Goal: Information Seeking & Learning: Learn about a topic

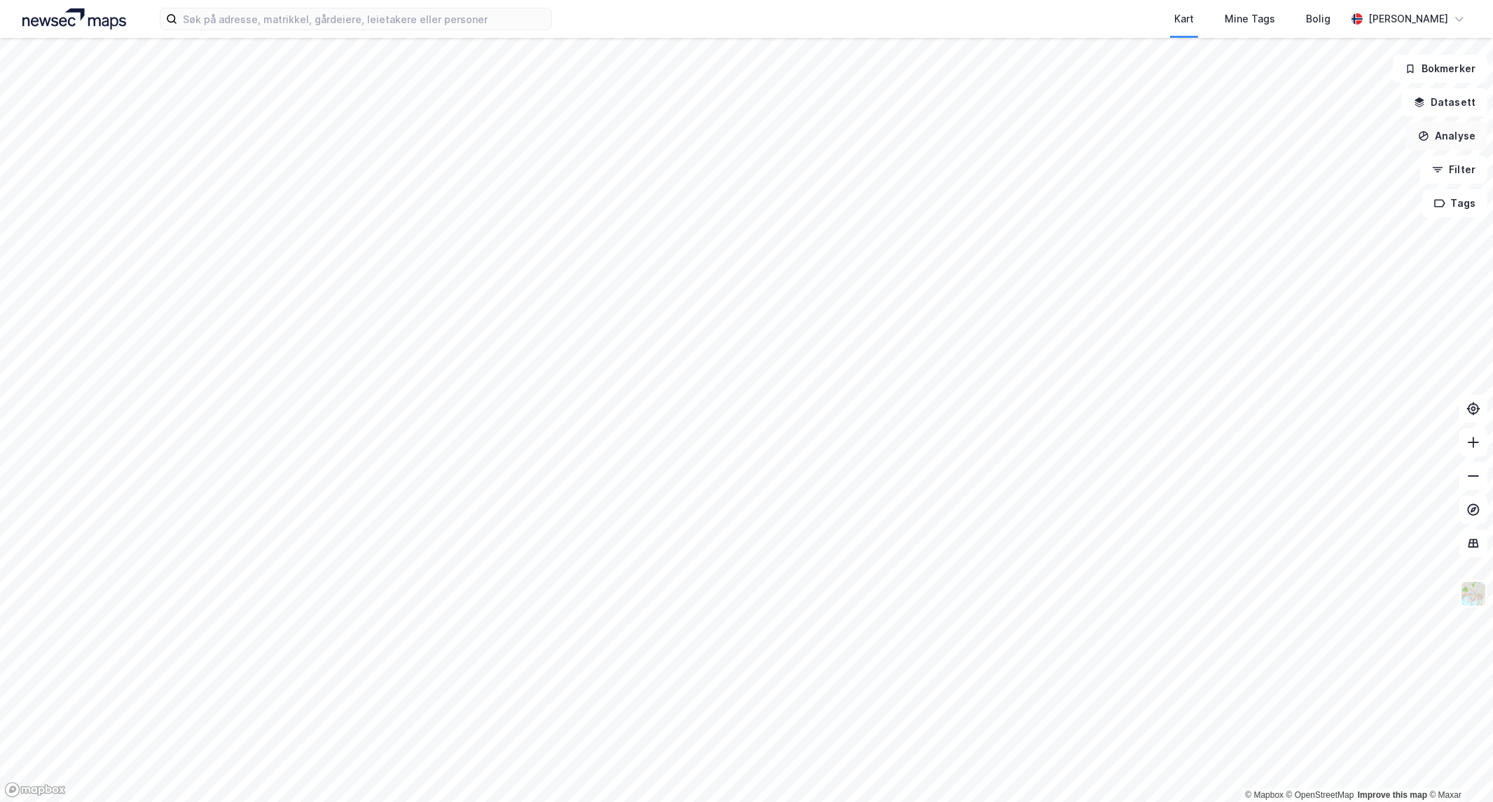
click at [1477, 136] on button "Analyse" at bounding box center [1446, 136] width 81 height 28
click at [1338, 154] on div "Tegn område" at bounding box center [1316, 165] width 161 height 23
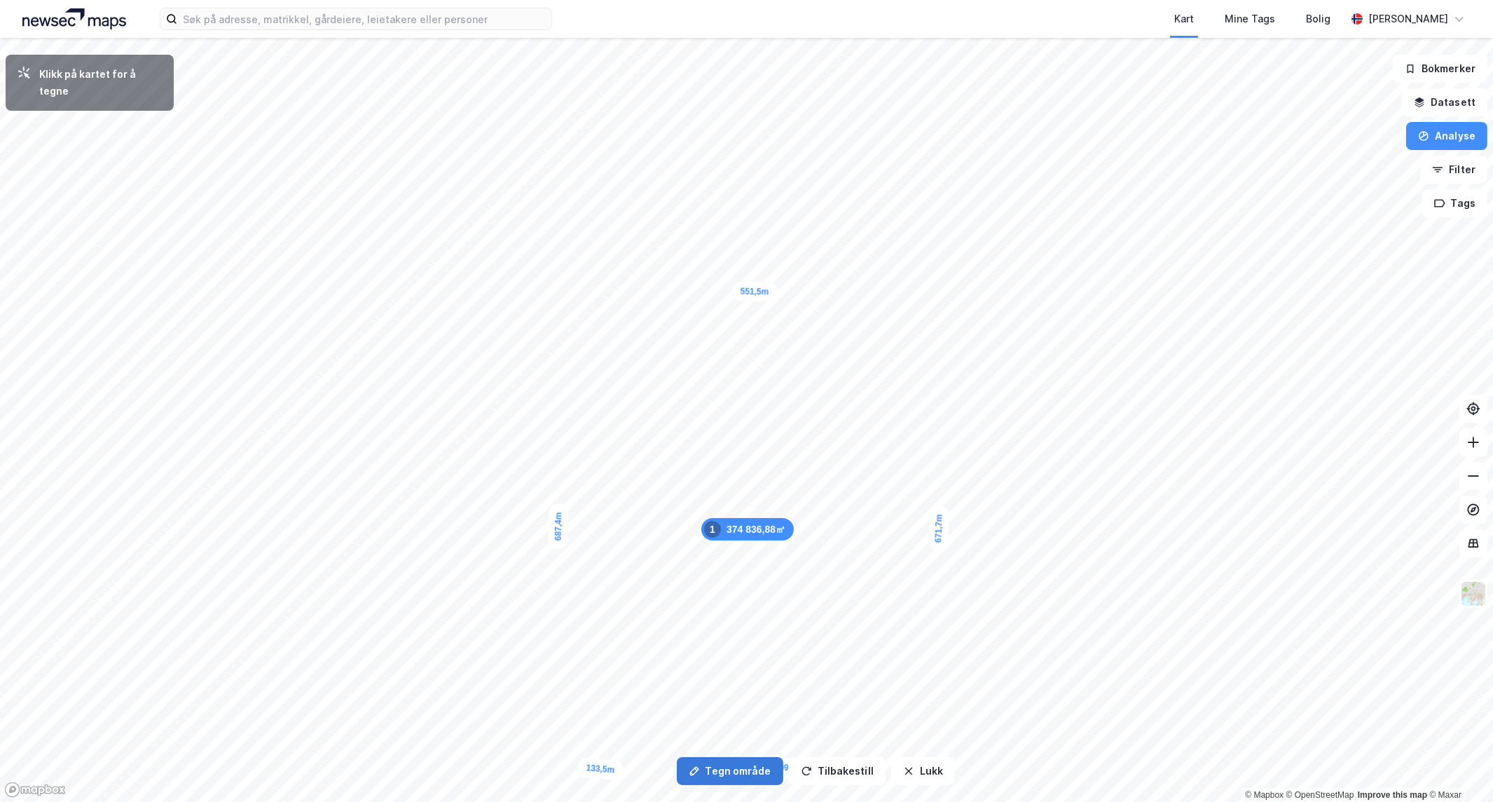
click at [691, 767] on icon "button" at bounding box center [694, 770] width 11 height 11
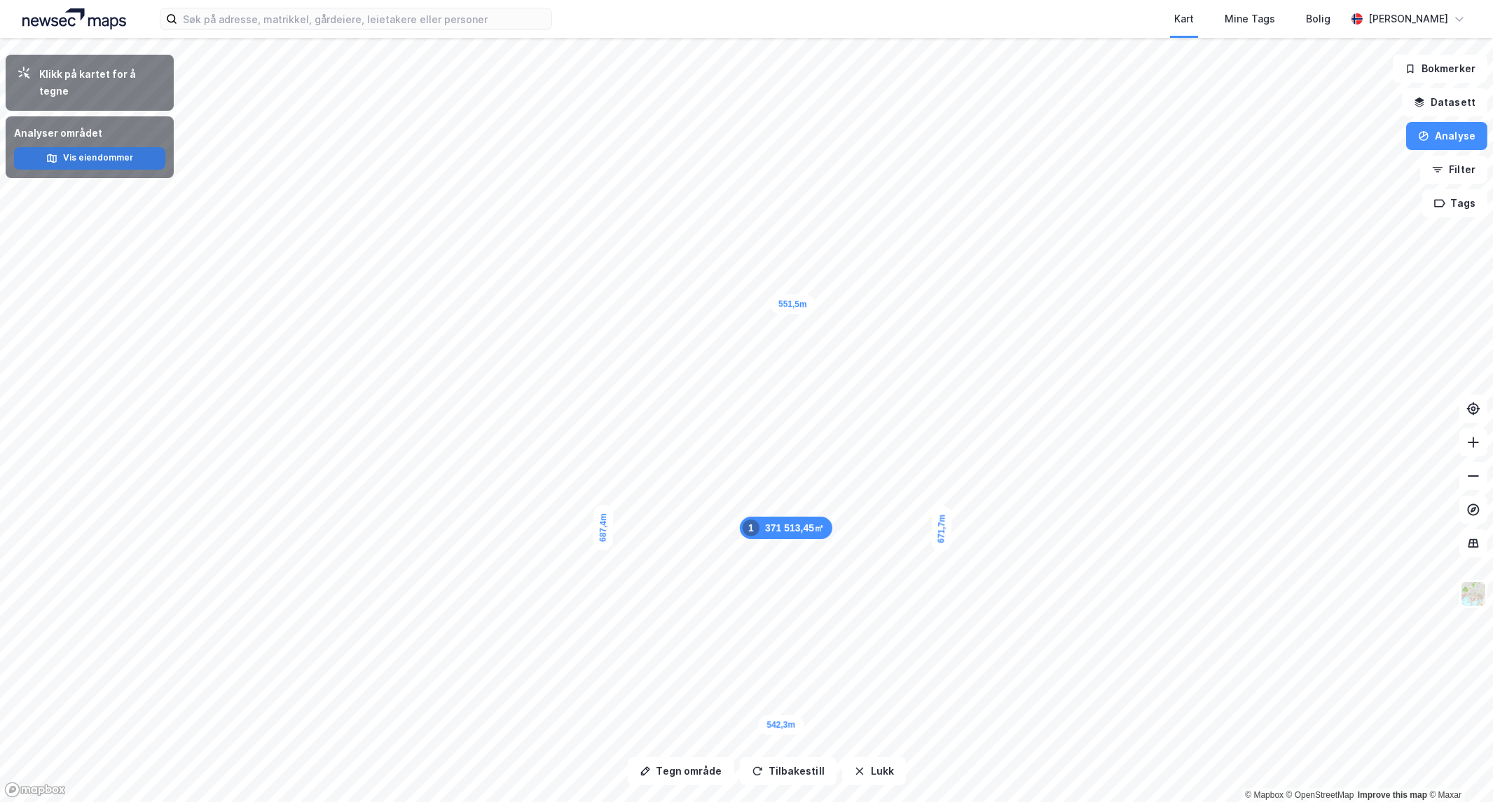
click at [123, 147] on button "Vis eiendommer" at bounding box center [89, 158] width 151 height 22
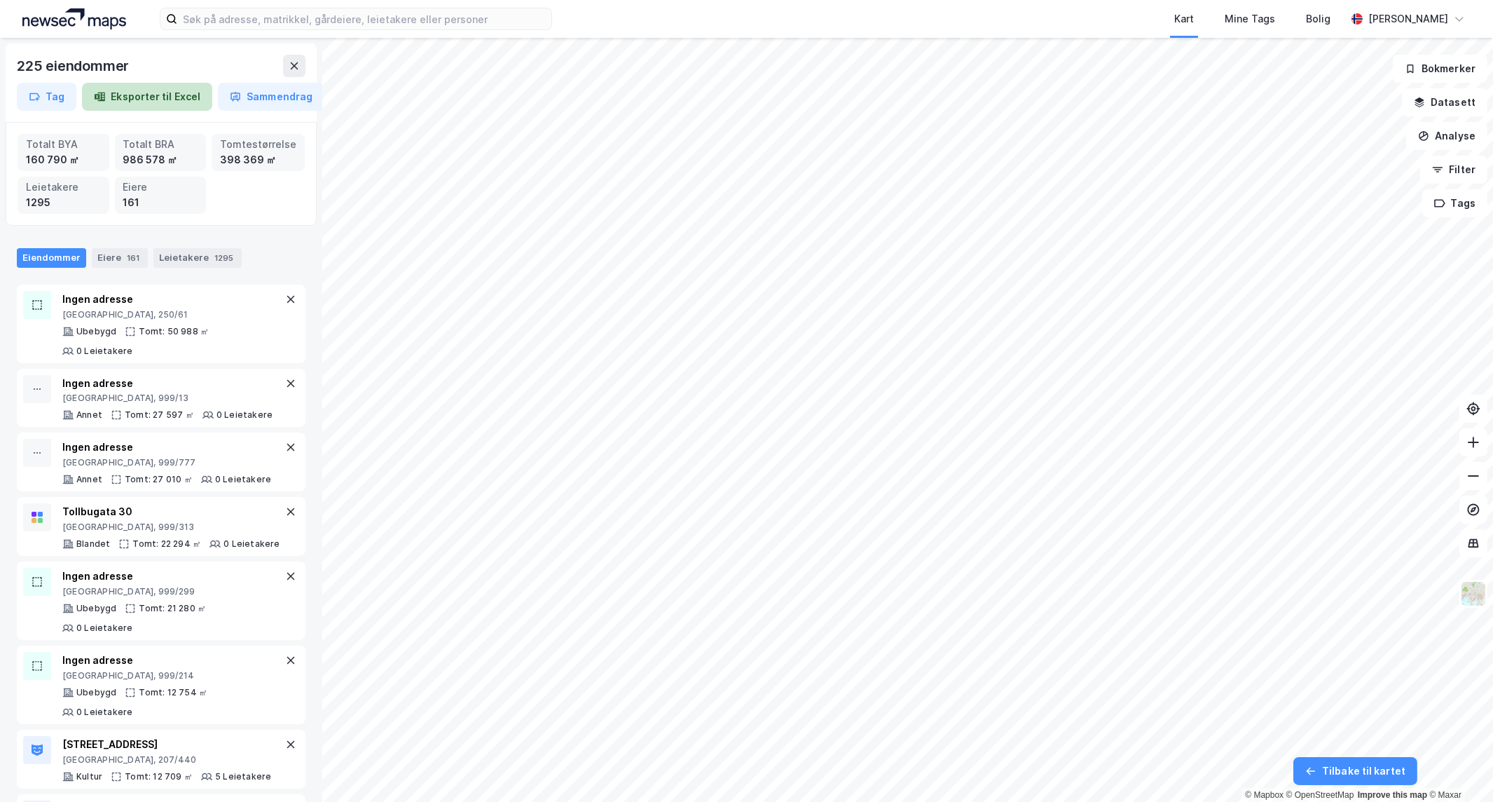
click at [160, 96] on button "Eksporter til Excel" at bounding box center [147, 97] width 130 height 28
click at [110, 257] on div "Eiere 161" at bounding box center [120, 258] width 56 height 20
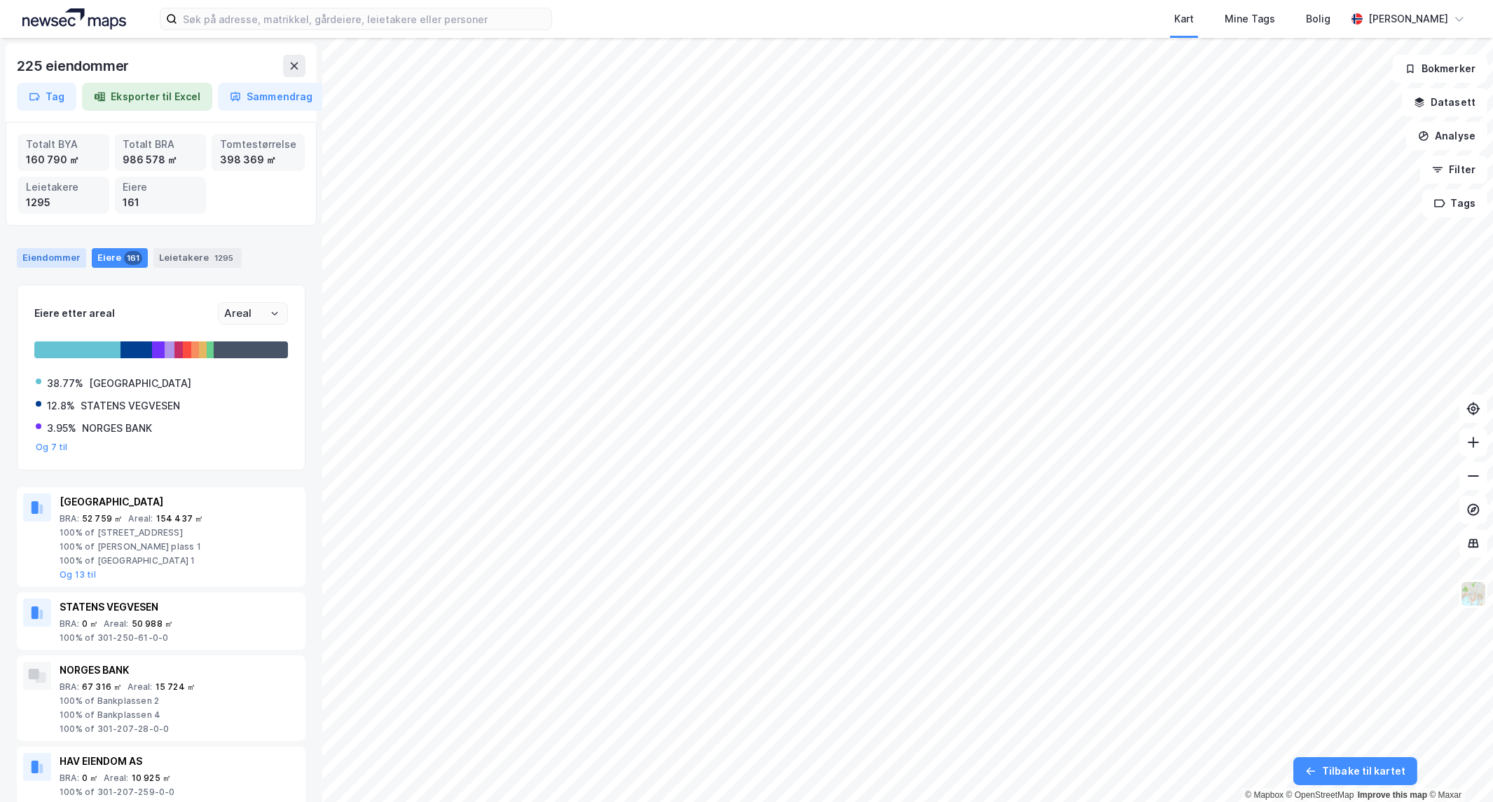
click at [48, 253] on div "Eiendommer" at bounding box center [51, 258] width 69 height 20
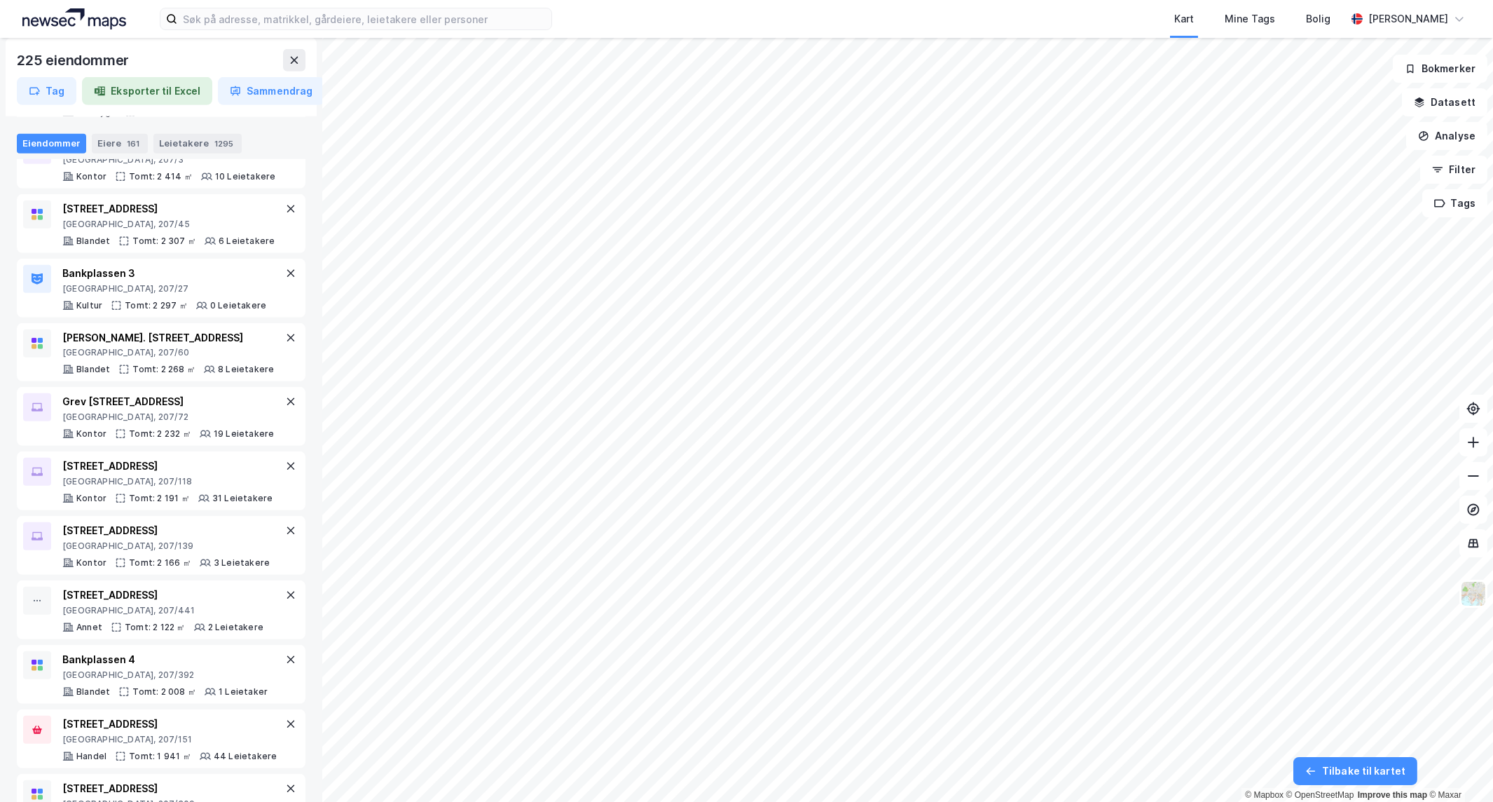
scroll to position [1946, 0]
click at [94, 137] on div "Eiere 161" at bounding box center [120, 143] width 56 height 20
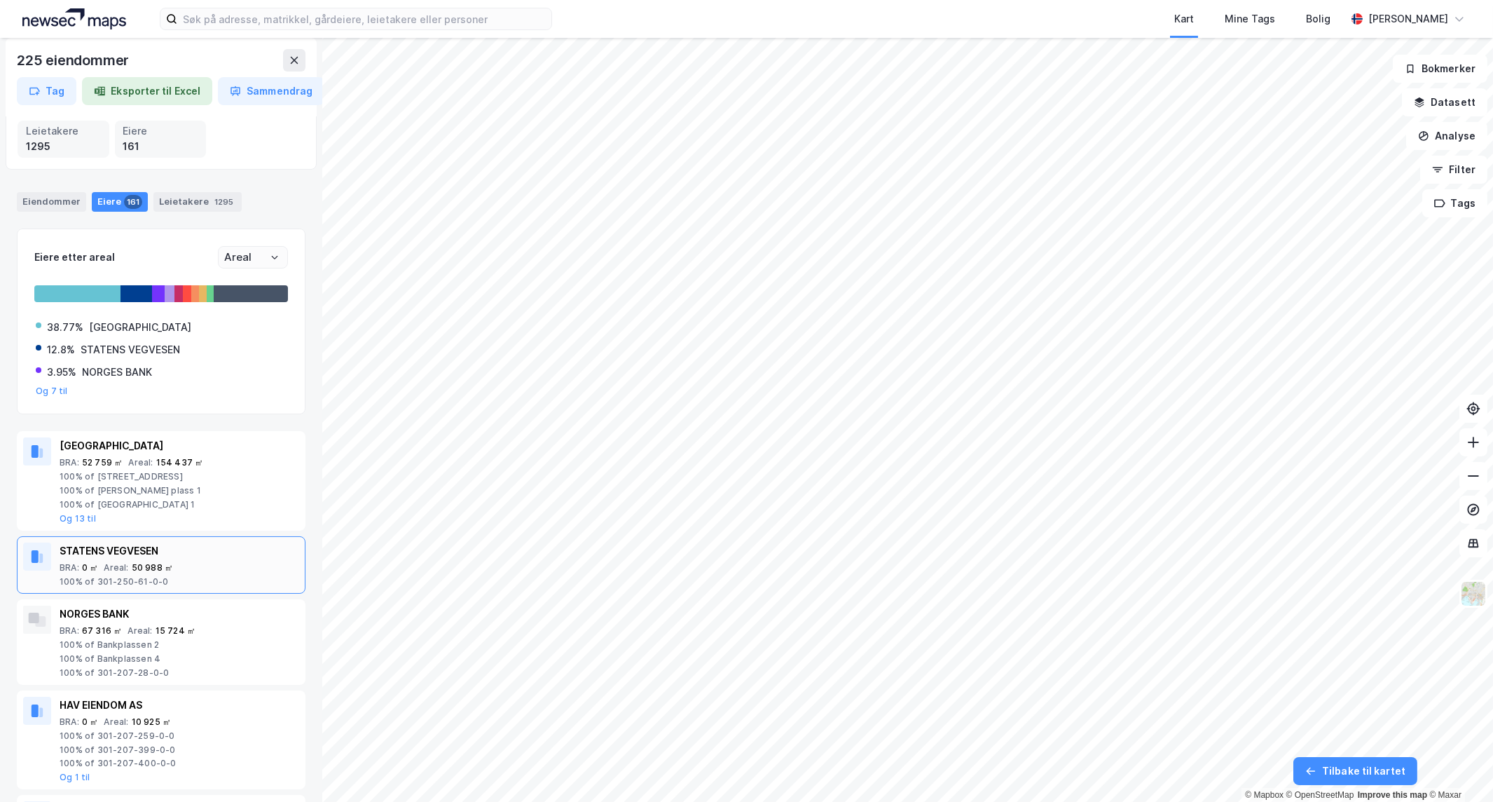
scroll to position [78, 0]
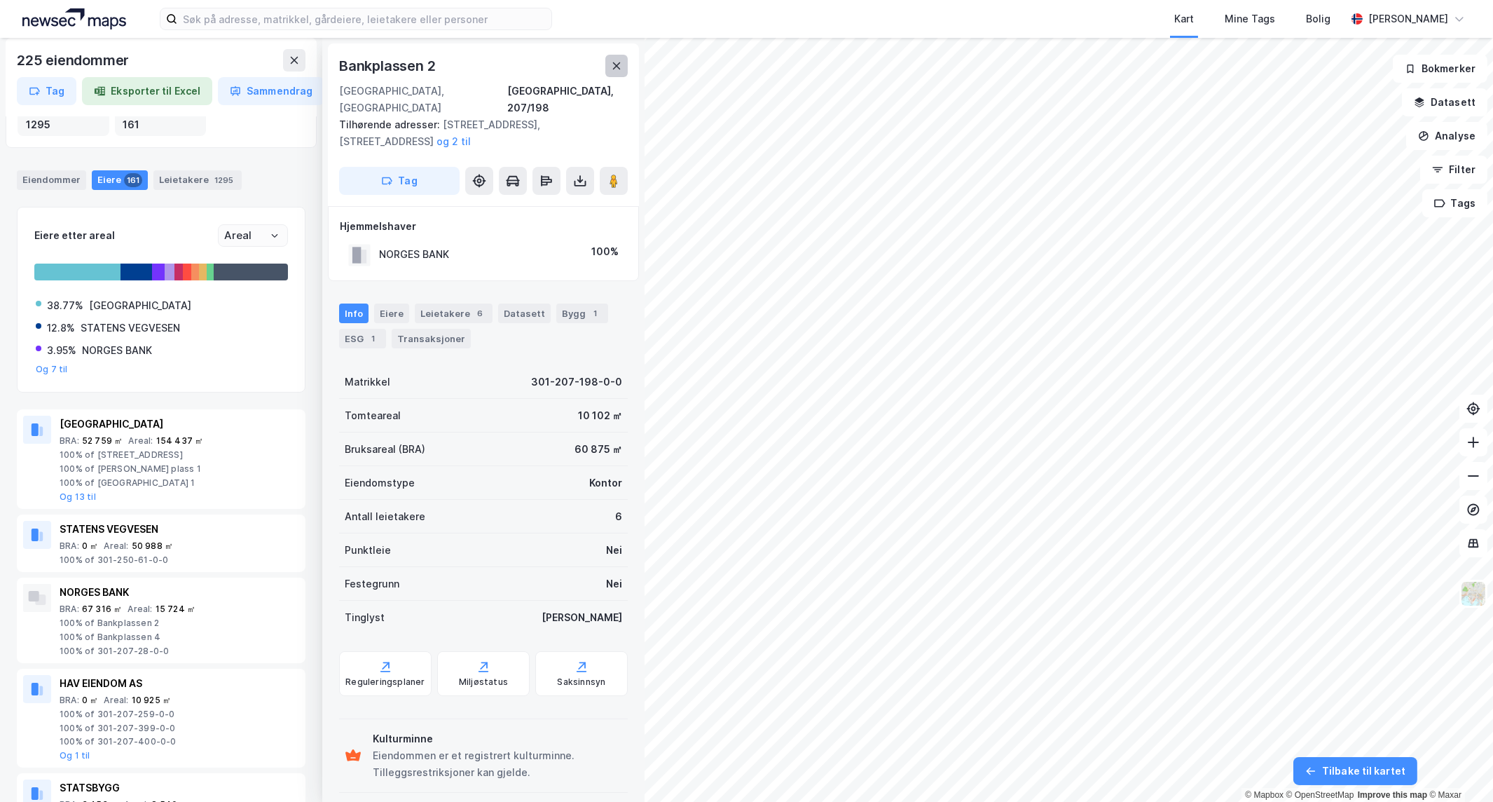
click at [619, 71] on icon at bounding box center [616, 65] width 11 height 11
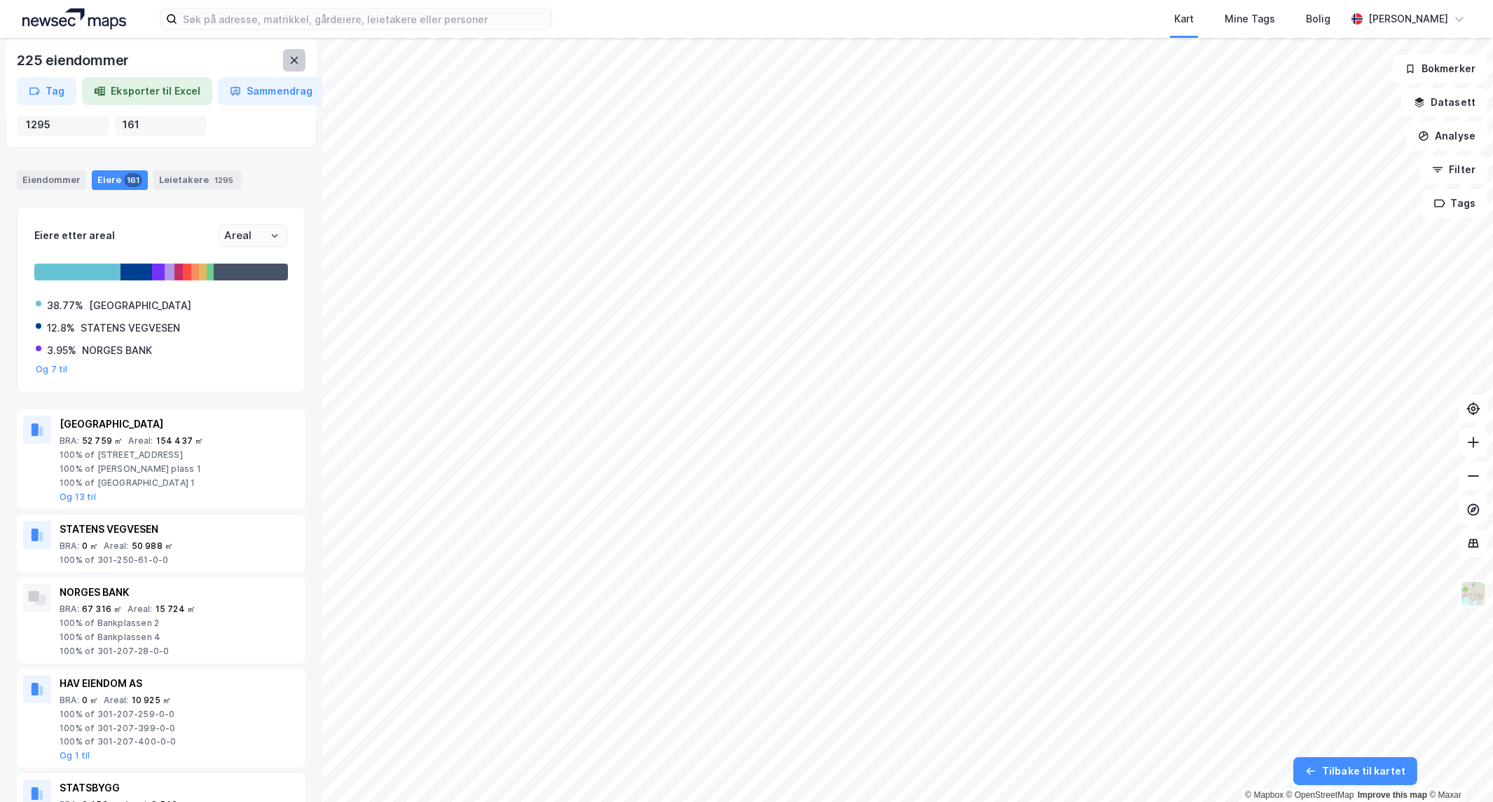
click at [298, 62] on icon at bounding box center [294, 60] width 11 height 11
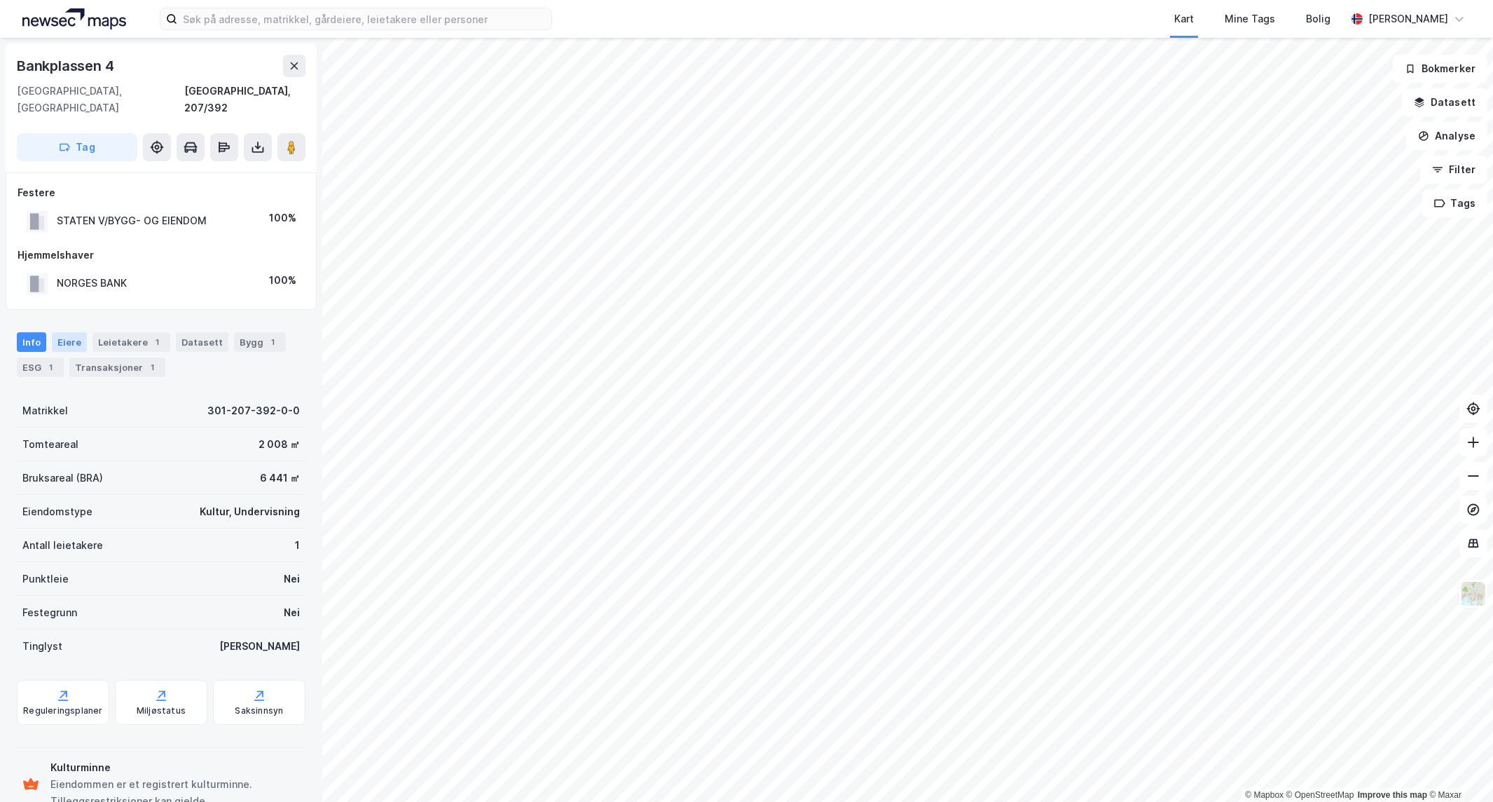
click at [68, 332] on div "Eiere" at bounding box center [69, 342] width 35 height 20
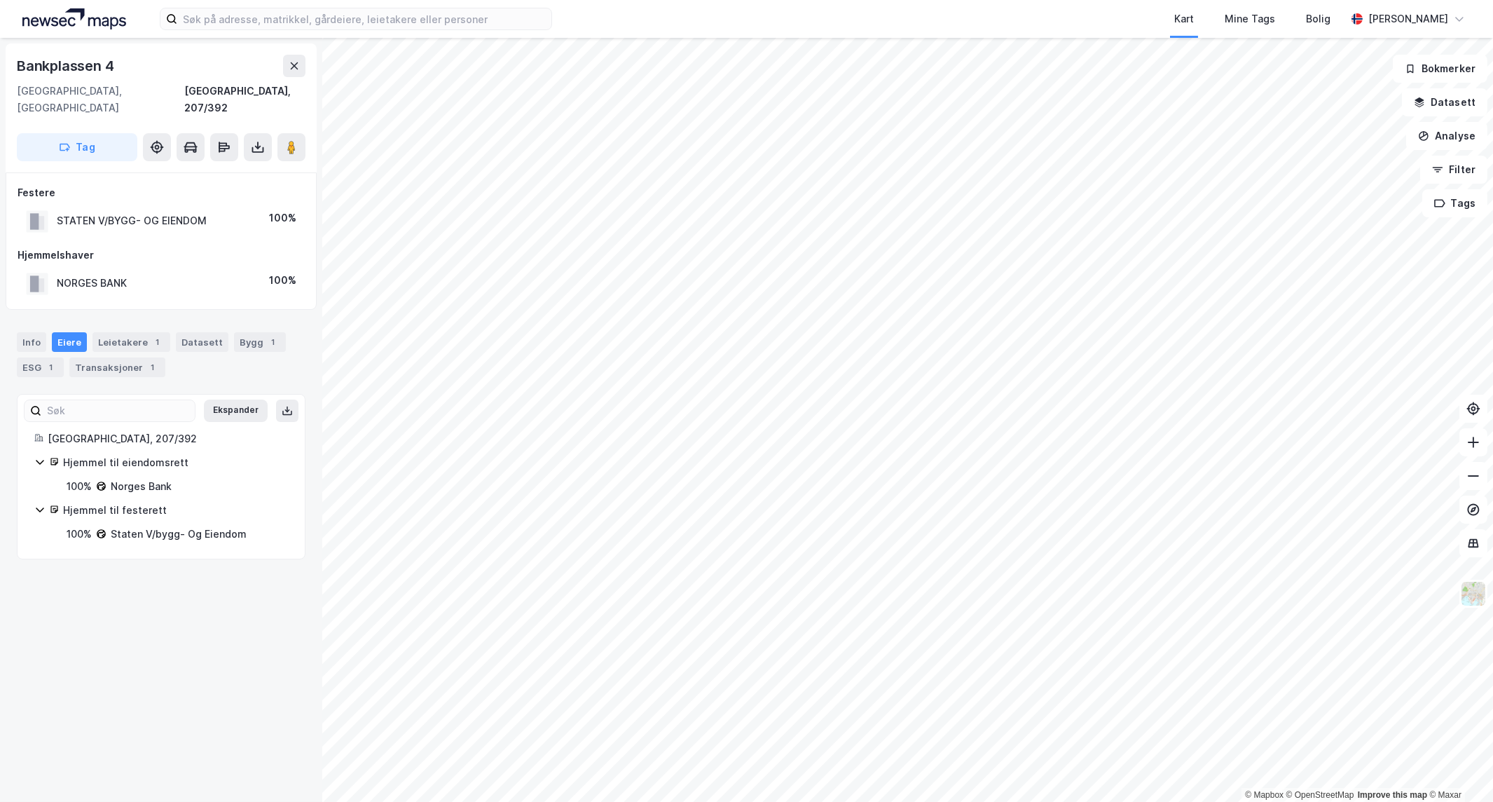
click at [43, 504] on icon at bounding box center [39, 509] width 11 height 11
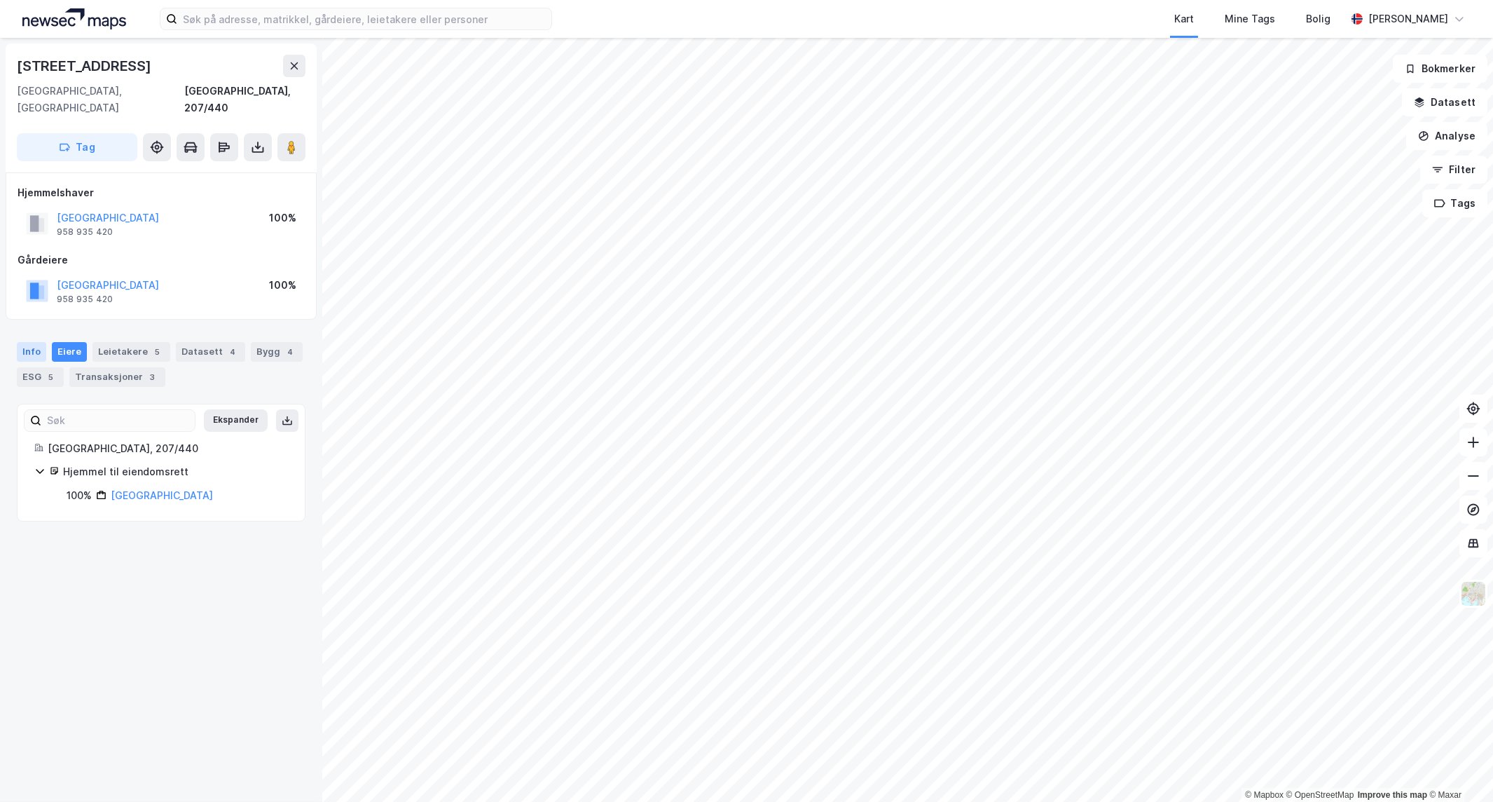
click at [35, 342] on div "Info" at bounding box center [31, 352] width 29 height 20
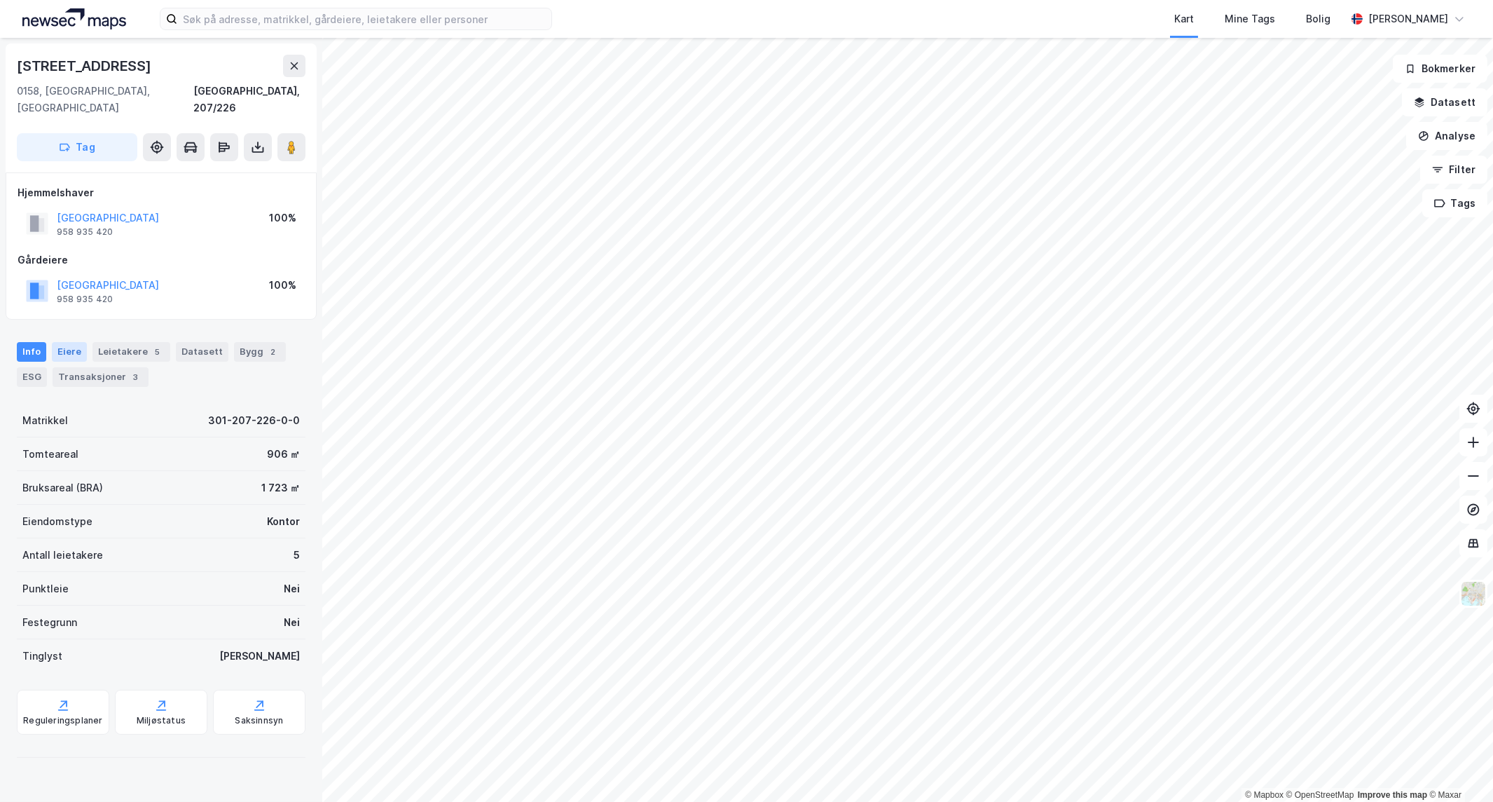
click at [60, 342] on div "Eiere" at bounding box center [69, 352] width 35 height 20
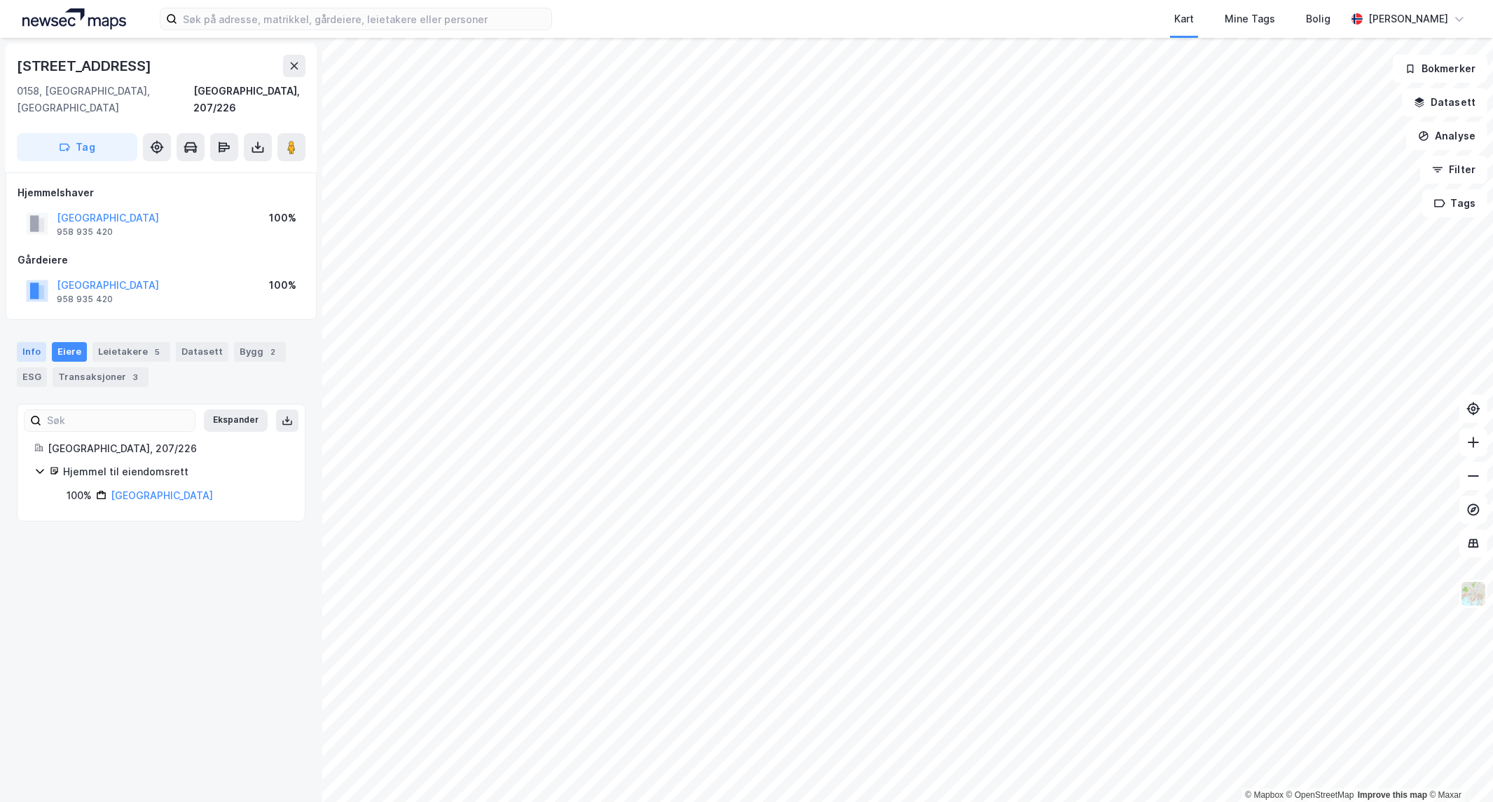
click at [22, 342] on div "Info" at bounding box center [31, 352] width 29 height 20
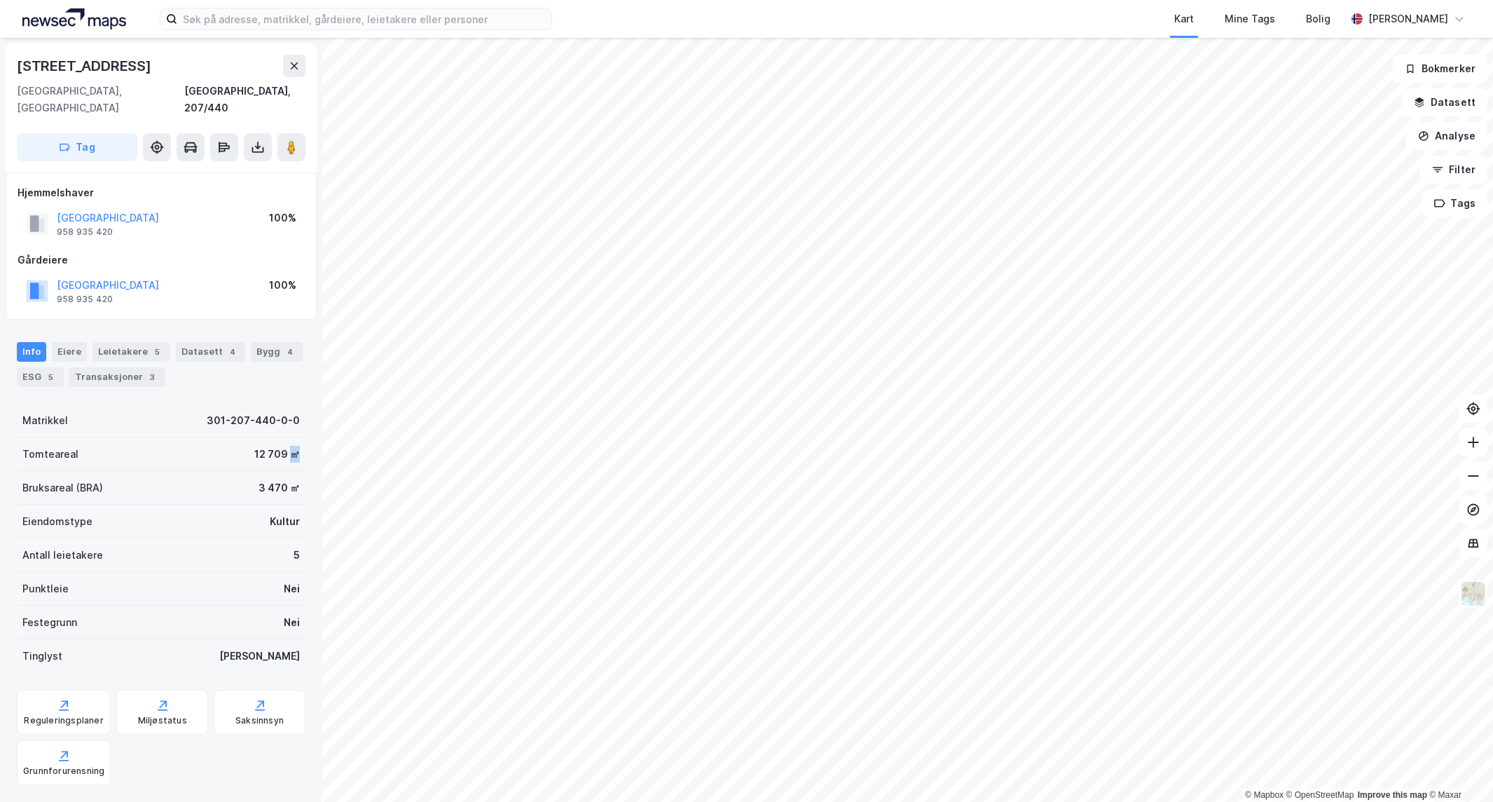
drag, startPoint x: 277, startPoint y: 437, endPoint x: 289, endPoint y: 437, distance: 11.2
click at [289, 437] on div "Tomteareal 12 709 ㎡" at bounding box center [161, 454] width 289 height 34
click at [276, 446] on div "12 709 ㎡" at bounding box center [277, 454] width 46 height 17
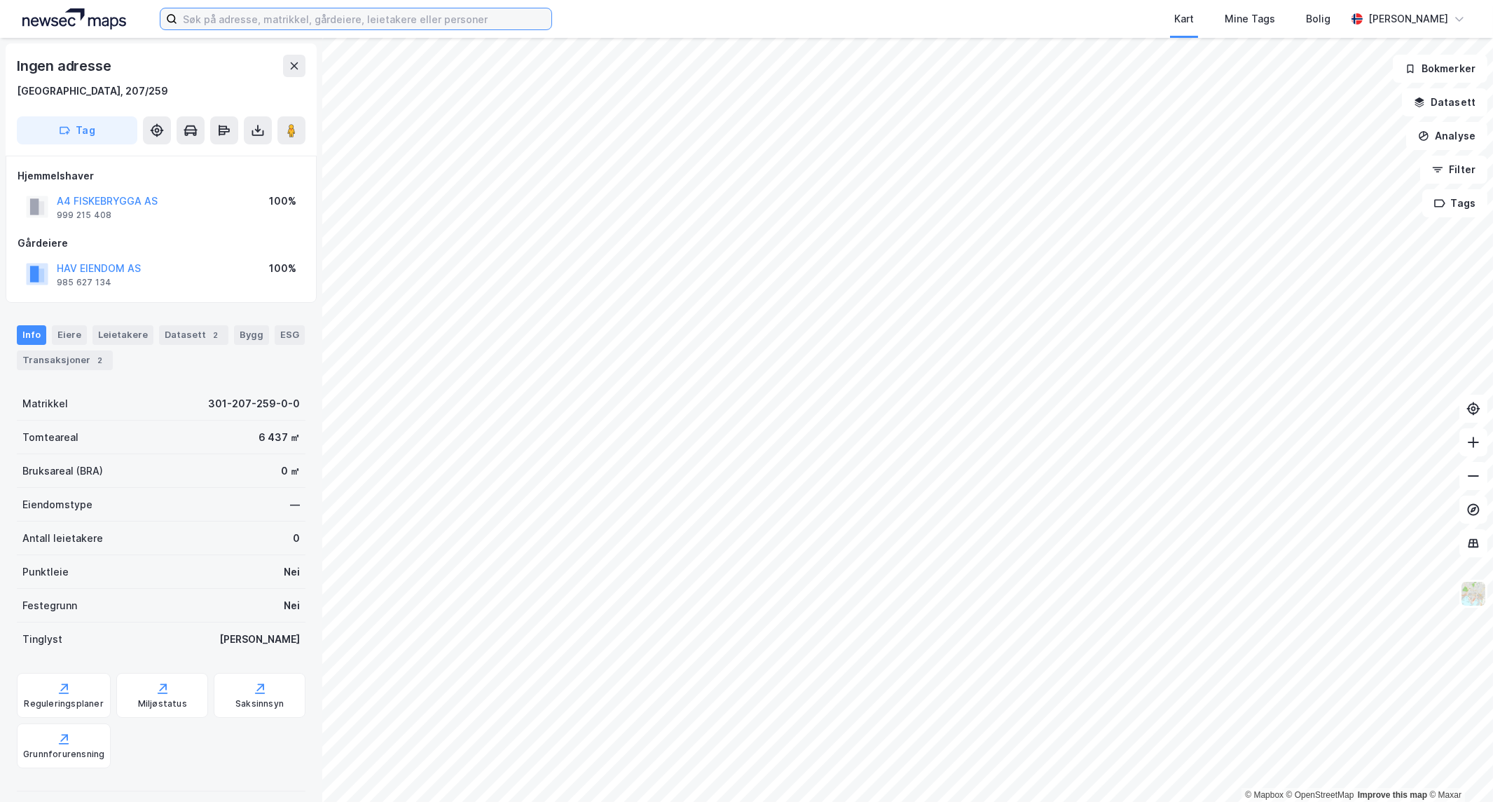
click at [221, 25] on input at bounding box center [364, 18] width 374 height 21
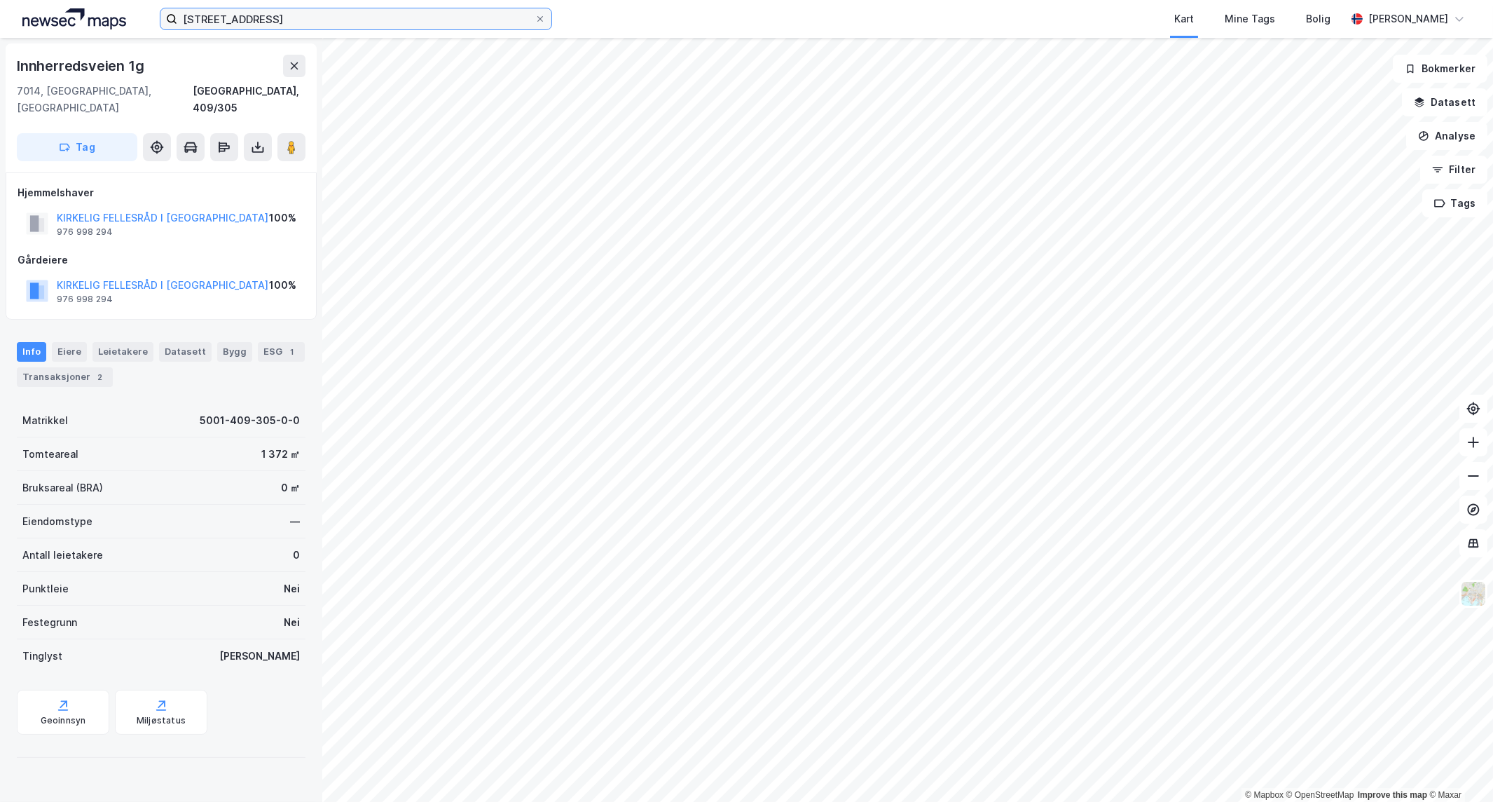
click at [280, 13] on input "[STREET_ADDRESS]" at bounding box center [355, 18] width 357 height 21
click at [293, 74] on button at bounding box center [294, 66] width 22 height 22
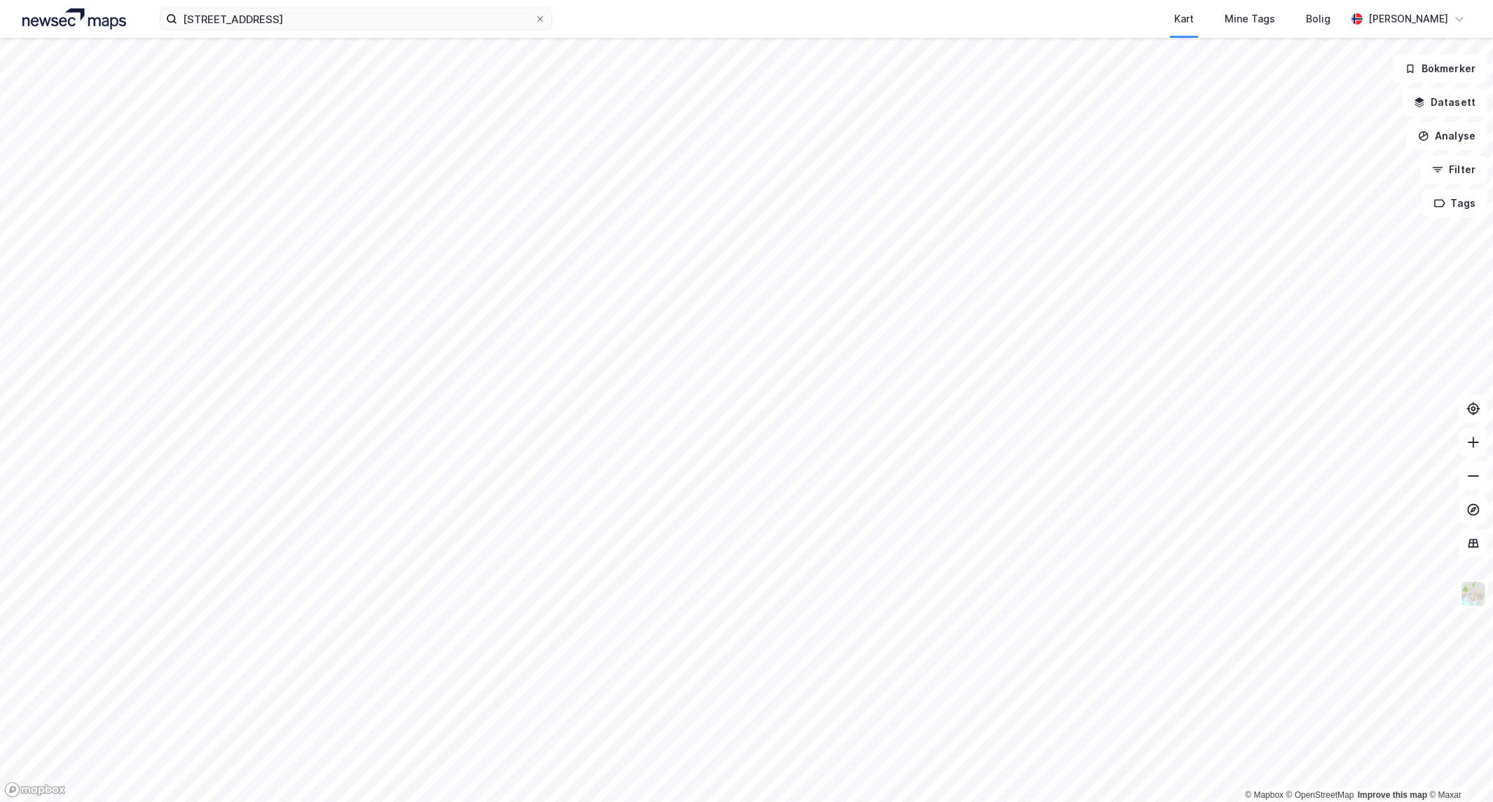
click at [301, 32] on div "[STREET_ADDRESS] oslo Kart Mine Tags Bolig [PERSON_NAME]" at bounding box center [746, 19] width 1493 height 38
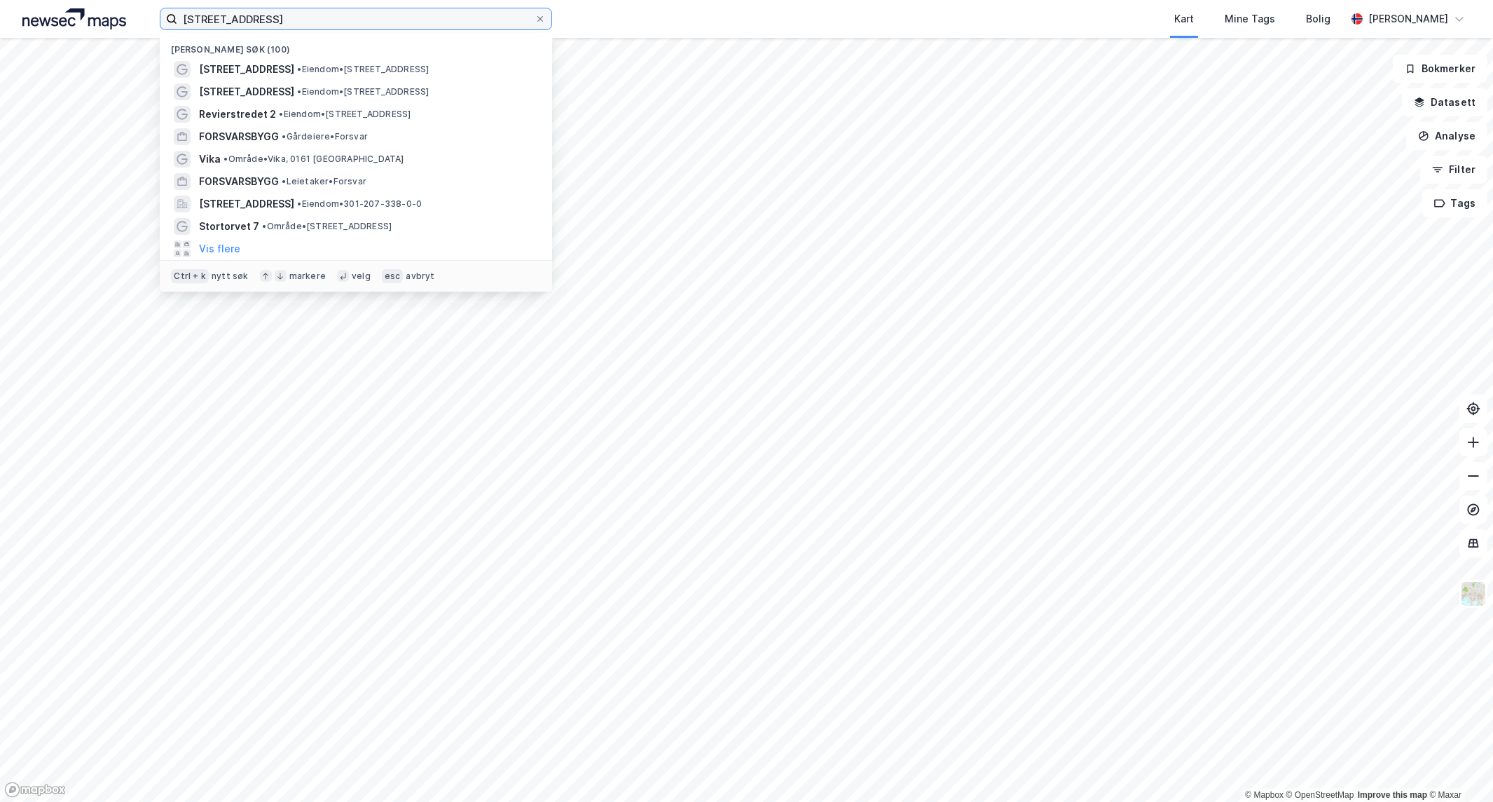
click at [307, 23] on input "[STREET_ADDRESS]" at bounding box center [355, 18] width 357 height 21
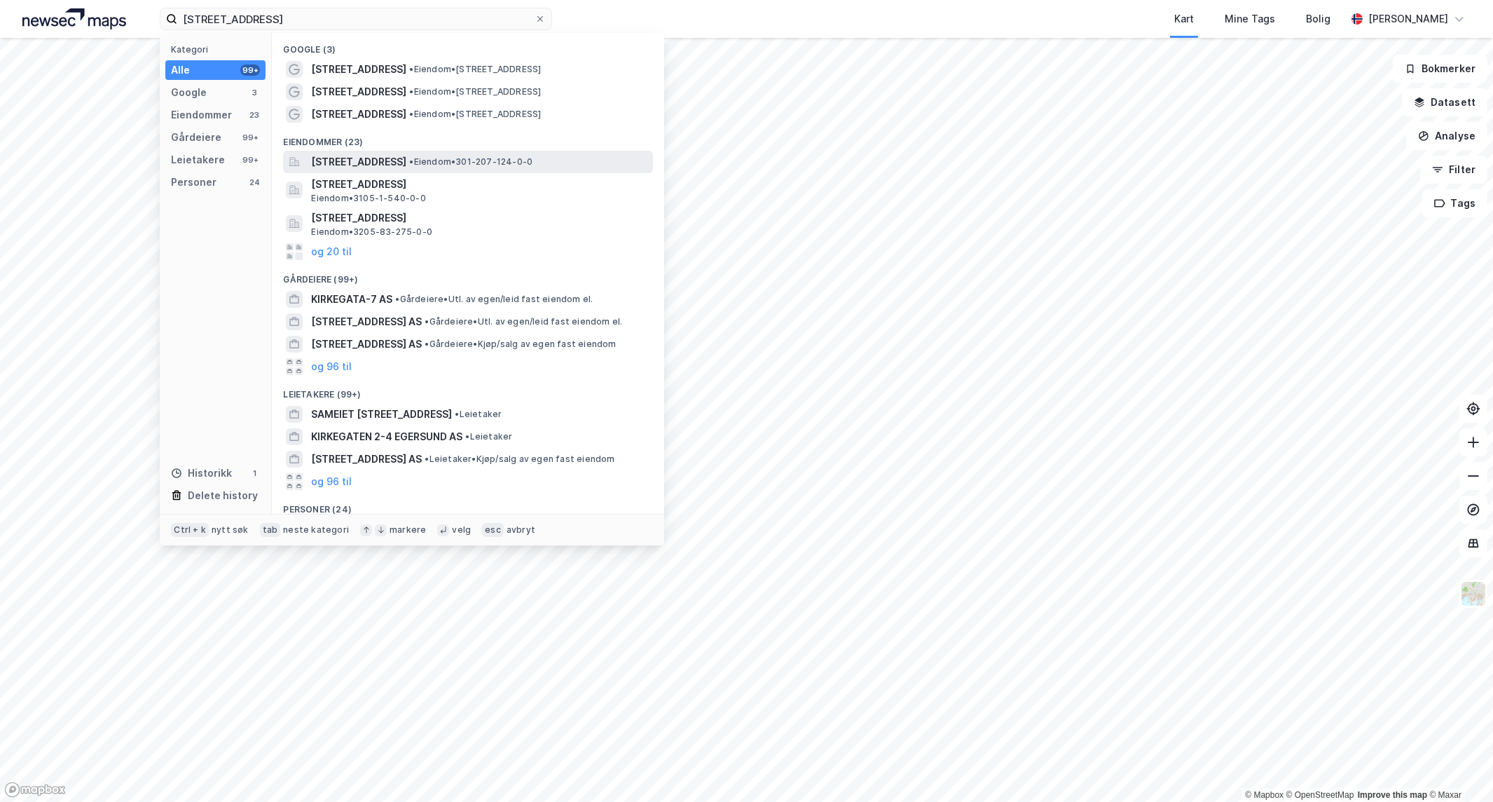
click at [500, 163] on span "• Eiendom • 301-207-124-0-0" at bounding box center [470, 161] width 123 height 11
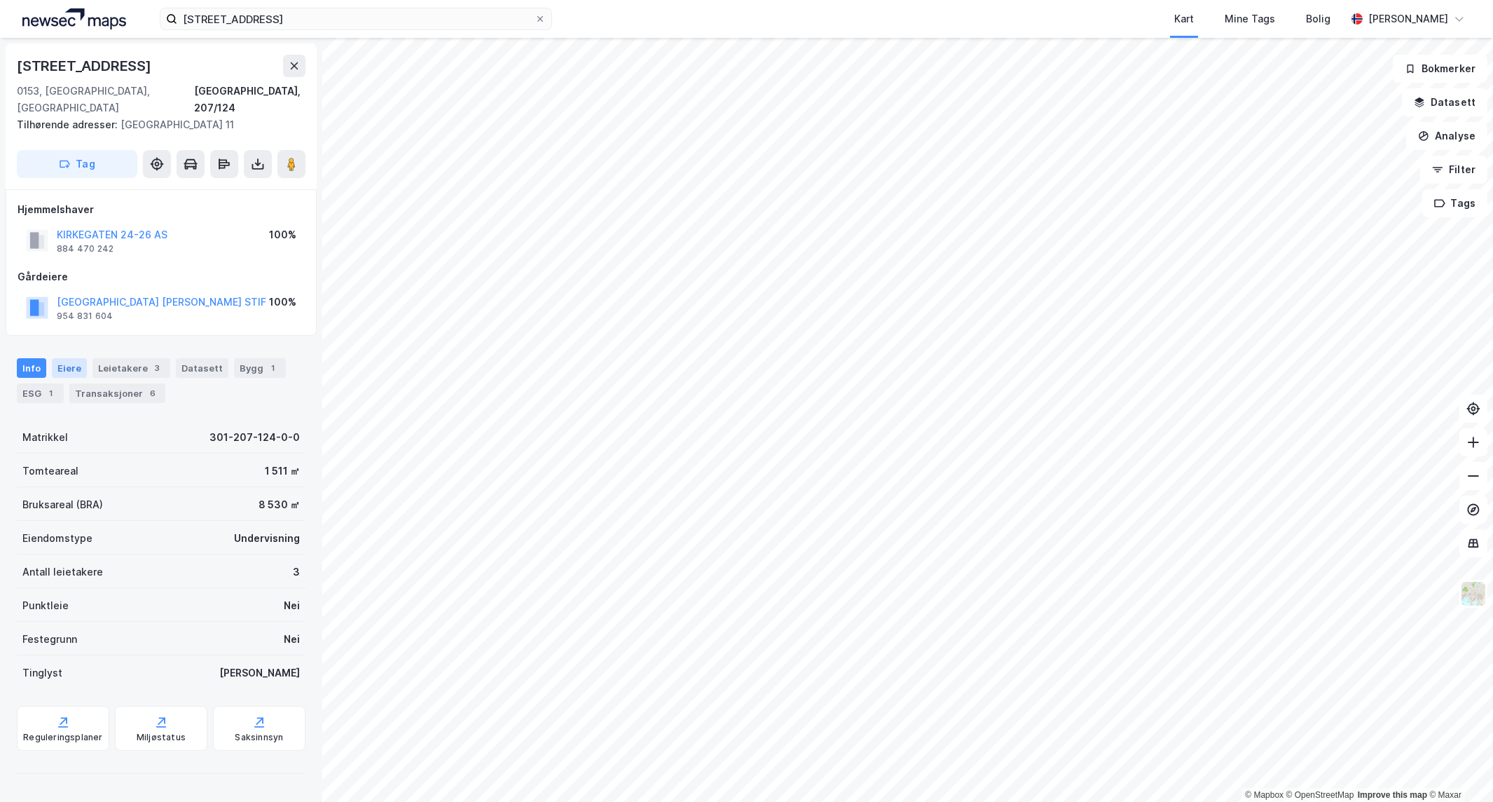
click at [71, 358] on div "Eiere" at bounding box center [69, 368] width 35 height 20
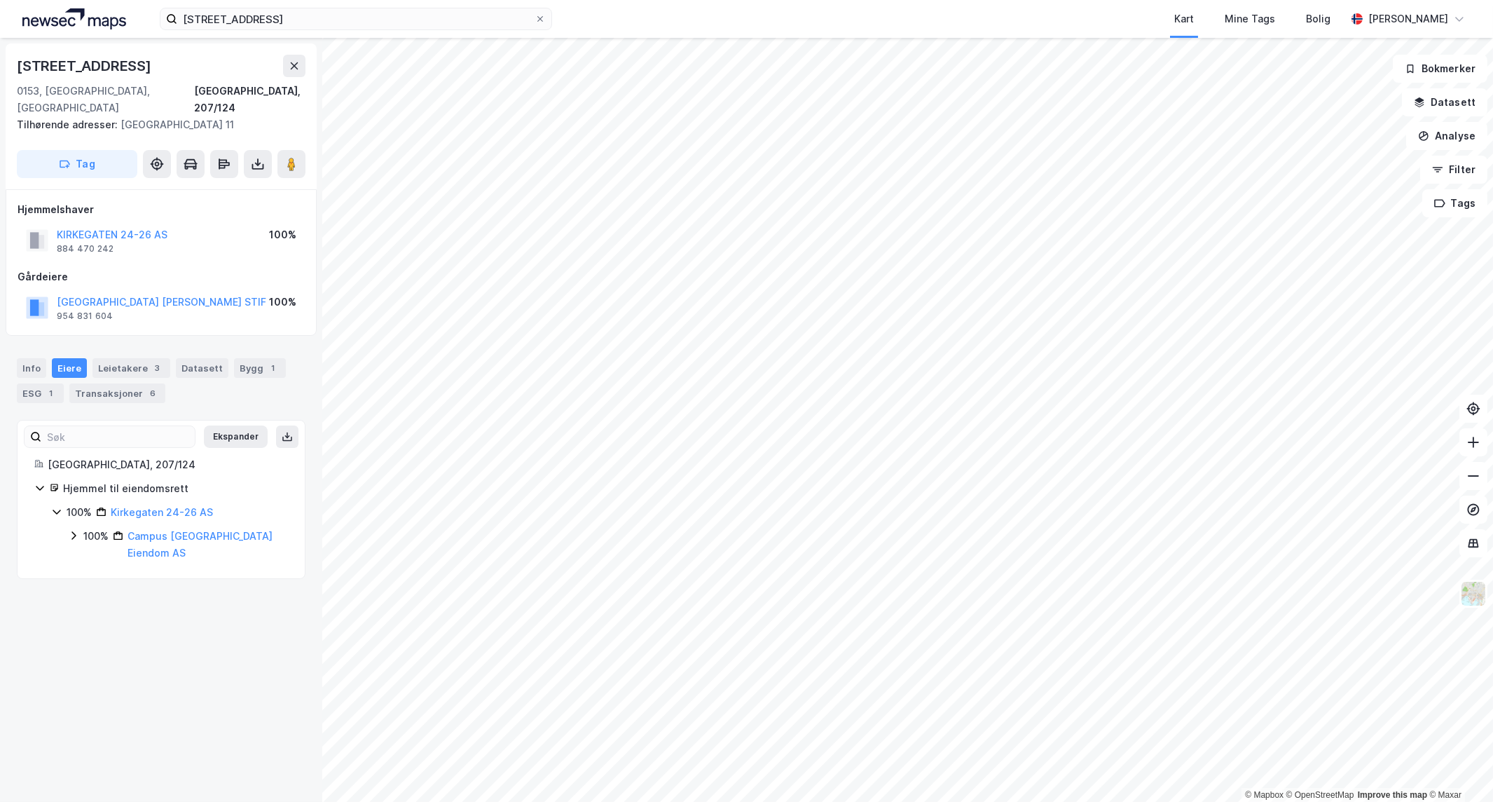
click at [75, 530] on icon at bounding box center [73, 535] width 11 height 11
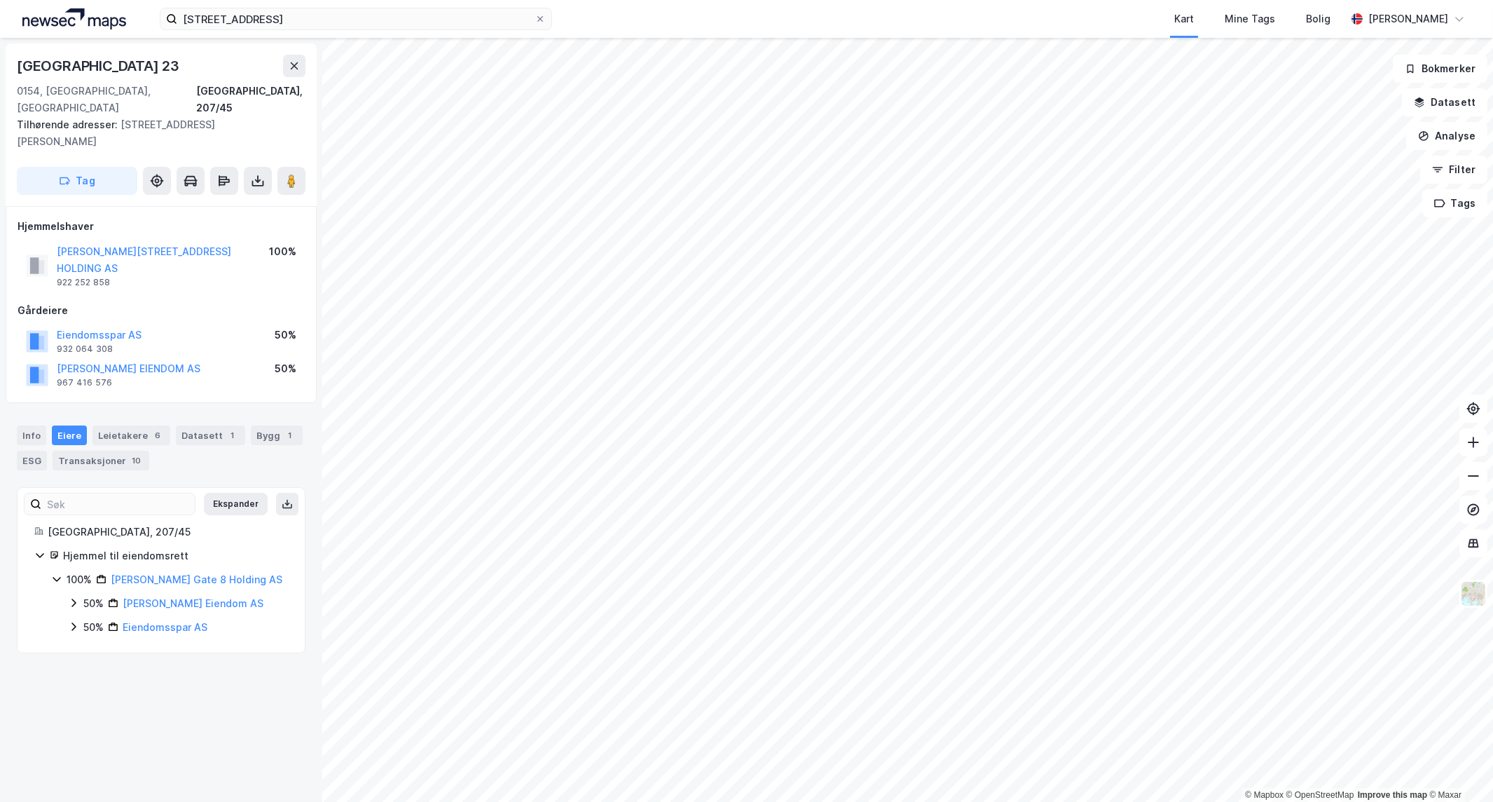
click at [71, 597] on icon at bounding box center [73, 602] width 11 height 11
click at [70, 597] on icon at bounding box center [73, 602] width 11 height 11
click at [298, 70] on icon at bounding box center [294, 65] width 11 height 11
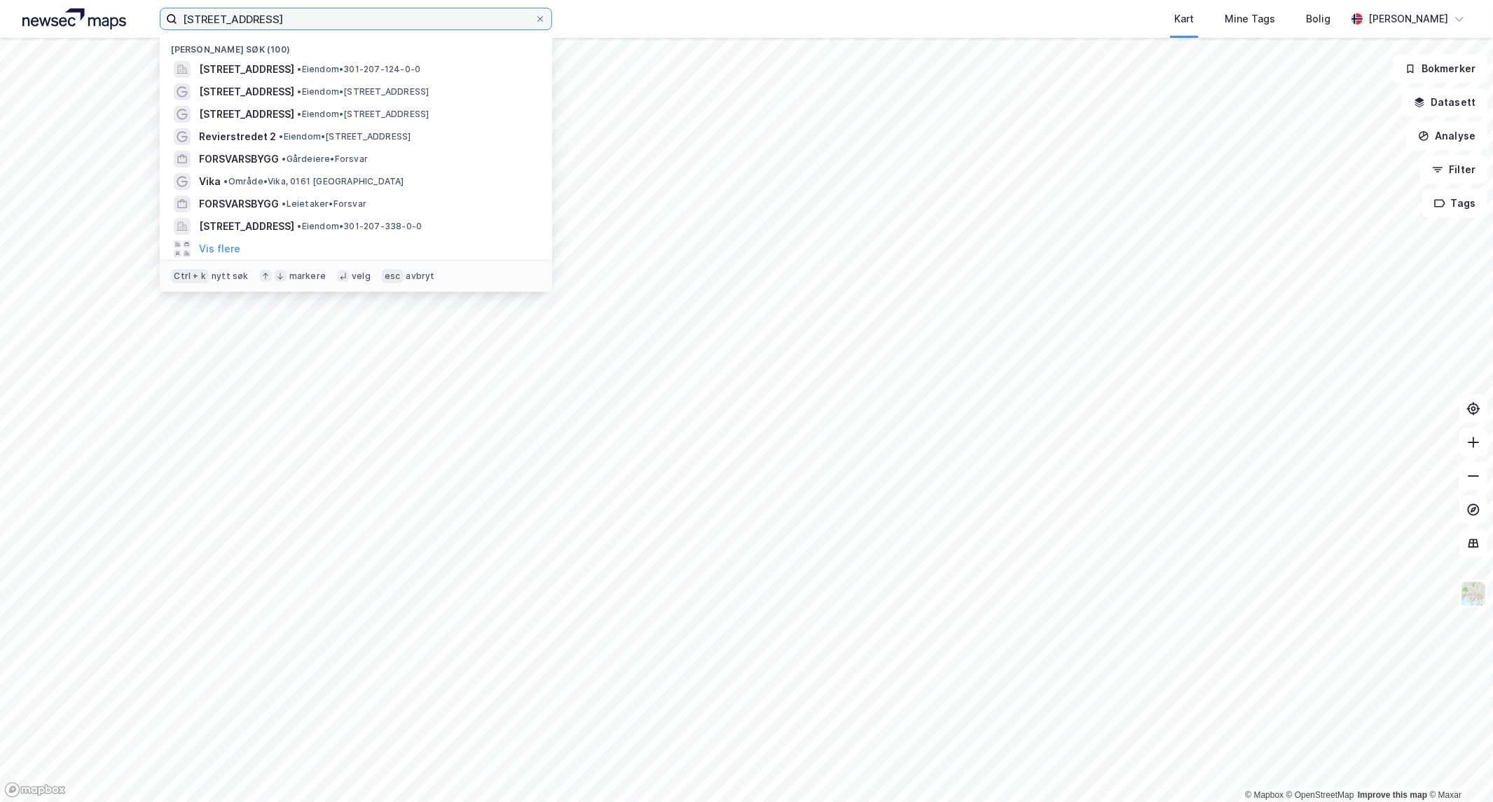
click at [347, 15] on input "[STREET_ADDRESS]" at bounding box center [355, 18] width 357 height 21
click at [342, 24] on input "[STREET_ADDRESS]" at bounding box center [355, 18] width 357 height 21
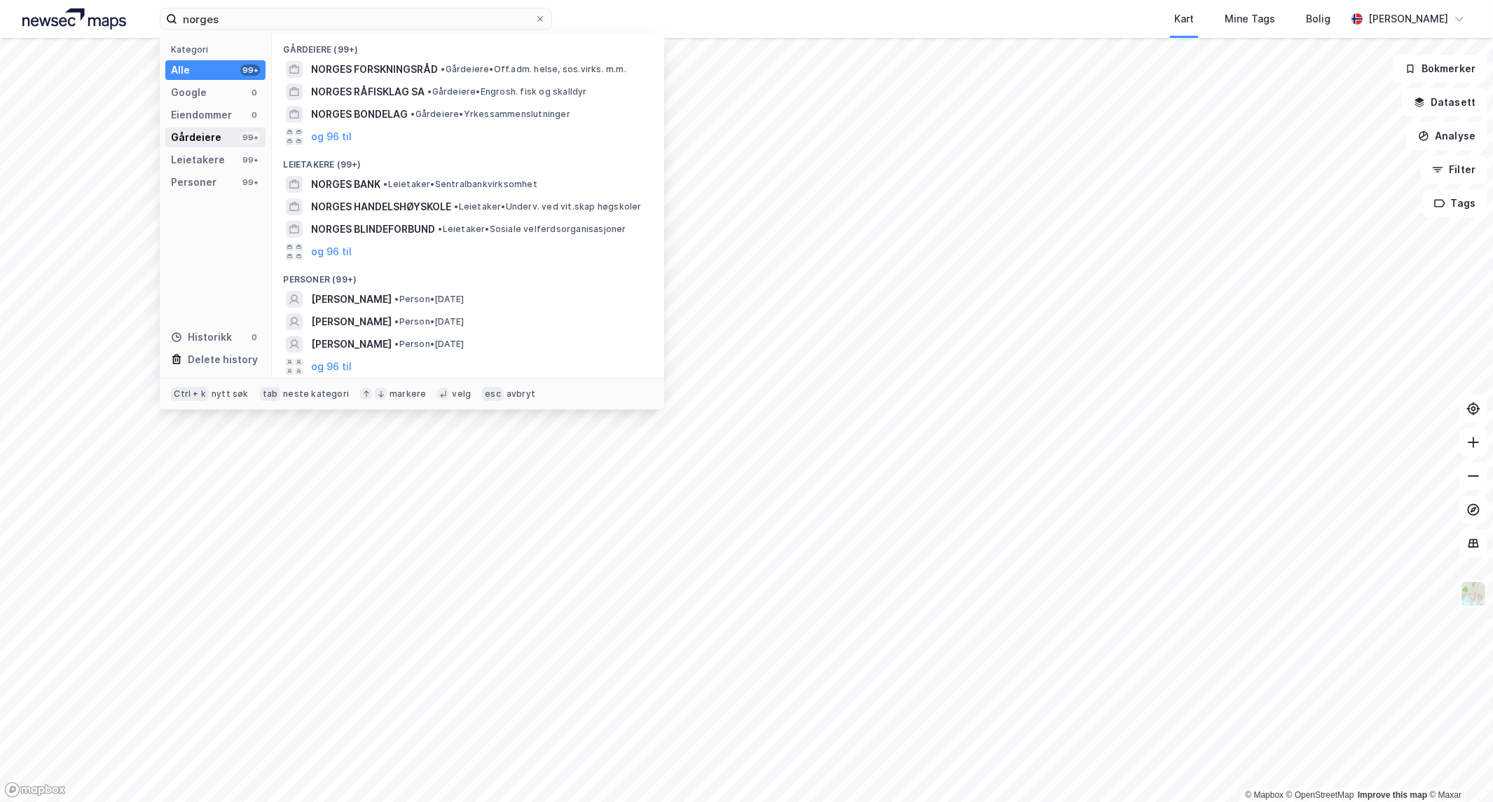
click at [244, 142] on div "Gårdeiere 99+" at bounding box center [215, 138] width 100 height 20
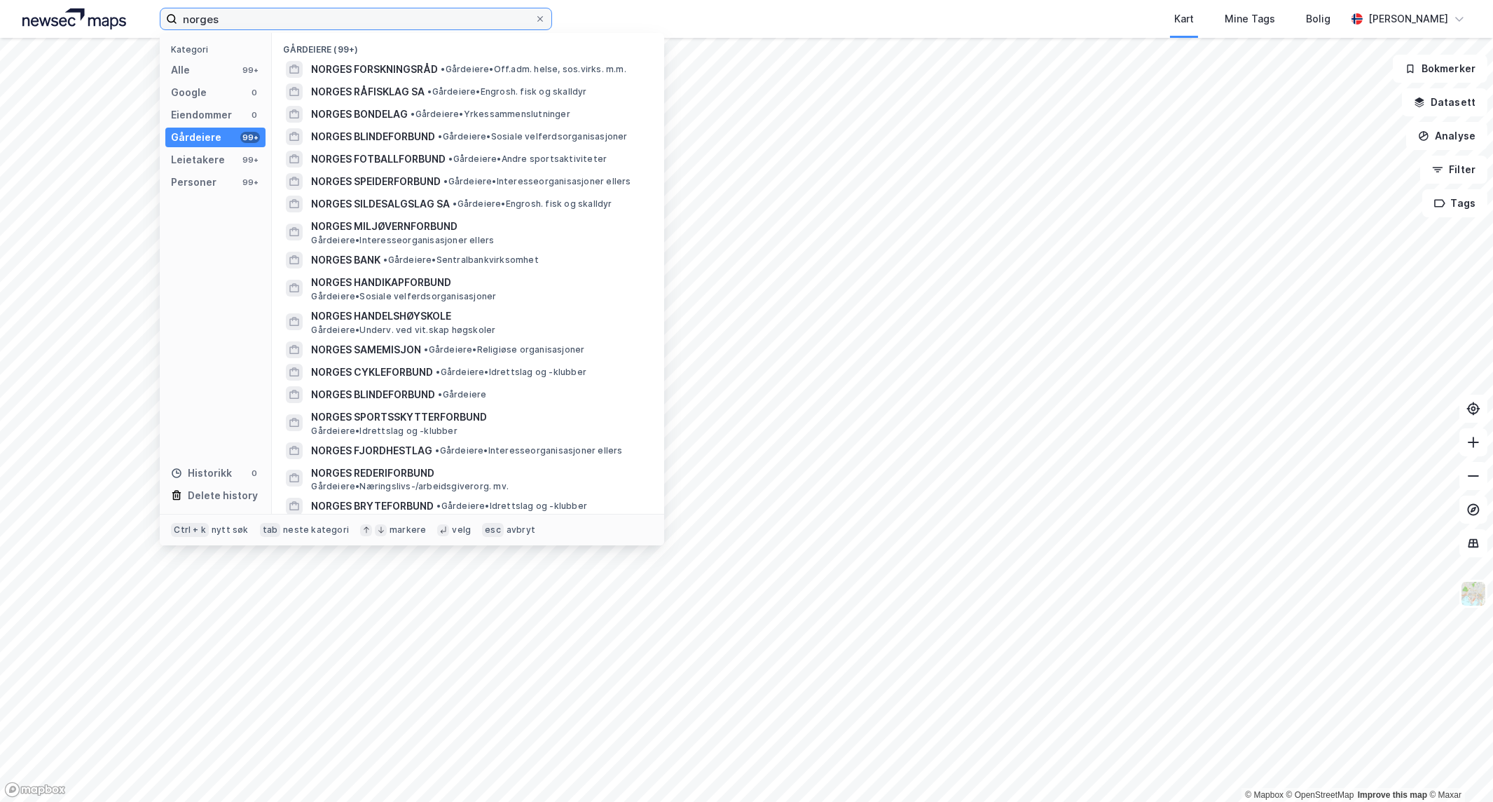
click at [338, 23] on input "norges" at bounding box center [355, 18] width 357 height 21
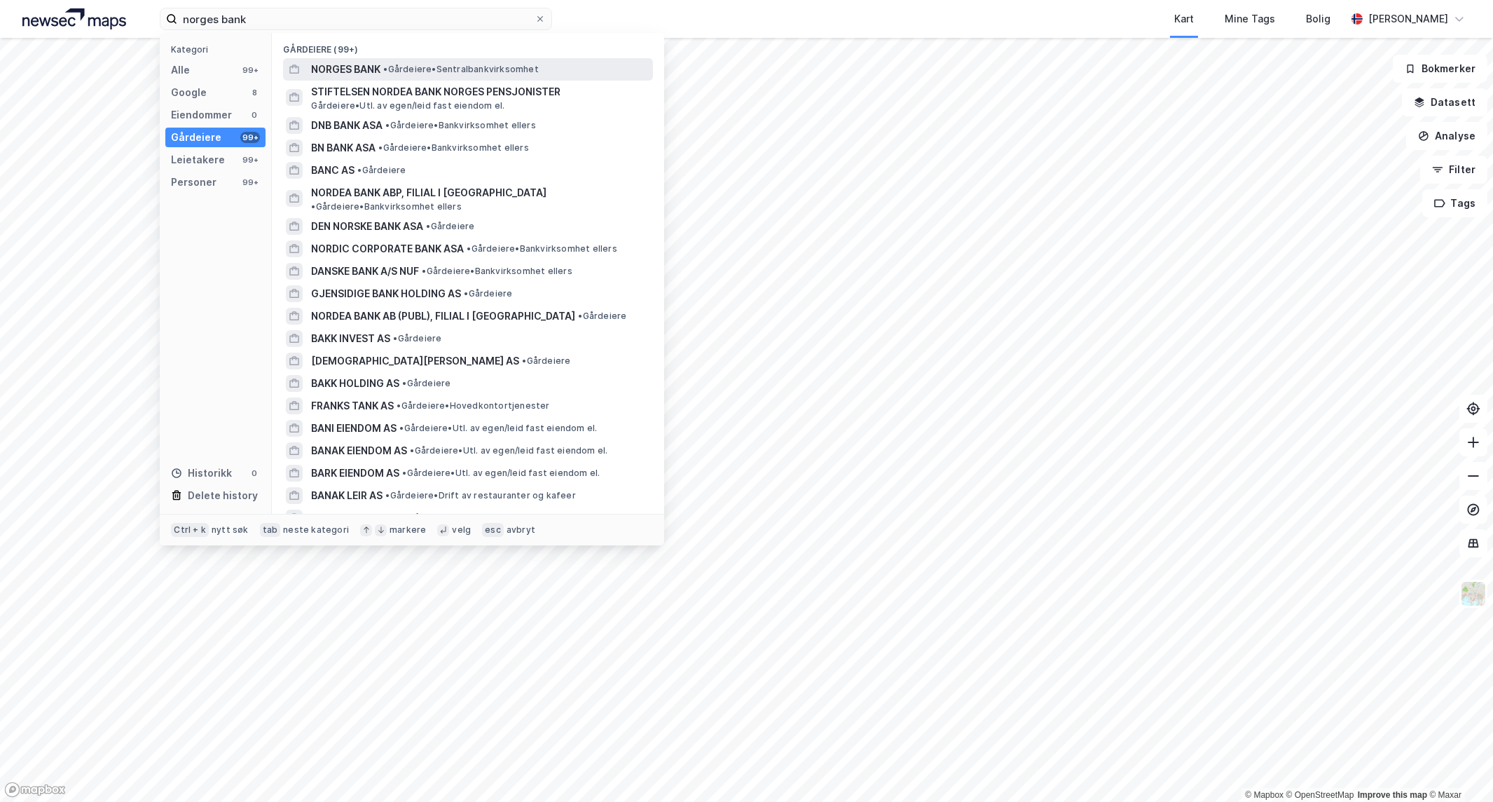
click at [470, 64] on span "• Gårdeiere • Sentralbankvirksomhet" at bounding box center [460, 69] width 155 height 11
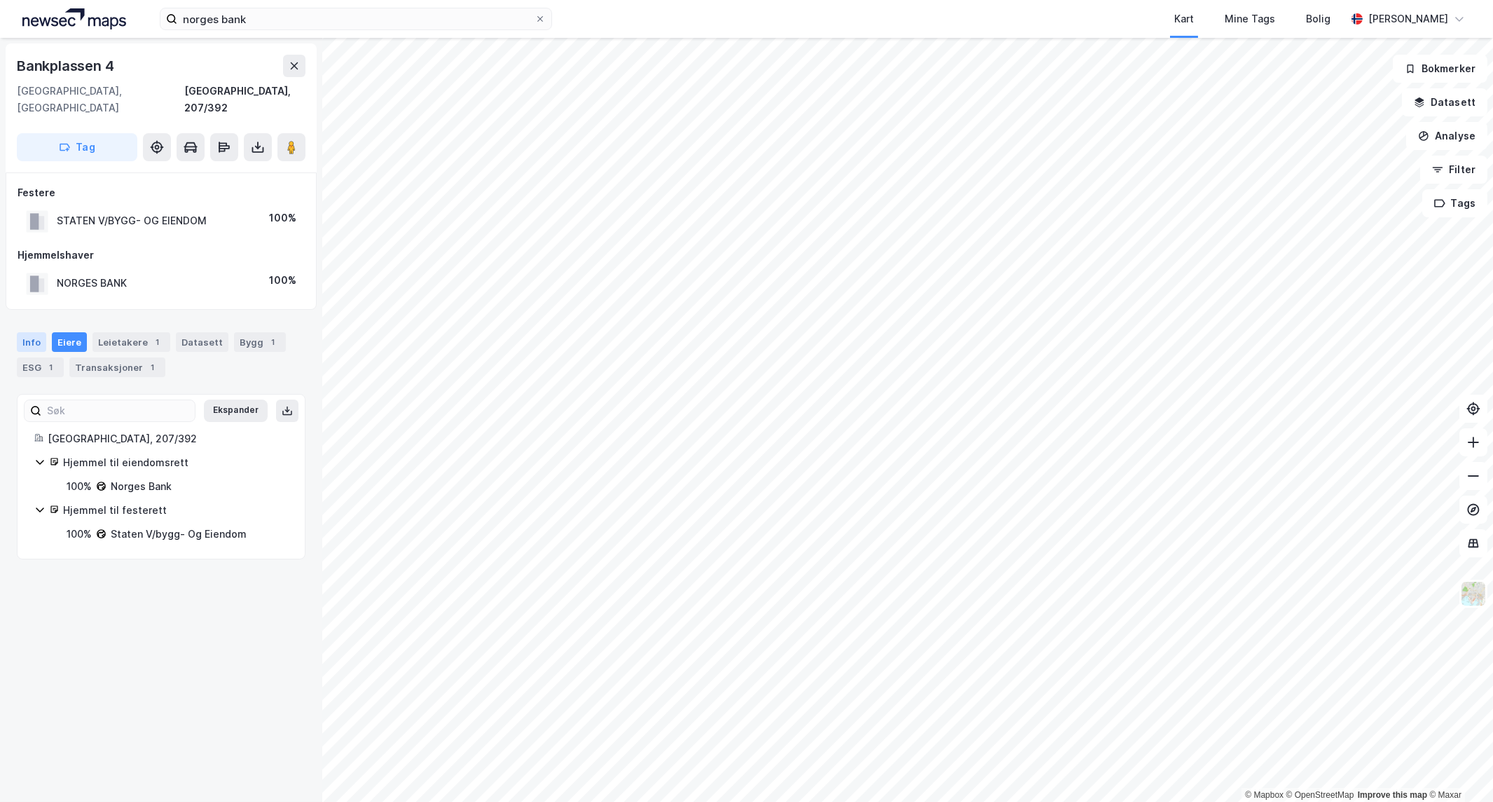
click at [26, 332] on div "Info" at bounding box center [31, 342] width 29 height 20
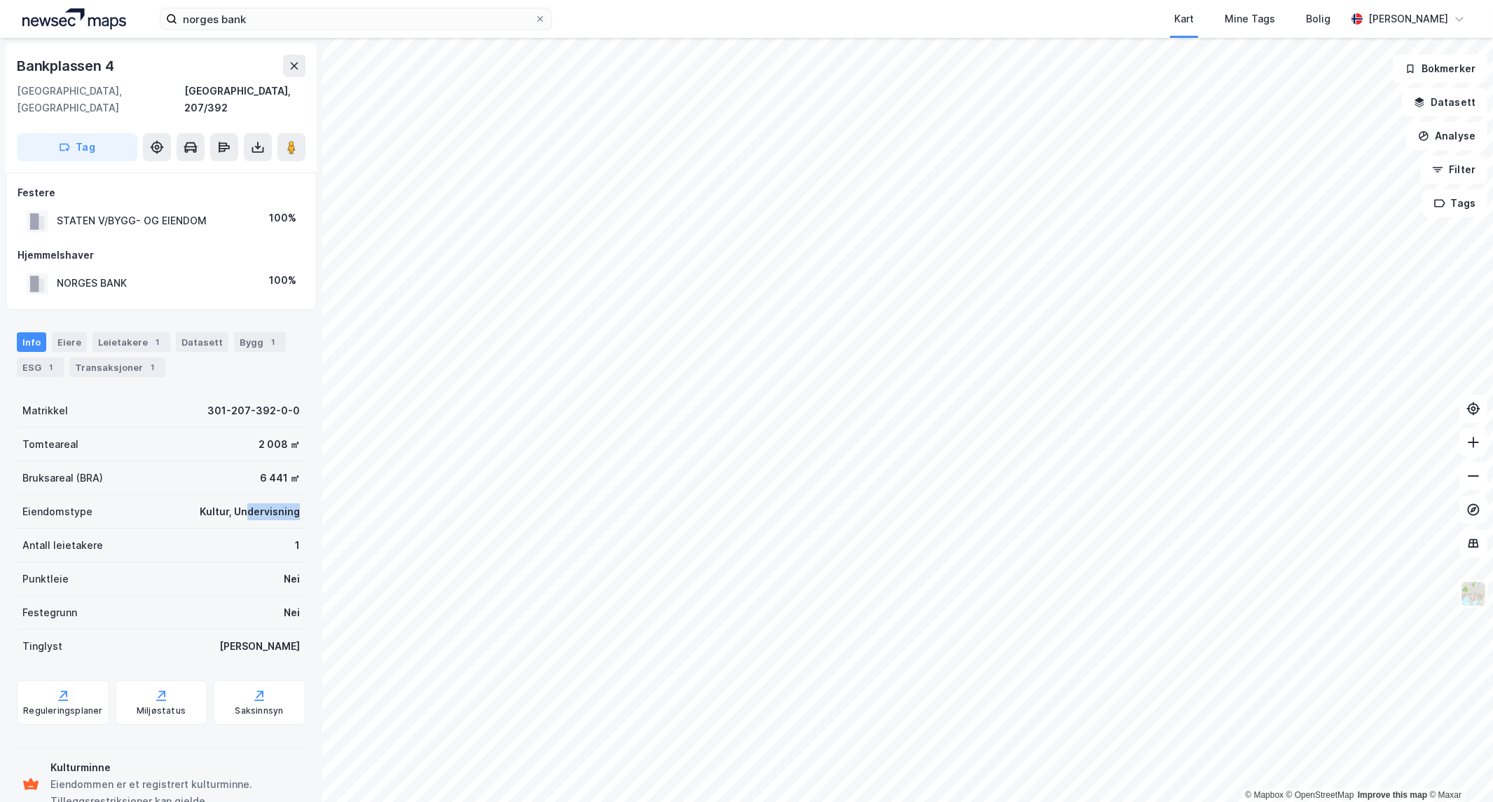
drag, startPoint x: 237, startPoint y: 492, endPoint x: 287, endPoint y: 497, distance: 50.8
click at [287, 503] on div "Kultur, Undervisning" at bounding box center [250, 511] width 100 height 17
click at [286, 503] on div "Kultur, Undervisning" at bounding box center [250, 511] width 100 height 17
drag, startPoint x: 286, startPoint y: 493, endPoint x: 187, endPoint y: 475, distance: 100.5
click at [186, 476] on div "Matrikkel 301-207-392-0-0 Tomteareal 2 008 ㎡ Bruksareal (BRA) 6 441 ㎡ Eiendomst…" at bounding box center [161, 528] width 289 height 269
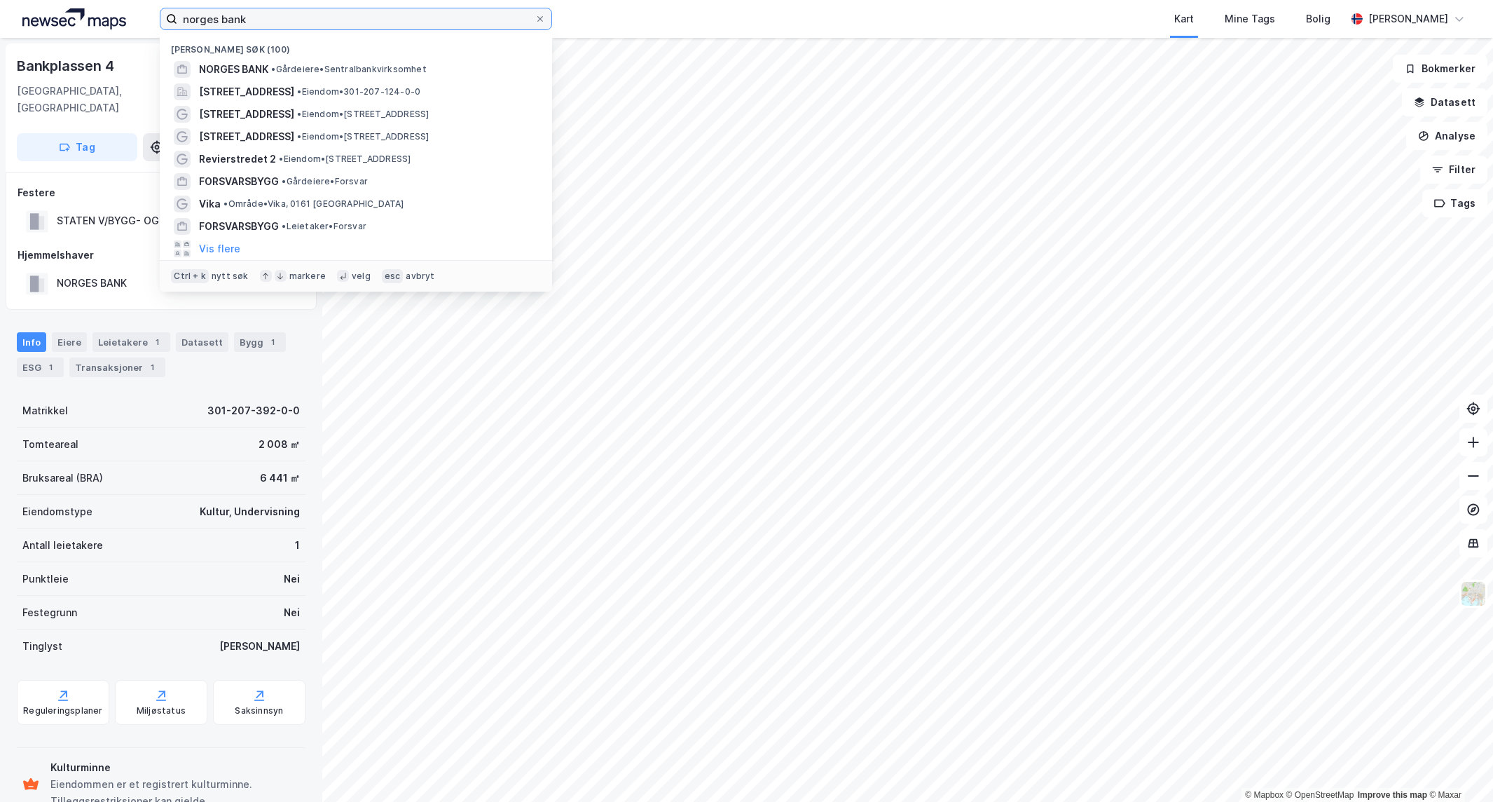
click at [250, 20] on input "norges bank" at bounding box center [355, 18] width 357 height 21
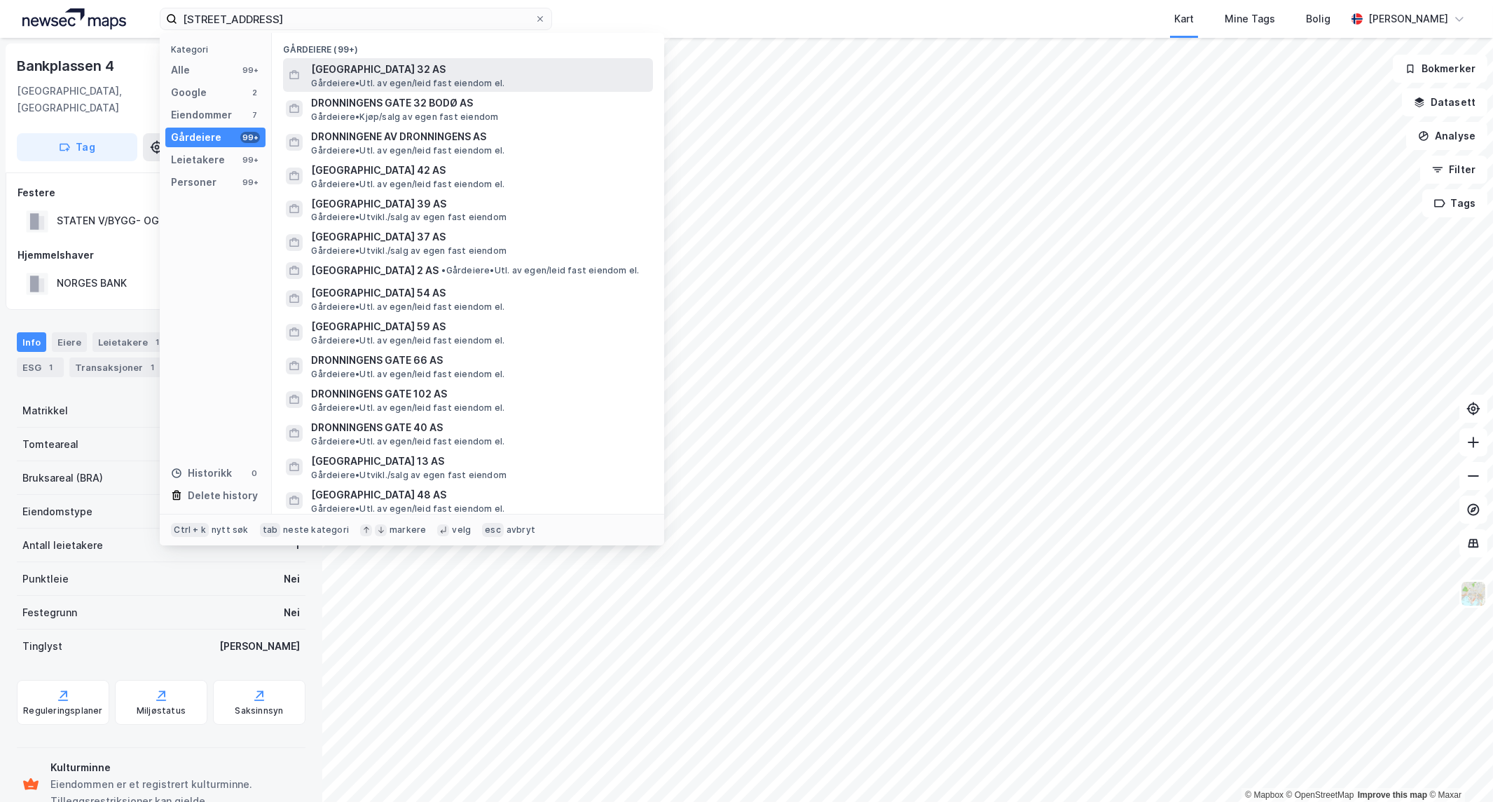
click at [478, 74] on span "[GEOGRAPHIC_DATA] 32 AS" at bounding box center [479, 69] width 336 height 17
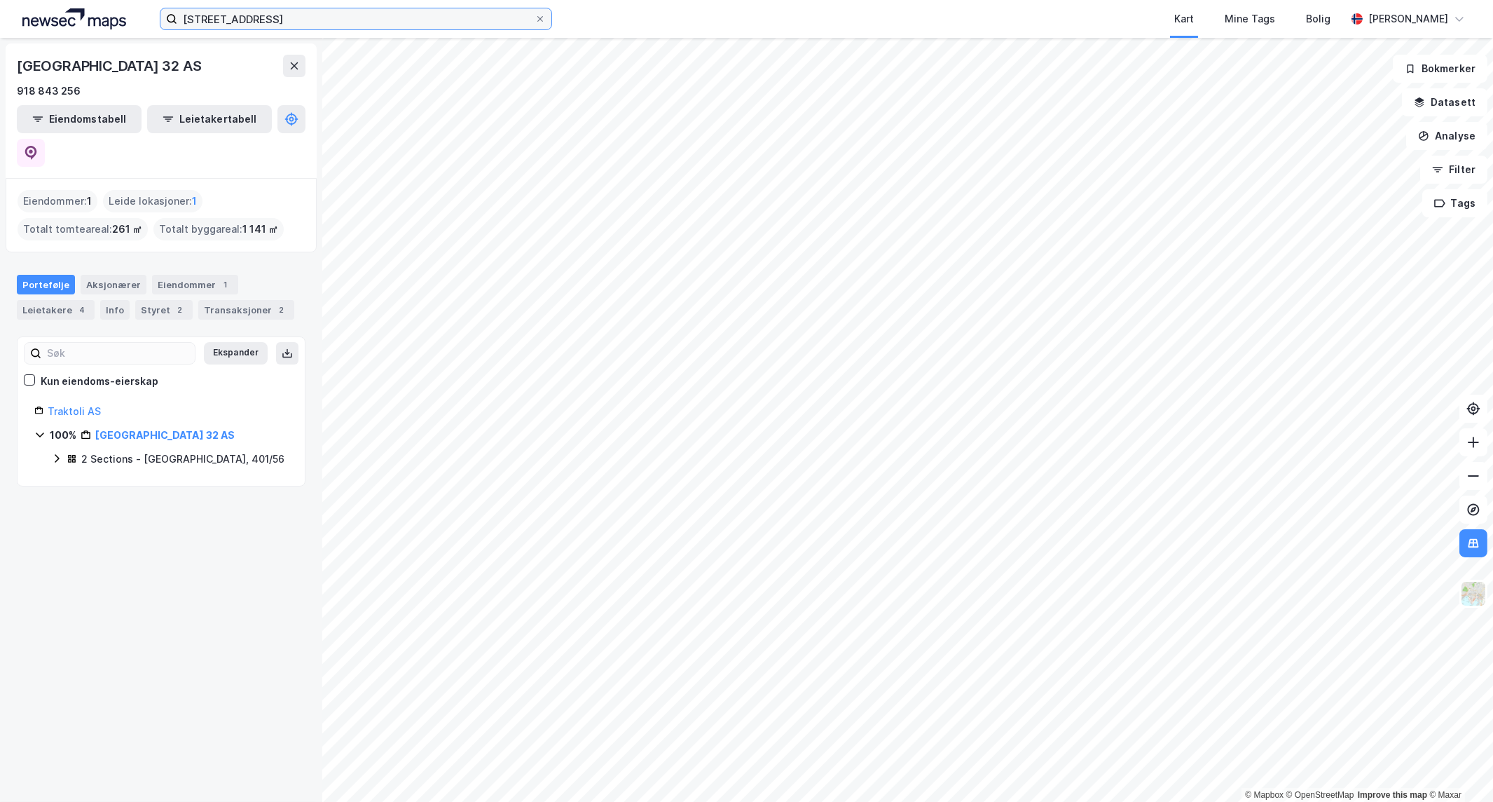
click at [334, 14] on input "[STREET_ADDRESS]" at bounding box center [355, 18] width 357 height 21
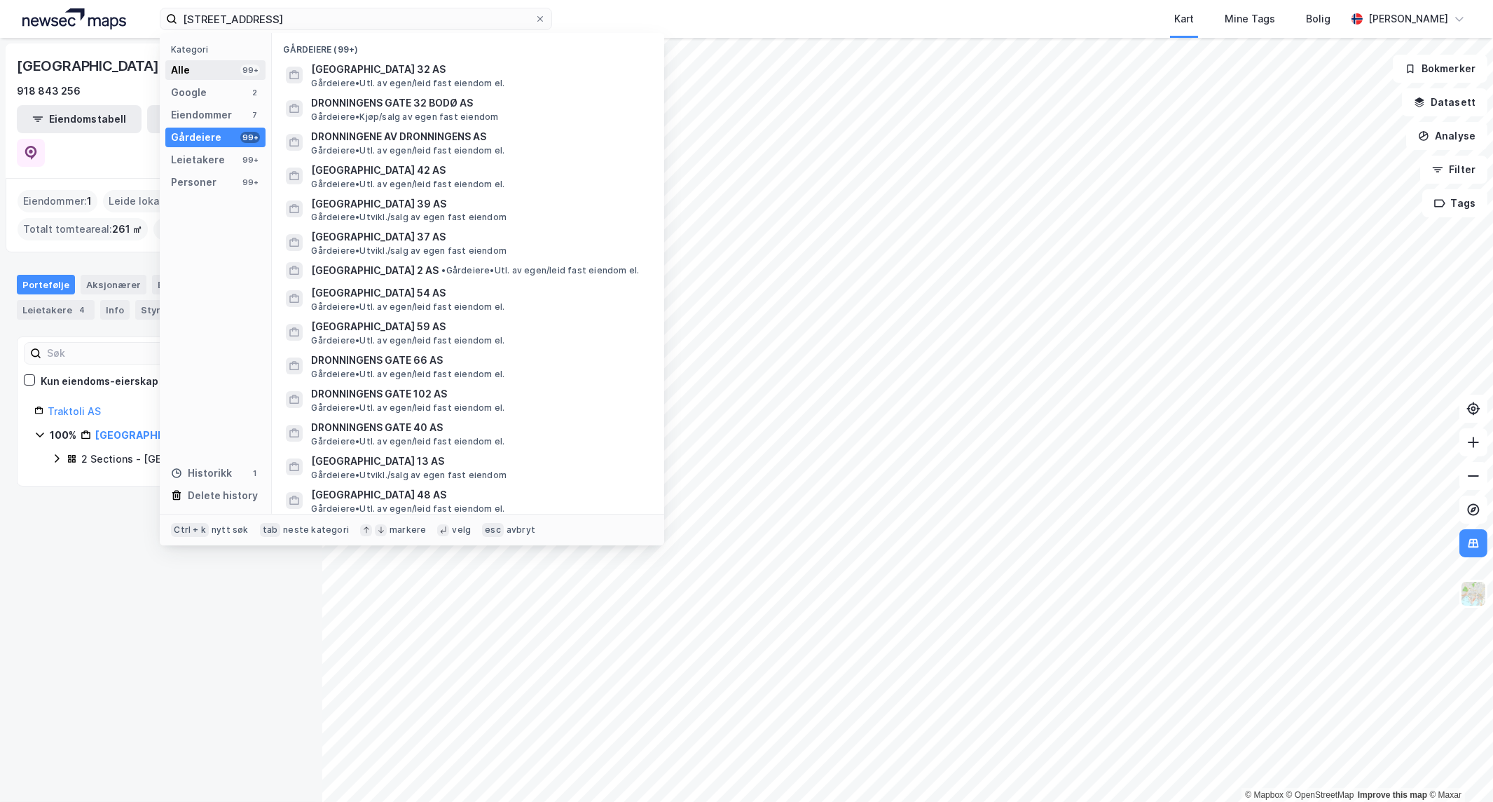
click at [218, 73] on div "Alle 99+" at bounding box center [215, 70] width 100 height 20
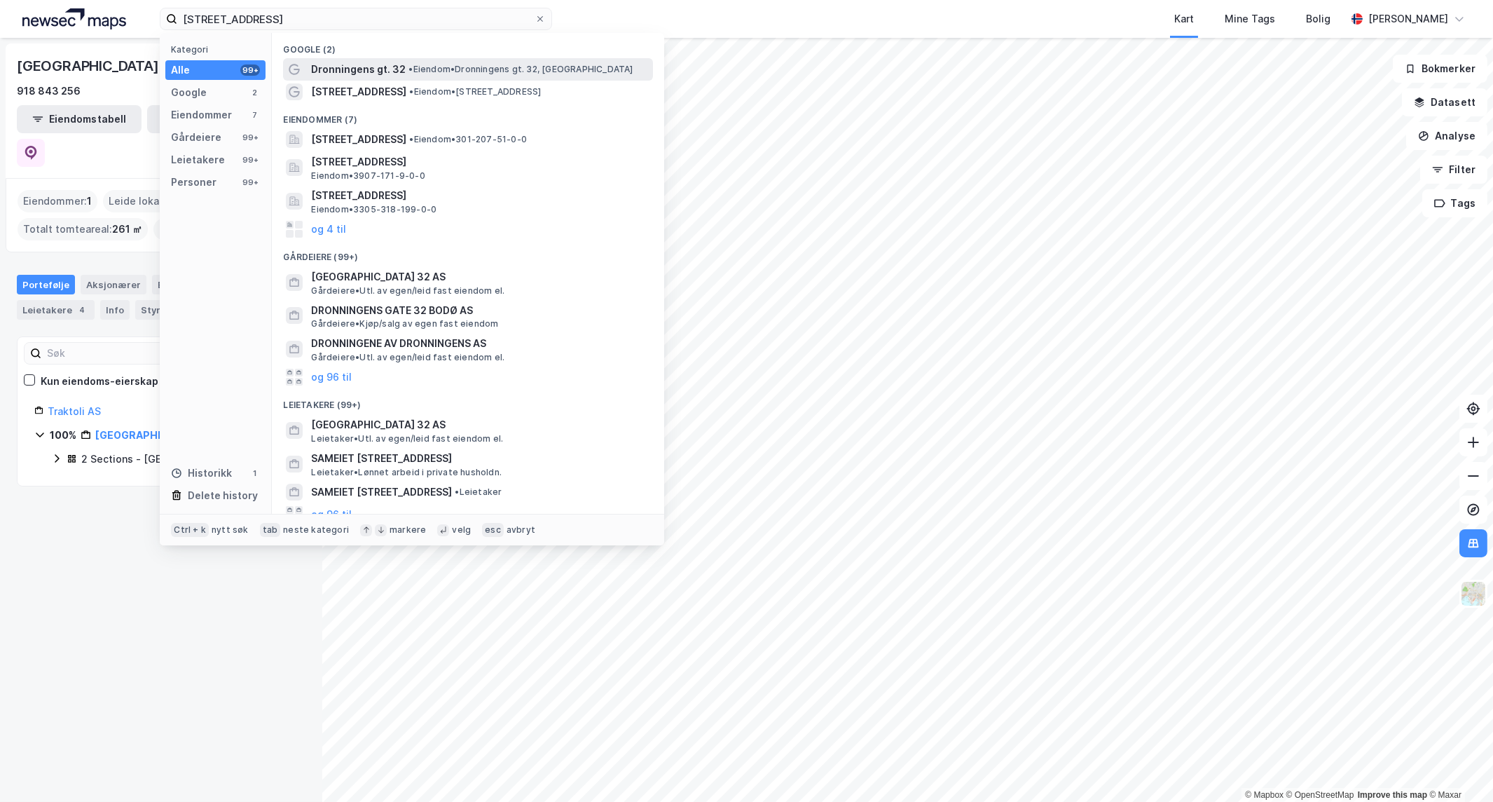
click at [469, 74] on span "• Eiendom • Dronningens gt. 32, [GEOGRAPHIC_DATA]" at bounding box center [521, 69] width 224 height 11
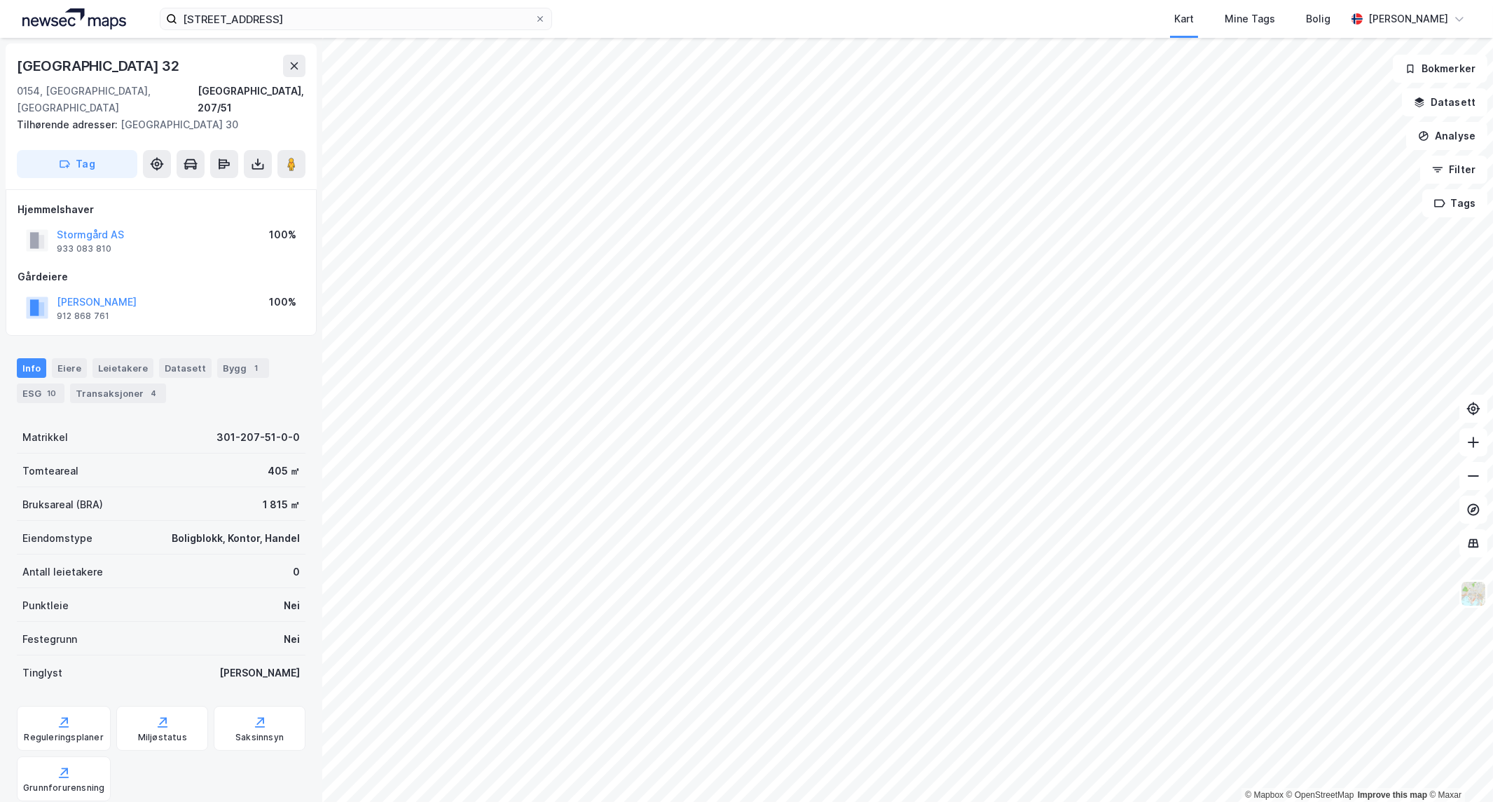
click at [330, 34] on div "[STREET_ADDRESS] Kart Mine Tags Bolig [PERSON_NAME]" at bounding box center [746, 19] width 1493 height 38
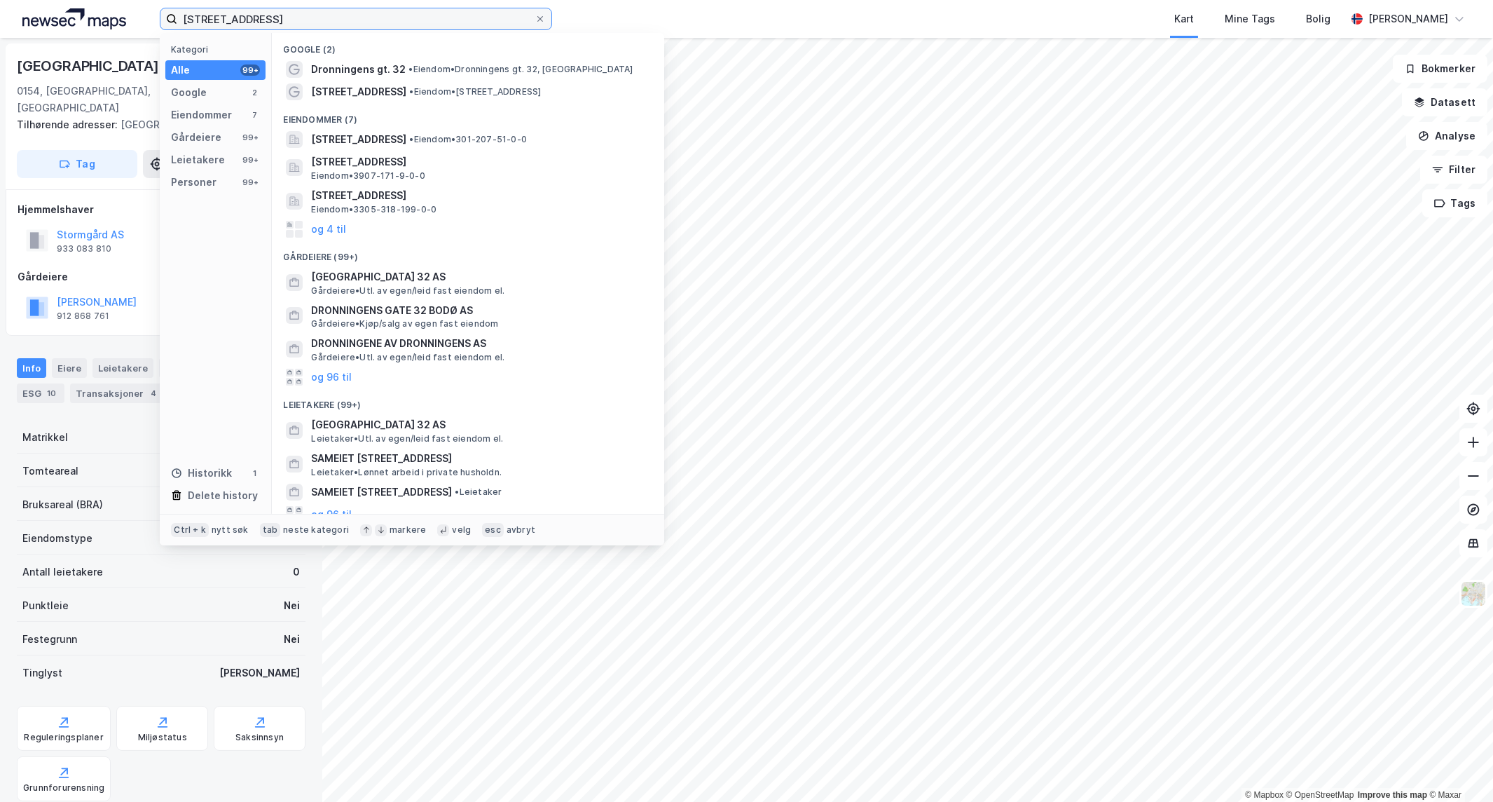
click at [341, 22] on input "[STREET_ADDRESS]" at bounding box center [355, 18] width 357 height 21
click at [343, 23] on input "[STREET_ADDRESS]" at bounding box center [355, 18] width 357 height 21
click at [343, 24] on input "[STREET_ADDRESS]" at bounding box center [355, 18] width 357 height 21
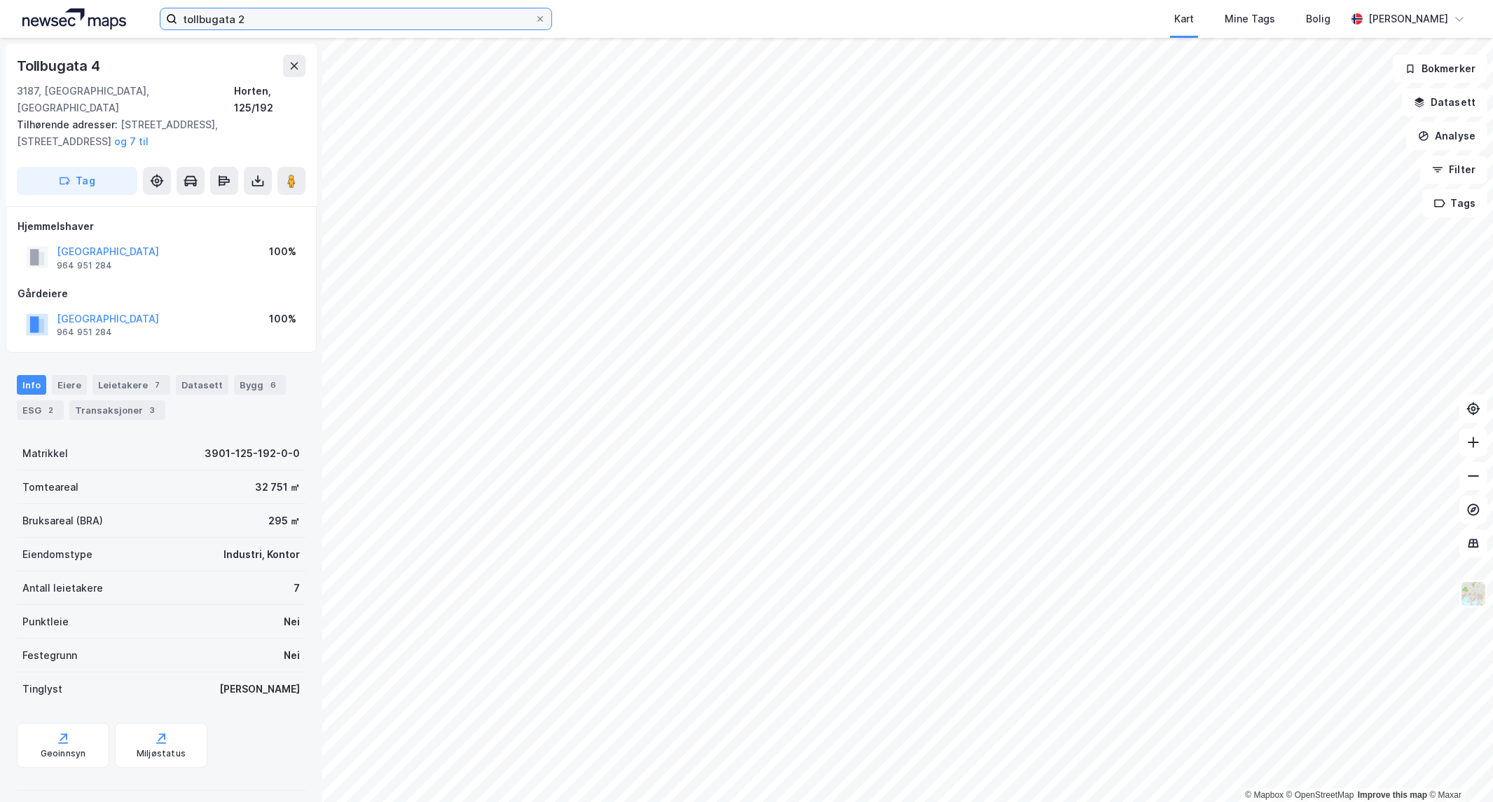
click at [424, 23] on input "tollbugata 2" at bounding box center [355, 18] width 357 height 21
drag, startPoint x: 418, startPoint y: 26, endPoint x: 4, endPoint y: 36, distance: 414.9
click at [4, 36] on div "tollbugata 2 Kart Mine Tags Bolig [PERSON_NAME]" at bounding box center [746, 19] width 1493 height 38
click at [289, 68] on icon at bounding box center [294, 65] width 11 height 11
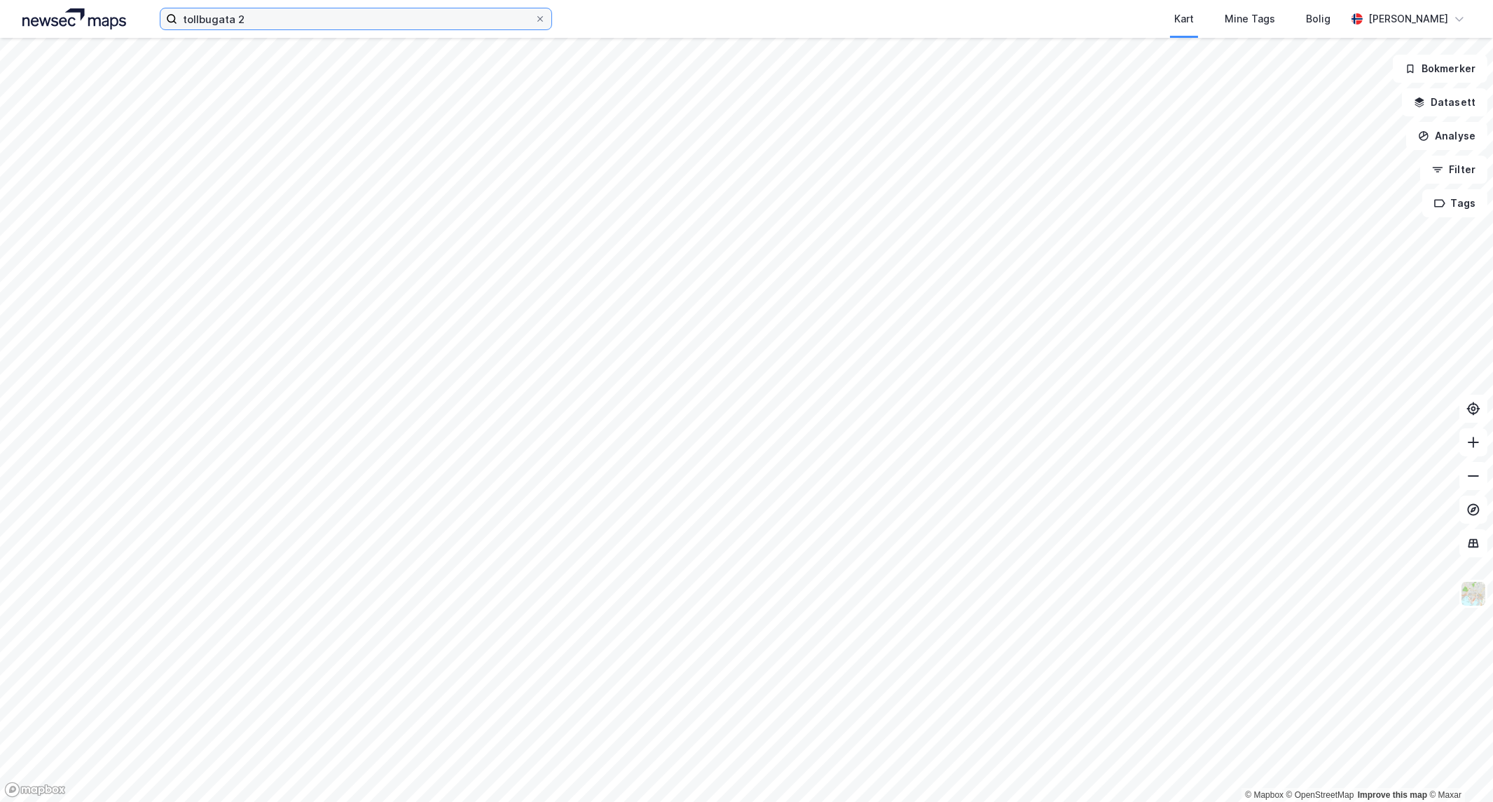
click at [298, 24] on input "tollbugata 2" at bounding box center [355, 18] width 357 height 21
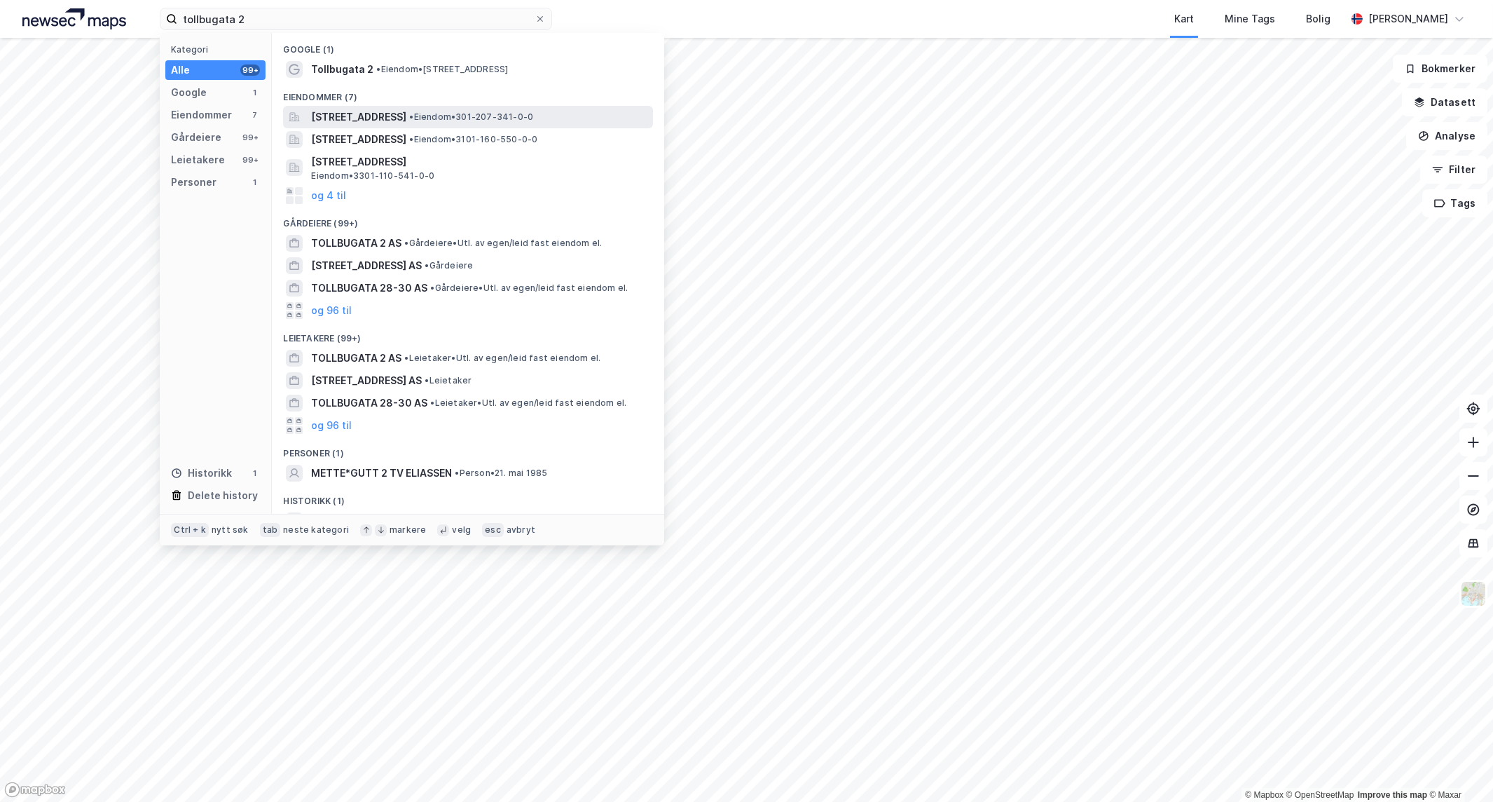
click at [402, 113] on span "[STREET_ADDRESS]" at bounding box center [358, 117] width 95 height 17
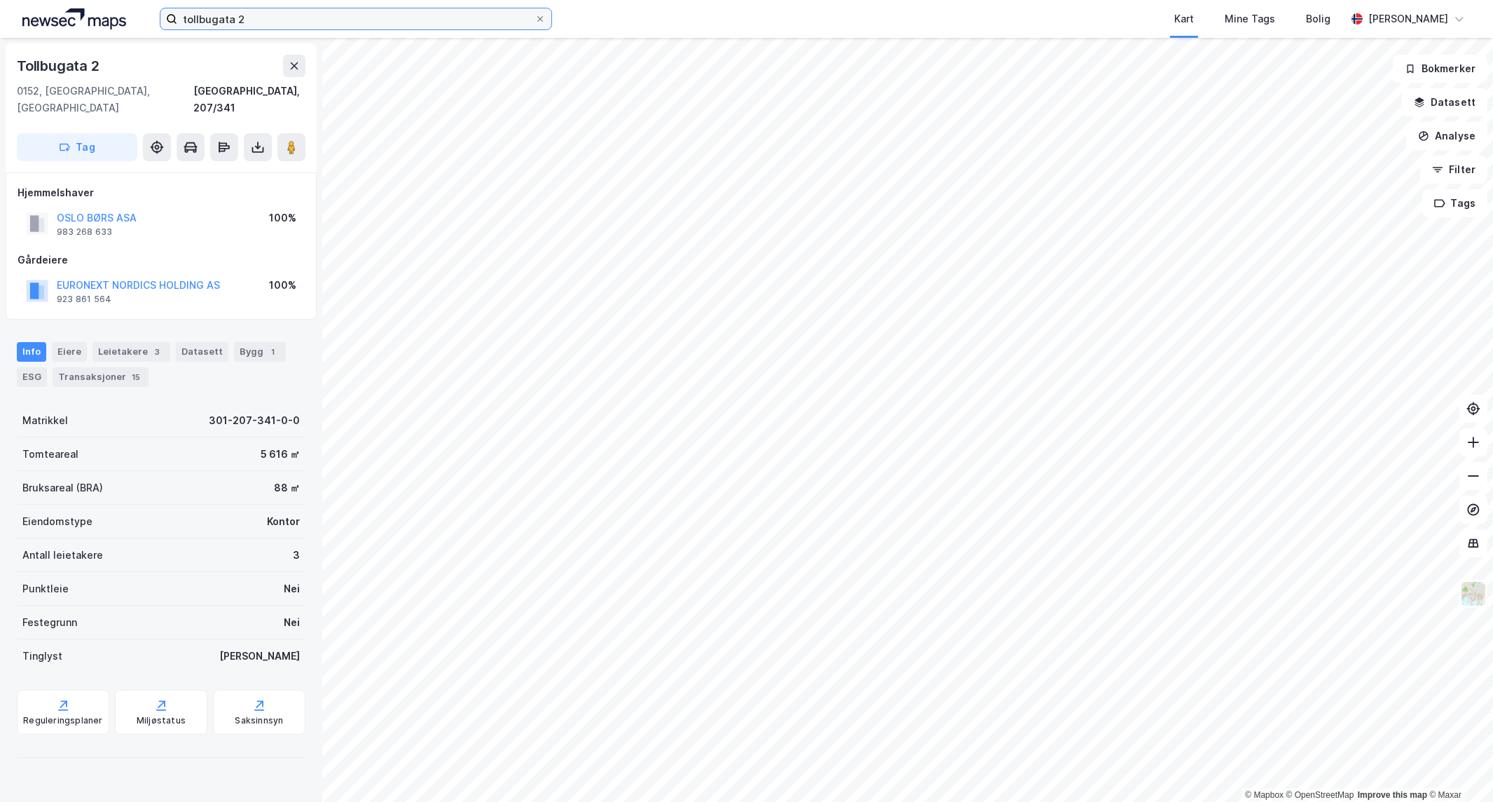
click at [250, 20] on input "tollbugata 2" at bounding box center [355, 18] width 357 height 21
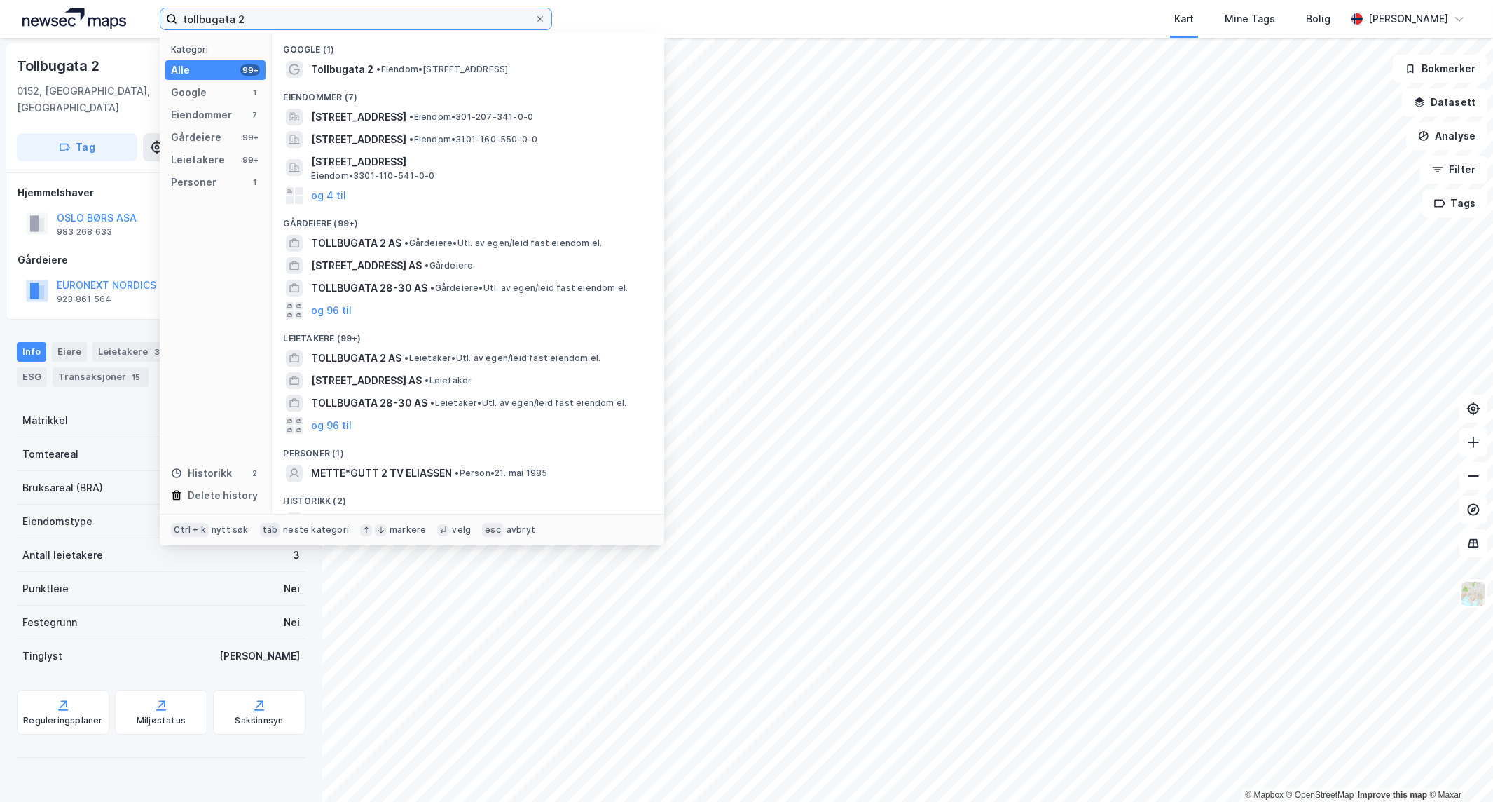
click at [250, 20] on input "tollbugata 2" at bounding box center [355, 18] width 357 height 21
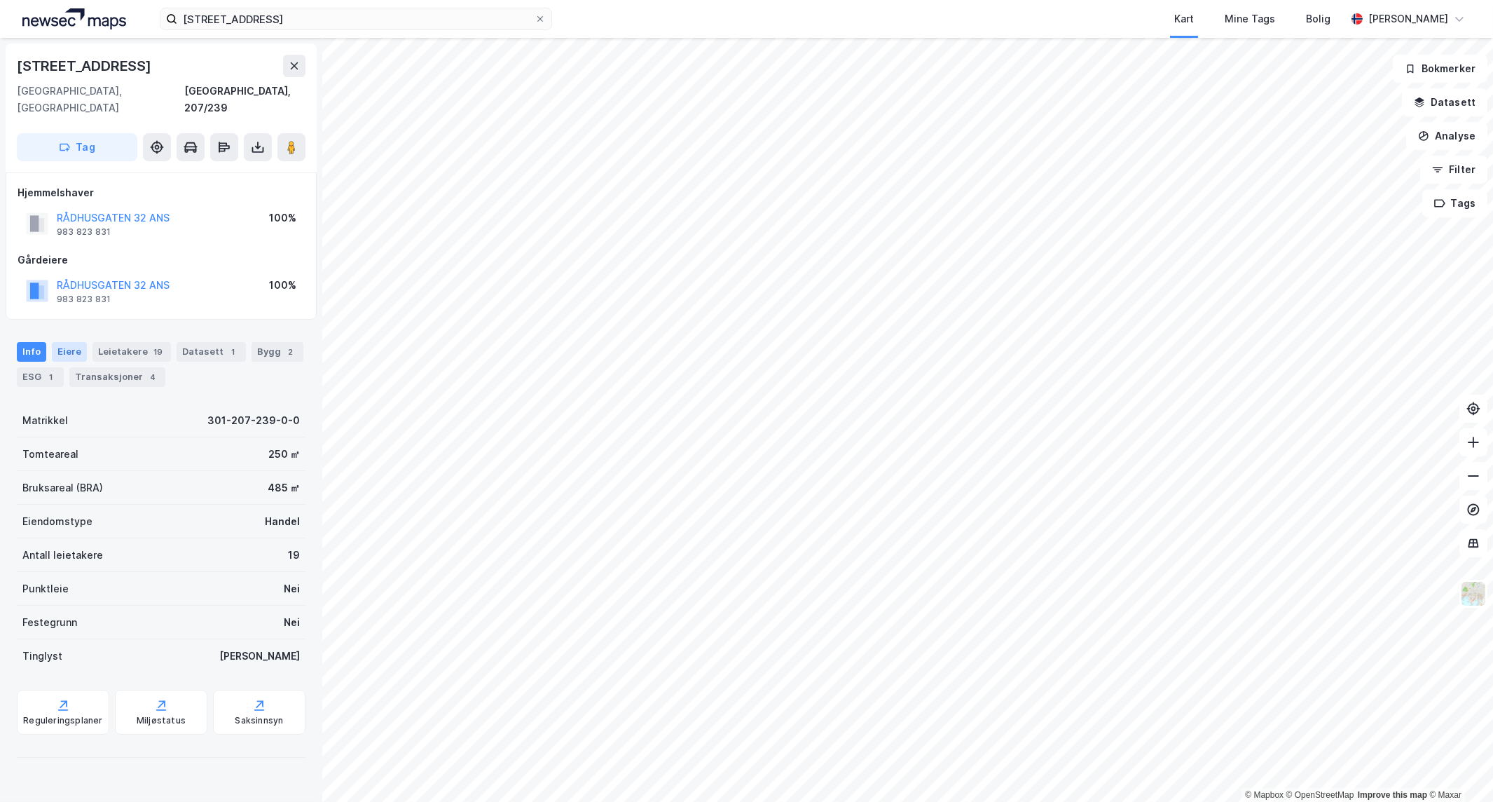
click at [57, 342] on div "Eiere" at bounding box center [69, 352] width 35 height 20
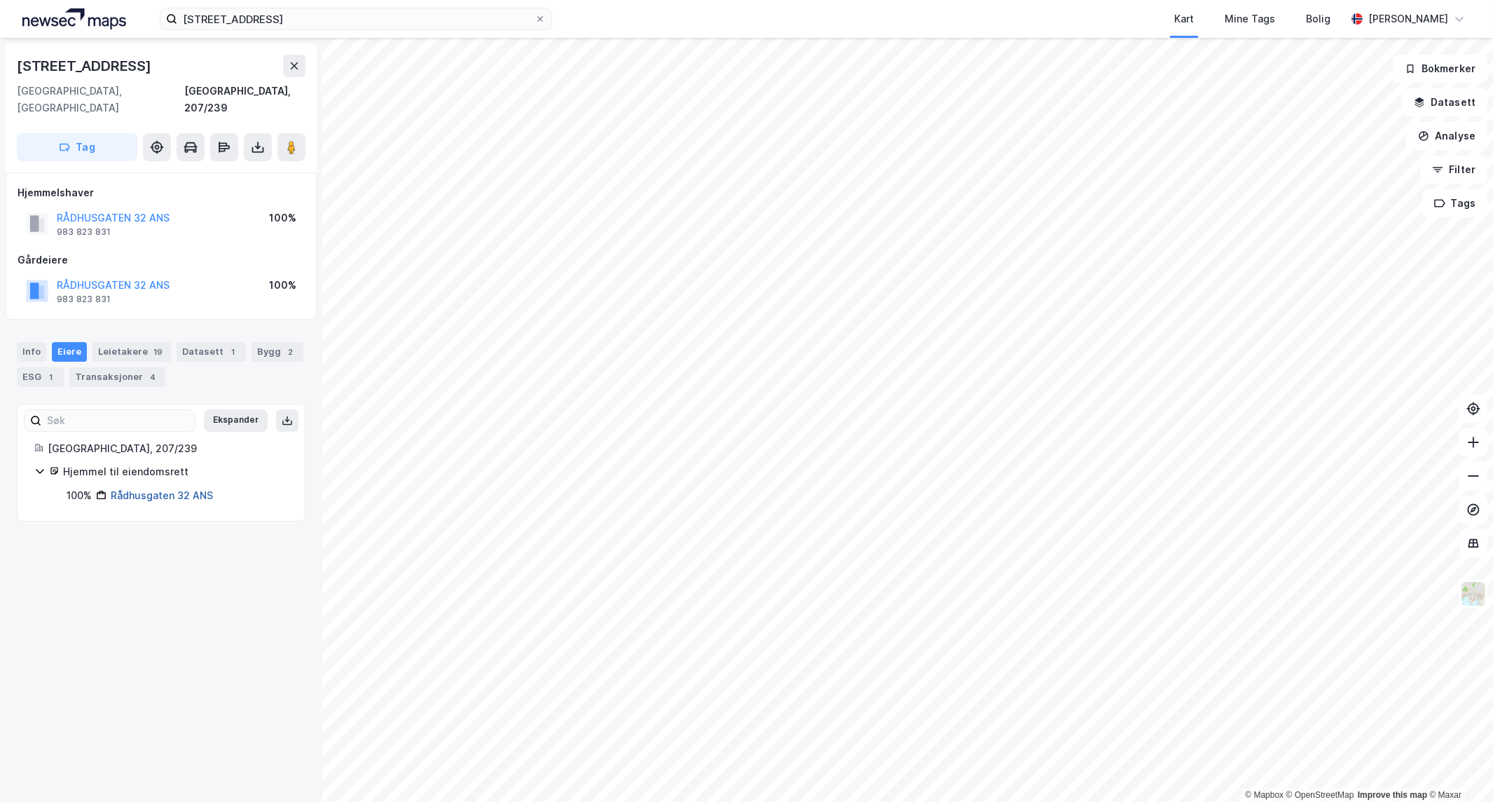
click at [130, 489] on link "Rådhusgaten 32 ANS" at bounding box center [162, 495] width 102 height 12
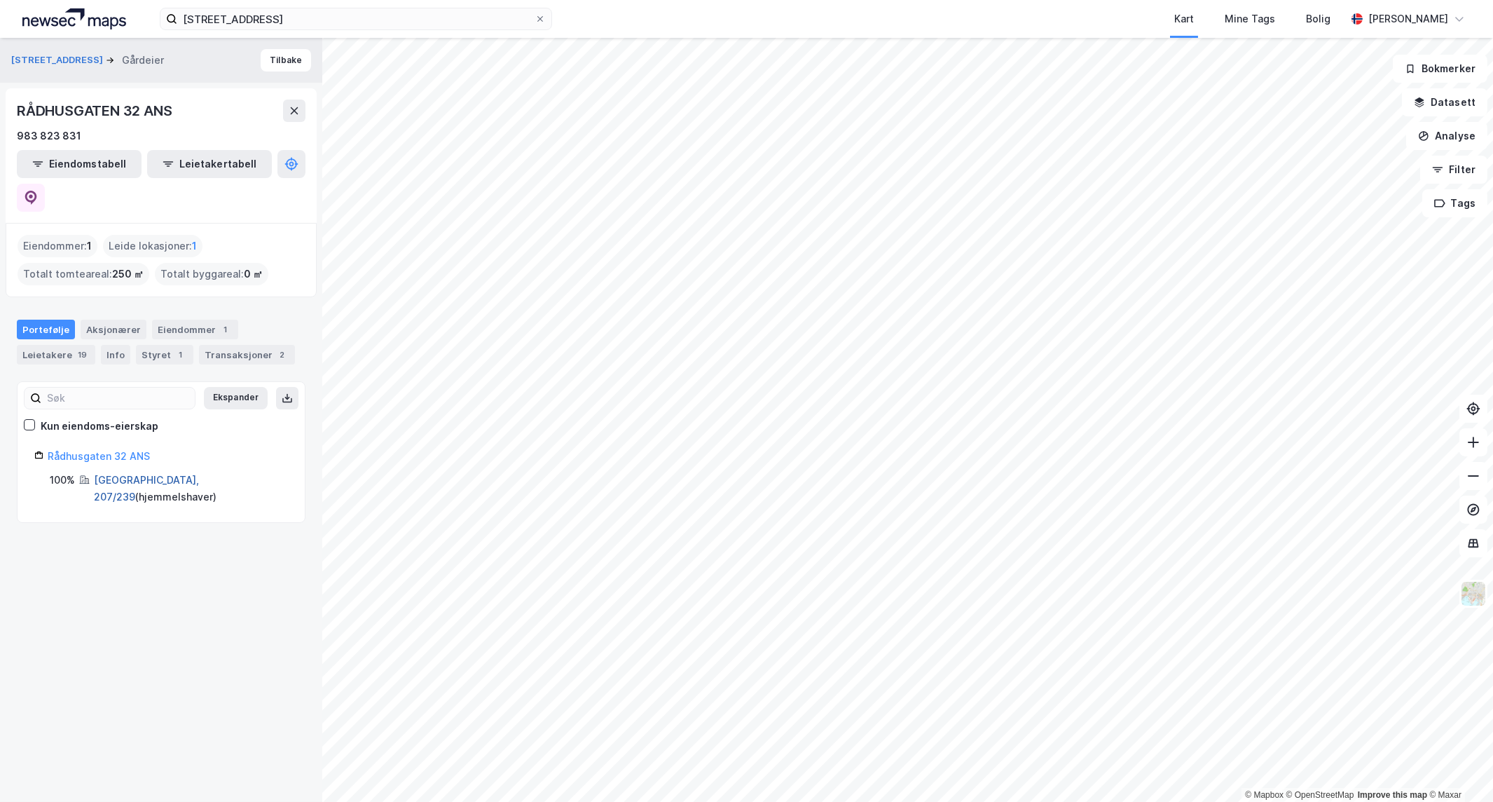
click at [127, 474] on link "[GEOGRAPHIC_DATA], 207/239" at bounding box center [146, 488] width 105 height 29
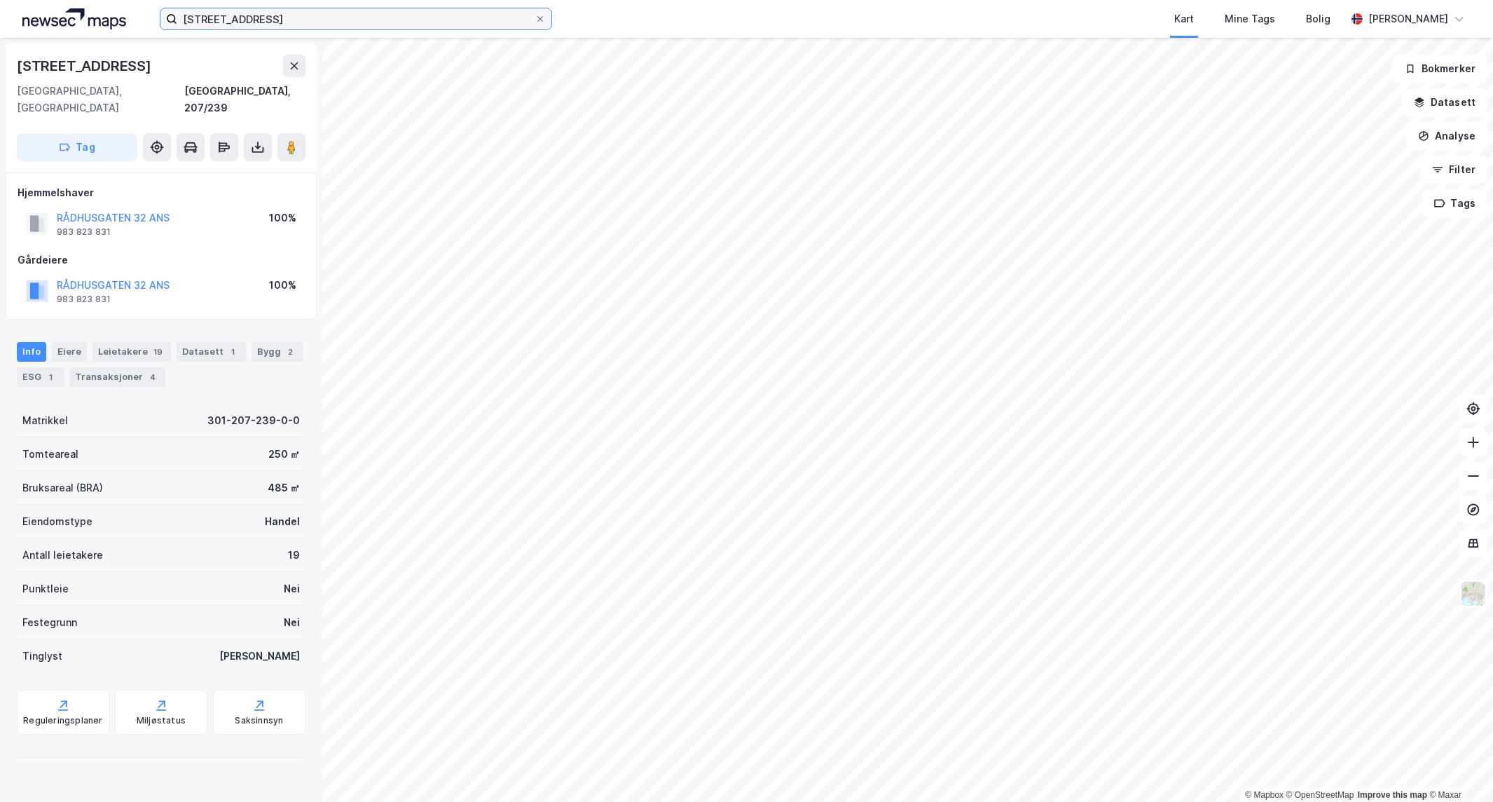
click at [363, 15] on input "[STREET_ADDRESS]" at bounding box center [355, 18] width 357 height 21
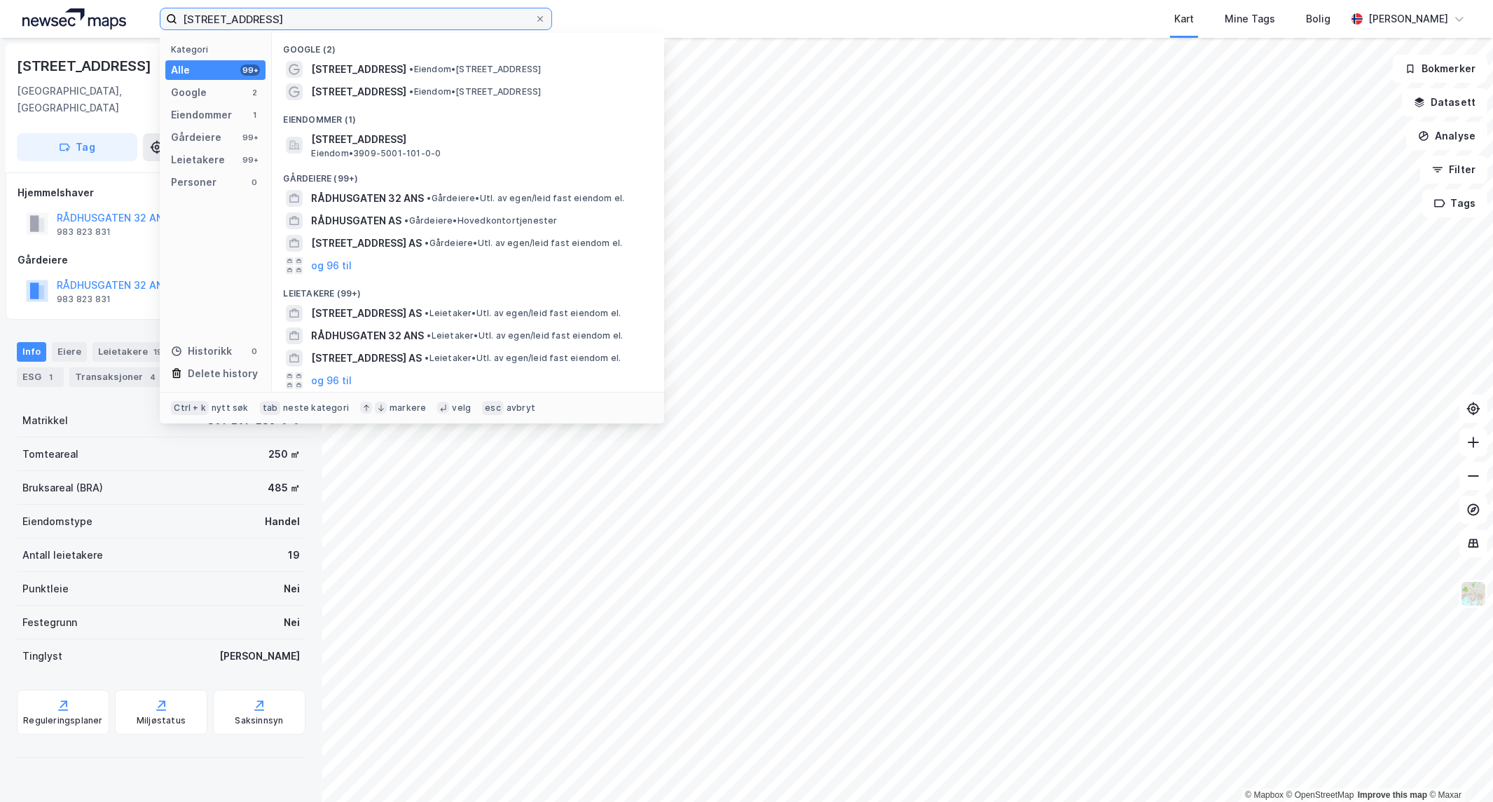
click at [363, 15] on input "[STREET_ADDRESS]" at bounding box center [355, 18] width 357 height 21
click at [209, 128] on div "Gårdeiere 99+" at bounding box center [215, 138] width 100 height 20
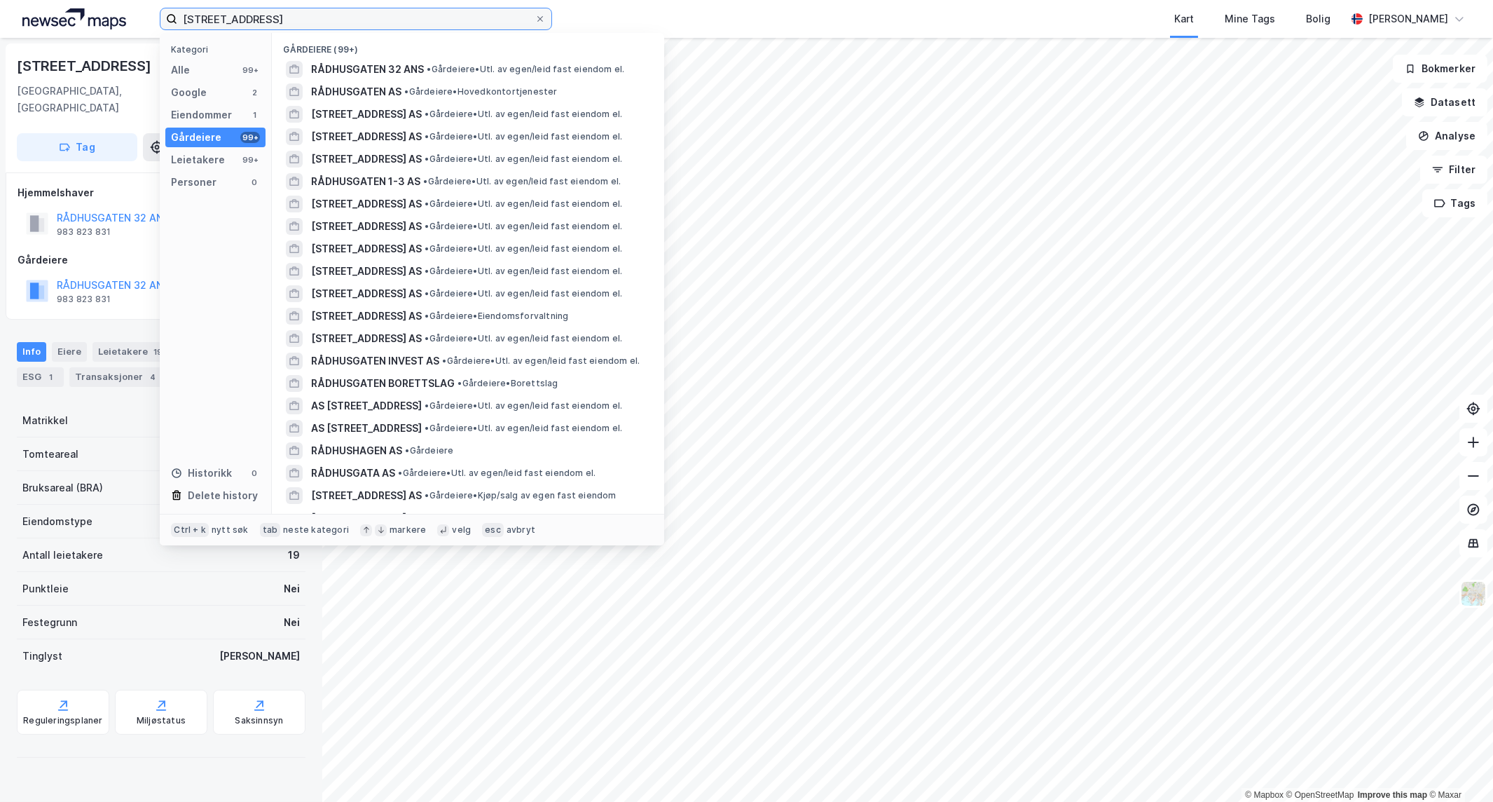
type input "k"
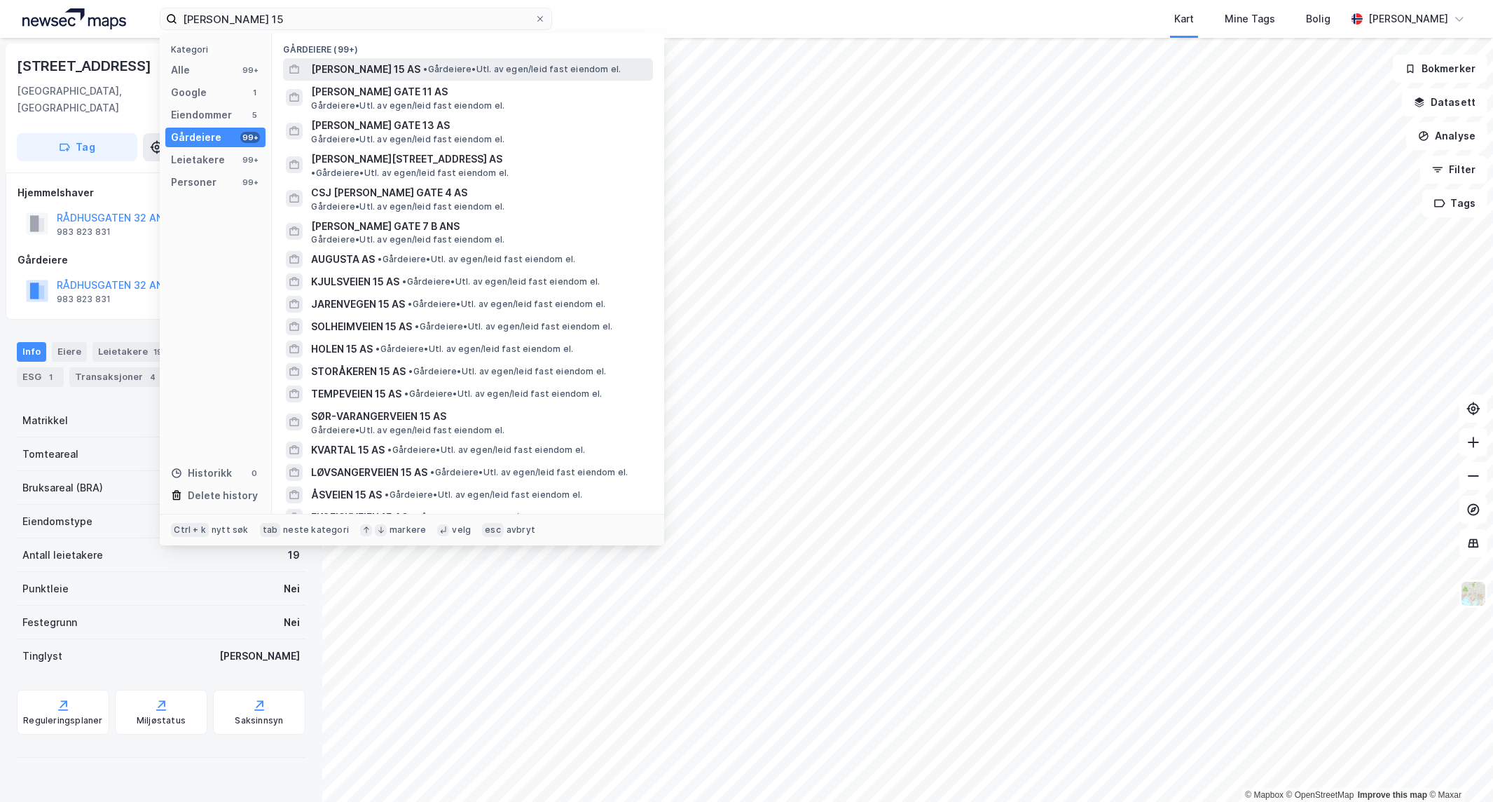
click at [463, 64] on span "• Gårdeiere • Utl. av egen/leid fast eiendom el." at bounding box center [522, 69] width 198 height 11
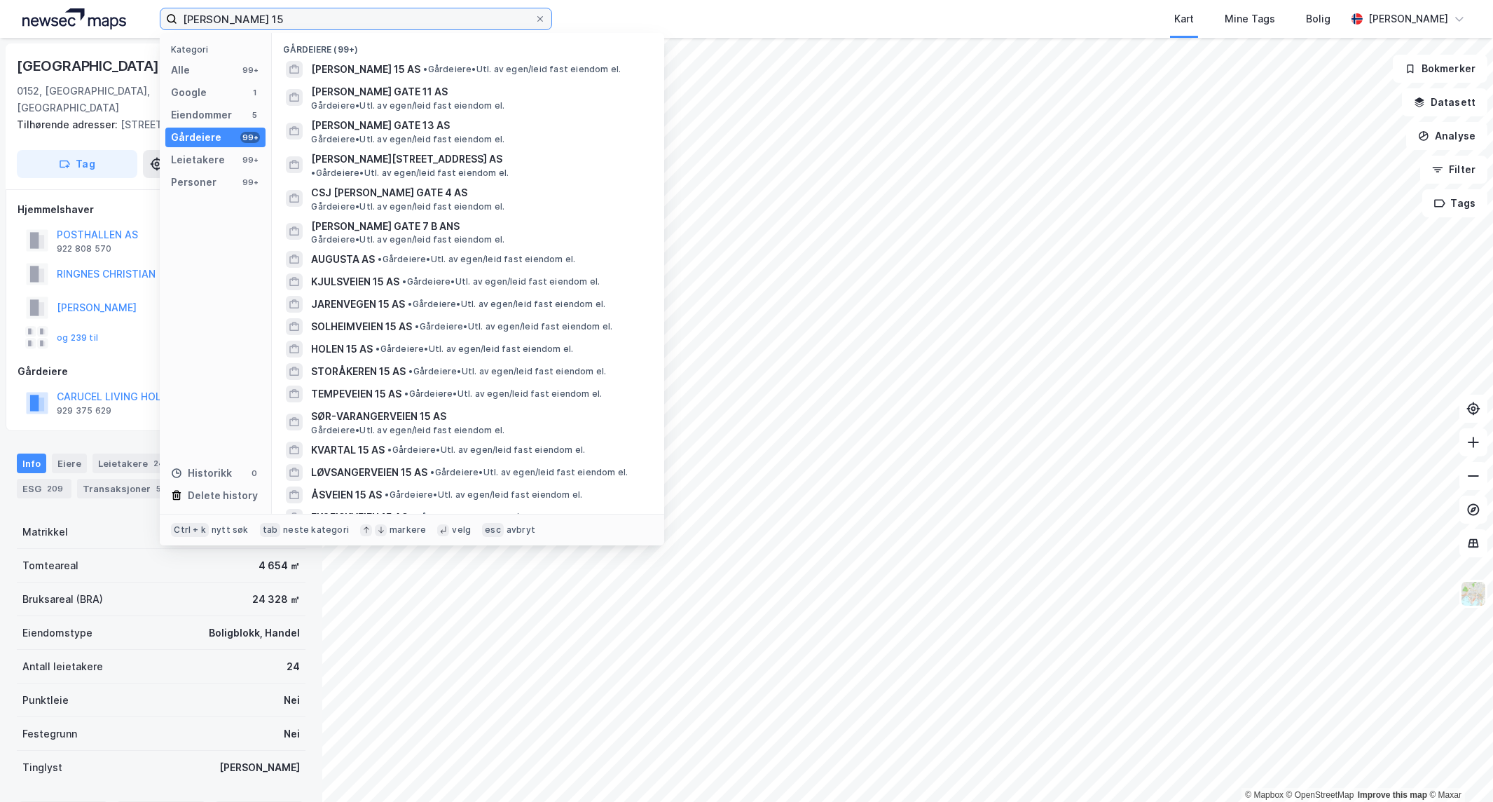
click at [304, 16] on input "[PERSON_NAME] 15" at bounding box center [355, 18] width 357 height 21
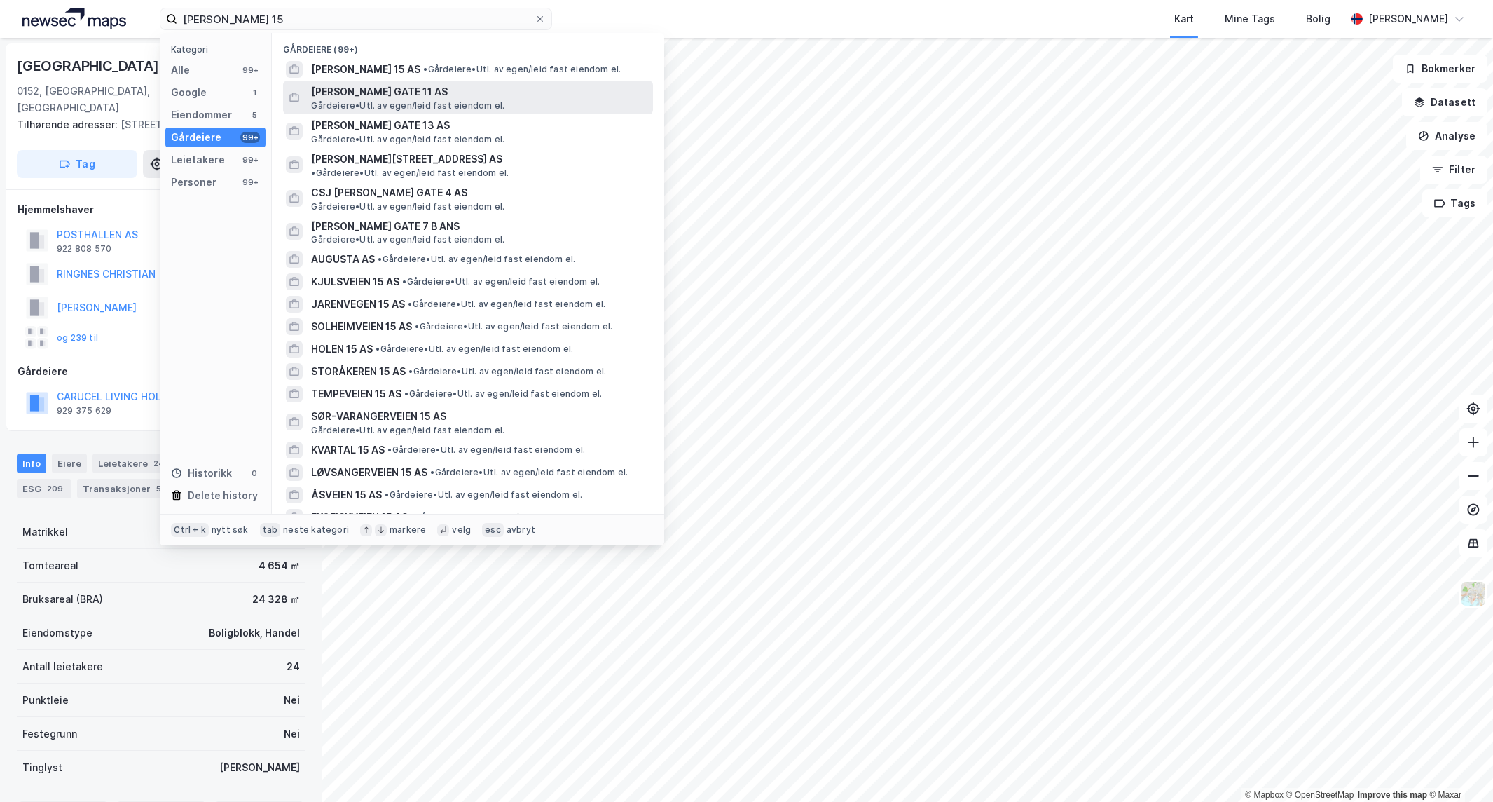
click at [485, 104] on span "Gårdeiere • Utl. av egen/leid fast eiendom el." at bounding box center [407, 105] width 193 height 11
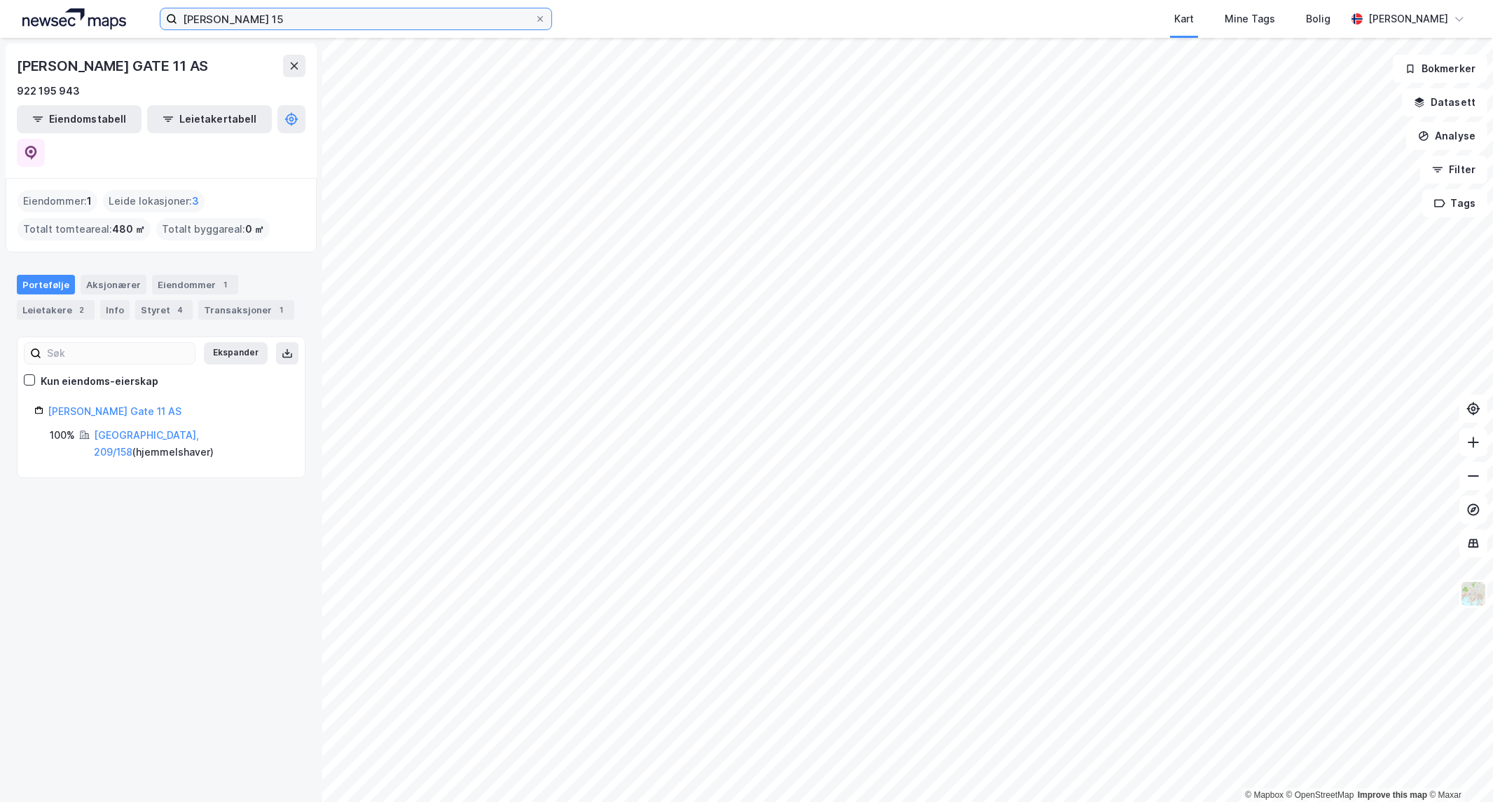
click at [313, 21] on input "[PERSON_NAME] 15" at bounding box center [355, 18] width 357 height 21
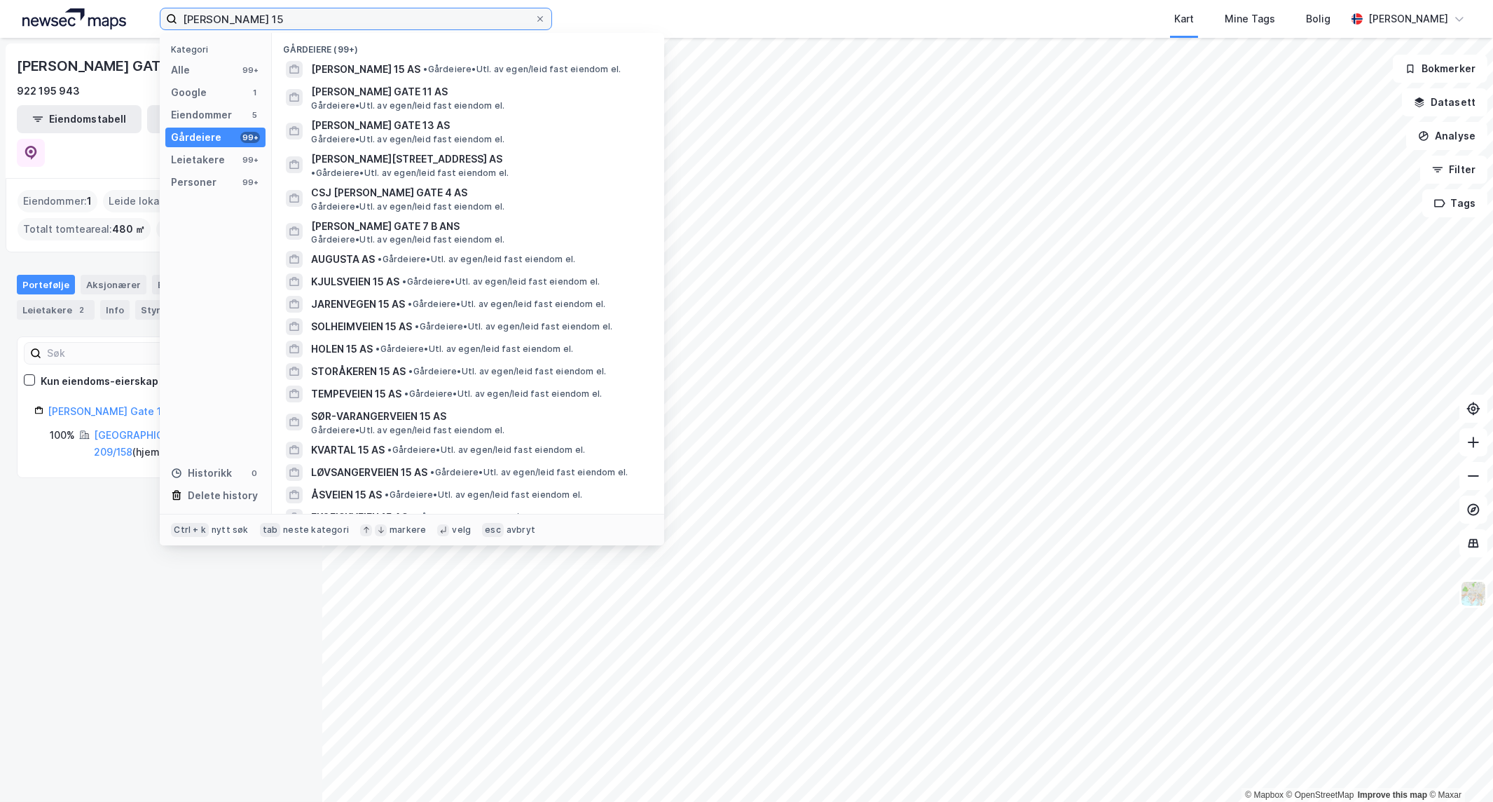
click at [313, 21] on input "[PERSON_NAME] 15" at bounding box center [355, 18] width 357 height 21
click at [420, 71] on span "[PERSON_NAME] 15 AS" at bounding box center [365, 69] width 109 height 17
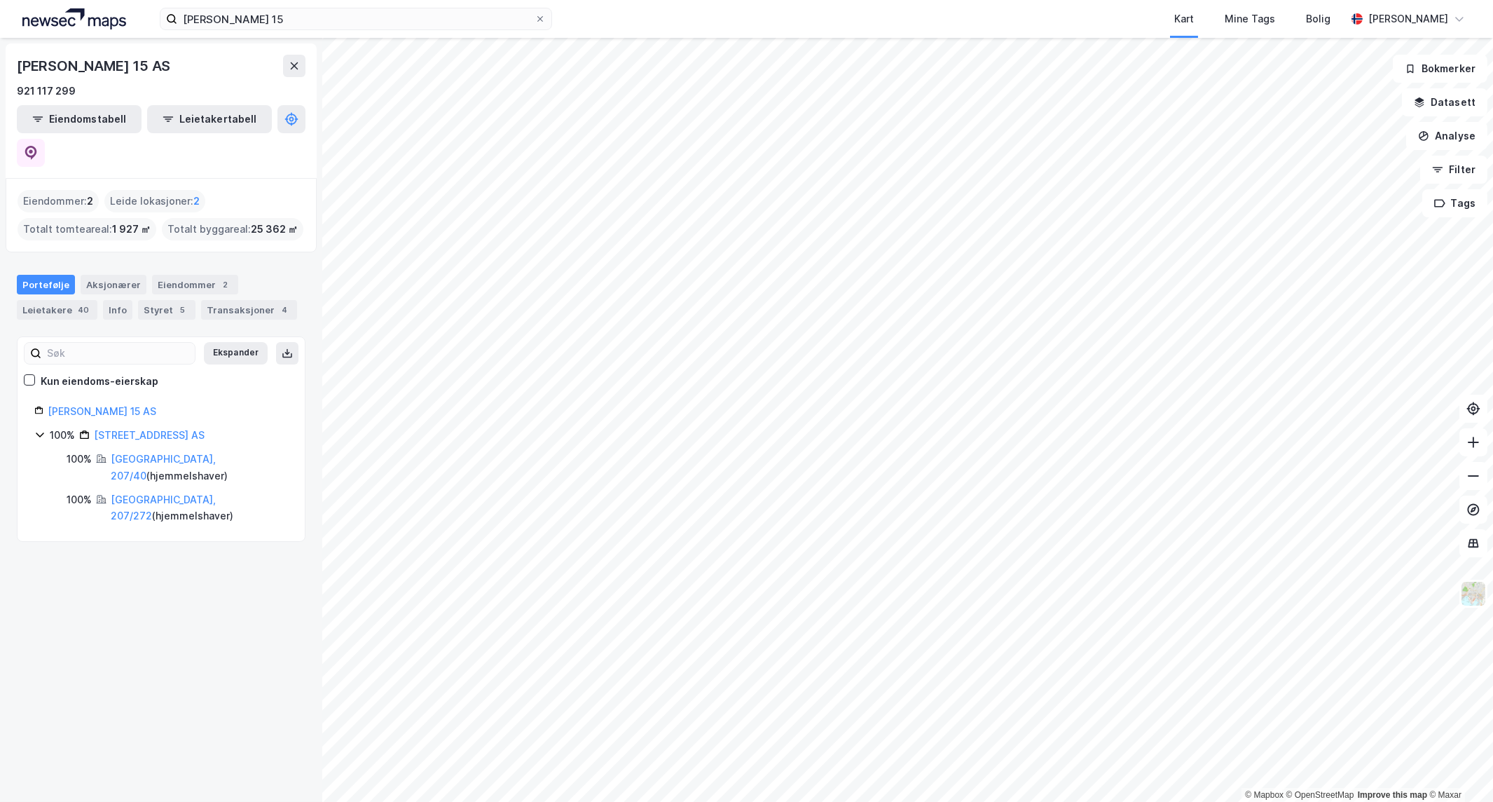
click at [43, 429] on icon at bounding box center [39, 434] width 11 height 11
click at [36, 429] on icon at bounding box center [39, 434] width 11 height 11
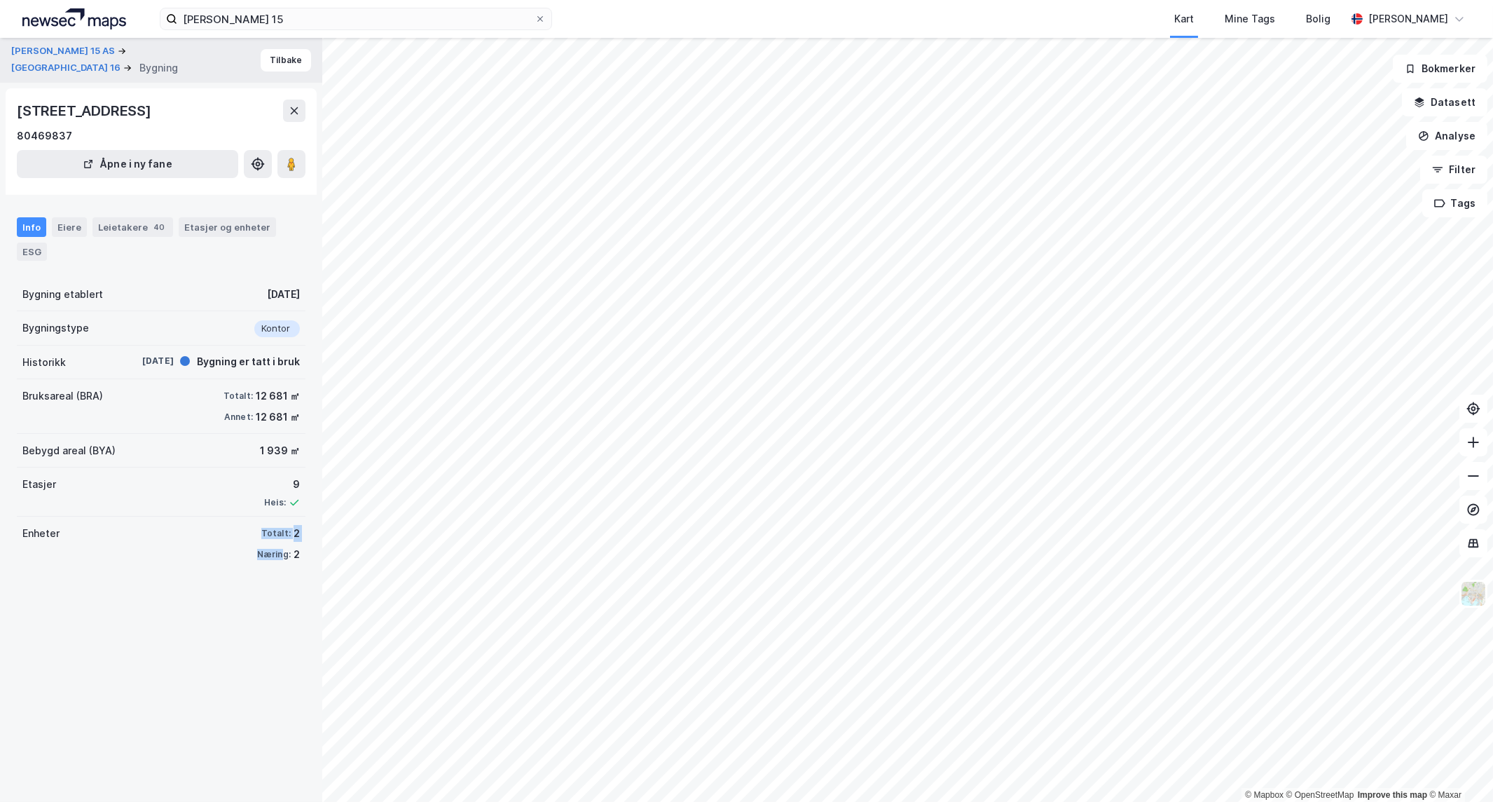
drag, startPoint x: 252, startPoint y: 528, endPoint x: 269, endPoint y: 568, distance: 42.7
click at [269, 568] on div "Enheter Totalt: 2 Næring: 2" at bounding box center [161, 543] width 289 height 55
click at [229, 364] on div "Bygning er tatt i bruk" at bounding box center [248, 361] width 103 height 17
click at [296, 32] on div "[PERSON_NAME] 15 Kart Mine Tags Bolig [PERSON_NAME]" at bounding box center [746, 19] width 1493 height 38
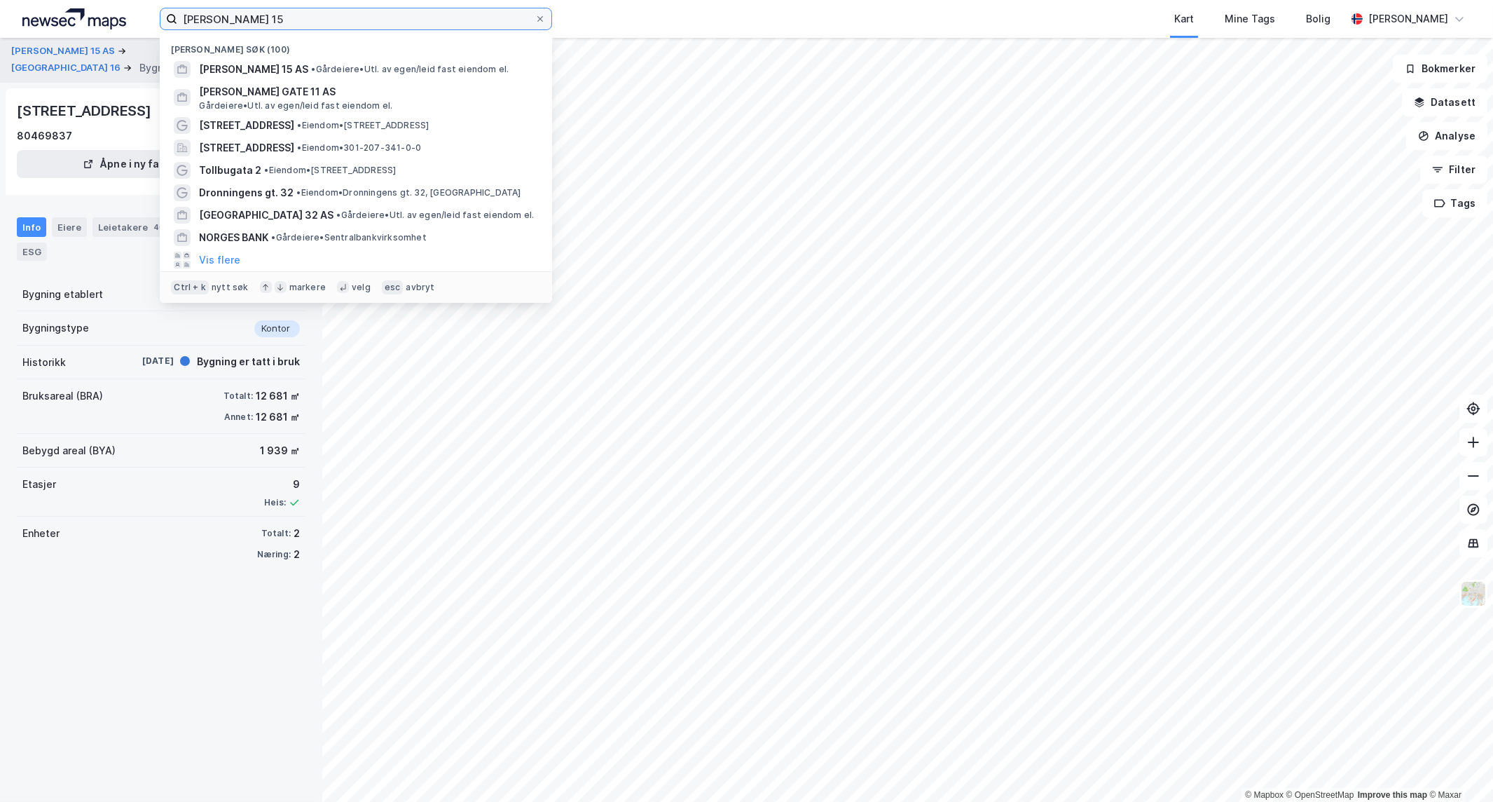
click at [296, 18] on input "[PERSON_NAME] 15" at bounding box center [355, 18] width 357 height 21
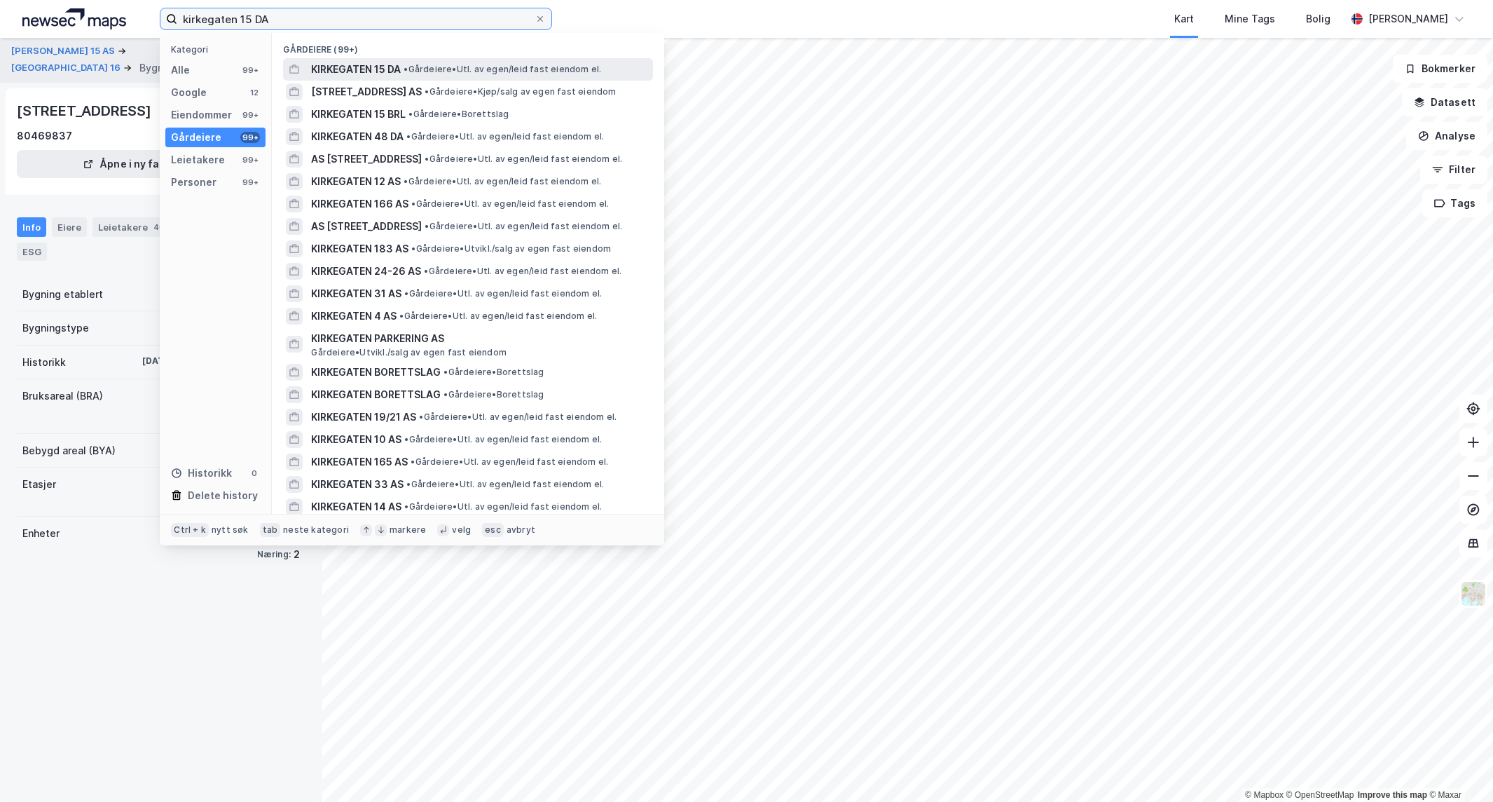
type input "kirkegaten 15 DA"
click at [370, 72] on span "KIRKEGATEN 15 DA" at bounding box center [356, 69] width 90 height 17
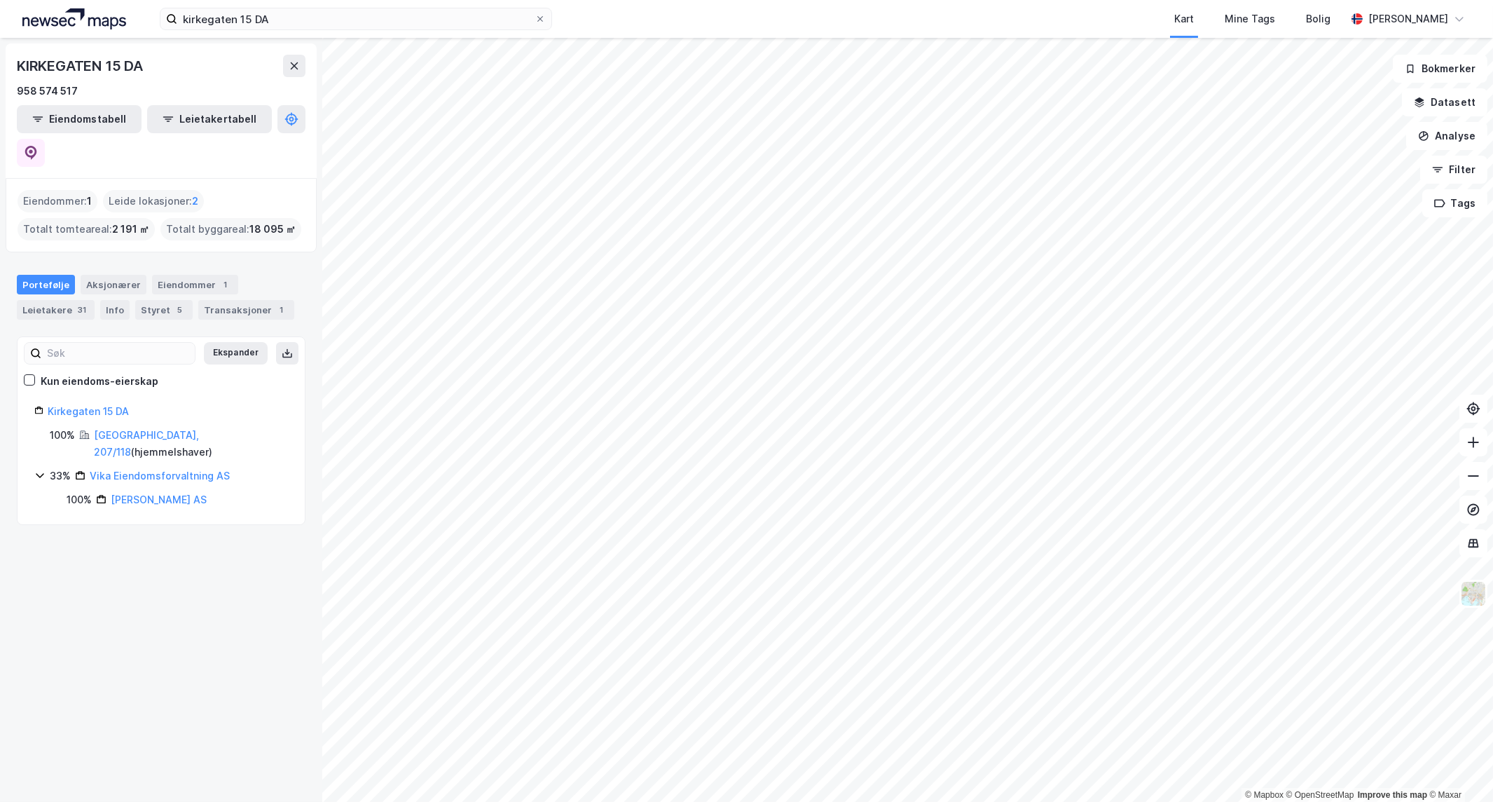
click at [43, 473] on icon at bounding box center [40, 475] width 8 height 5
click at [43, 469] on icon at bounding box center [39, 474] width 11 height 11
drag, startPoint x: 81, startPoint y: 451, endPoint x: 102, endPoint y: 498, distance: 51.2
click at [102, 498] on div "KIRKEGATEN 15 DA 958 574 517 Eiendomstabell Leietakertabell Eiendommer : 1 Leid…" at bounding box center [161, 420] width 322 height 764
click at [126, 529] on div "KIRKEGATEN 15 DA 958 574 517 Eiendomstabell Leietakertabell Eiendommer : 1 Leid…" at bounding box center [161, 420] width 322 height 764
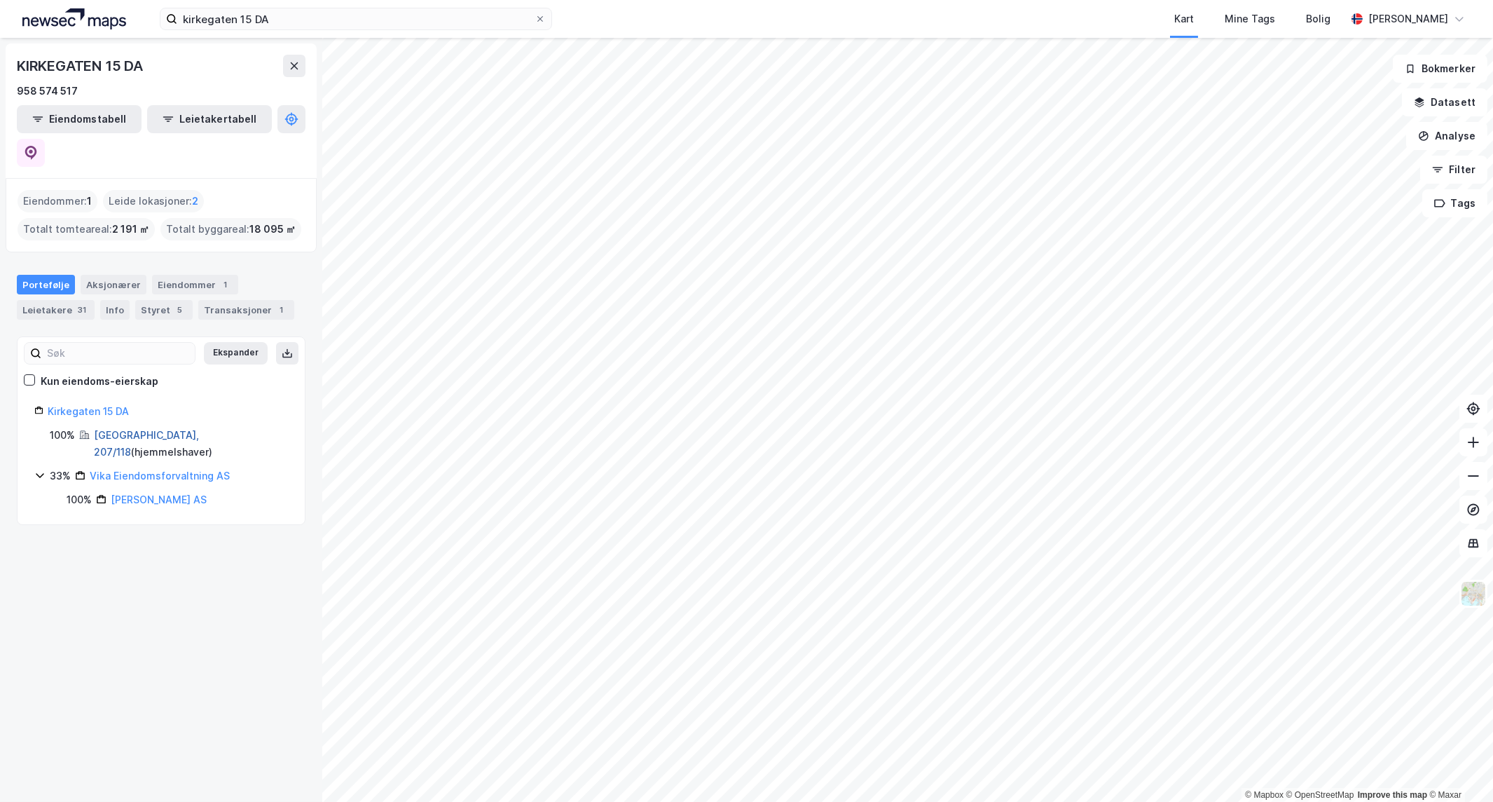
click at [121, 429] on link "[GEOGRAPHIC_DATA], 207/118" at bounding box center [146, 443] width 105 height 29
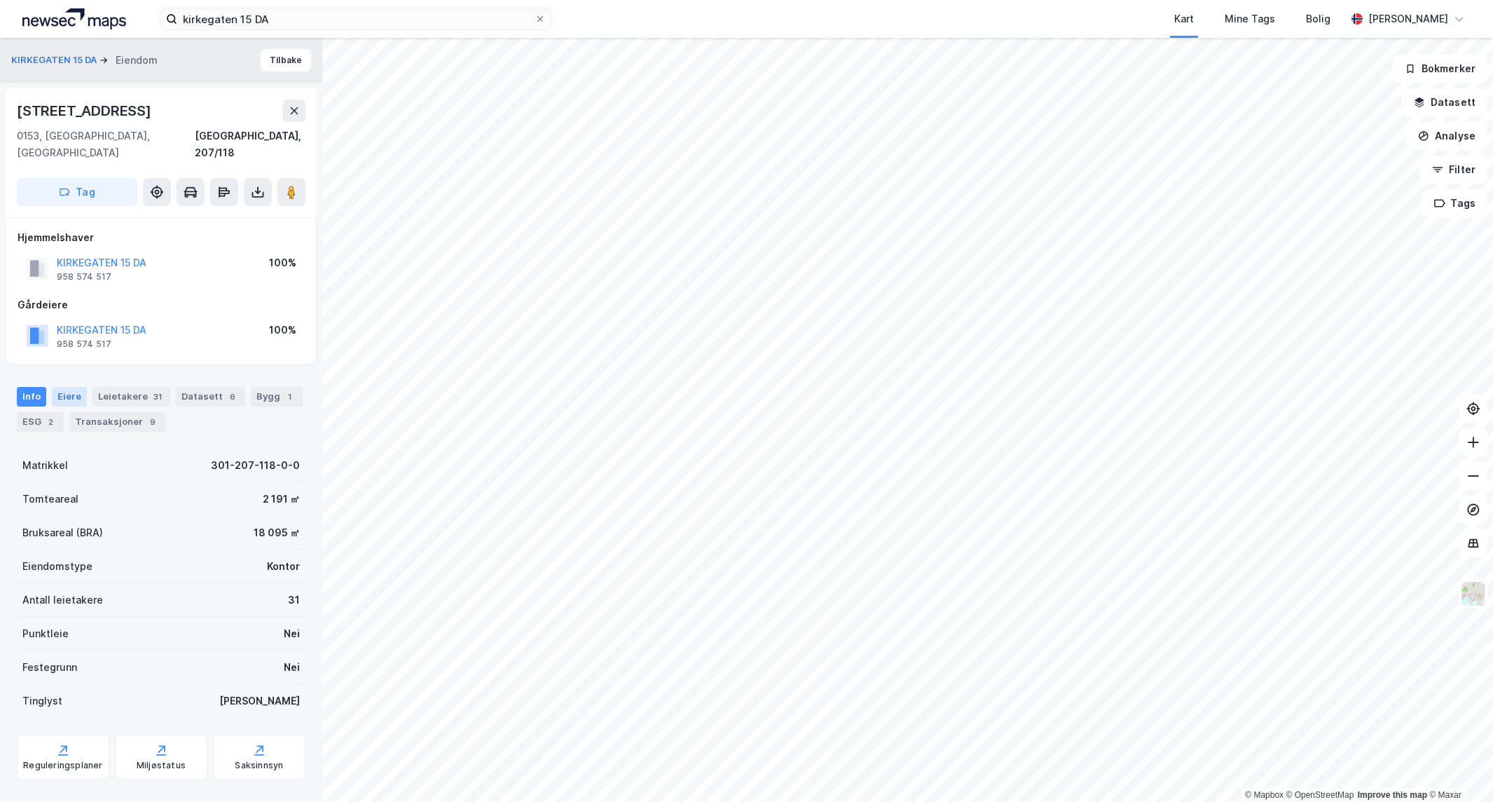
click at [66, 387] on div "Eiere" at bounding box center [69, 397] width 35 height 20
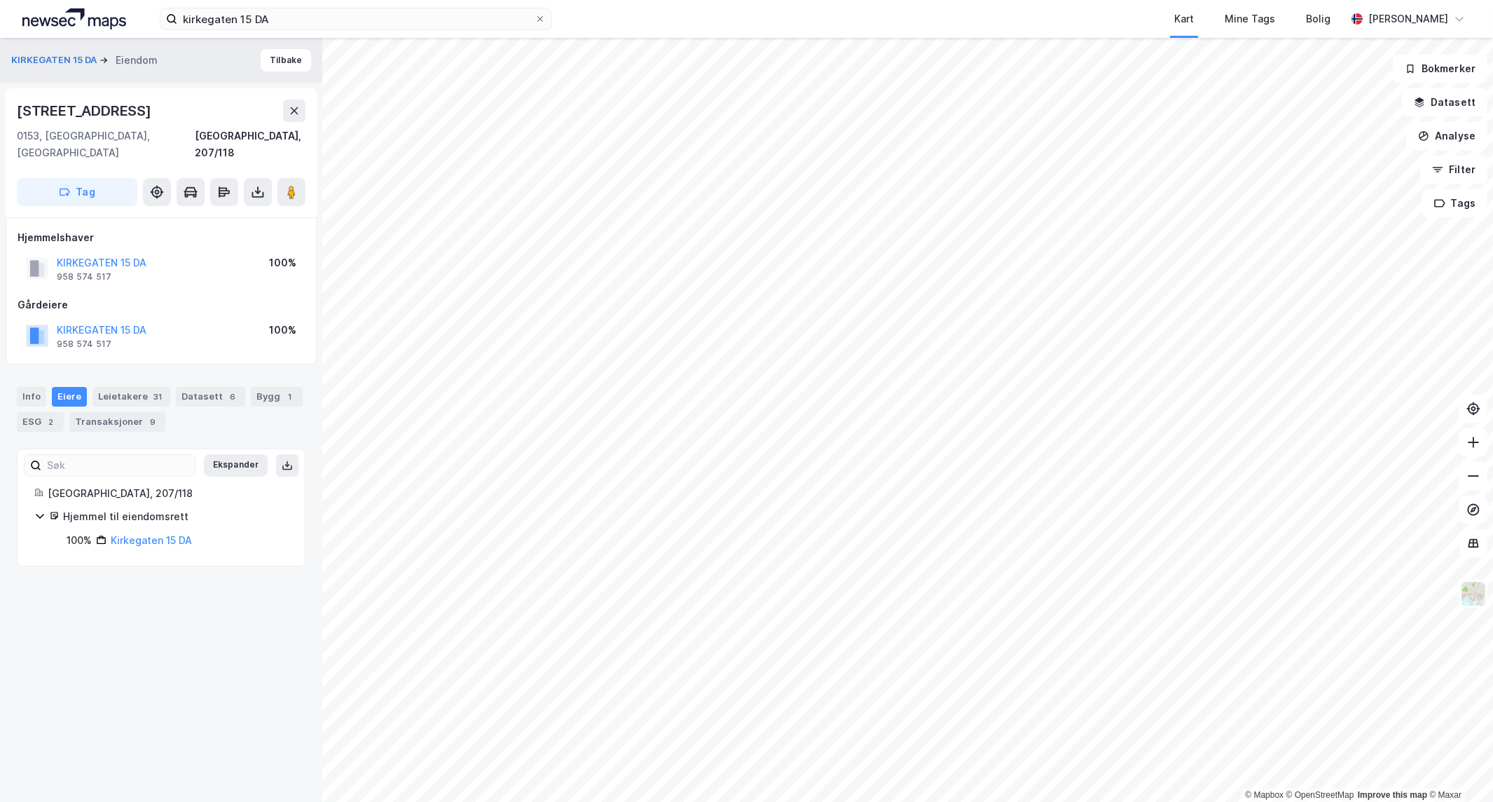
click at [50, 511] on icon at bounding box center [54, 515] width 9 height 9
click at [39, 510] on icon at bounding box center [39, 515] width 11 height 11
click at [115, 534] on link "Kirkegaten 15 DA" at bounding box center [151, 540] width 81 height 12
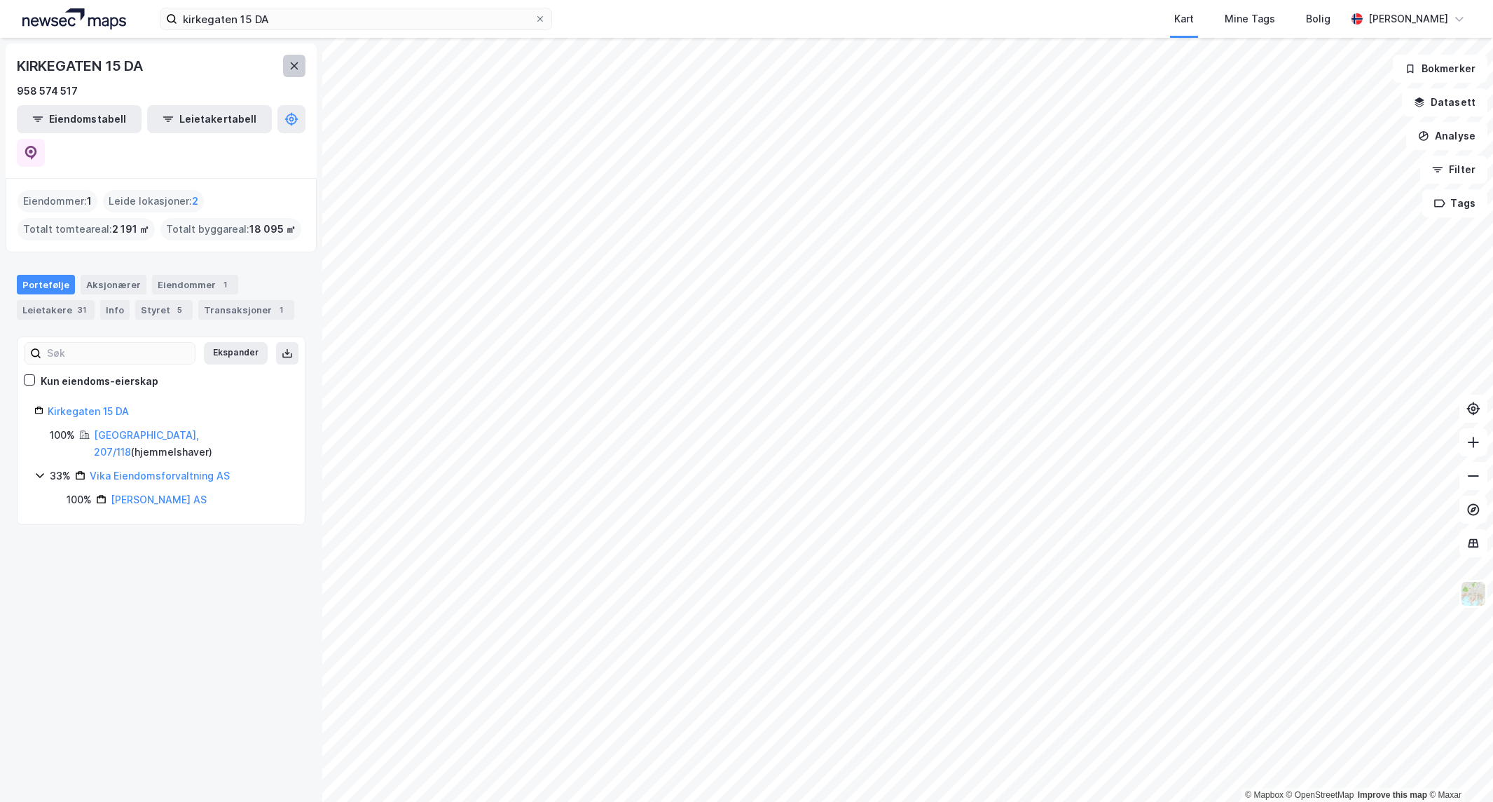
click at [286, 70] on button at bounding box center [294, 66] width 22 height 22
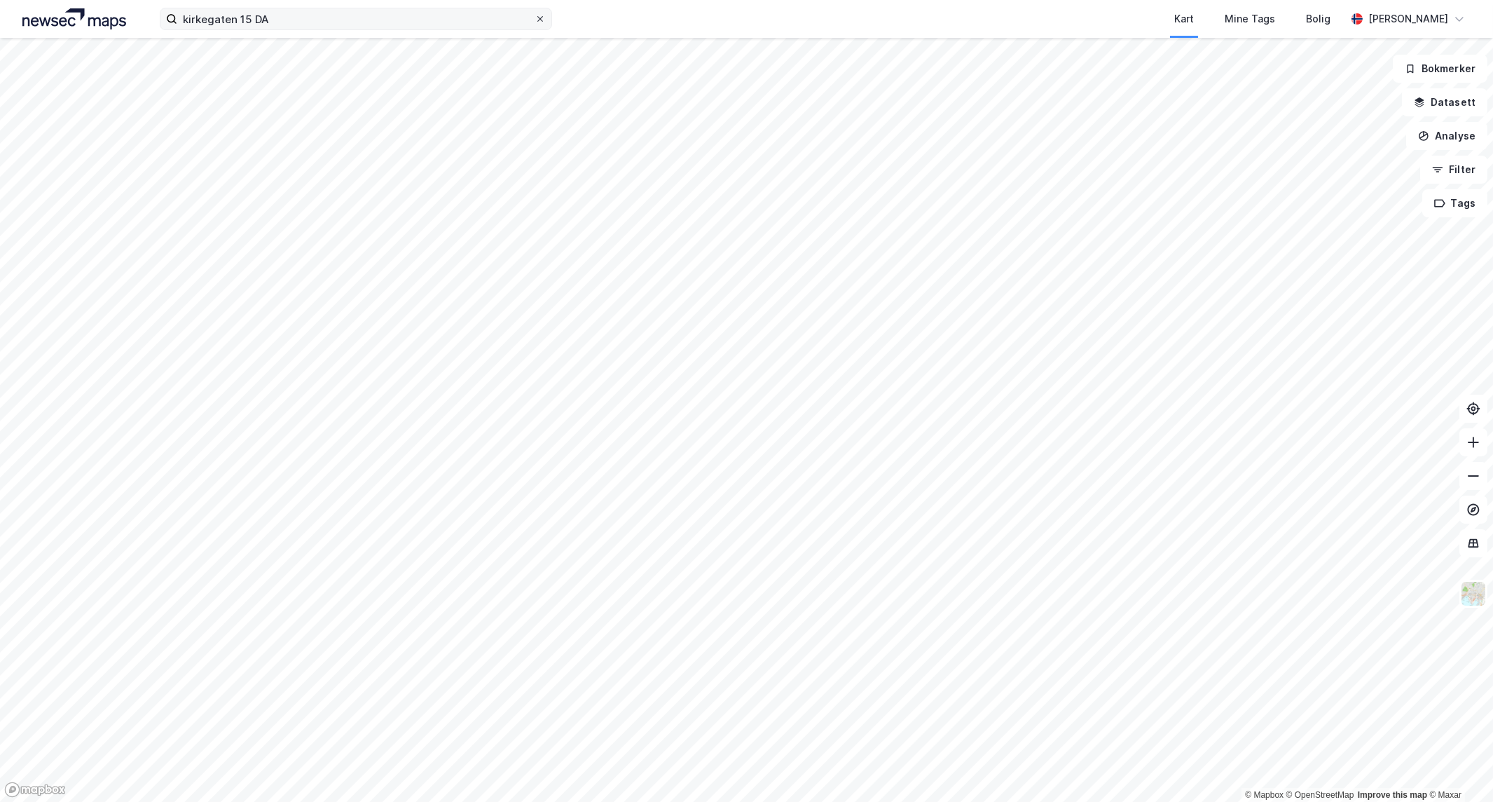
click at [542, 18] on icon at bounding box center [540, 19] width 8 height 8
click at [535, 18] on input "kirkegaten 15 DA" at bounding box center [355, 18] width 357 height 21
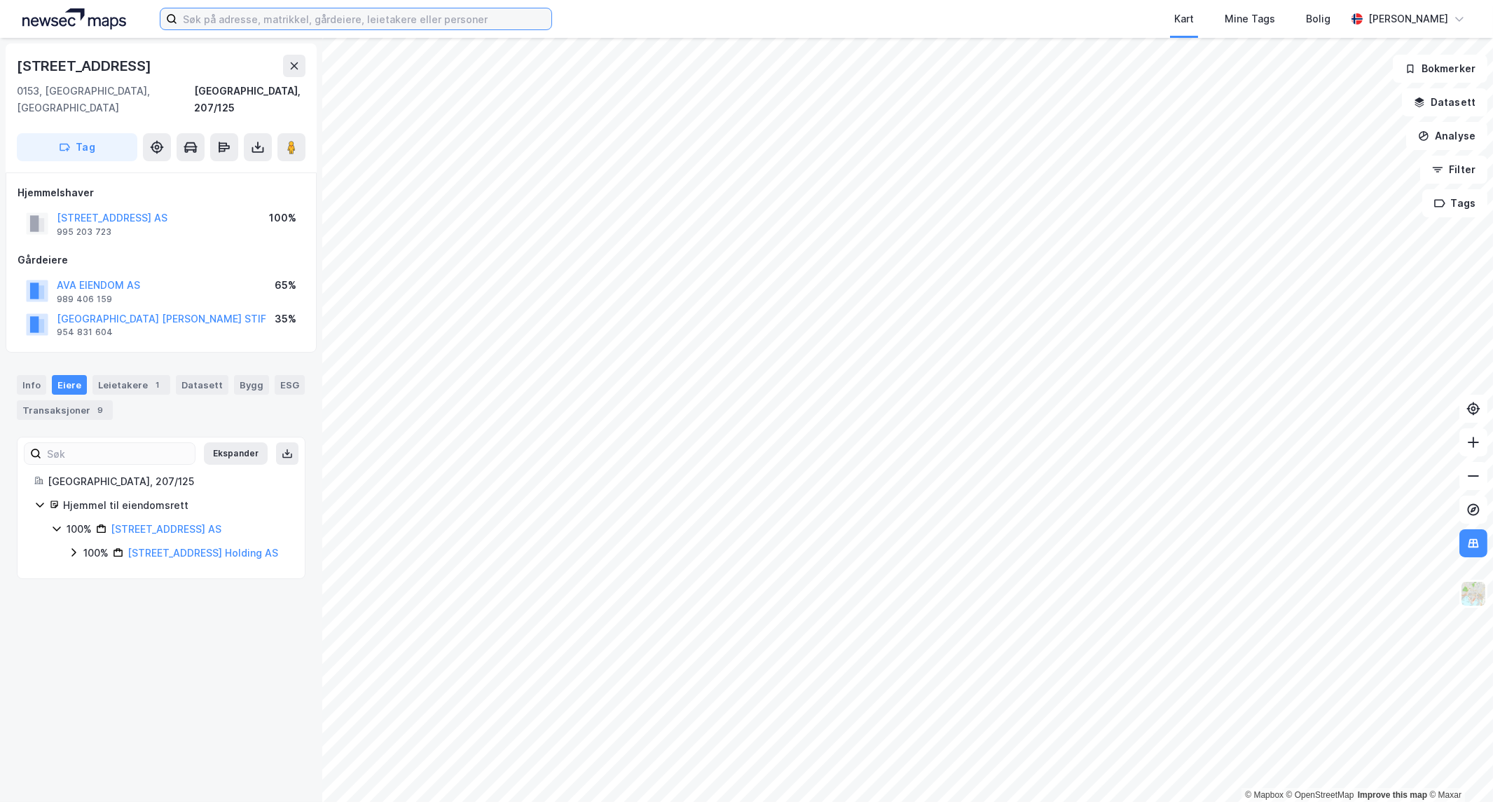
click at [282, 17] on input at bounding box center [364, 18] width 374 height 21
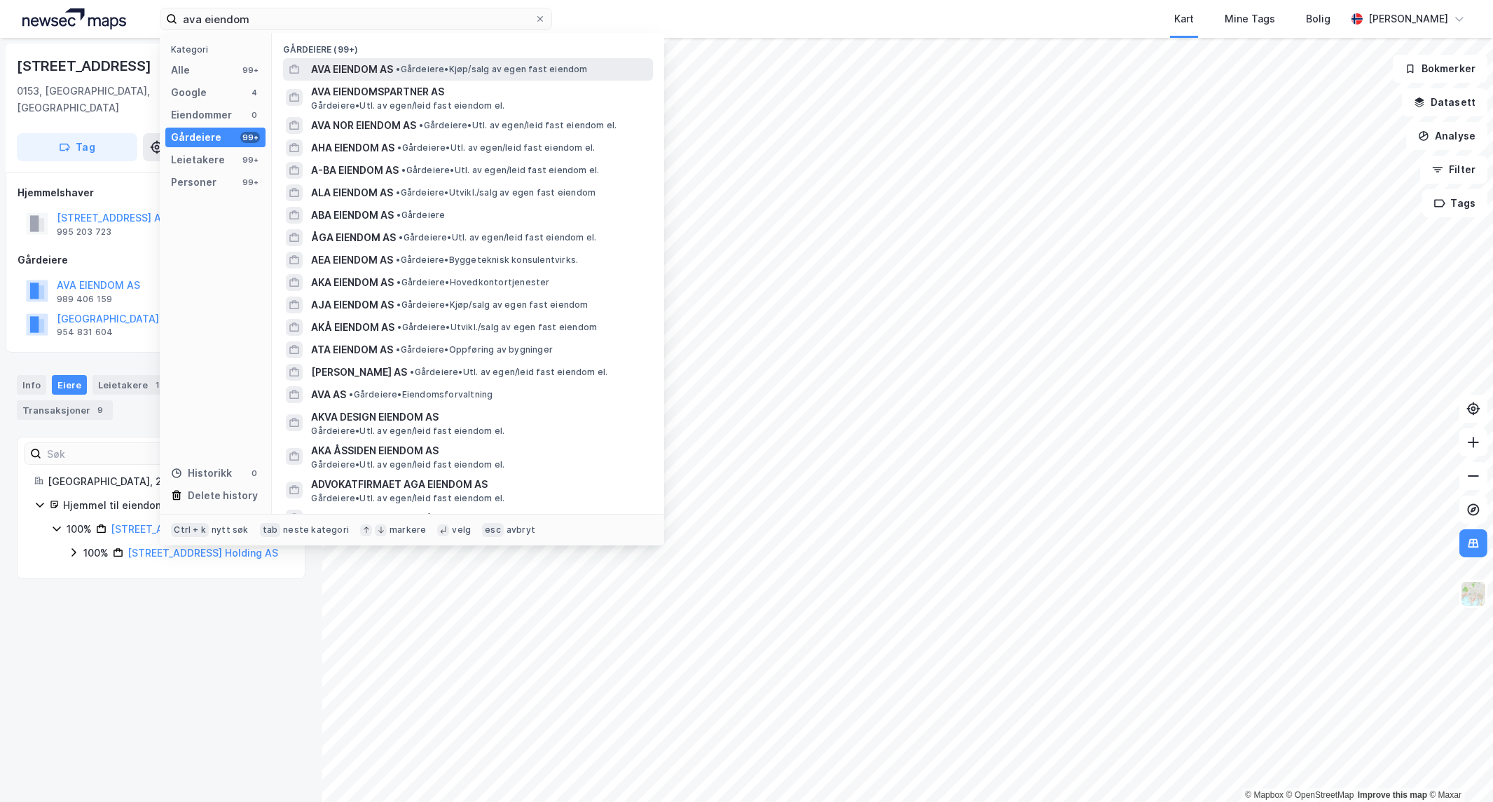
click at [451, 64] on span "• Gårdeiere • Kjøp/salg av egen fast eiendom" at bounding box center [491, 69] width 191 height 11
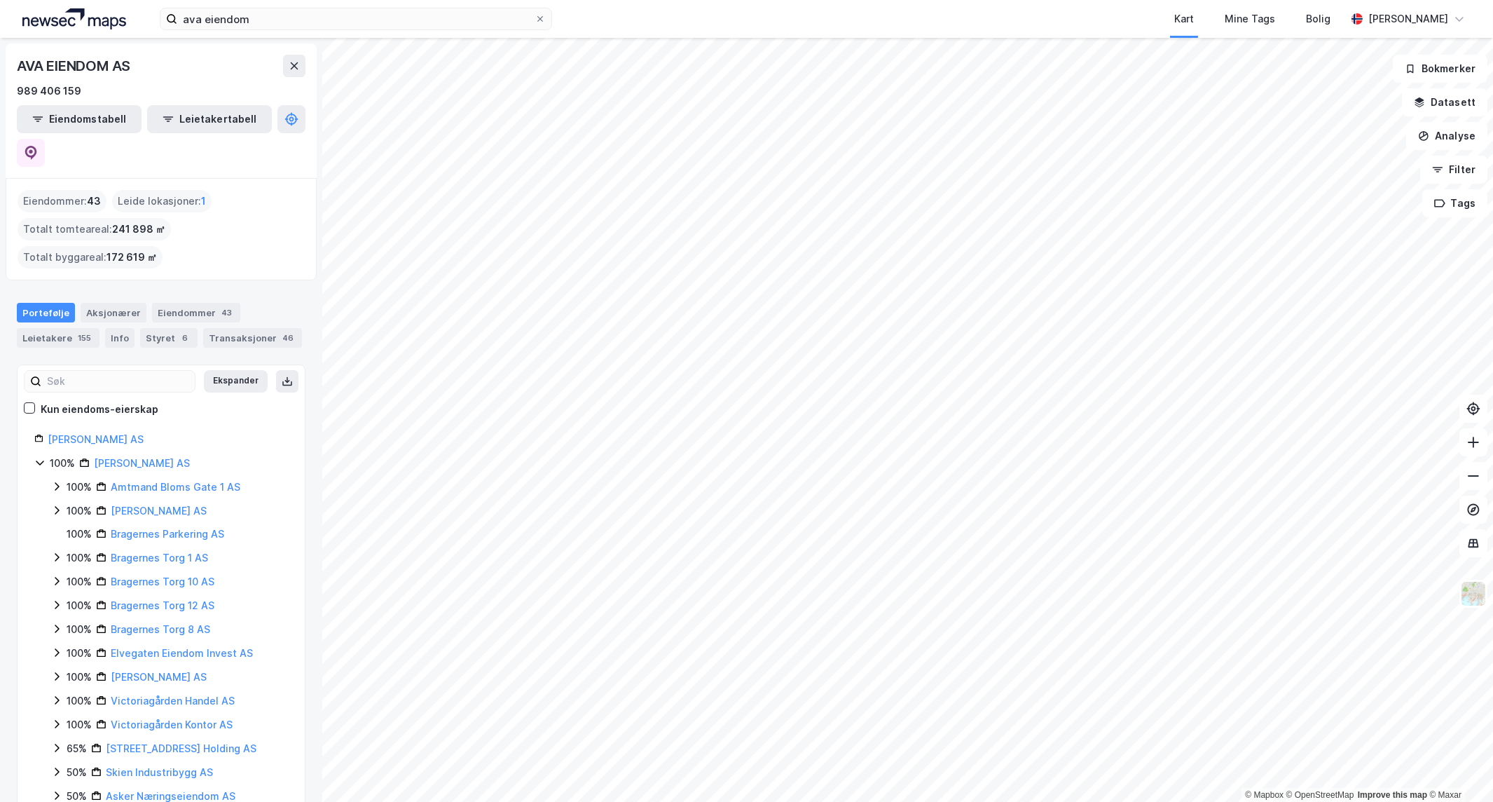
click at [845, 802] on html "ava eiendom Kart Mine Tags Bolig [PERSON_NAME] © Mapbox © OpenStreetMap Improve…" at bounding box center [746, 401] width 1493 height 802
click at [39, 455] on div "100% [PERSON_NAME] AS" at bounding box center [161, 463] width 254 height 17
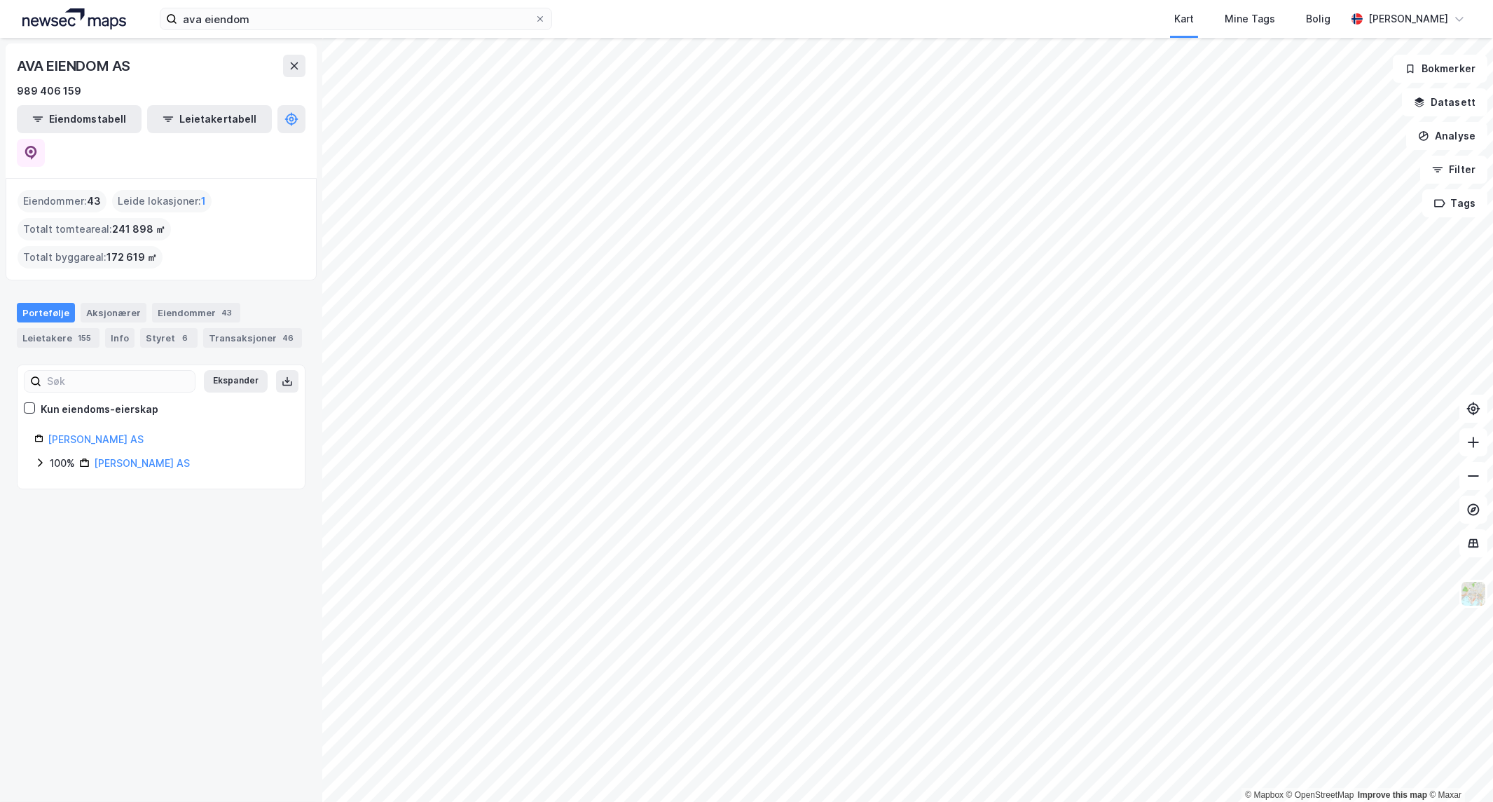
click at [36, 457] on icon at bounding box center [39, 462] width 11 height 11
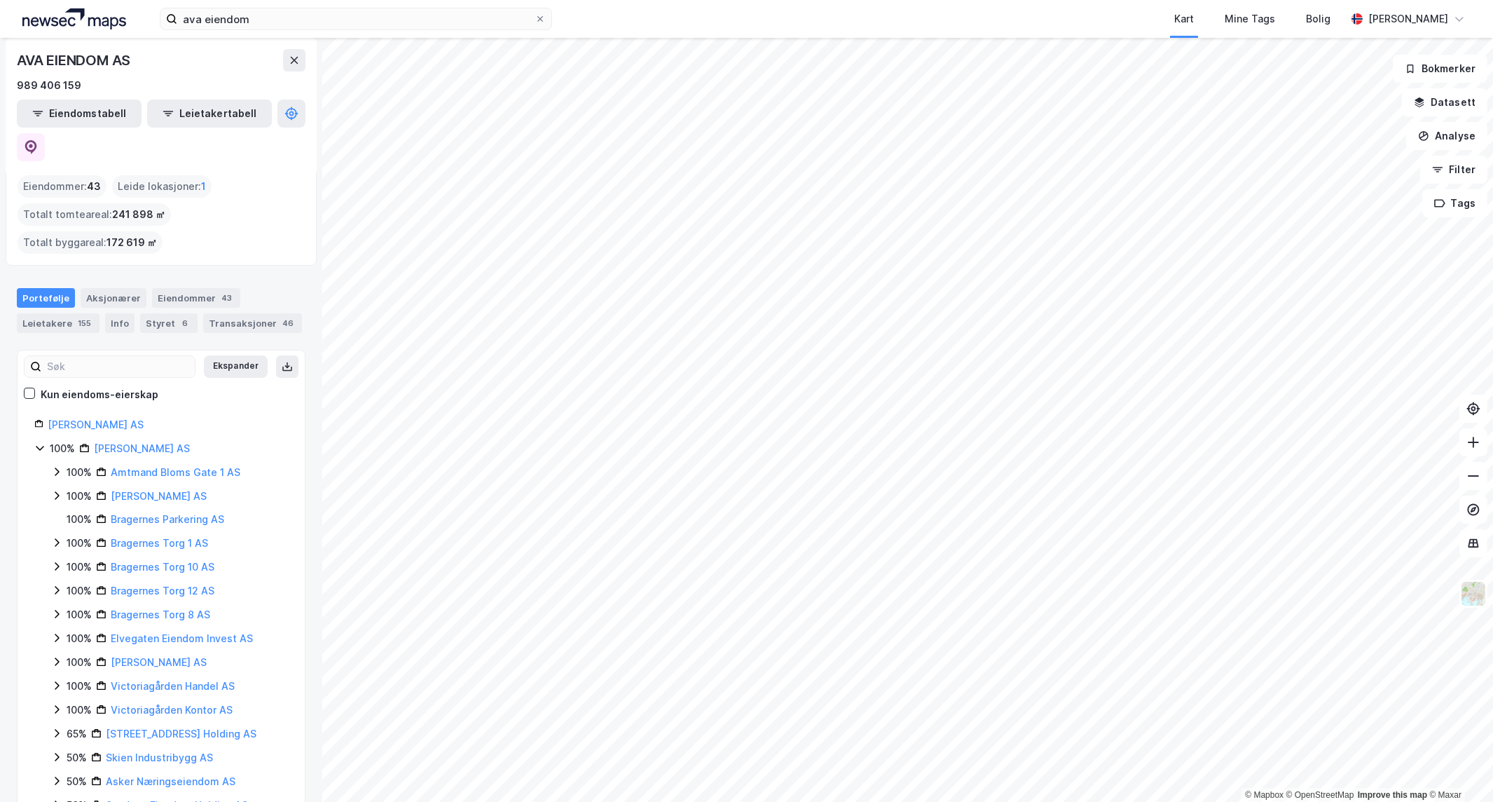
scroll to position [27, 0]
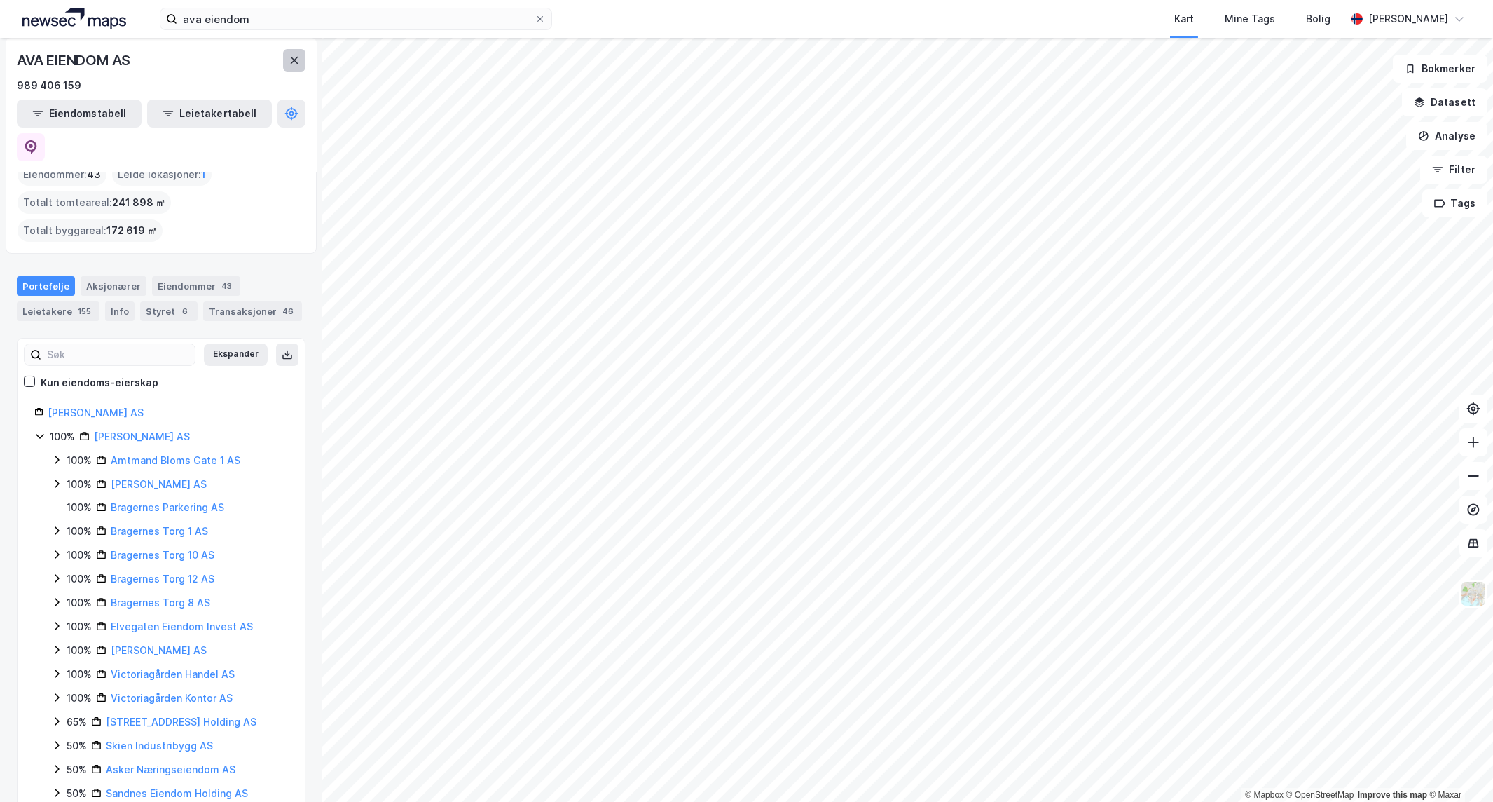
click at [302, 64] on button at bounding box center [294, 60] width 22 height 22
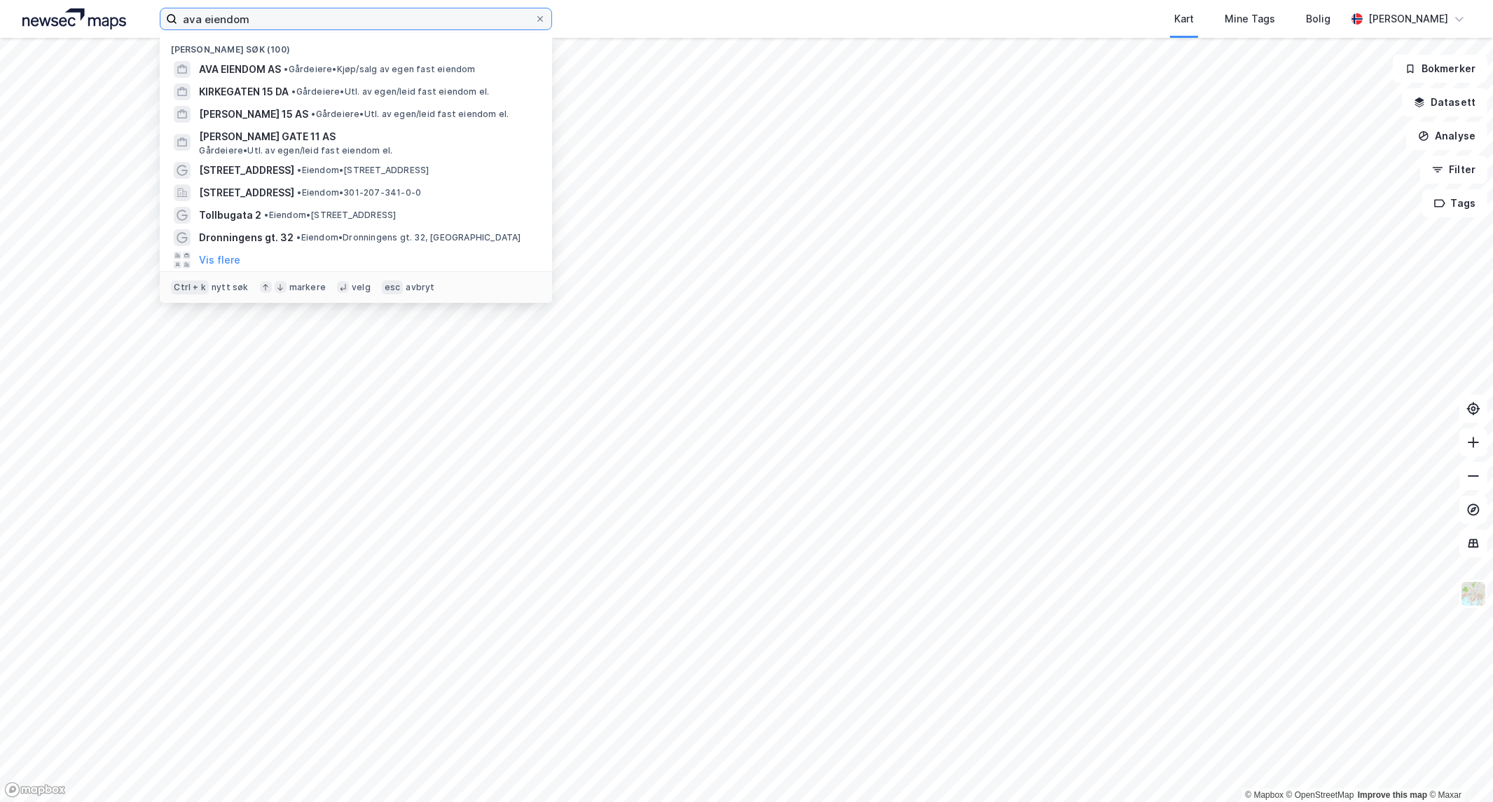
click at [328, 15] on input "ava eiendom" at bounding box center [355, 18] width 357 height 21
click at [326, 18] on input "ava eiendom" at bounding box center [355, 18] width 357 height 21
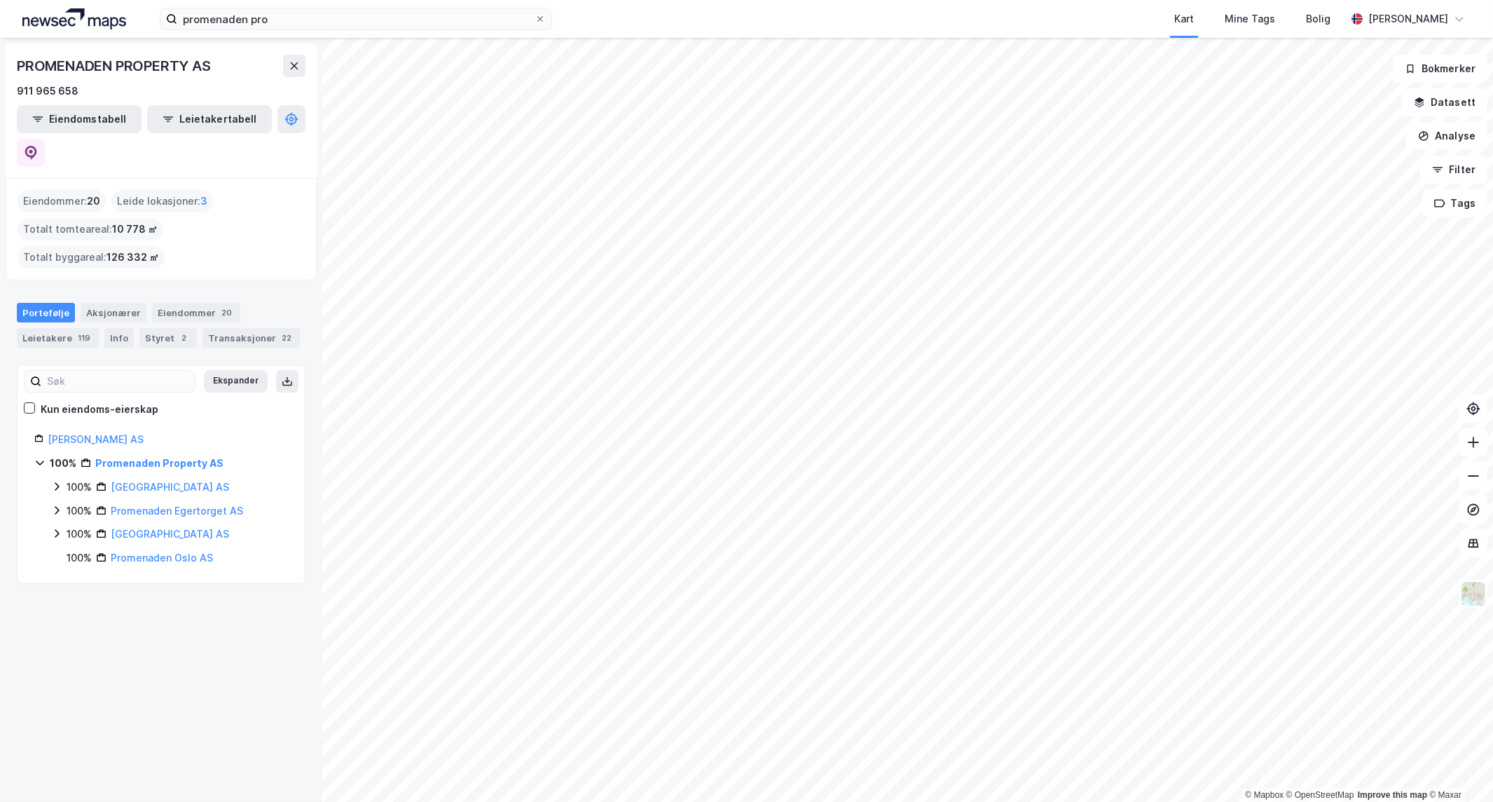
click at [56, 481] on icon at bounding box center [56, 486] width 11 height 11
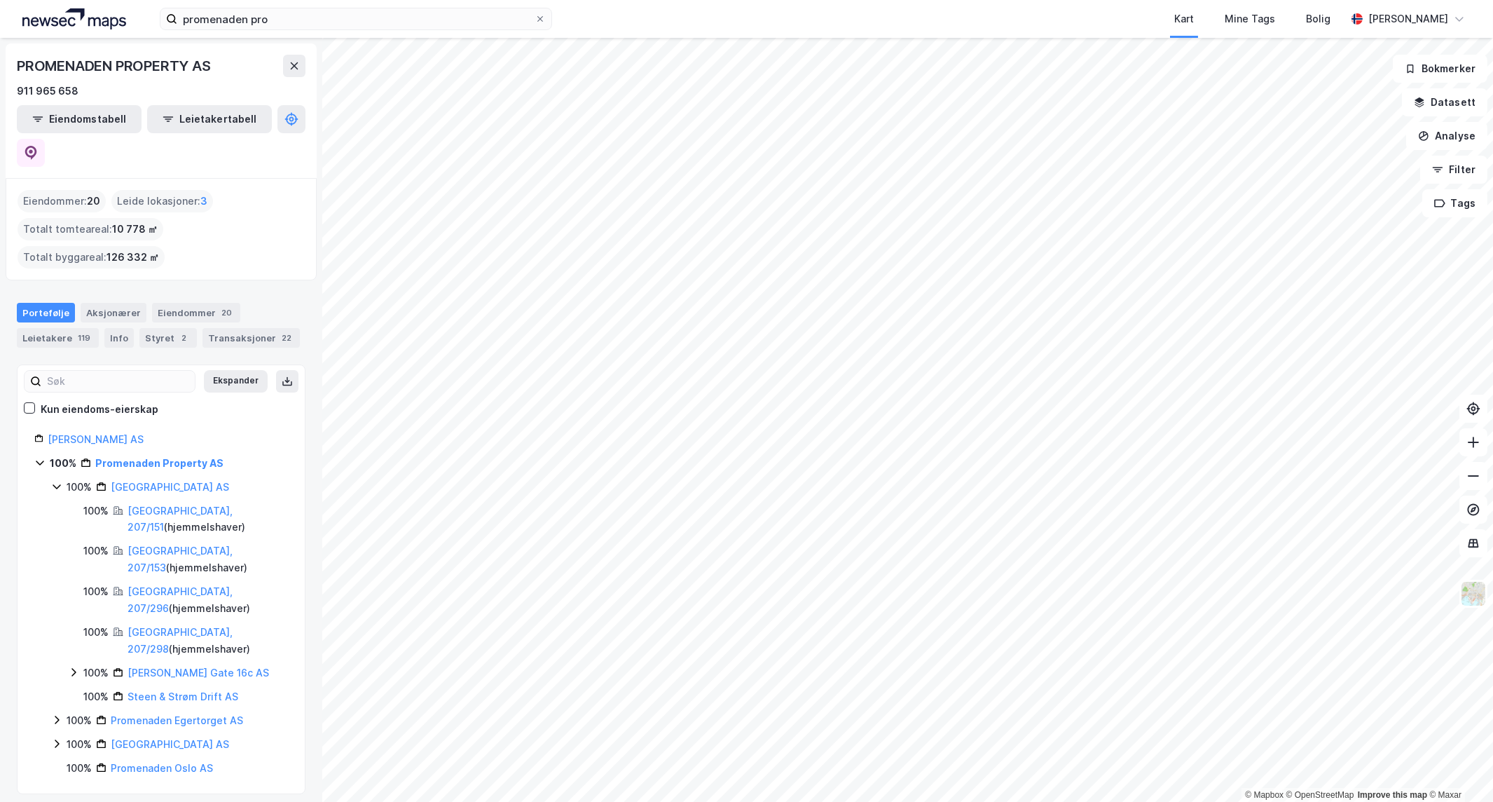
click at [56, 481] on icon at bounding box center [56, 486] width 11 height 11
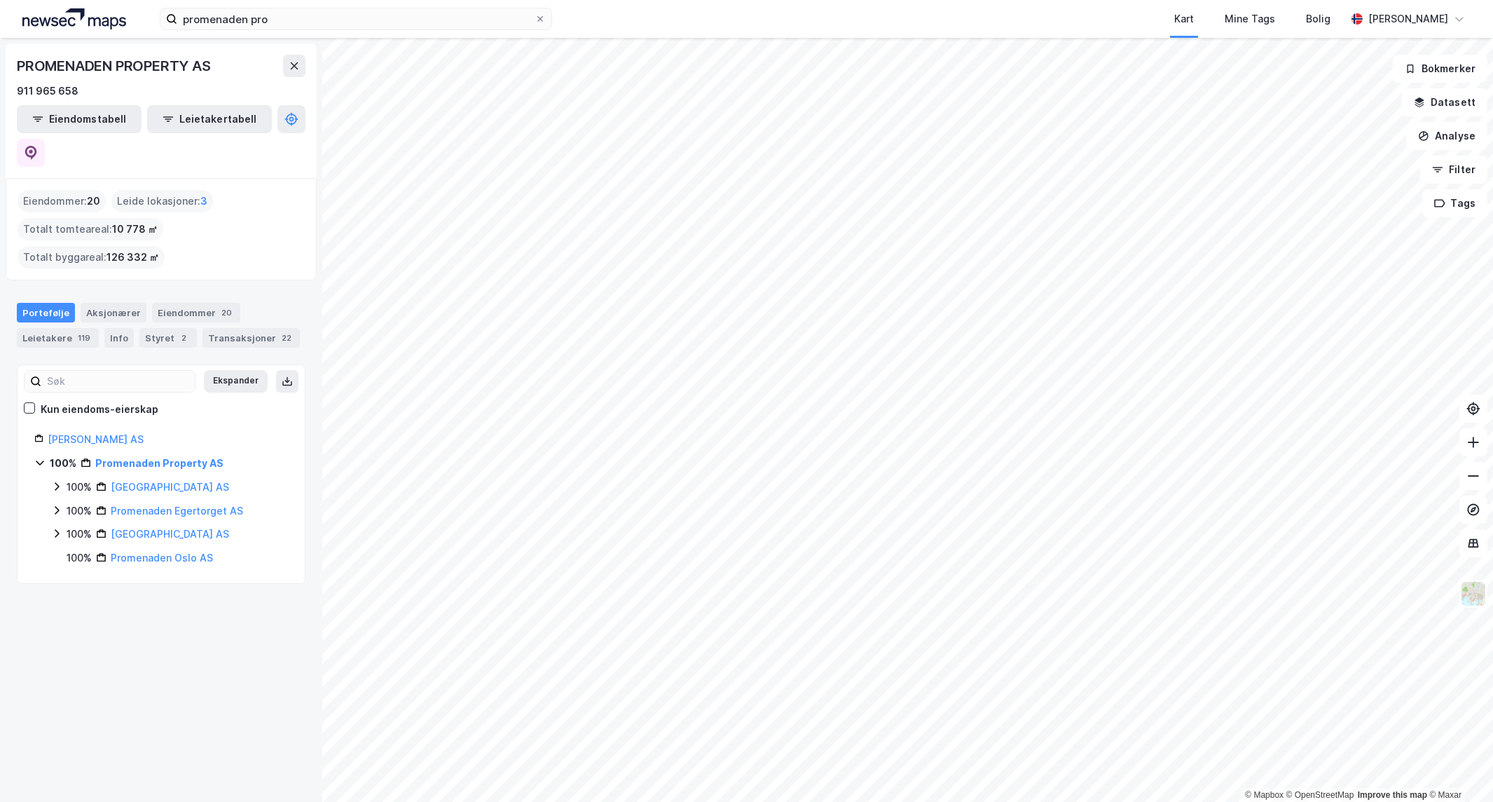
click at [56, 506] on icon at bounding box center [57, 510] width 4 height 8
click at [56, 504] on icon at bounding box center [56, 509] width 11 height 11
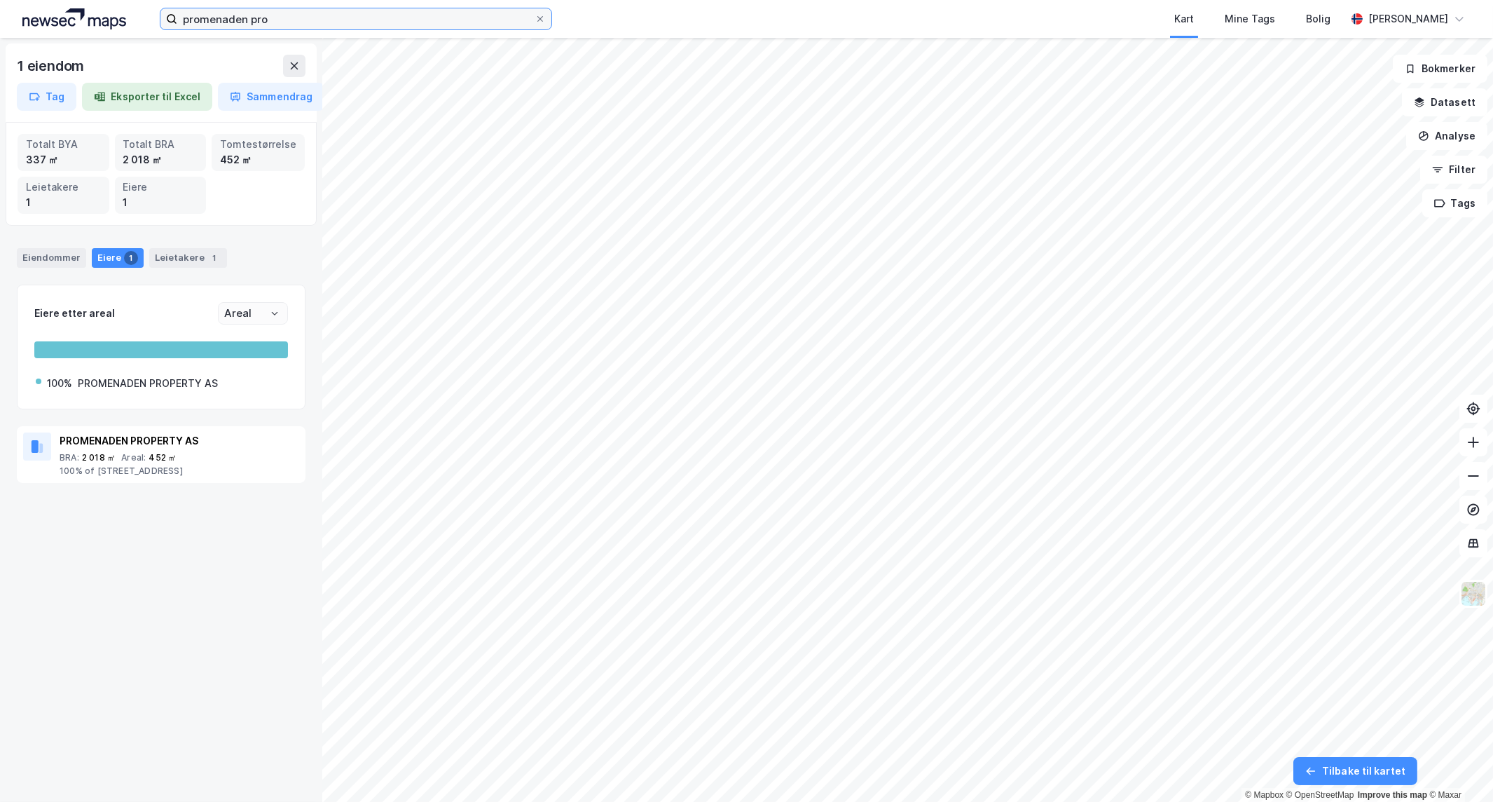
click at [441, 28] on input "promenaden pro" at bounding box center [355, 18] width 357 height 21
click at [281, 55] on div "2 eiendommer" at bounding box center [161, 66] width 289 height 22
click at [290, 67] on icon at bounding box center [294, 65] width 11 height 11
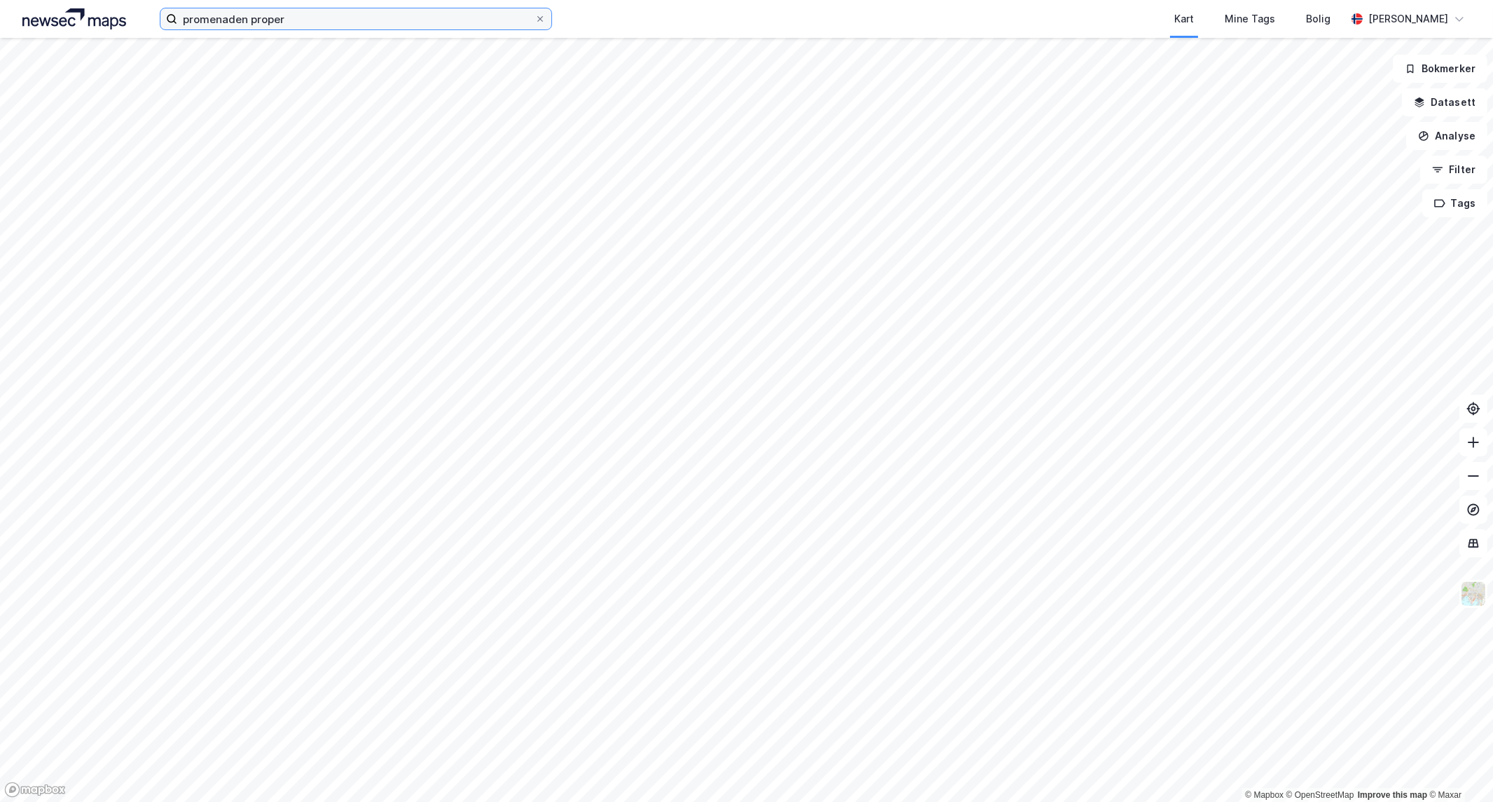
click at [310, 18] on input "promenaden proper" at bounding box center [355, 18] width 357 height 21
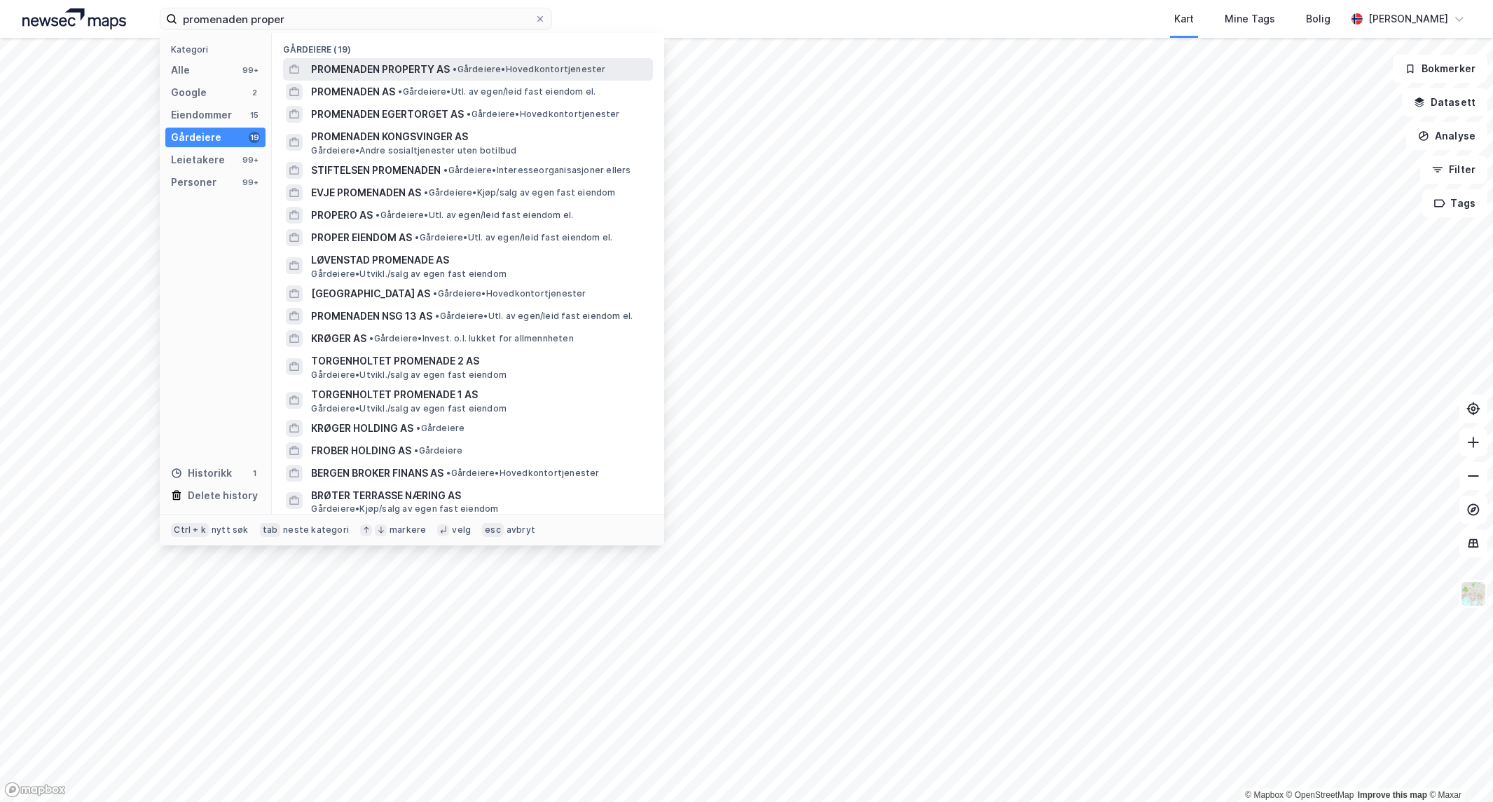
click at [430, 68] on span "PROMENADEN PROPERTY AS" at bounding box center [380, 69] width 139 height 17
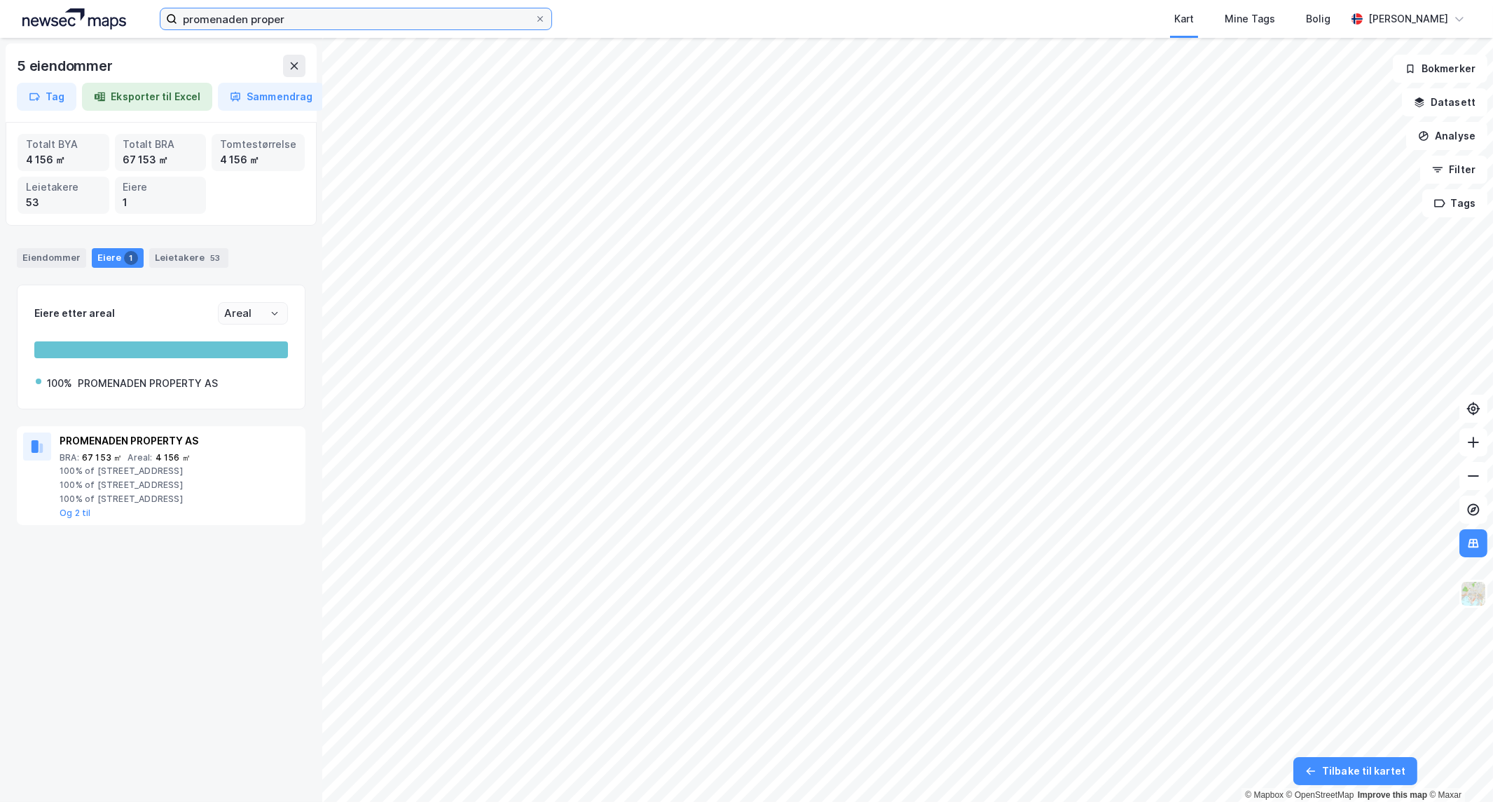
click at [425, 20] on input "promenaden proper" at bounding box center [355, 18] width 357 height 21
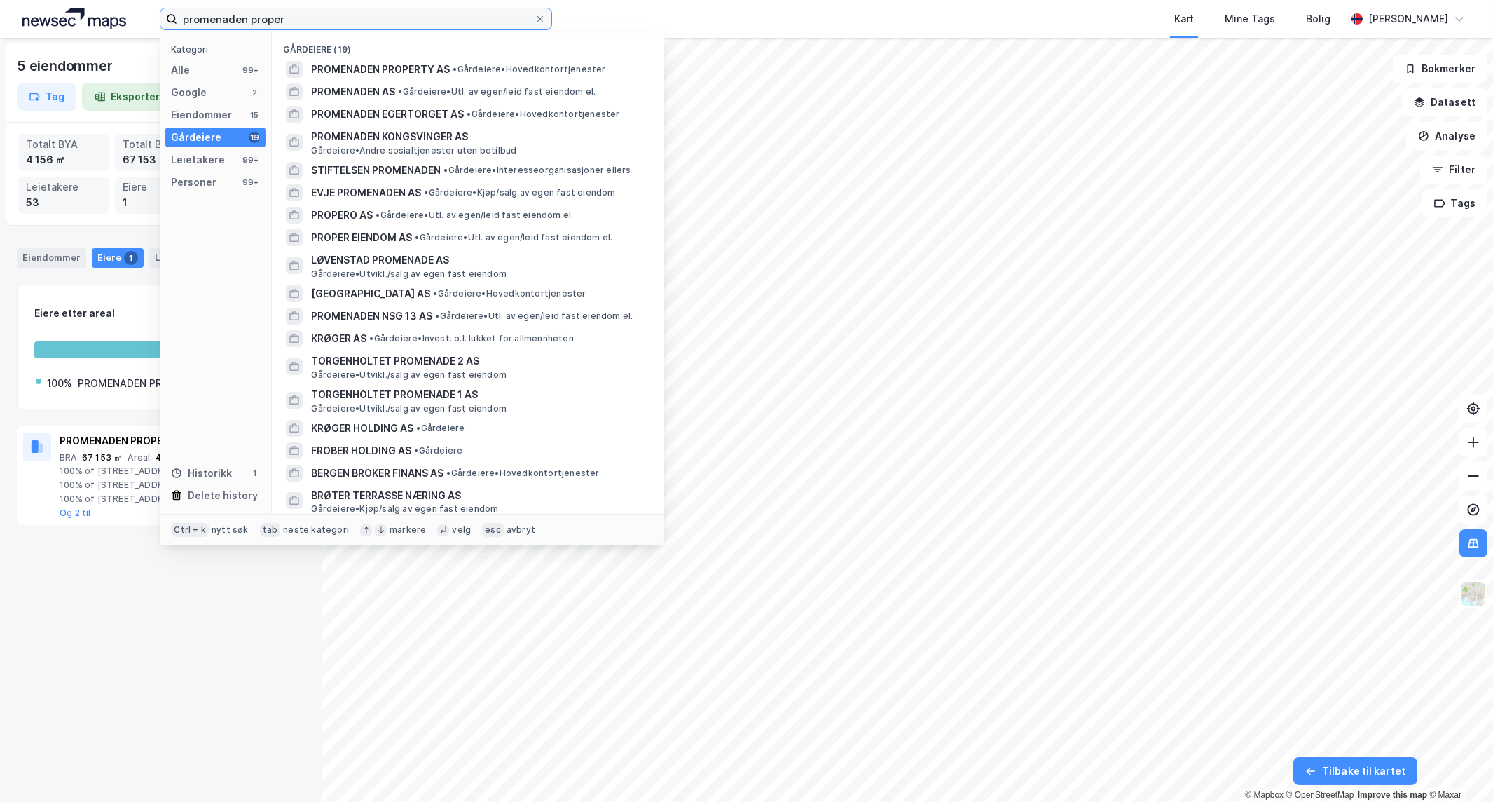
click at [425, 20] on input "promenaden proper" at bounding box center [355, 18] width 357 height 21
paste input "[PERSON_NAME] 15 AS (100%)"
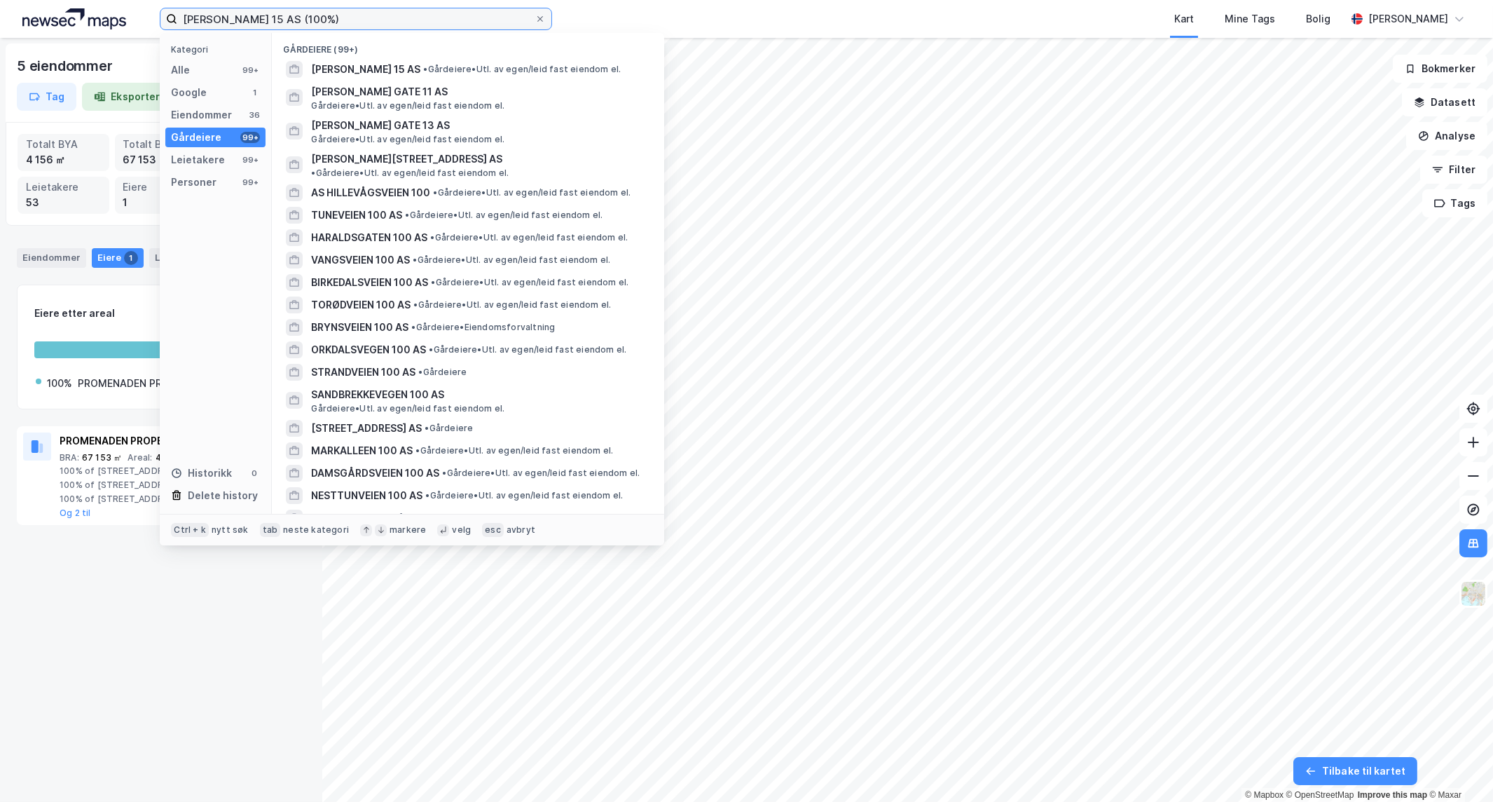
drag, startPoint x: 418, startPoint y: 19, endPoint x: 326, endPoint y: 15, distance: 92.6
click at [326, 15] on input "[PERSON_NAME] 15 AS (100%)" at bounding box center [355, 18] width 357 height 21
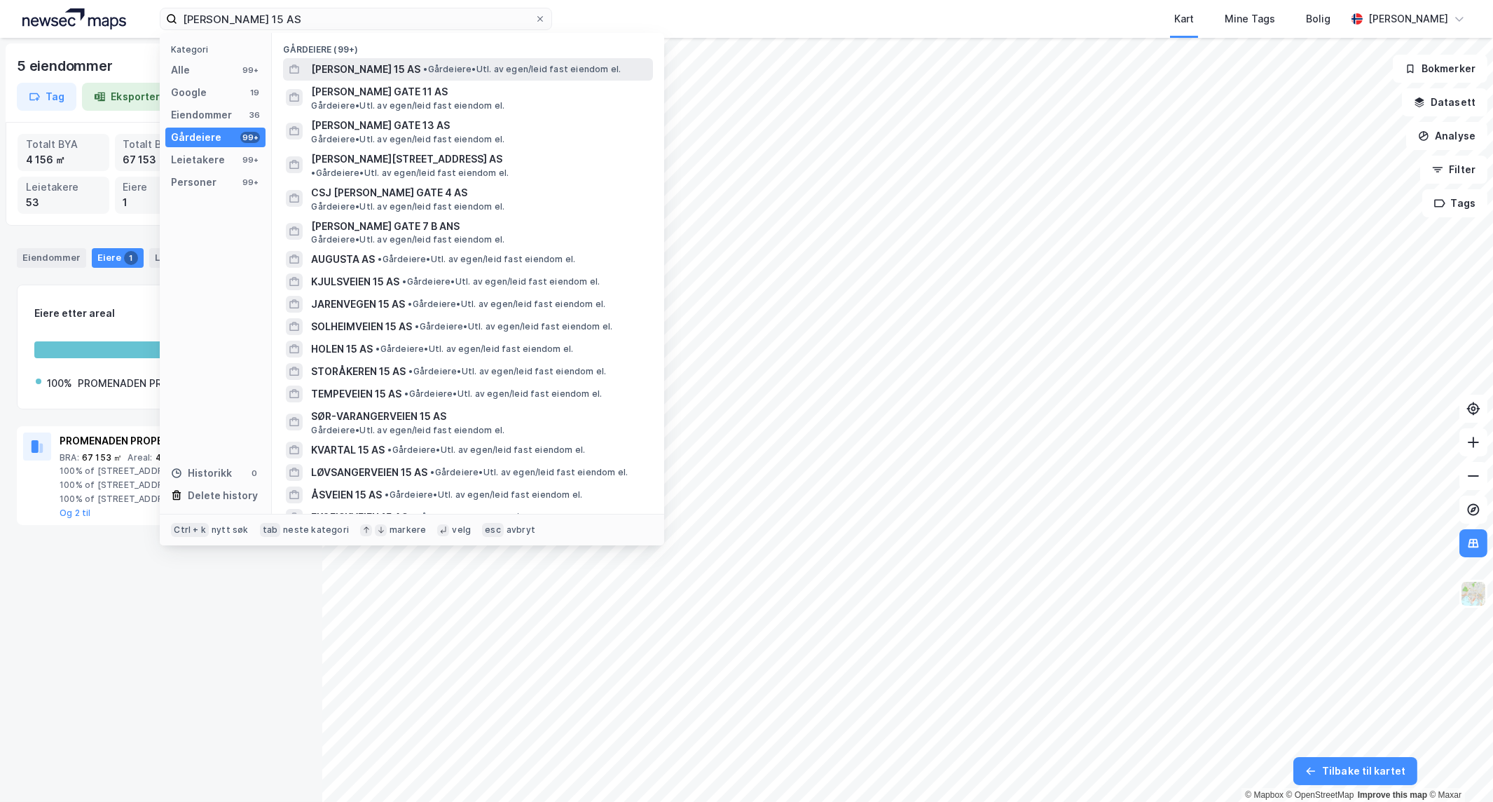
click at [474, 71] on span "• Gårdeiere • Utl. av egen/leid fast eiendom el." at bounding box center [522, 69] width 198 height 11
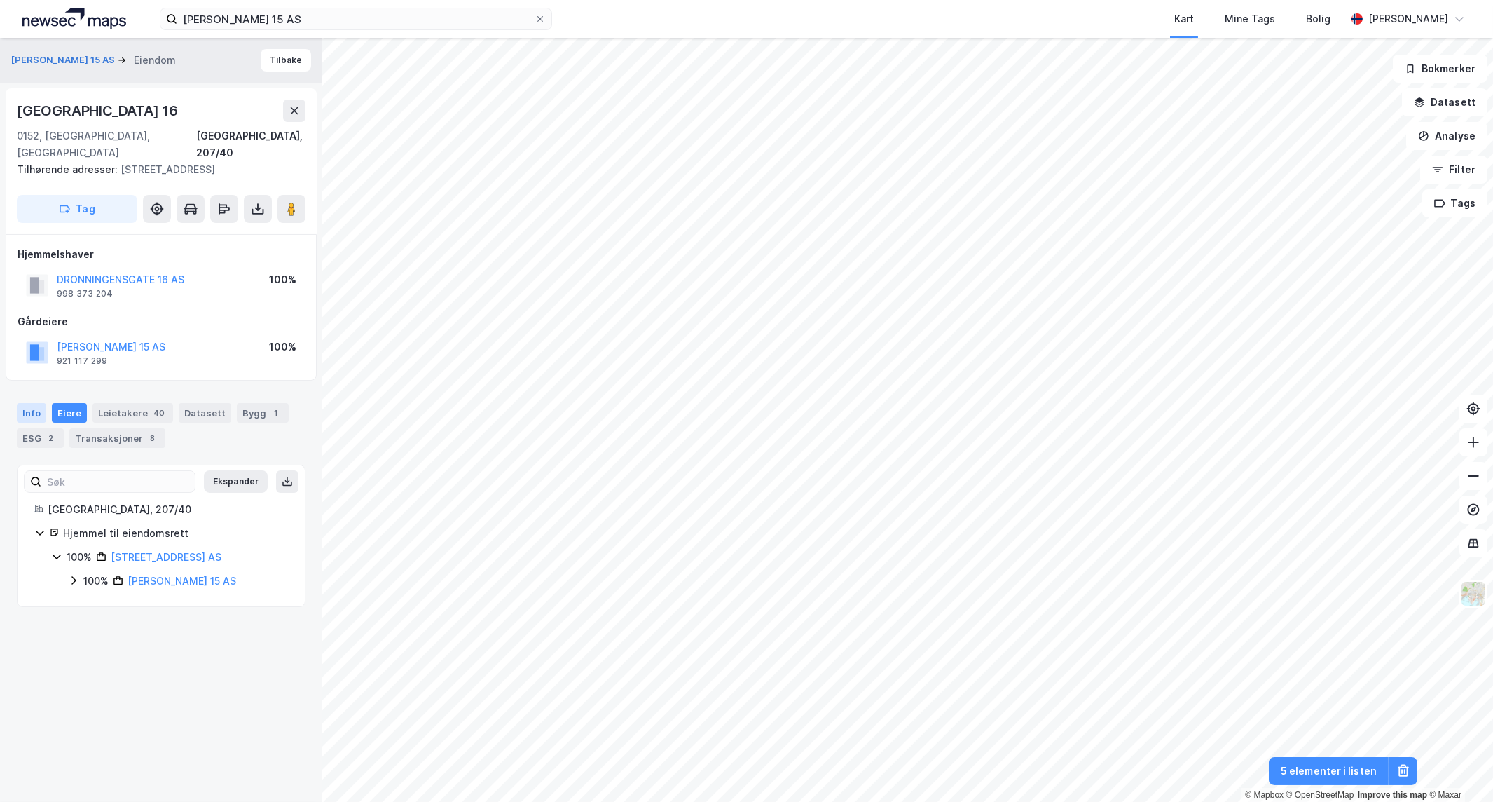
click at [38, 403] on div "Info" at bounding box center [31, 413] width 29 height 20
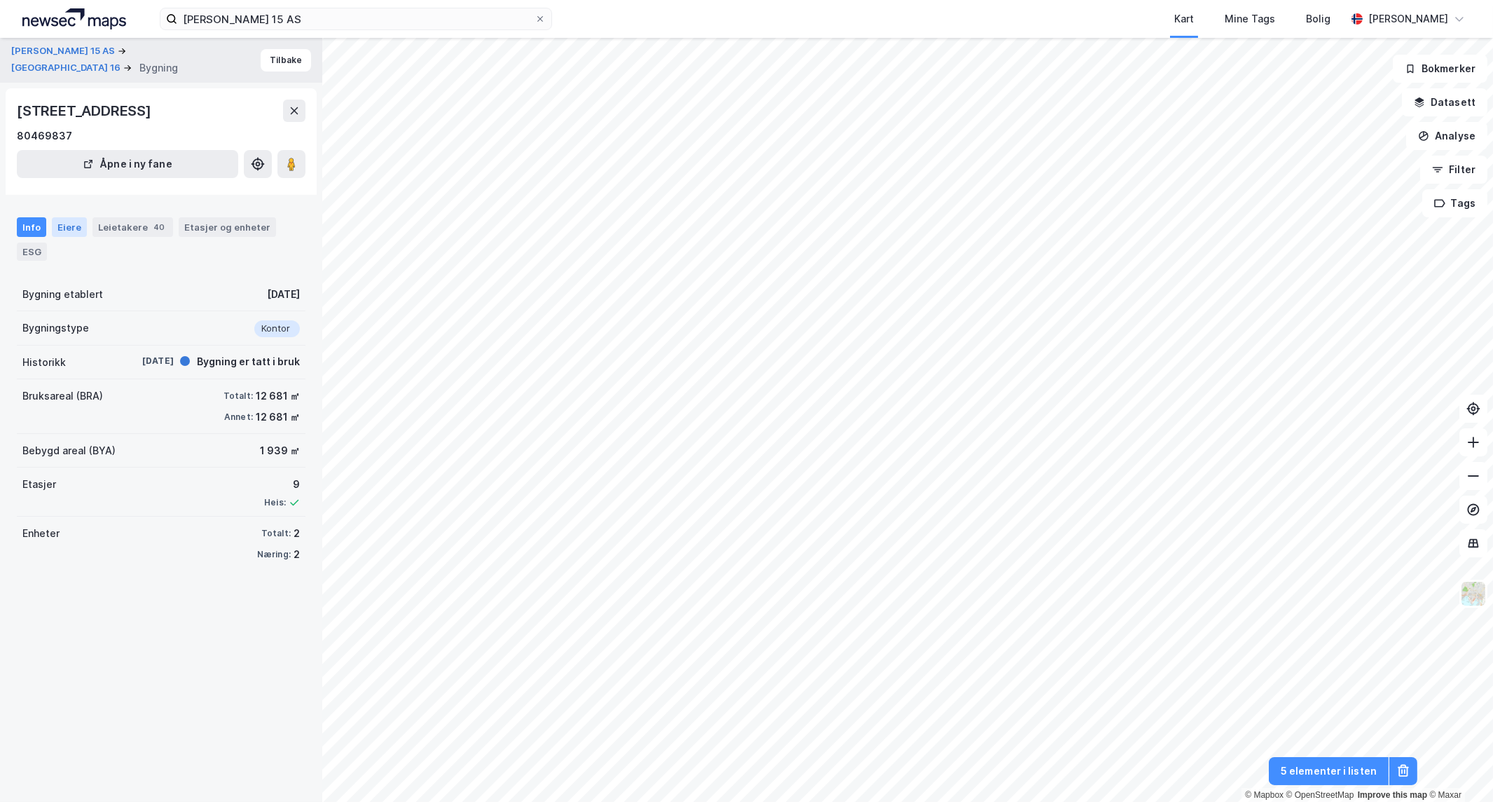
click at [63, 226] on div "Eiere" at bounding box center [69, 227] width 35 height 20
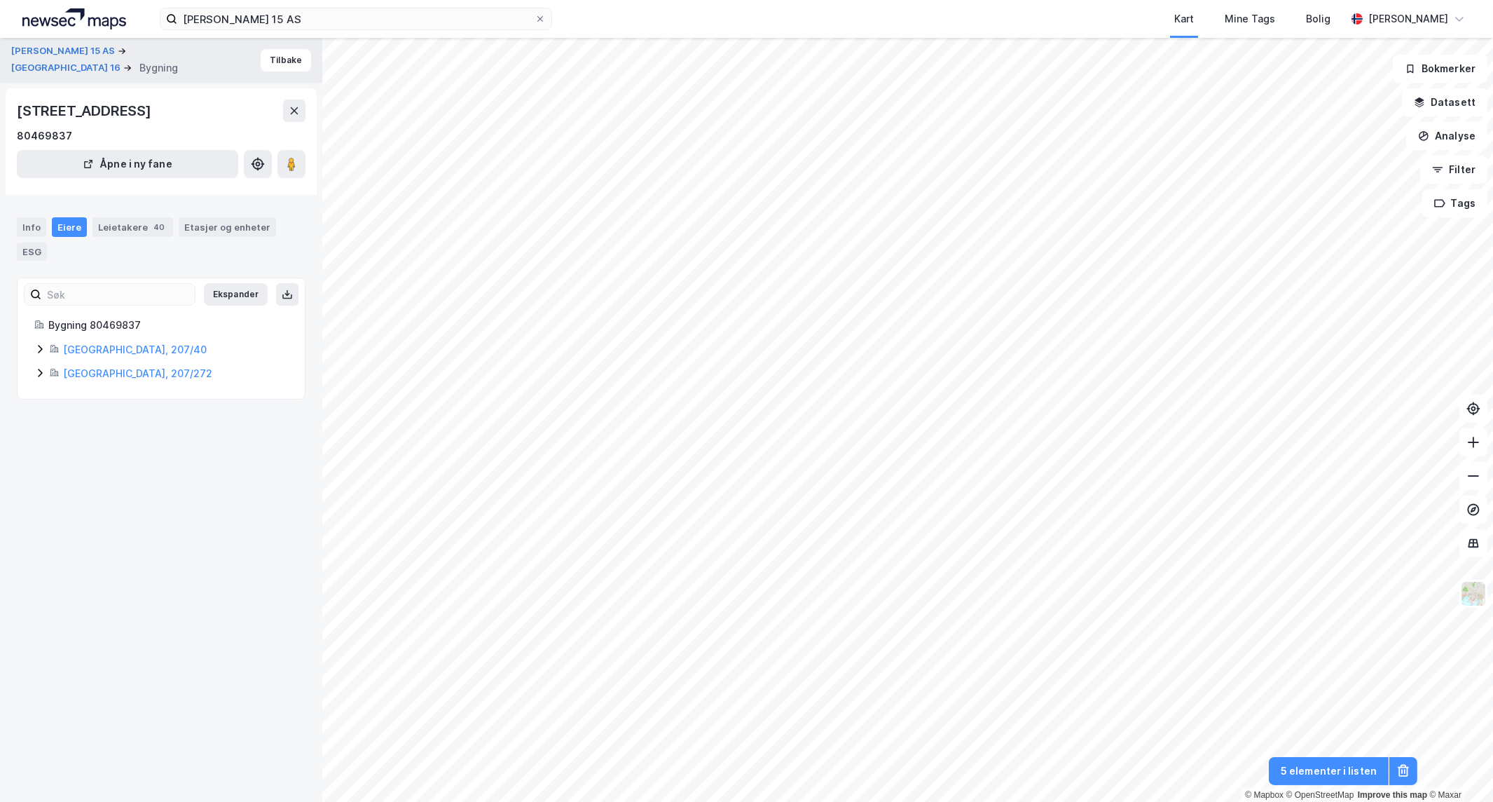
click at [43, 347] on icon at bounding box center [39, 348] width 11 height 11
click at [144, 399] on link "[STREET_ADDRESS] AS" at bounding box center [183, 397] width 111 height 12
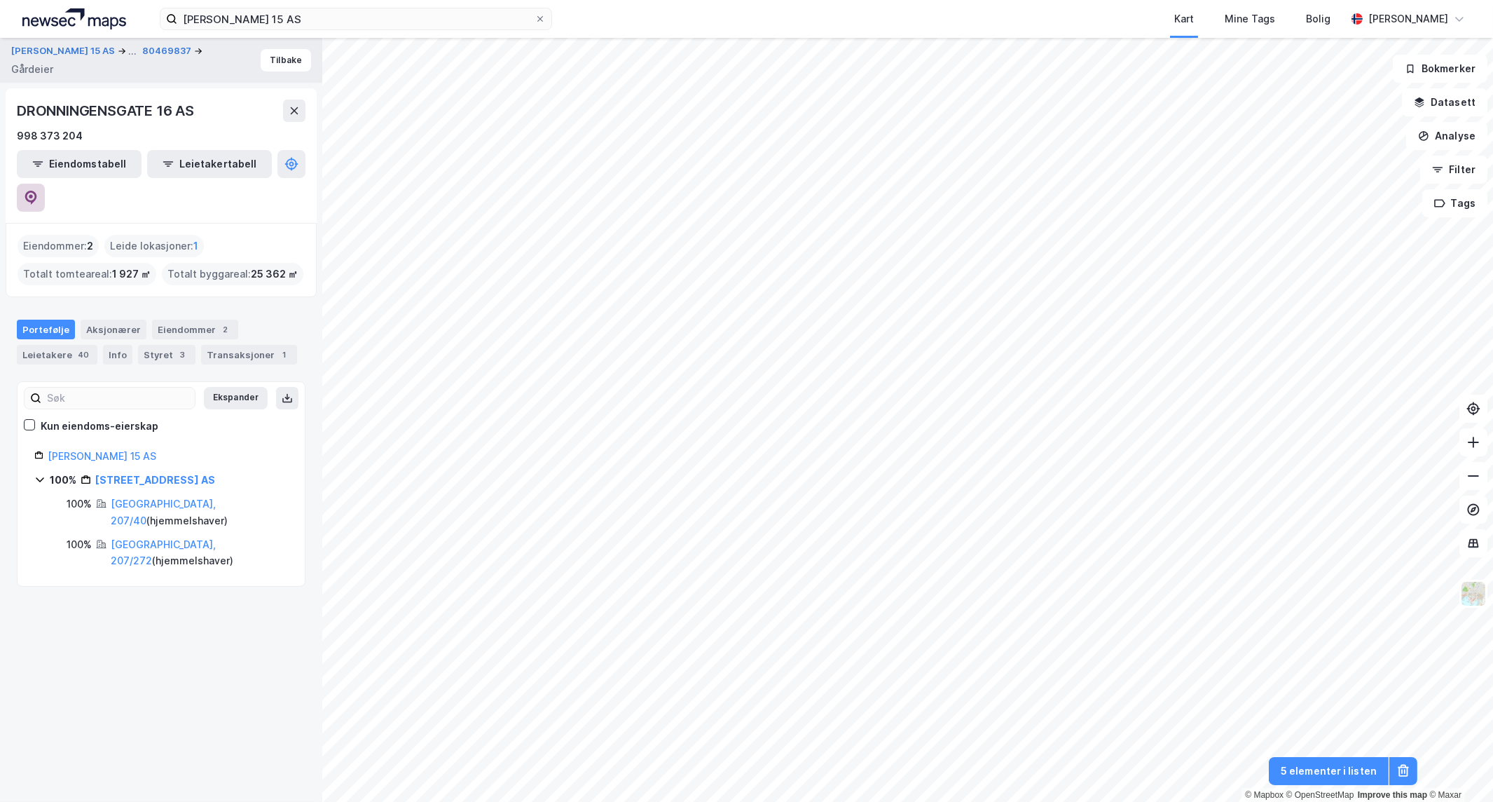
click at [37, 191] on icon at bounding box center [31, 198] width 12 height 14
click at [383, 24] on input "[PERSON_NAME] 15 AS" at bounding box center [355, 18] width 357 height 21
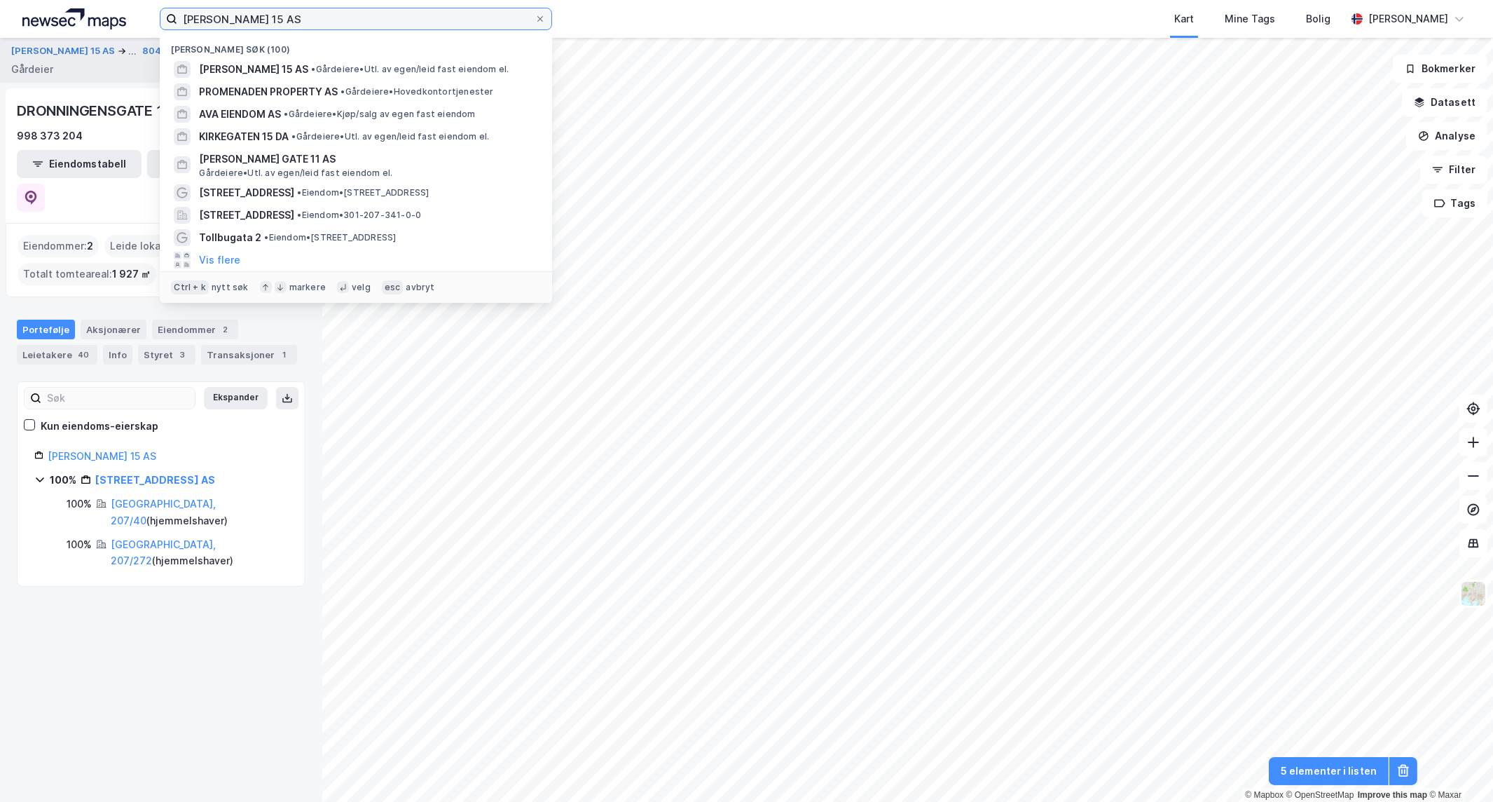
click at [383, 24] on input "[PERSON_NAME] 15 AS" at bounding box center [355, 18] width 357 height 21
paste input "[DEMOGRAPHIC_DATA] 15 DA (100%)"
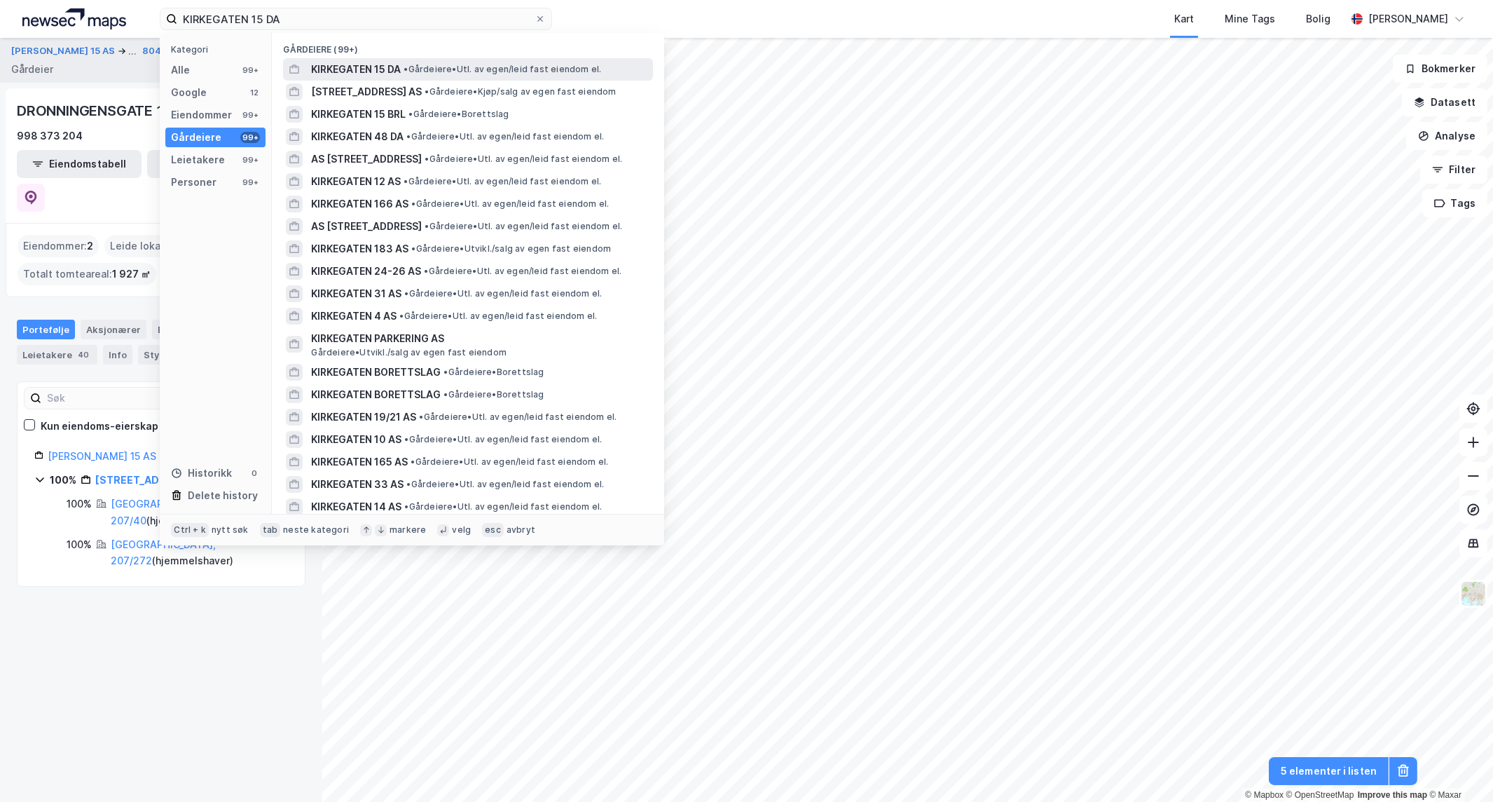
click at [442, 71] on span "• Gårdeiere • Utl. av egen/leid fast eiendom el." at bounding box center [503, 69] width 198 height 11
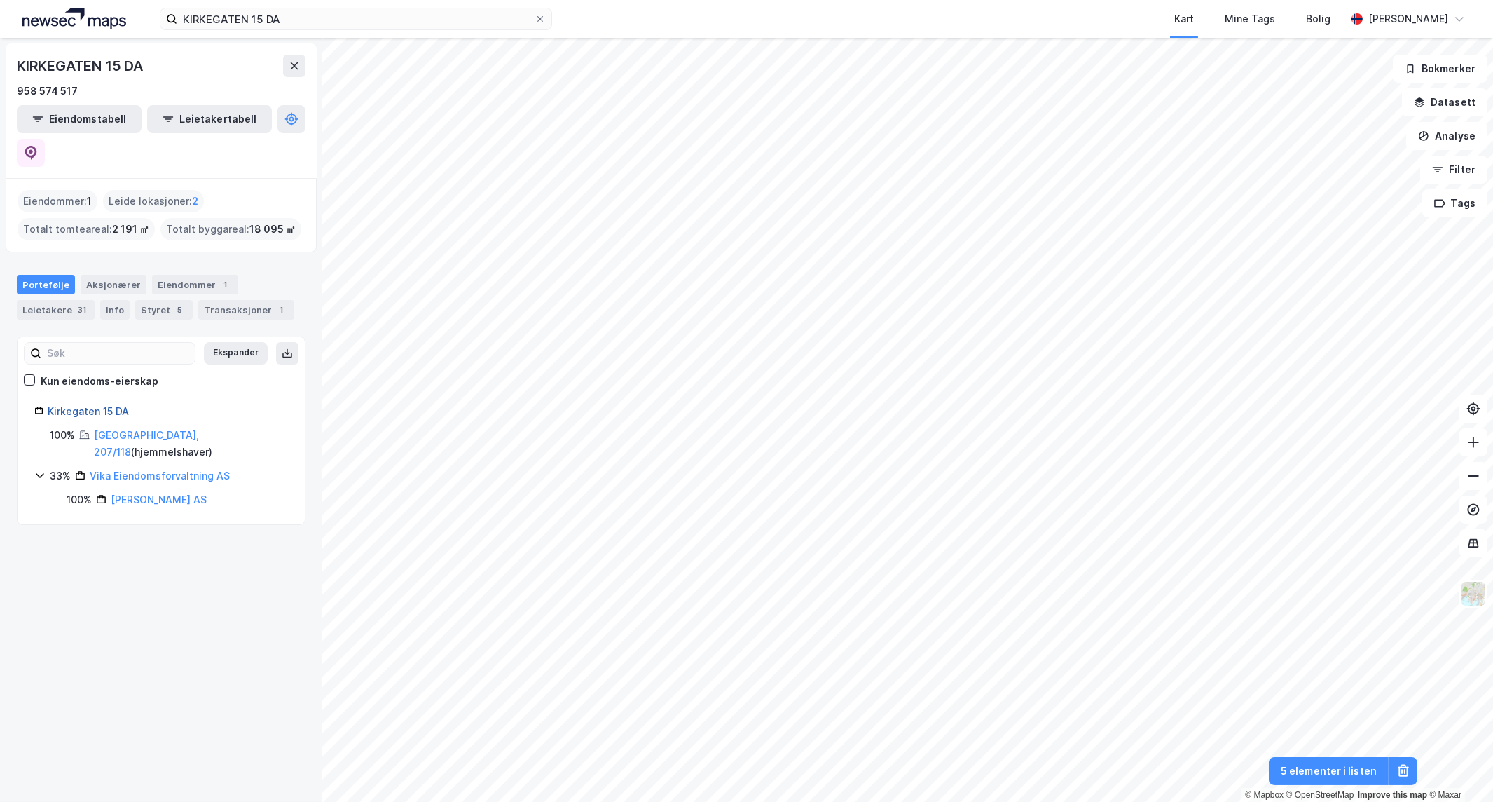
click at [116, 405] on link "Kirkegaten 15 DA" at bounding box center [88, 411] width 81 height 12
click at [38, 146] on icon at bounding box center [31, 153] width 14 height 14
click at [359, 9] on input "KIRKEGATEN 15 DA" at bounding box center [355, 18] width 357 height 21
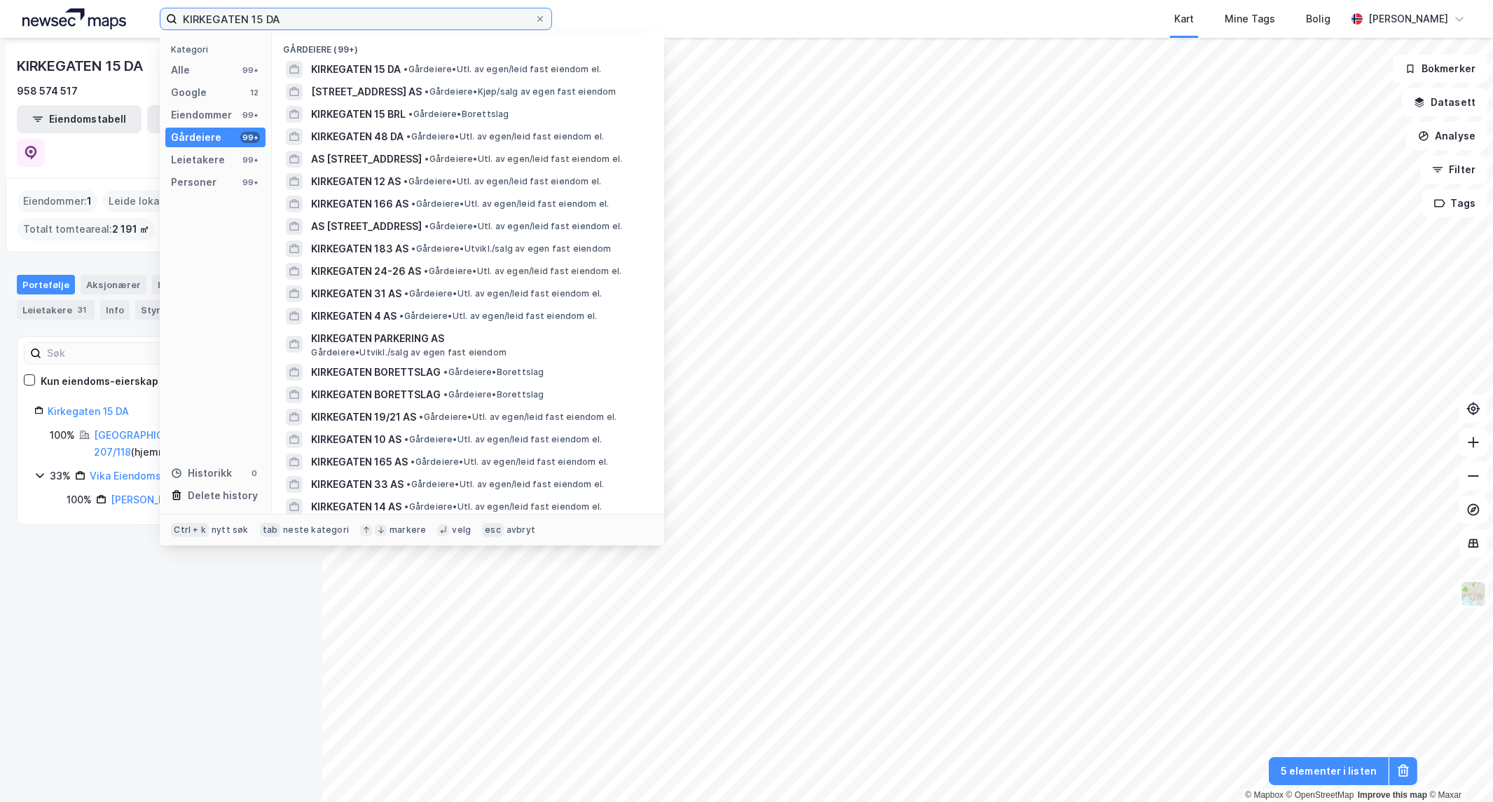
click at [359, 9] on input "KIRKEGATEN 15 DA" at bounding box center [355, 18] width 357 height 21
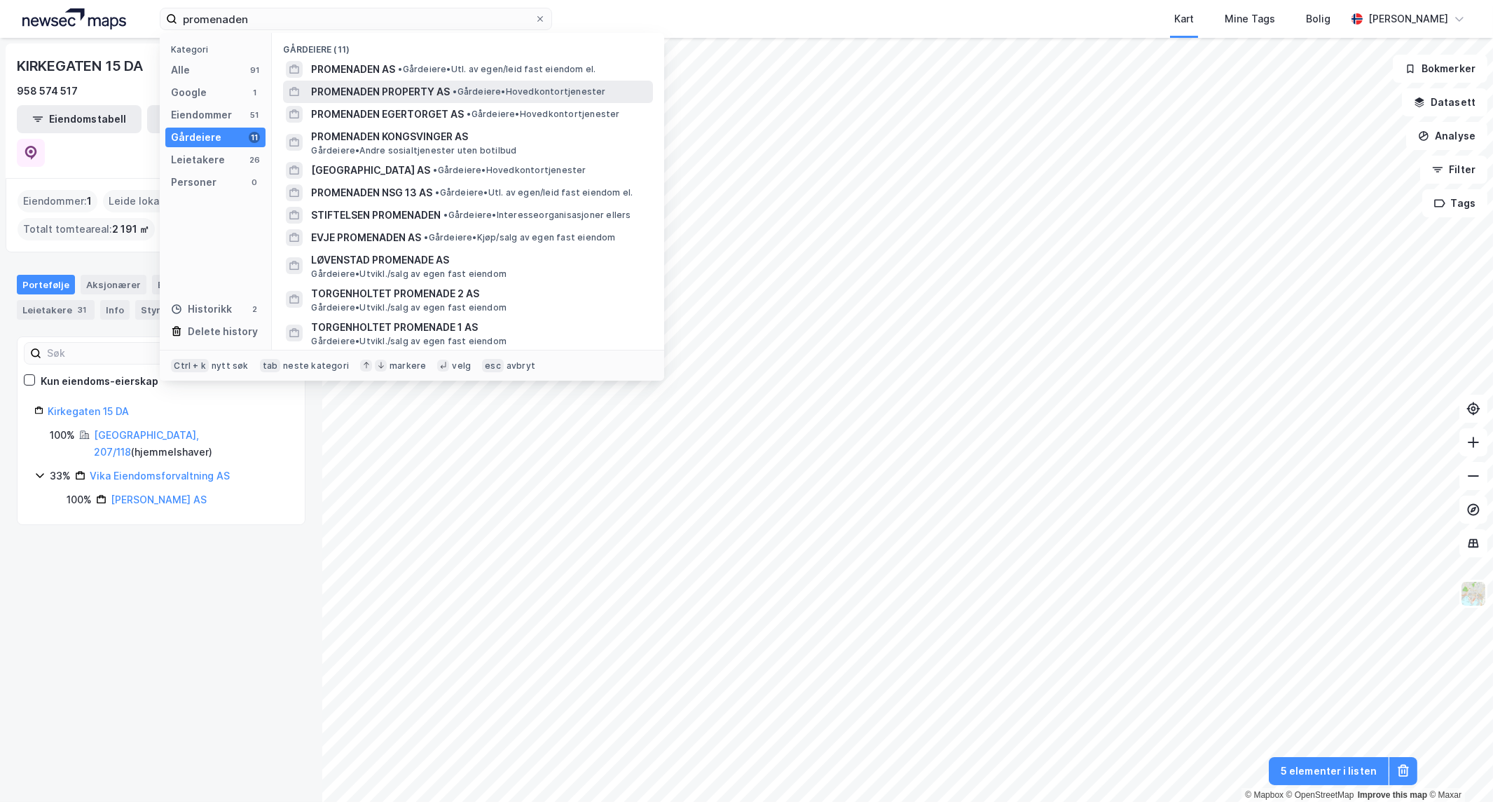
click at [443, 86] on span "PROMENADEN PROPERTY AS" at bounding box center [380, 91] width 139 height 17
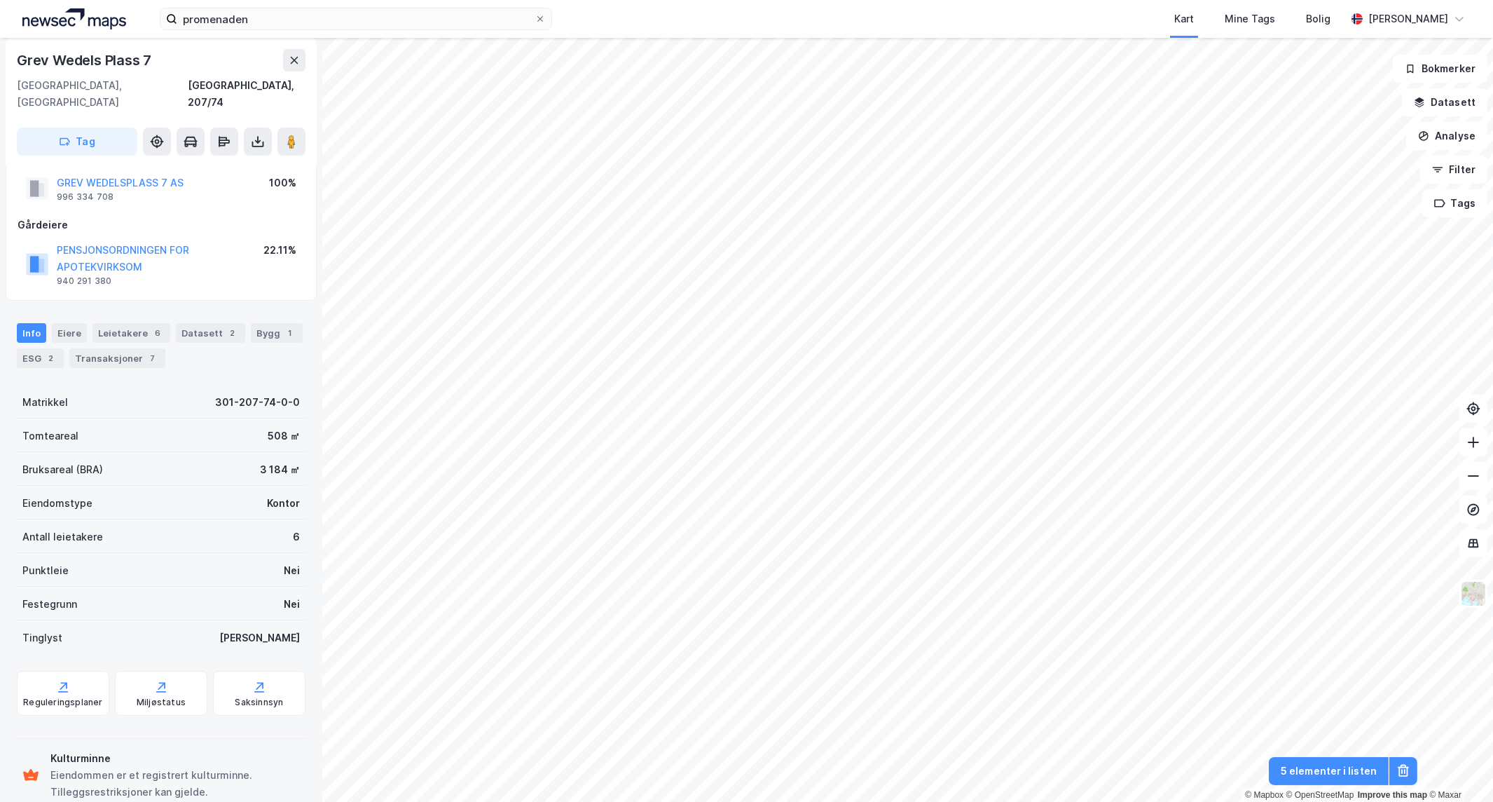
scroll to position [51, 0]
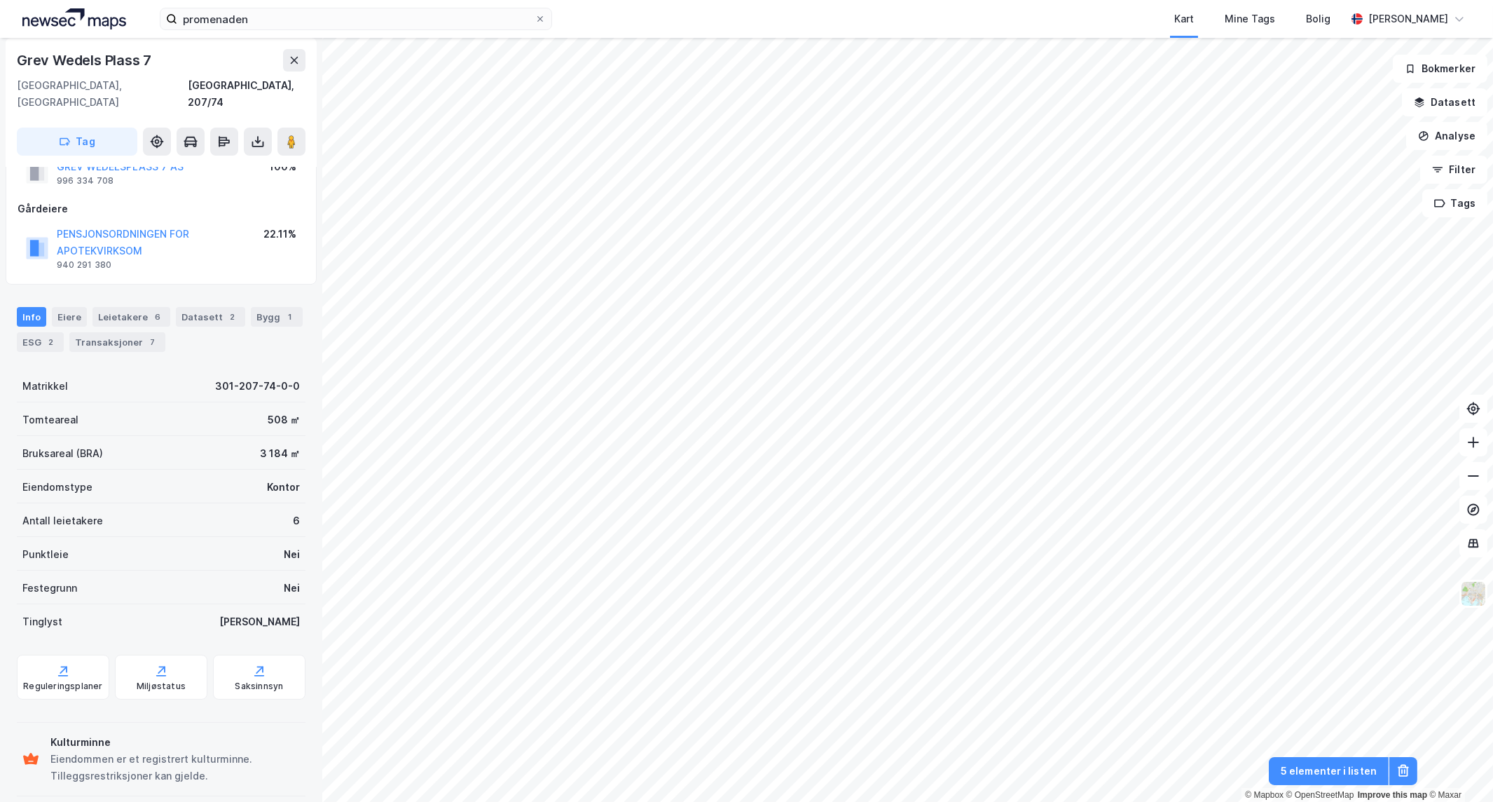
click at [49, 308] on div "Info [PERSON_NAME] 6 Datasett 2 Bygg 1 ESG 2 Transaksjoner 7" at bounding box center [161, 329] width 289 height 45
click at [54, 307] on div "Eiere" at bounding box center [69, 317] width 35 height 20
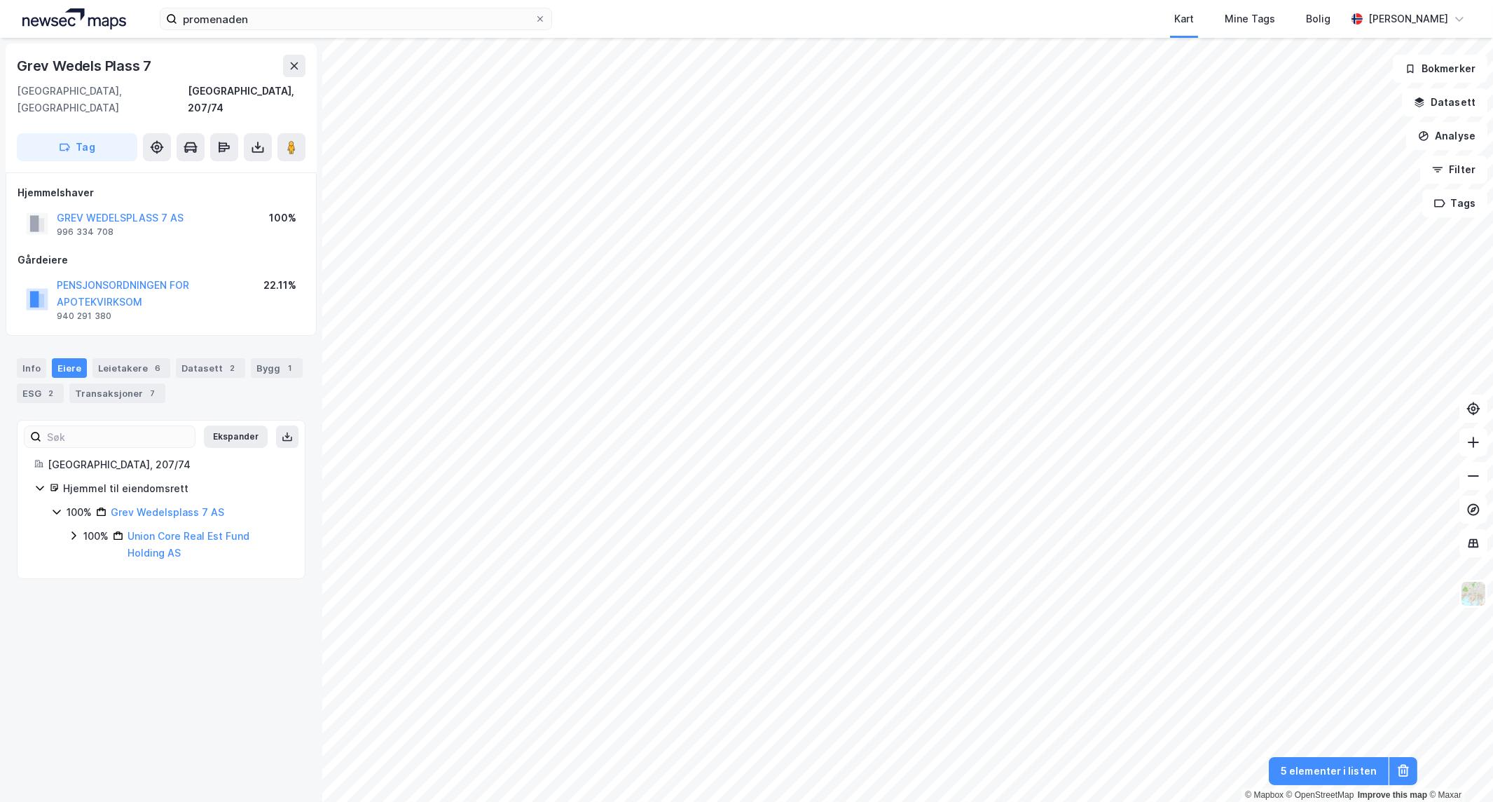
click at [75, 532] on icon at bounding box center [73, 536] width 4 height 8
click at [92, 570] on icon at bounding box center [90, 575] width 11 height 11
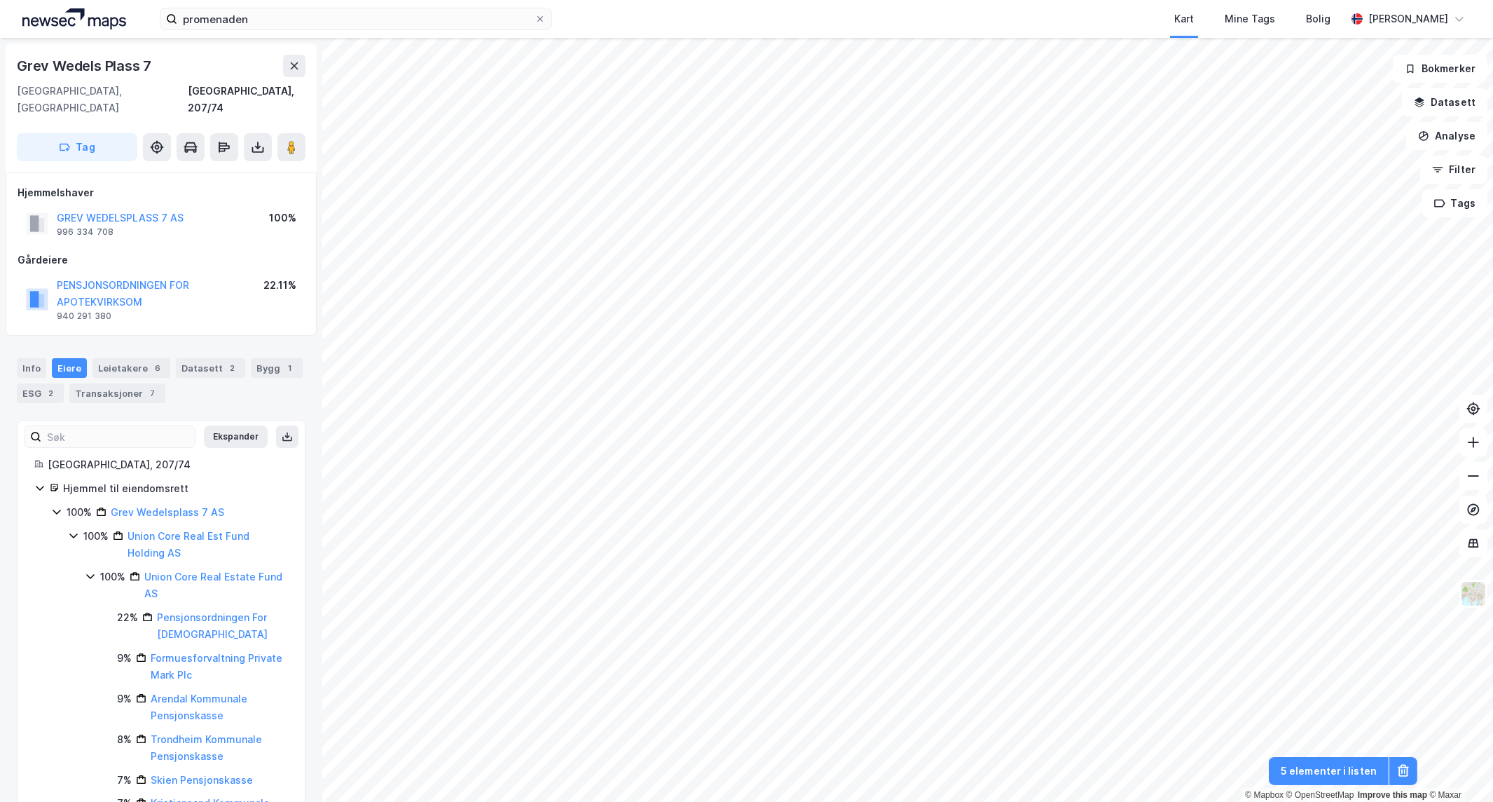
click at [92, 570] on icon at bounding box center [90, 575] width 11 height 11
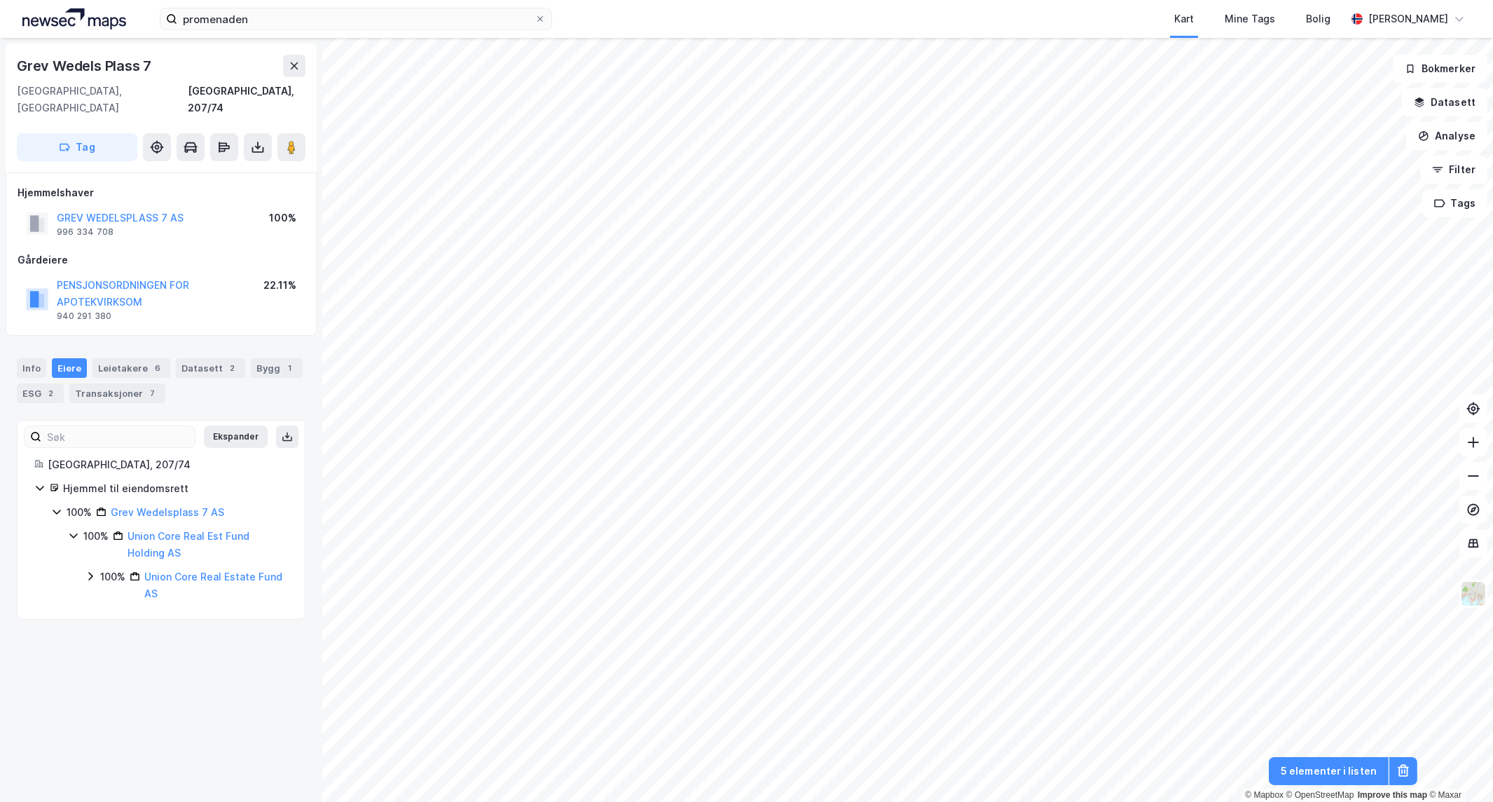
click at [92, 570] on icon at bounding box center [90, 575] width 11 height 11
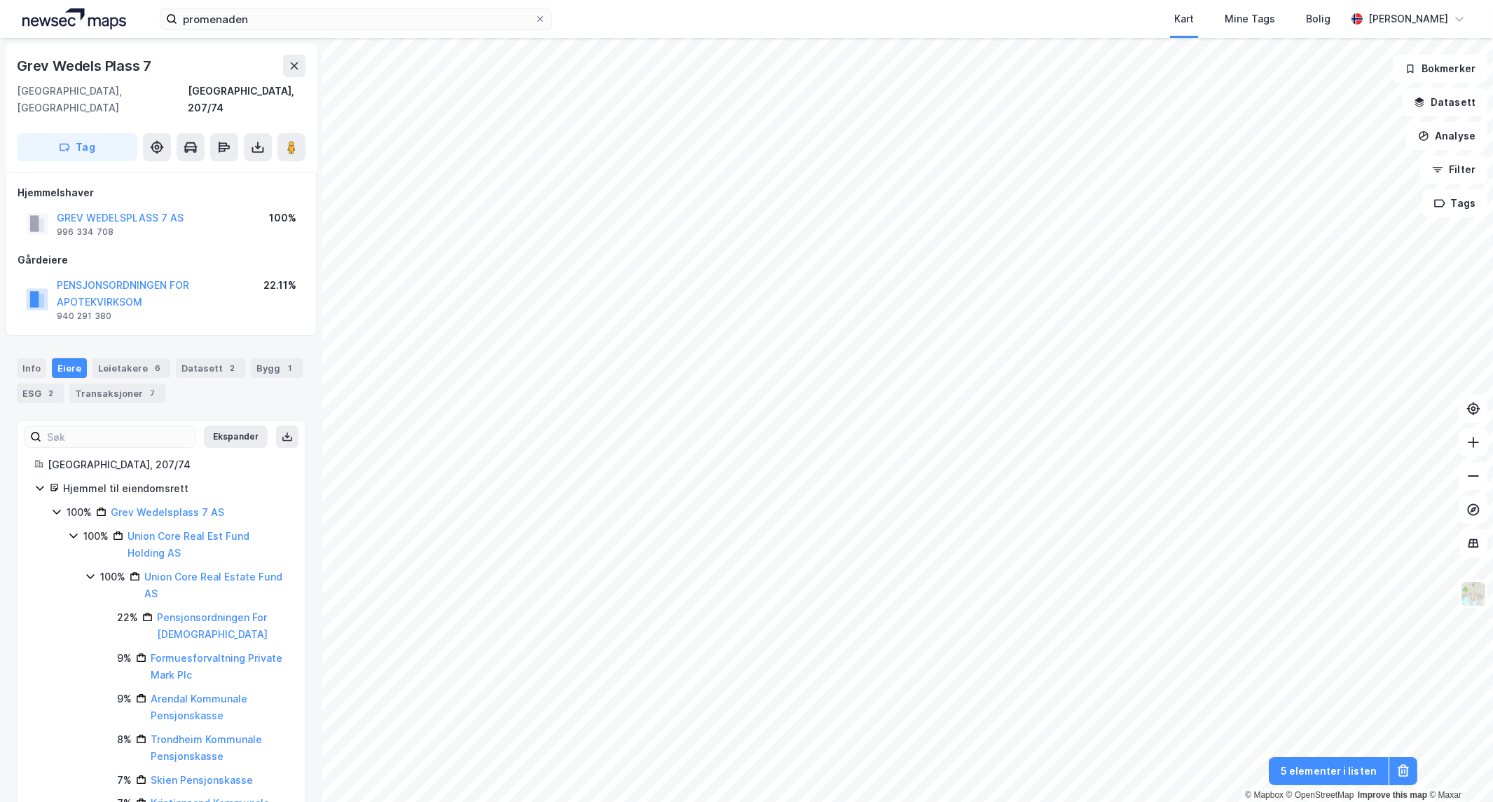
click at [87, 570] on icon at bounding box center [90, 575] width 11 height 11
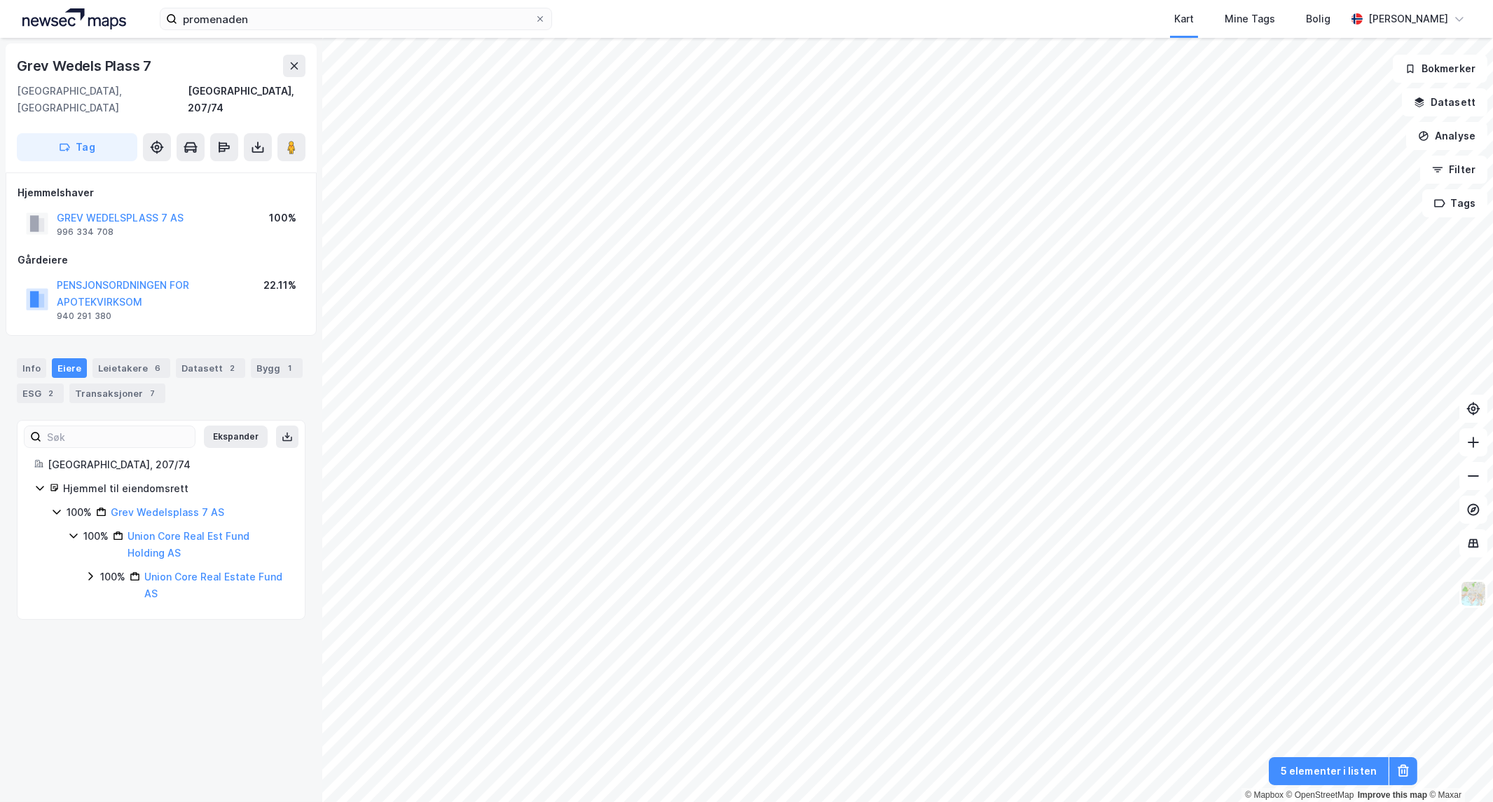
click at [93, 570] on icon at bounding box center [90, 575] width 11 height 11
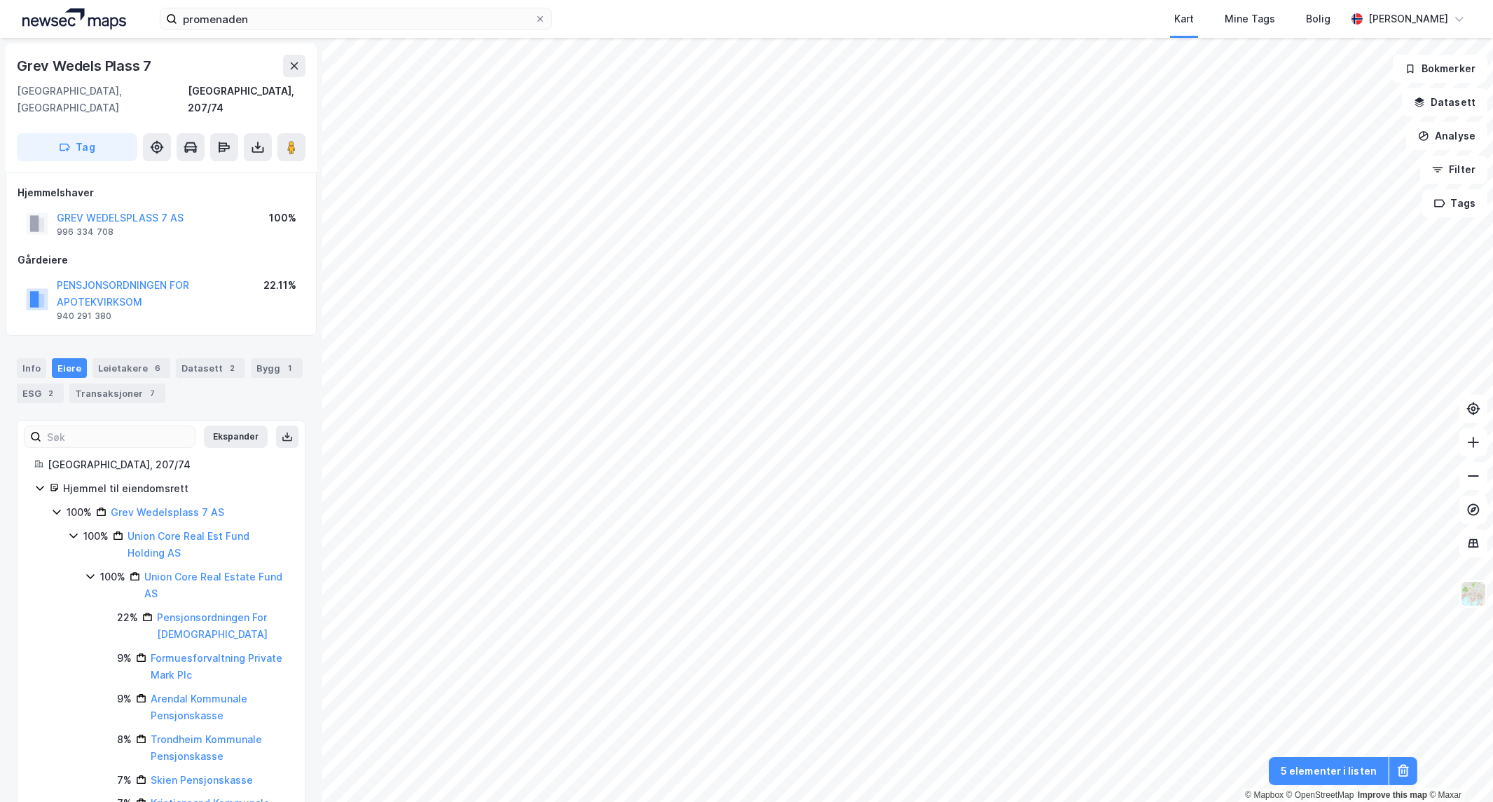
click at [93, 570] on icon at bounding box center [90, 575] width 11 height 11
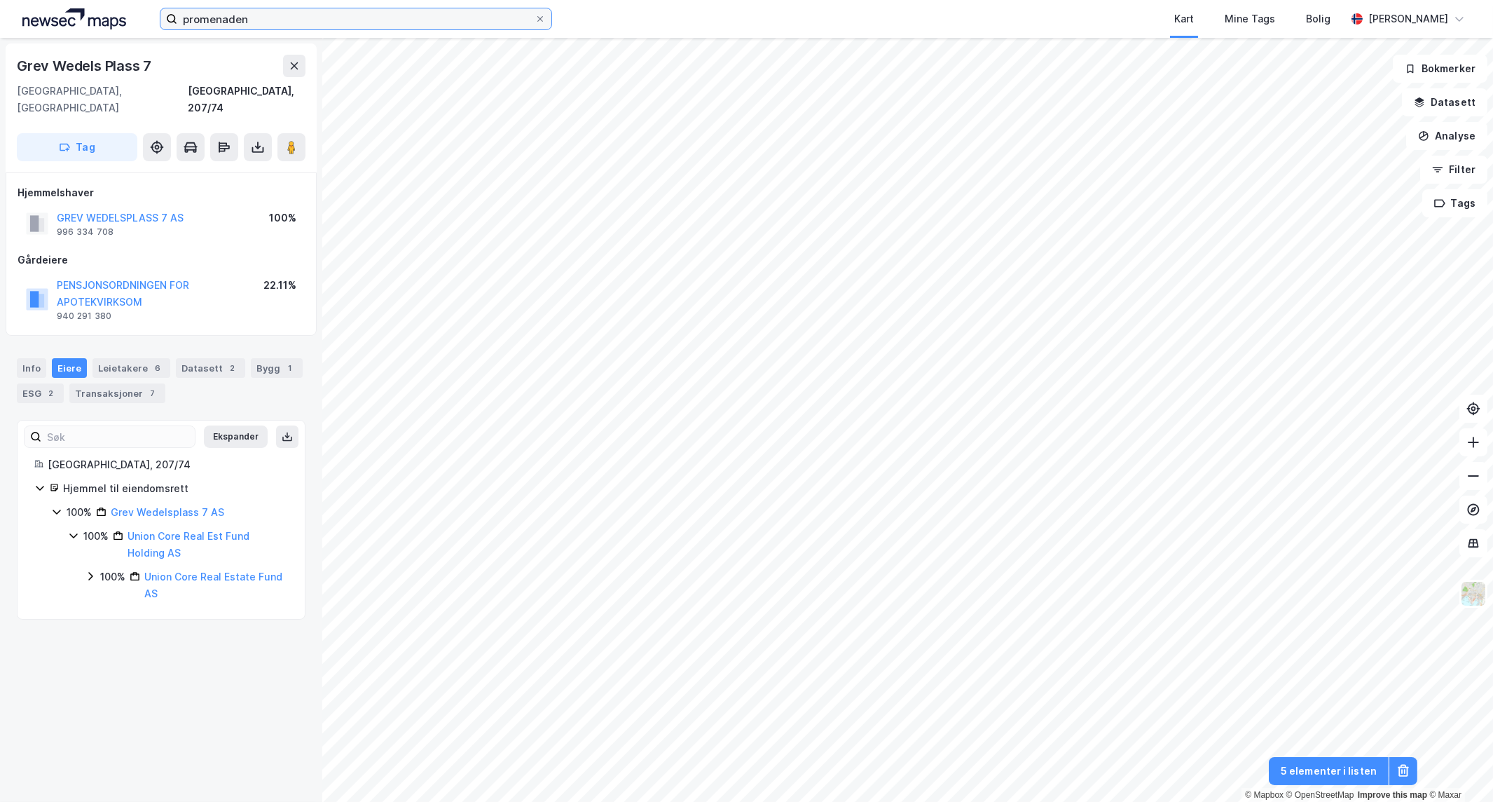
click at [469, 24] on input "promenaden" at bounding box center [355, 18] width 357 height 21
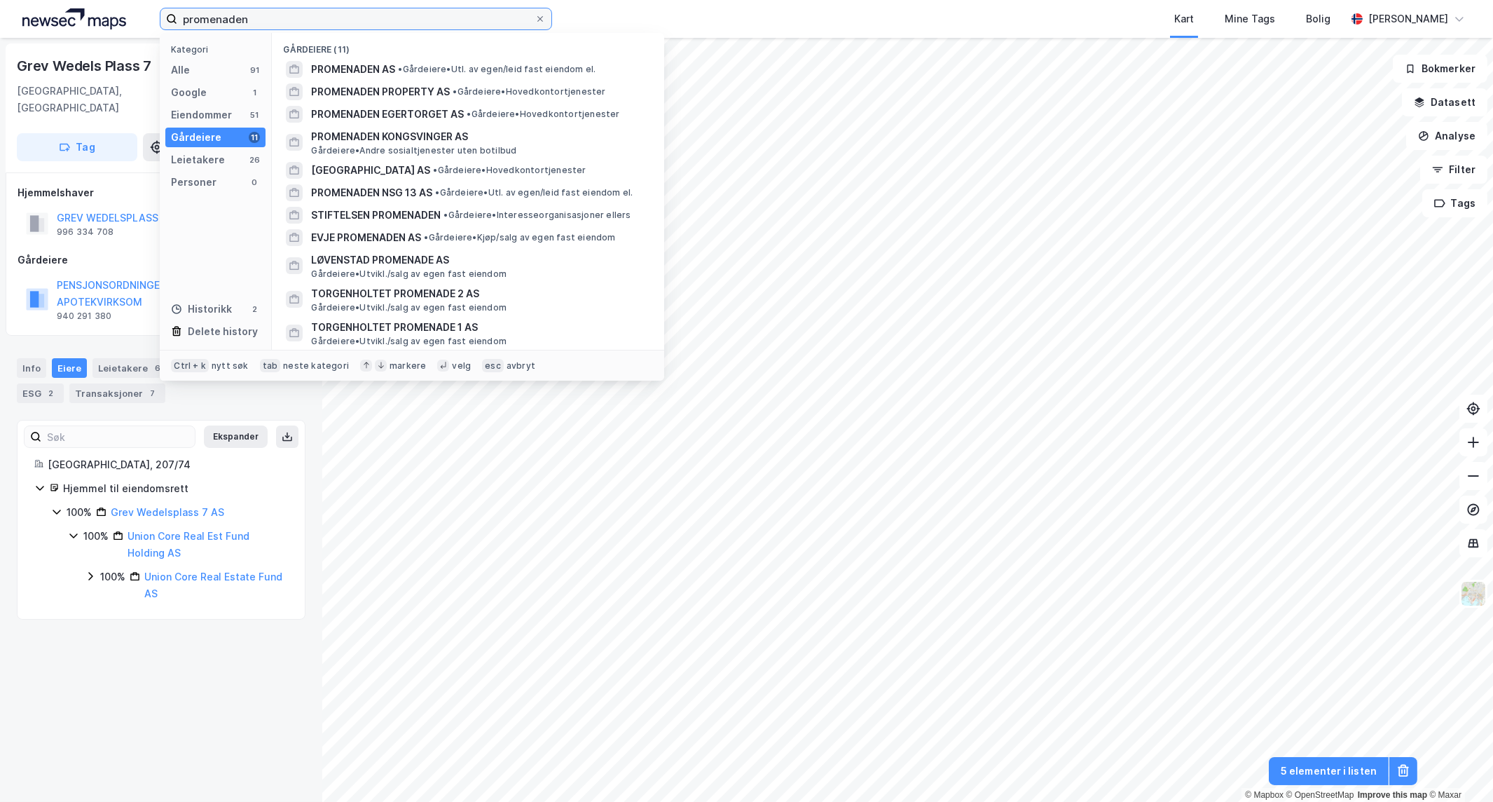
click at [469, 24] on input "promenaden" at bounding box center [355, 18] width 357 height 21
paste input "Tollbugata 25"
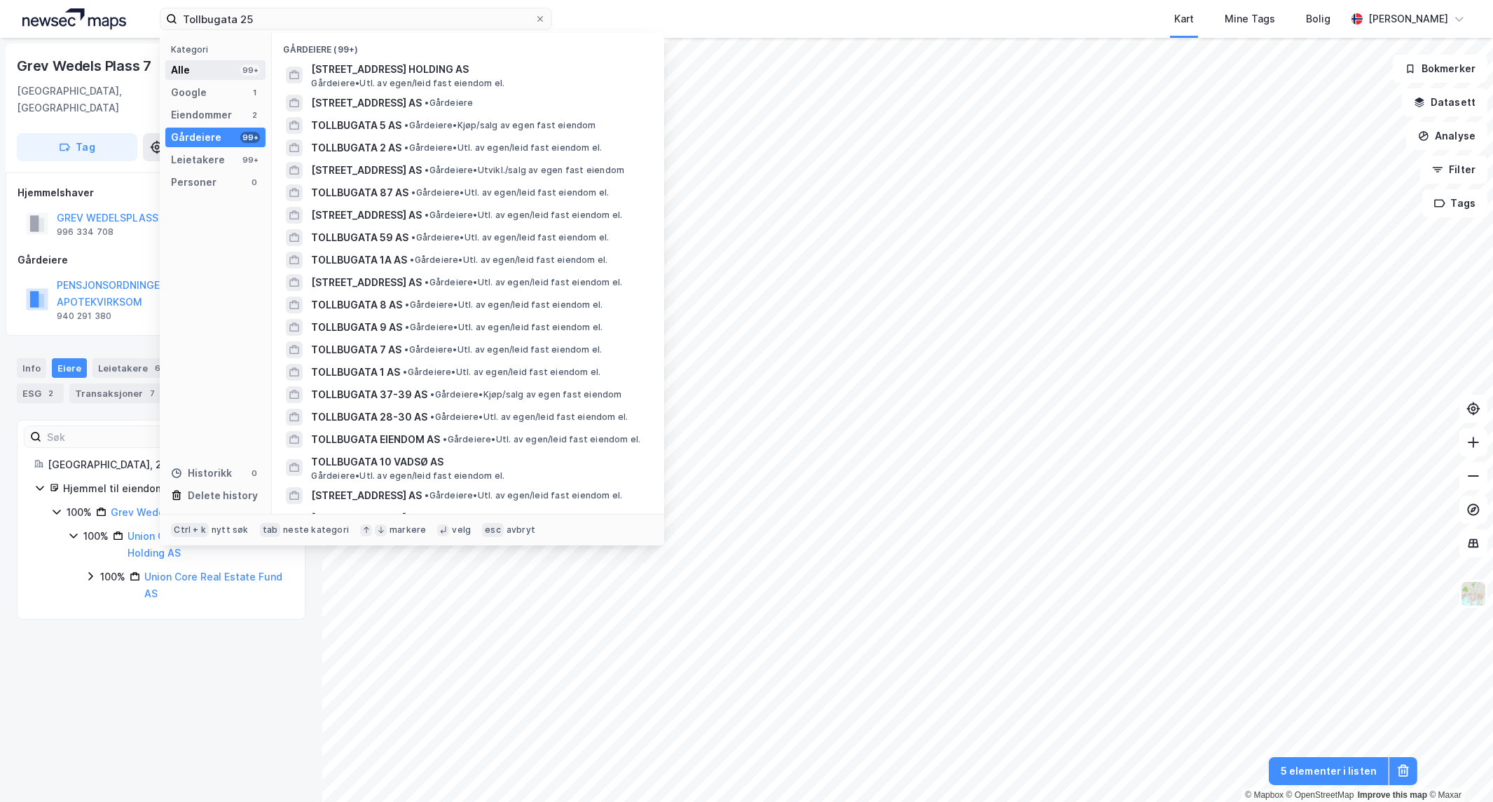
click at [225, 68] on div "Alle 99+" at bounding box center [215, 70] width 100 height 20
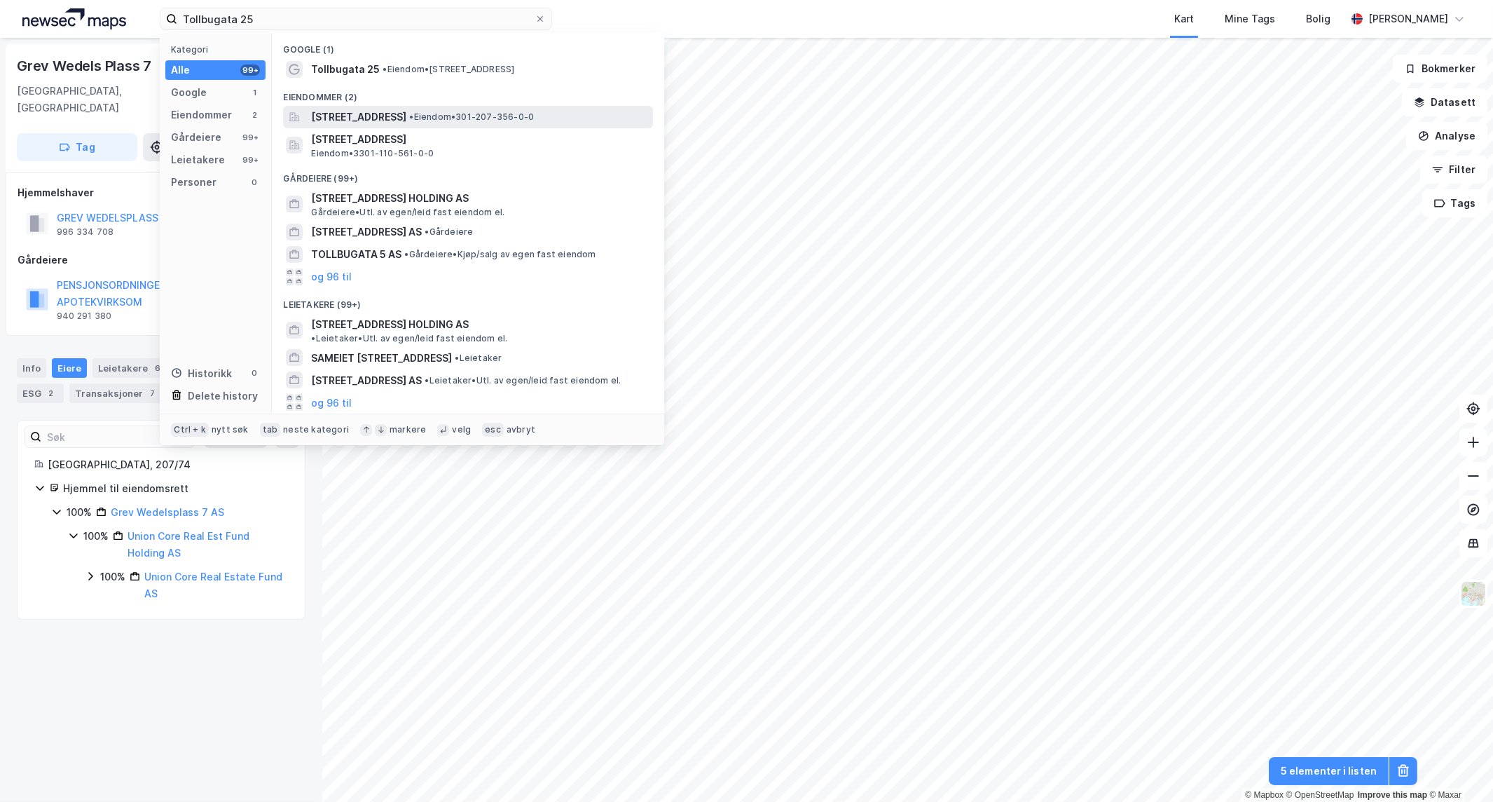
click at [406, 116] on span "[STREET_ADDRESS]" at bounding box center [358, 117] width 95 height 17
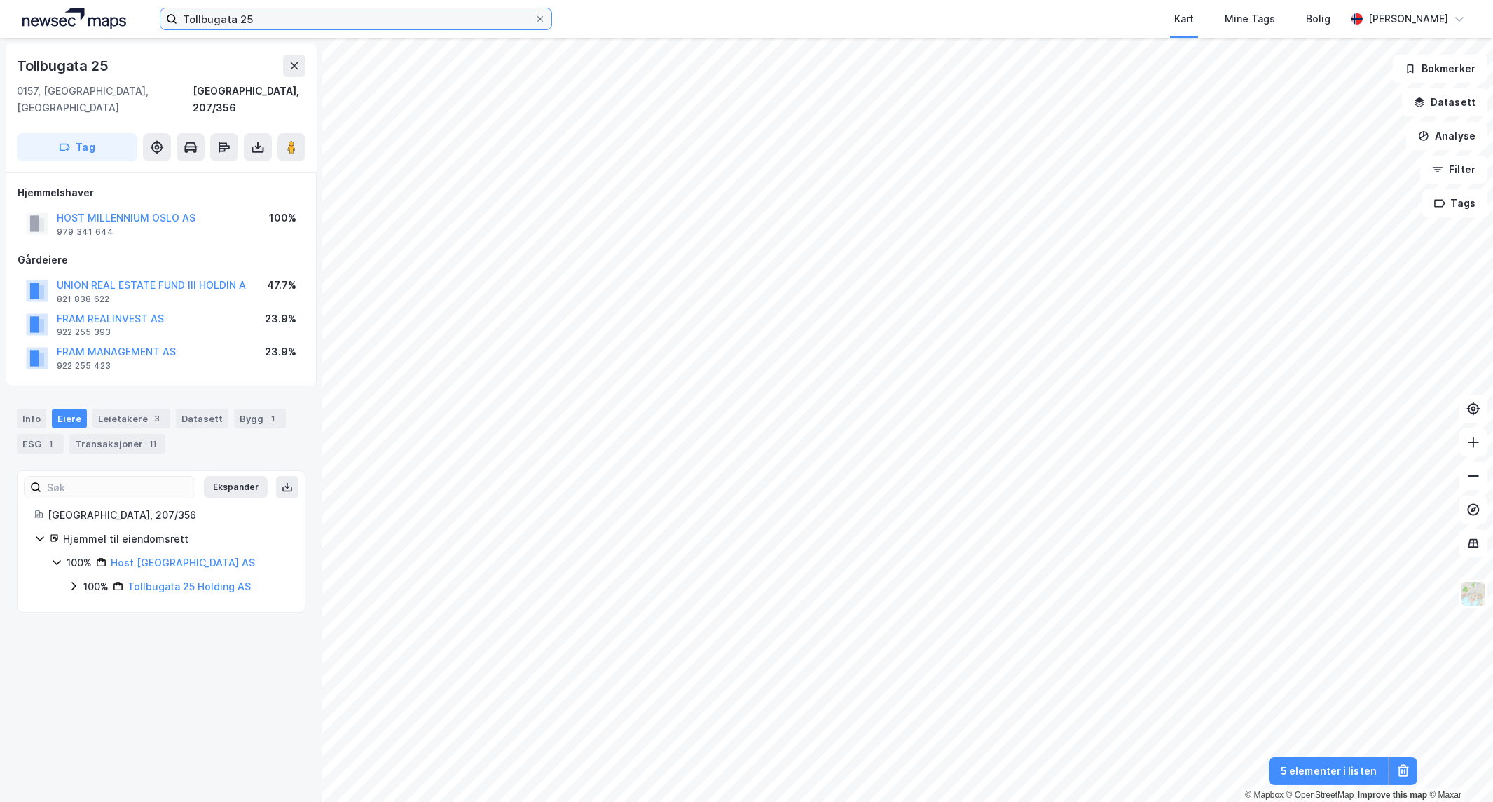
click at [318, 25] on input "Tollbugata 25" at bounding box center [355, 18] width 357 height 21
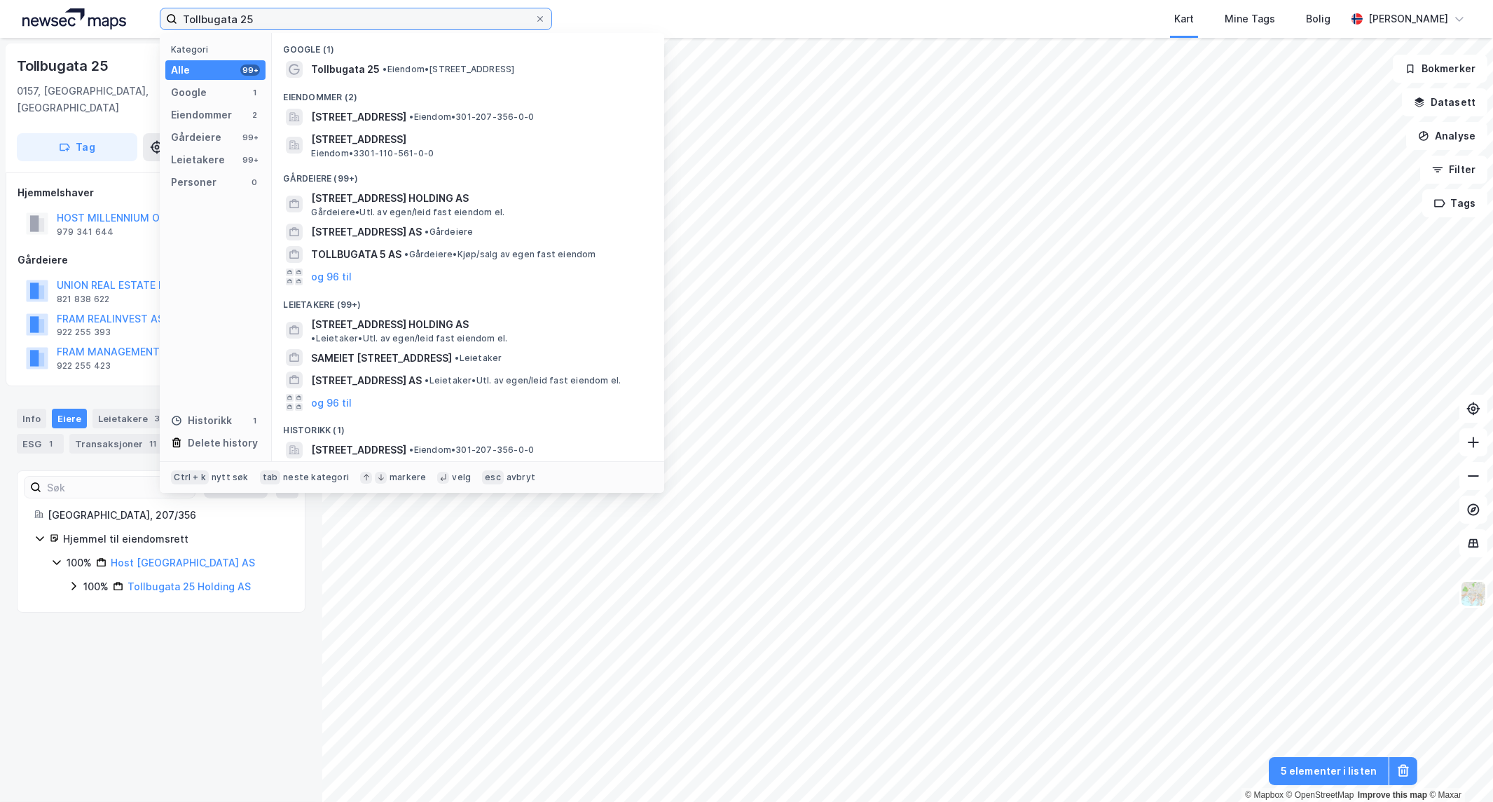
click at [318, 25] on input "Tollbugata 25" at bounding box center [355, 18] width 357 height 21
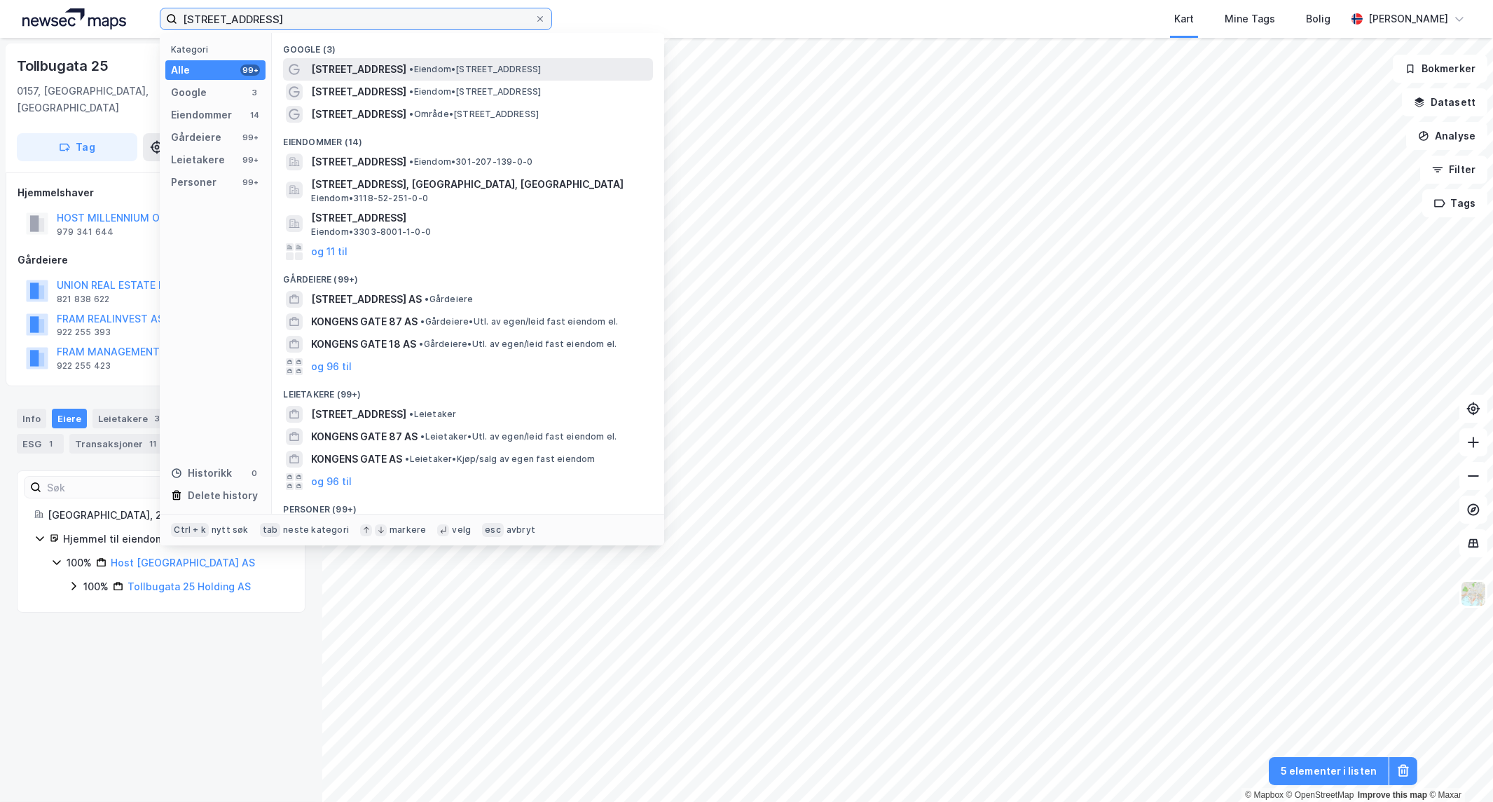
type input "[STREET_ADDRESS]"
click at [468, 68] on span "• Eiendom • [STREET_ADDRESS]" at bounding box center [475, 69] width 132 height 11
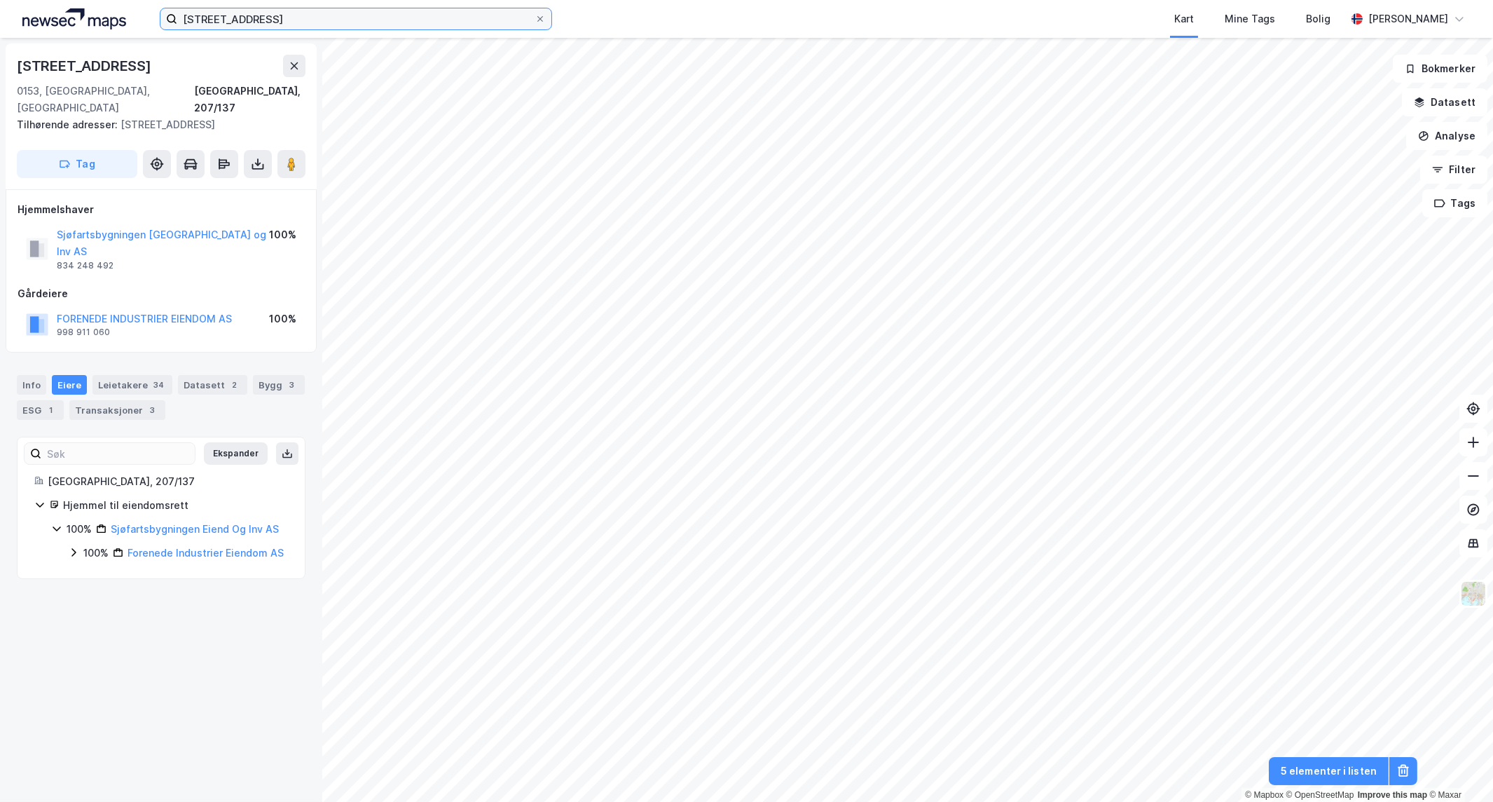
click at [271, 14] on input "[STREET_ADDRESS]" at bounding box center [355, 18] width 357 height 21
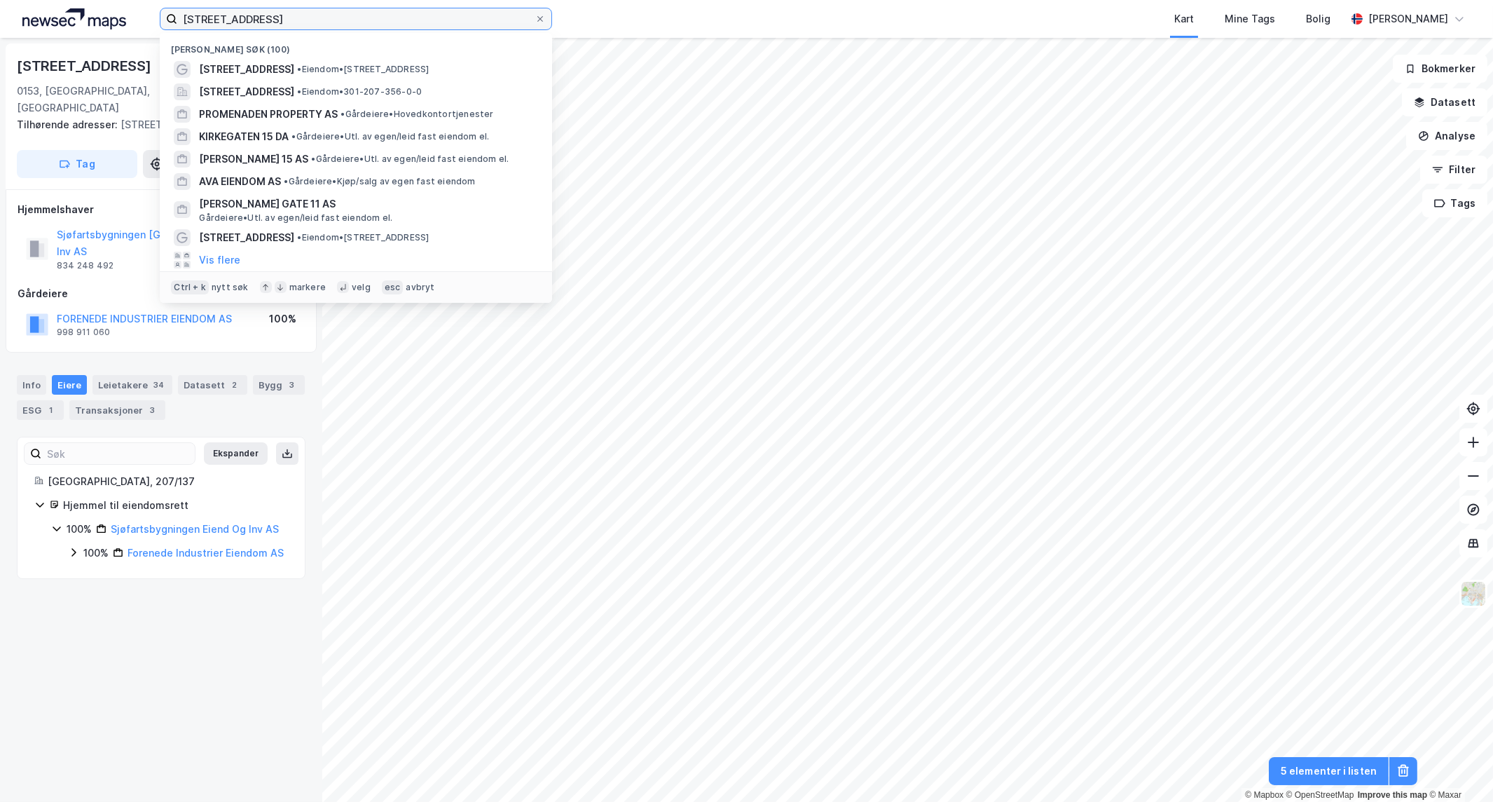
click at [271, 14] on input "[STREET_ADDRESS]" at bounding box center [355, 18] width 357 height 21
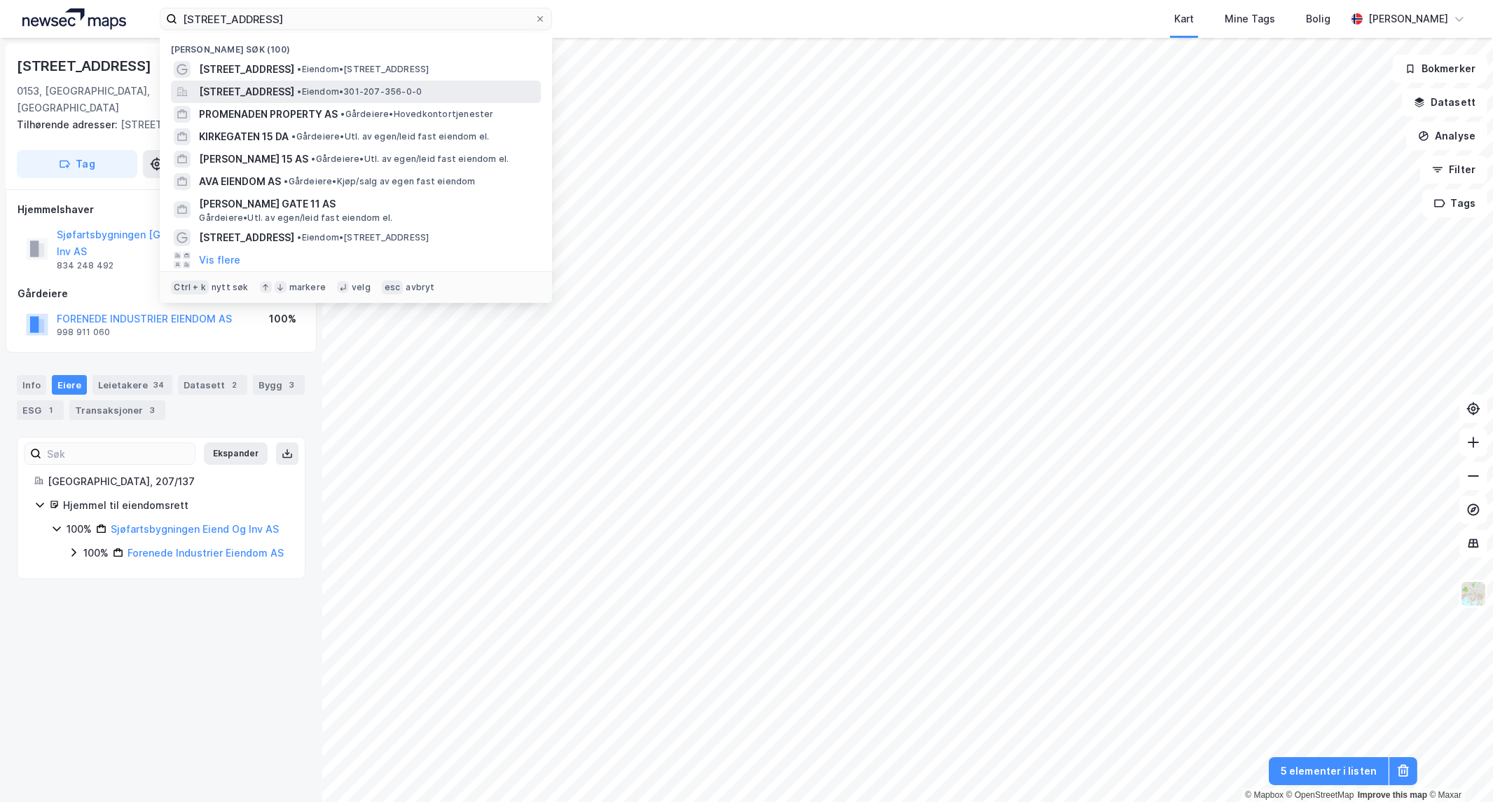
click at [223, 81] on div "[STREET_ADDRESS] • Eiendom • 301-207-356-0-0" at bounding box center [356, 92] width 370 height 22
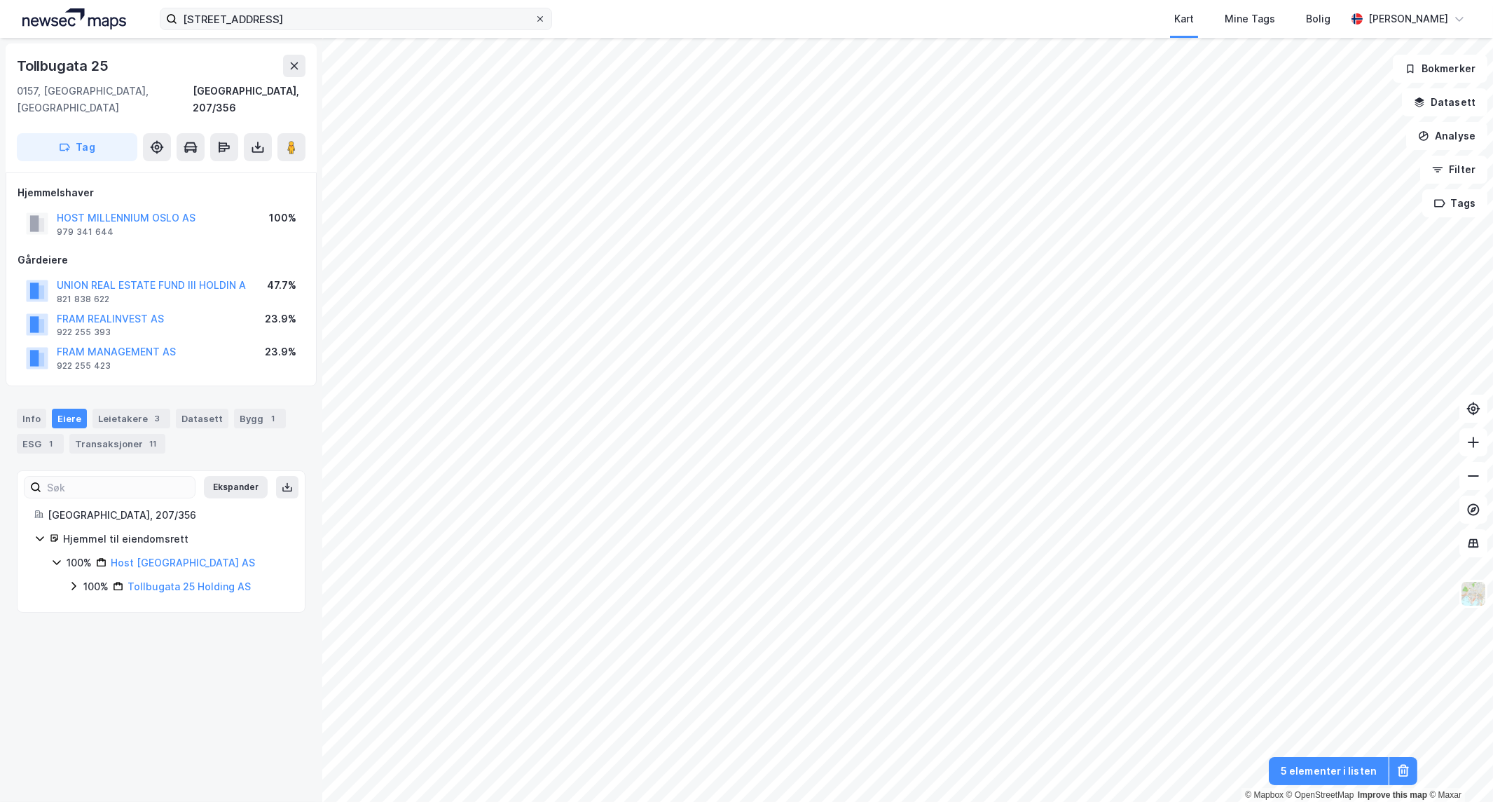
click at [537, 21] on icon at bounding box center [540, 19] width 8 height 8
click at [535, 21] on input "[STREET_ADDRESS]" at bounding box center [355, 18] width 357 height 21
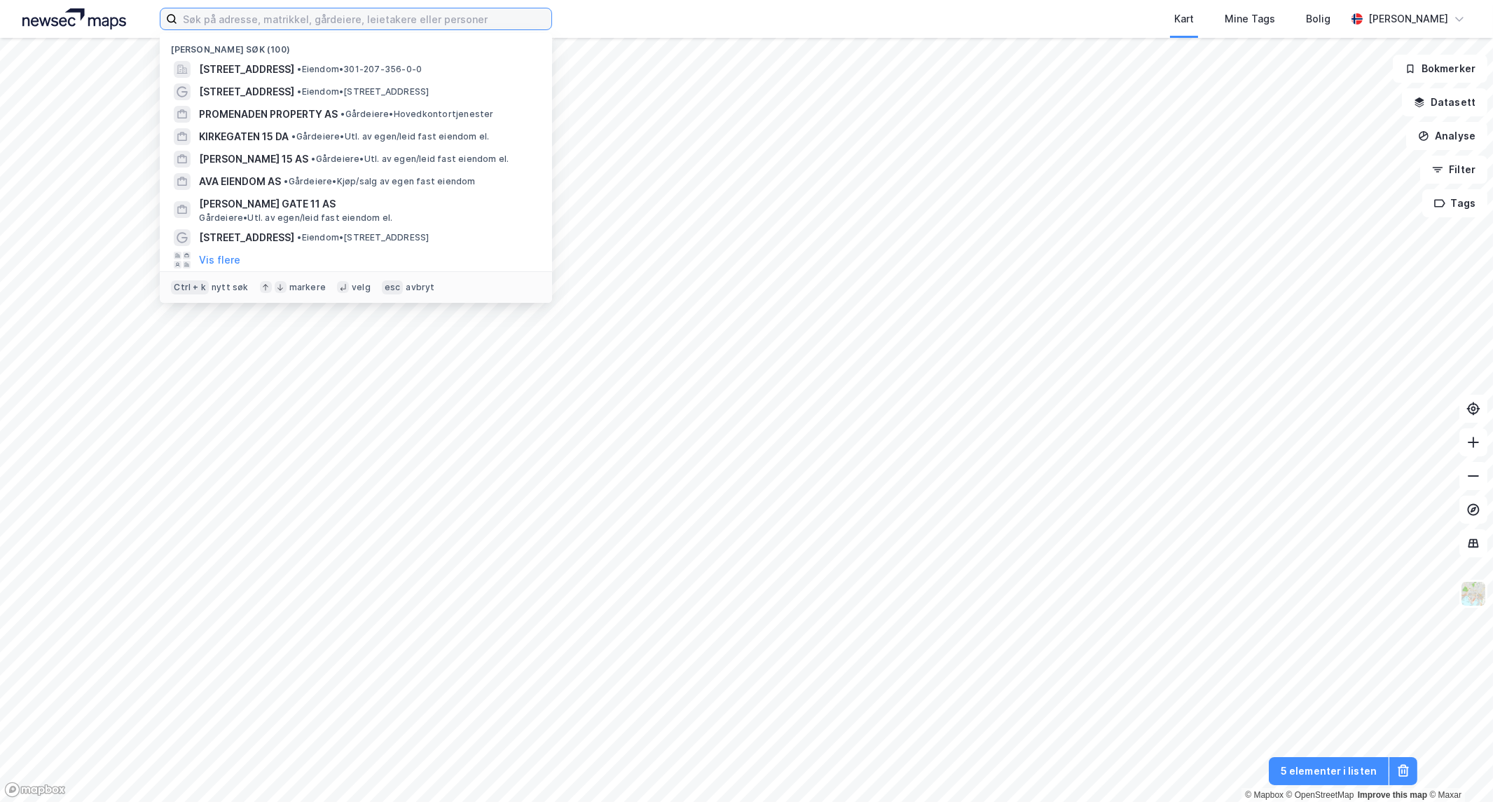
click at [392, 16] on input at bounding box center [364, 18] width 374 height 21
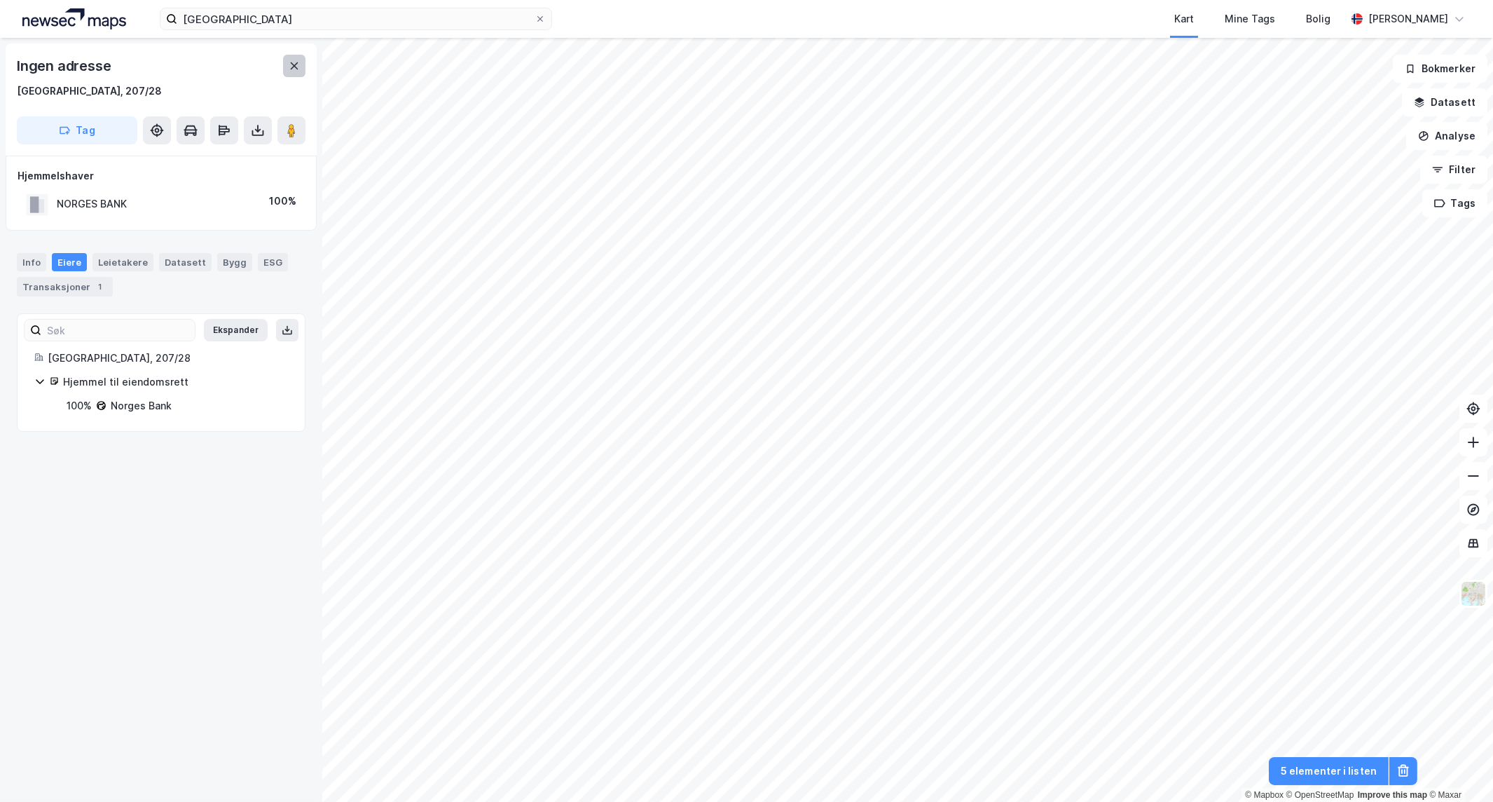
click at [287, 65] on button at bounding box center [294, 66] width 22 height 22
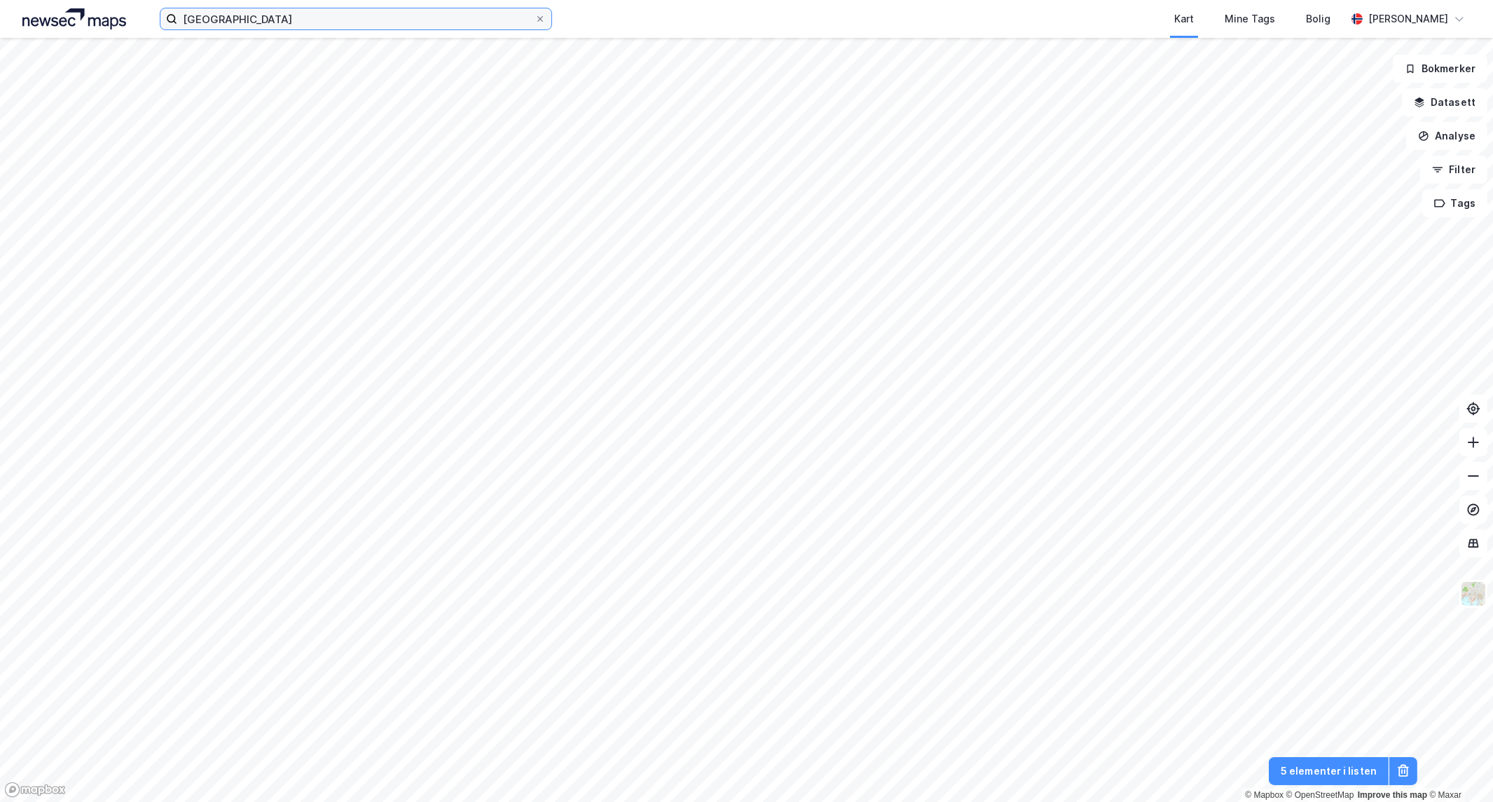
click at [255, 18] on input "[GEOGRAPHIC_DATA]" at bounding box center [355, 18] width 357 height 21
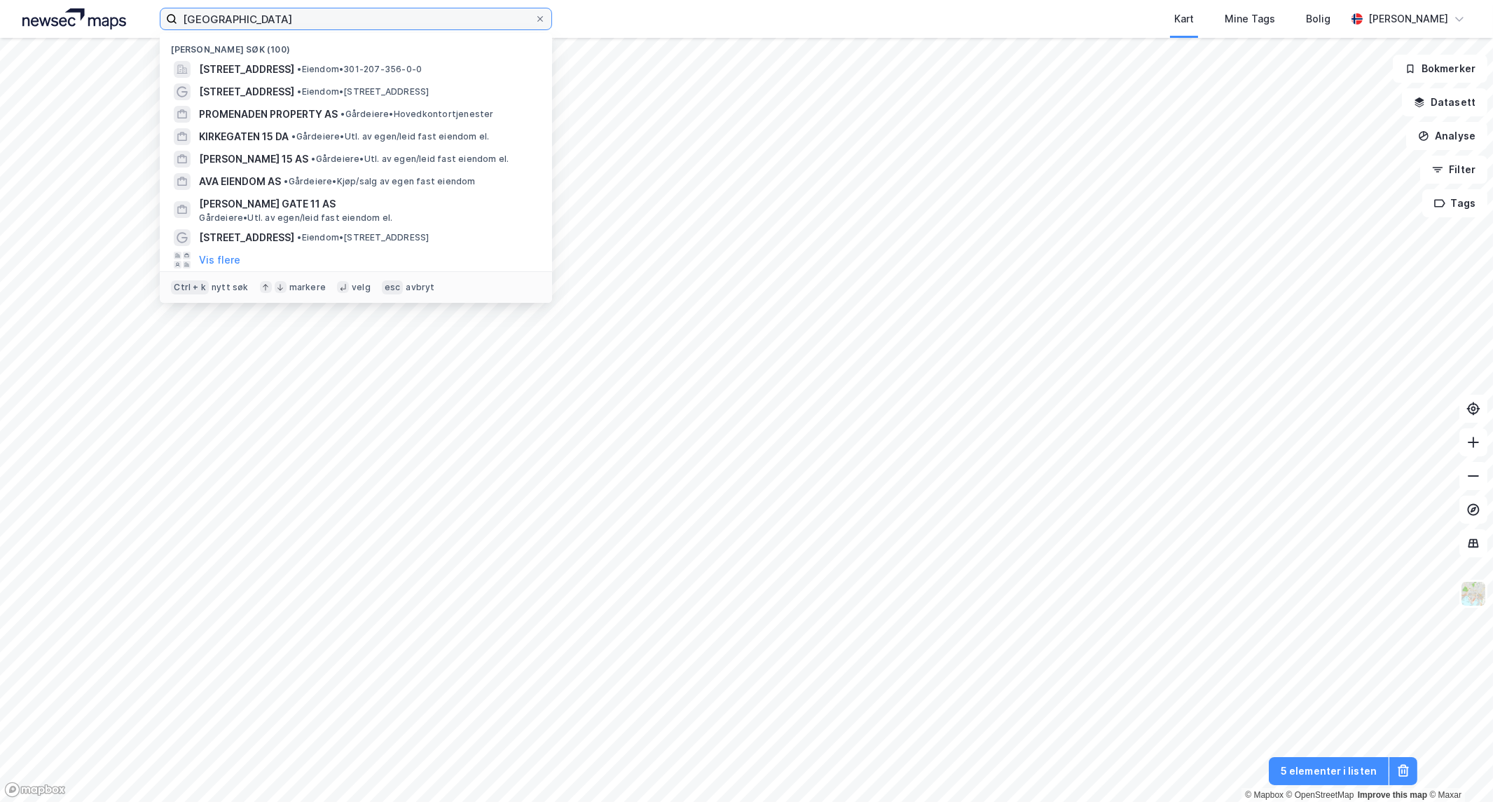
click at [255, 18] on input "[GEOGRAPHIC_DATA]" at bounding box center [355, 18] width 357 height 21
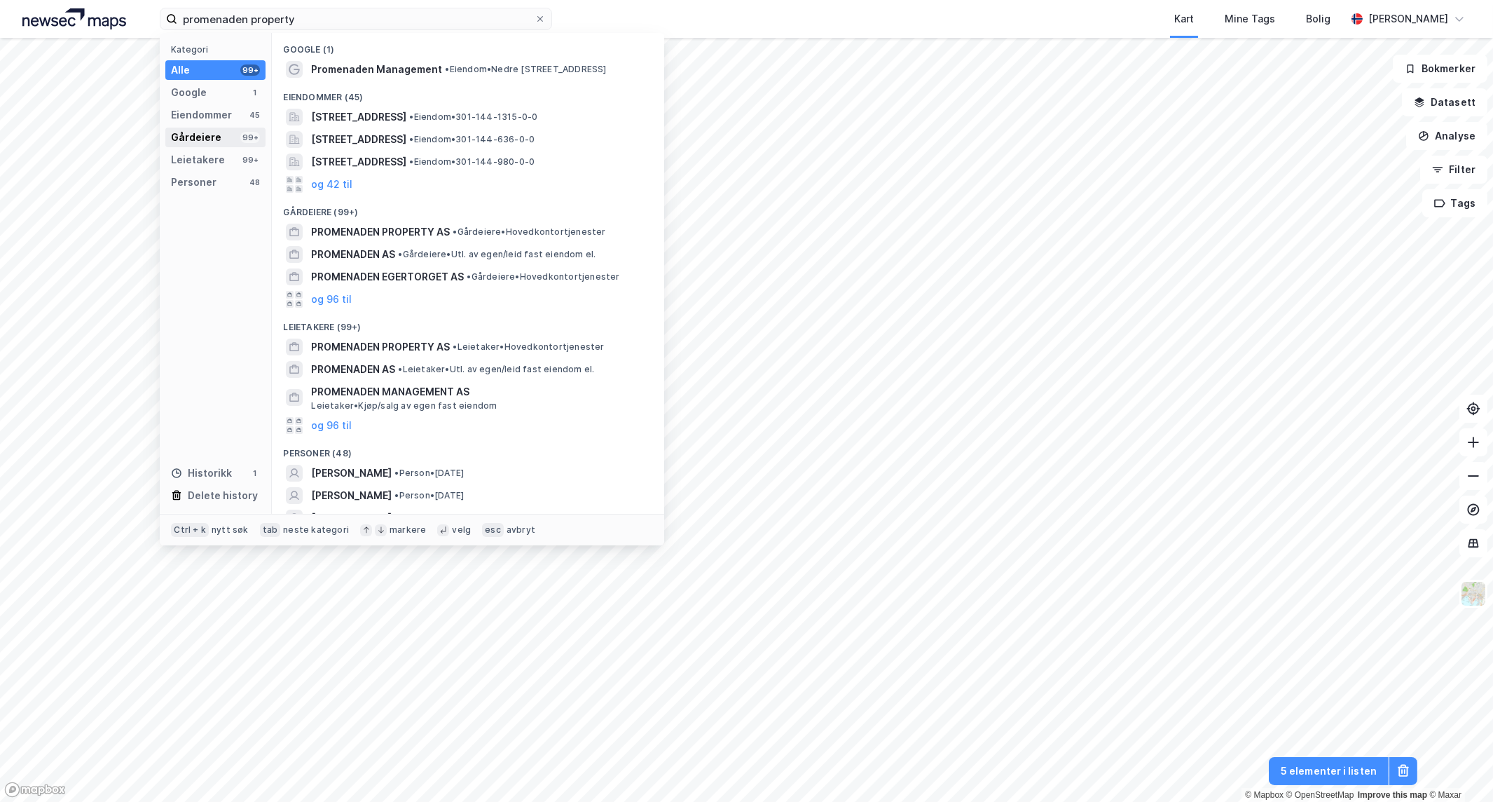
click at [221, 129] on div "Gårdeiere 99+" at bounding box center [215, 138] width 100 height 20
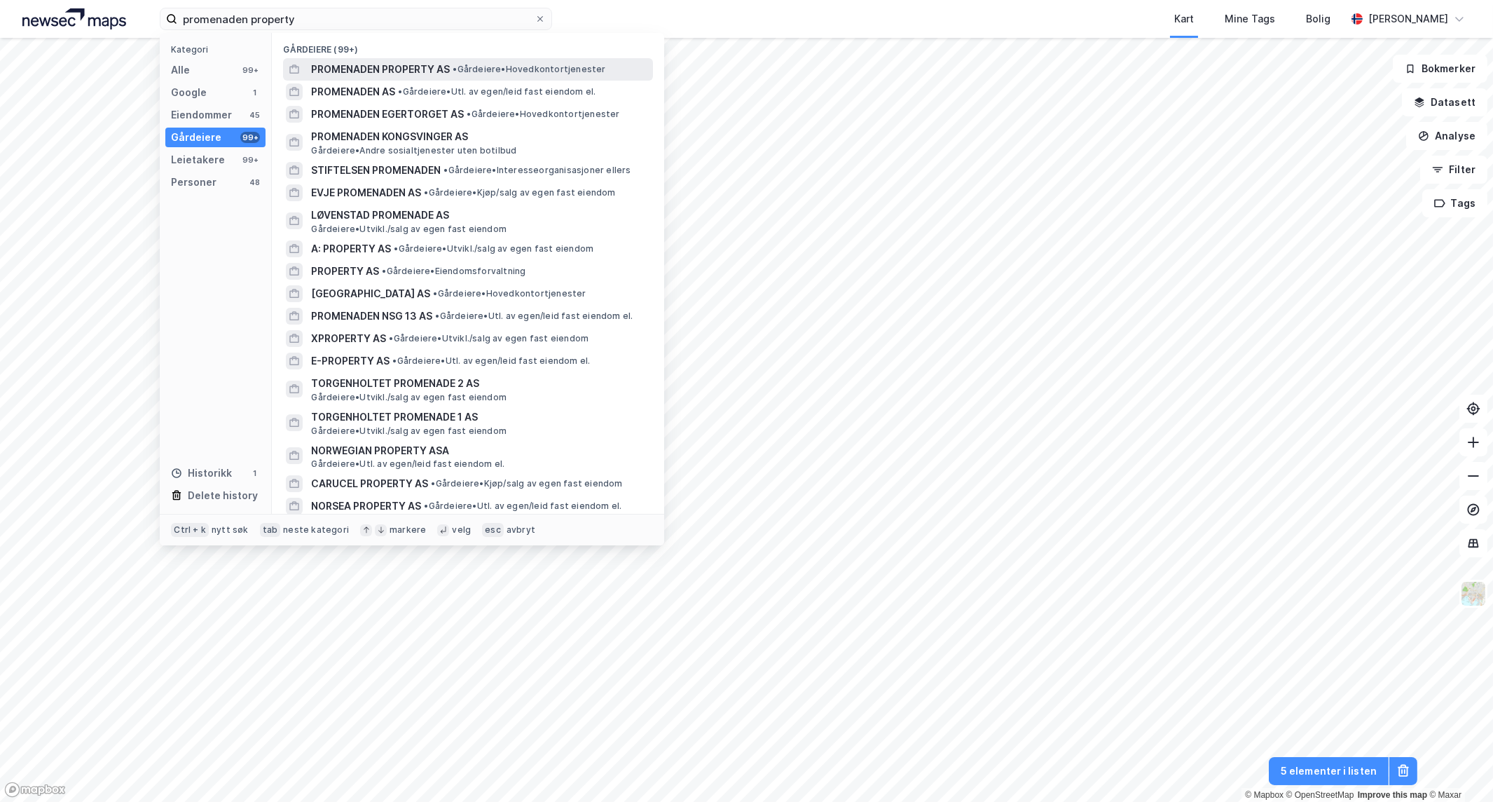
click at [474, 78] on div "PROMENADEN PROPERTY AS • Gårdeiere • Hovedkontortjenester" at bounding box center [468, 69] width 370 height 22
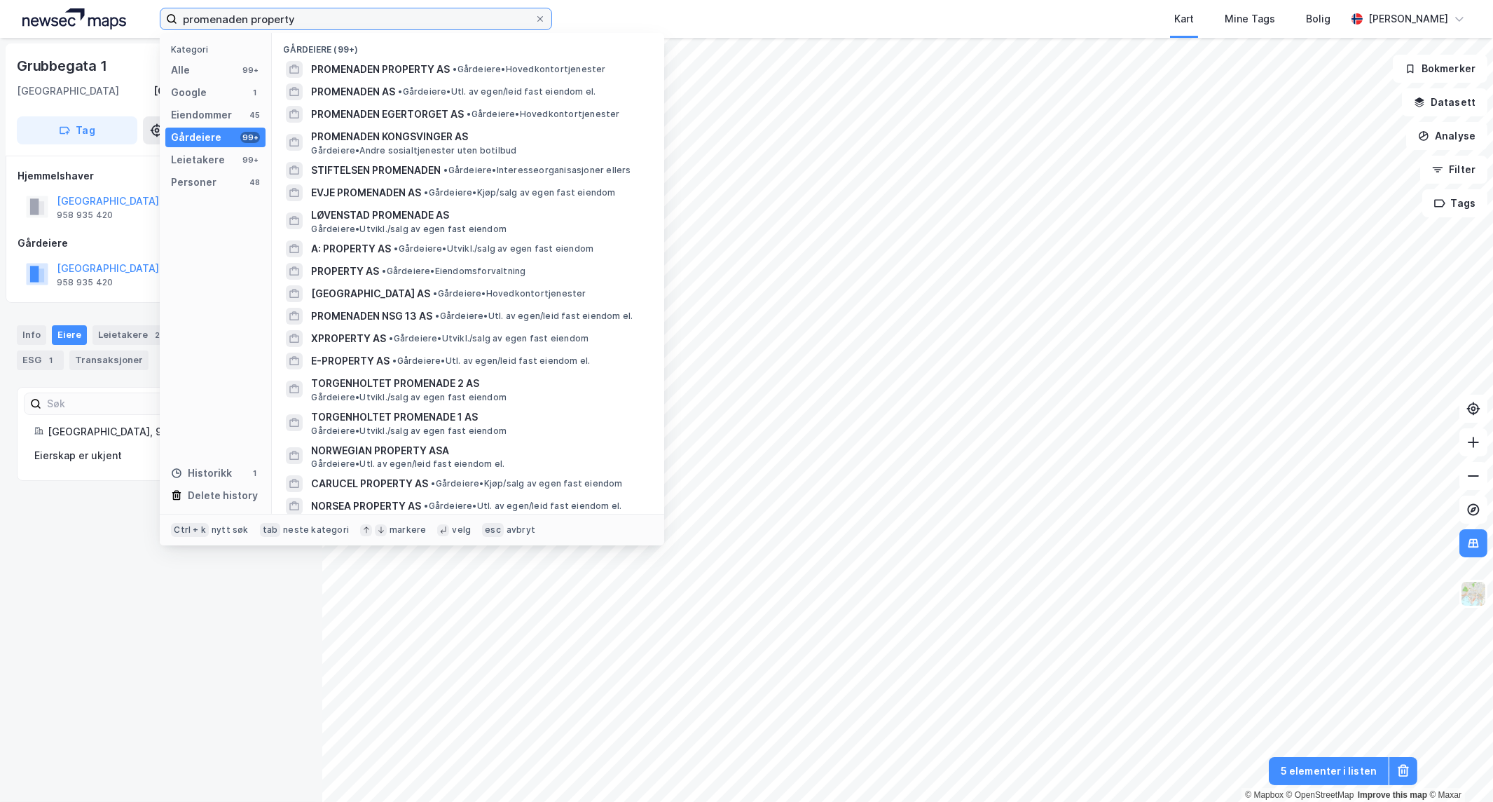
click at [368, 22] on input "promenaden property" at bounding box center [355, 18] width 357 height 21
click at [407, 71] on span "PROMENADEN PROPERTY AS" at bounding box center [380, 69] width 139 height 17
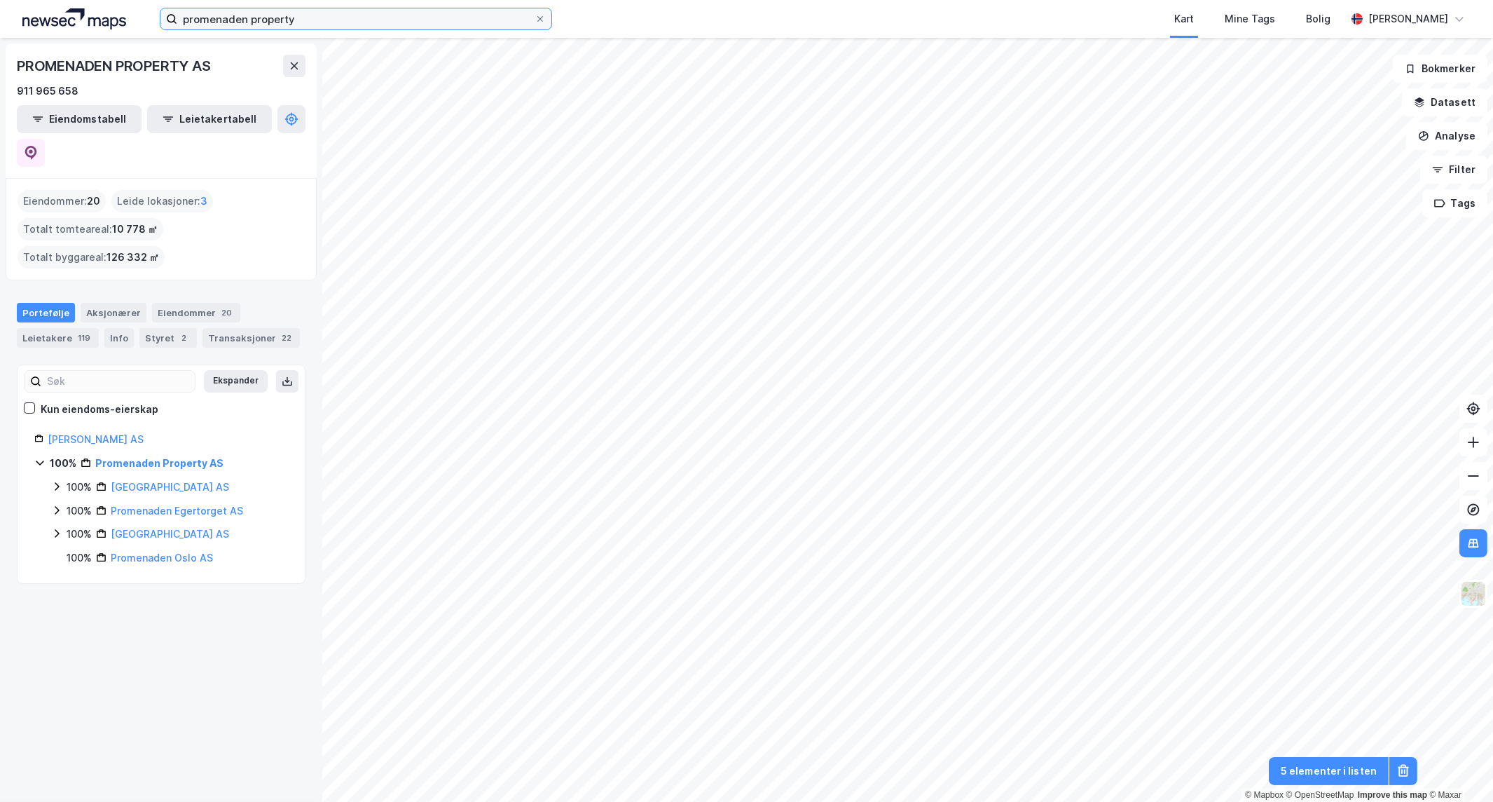
click at [307, 24] on input "promenaden property" at bounding box center [355, 18] width 357 height 21
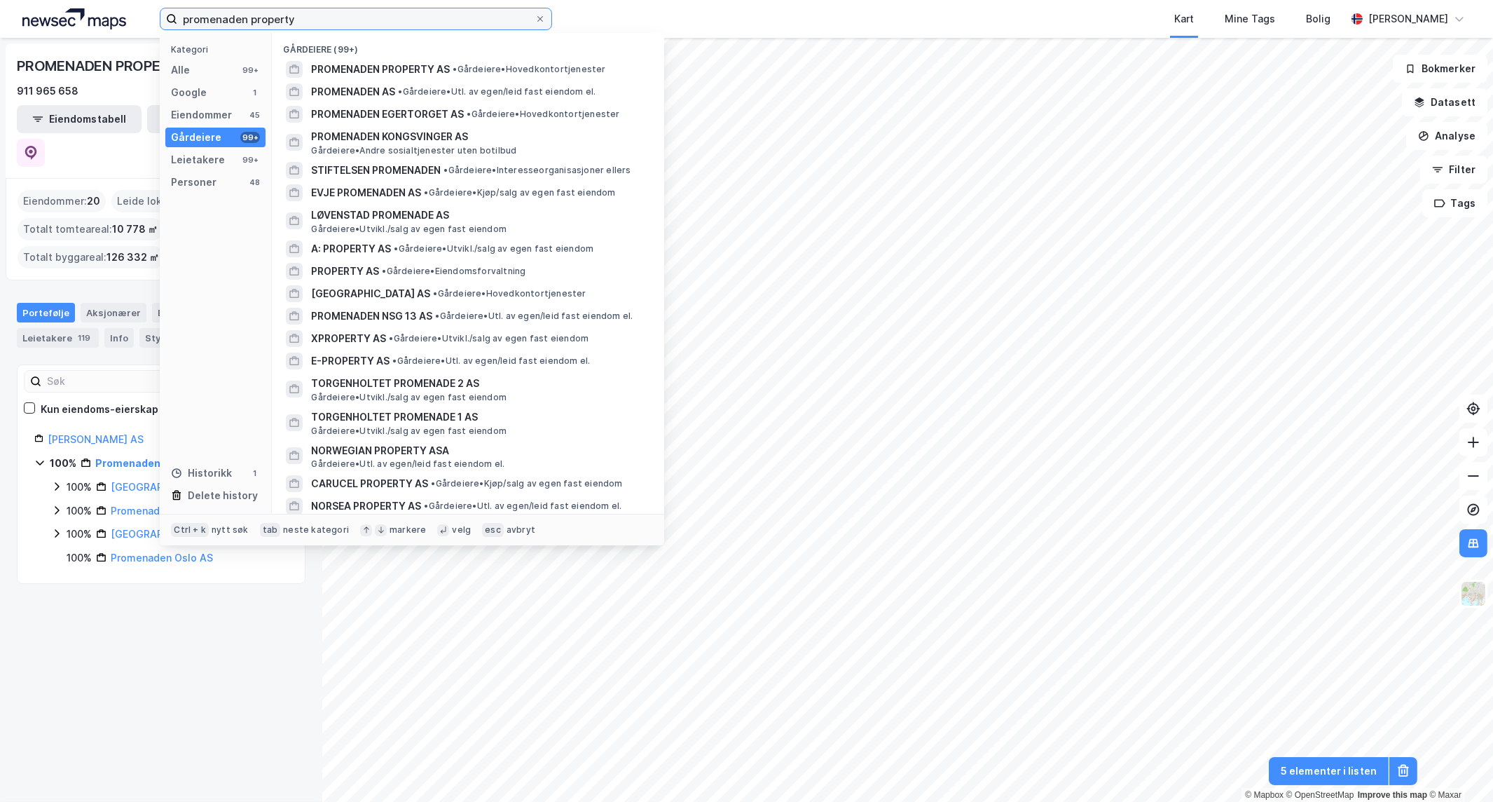
click at [307, 24] on input "promenaden property" at bounding box center [355, 18] width 357 height 21
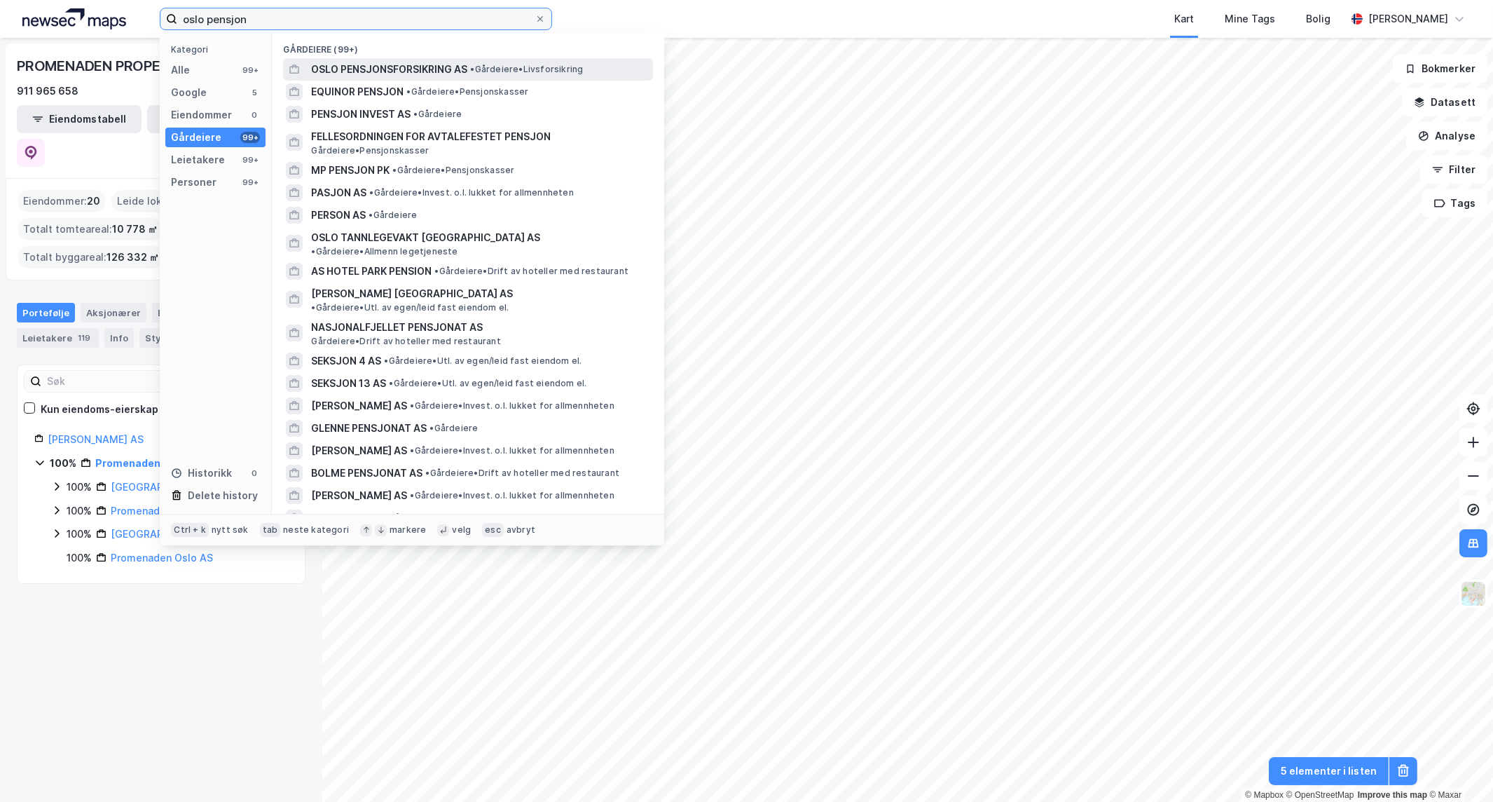
type input "oslo pensjon"
click at [416, 63] on span "OSLO PENSJONSFORSIKRING AS" at bounding box center [389, 69] width 156 height 17
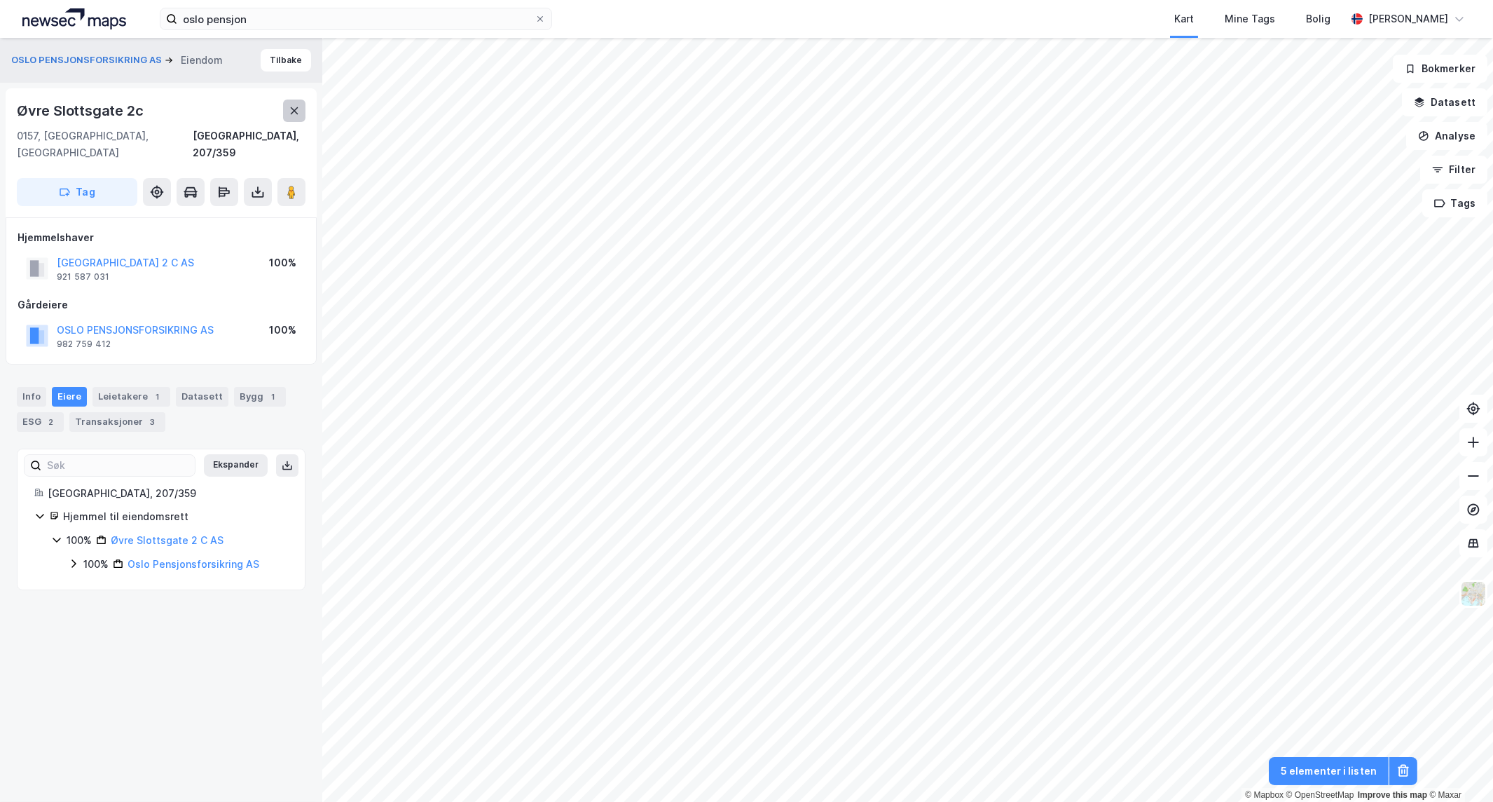
click at [289, 103] on button at bounding box center [294, 110] width 22 height 22
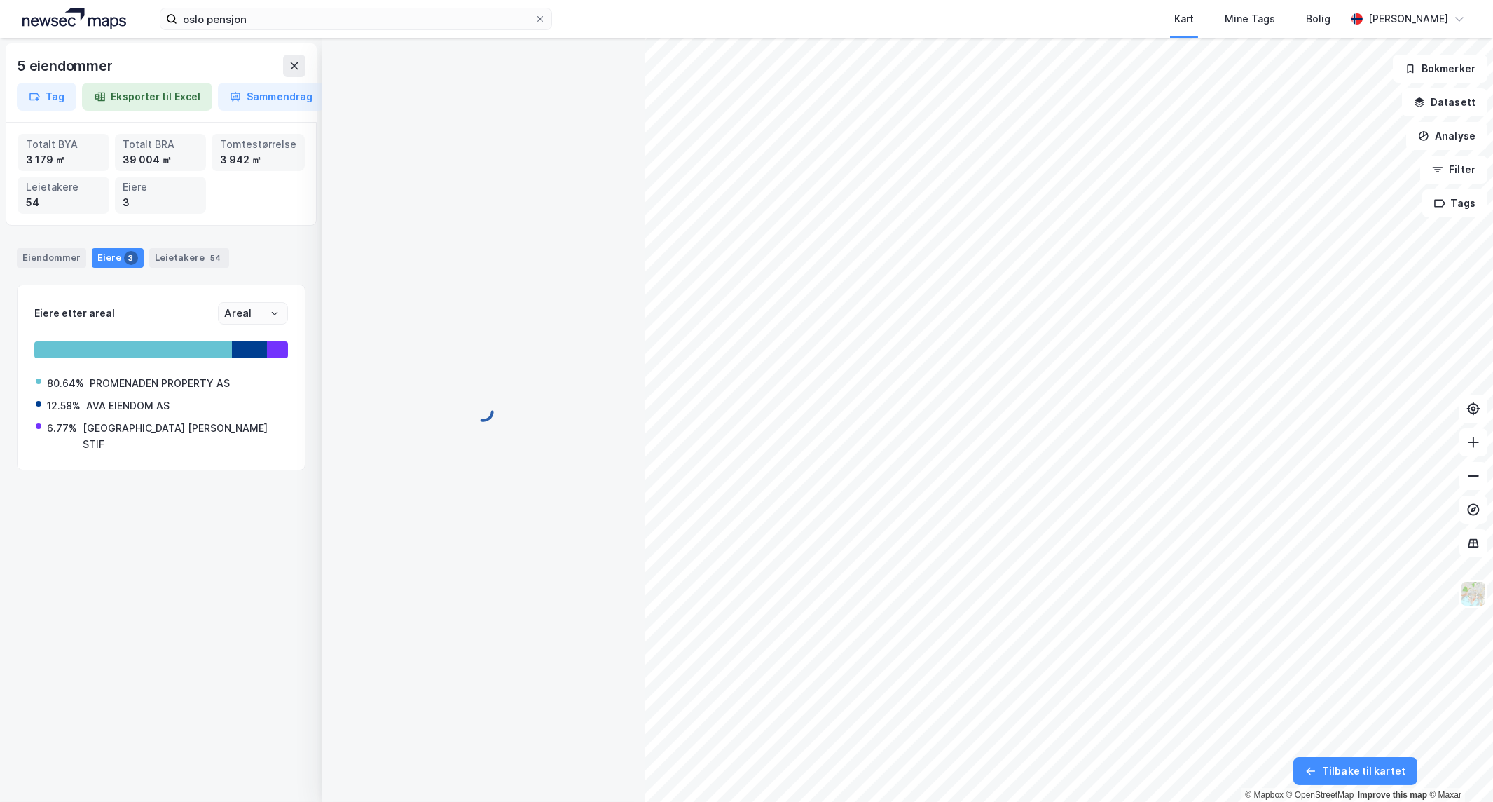
type input "Areal"
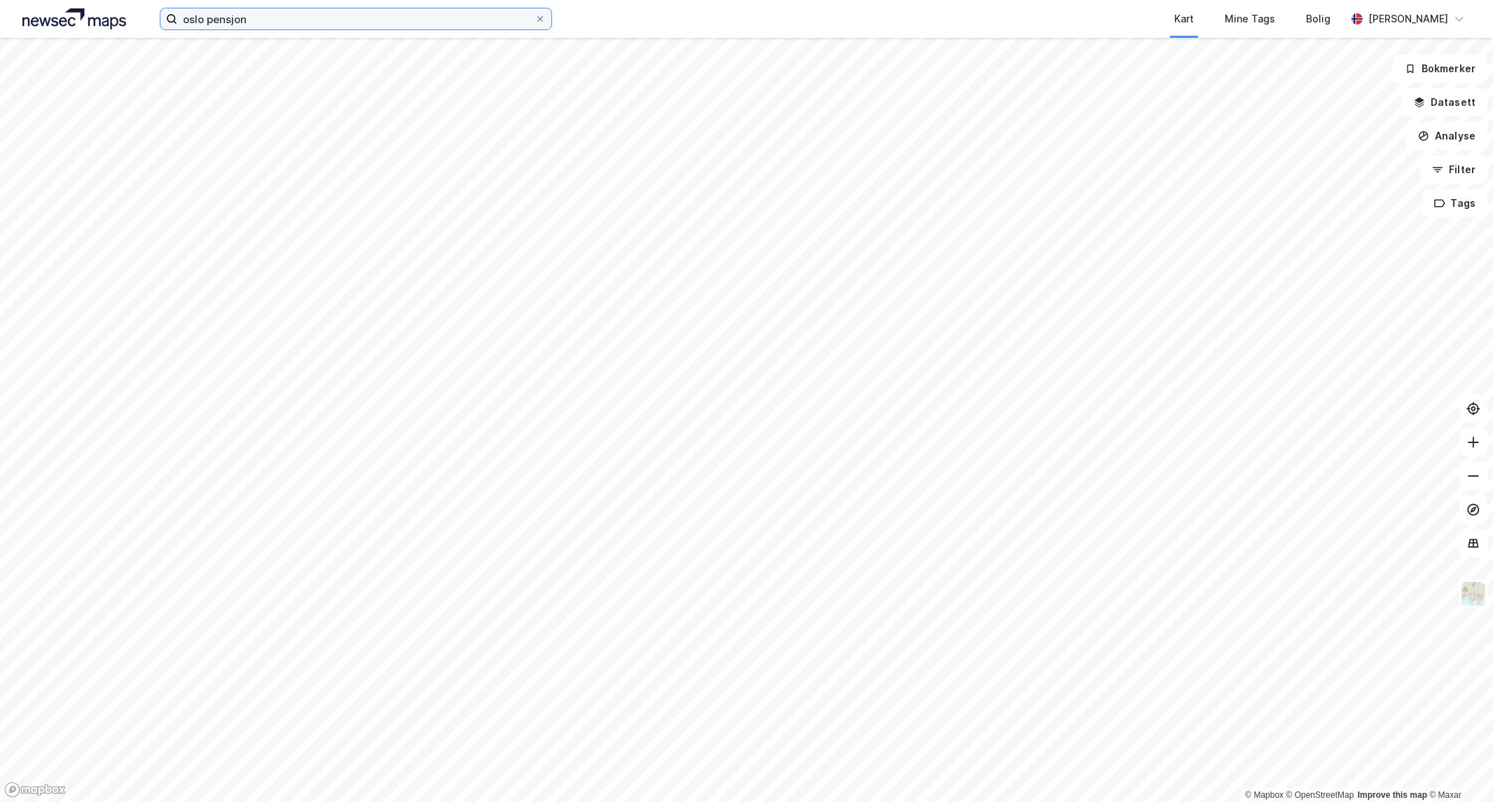
click at [296, 11] on input "oslo pensjon" at bounding box center [355, 18] width 357 height 21
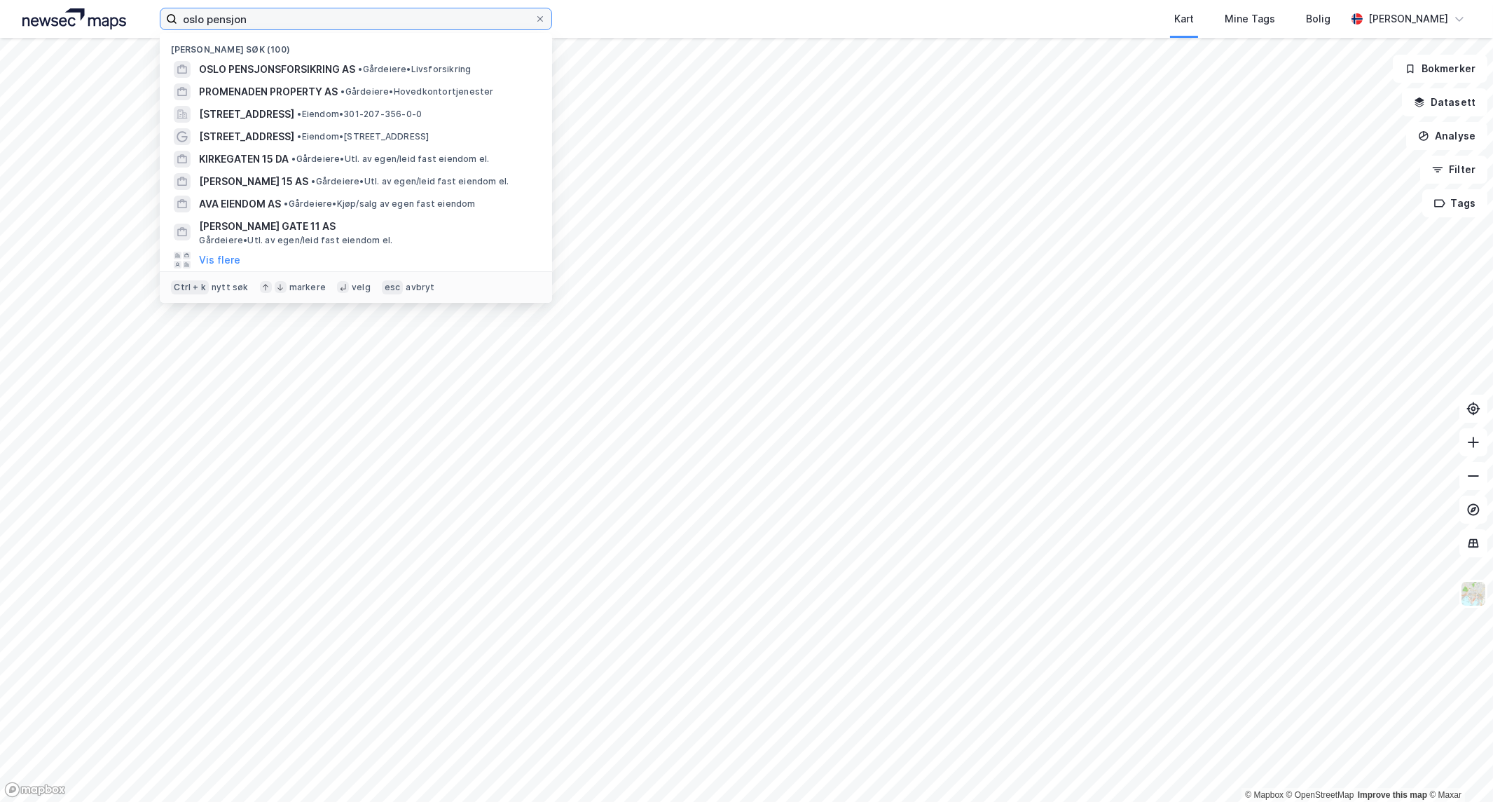
click at [295, 22] on input "oslo pensjon" at bounding box center [355, 18] width 357 height 21
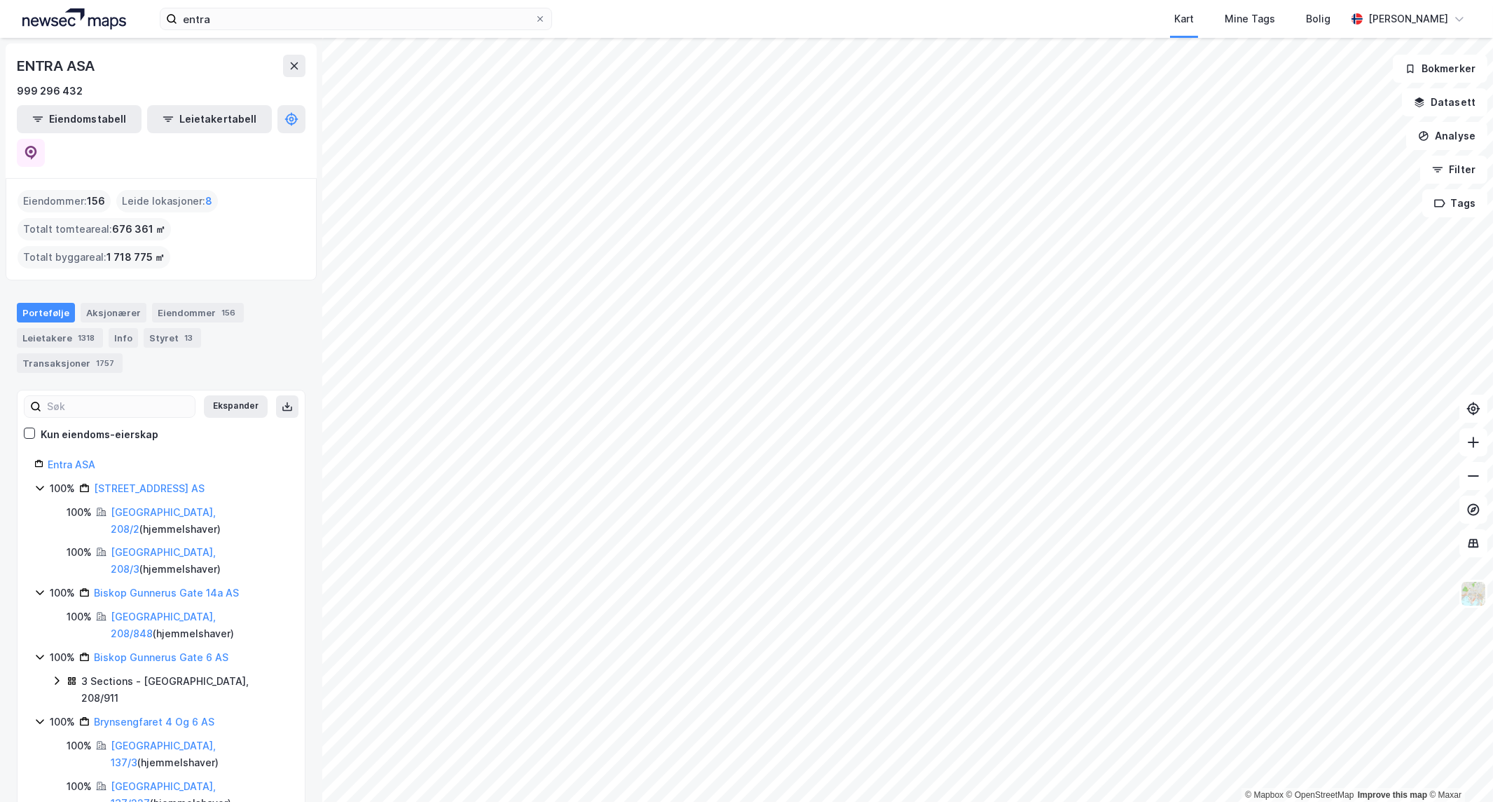
click at [975, 802] on html "entra Kart Mine Tags Bolig [PERSON_NAME] © Mapbox © OpenStreetMap Improve this …" at bounding box center [746, 401] width 1493 height 802
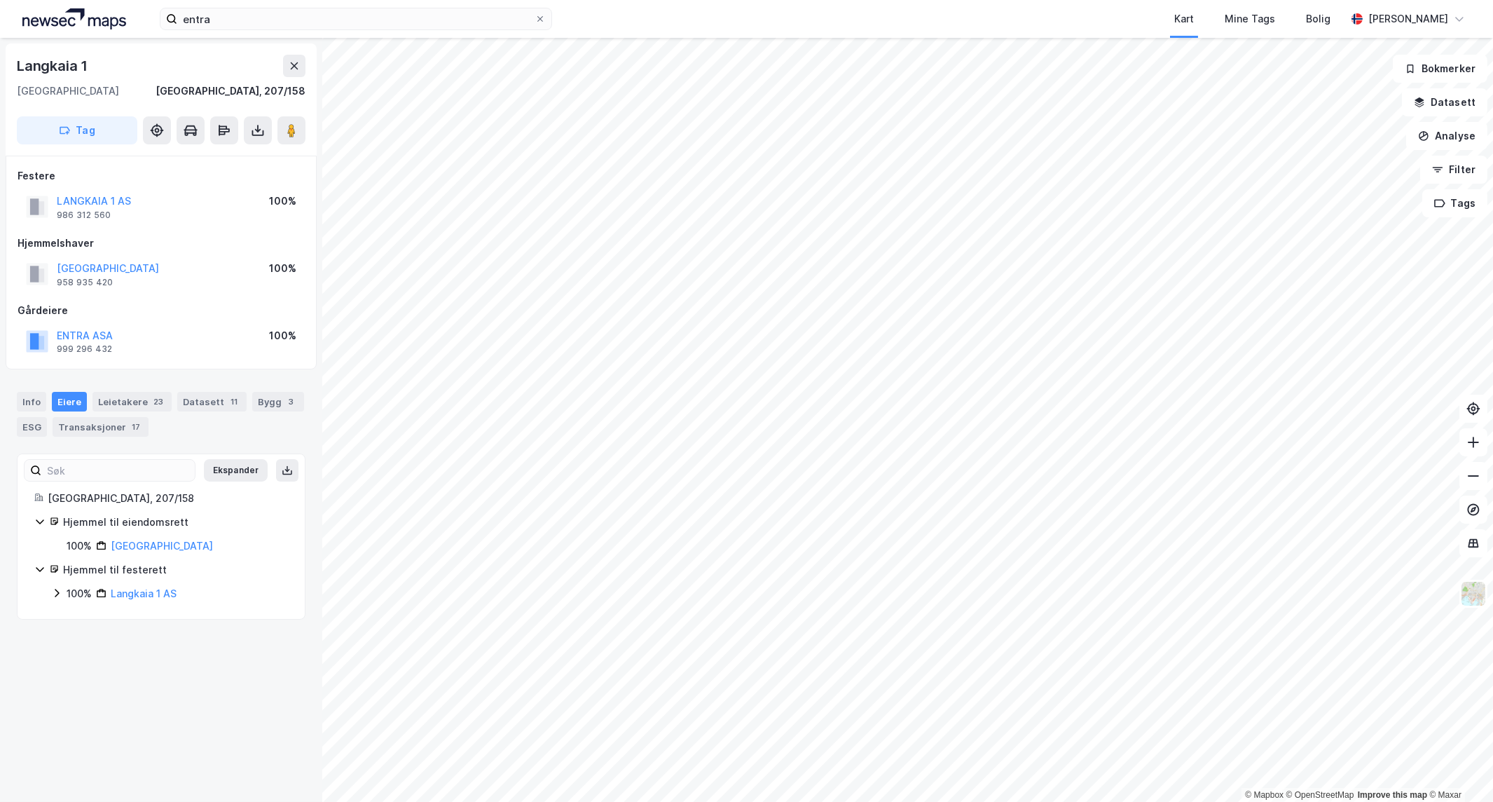
click at [43, 519] on icon at bounding box center [39, 521] width 11 height 11
click at [49, 565] on div "Hjemmel til festerett 100% Langkaia 1 AS" at bounding box center [161, 557] width 254 height 41
click at [57, 572] on icon at bounding box center [56, 568] width 11 height 11
click at [71, 592] on icon at bounding box center [73, 592] width 11 height 11
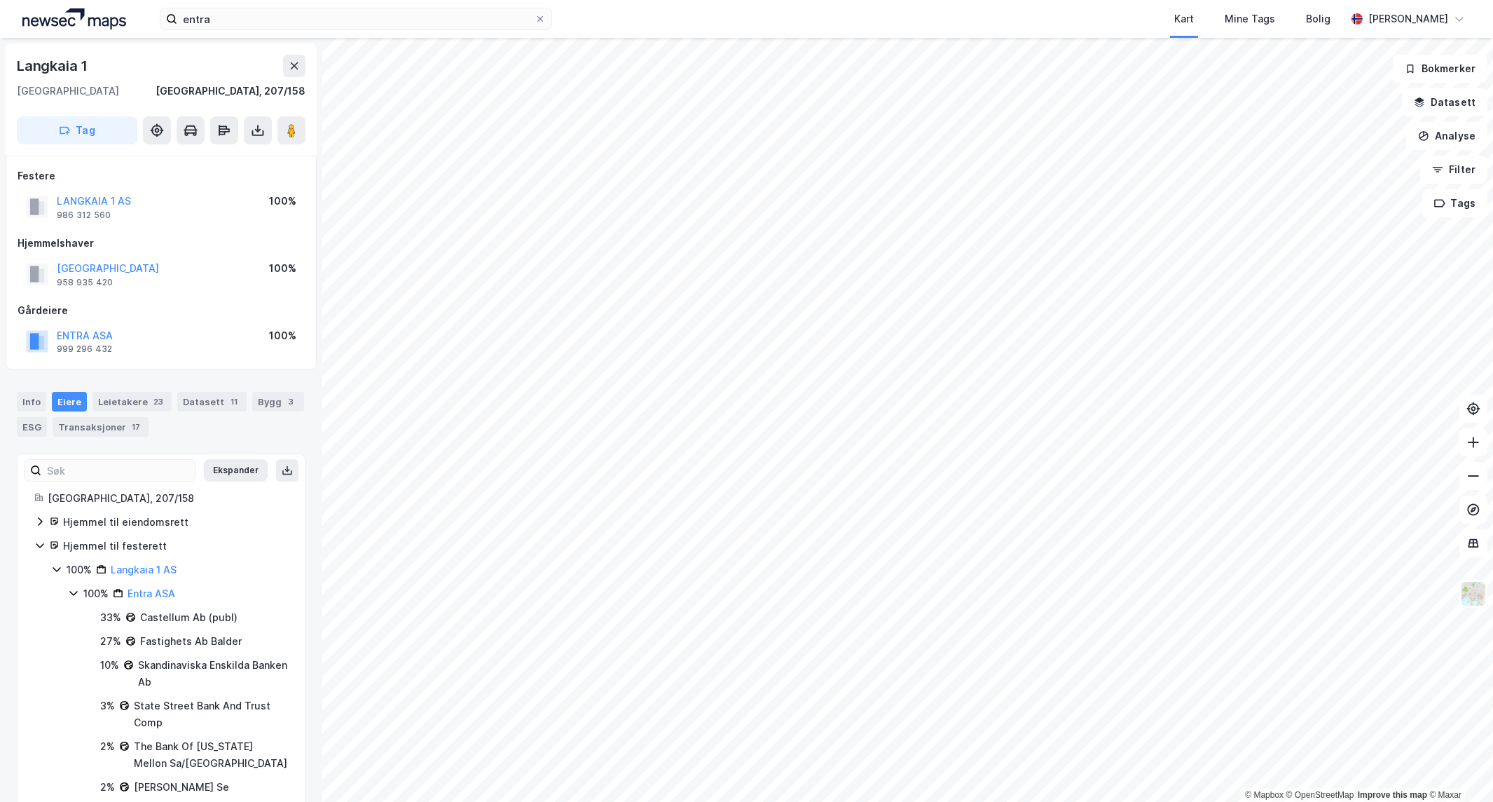
click at [70, 589] on icon at bounding box center [73, 592] width 11 height 11
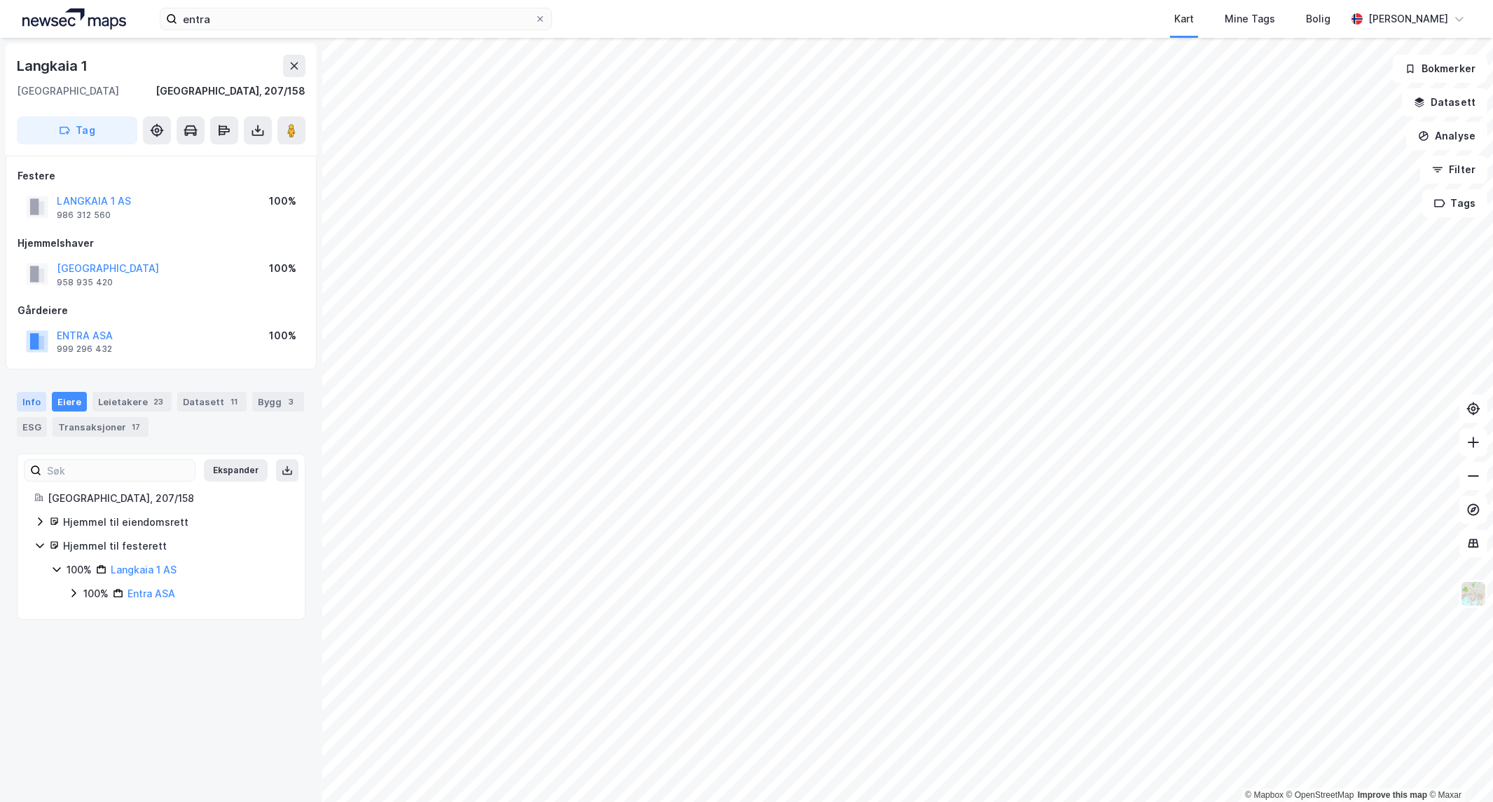
click at [36, 393] on div "Info" at bounding box center [31, 402] width 29 height 20
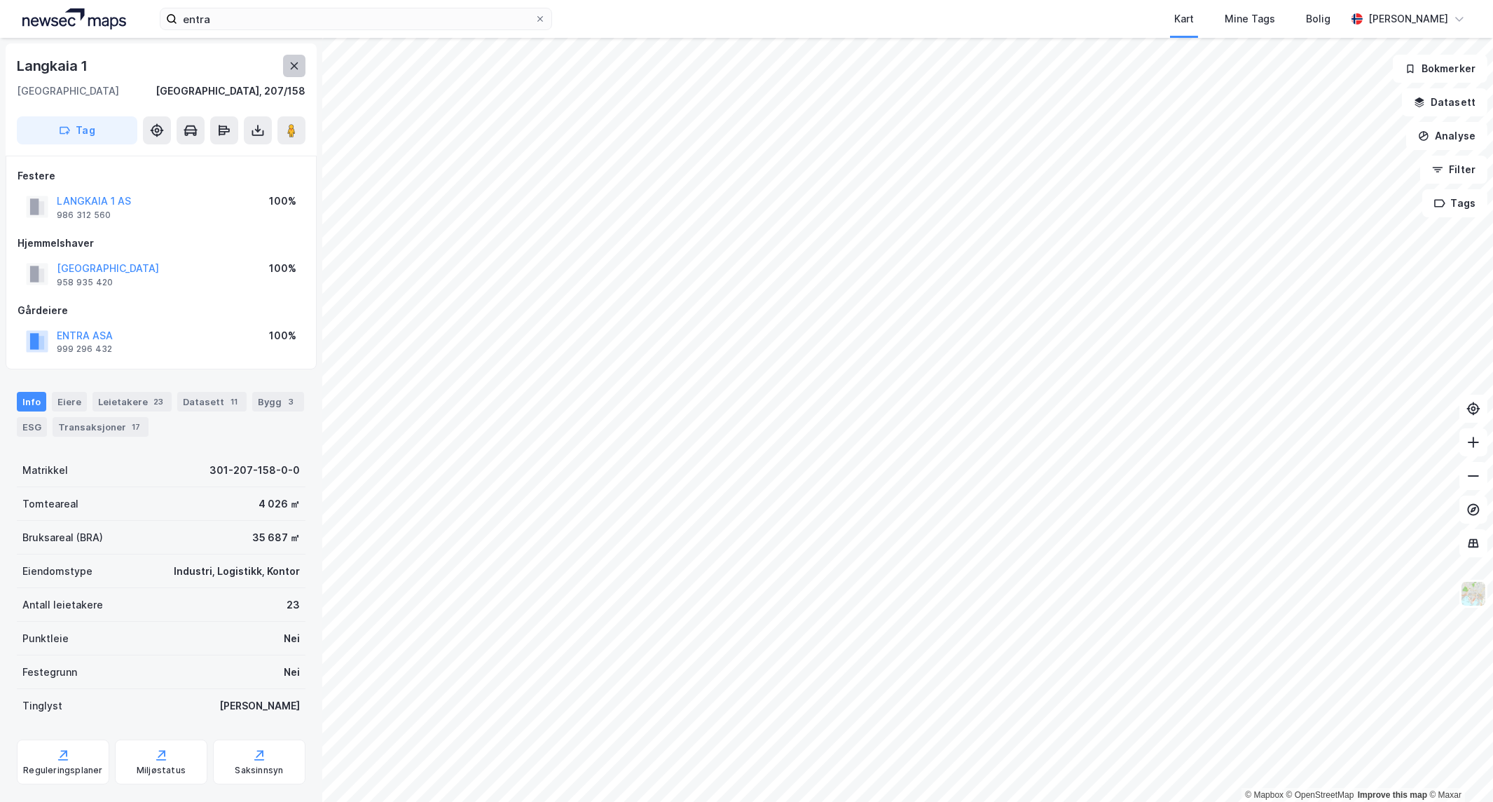
click at [294, 72] on button at bounding box center [294, 66] width 22 height 22
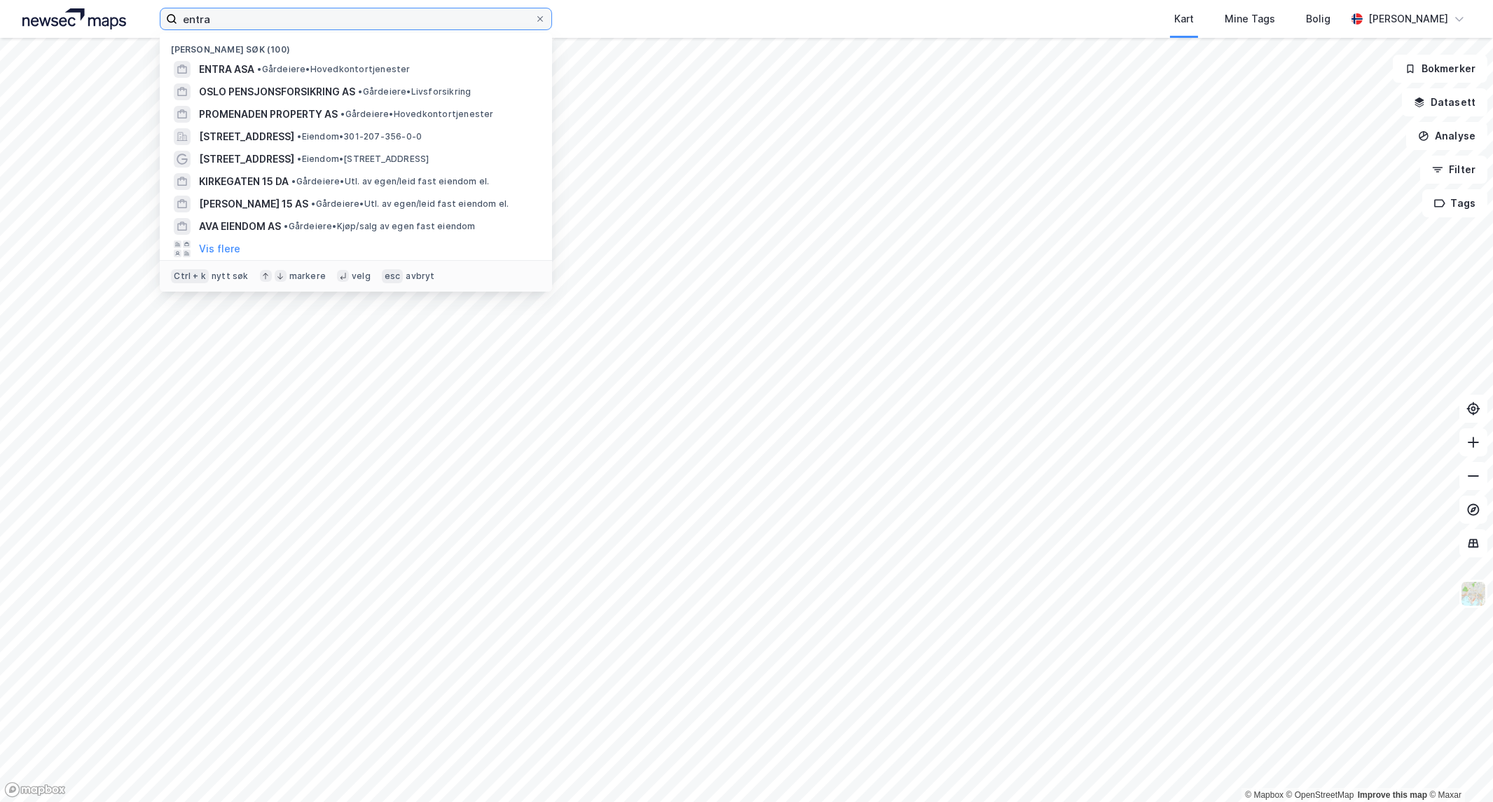
click at [272, 22] on input "entra" at bounding box center [355, 18] width 357 height 21
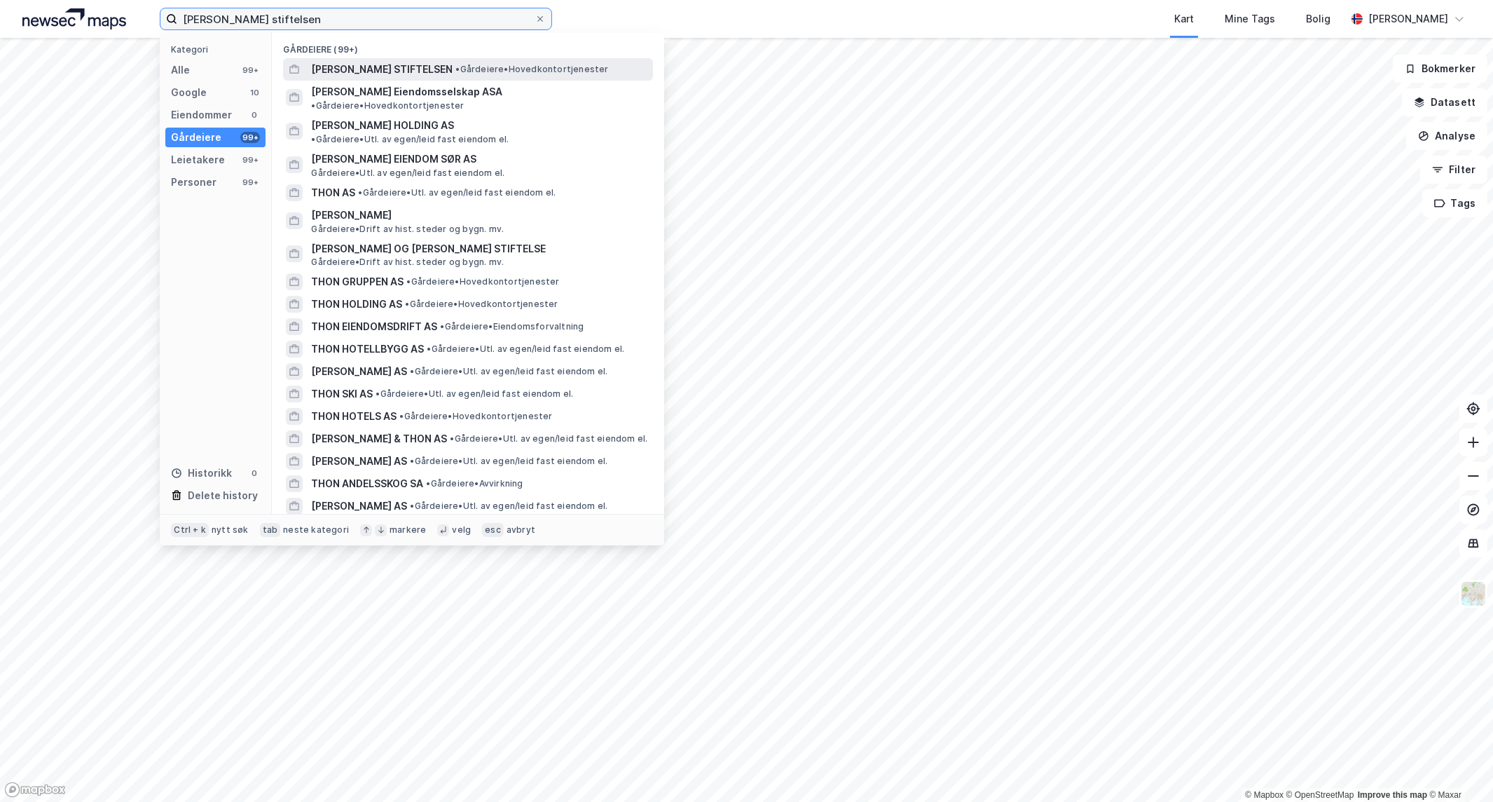
type input "[PERSON_NAME] stiftelsen"
click at [455, 72] on span "• Gårdeiere • Hovedkontortjenester" at bounding box center [531, 69] width 153 height 11
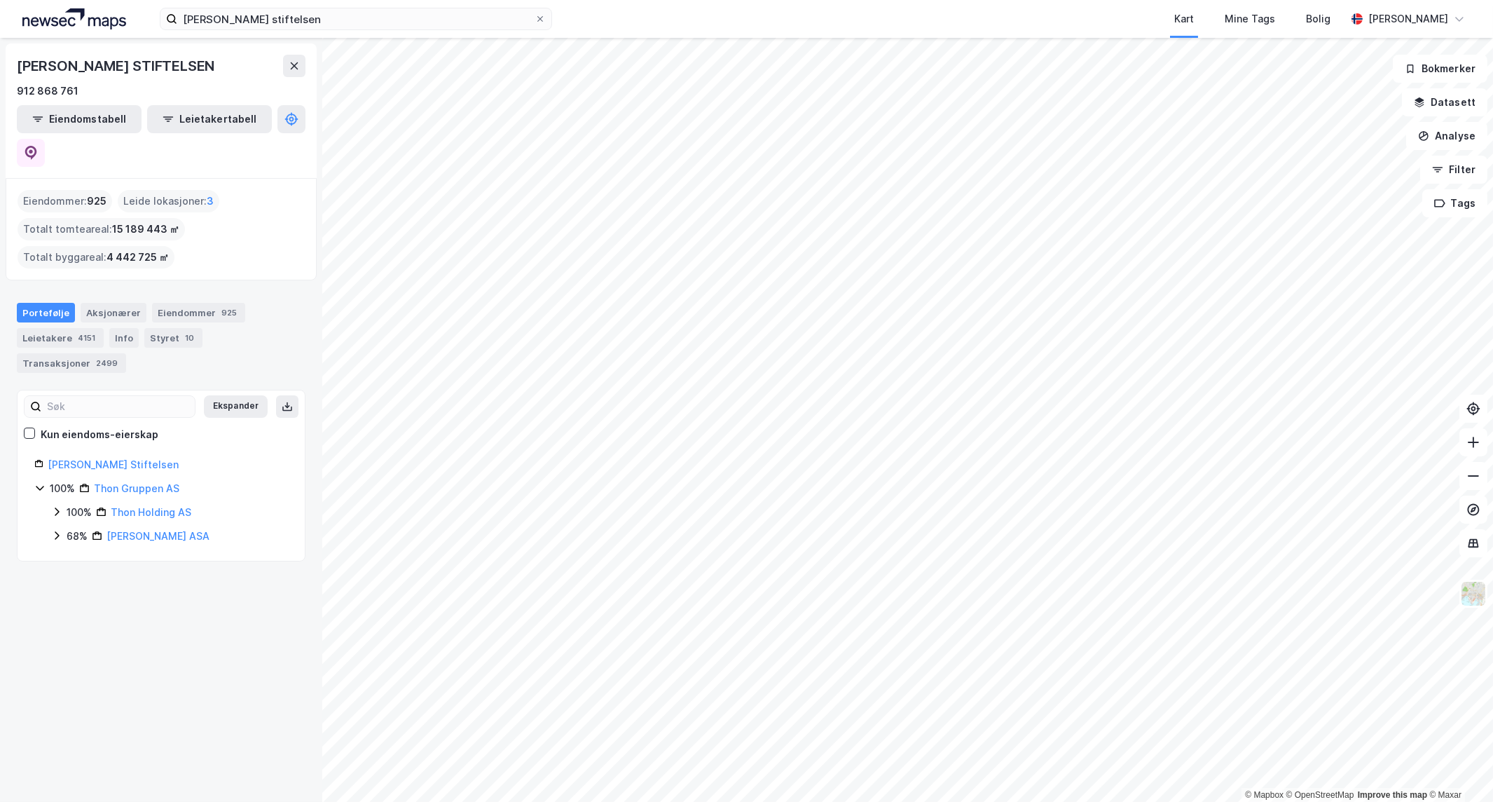
click at [55, 506] on icon at bounding box center [56, 511] width 11 height 11
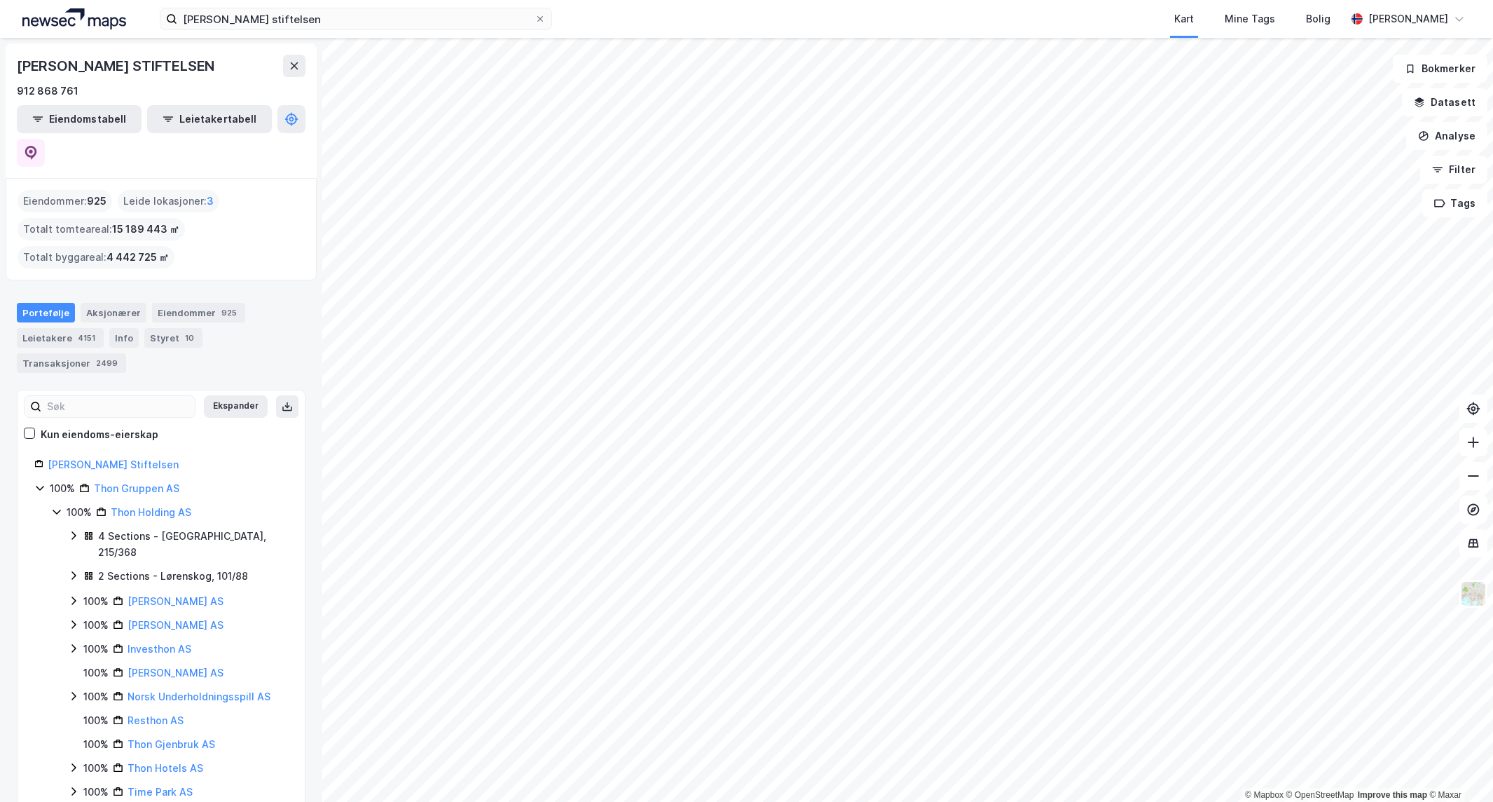
click at [55, 506] on icon at bounding box center [56, 511] width 11 height 11
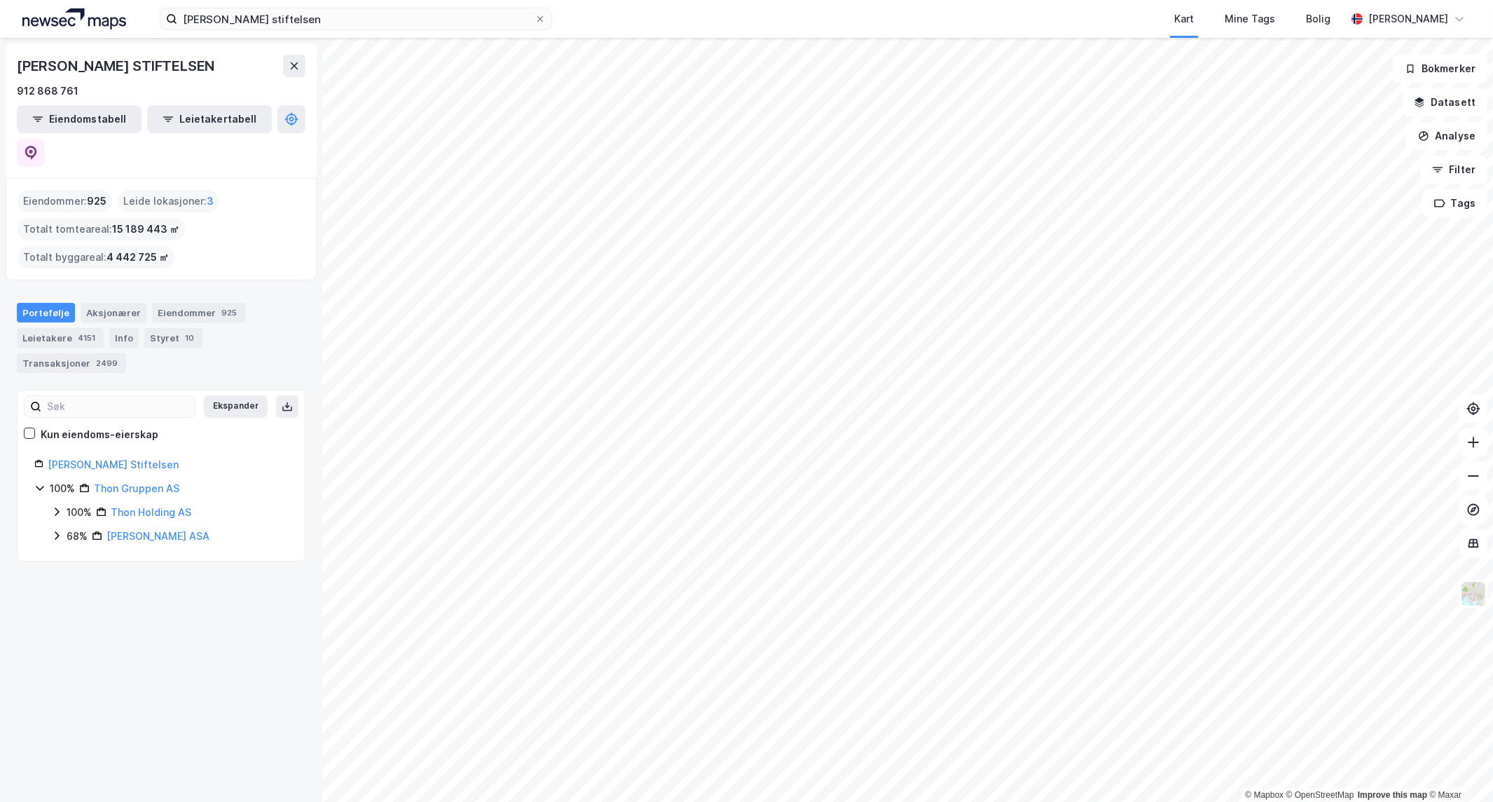
click at [43, 482] on icon at bounding box center [39, 487] width 11 height 11
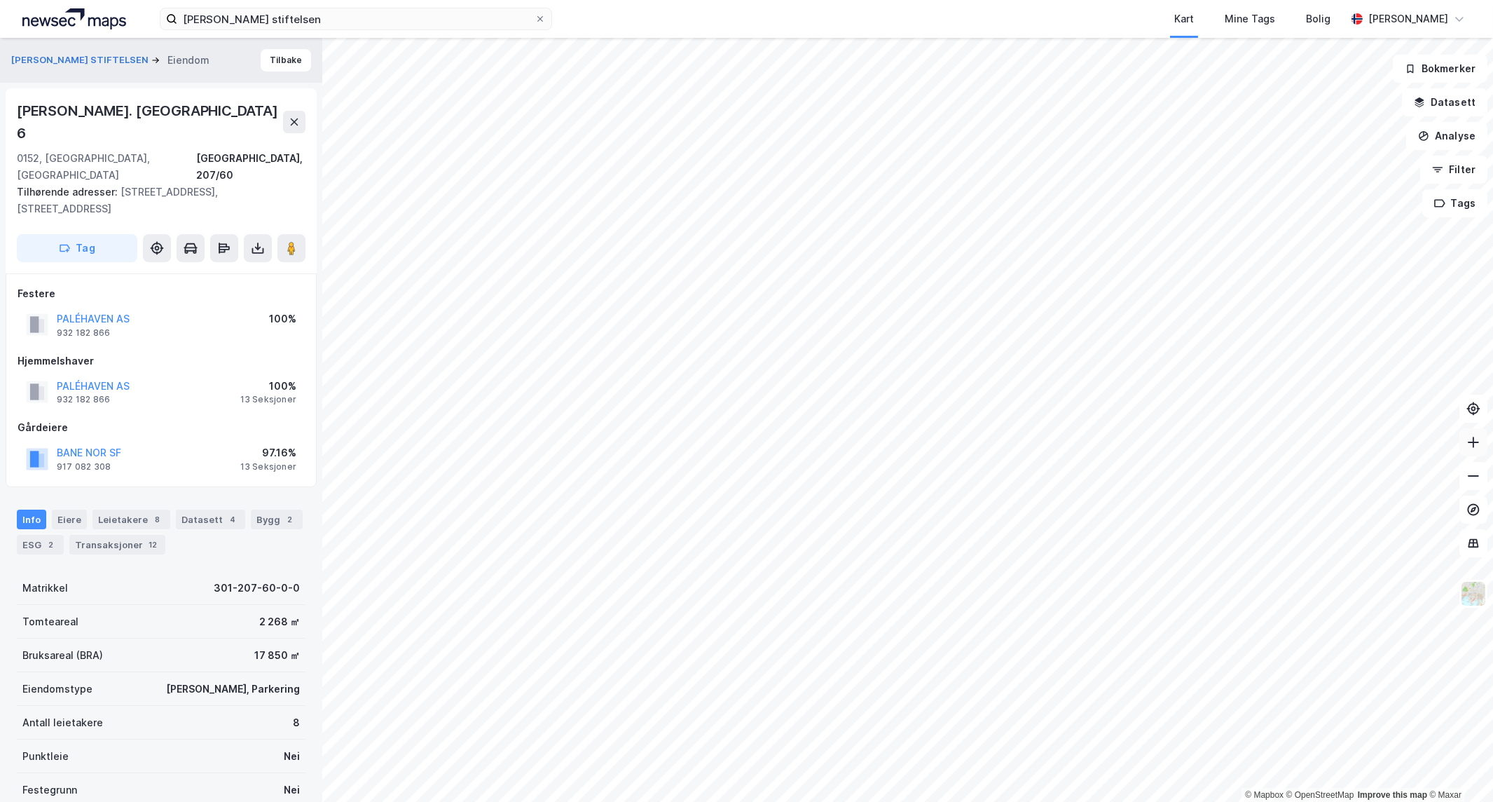
scroll to position [1, 0]
click at [78, 509] on div "Eiere" at bounding box center [69, 519] width 35 height 20
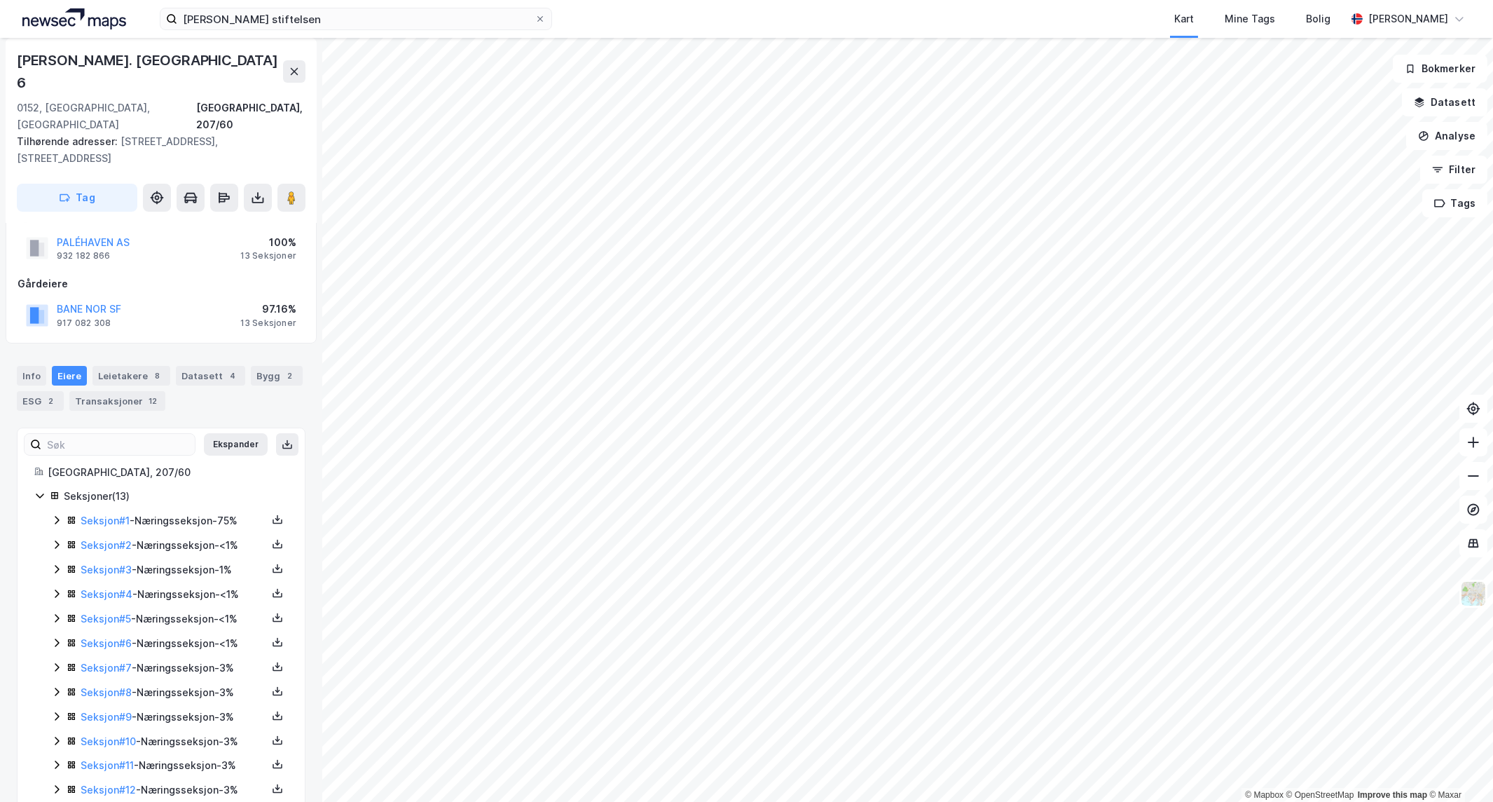
scroll to position [164, 0]
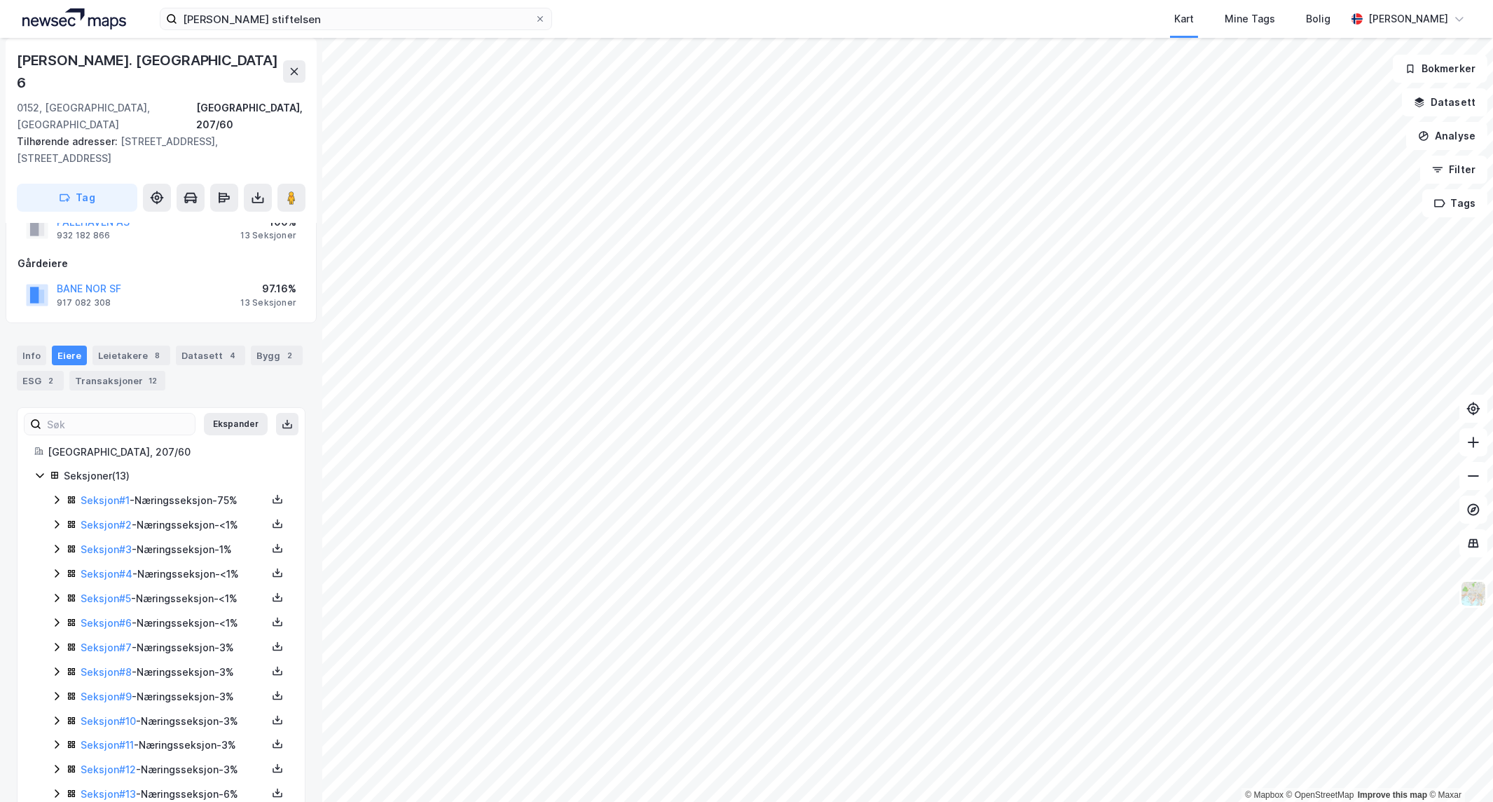
click at [55, 494] on icon at bounding box center [56, 499] width 11 height 11
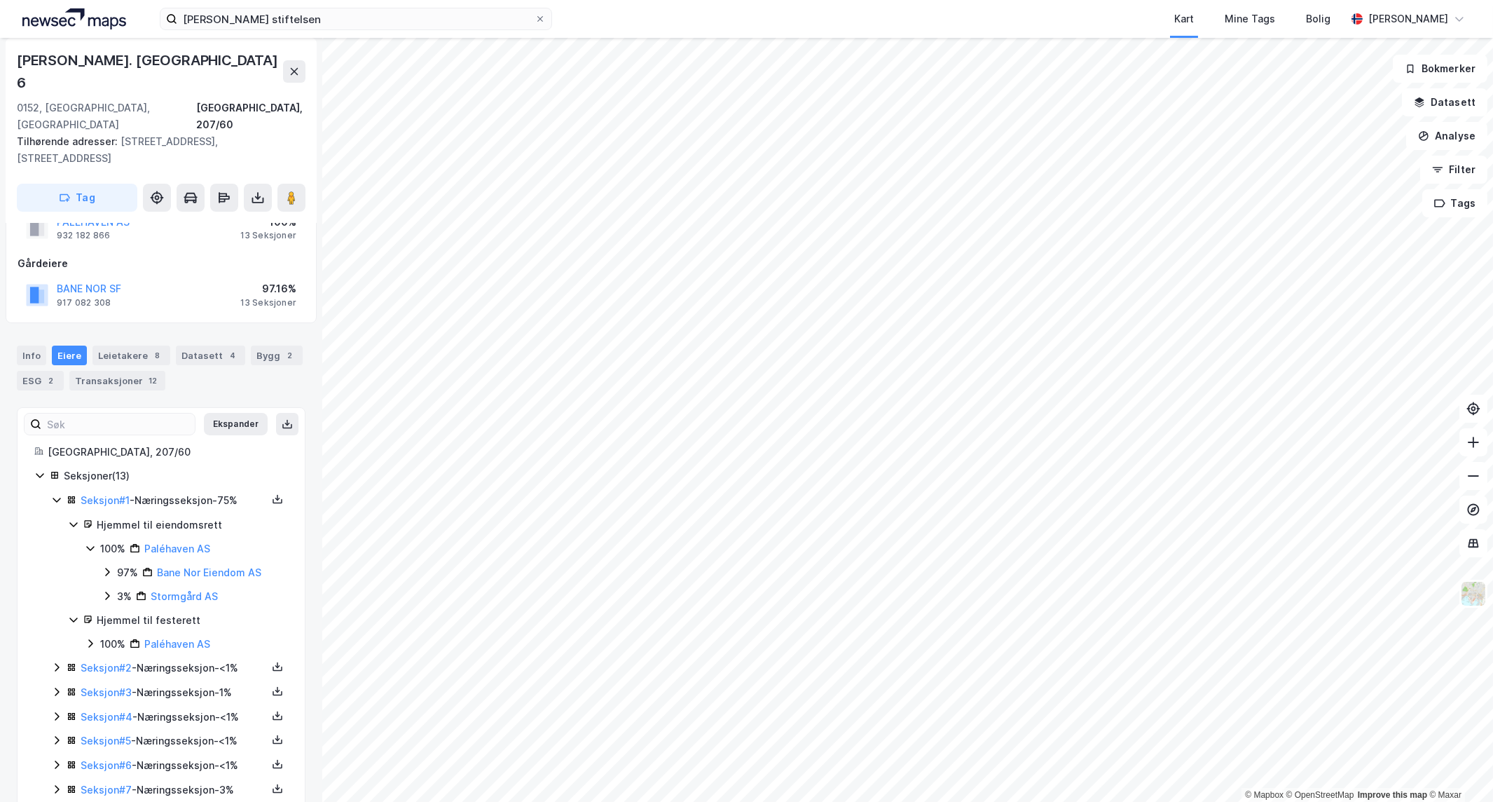
click at [55, 494] on icon at bounding box center [56, 499] width 11 height 11
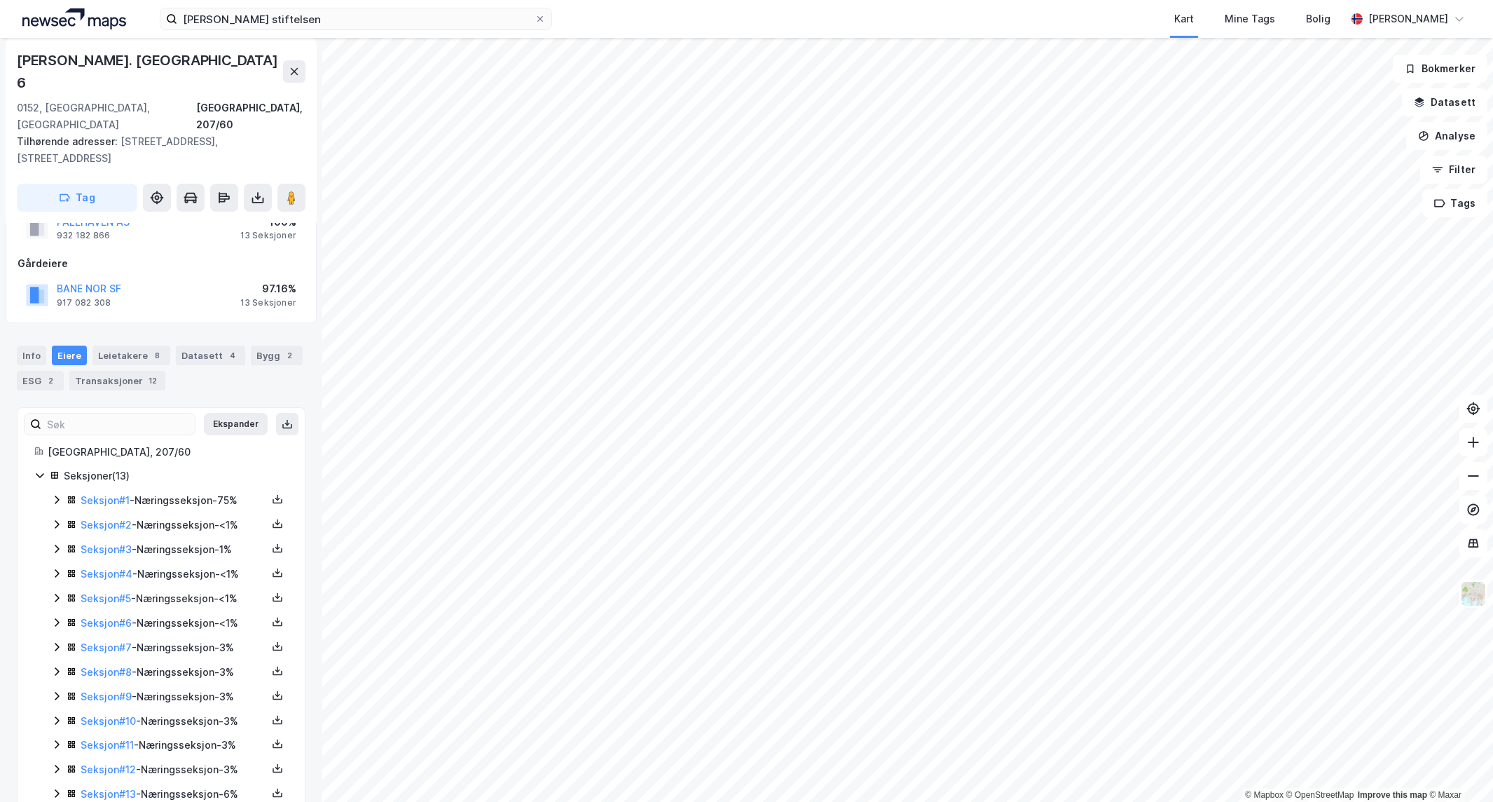
click at [54, 519] on icon at bounding box center [56, 524] width 11 height 11
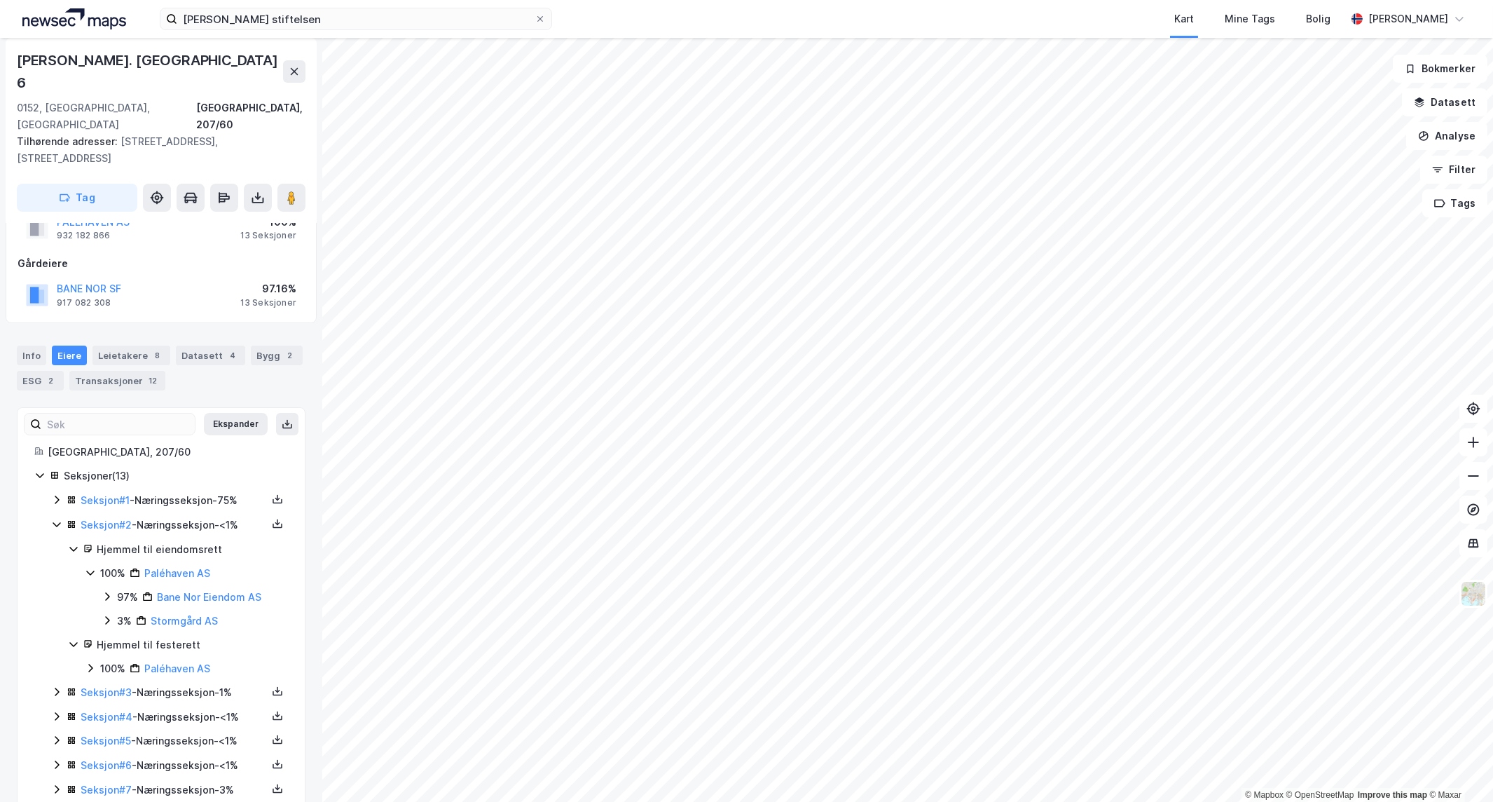
click at [54, 522] on icon at bounding box center [57, 524] width 8 height 5
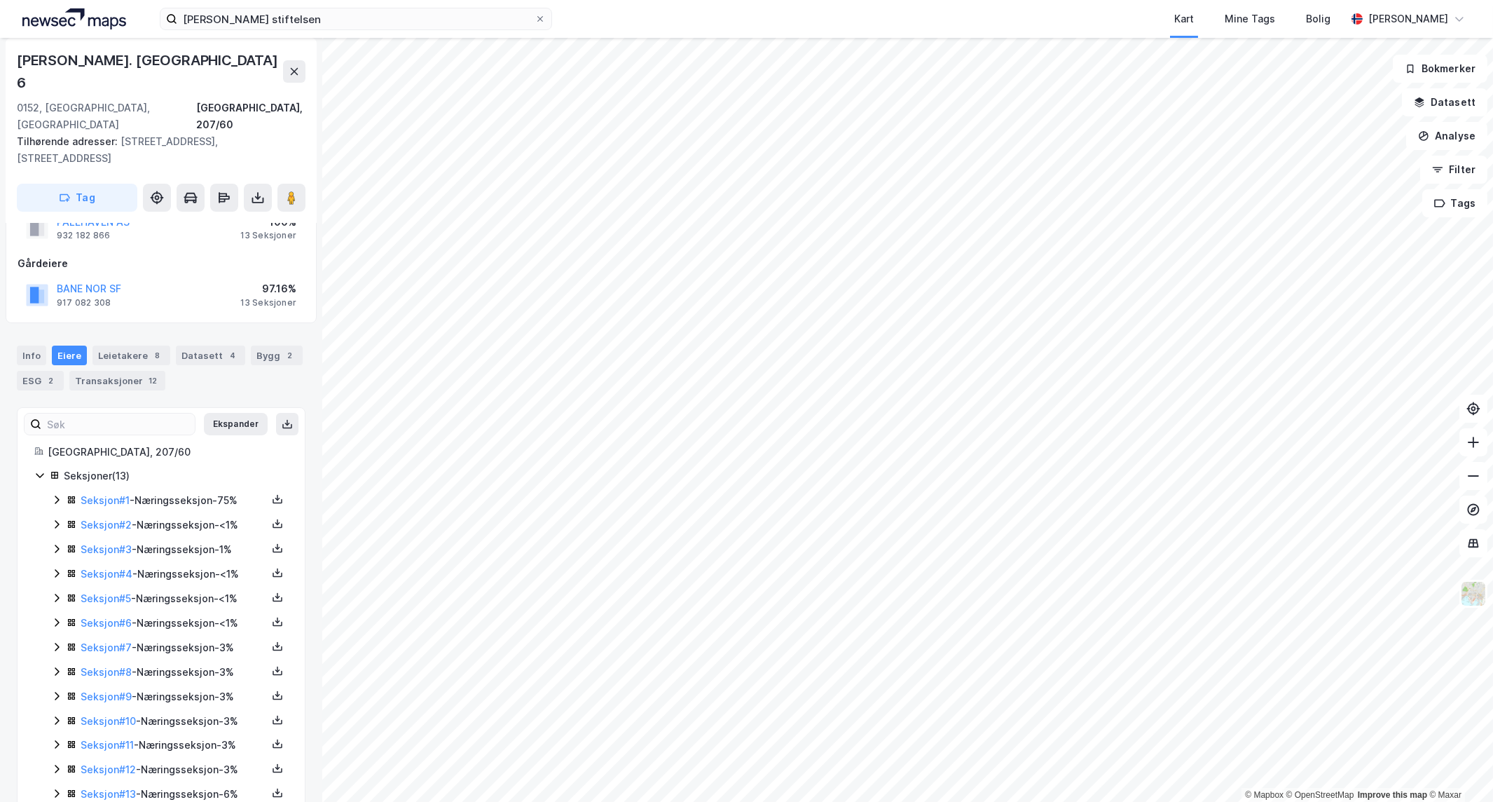
click at [53, 543] on icon at bounding box center [56, 548] width 11 height 11
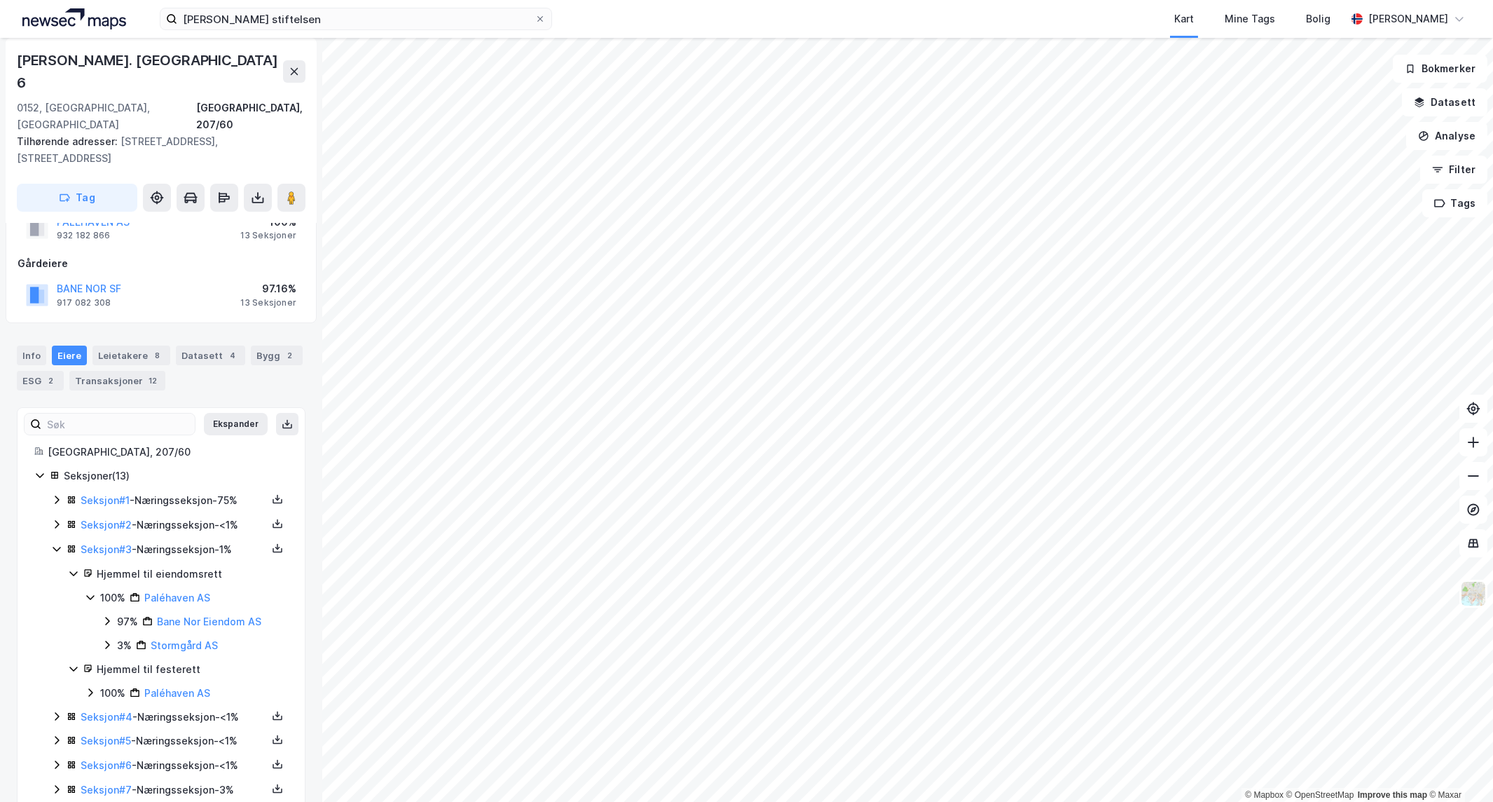
click at [53, 543] on icon at bounding box center [56, 548] width 11 height 11
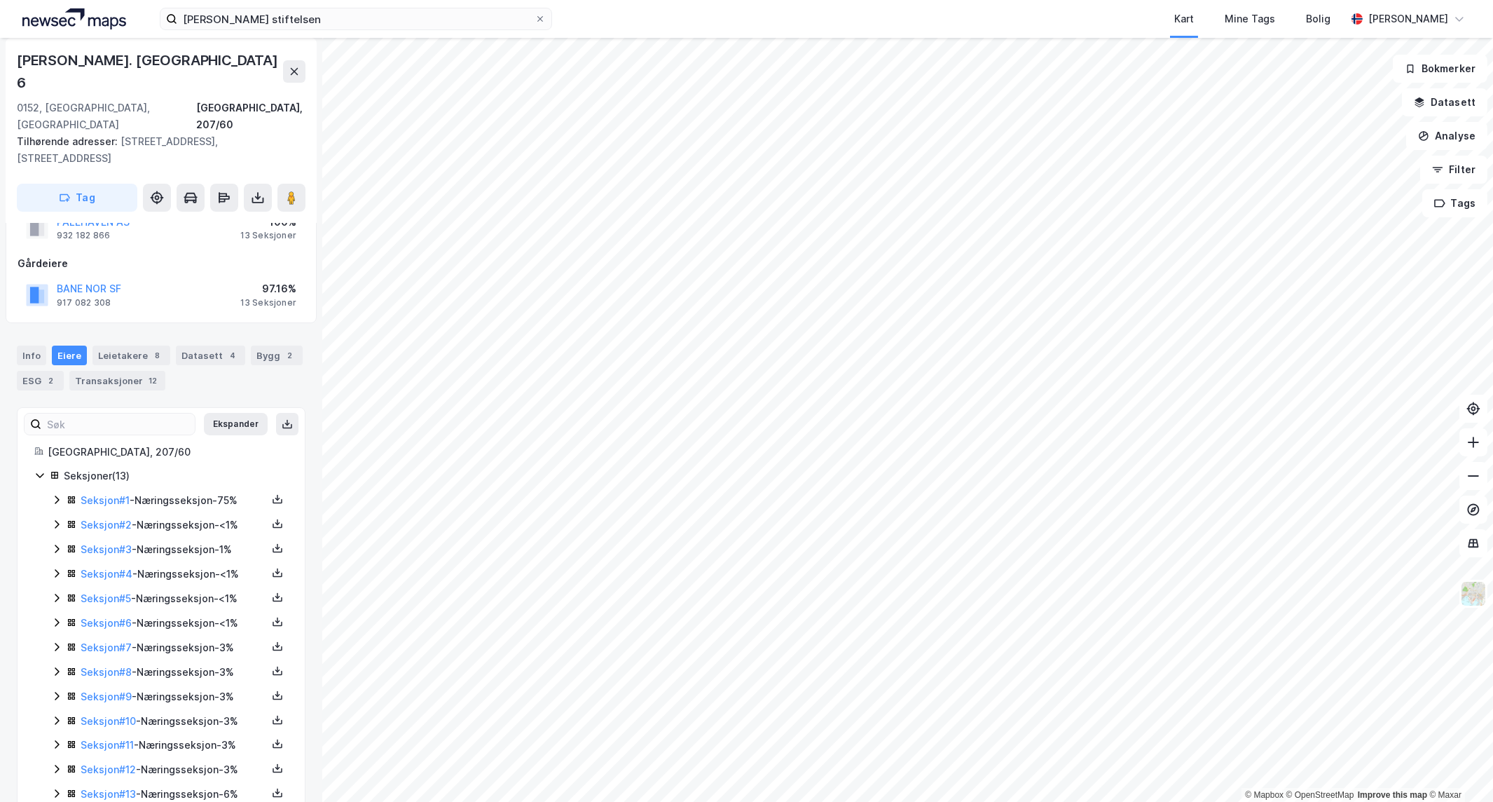
click at [54, 568] on icon at bounding box center [56, 573] width 11 height 11
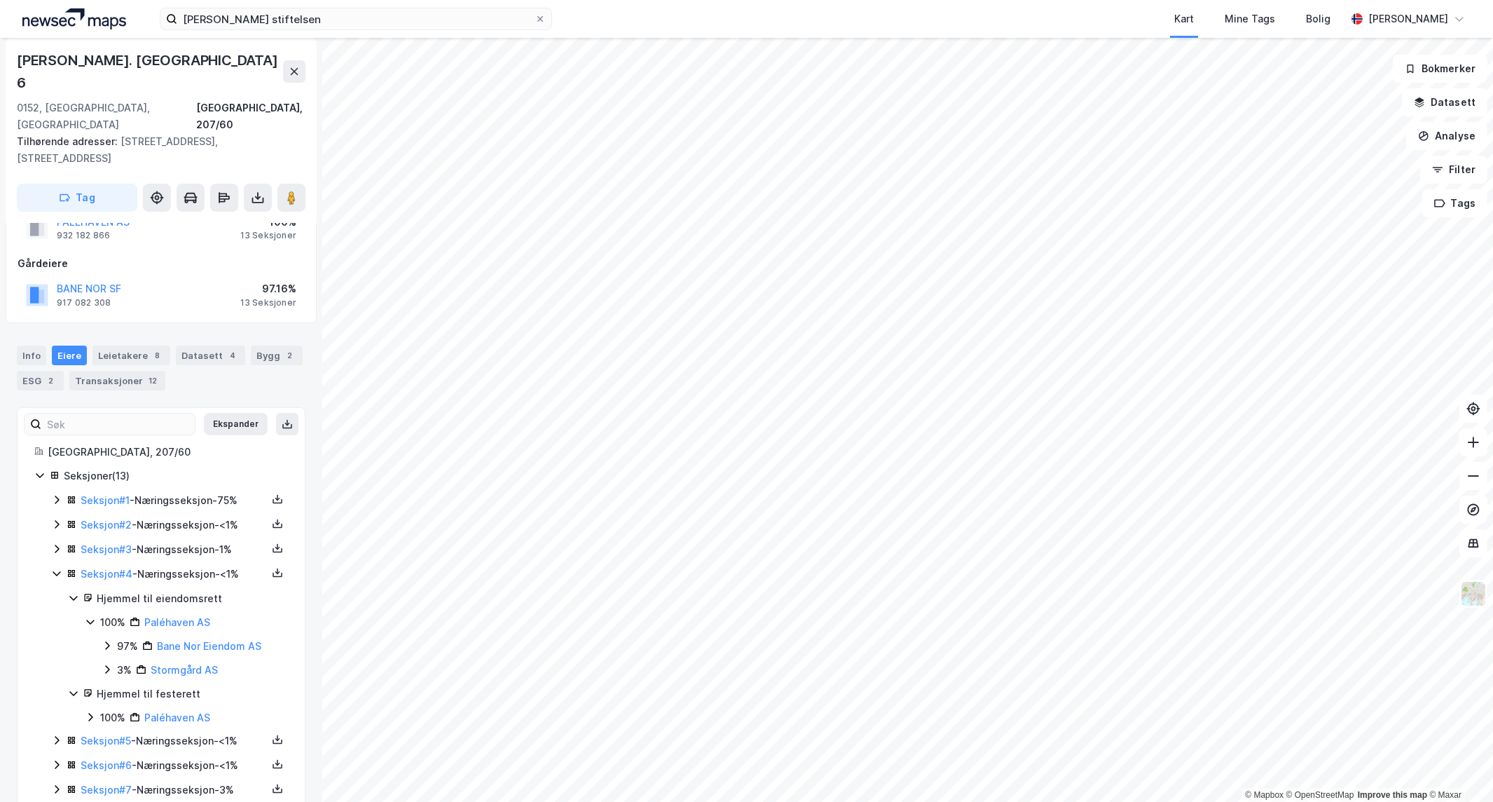
click at [55, 568] on icon at bounding box center [56, 573] width 11 height 11
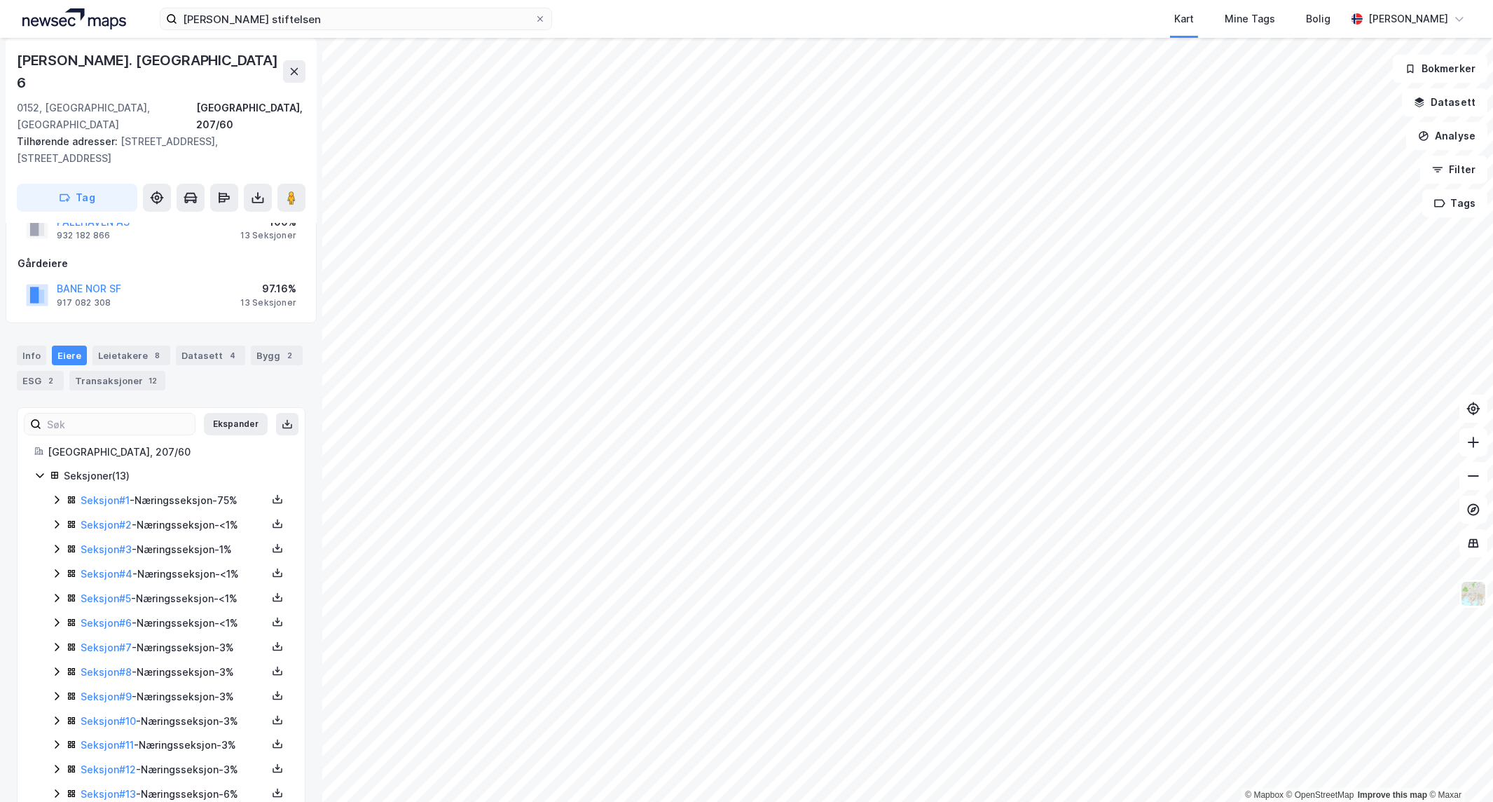
click at [63, 615] on div "Seksjon # 6 - Næringsseksjon - <1%" at bounding box center [169, 624] width 237 height 18
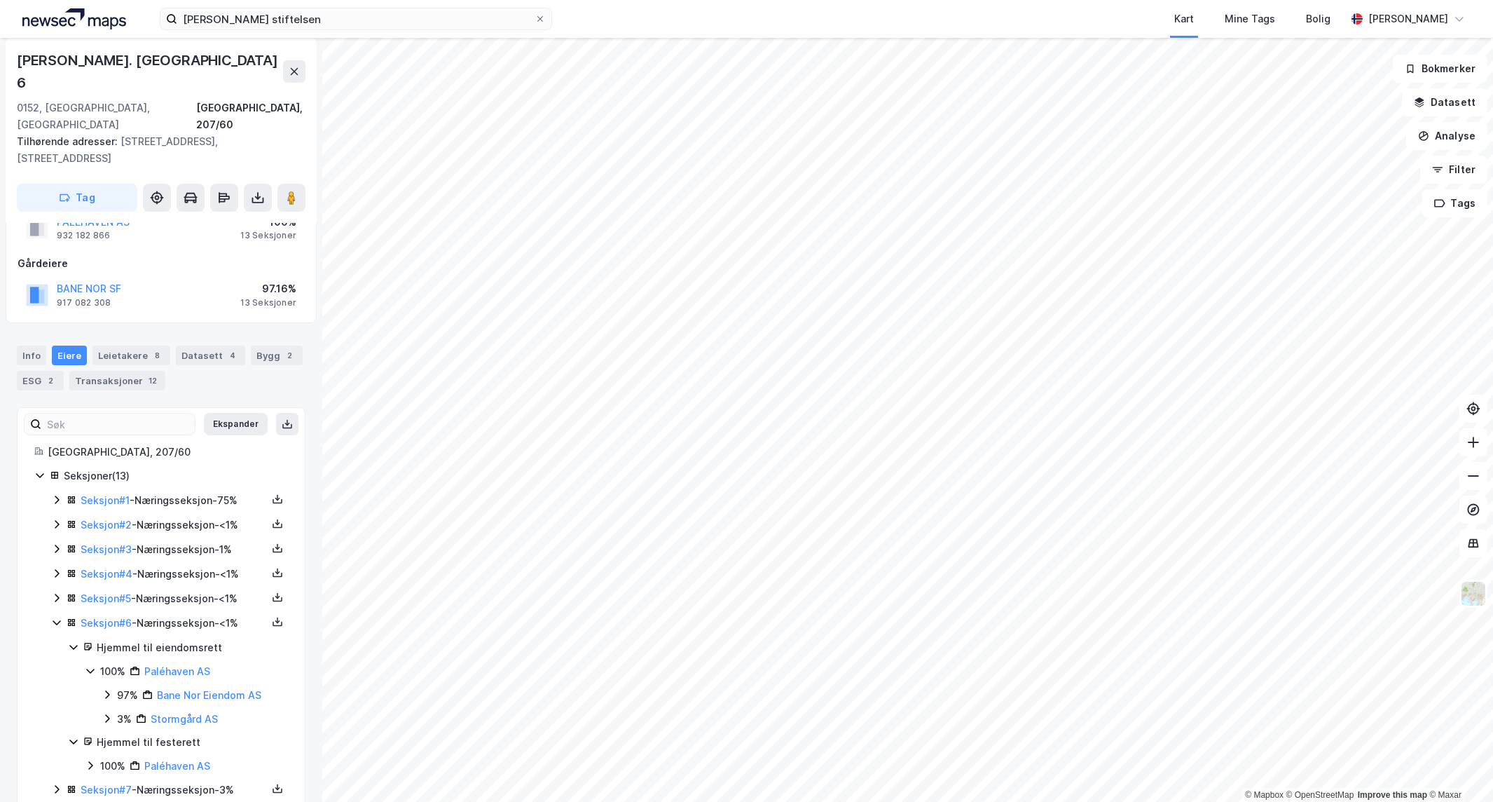
click at [60, 617] on icon at bounding box center [56, 622] width 11 height 11
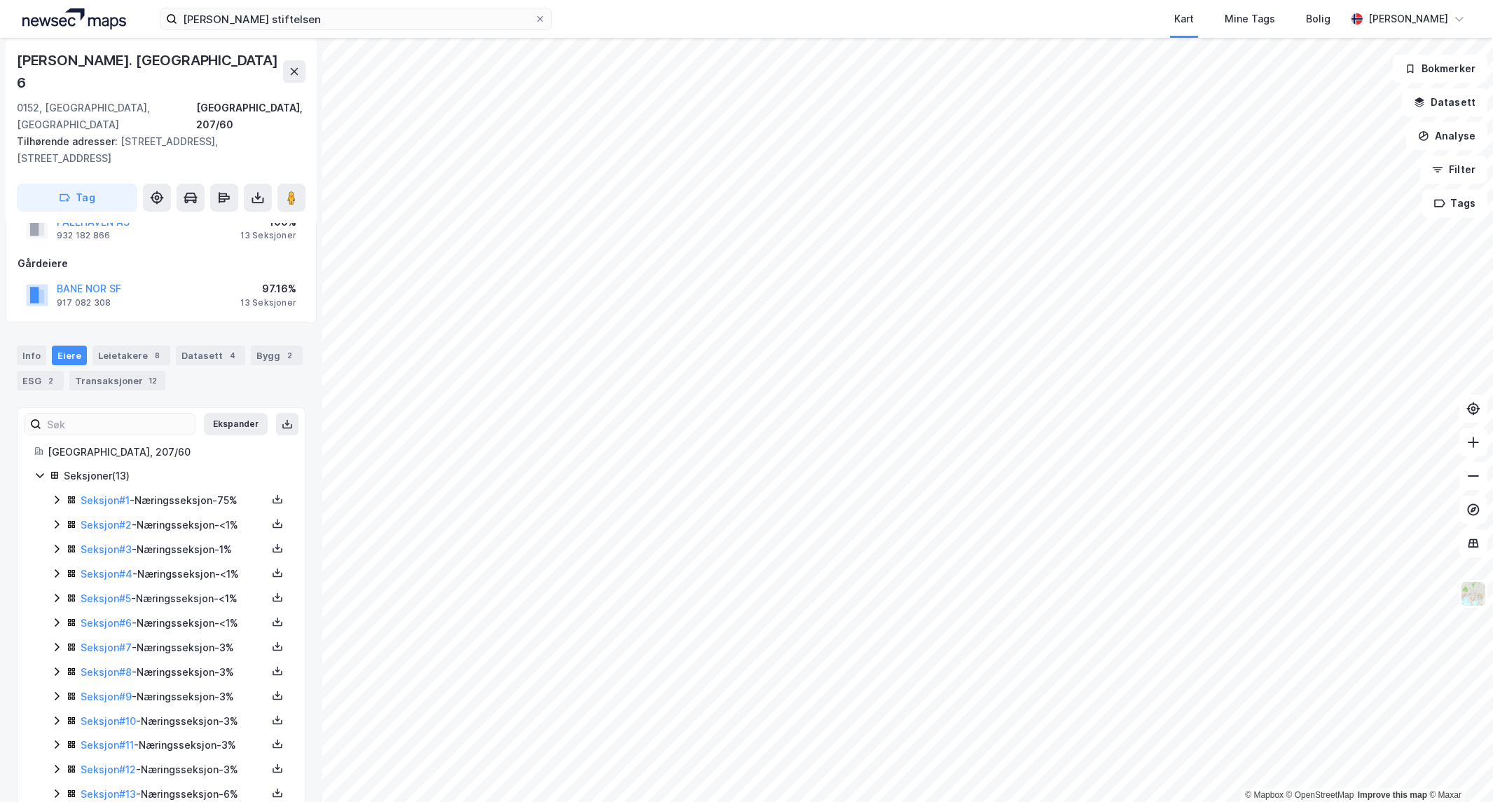
click at [54, 639] on div "Seksjon # 7 - Næringsseksjon - 3%" at bounding box center [169, 648] width 237 height 18
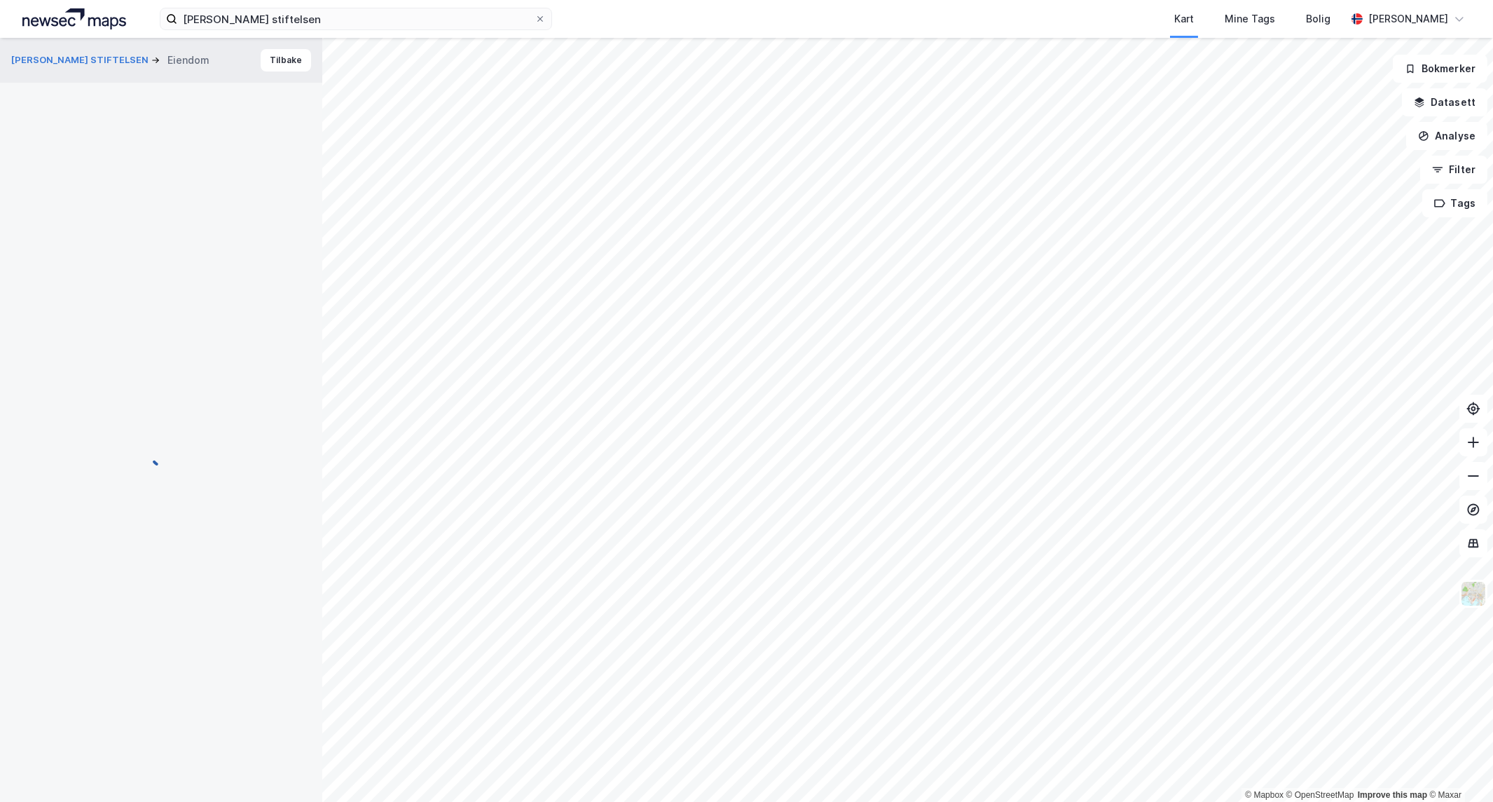
scroll to position [164, 0]
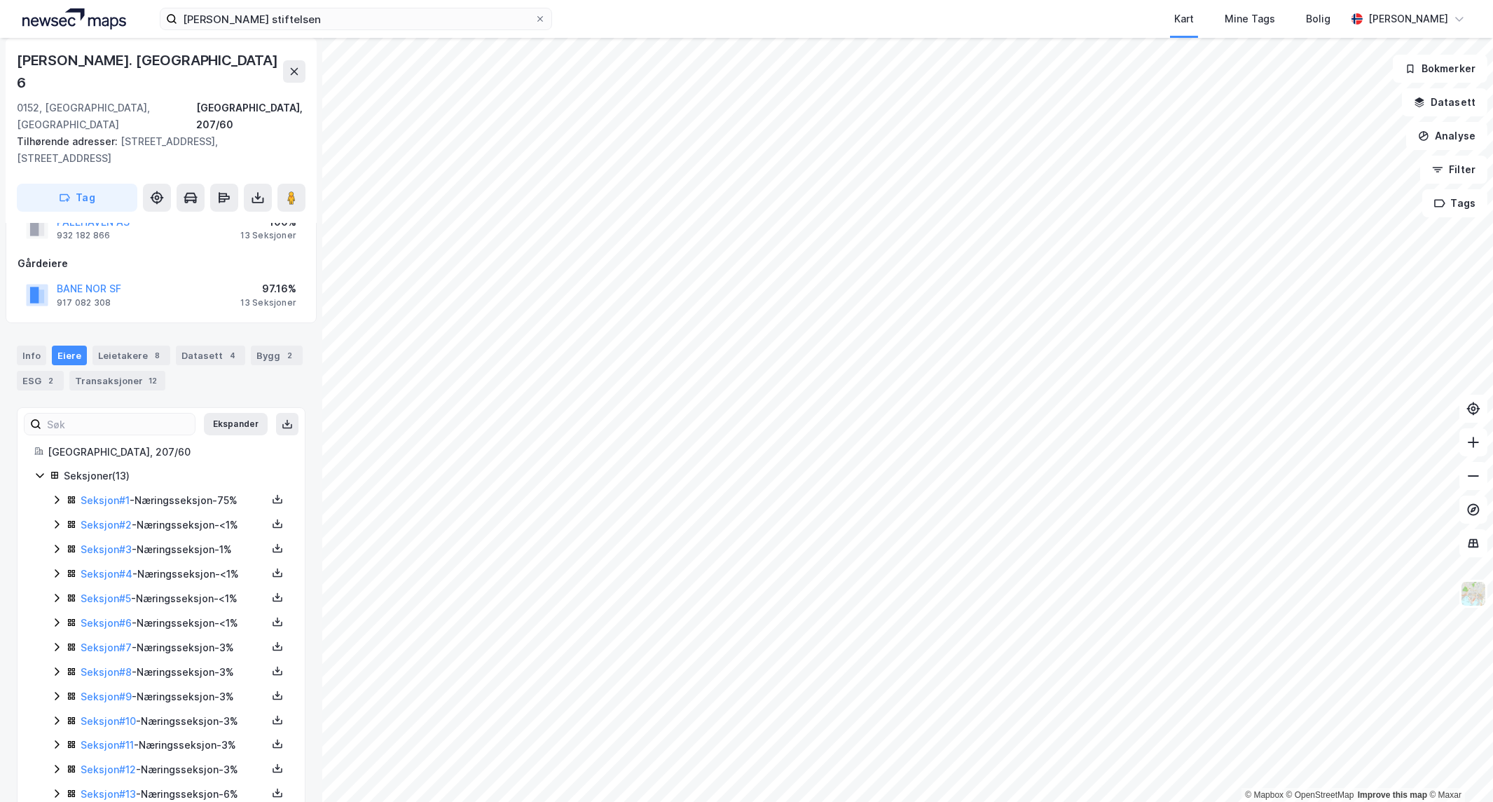
click at [35, 469] on icon at bounding box center [39, 474] width 11 height 11
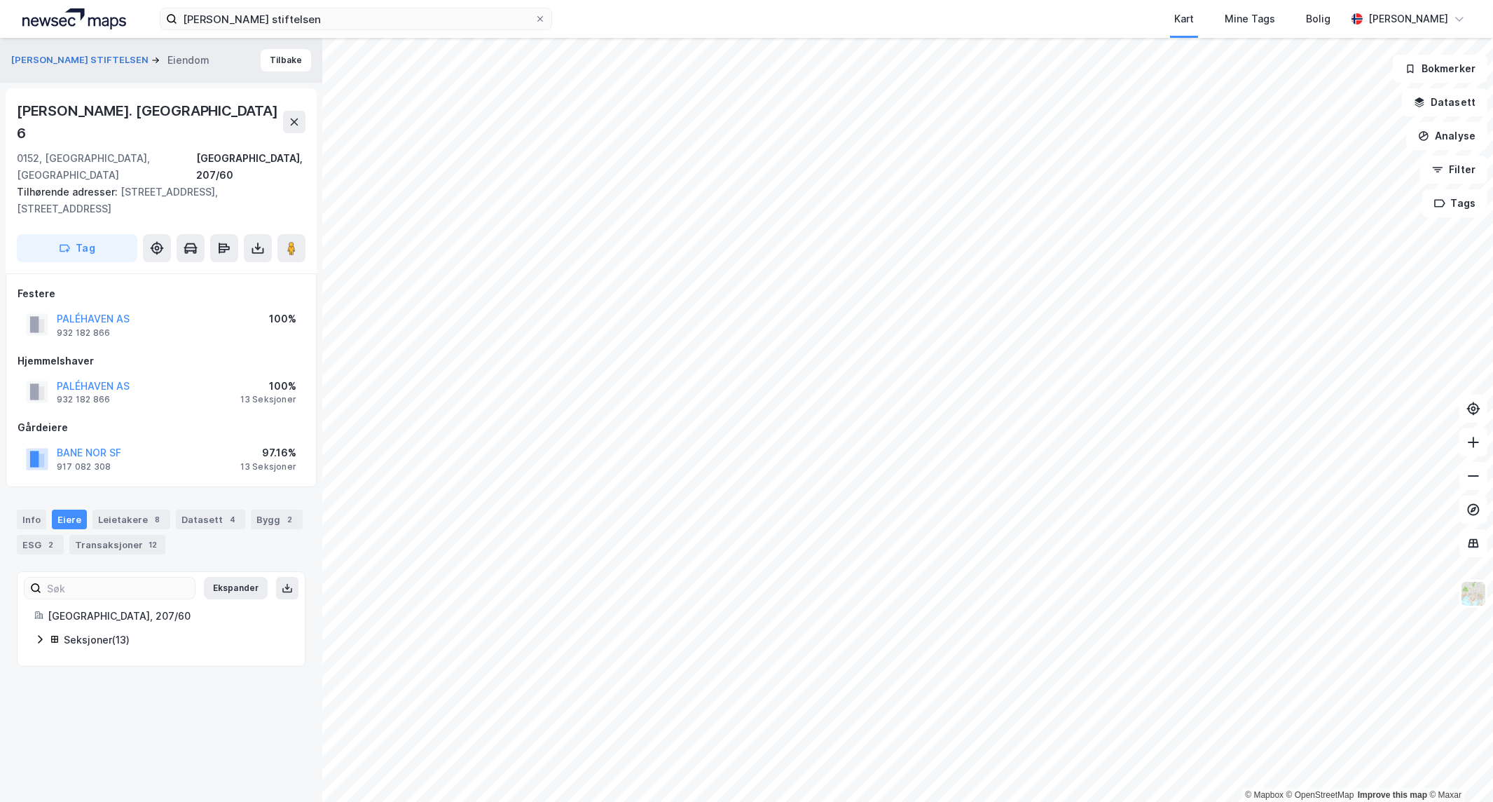
click at [43, 633] on icon at bounding box center [39, 638] width 11 height 11
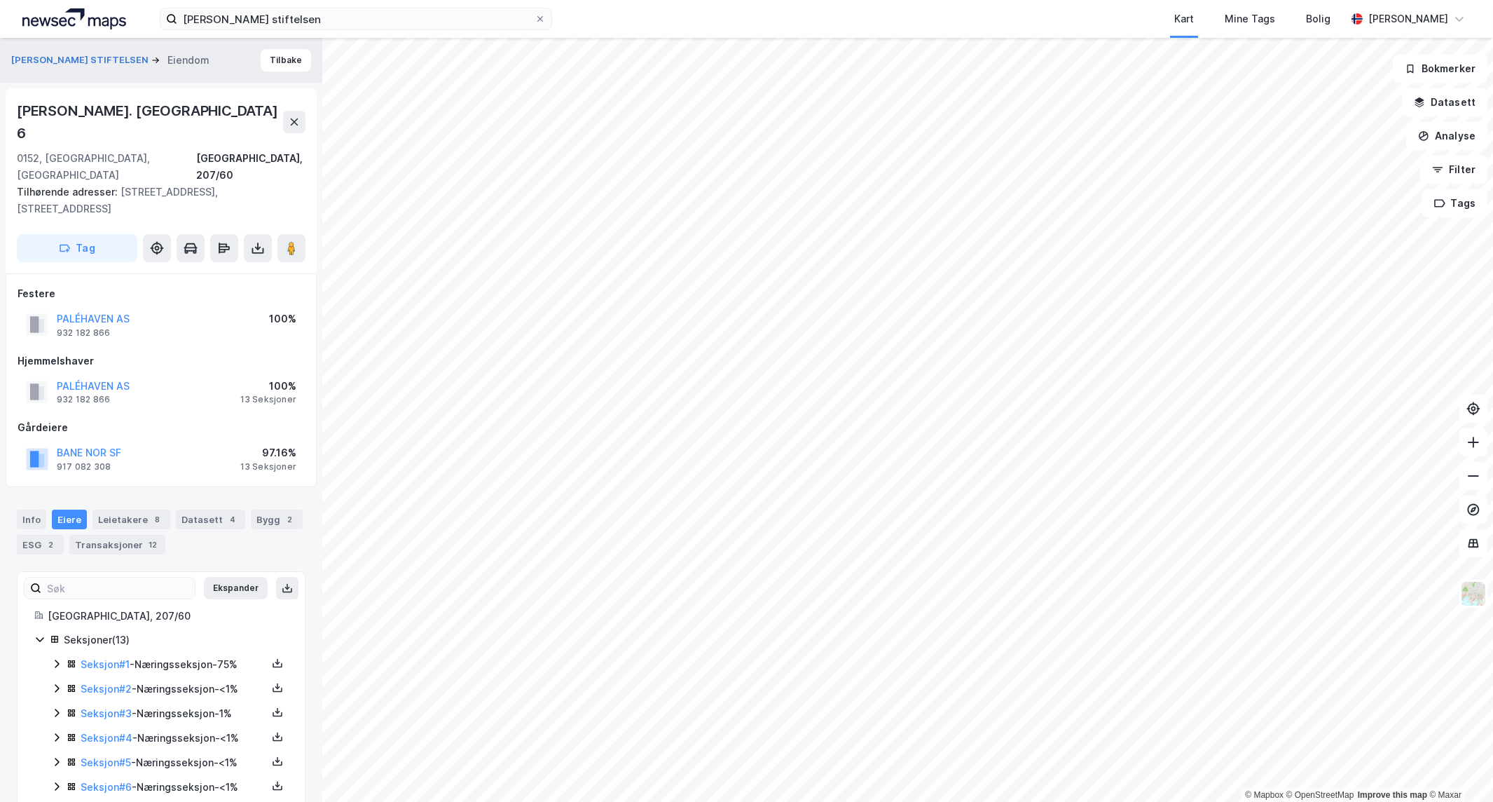
scroll to position [164, 0]
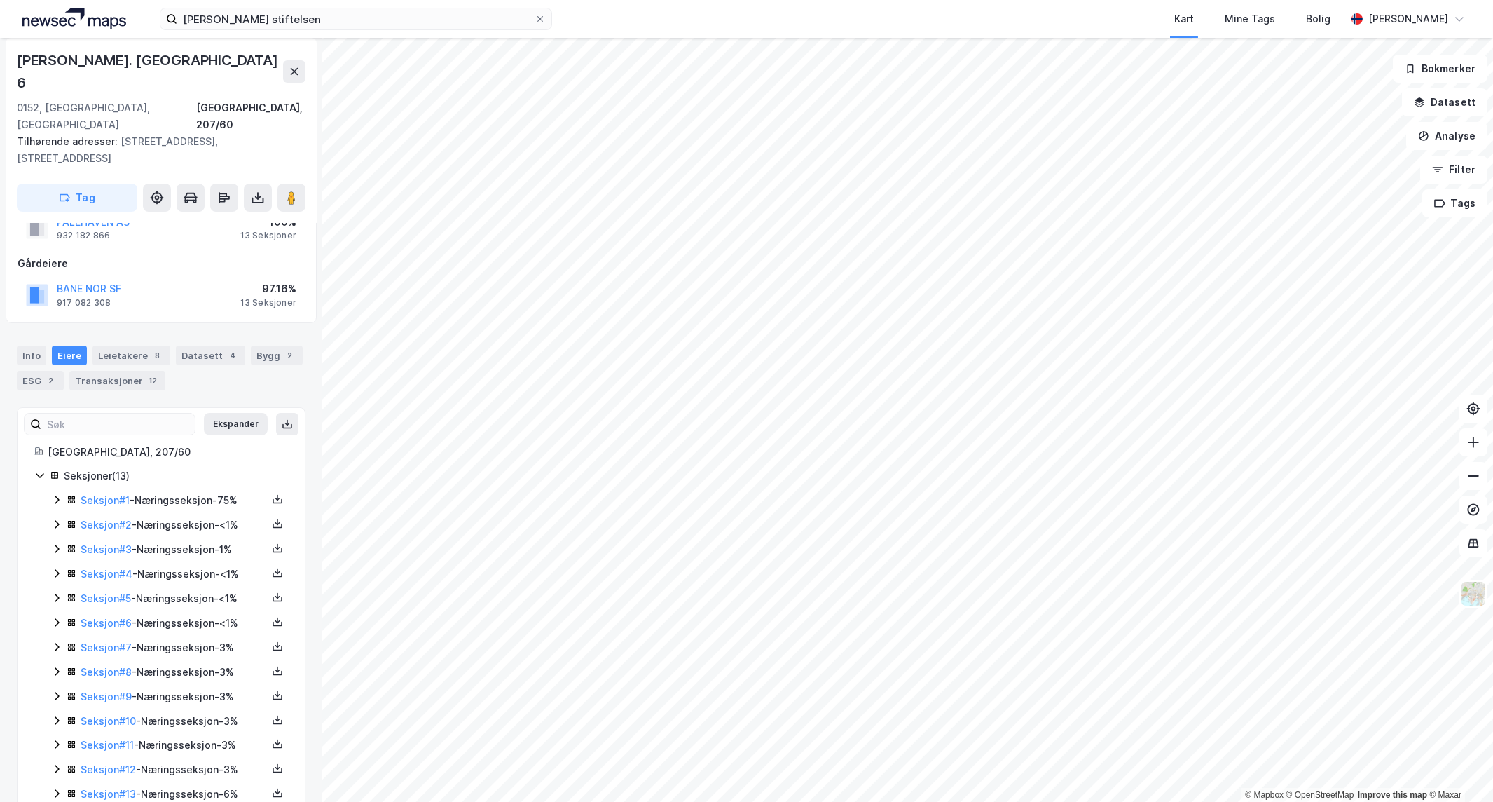
click at [55, 788] on icon at bounding box center [56, 793] width 11 height 11
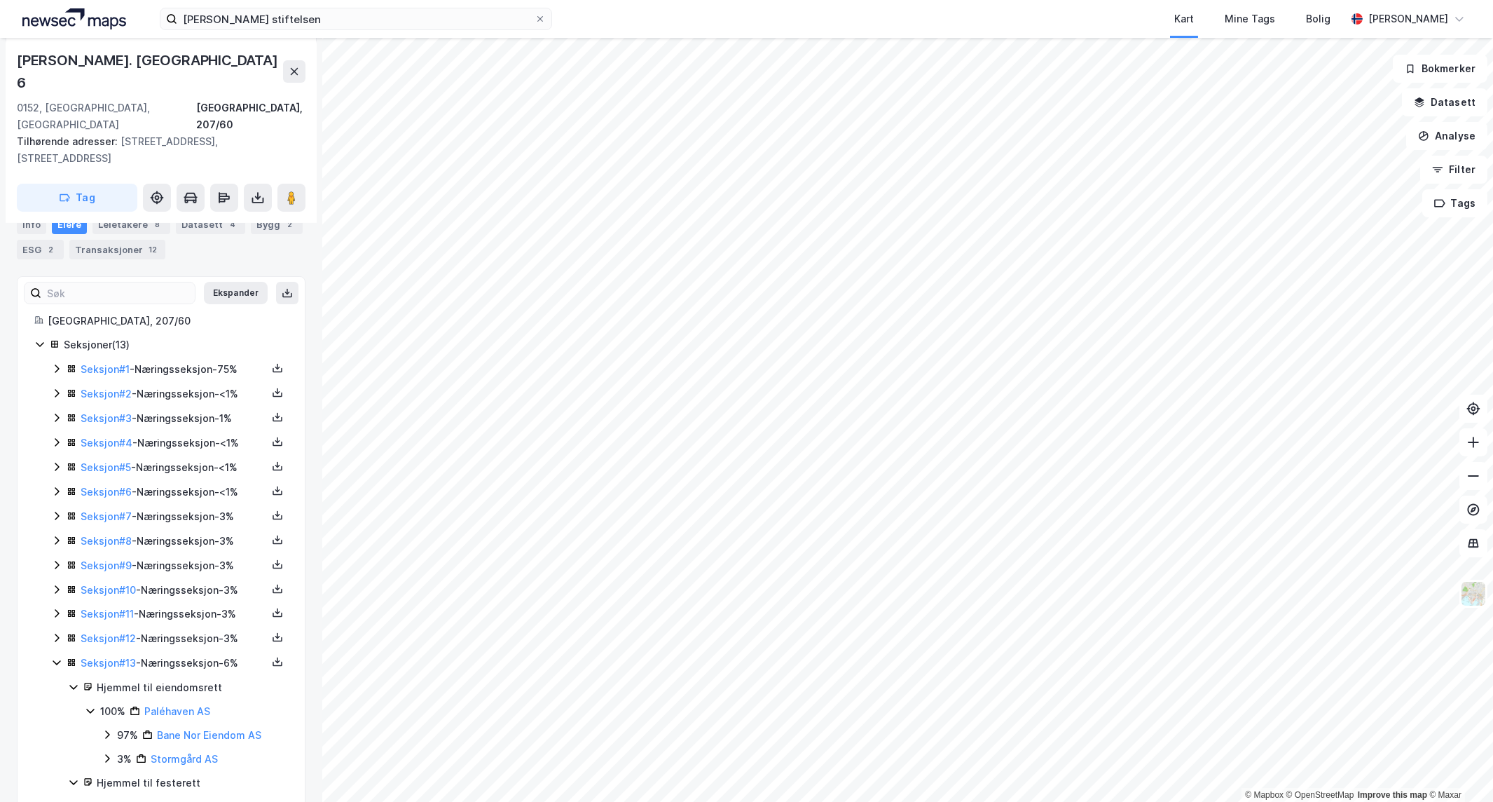
scroll to position [306, 0]
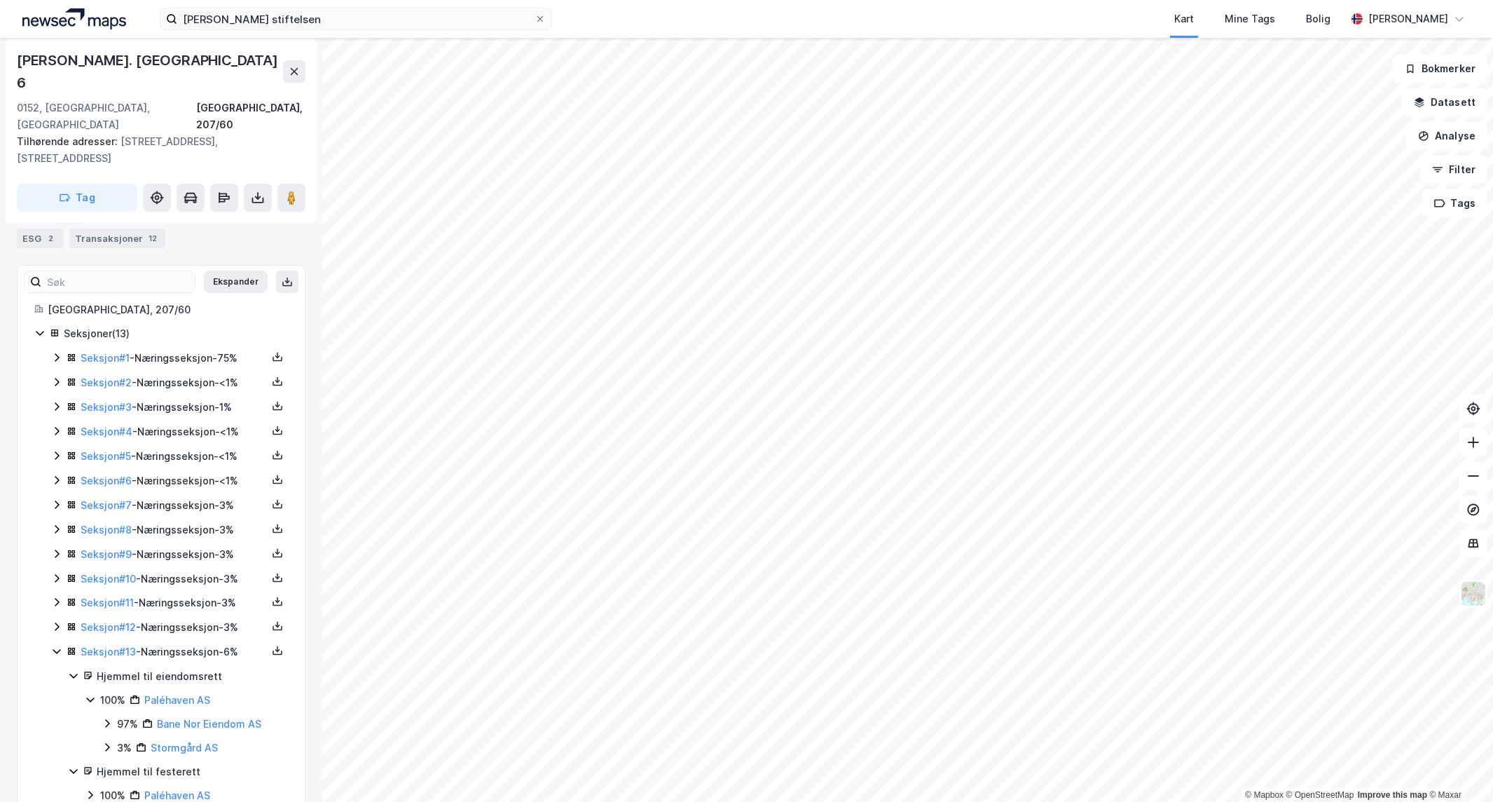
click at [55, 621] on icon at bounding box center [56, 626] width 11 height 11
click at [59, 596] on icon at bounding box center [56, 601] width 11 height 11
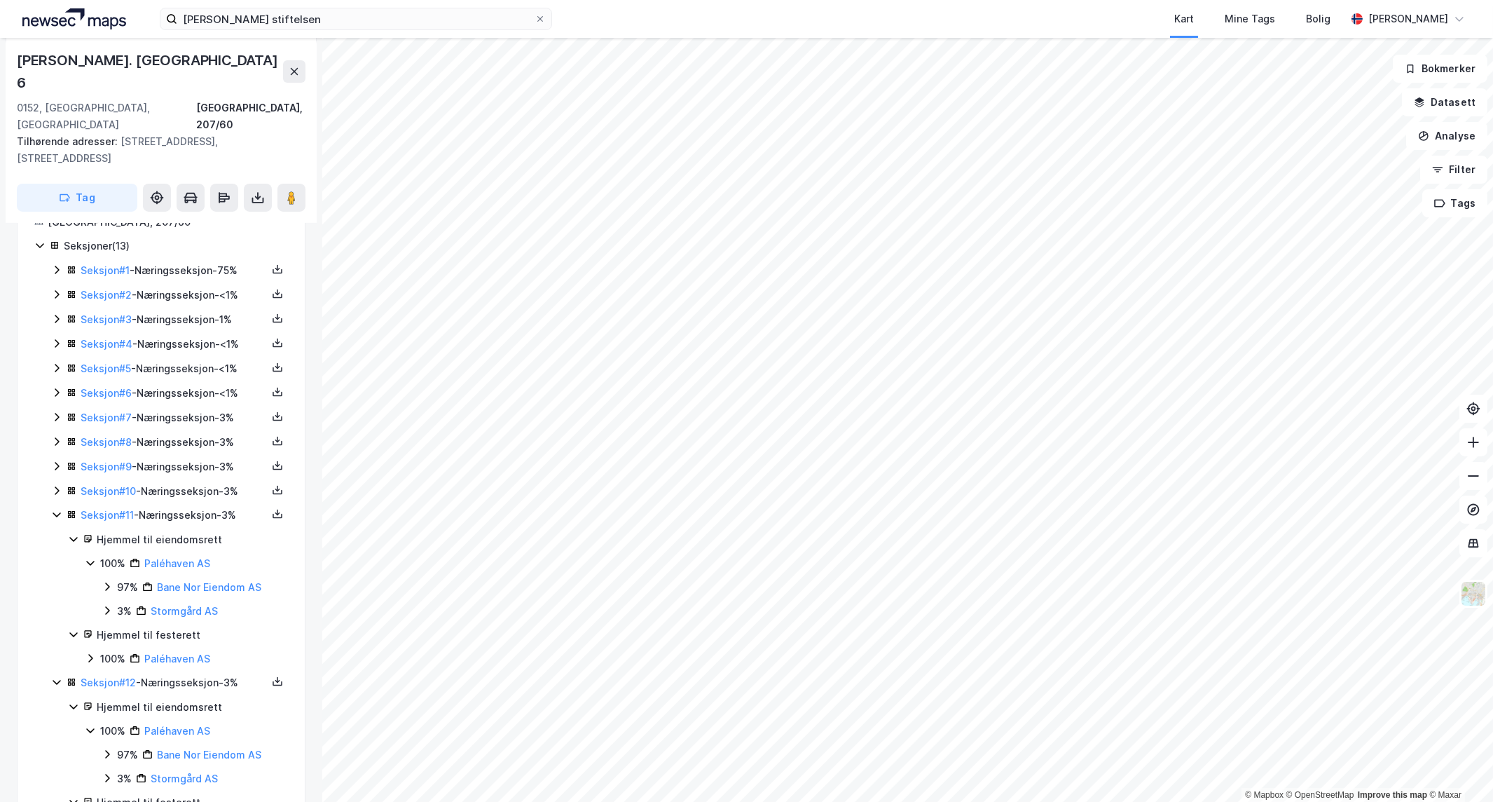
scroll to position [359, 0]
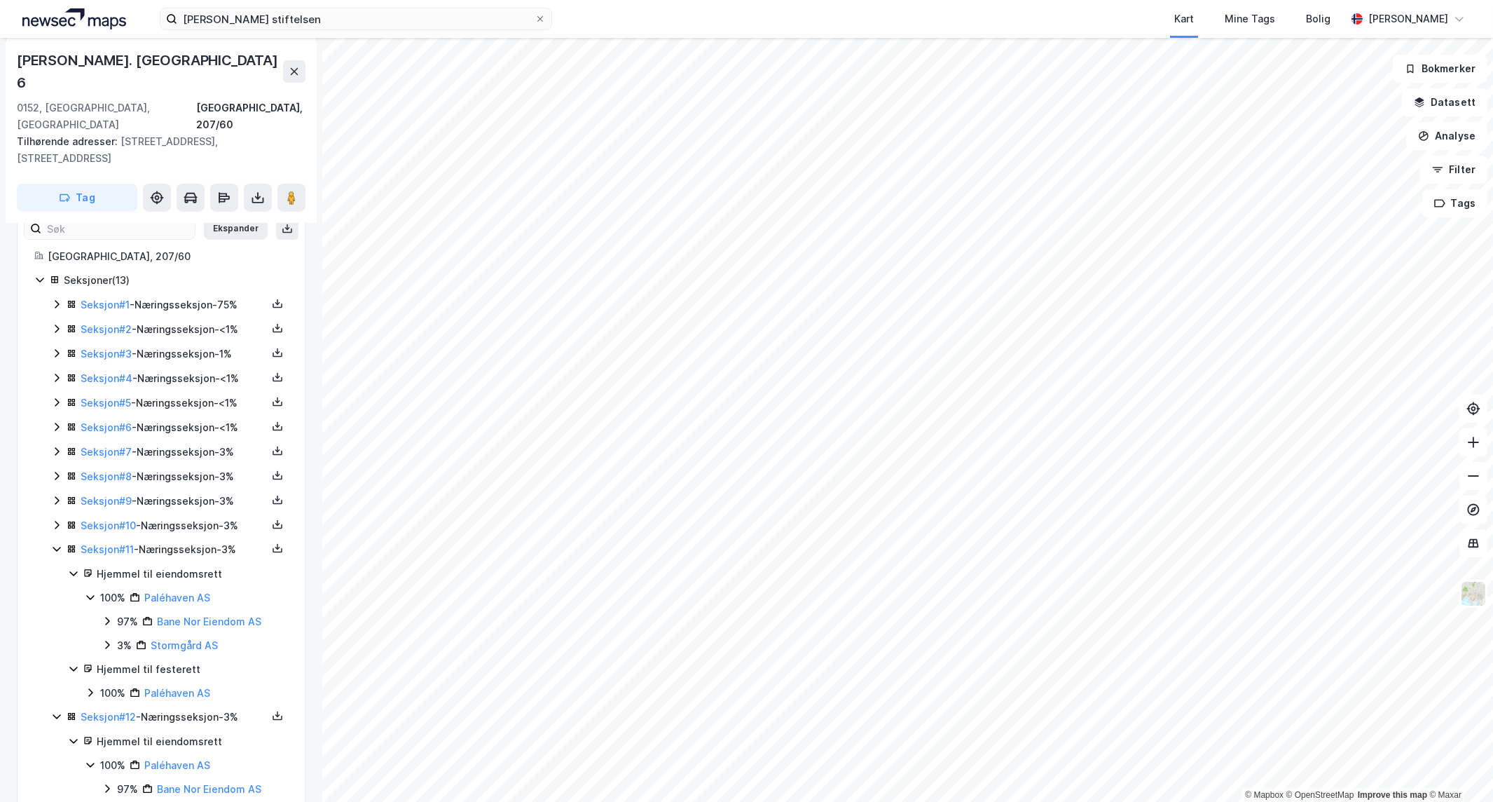
click at [51, 519] on icon at bounding box center [56, 524] width 11 height 11
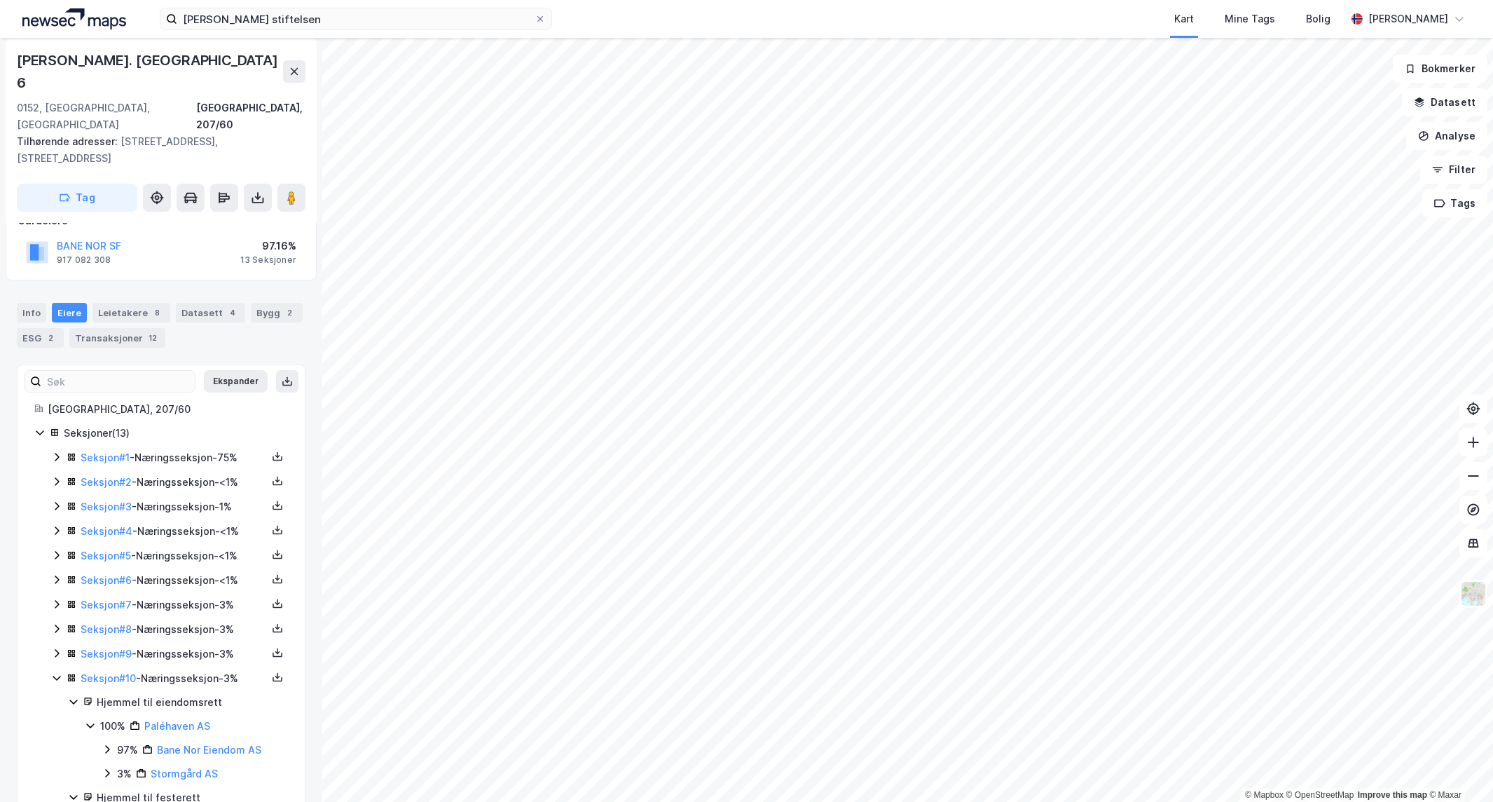
scroll to position [204, 0]
click at [56, 650] on icon at bounding box center [56, 655] width 11 height 11
click at [51, 626] on icon at bounding box center [56, 631] width 11 height 11
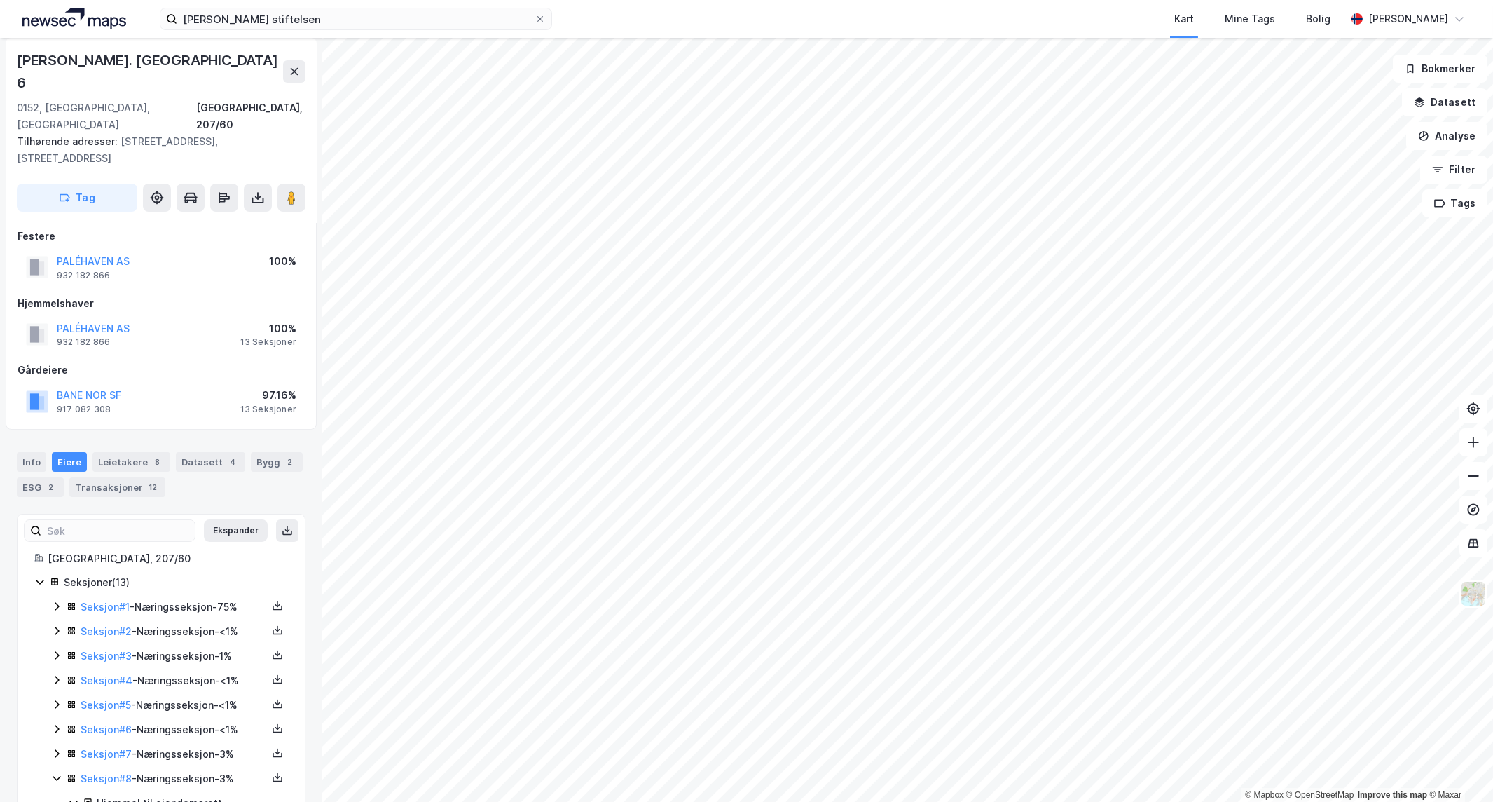
scroll to position [48, 0]
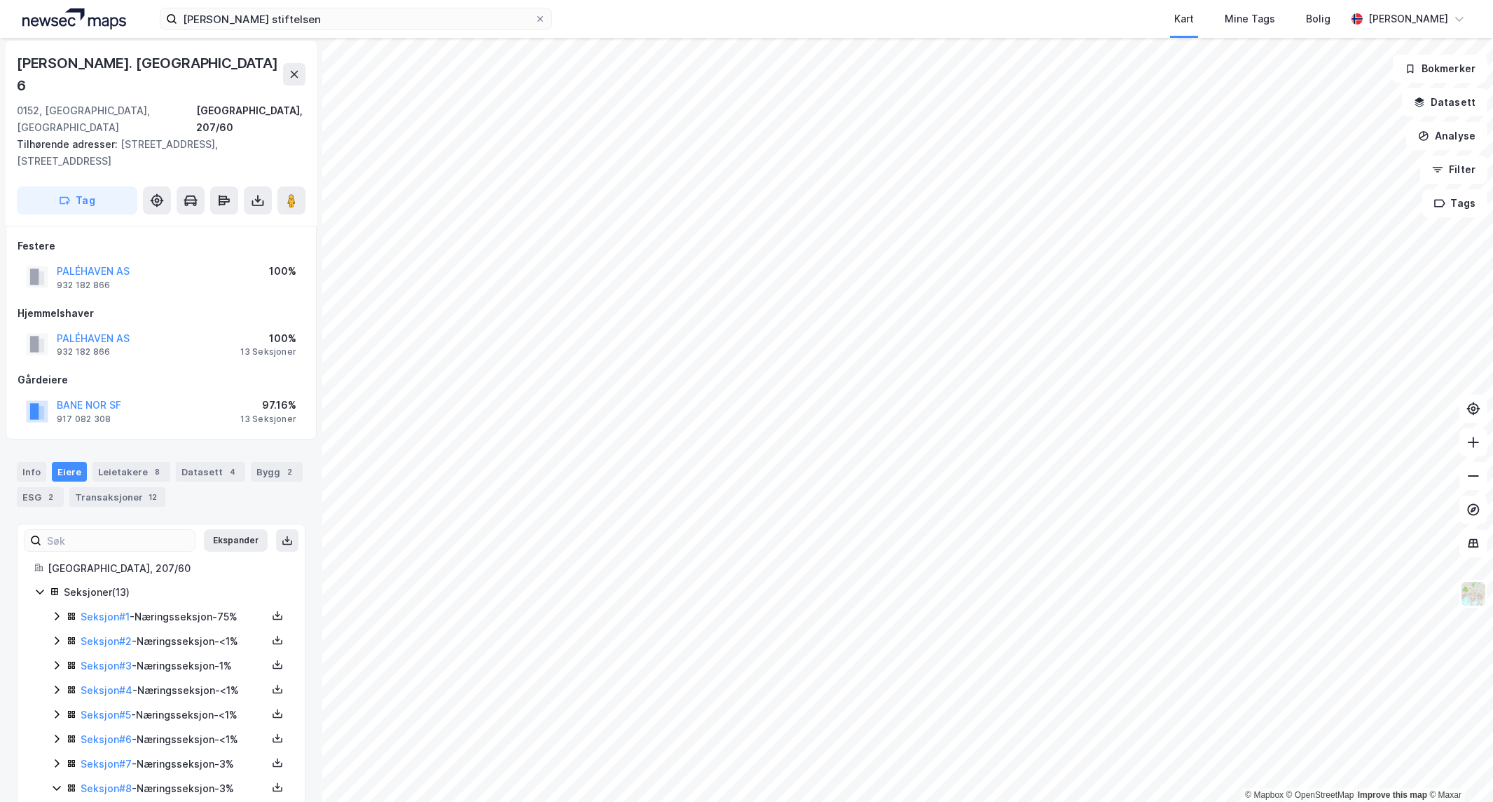
click at [60, 757] on icon at bounding box center [56, 762] width 11 height 11
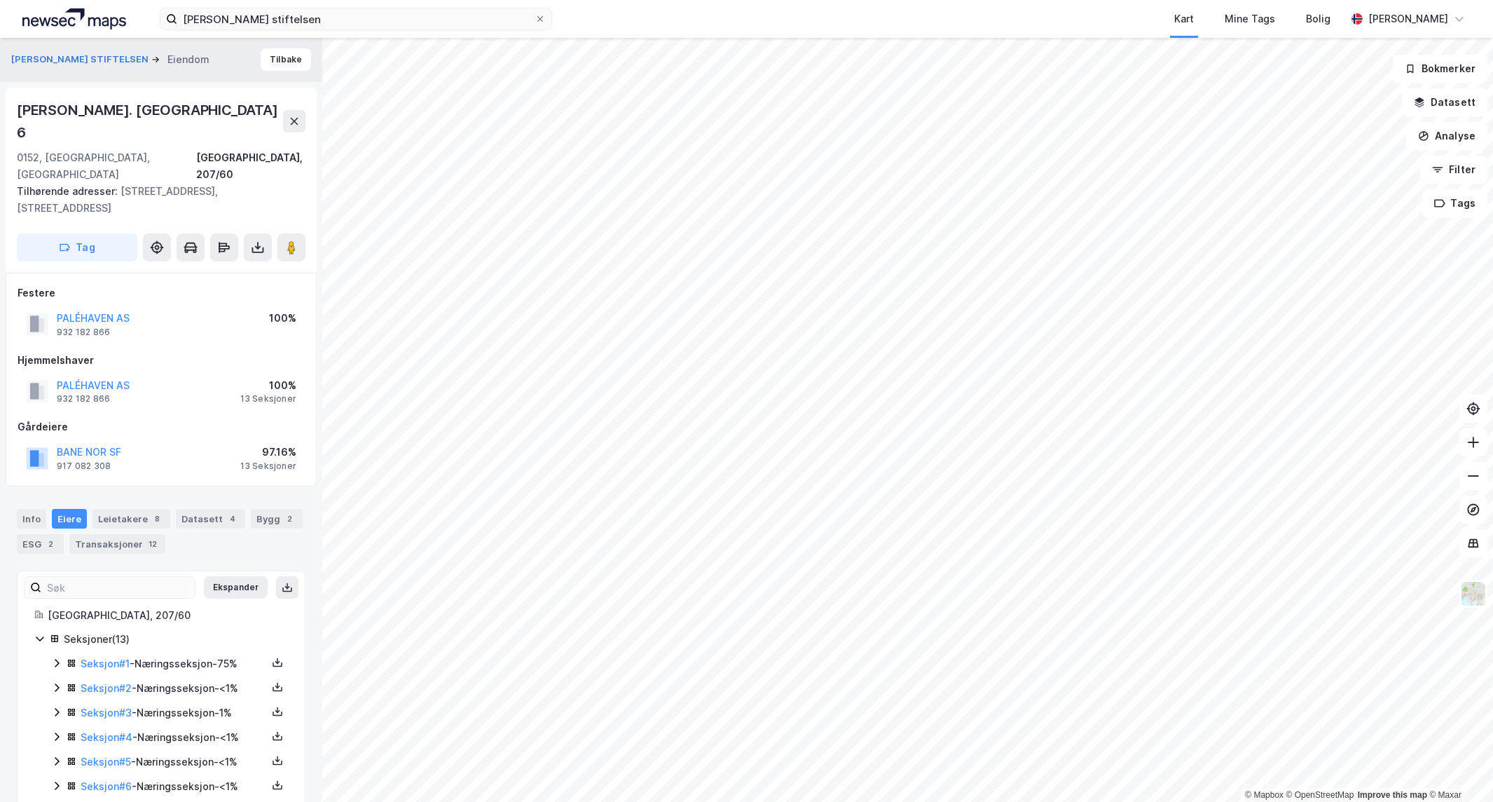
scroll to position [0, 0]
click at [304, 116] on button at bounding box center [294, 122] width 22 height 22
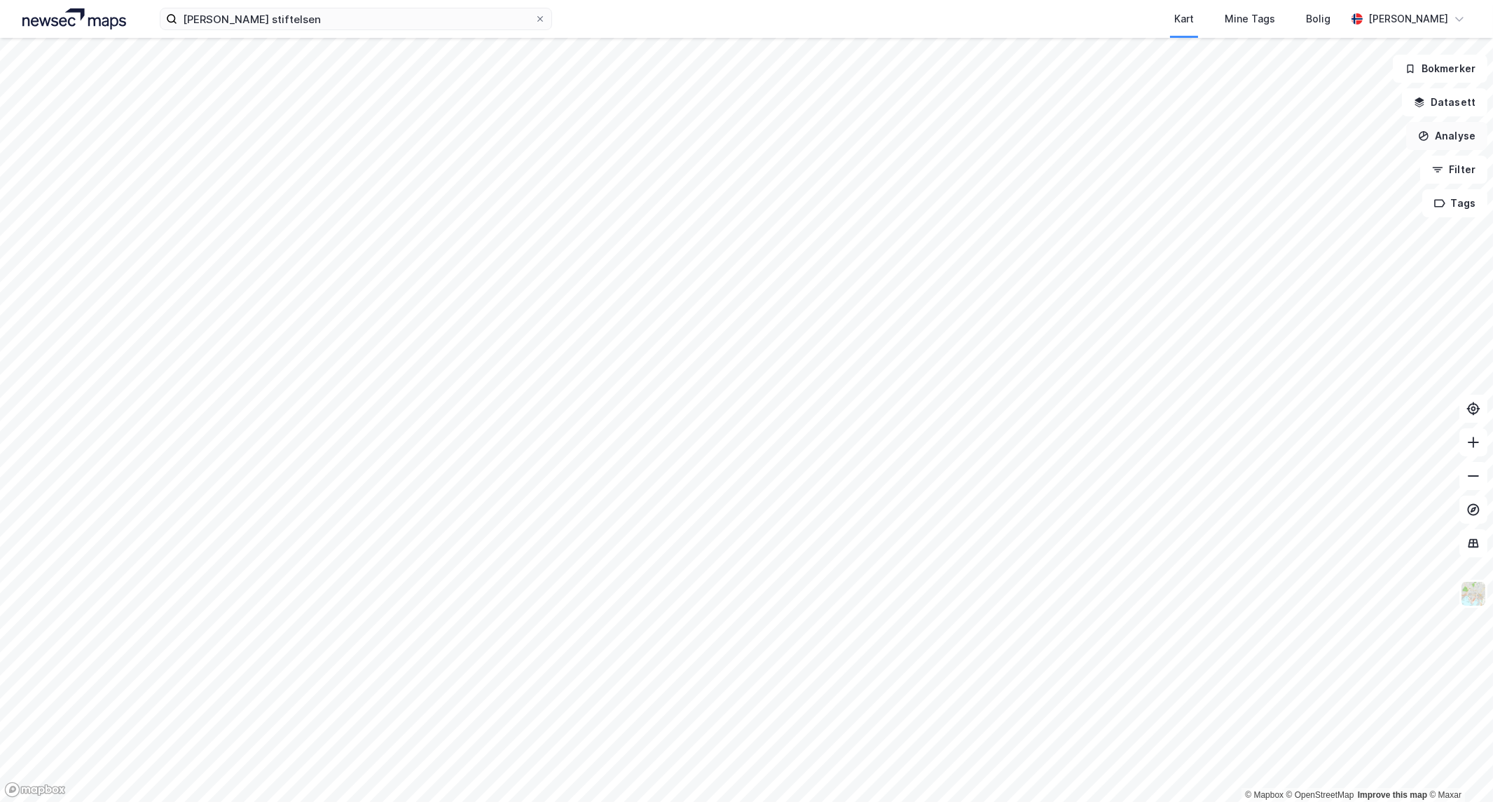
click at [1475, 175] on button "Filter" at bounding box center [1453, 170] width 67 height 28
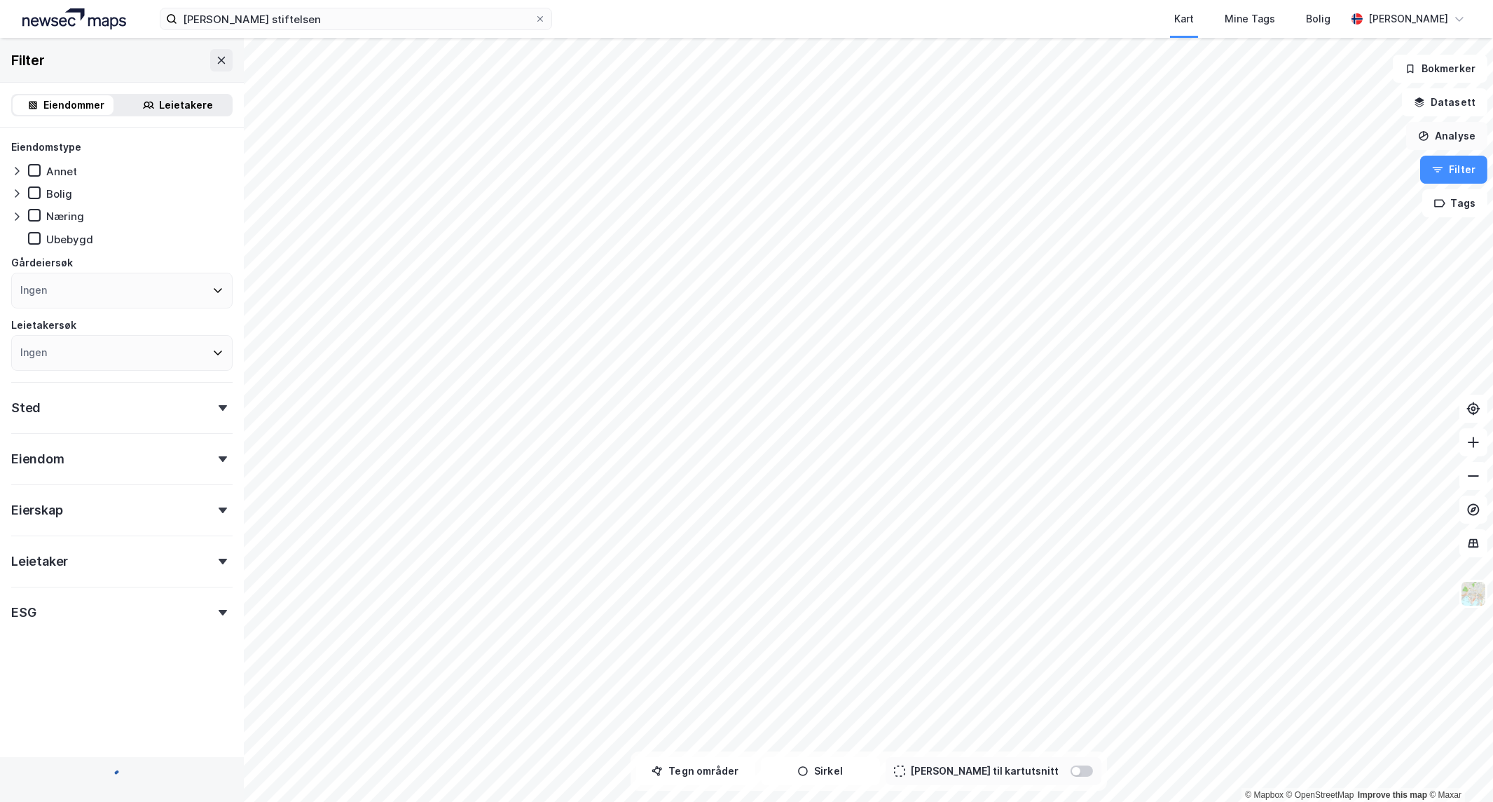
click at [1465, 133] on button "Analyse" at bounding box center [1446, 136] width 81 height 28
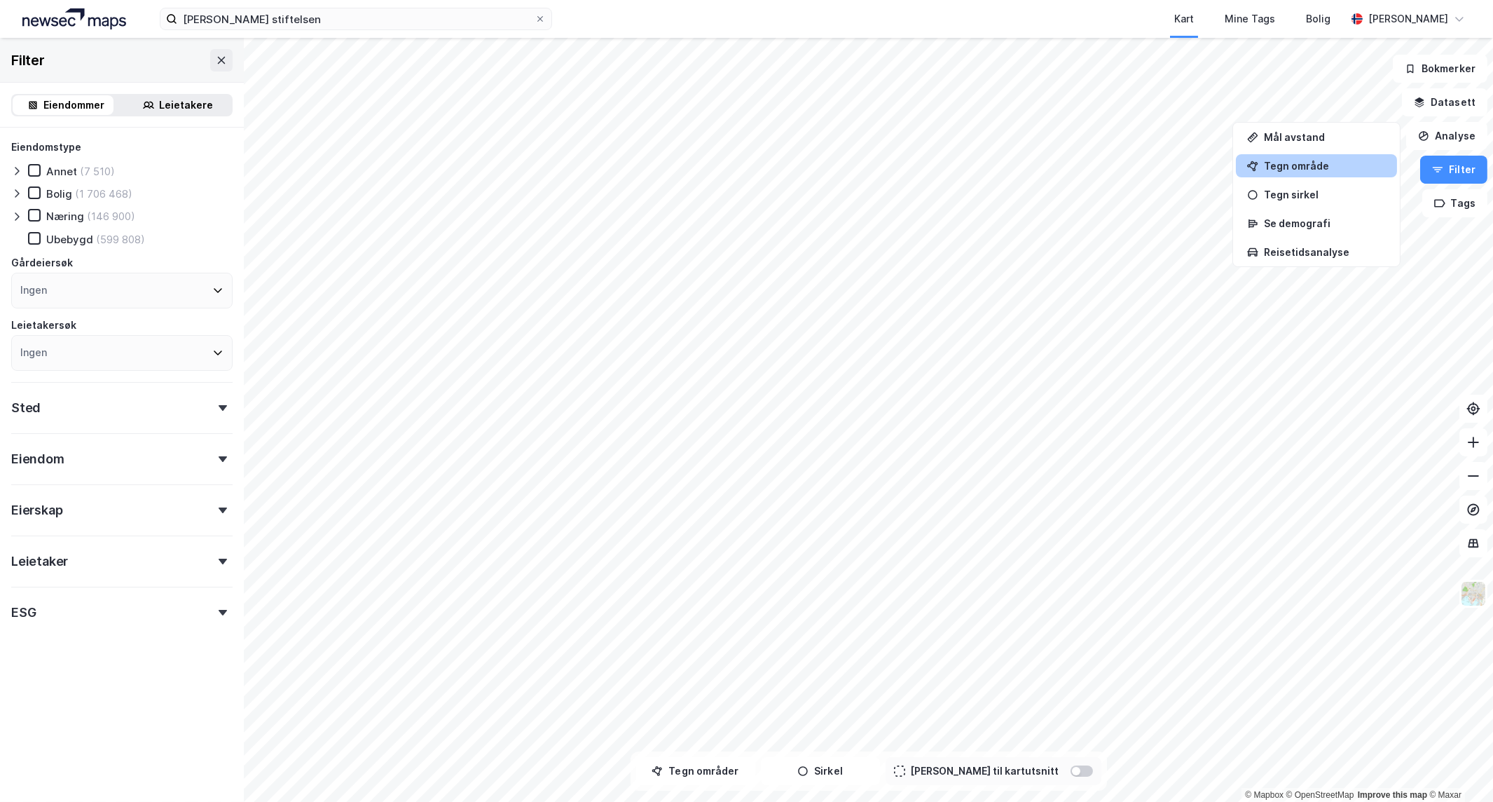
click at [1322, 170] on div "Tegn område" at bounding box center [1325, 166] width 122 height 12
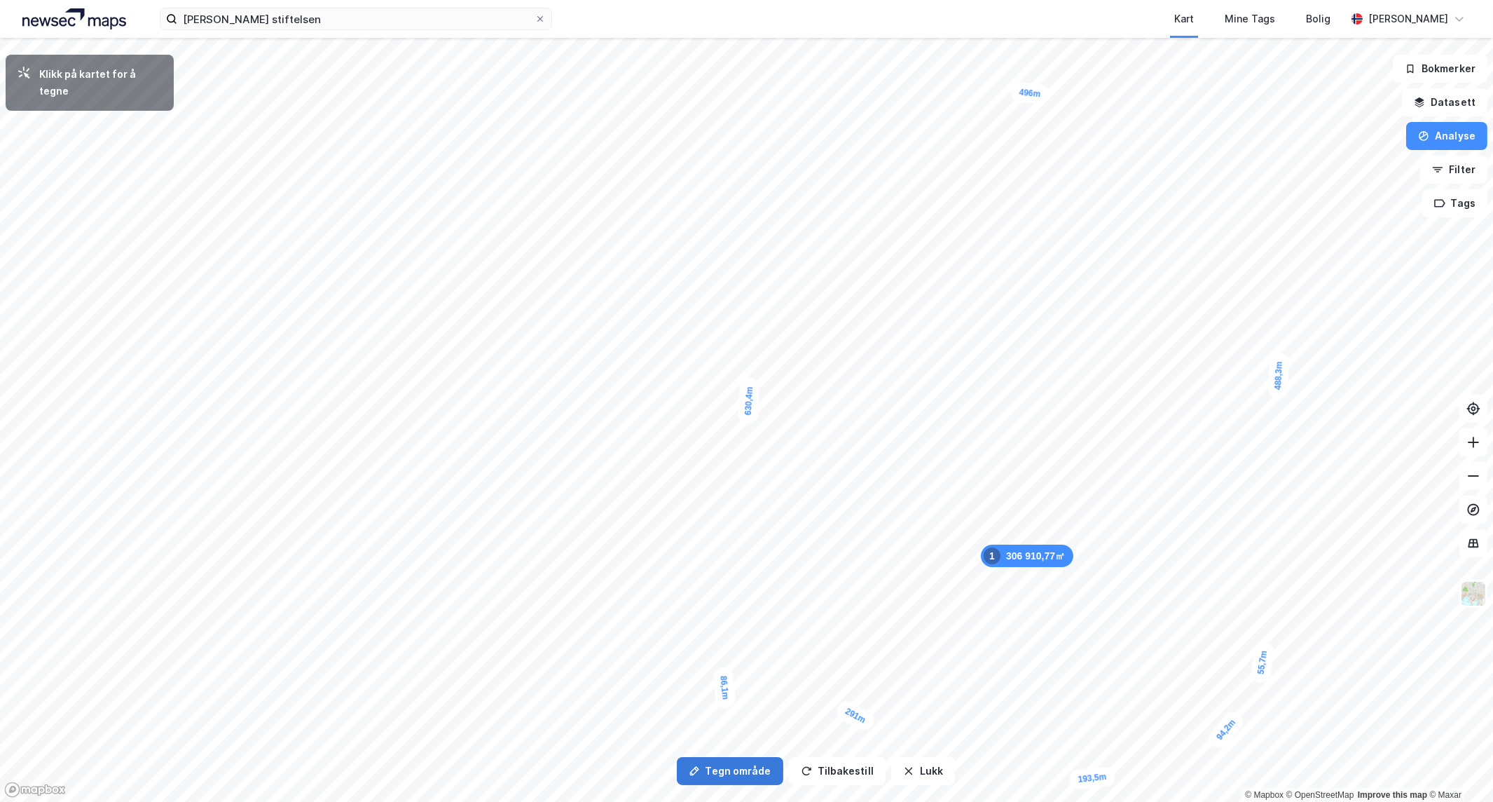
click at [720, 772] on button "Tegn område" at bounding box center [730, 771] width 107 height 28
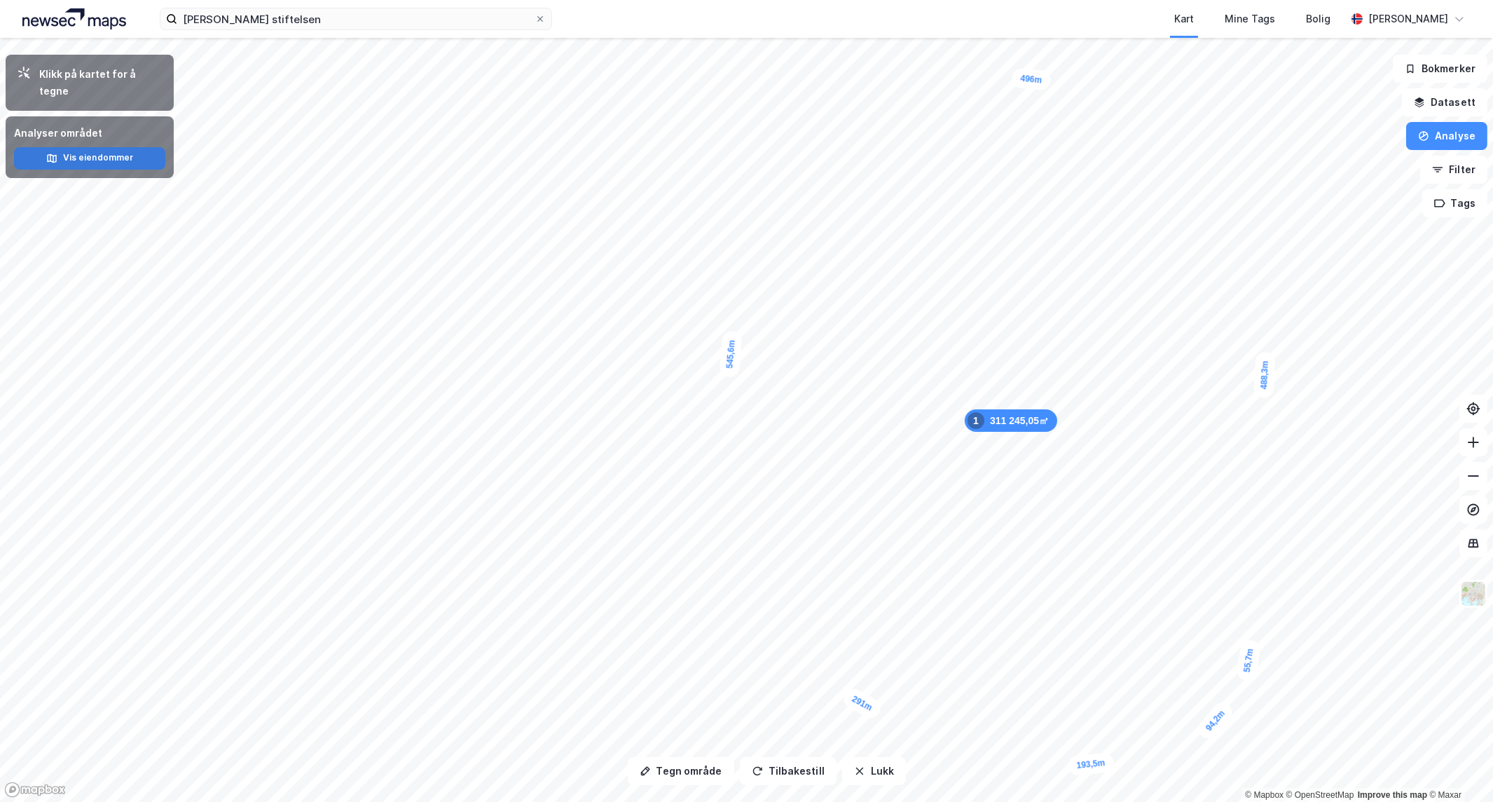
click at [124, 147] on button "Vis eiendommer" at bounding box center [89, 158] width 151 height 22
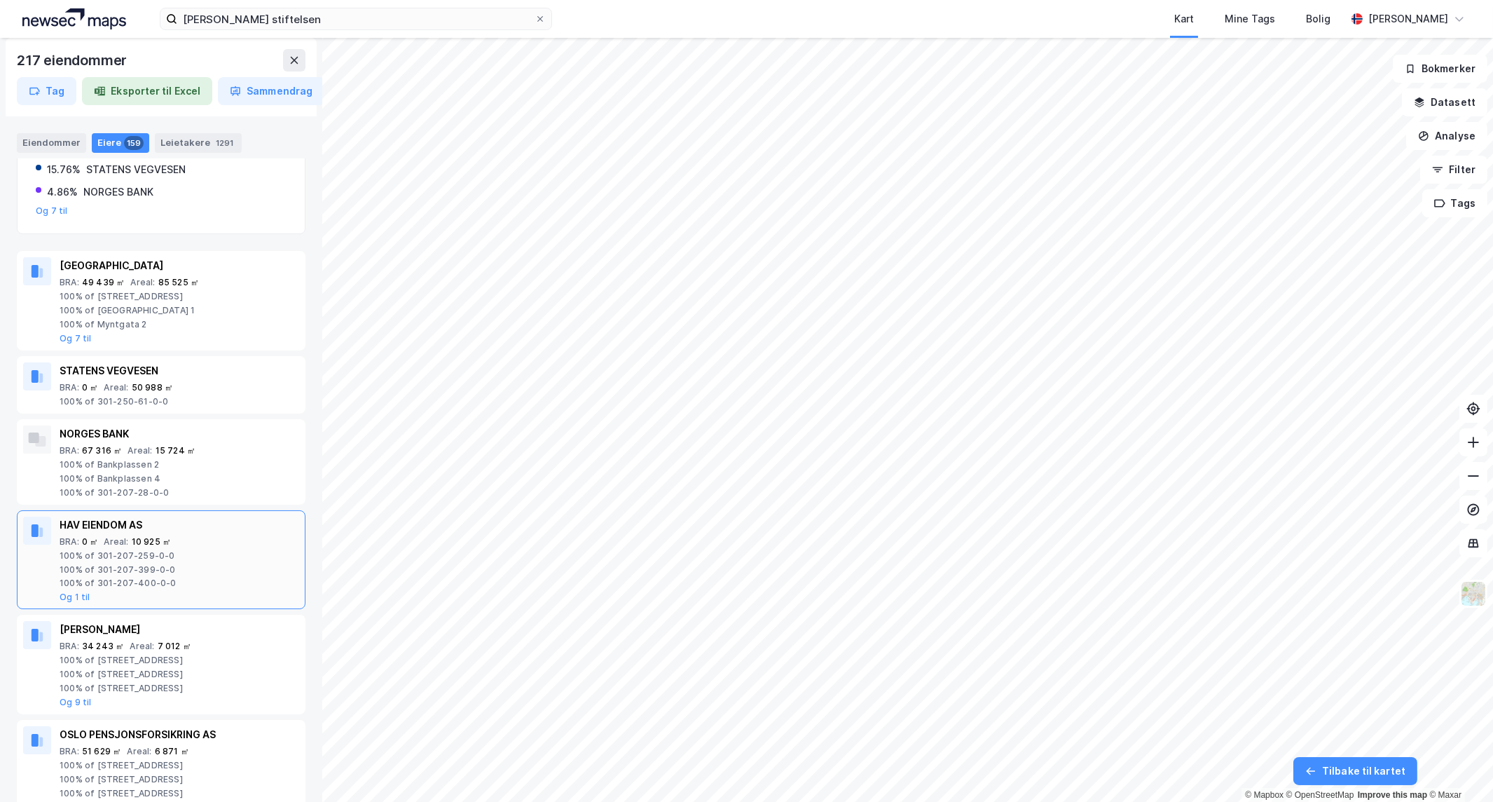
scroll to position [389, 0]
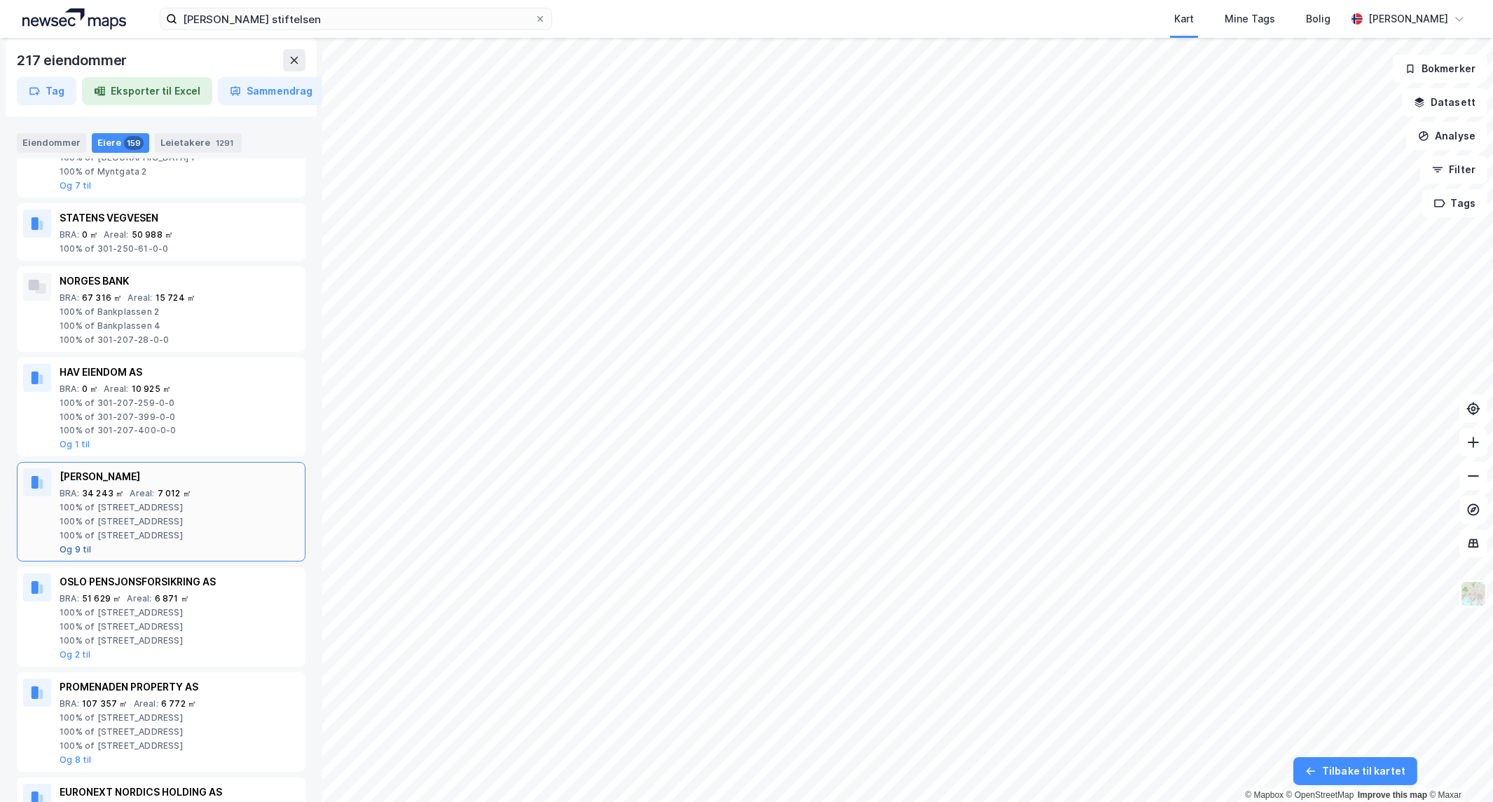
click at [74, 549] on button "Og 9 til" at bounding box center [76, 549] width 32 height 11
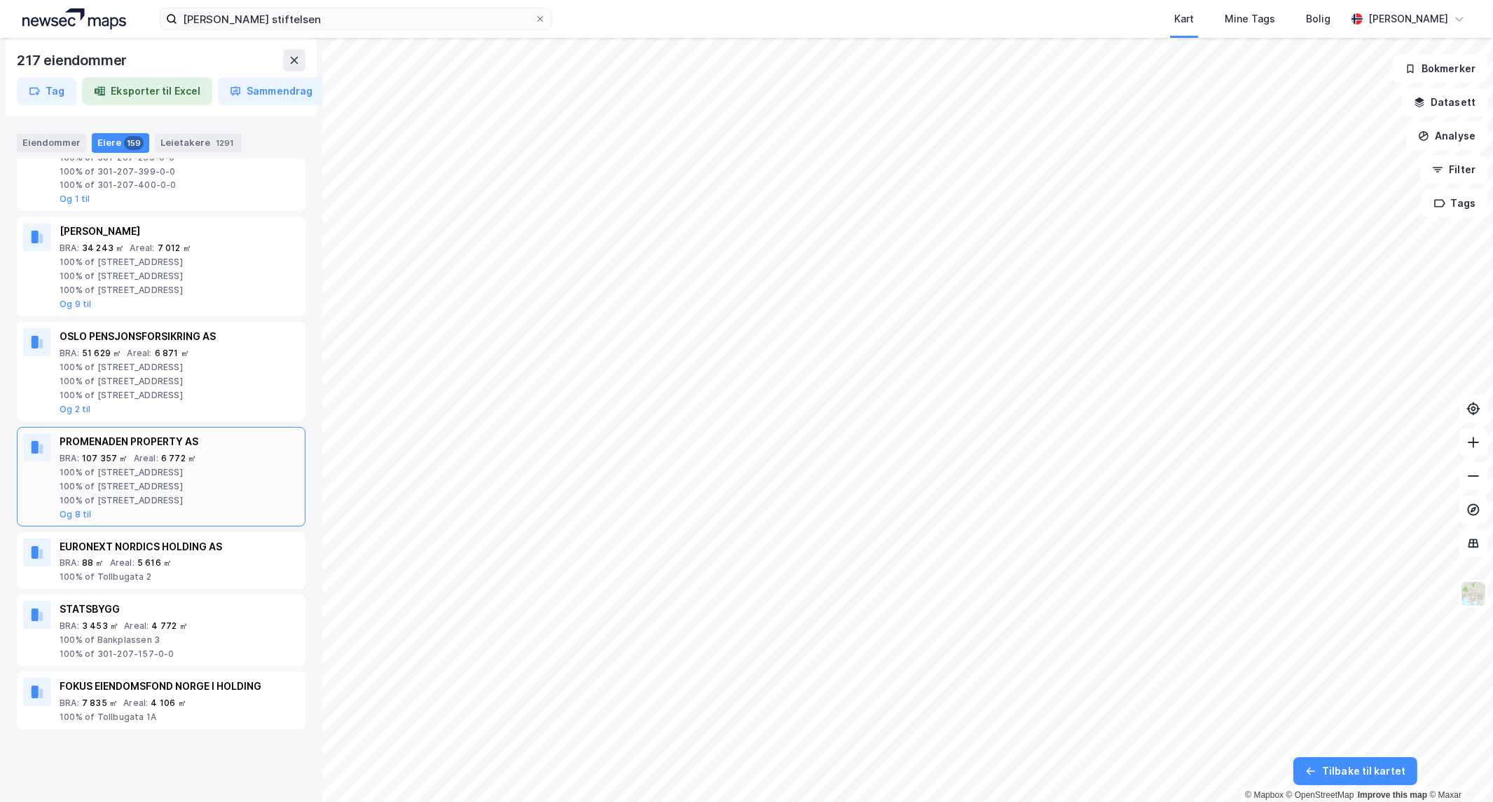
scroll to position [701, 0]
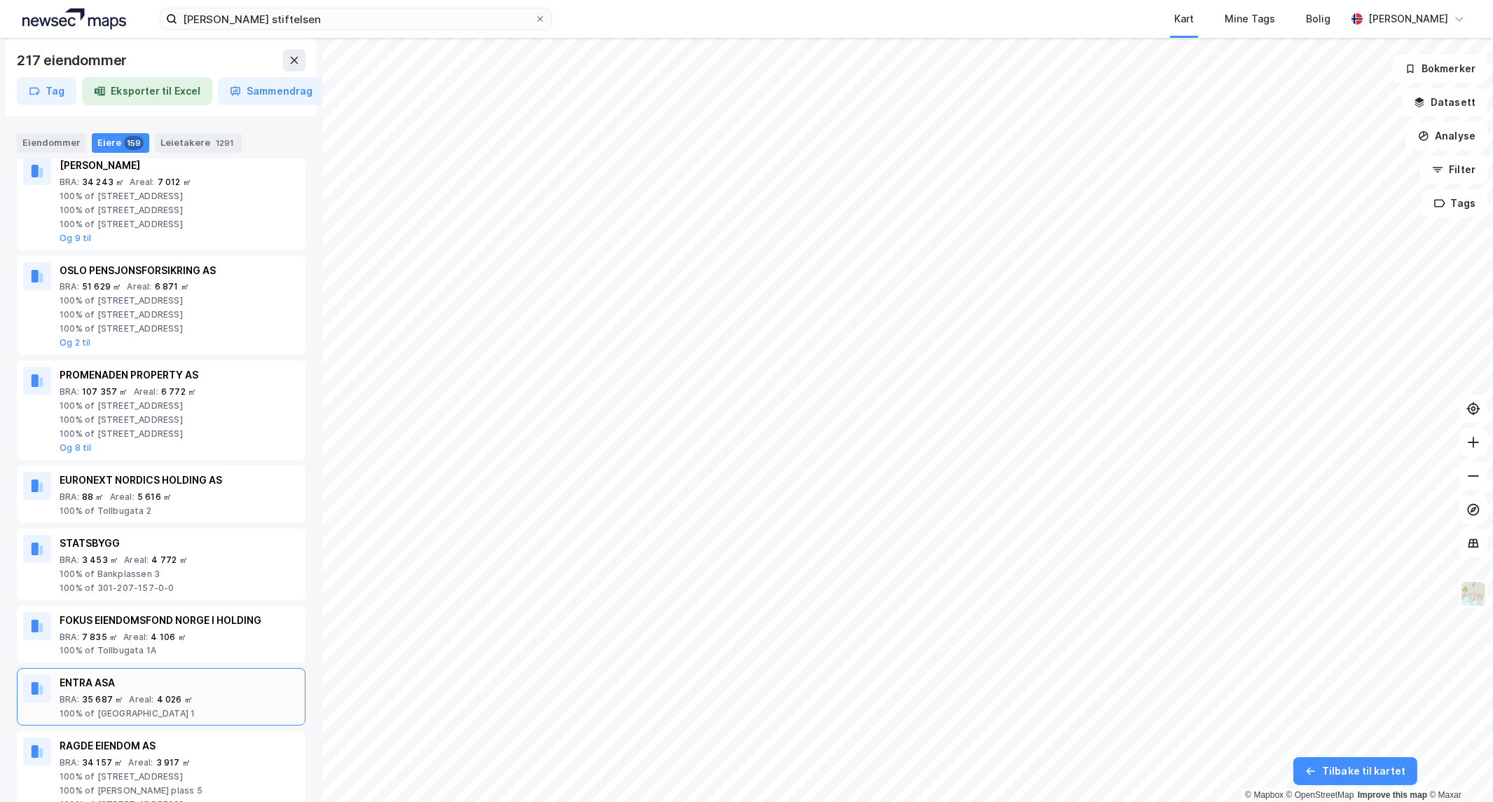
click at [209, 697] on div "BRA : 35 687 ㎡ Areal : 4 026 ㎡" at bounding box center [180, 699] width 240 height 11
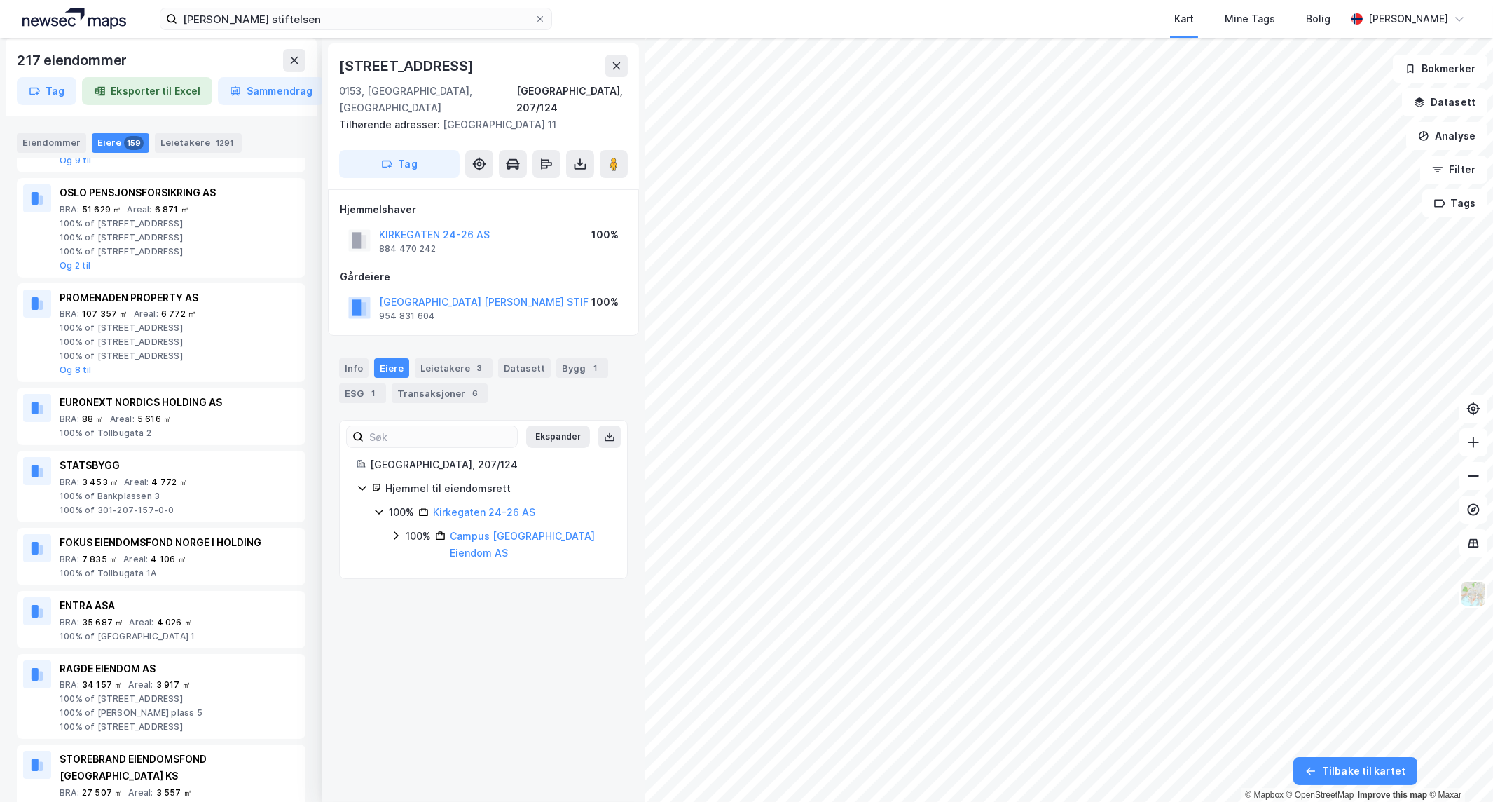
click at [397, 532] on icon at bounding box center [396, 536] width 5 height 8
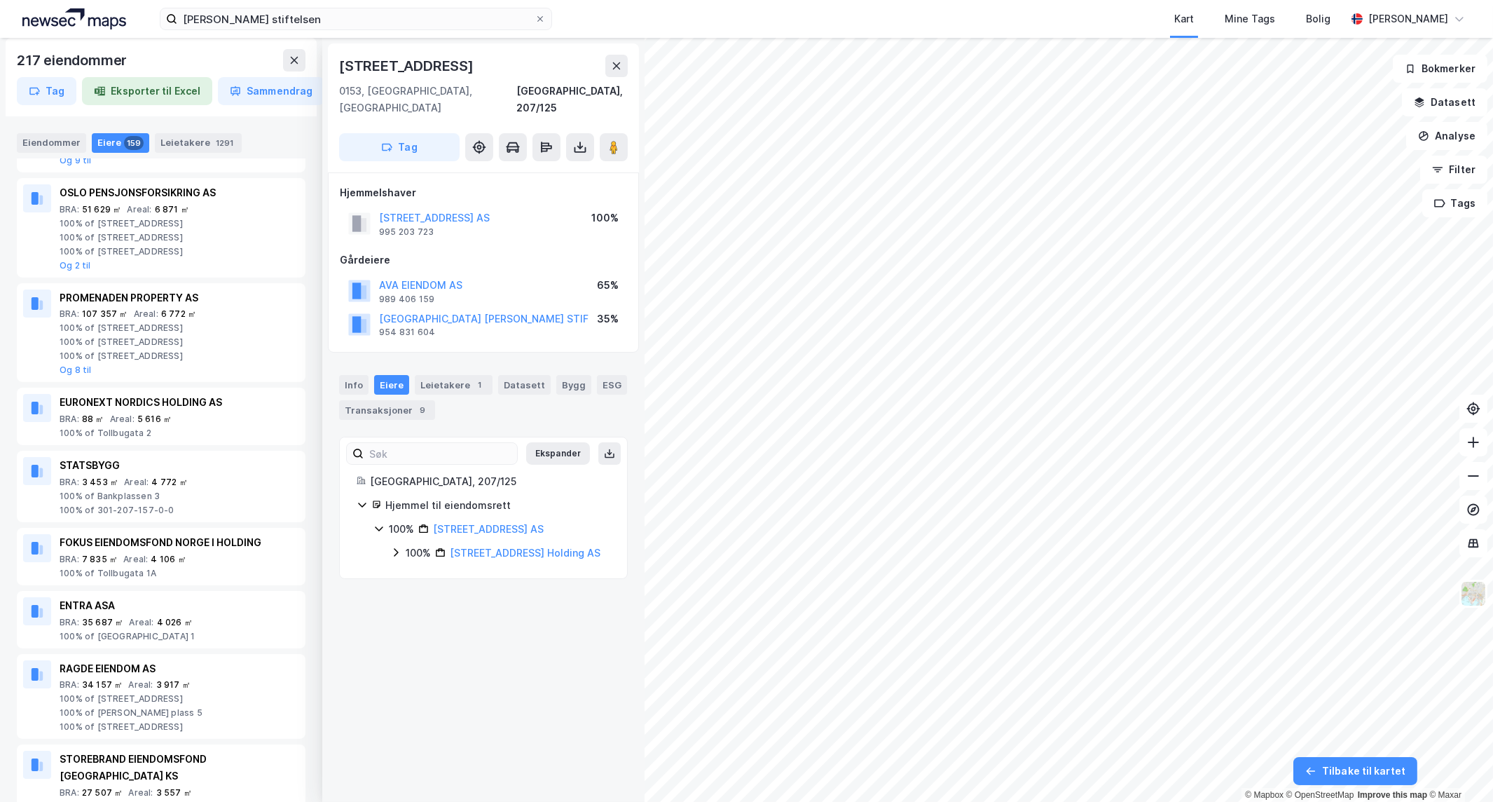
click at [398, 547] on icon at bounding box center [395, 552] width 11 height 11
click at [398, 550] on icon at bounding box center [396, 552] width 8 height 5
click at [132, 615] on div "ENTRA ASA BRA : 35 687 ㎡ Areal : 4 026 ㎡ 100% of Langkaia 1" at bounding box center [180, 619] width 240 height 45
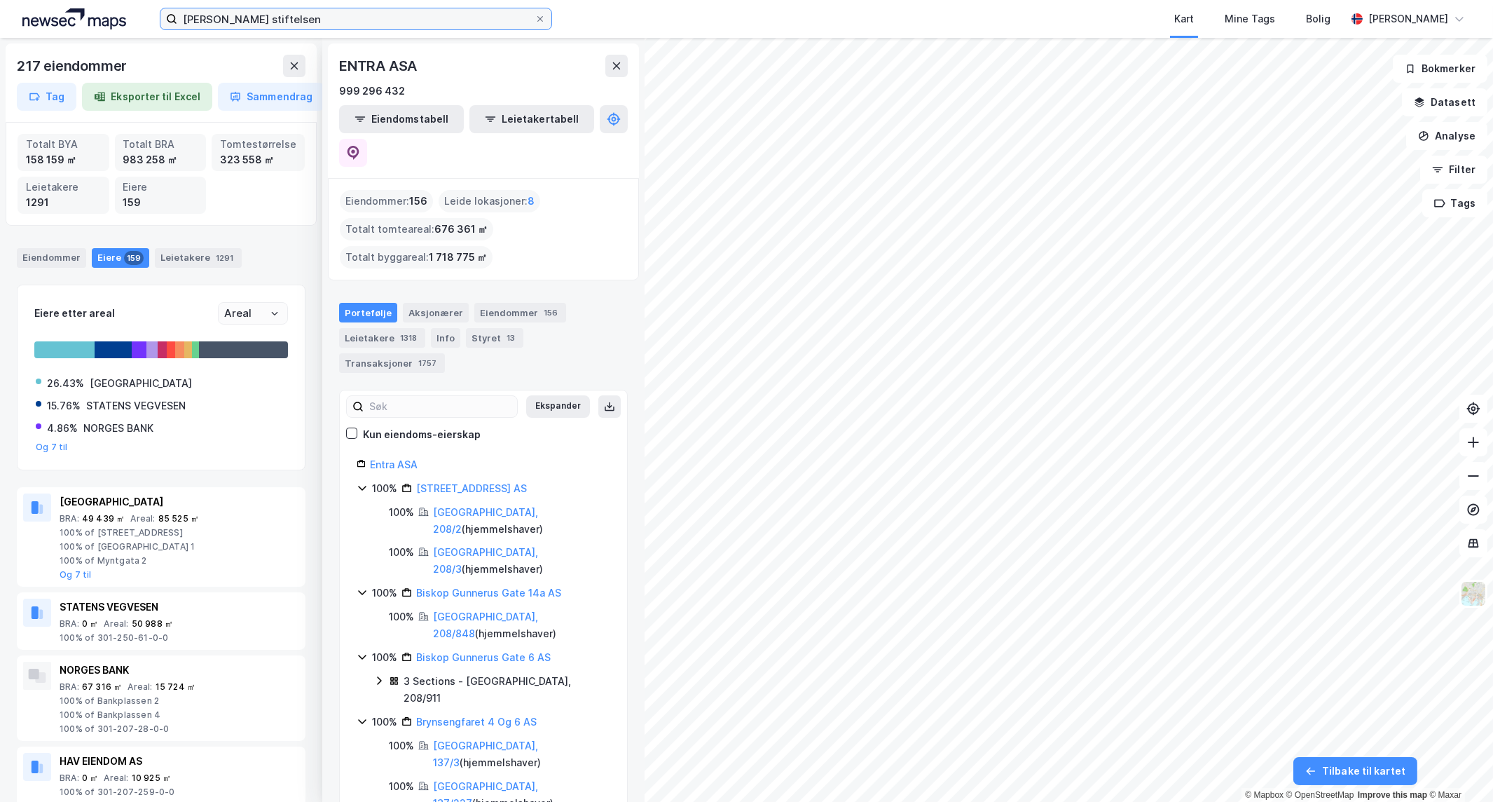
click at [363, 25] on input "[PERSON_NAME] stiftelsen" at bounding box center [355, 18] width 357 height 21
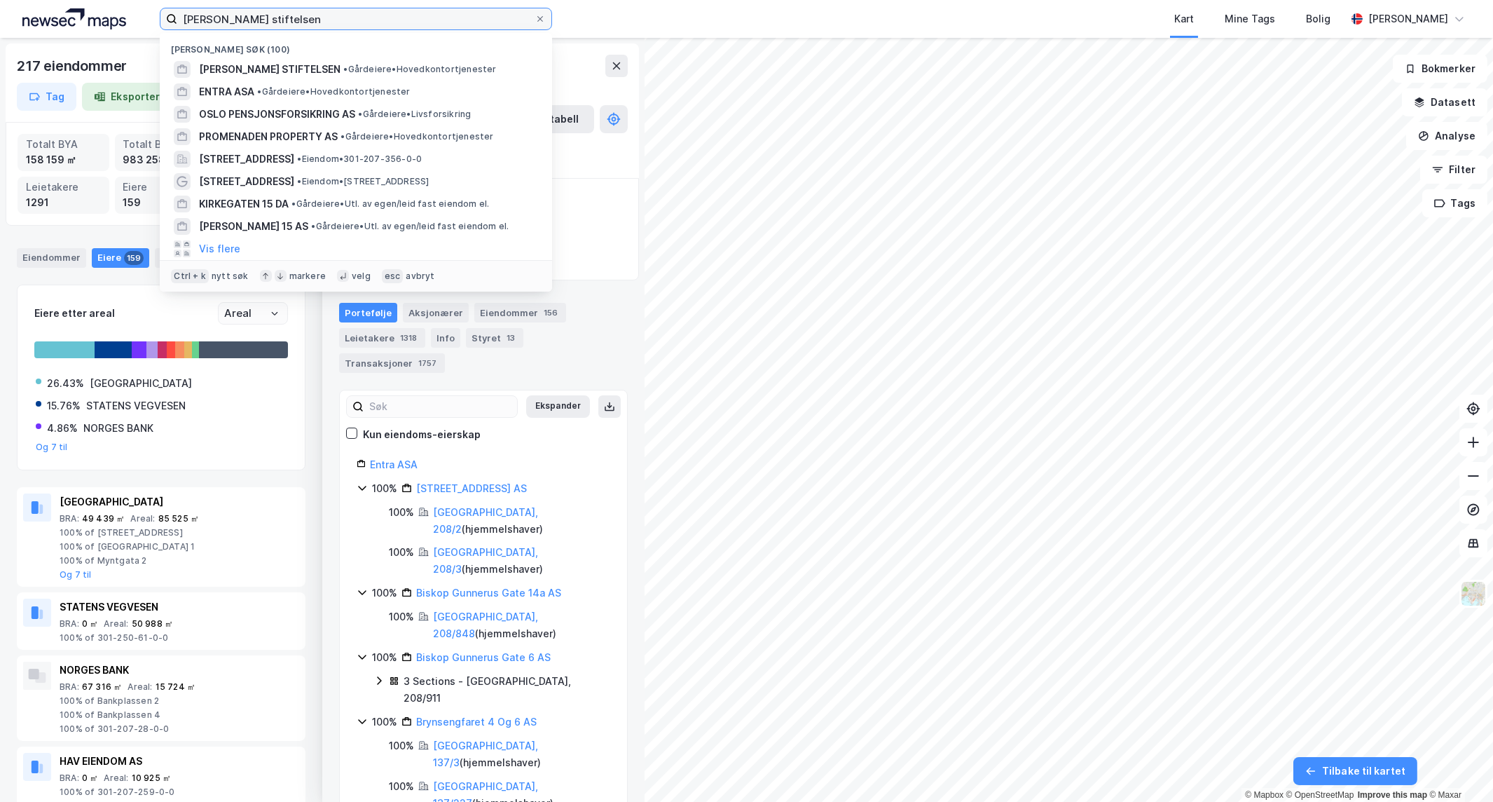
click at [363, 25] on input "[PERSON_NAME] stiftelsen" at bounding box center [355, 18] width 357 height 21
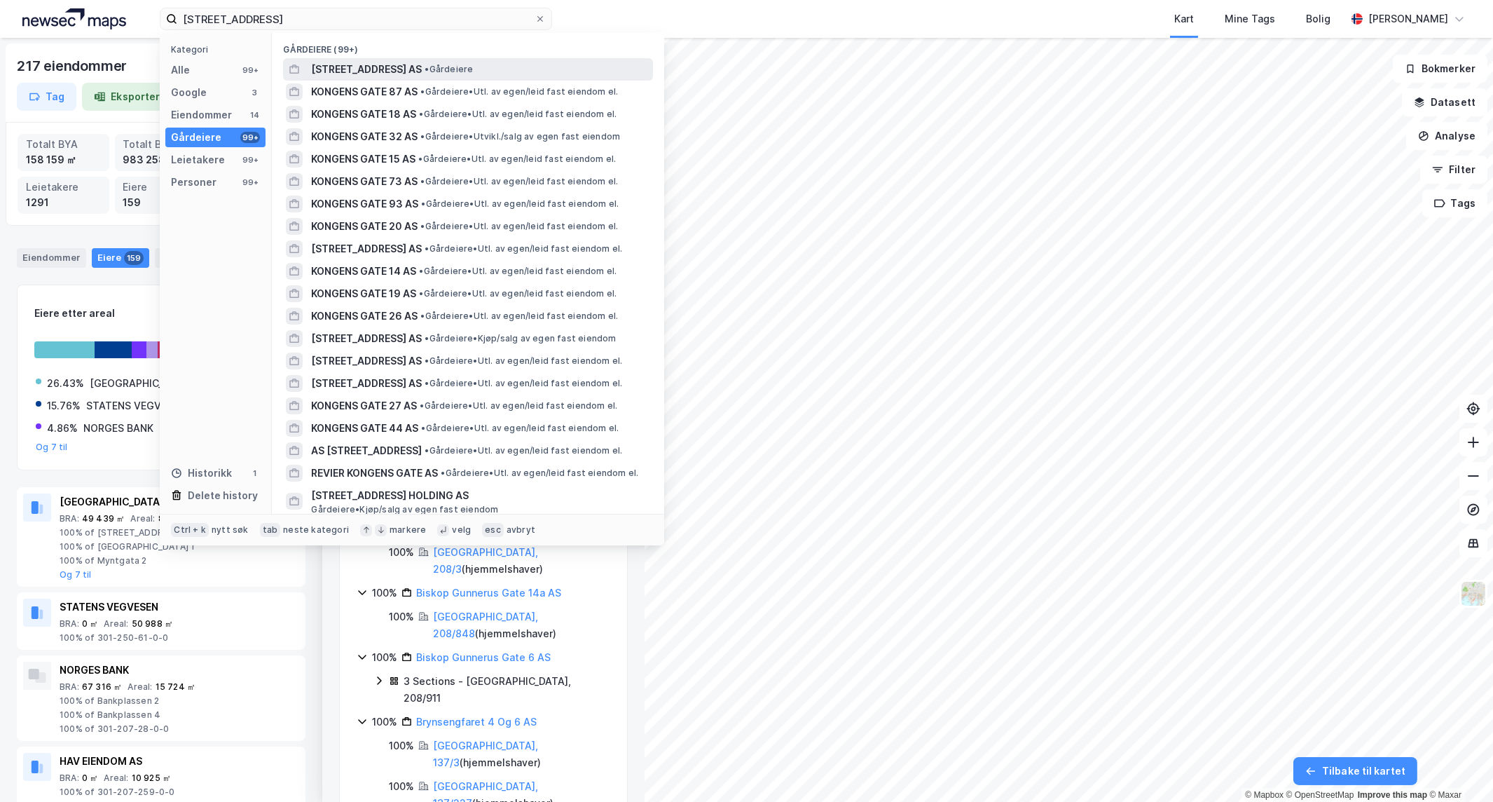
click at [416, 72] on span "[STREET_ADDRESS] AS" at bounding box center [366, 69] width 111 height 17
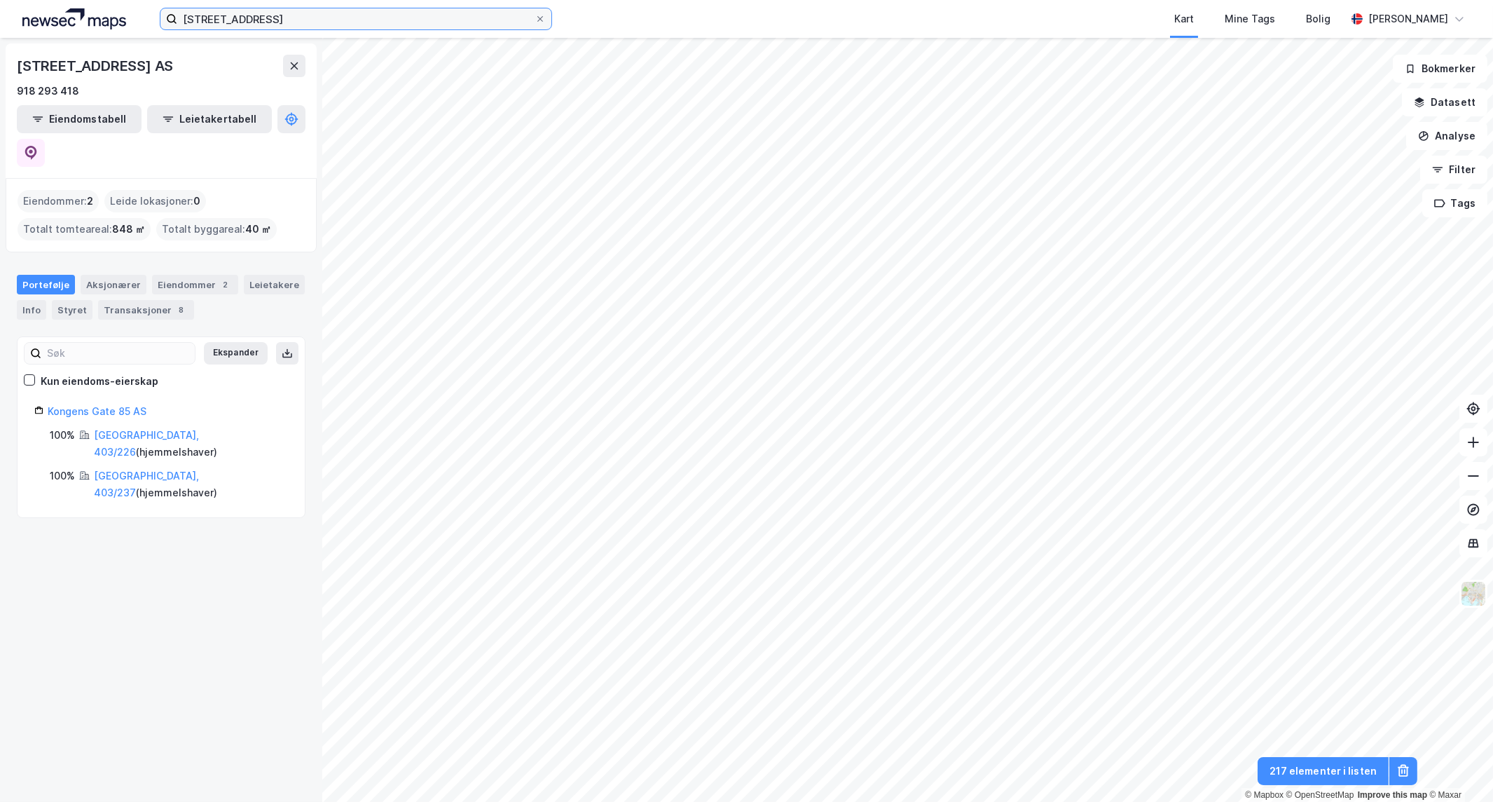
click at [281, 12] on input "[STREET_ADDRESS]" at bounding box center [355, 18] width 357 height 21
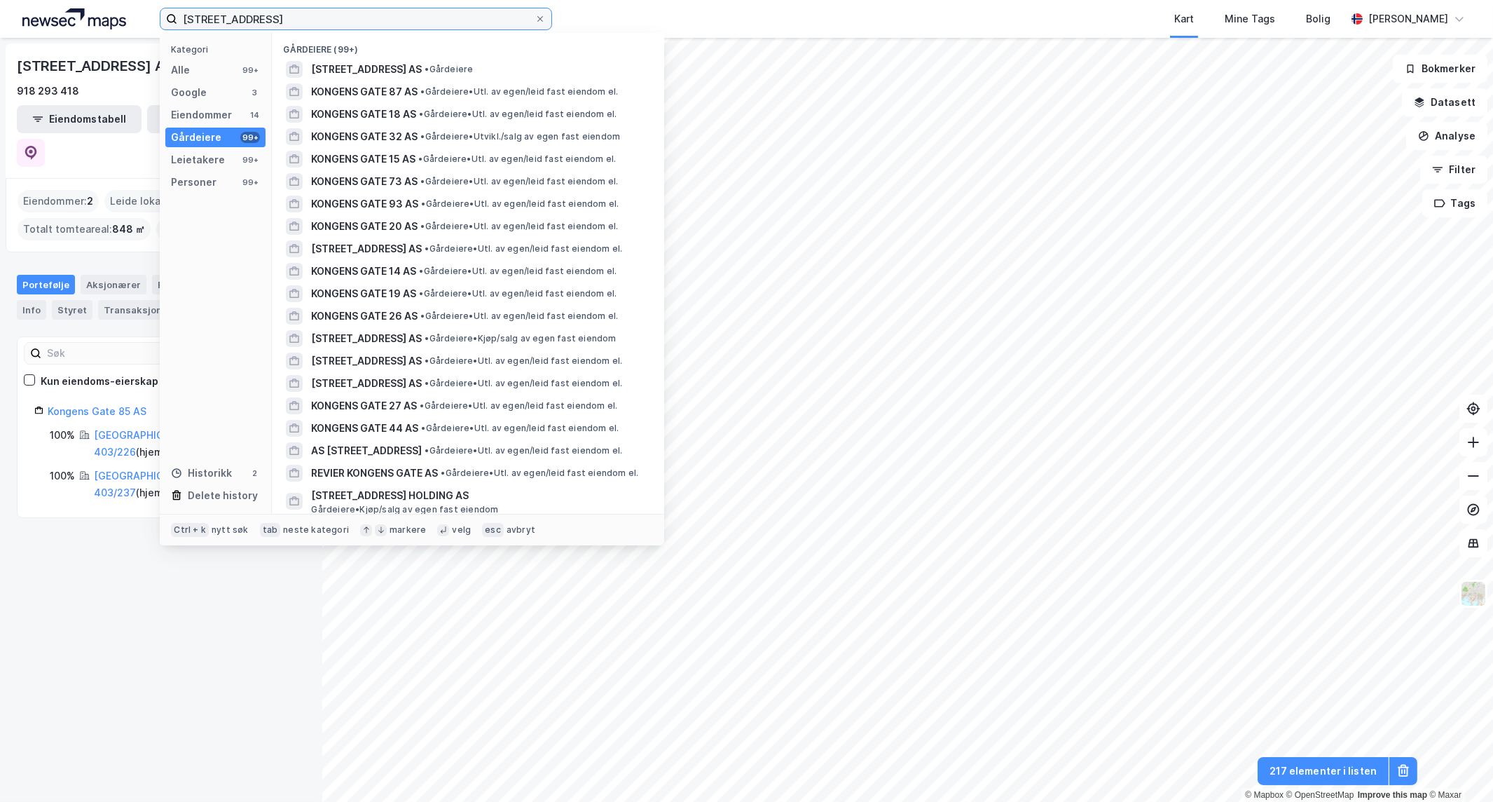
click at [281, 12] on input "[STREET_ADDRESS]" at bounding box center [355, 18] width 357 height 21
click at [284, 15] on input "[STREET_ADDRESS]" at bounding box center [355, 18] width 357 height 21
click at [212, 67] on div "Alle 99+" at bounding box center [215, 70] width 100 height 20
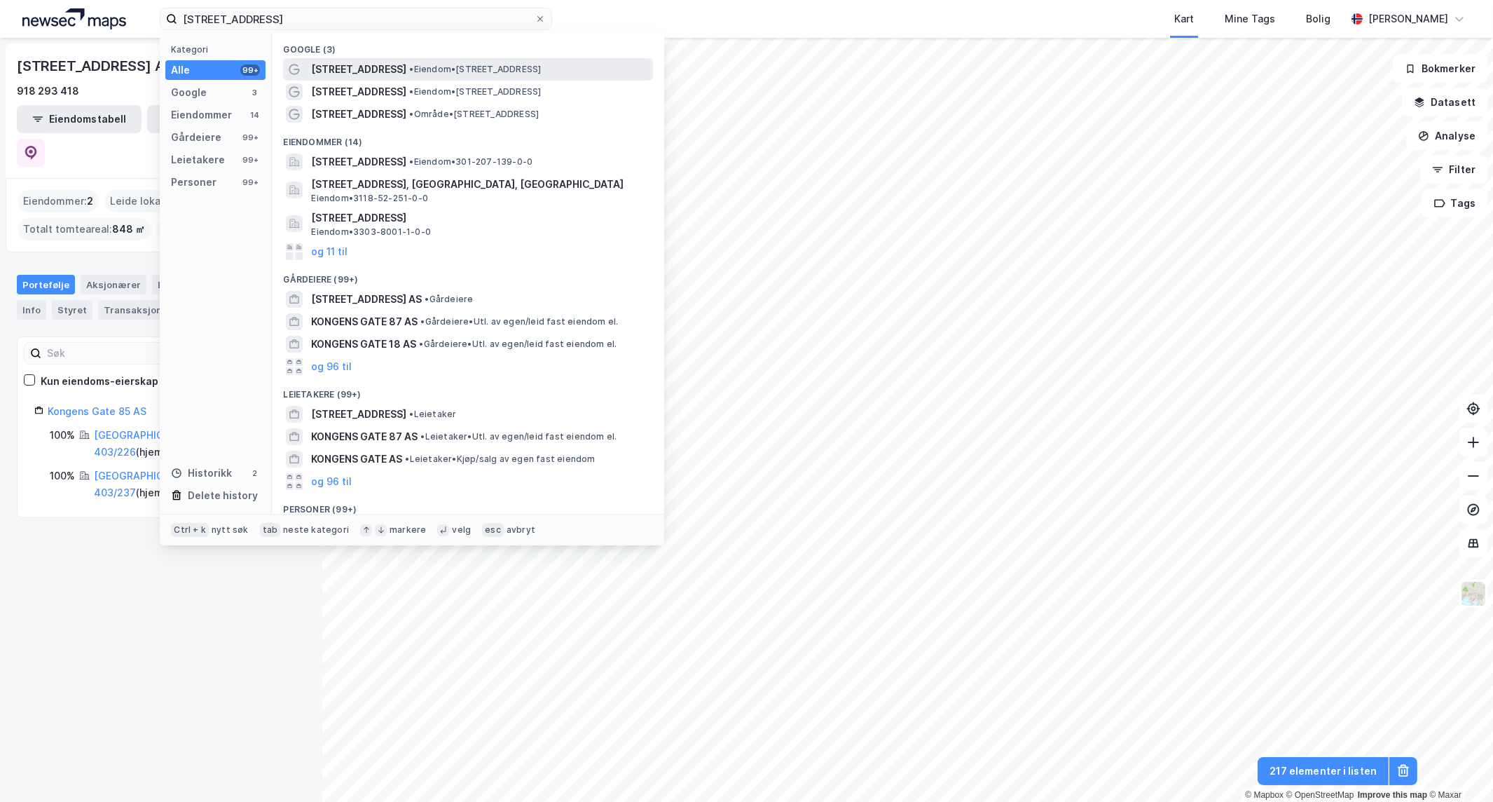
click at [516, 76] on div "Kongens gate 8 • Eiendom • Kongens gate 8, 0153 Oslo" at bounding box center [480, 69] width 339 height 17
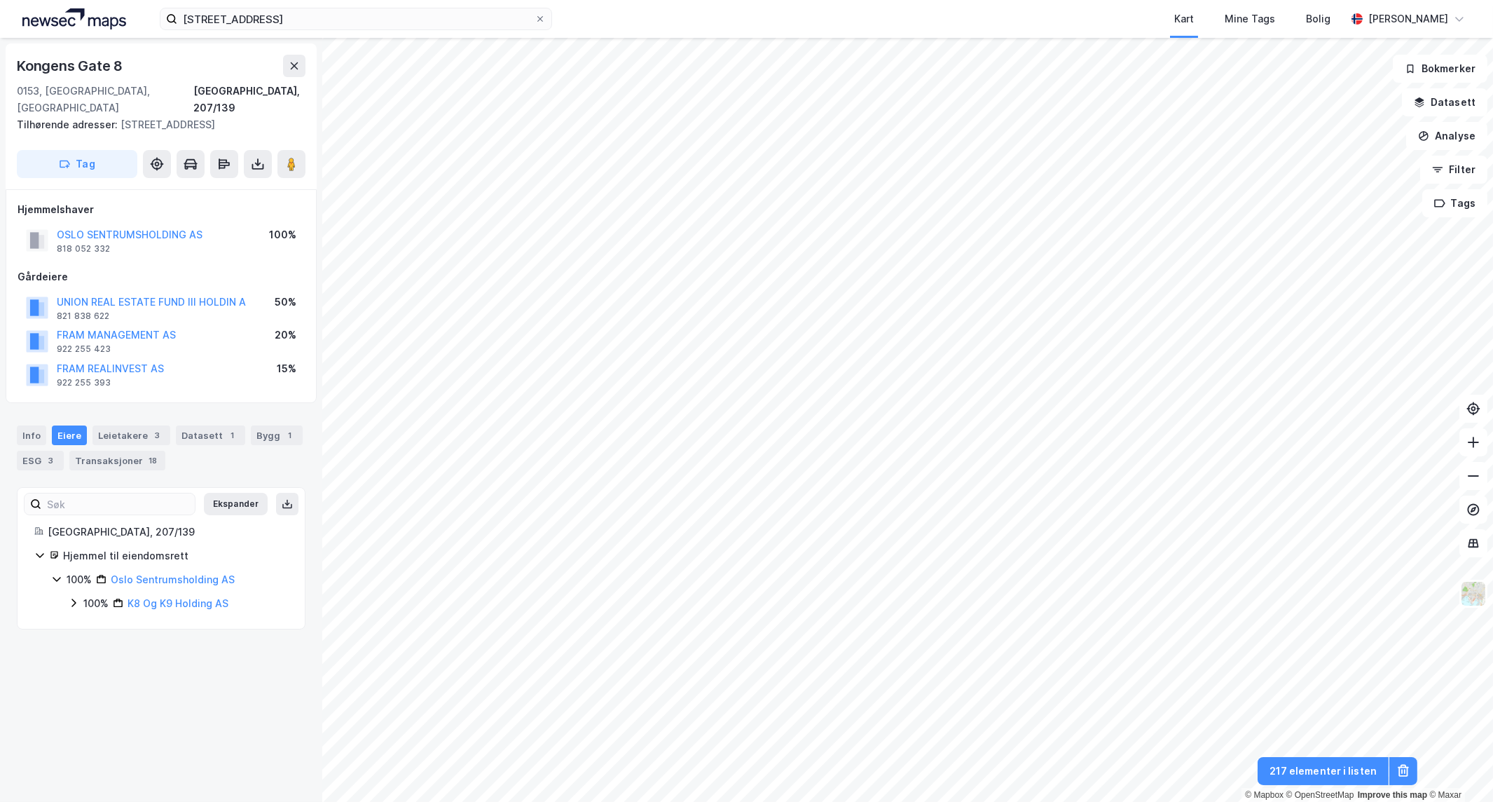
click at [75, 598] on icon at bounding box center [73, 602] width 4 height 8
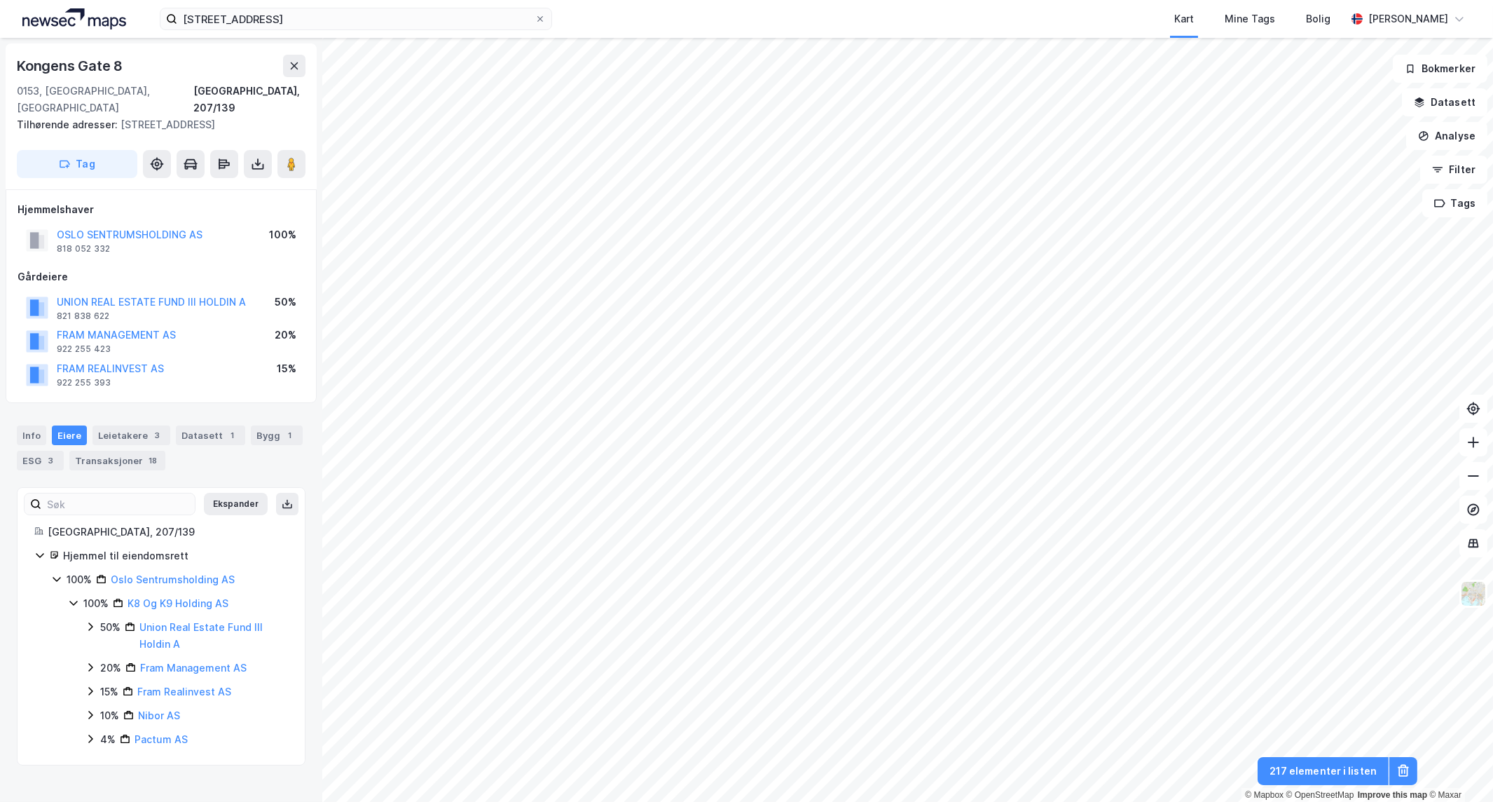
click at [77, 597] on icon at bounding box center [73, 602] width 11 height 11
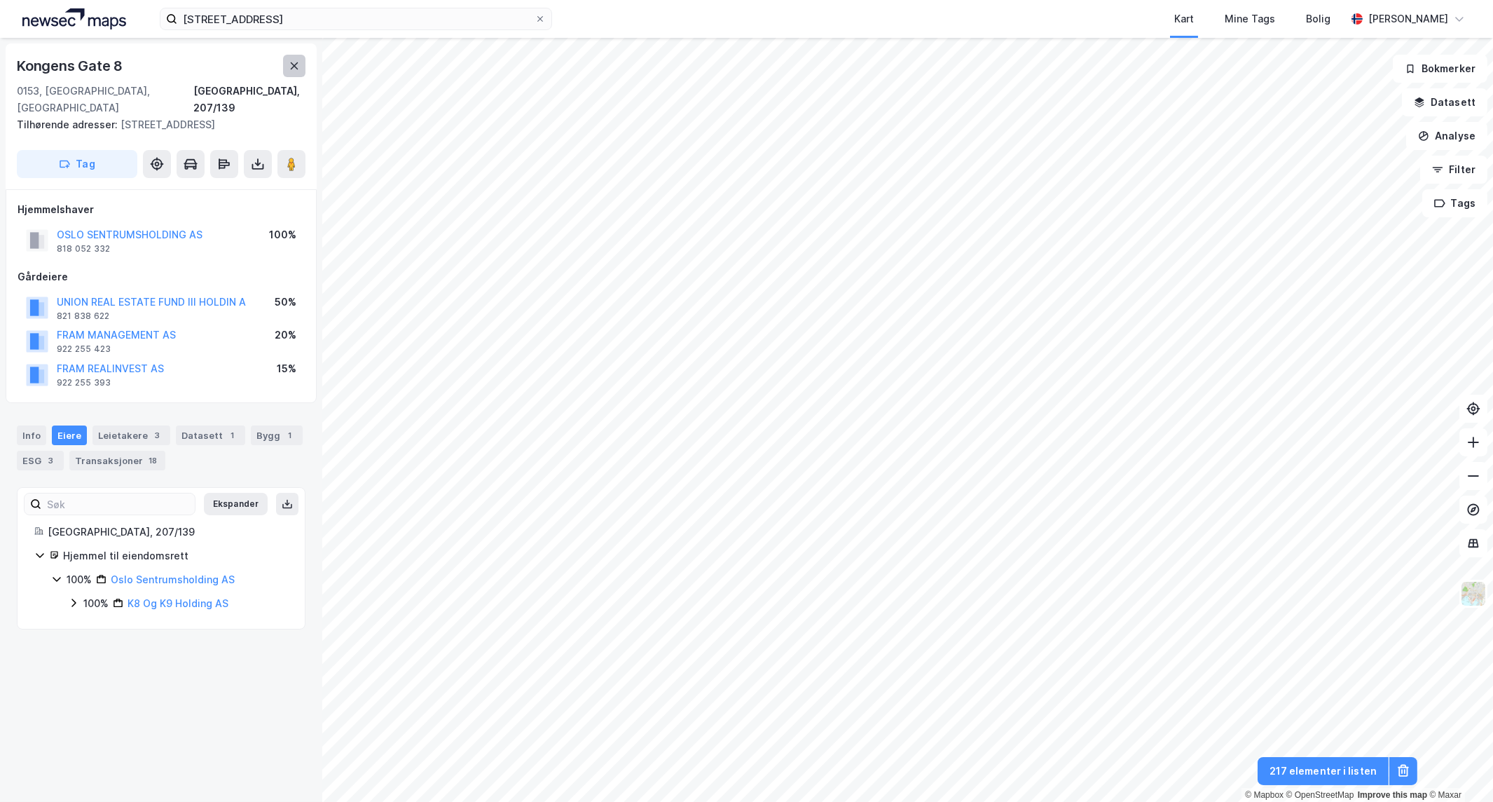
click at [290, 69] on icon at bounding box center [294, 65] width 11 height 11
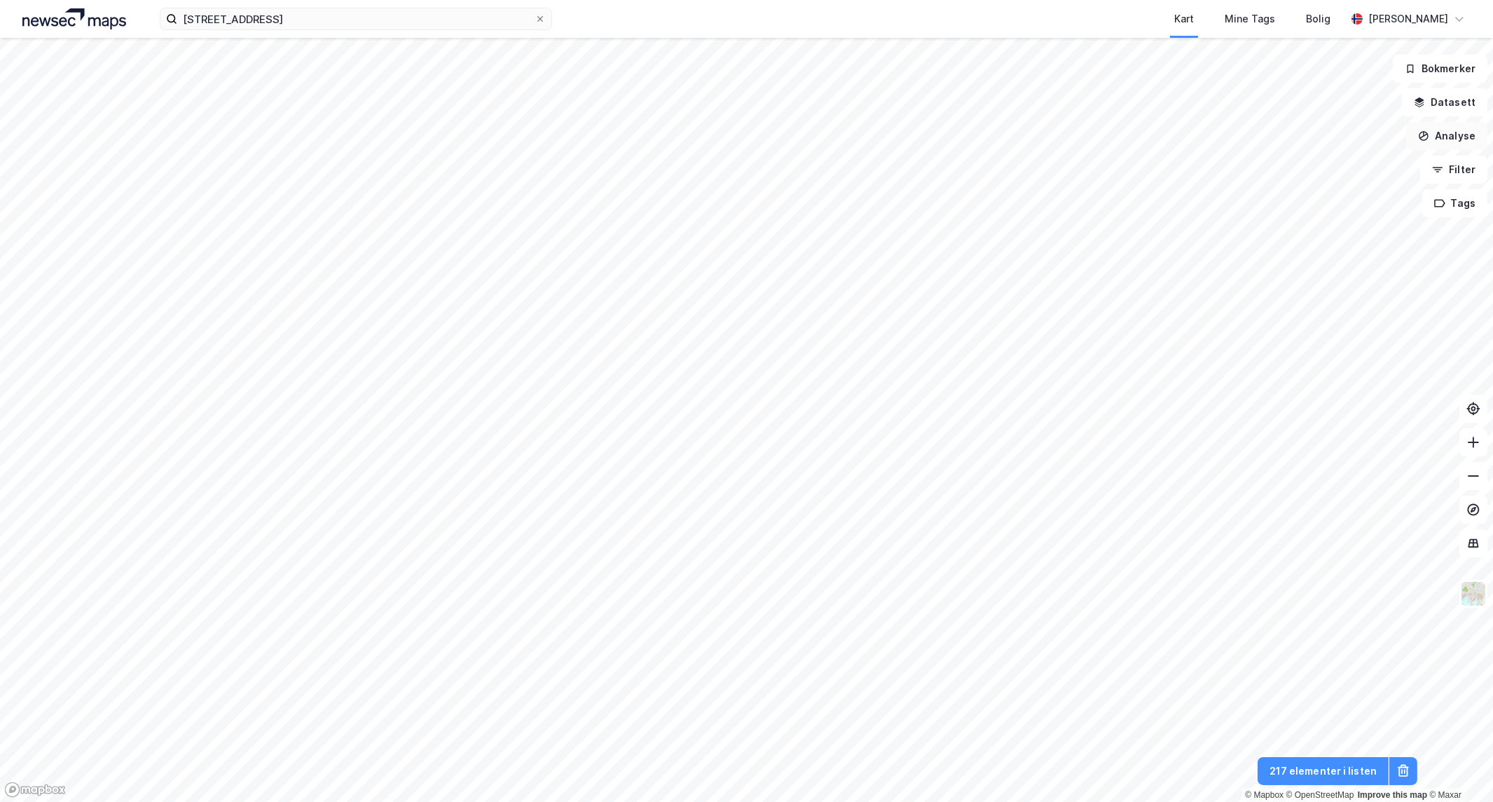
click at [1465, 138] on button "Analyse" at bounding box center [1446, 136] width 81 height 28
click at [1459, 122] on button "Analyse" at bounding box center [1446, 136] width 81 height 28
click at [1468, 99] on button "Datasett" at bounding box center [1444, 102] width 85 height 28
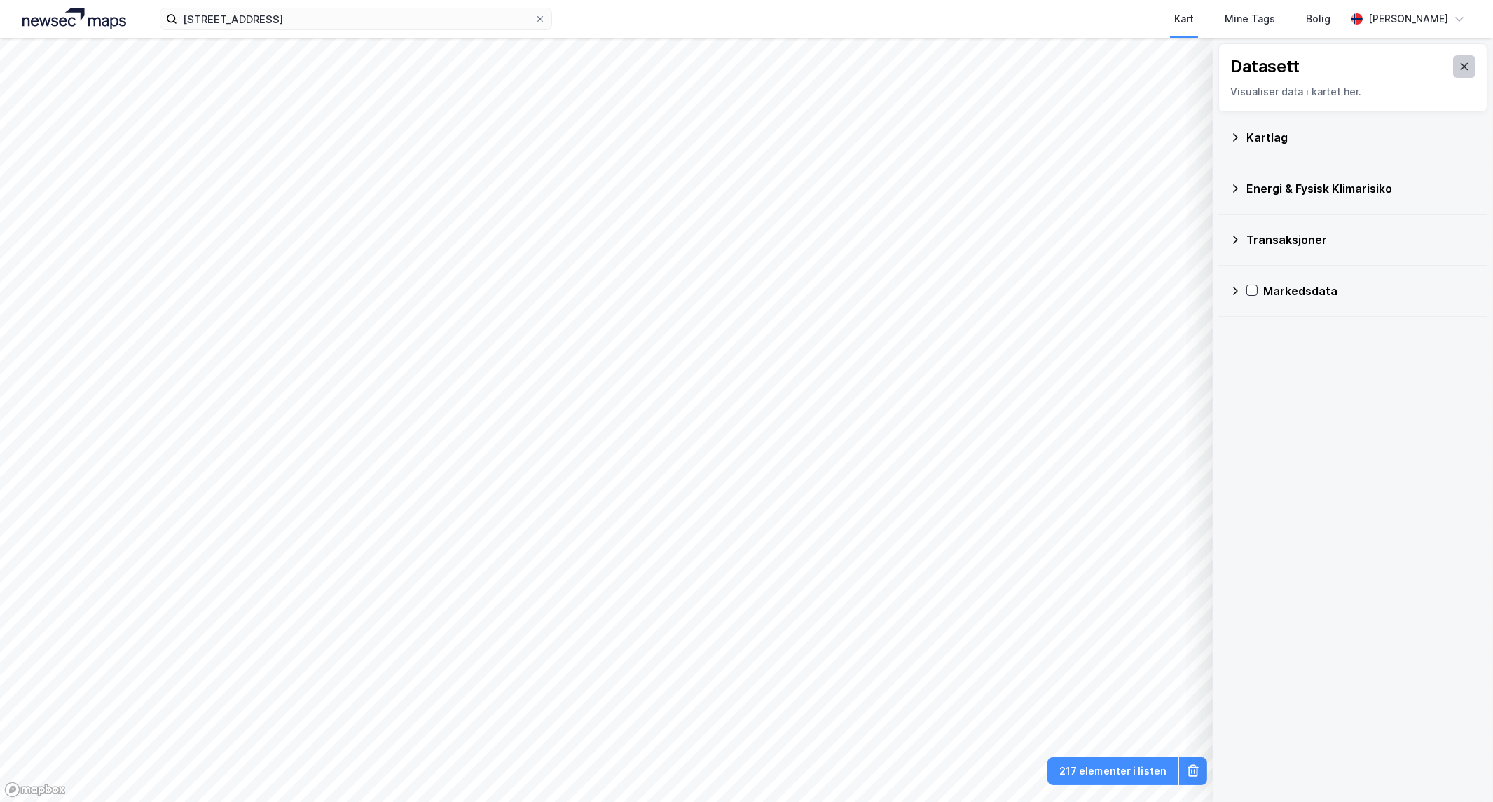
click at [1459, 69] on icon at bounding box center [1464, 66] width 11 height 11
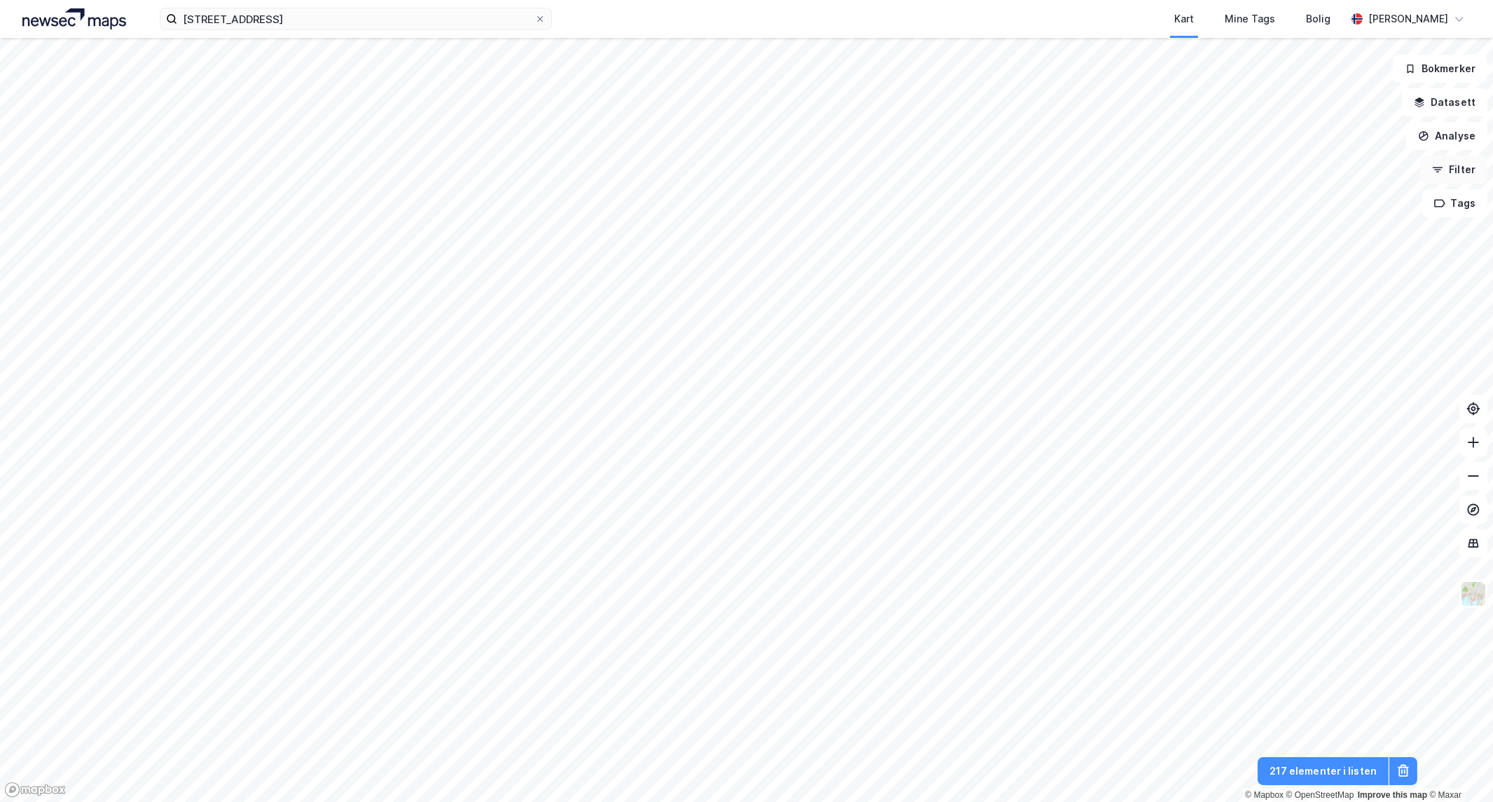
click at [1462, 169] on button "Filter" at bounding box center [1453, 170] width 67 height 28
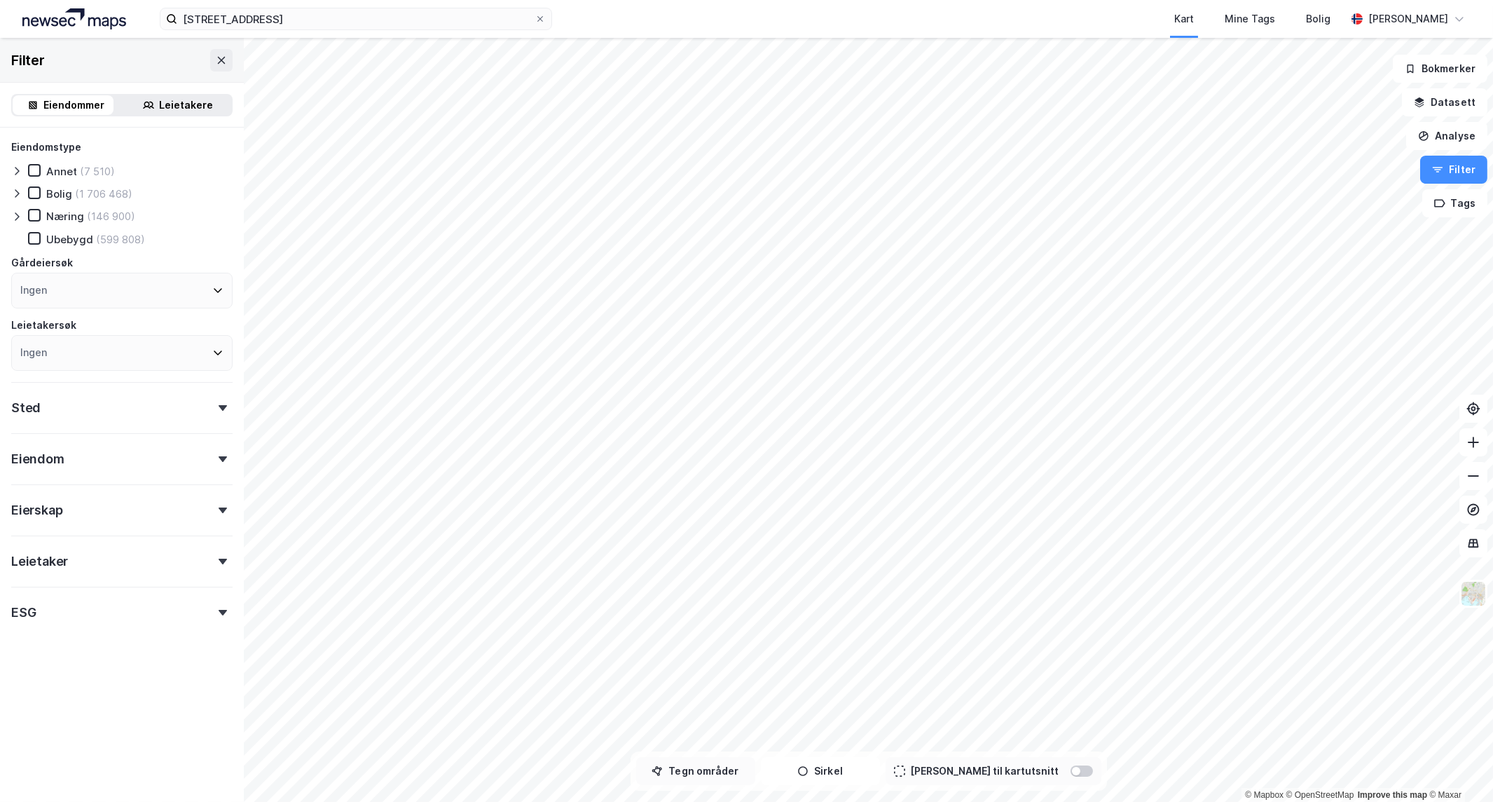
click at [736, 768] on button "Tegn områder" at bounding box center [695, 771] width 119 height 28
click at [755, 775] on button "Tegner i kart" at bounding box center [695, 771] width 119 height 28
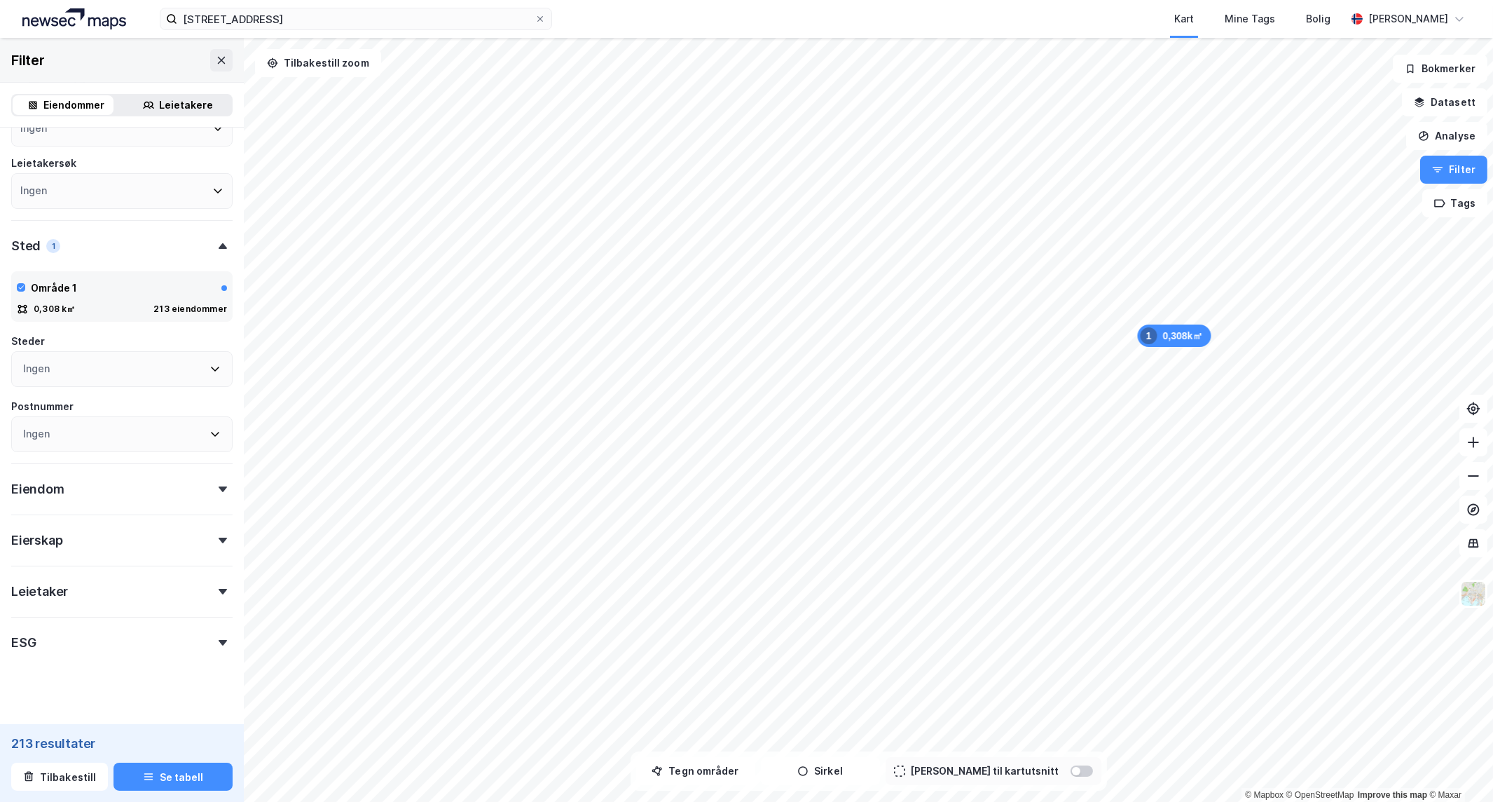
scroll to position [175, 0]
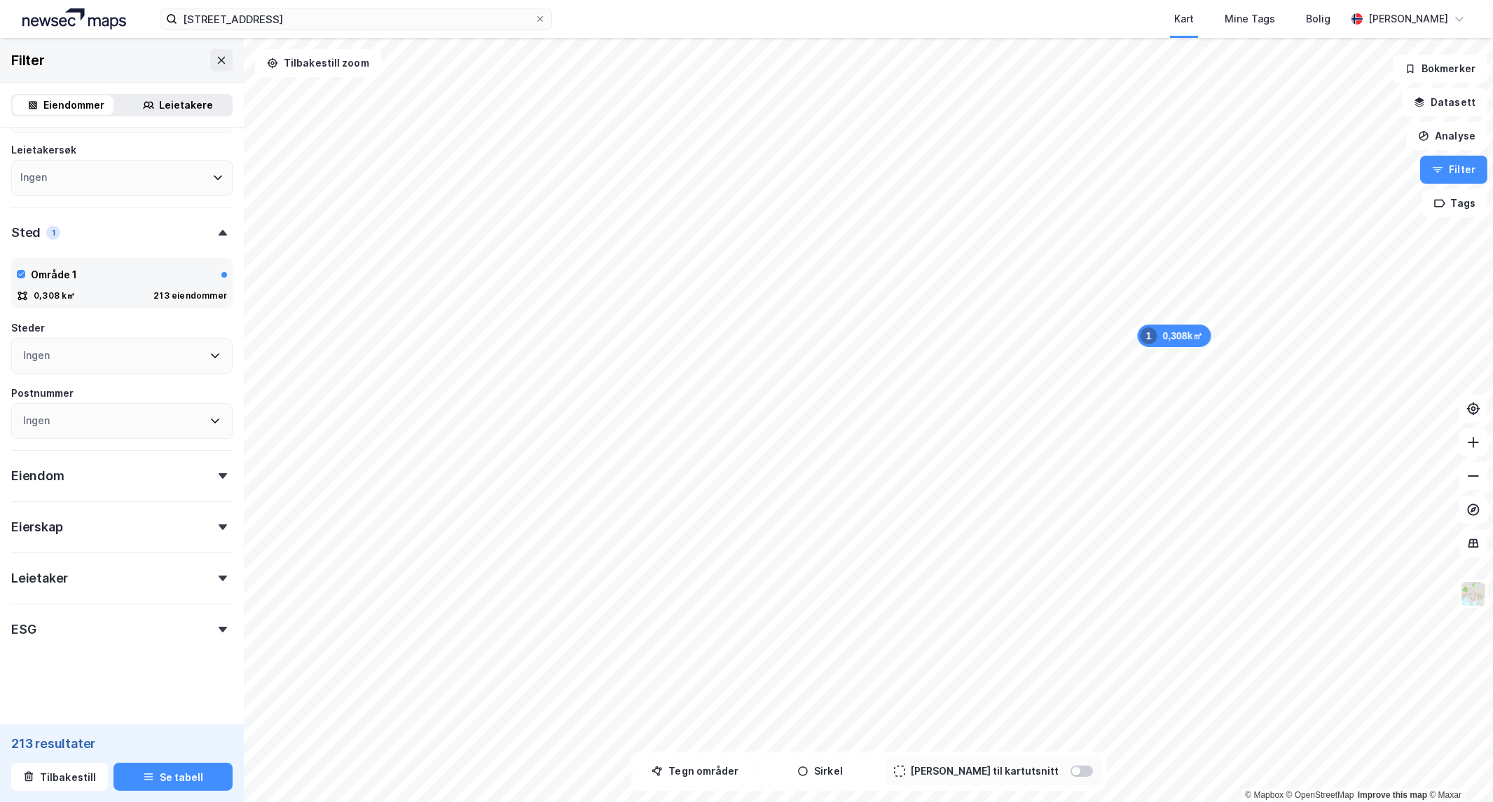
click at [110, 531] on div "Eierskap" at bounding box center [121, 521] width 221 height 40
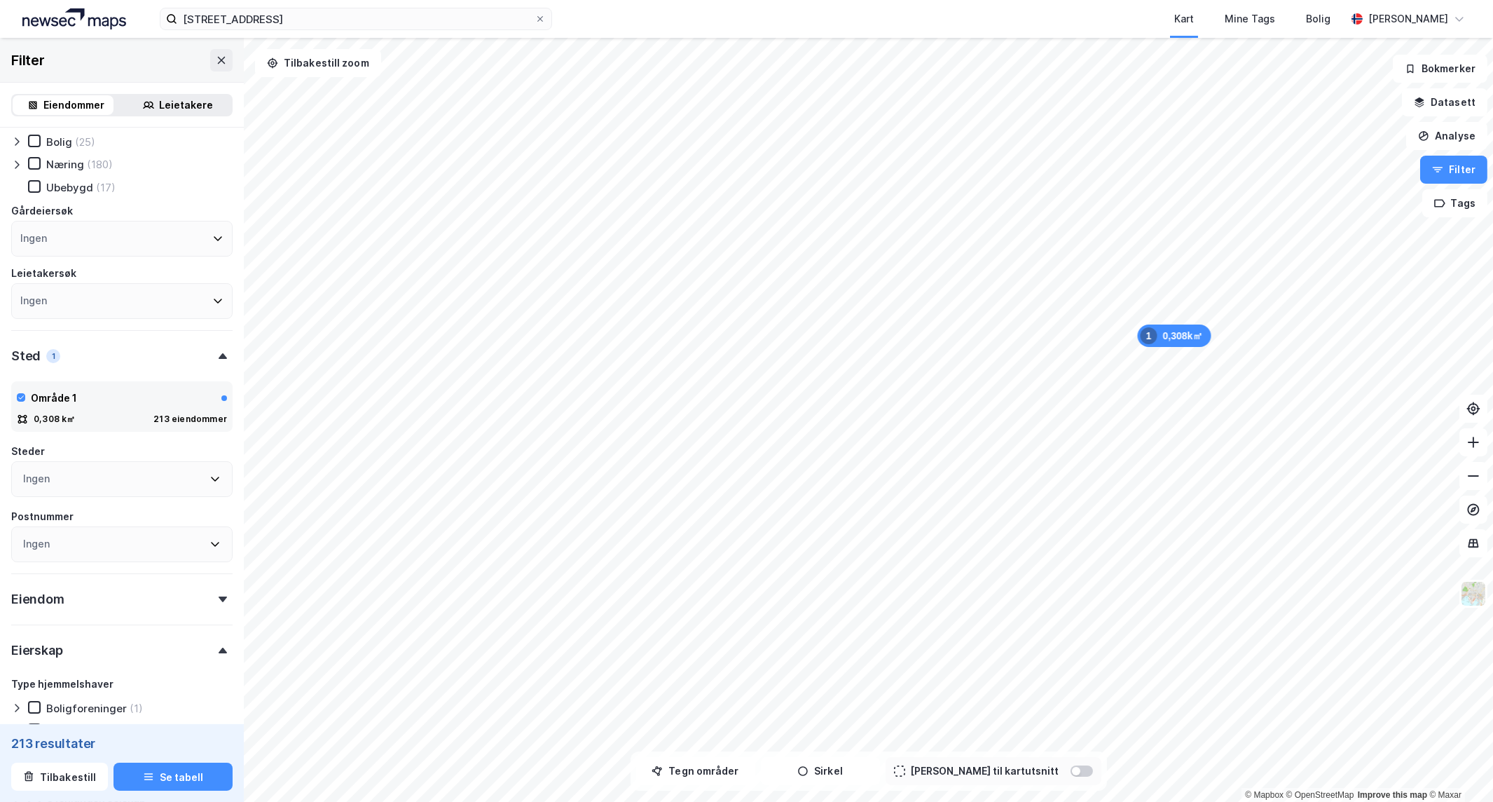
scroll to position [0, 0]
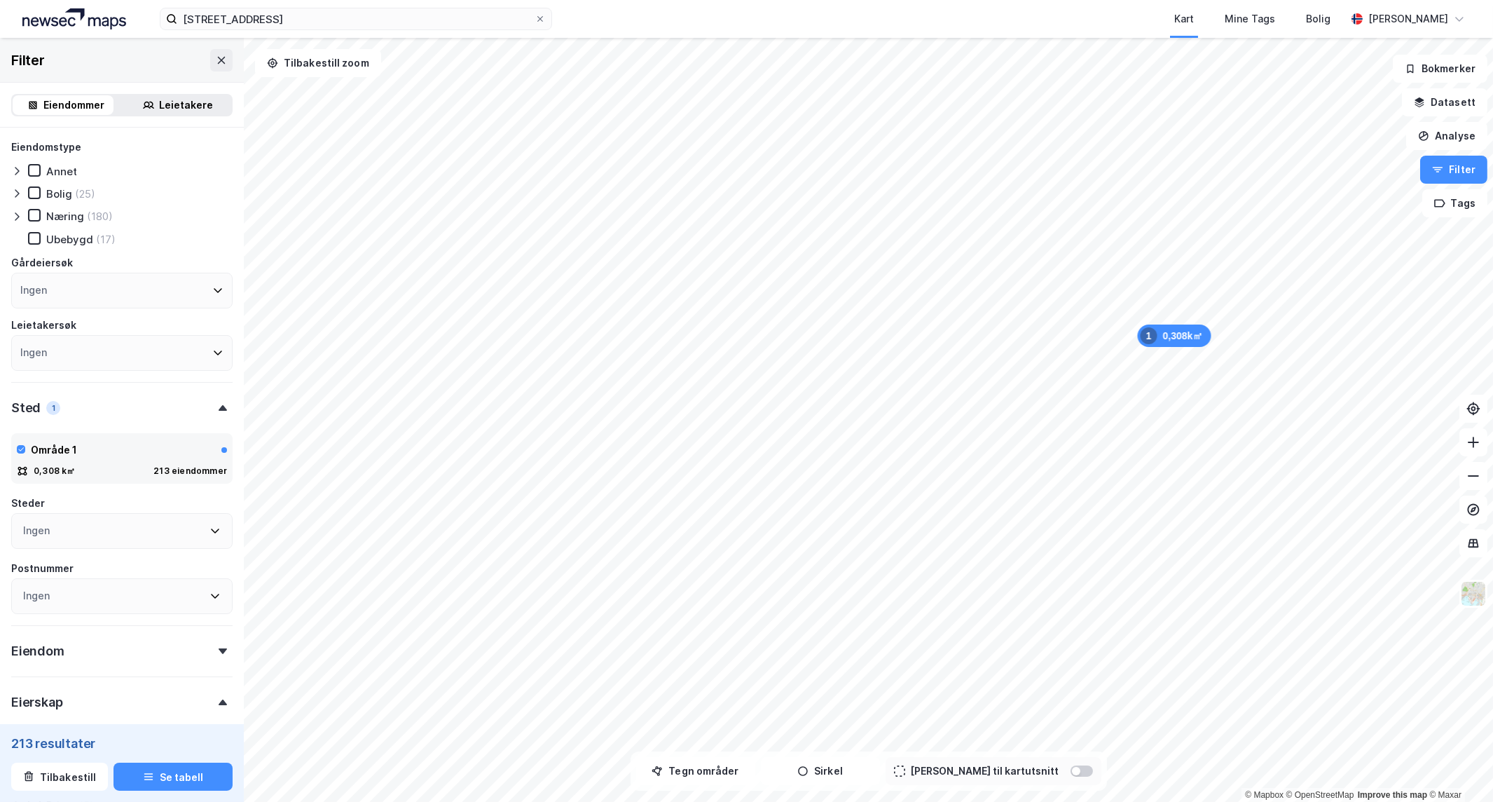
click at [189, 99] on div "Leietakere" at bounding box center [187, 105] width 54 height 17
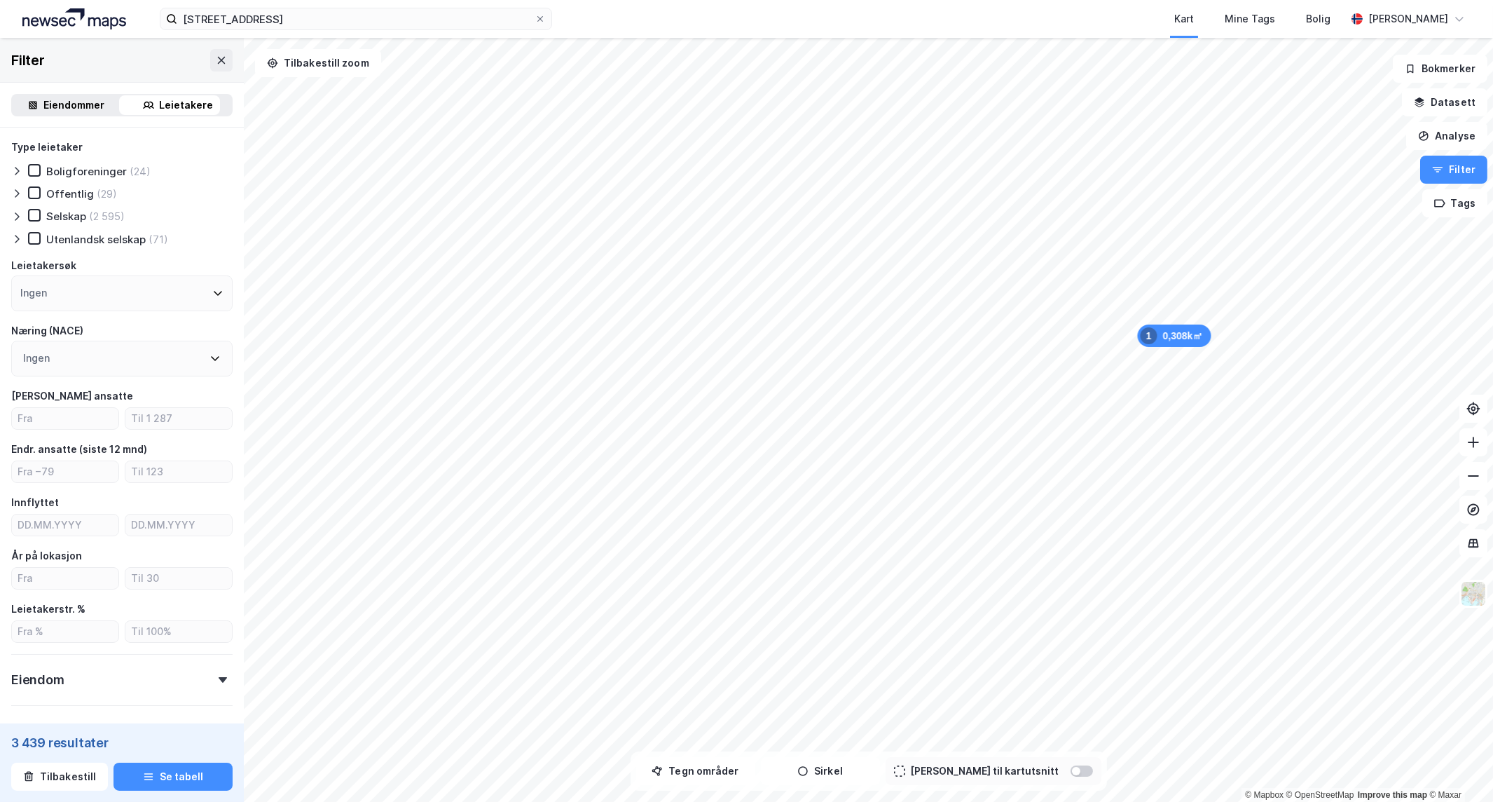
click at [92, 107] on div "Eiendommer" at bounding box center [74, 105] width 61 height 17
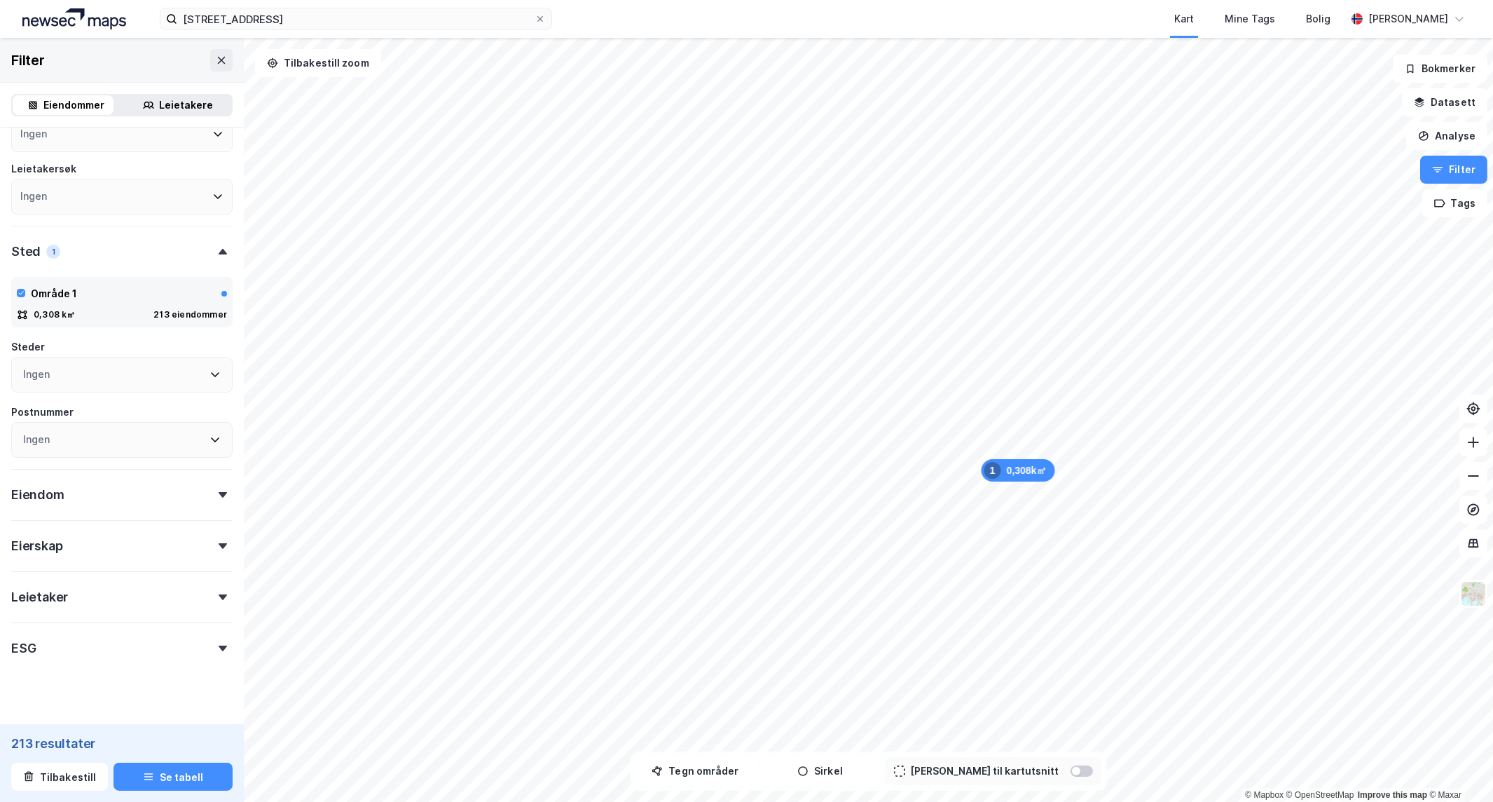
scroll to position [175, 0]
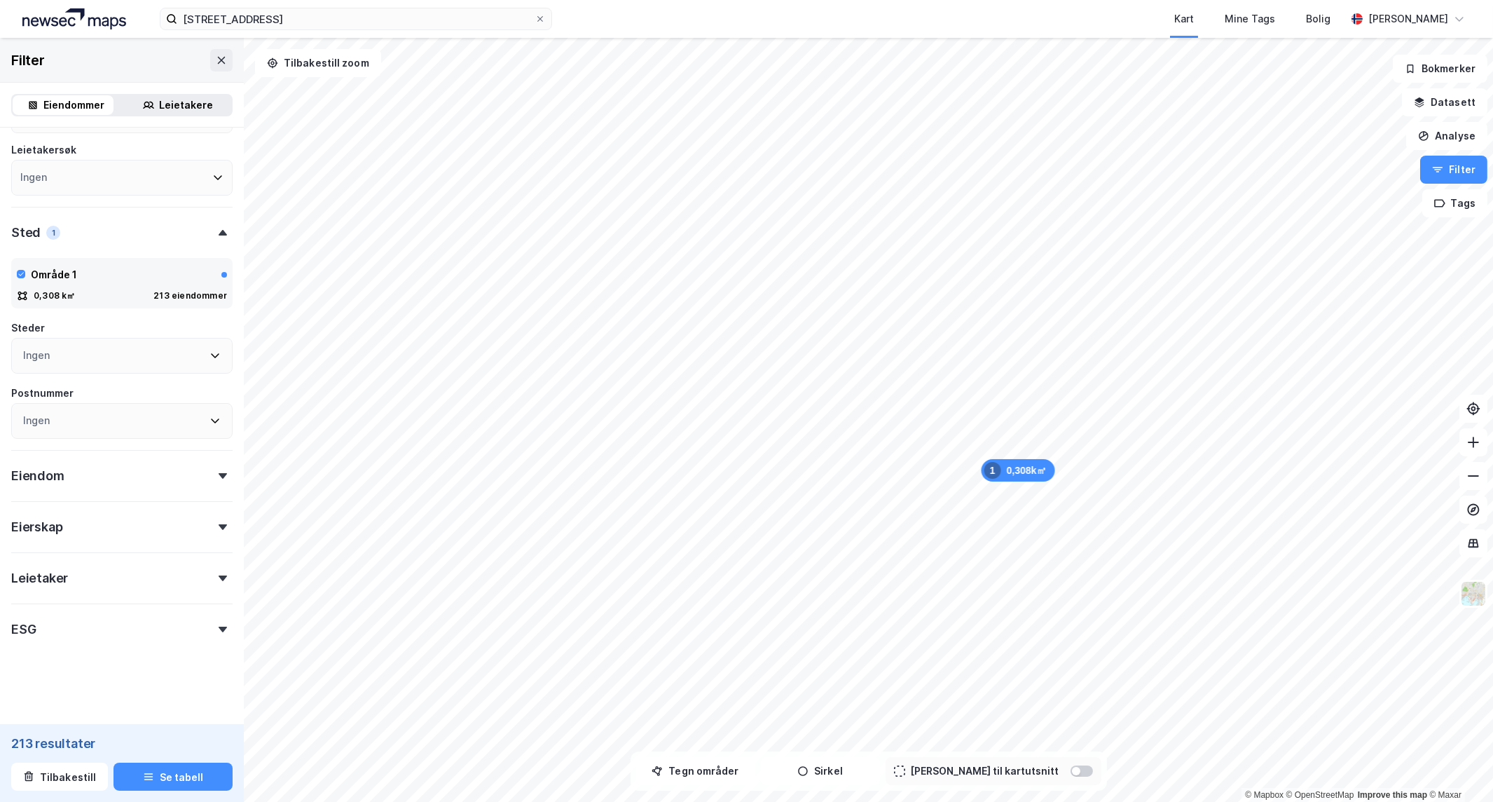
click at [115, 529] on div "Eierskap" at bounding box center [121, 521] width 221 height 40
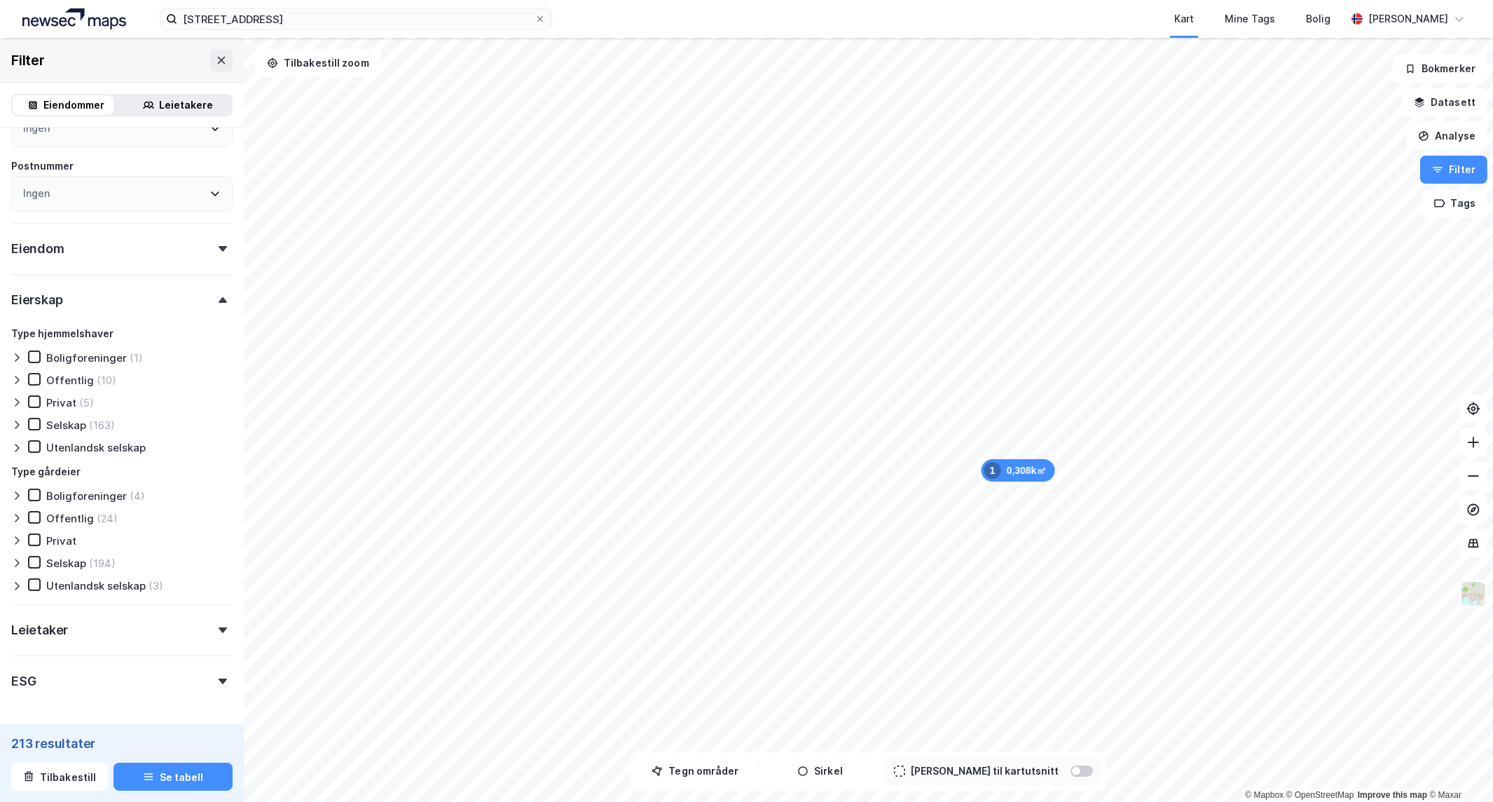
scroll to position [451, 0]
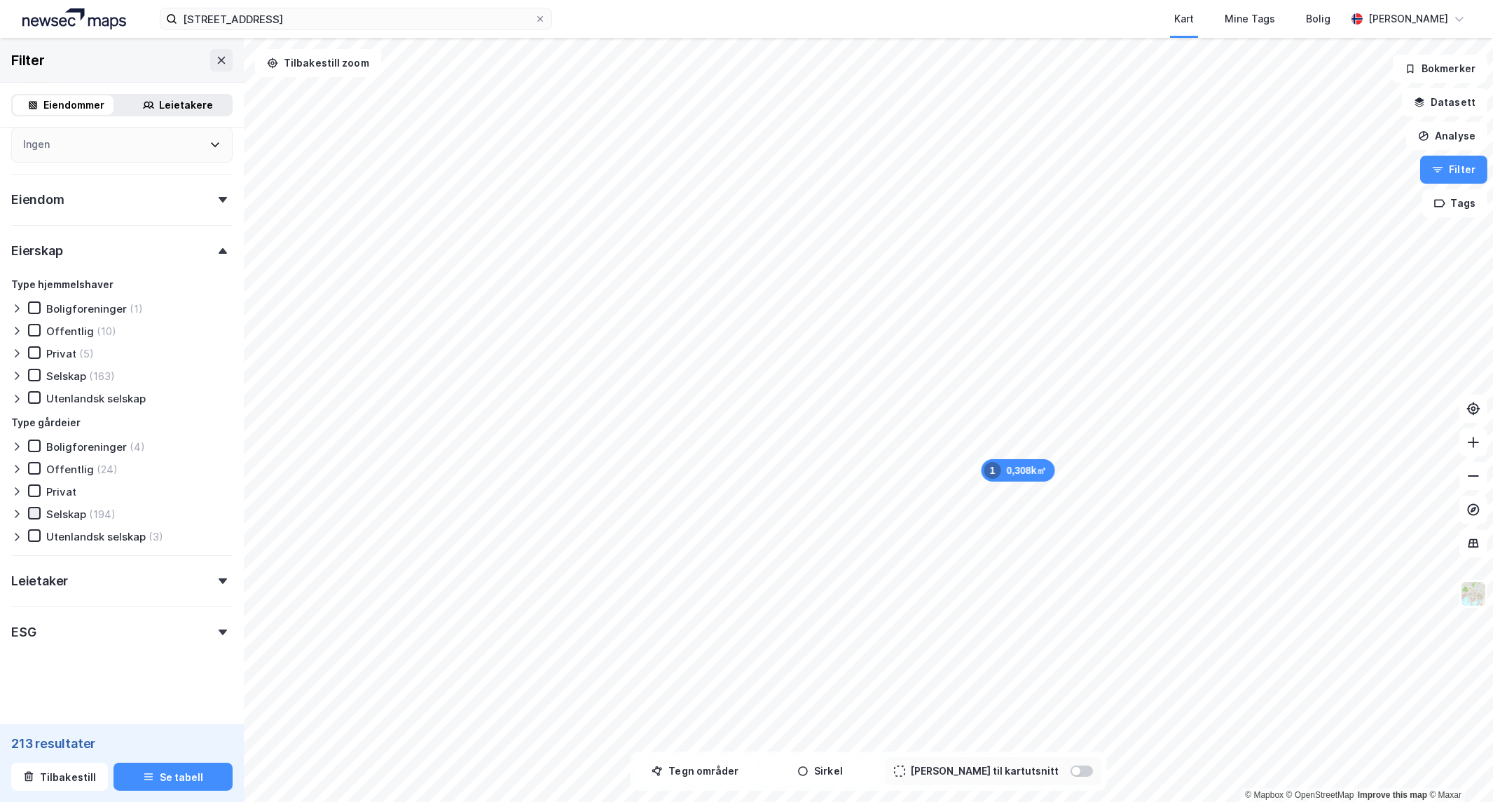
click at [29, 508] on icon at bounding box center [34, 513] width 10 height 10
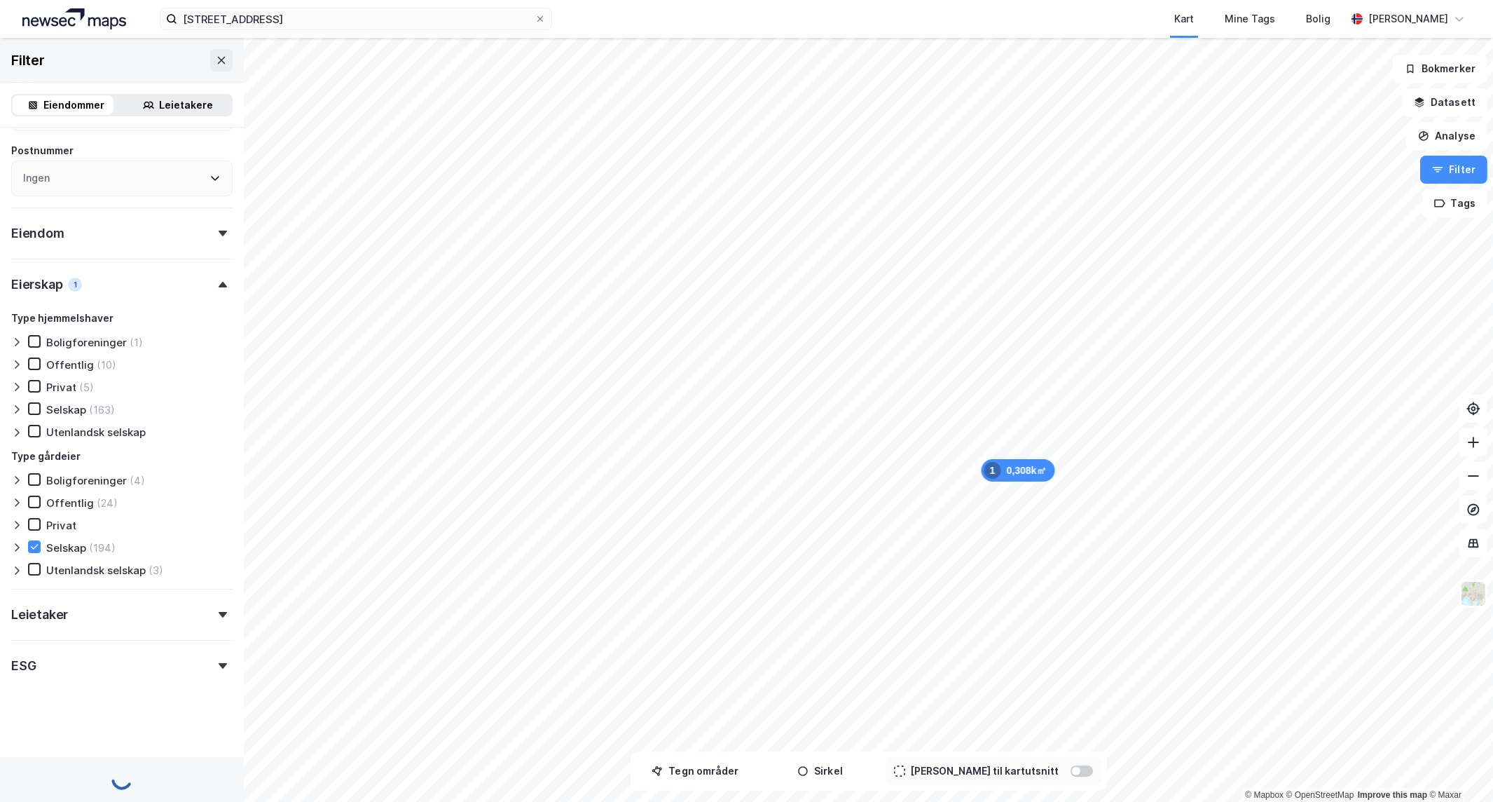
scroll to position [451, 0]
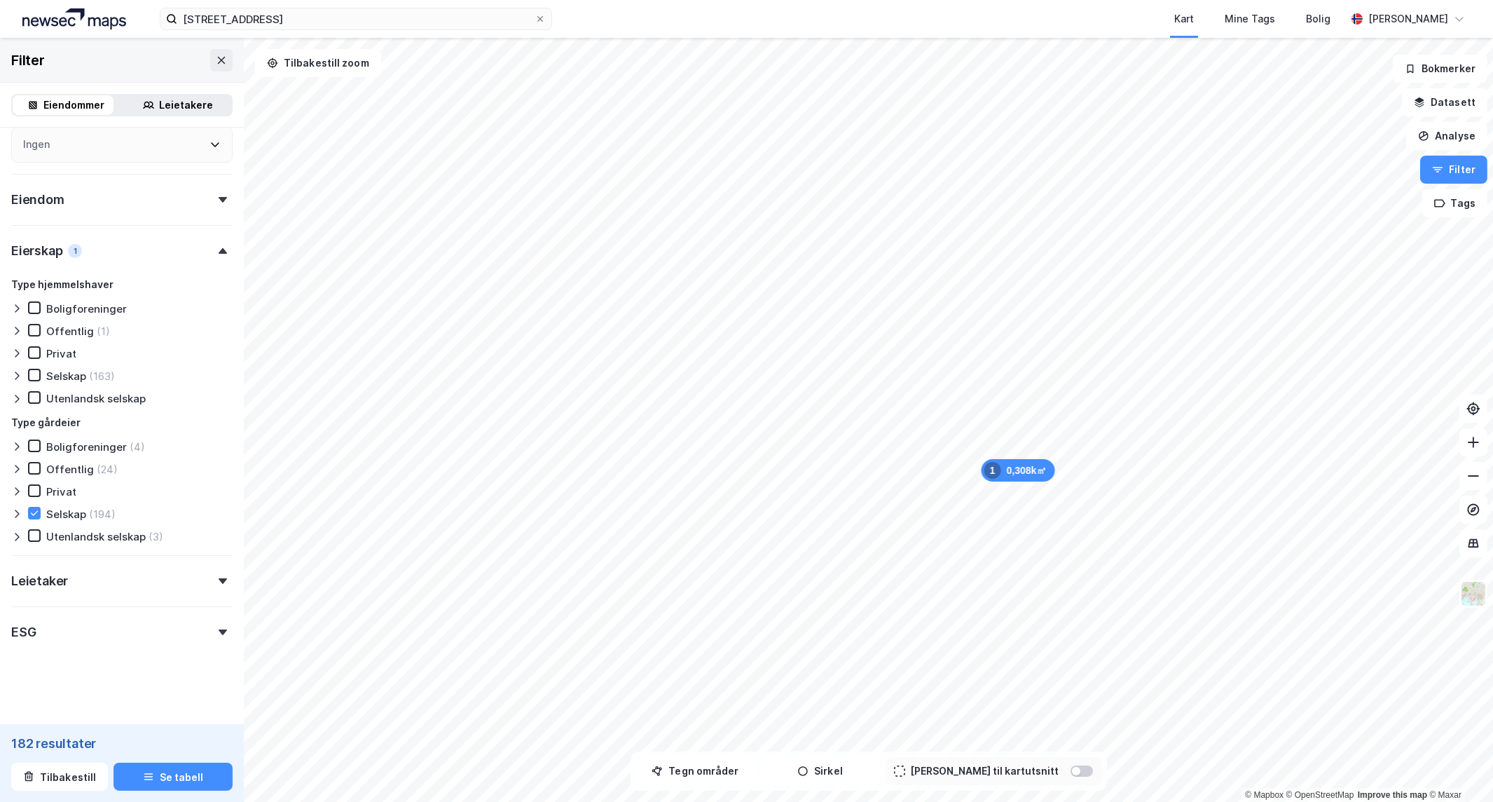
click at [71, 746] on div "182 resultater" at bounding box center [121, 742] width 221 height 17
click at [163, 783] on button "Se tabell" at bounding box center [173, 776] width 119 height 28
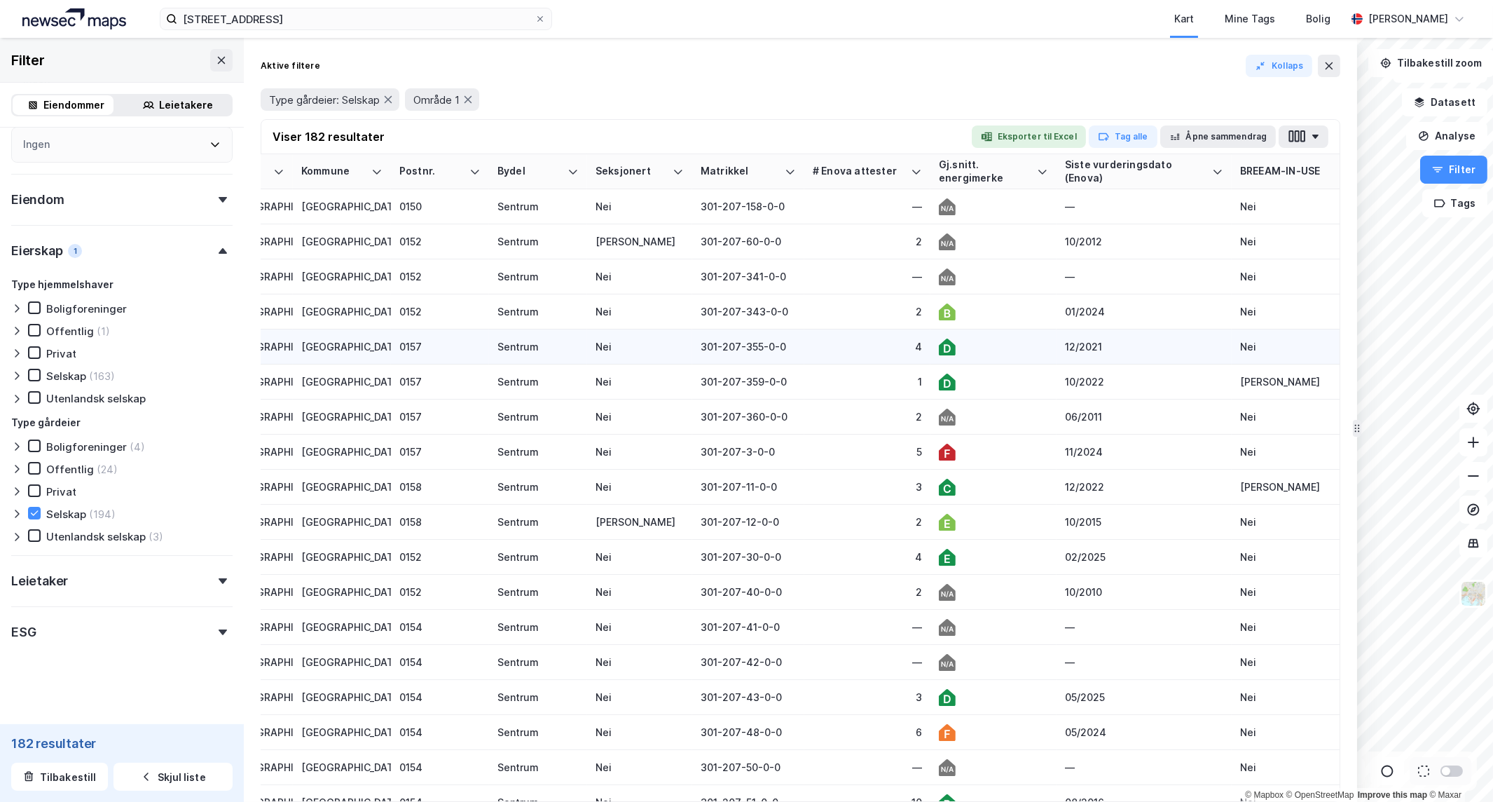
scroll to position [0, 1323]
click at [1325, 62] on icon at bounding box center [1329, 65] width 11 height 11
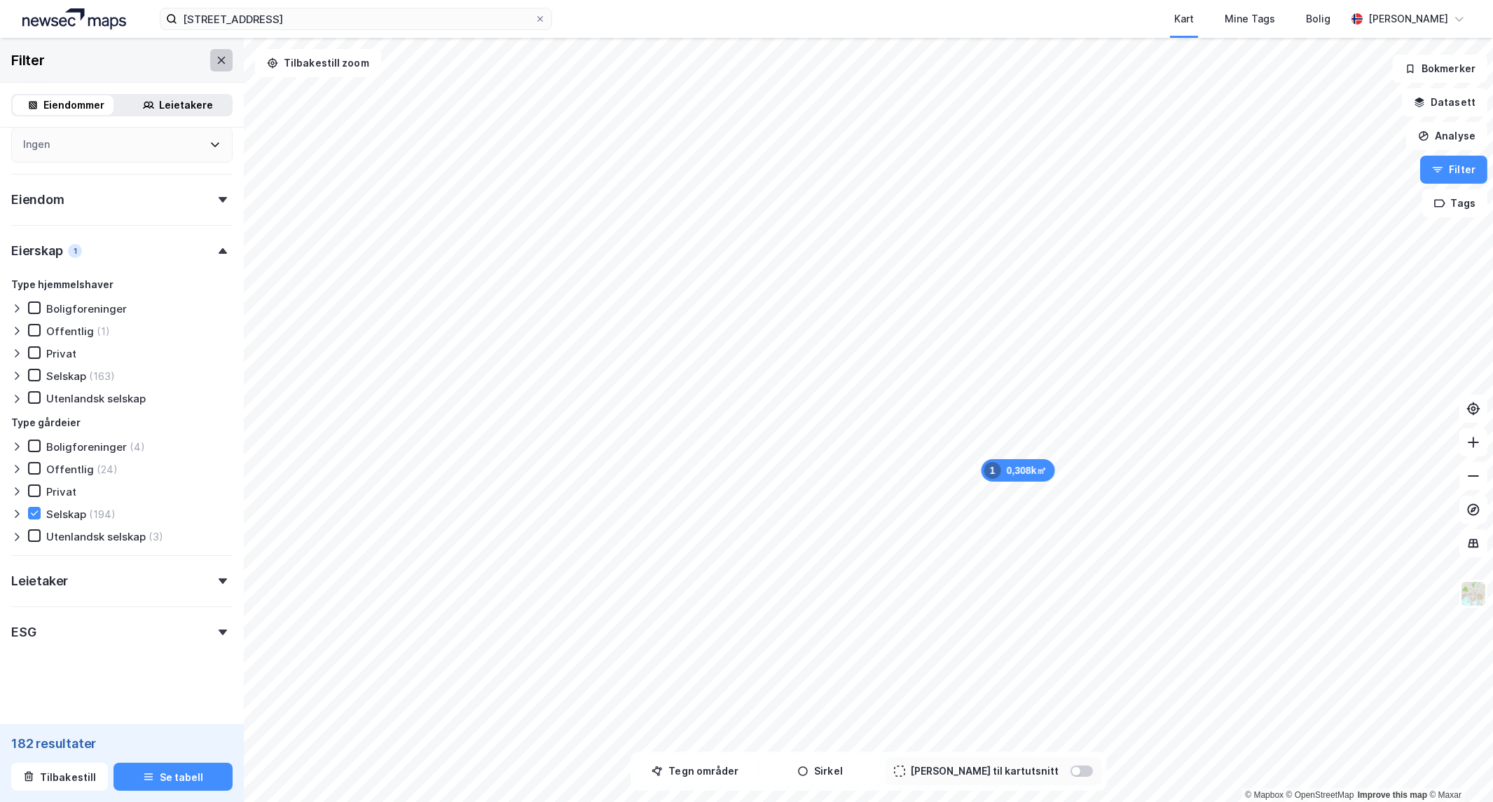
click at [216, 62] on icon at bounding box center [221, 60] width 11 height 11
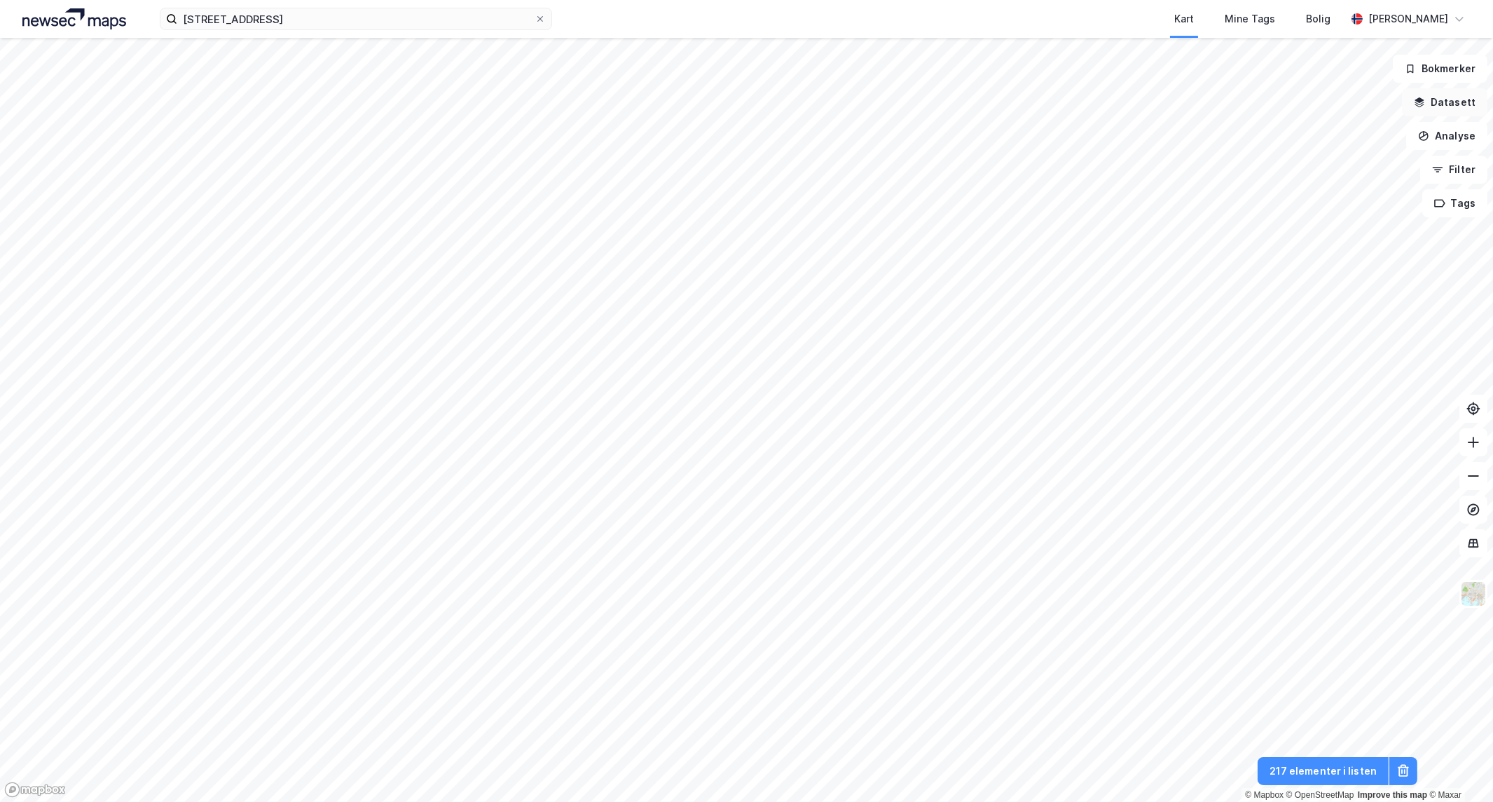
click at [1454, 109] on button "Datasett" at bounding box center [1444, 102] width 85 height 28
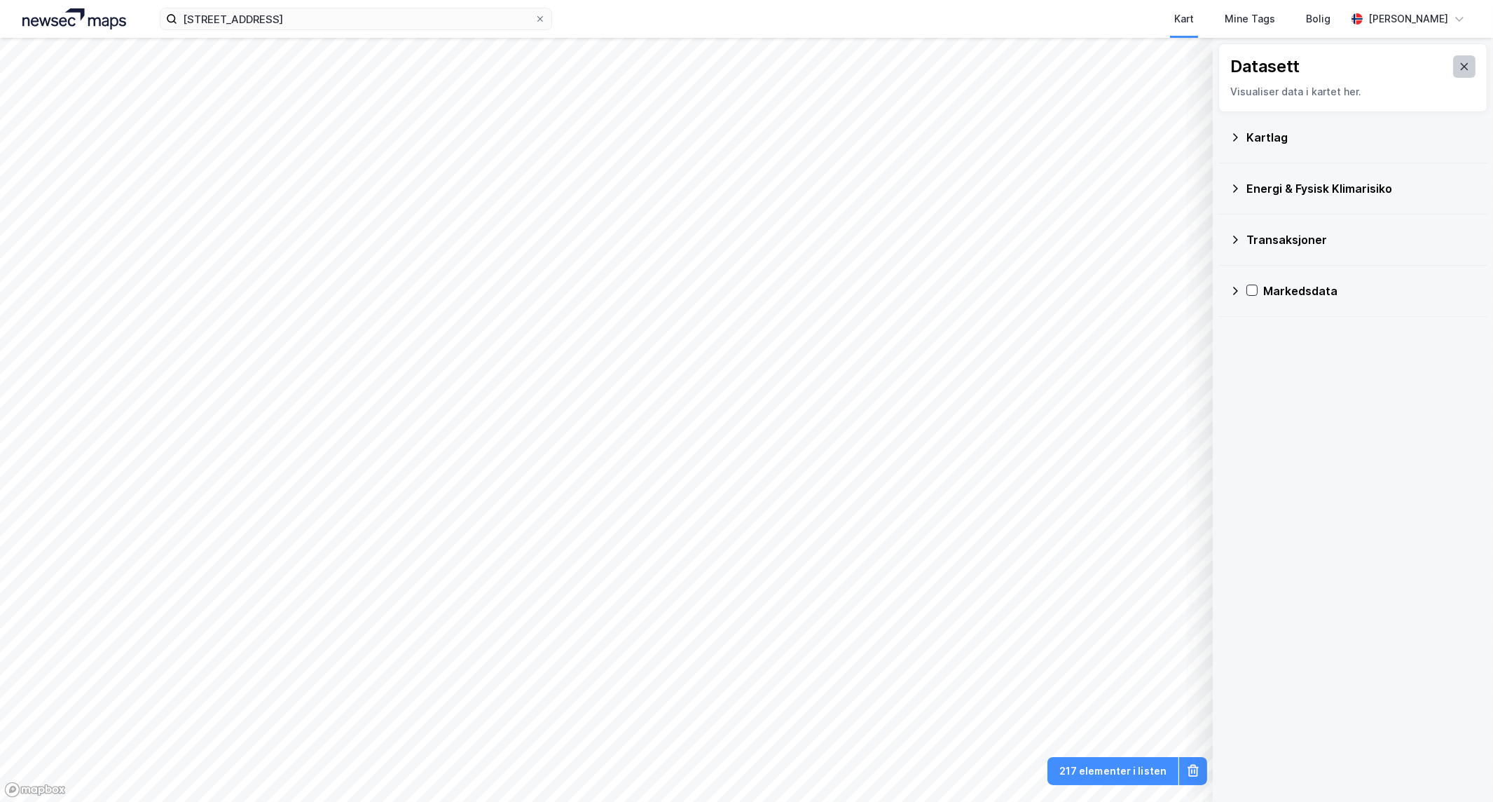
click at [1453, 68] on button at bounding box center [1464, 66] width 22 height 22
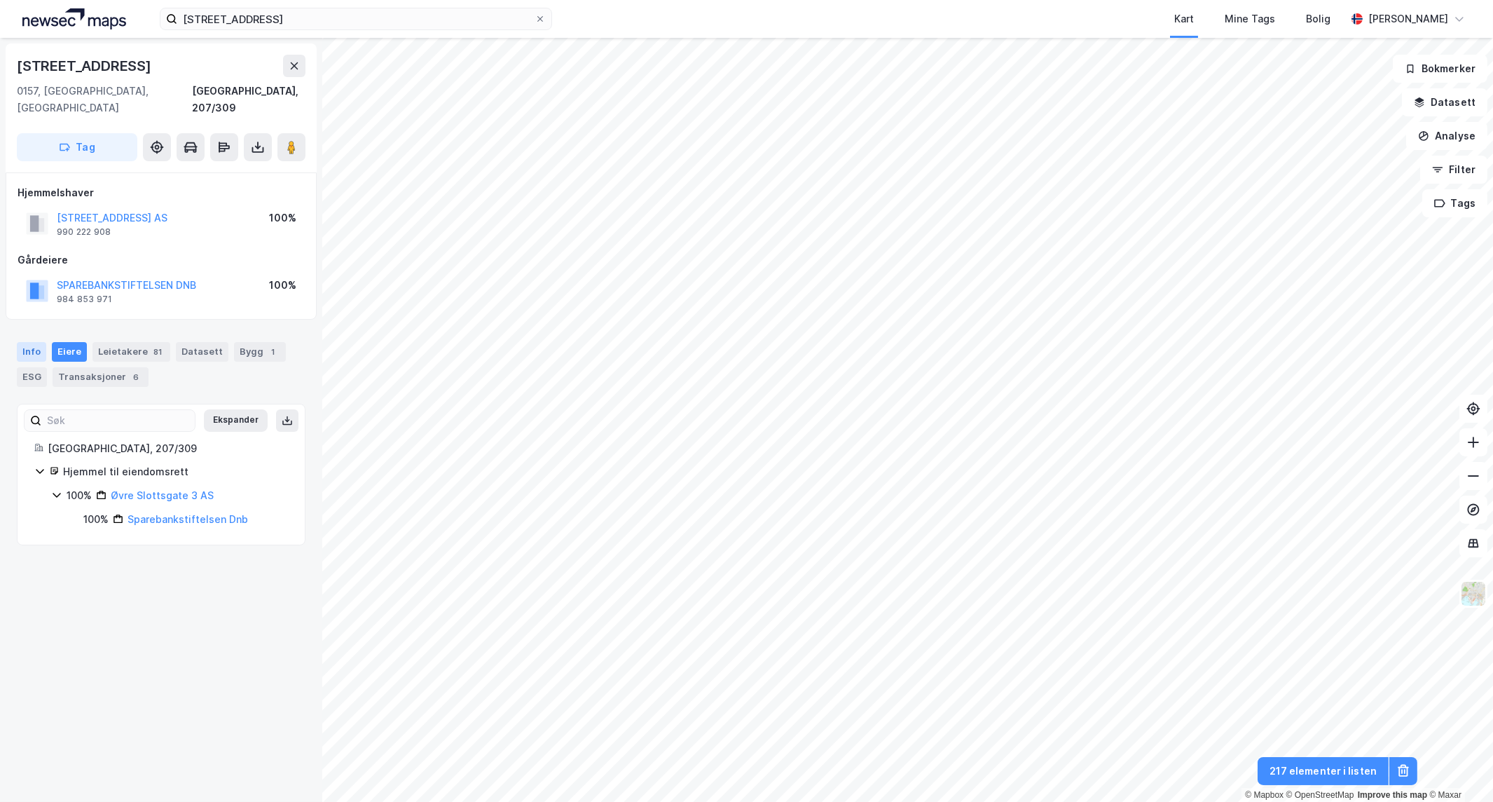
click at [32, 342] on div "Info" at bounding box center [31, 352] width 29 height 20
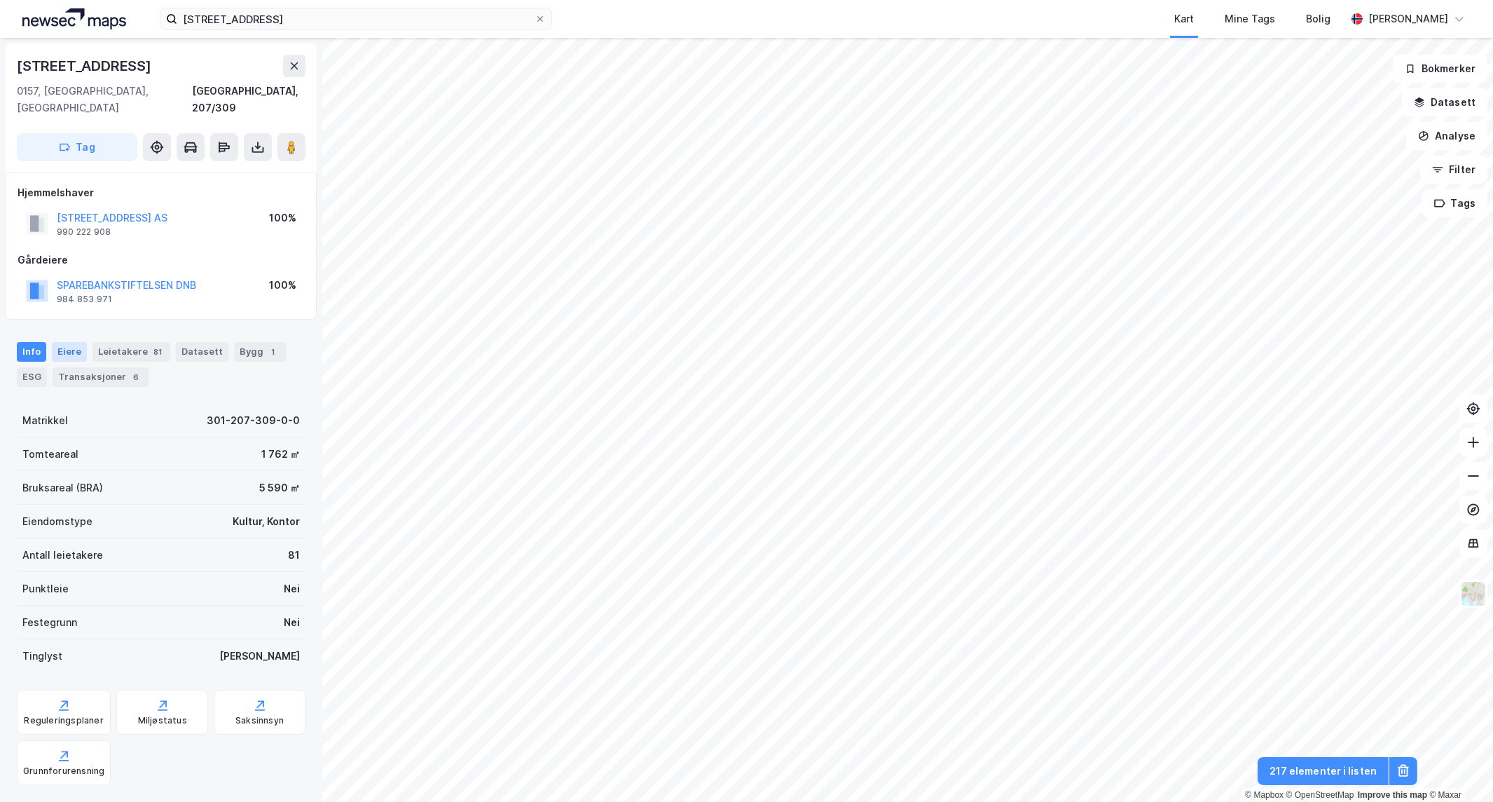
click at [65, 342] on div "Eiere" at bounding box center [69, 352] width 35 height 20
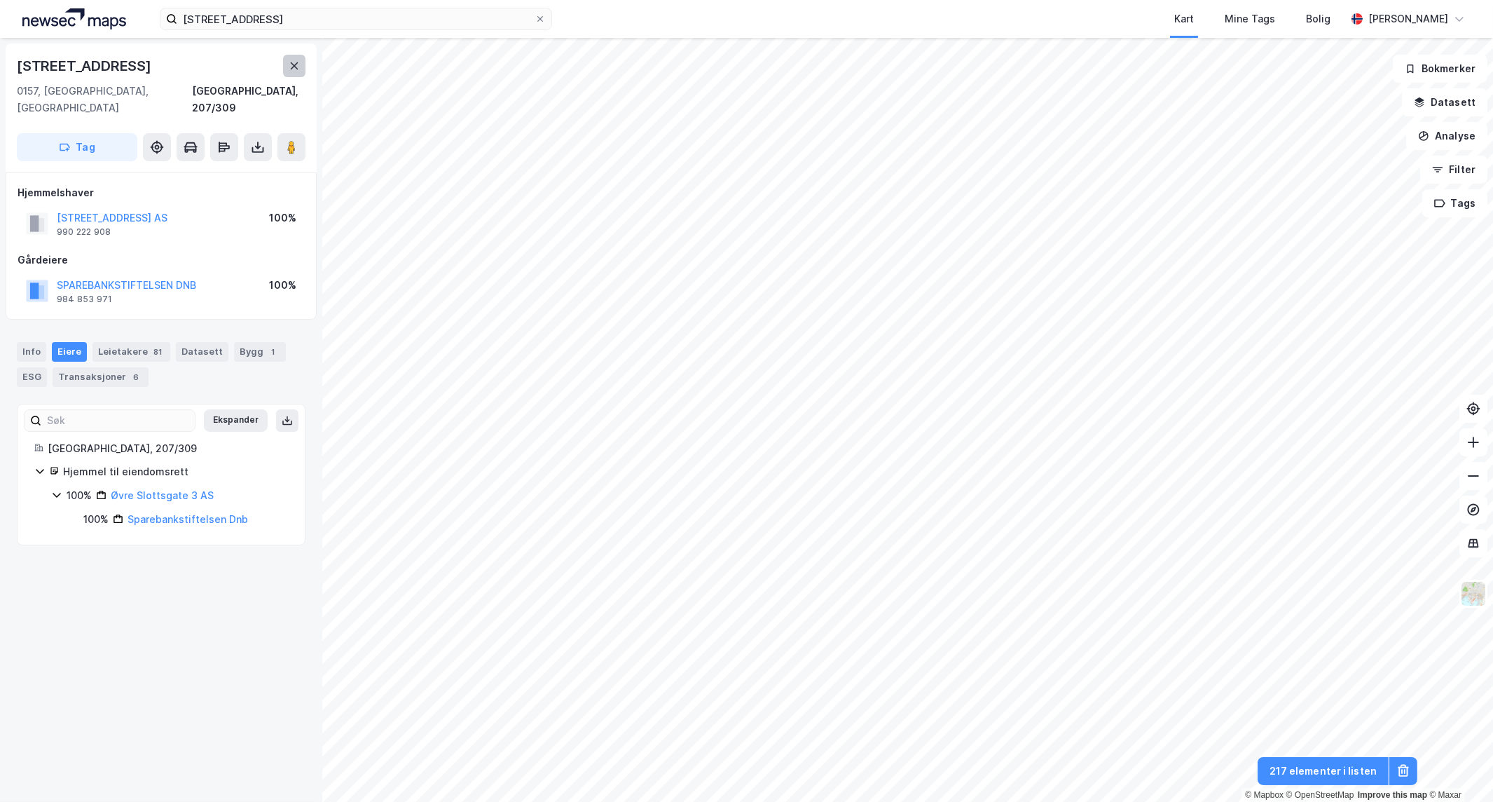
click at [283, 66] on button at bounding box center [294, 66] width 22 height 22
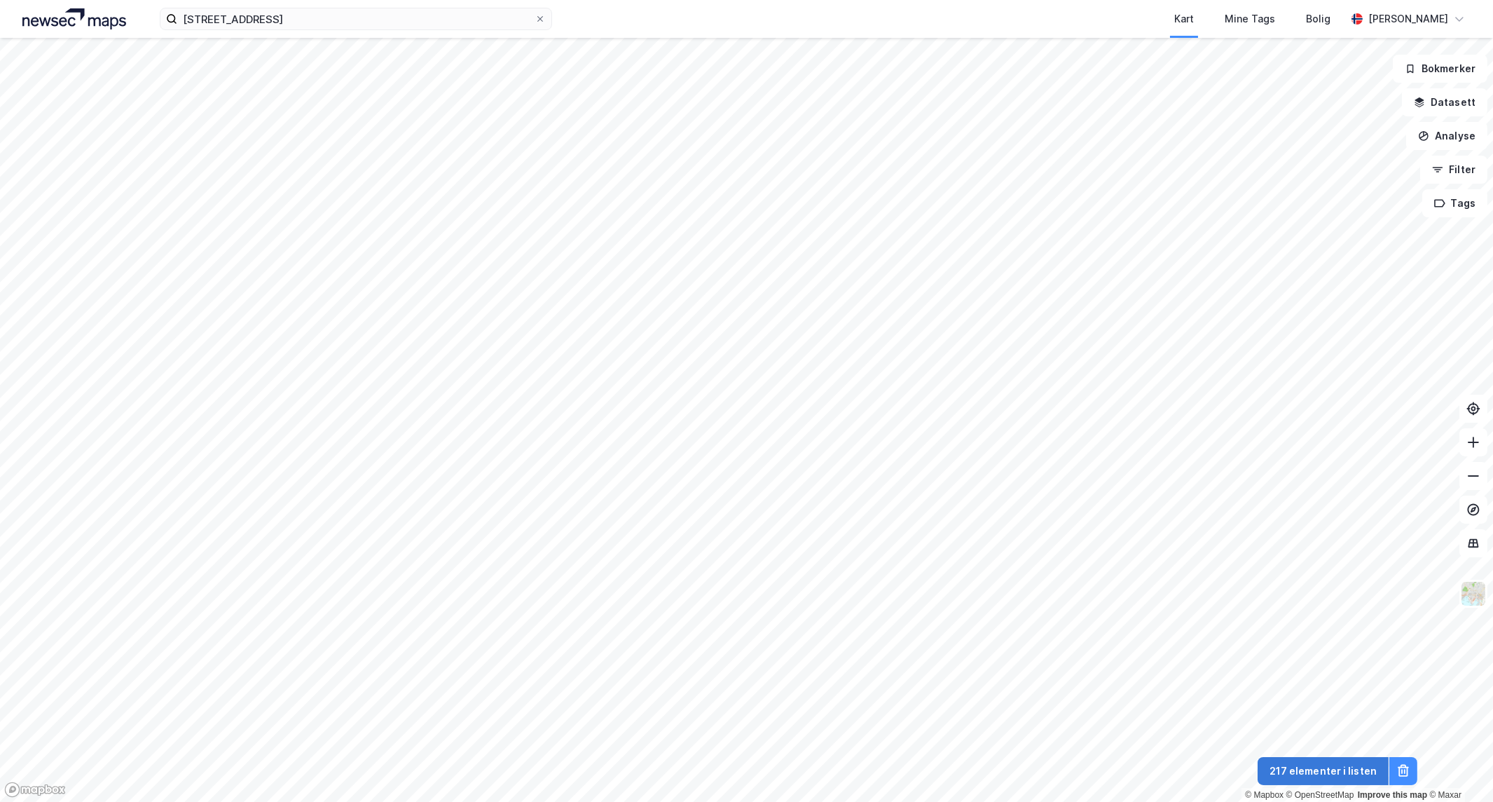
click at [1302, 779] on button "217 elementer i listen" at bounding box center [1323, 771] width 131 height 28
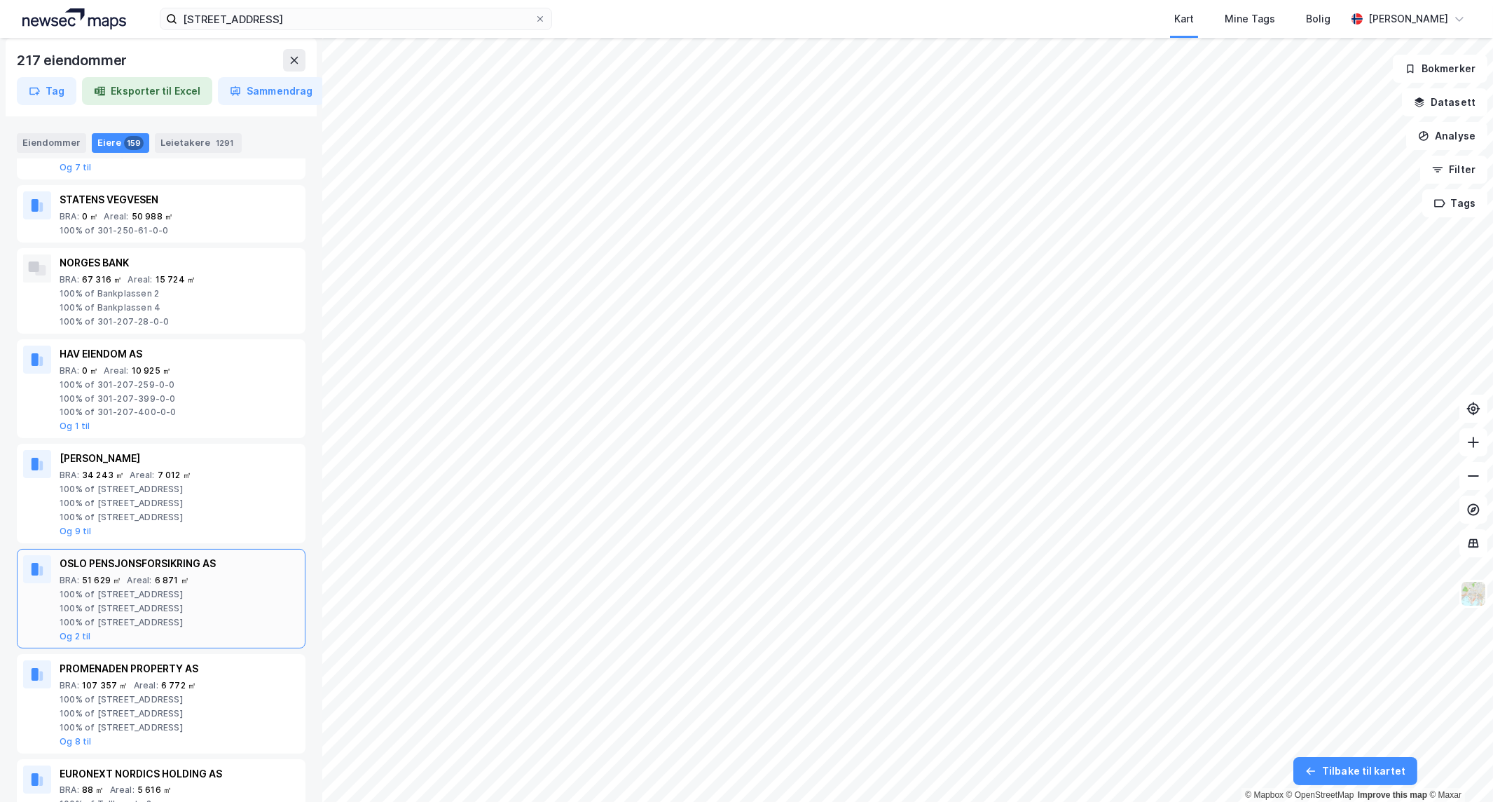
scroll to position [544, 0]
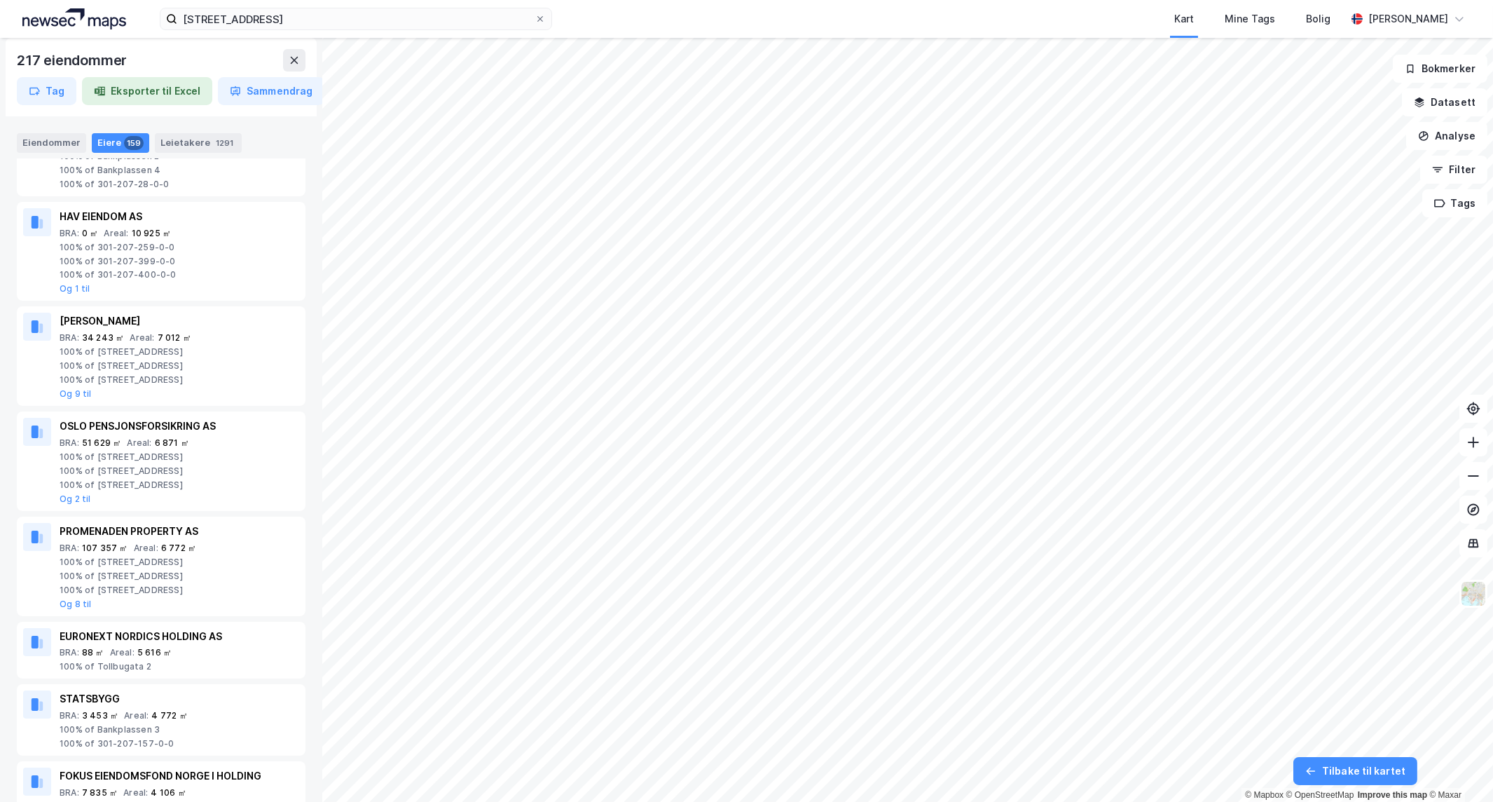
click at [949, 0] on html "kongens gate 8 Kart Mine Tags Bolig Sander Helseth 217 eiendommer Tag Eksporter…" at bounding box center [746, 401] width 1493 height 802
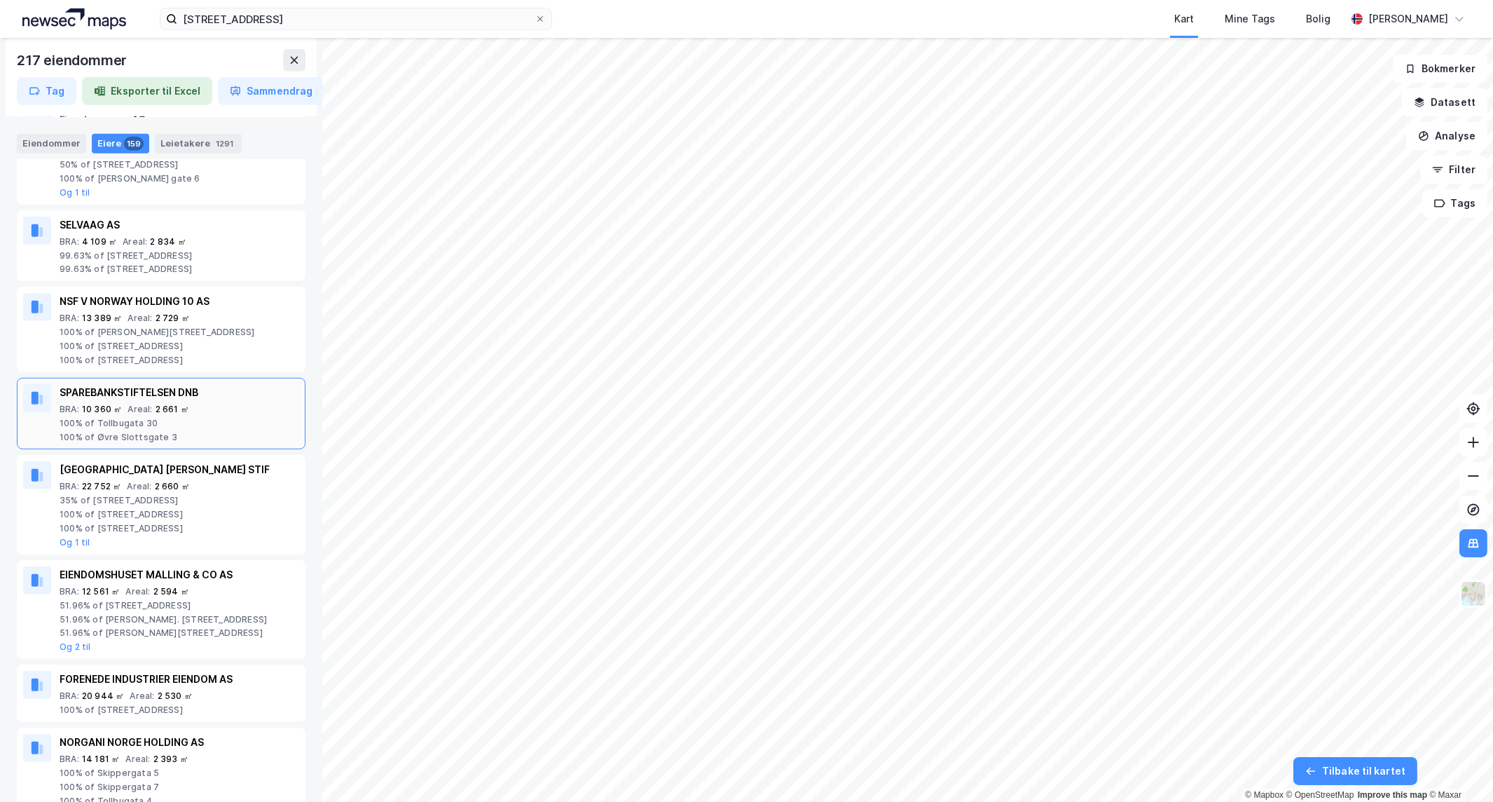
scroll to position [1790, 0]
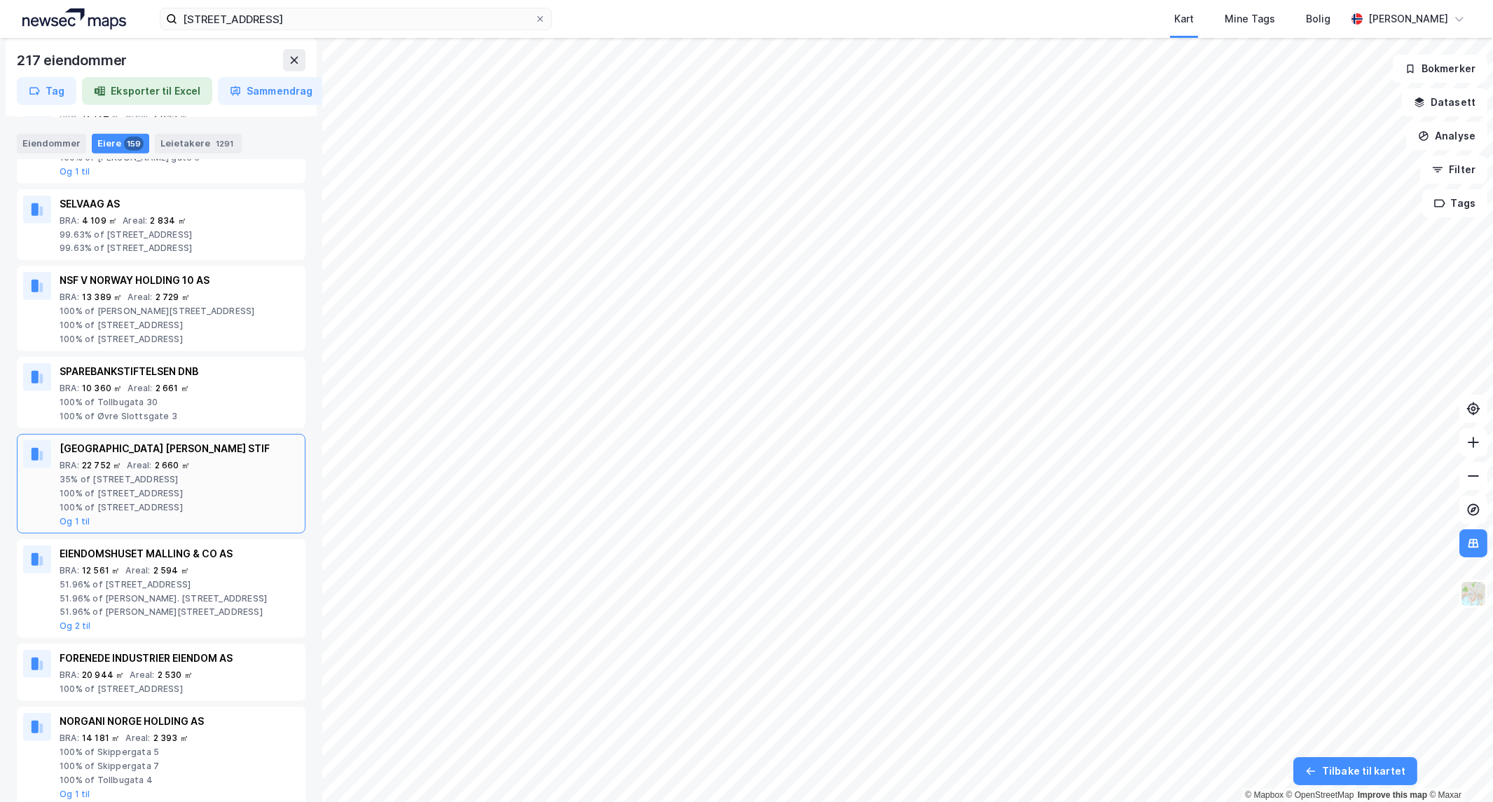
click at [124, 470] on div "BRA : 22 752 ㎡ Areal : 2 660 ㎡" at bounding box center [180, 465] width 240 height 11
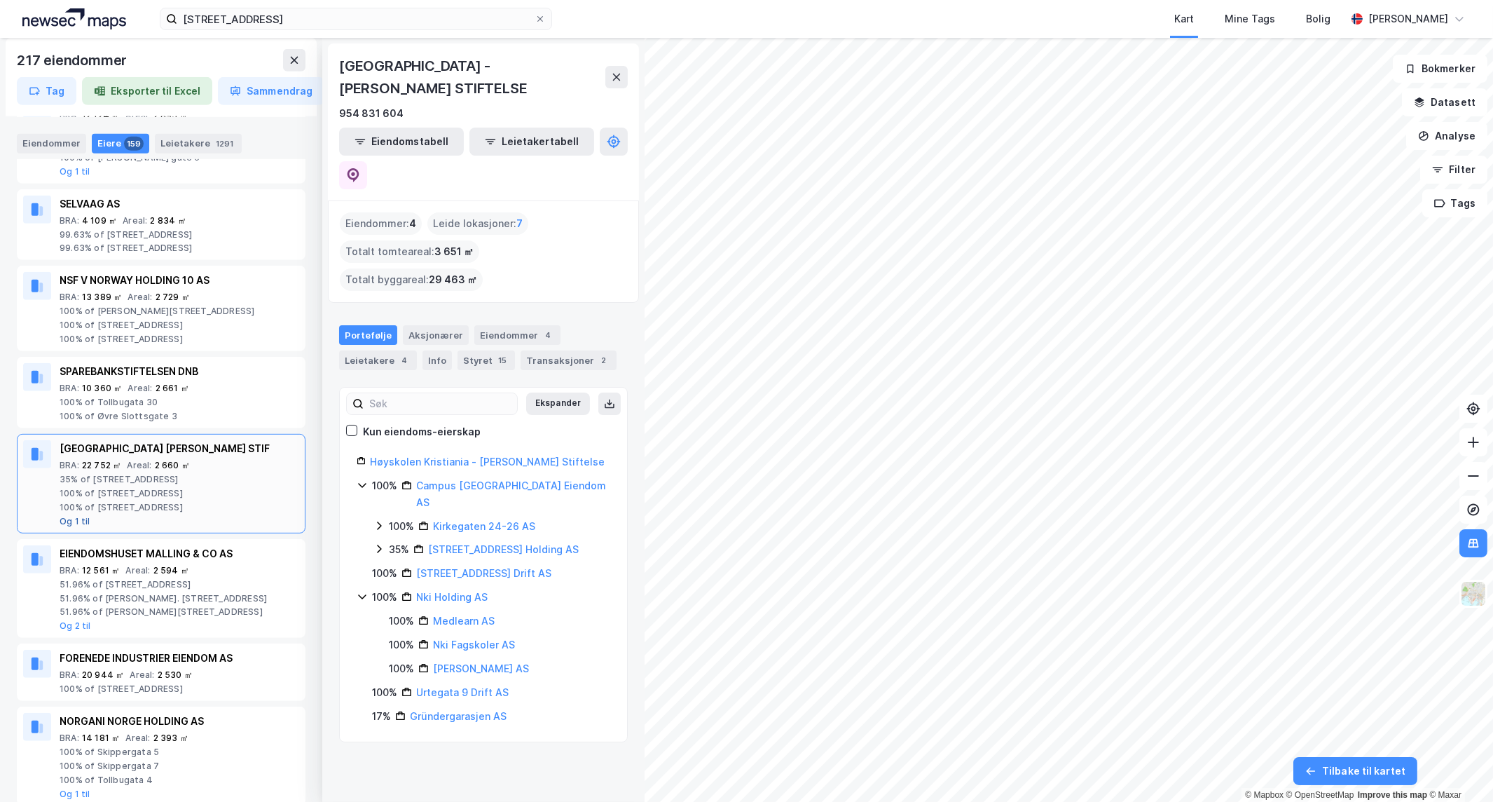
click at [78, 524] on button "Og 1 til" at bounding box center [75, 521] width 31 height 11
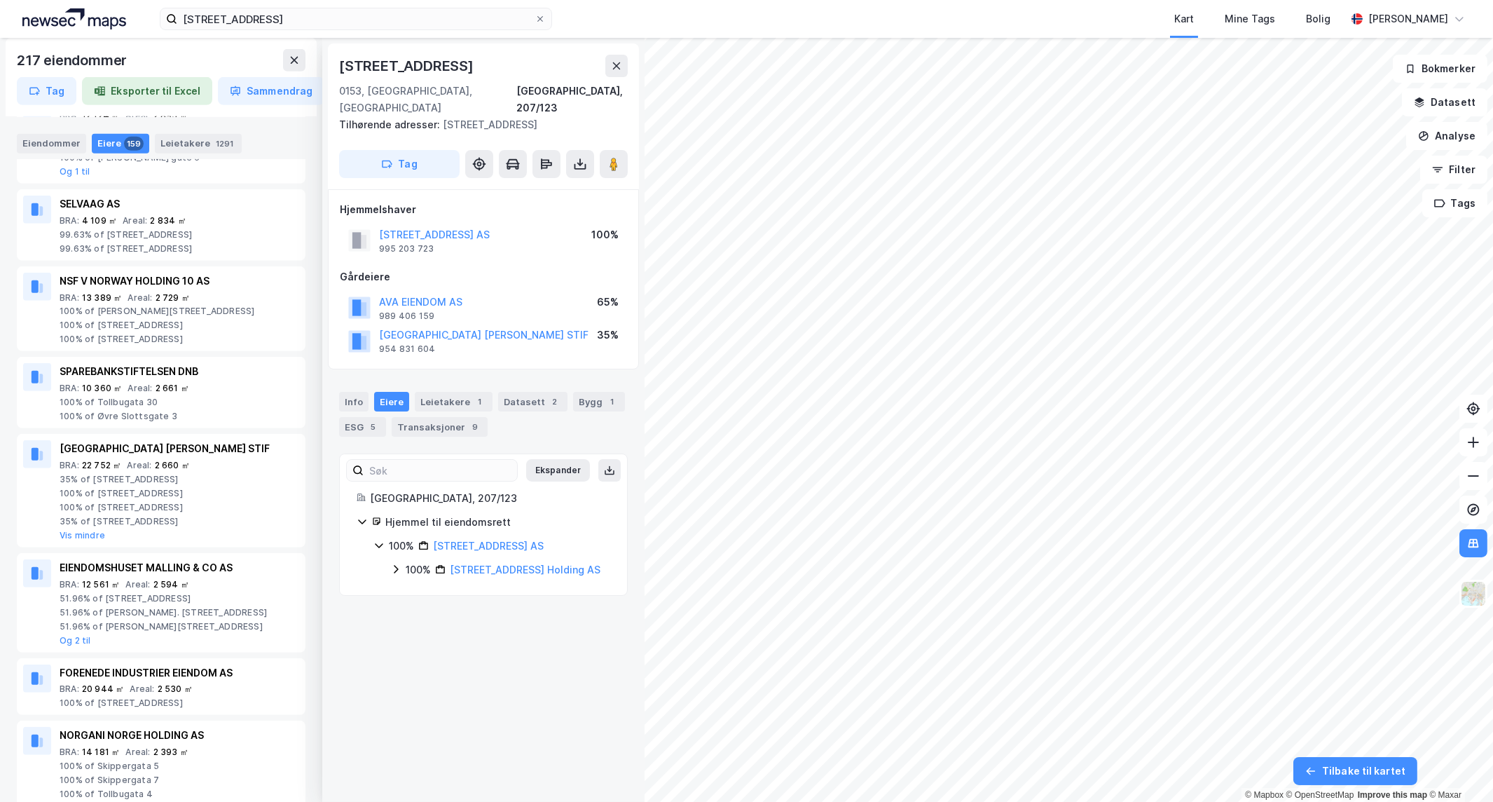
click at [391, 563] on icon at bounding box center [395, 568] width 11 height 11
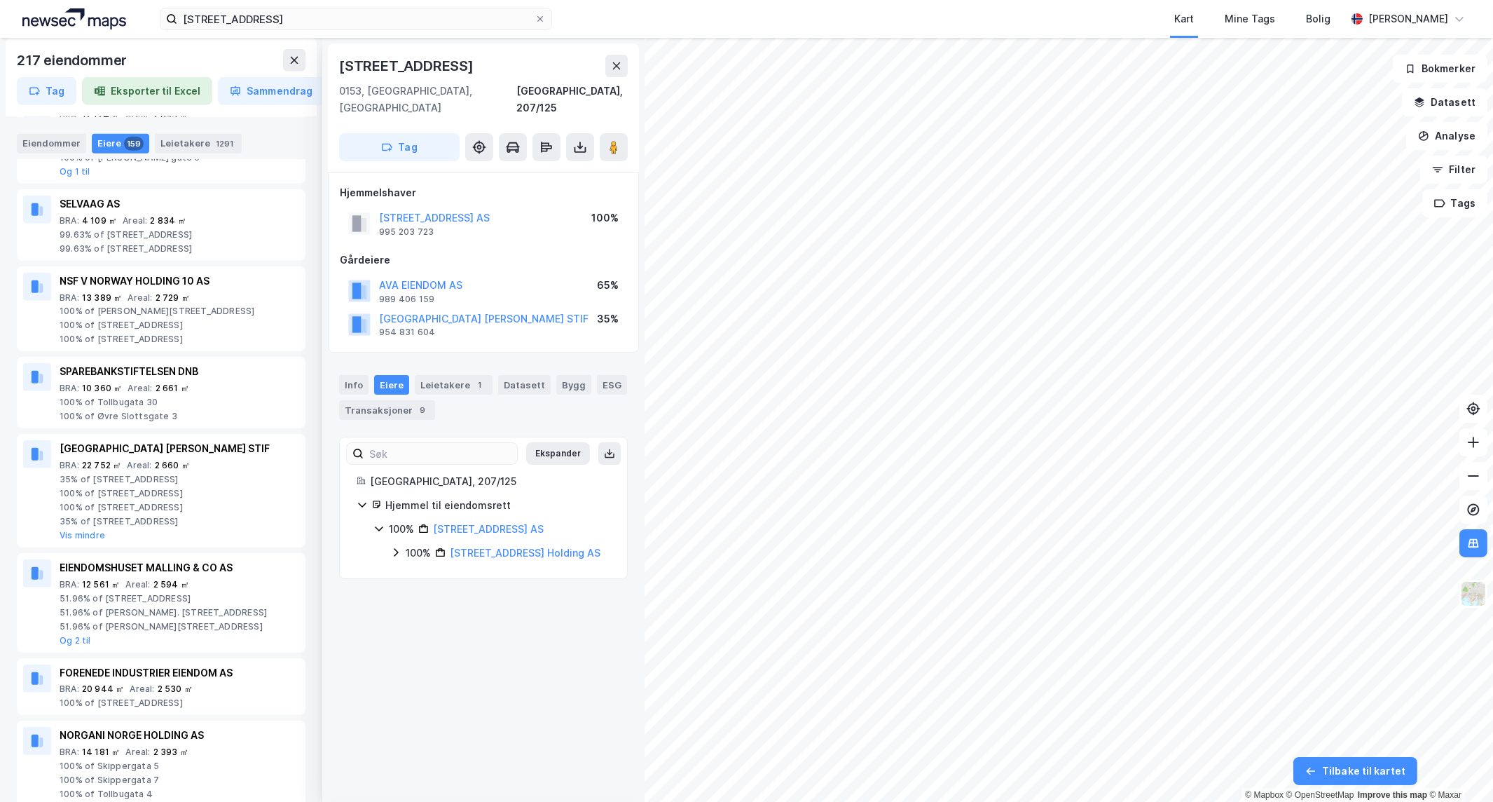
click at [391, 547] on icon at bounding box center [395, 552] width 11 height 11
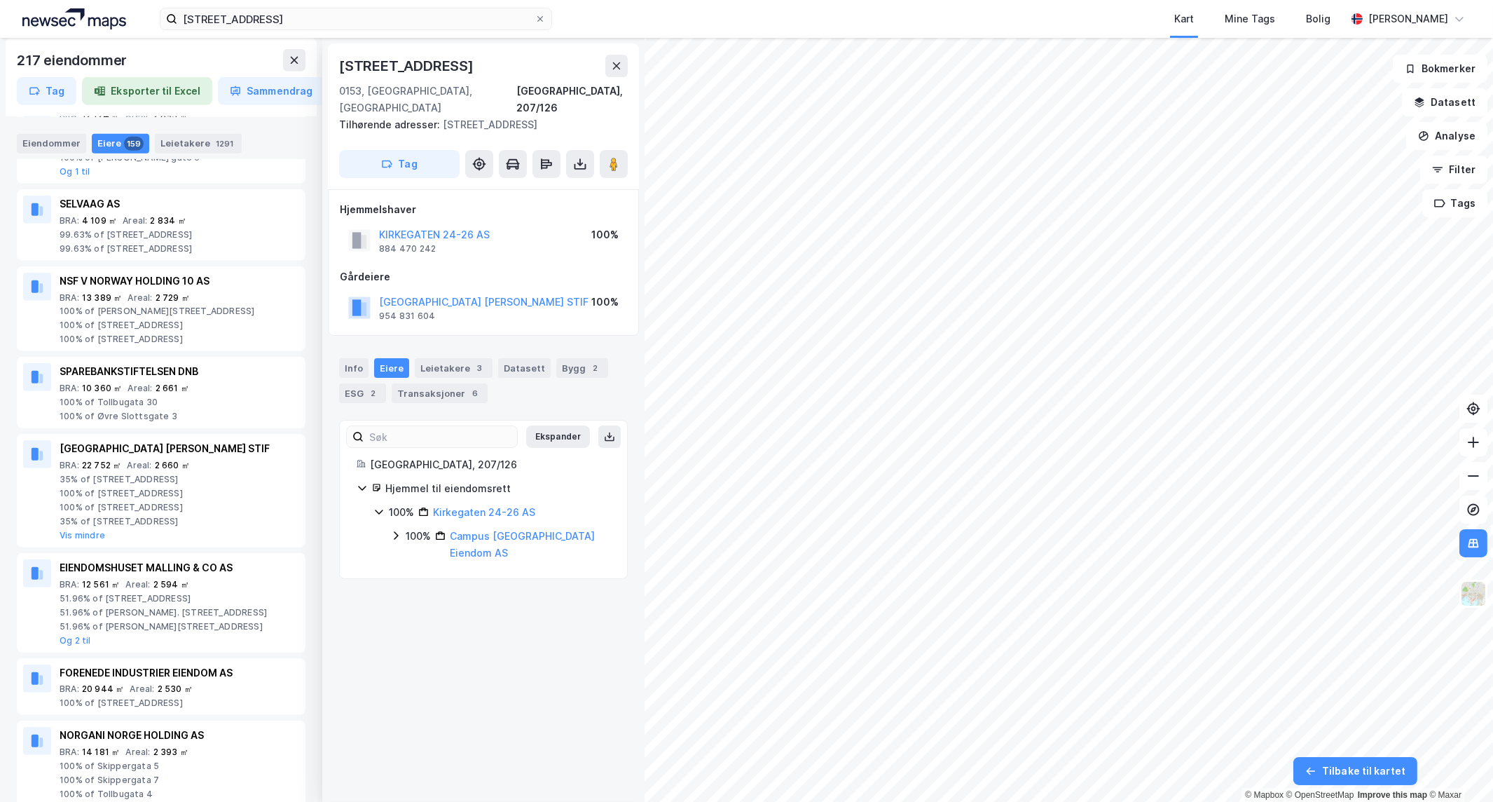
click at [401, 530] on icon at bounding box center [395, 535] width 11 height 11
click at [390, 530] on icon at bounding box center [395, 535] width 11 height 11
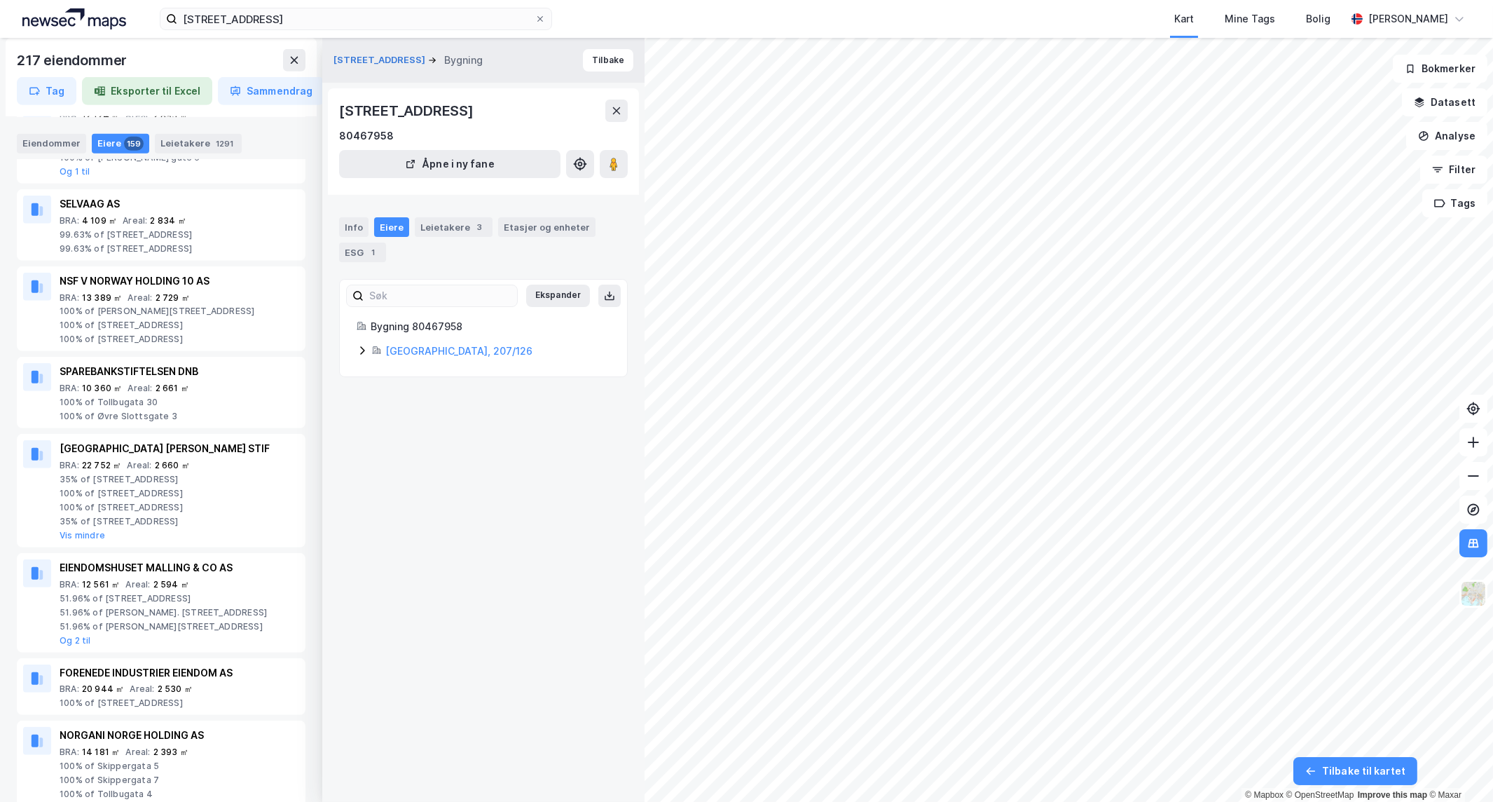
click at [362, 352] on icon at bounding box center [362, 350] width 5 height 8
click at [361, 353] on icon at bounding box center [362, 350] width 11 height 11
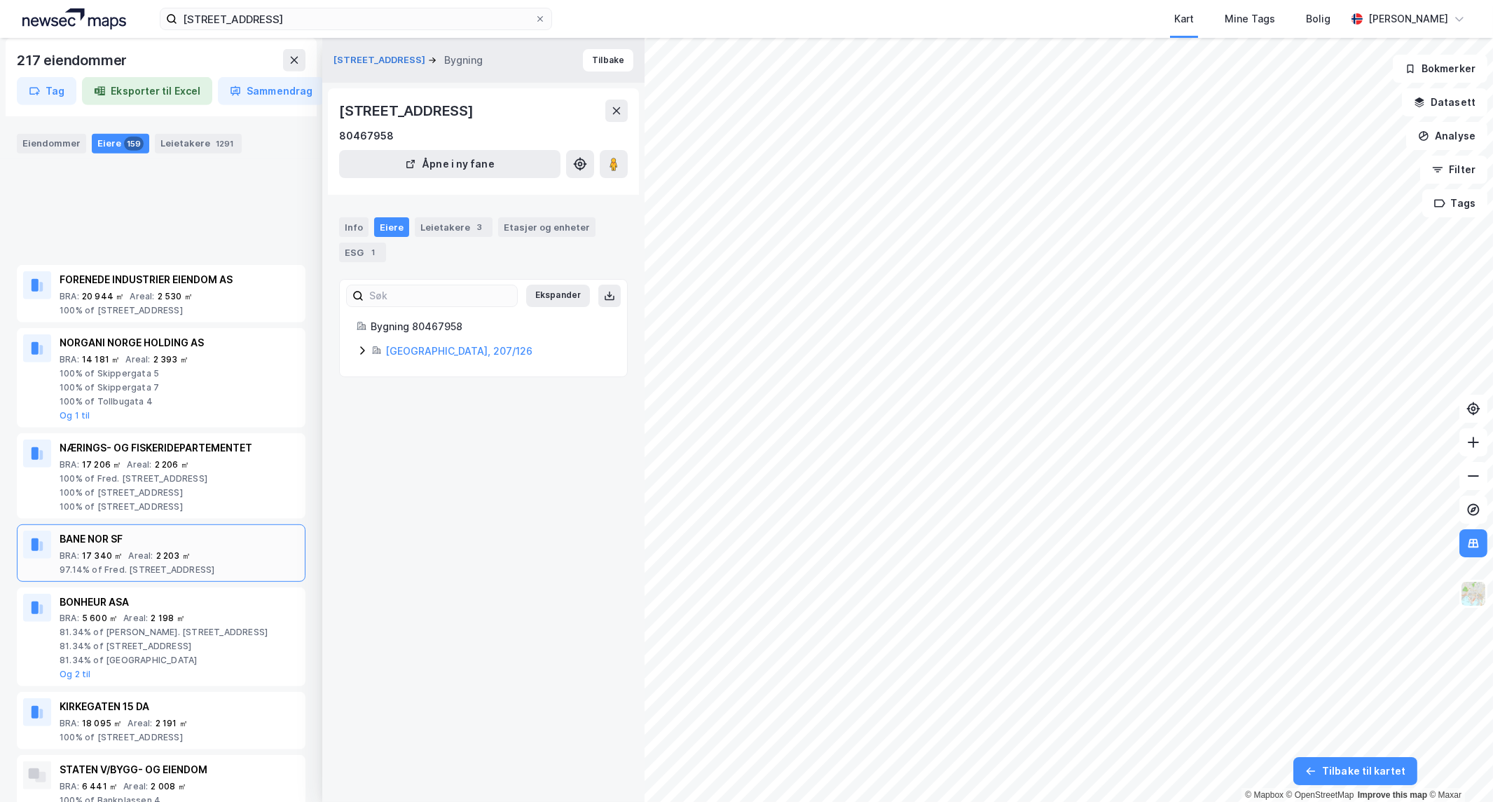
scroll to position [2413, 0]
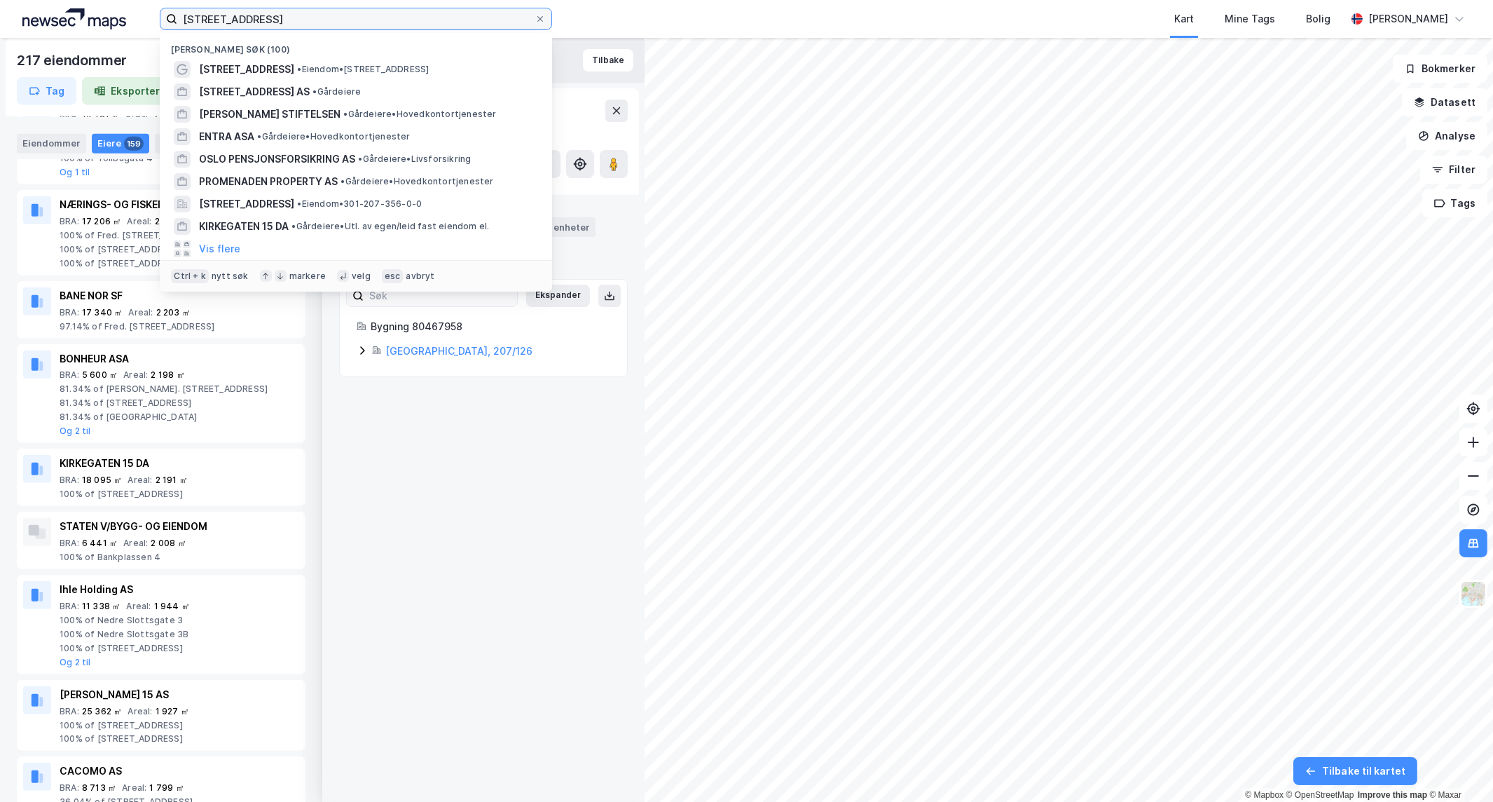
click at [318, 25] on input "[STREET_ADDRESS]" at bounding box center [355, 18] width 357 height 21
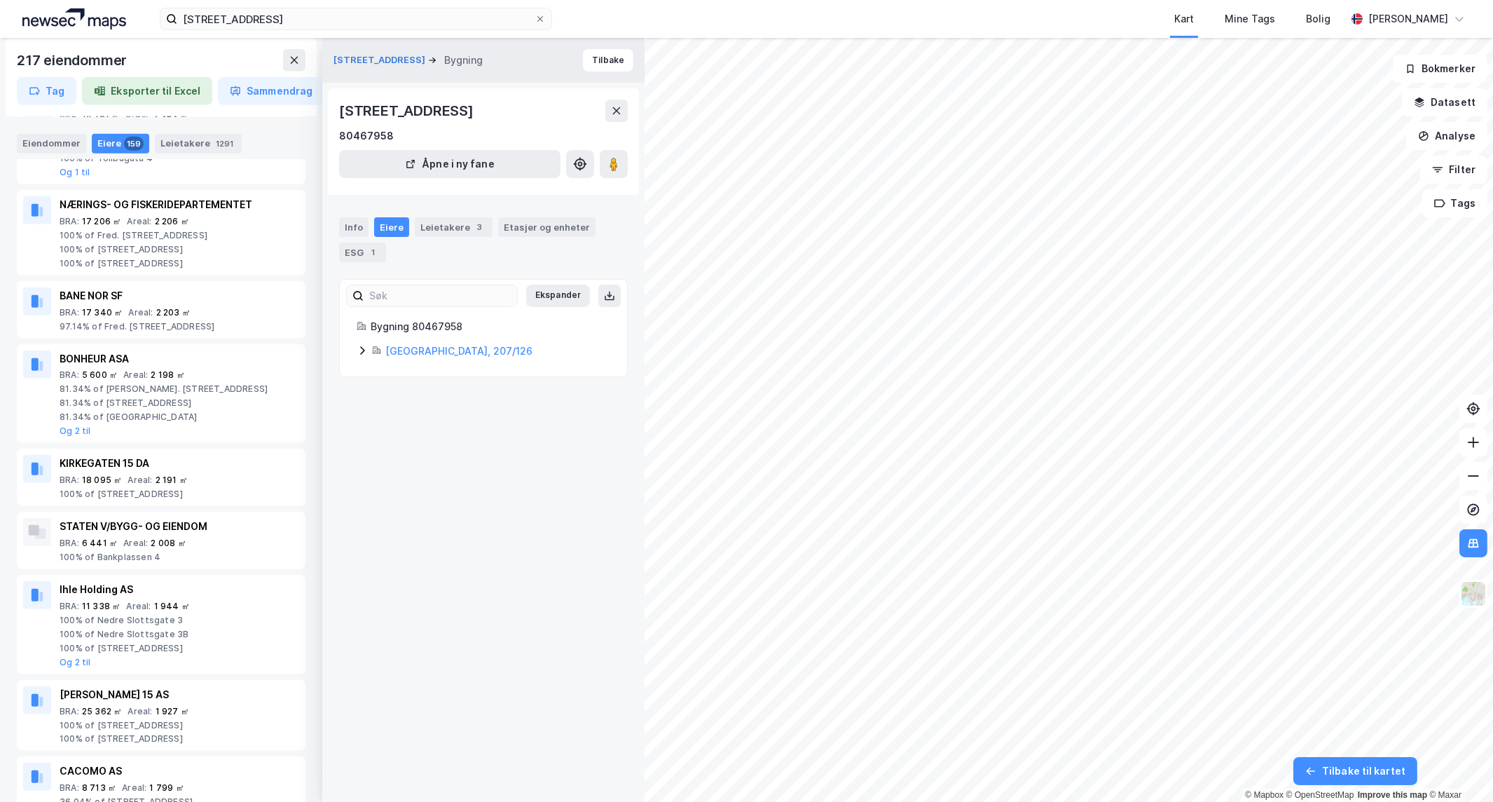
click at [403, 403] on div "Kirkegata 24 Bygning Tilbake Kirkegata 26, 0153, OSLO 80467958 Åpne i ny fane I…" at bounding box center [483, 420] width 322 height 764
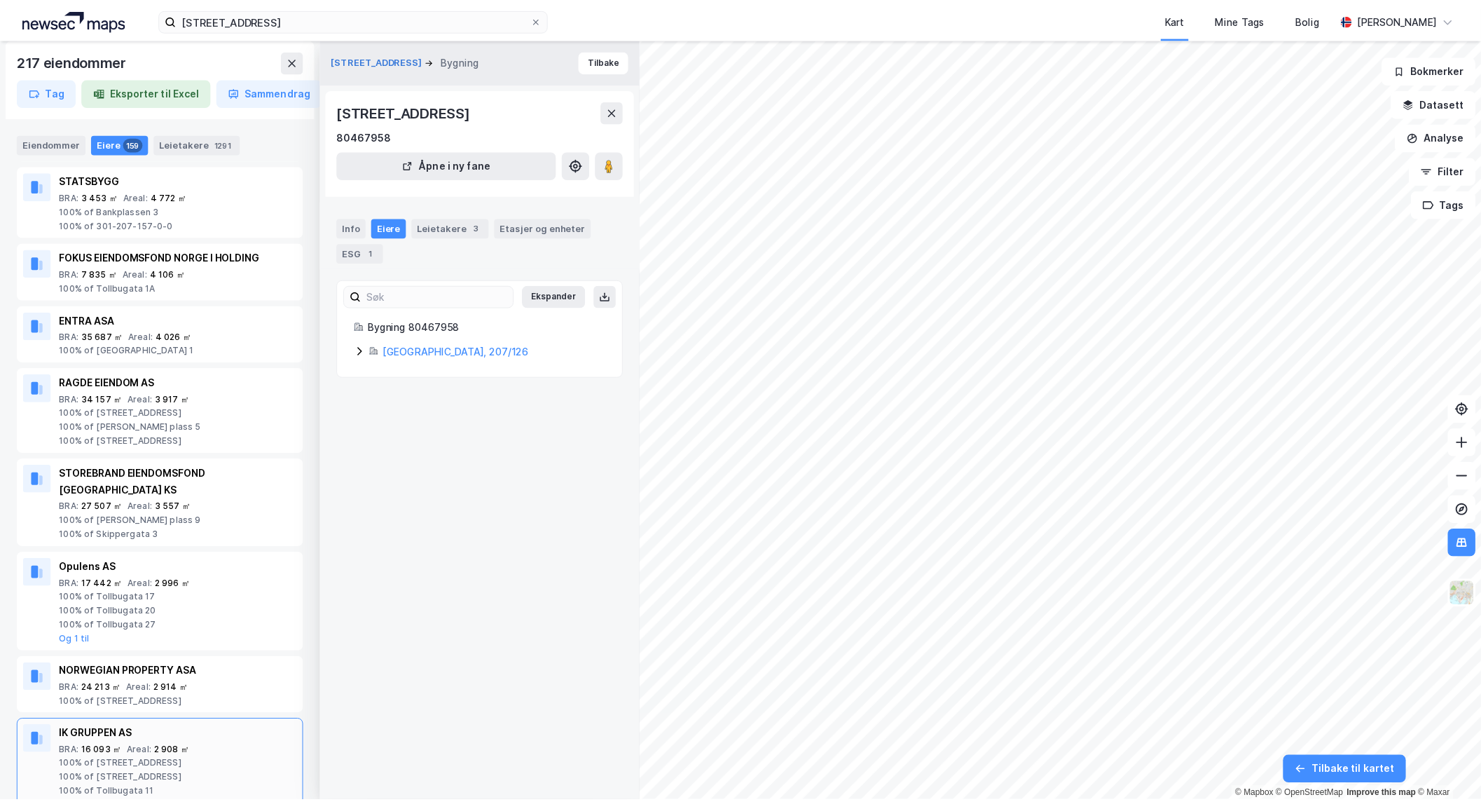
scroll to position [1167, 0]
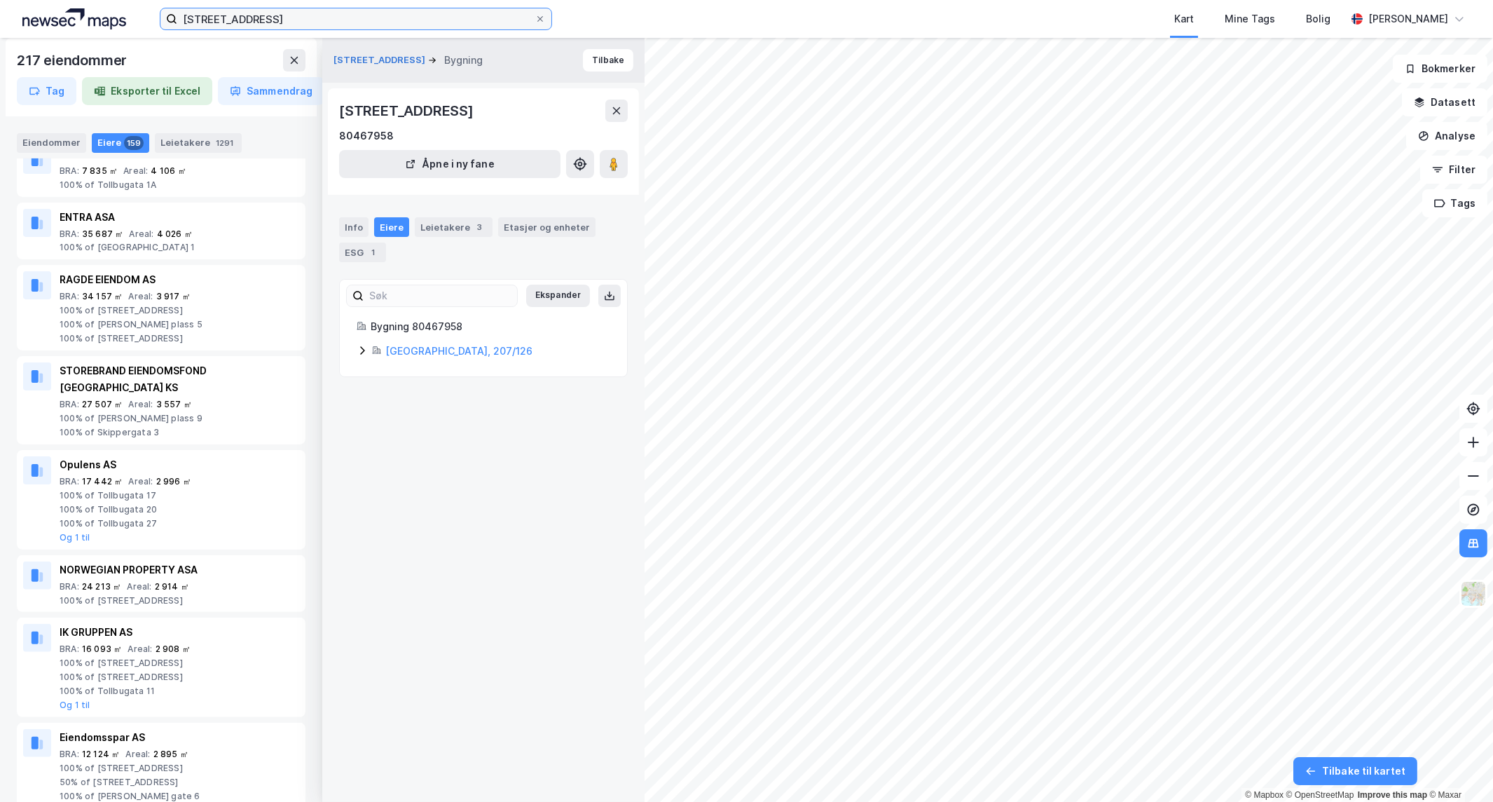
click at [430, 18] on input "[STREET_ADDRESS]" at bounding box center [355, 18] width 357 height 21
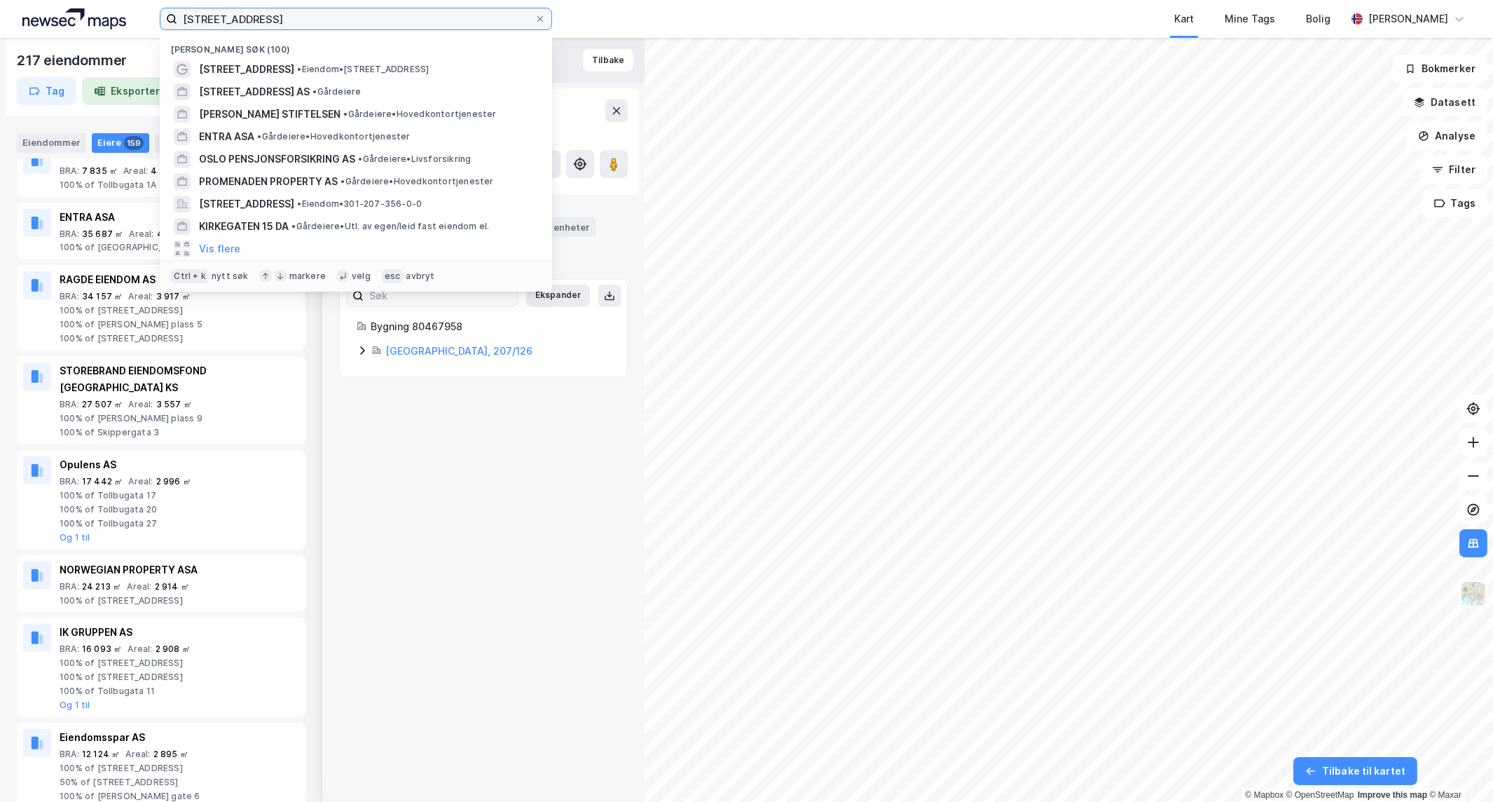
click at [430, 18] on input "[STREET_ADDRESS]" at bounding box center [355, 18] width 357 height 21
type input "ik gr"
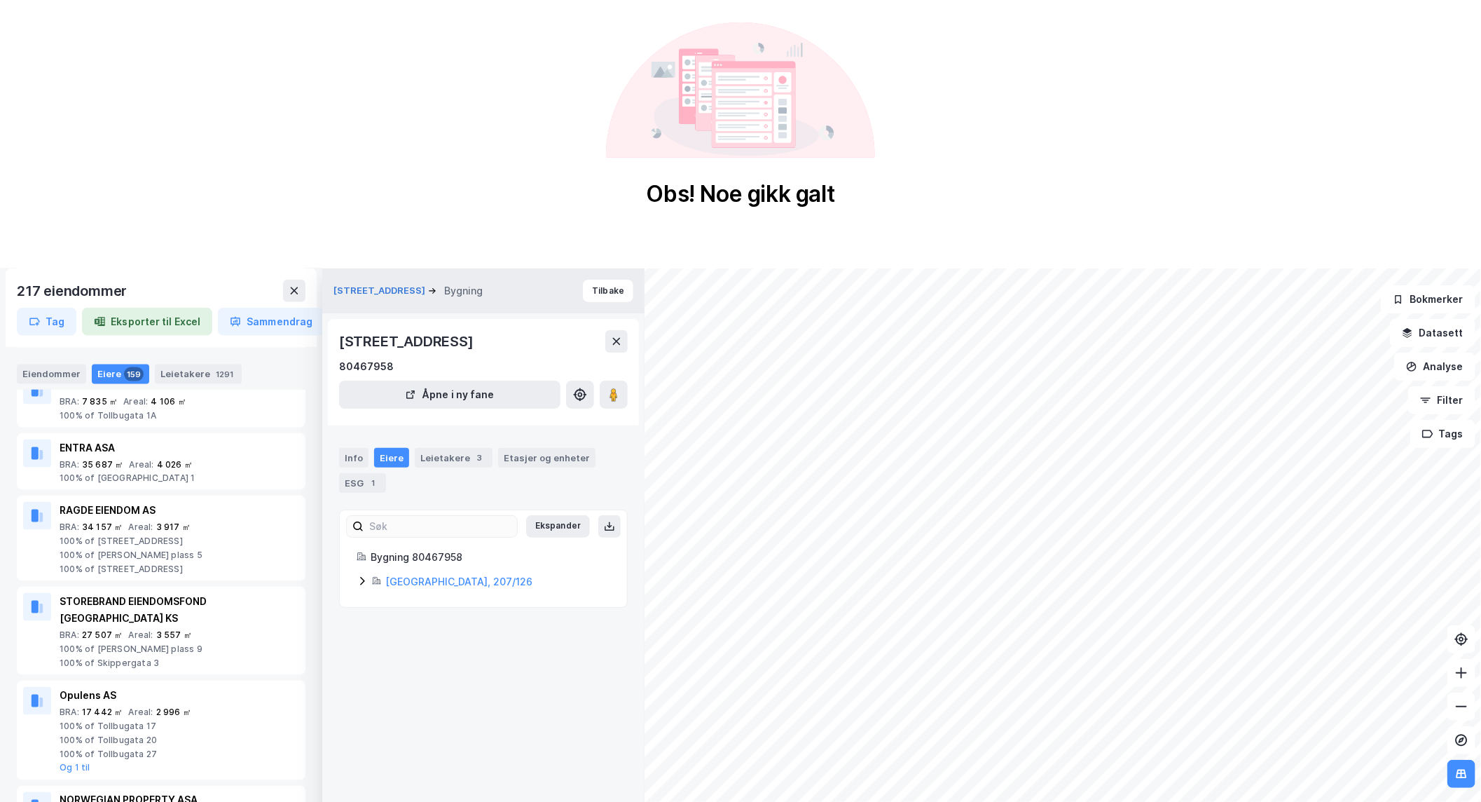
click at [448, 729] on div "Kirkegata 24 Bygning Tilbake Kirkegata 26, 0153, OSLO 80467958 Åpne i ny fane I…" at bounding box center [483, 650] width 322 height 764
click at [451, 628] on div "Kirkegata 24 Bygning Tilbake Kirkegata 26, 0153, OSLO 80467958 Åpne i ny fane I…" at bounding box center [483, 650] width 322 height 764
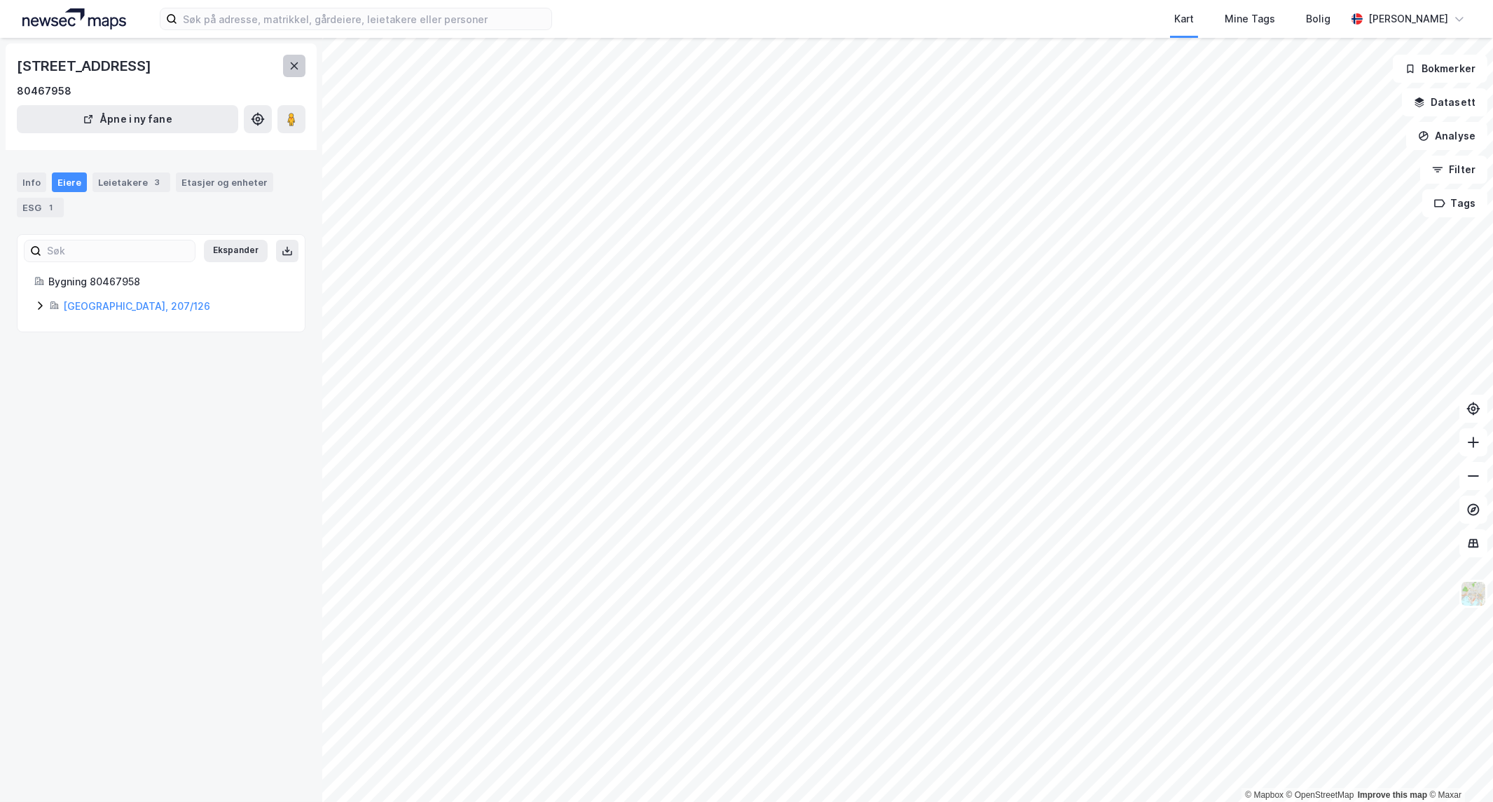
click at [298, 73] on button at bounding box center [294, 66] width 22 height 22
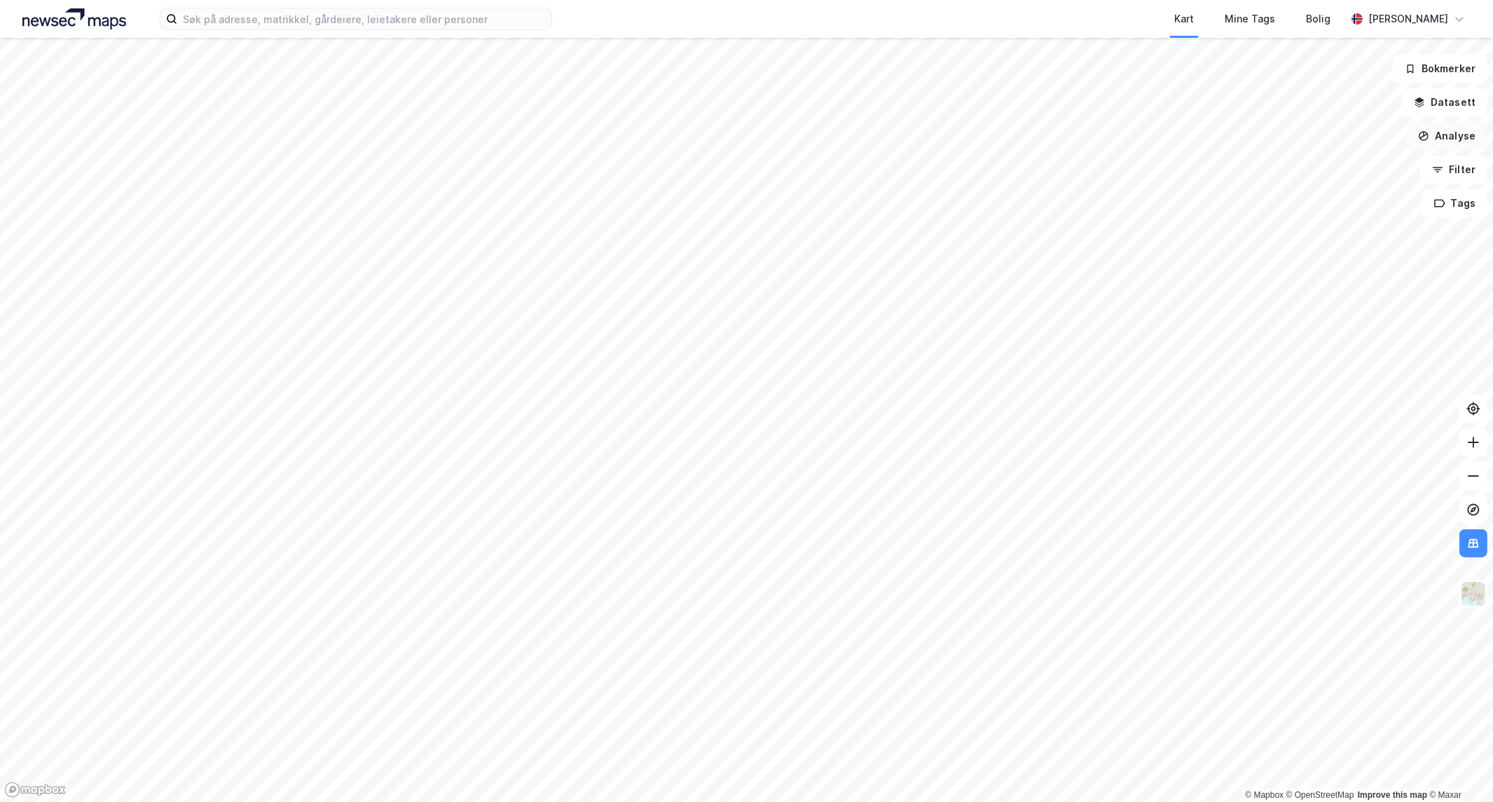
click at [1463, 135] on button "Analyse" at bounding box center [1446, 136] width 81 height 28
click at [1332, 160] on div "Tegn område" at bounding box center [1325, 166] width 122 height 12
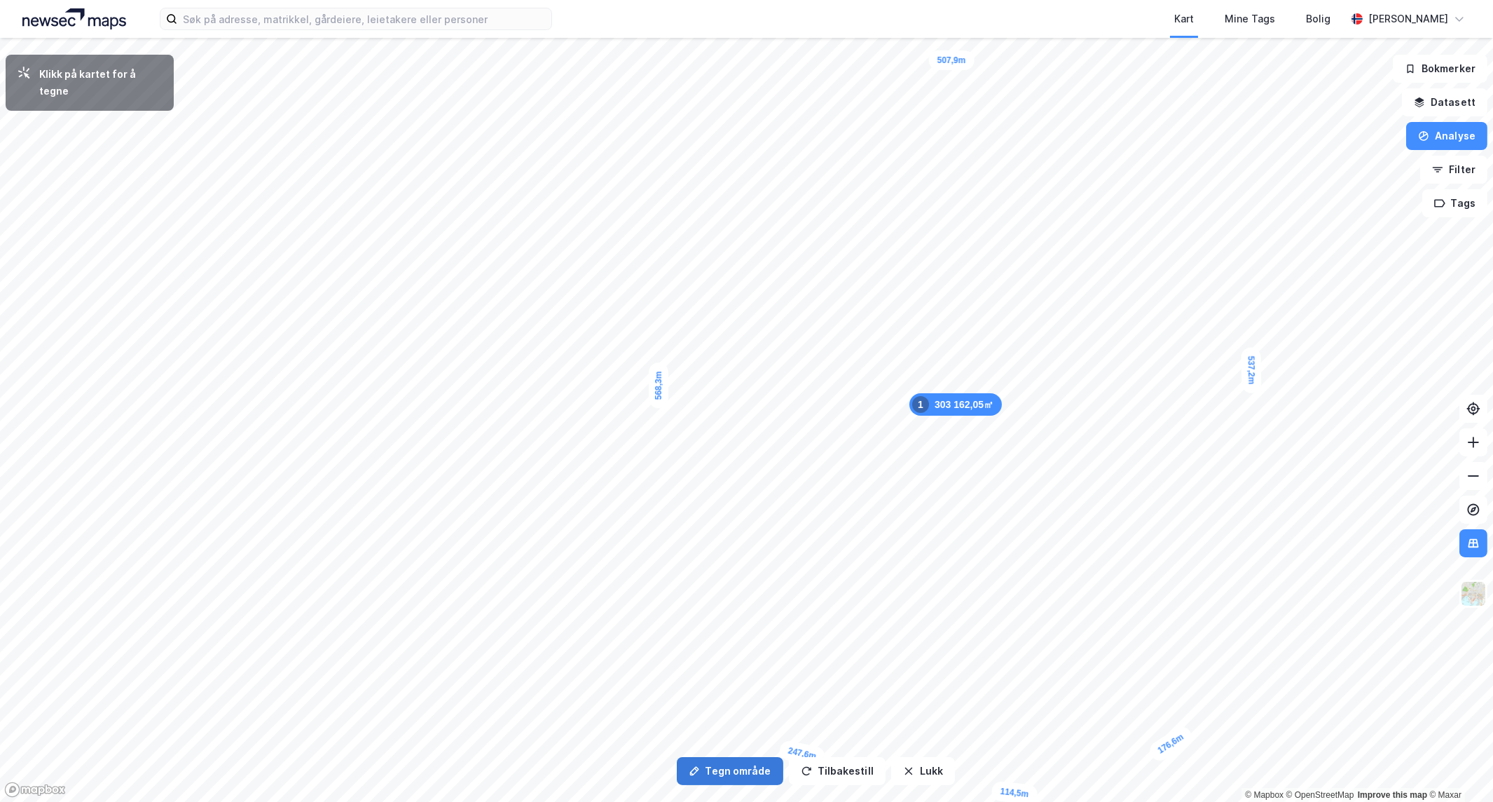
click at [760, 767] on button "Tegn område" at bounding box center [730, 771] width 107 height 28
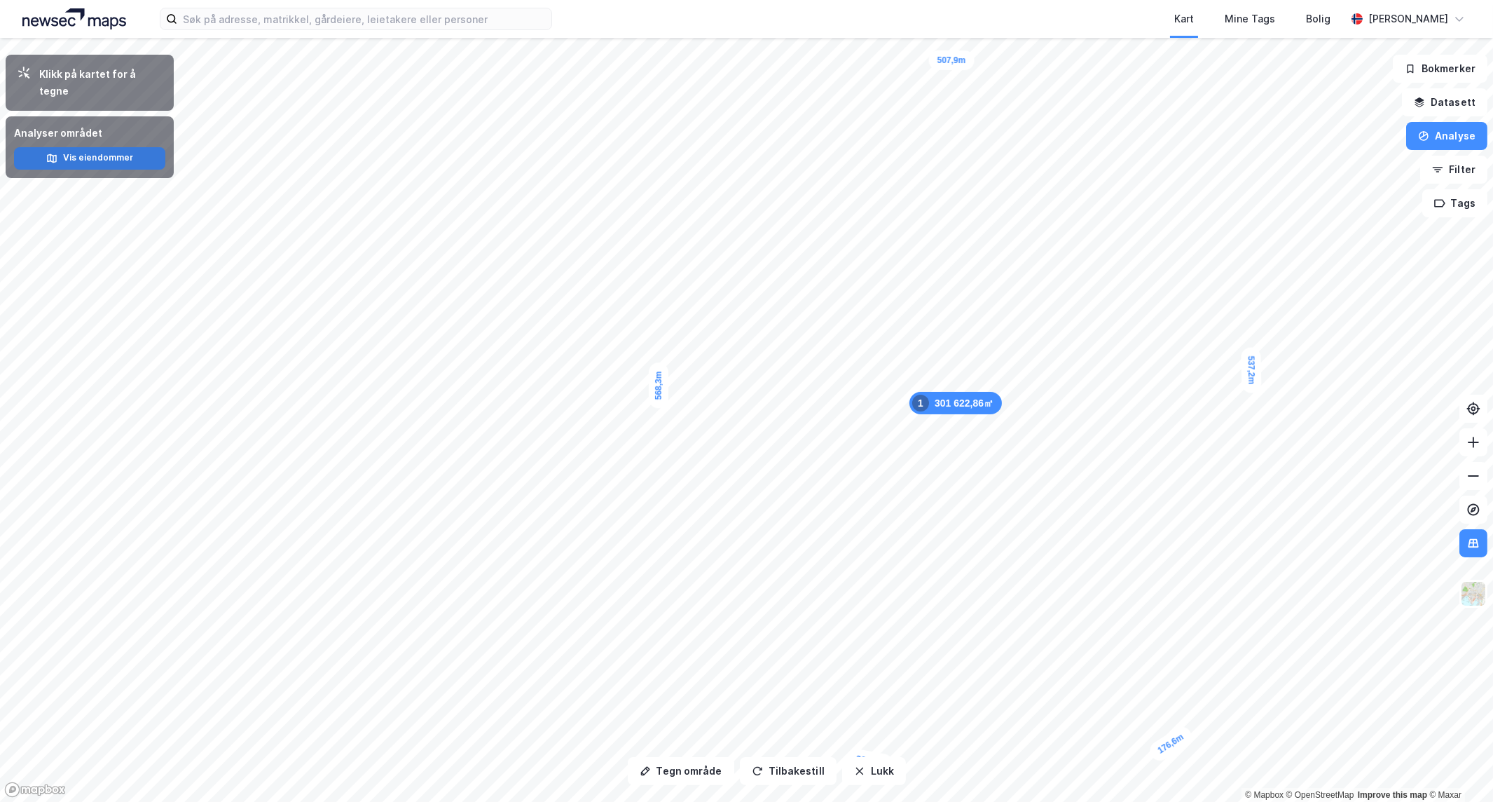
click at [82, 147] on button "Vis eiendommer" at bounding box center [89, 158] width 151 height 22
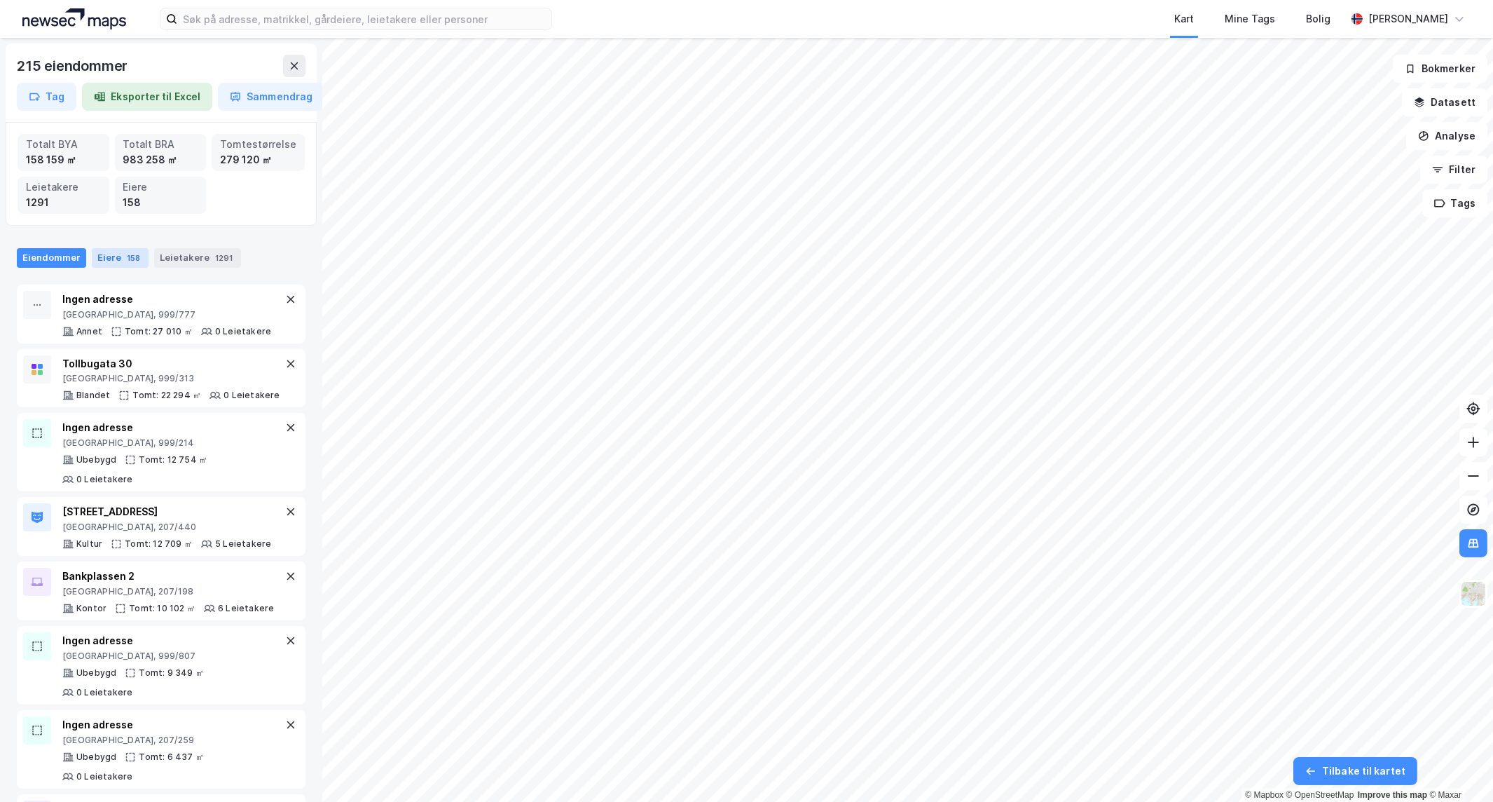
click at [113, 261] on div "Eiere 158" at bounding box center [120, 258] width 57 height 20
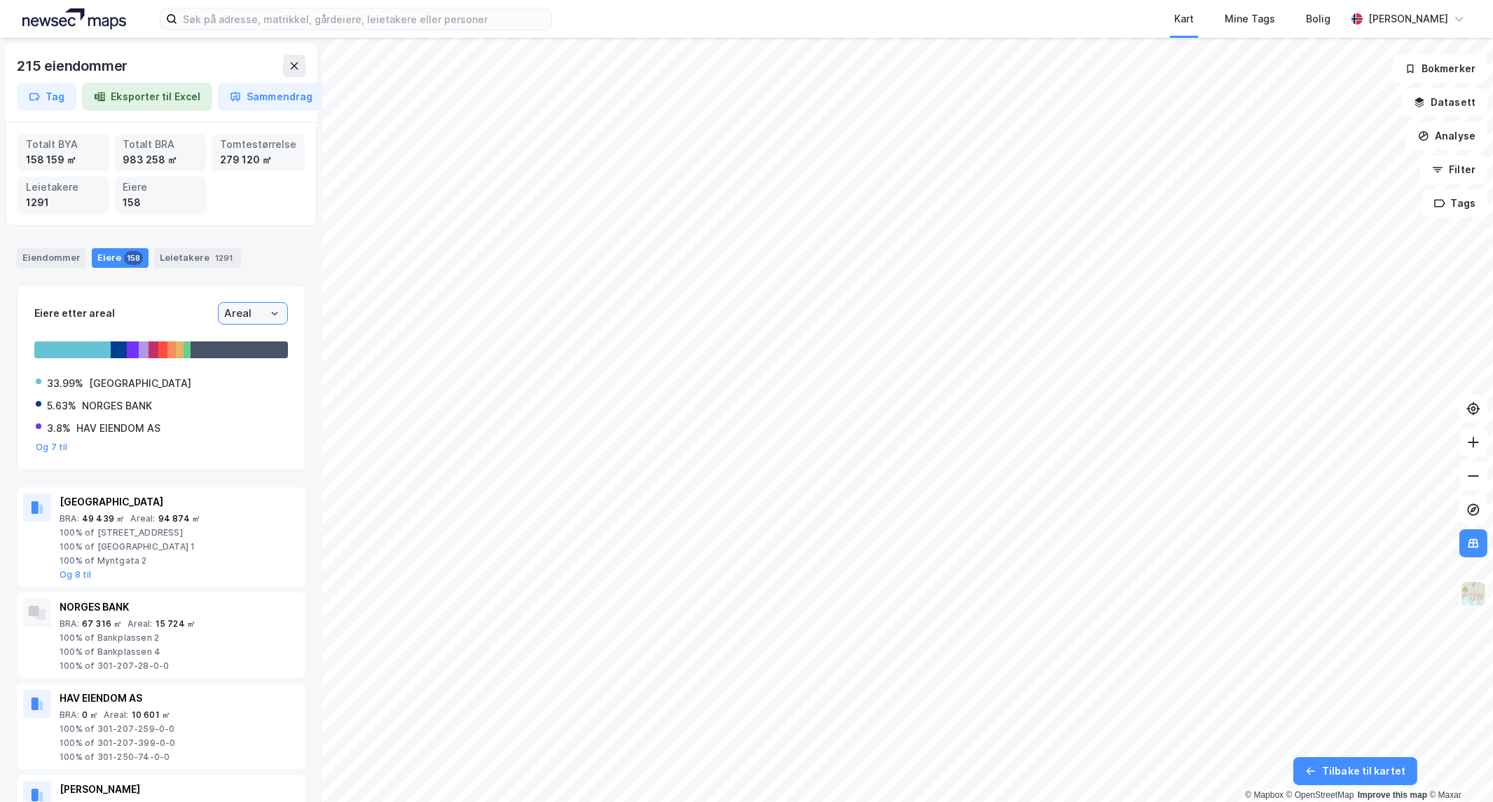
click at [254, 315] on input "Areal" at bounding box center [253, 313] width 69 height 21
click at [241, 360] on li "BRA" at bounding box center [241, 363] width 70 height 26
type input "BRA"
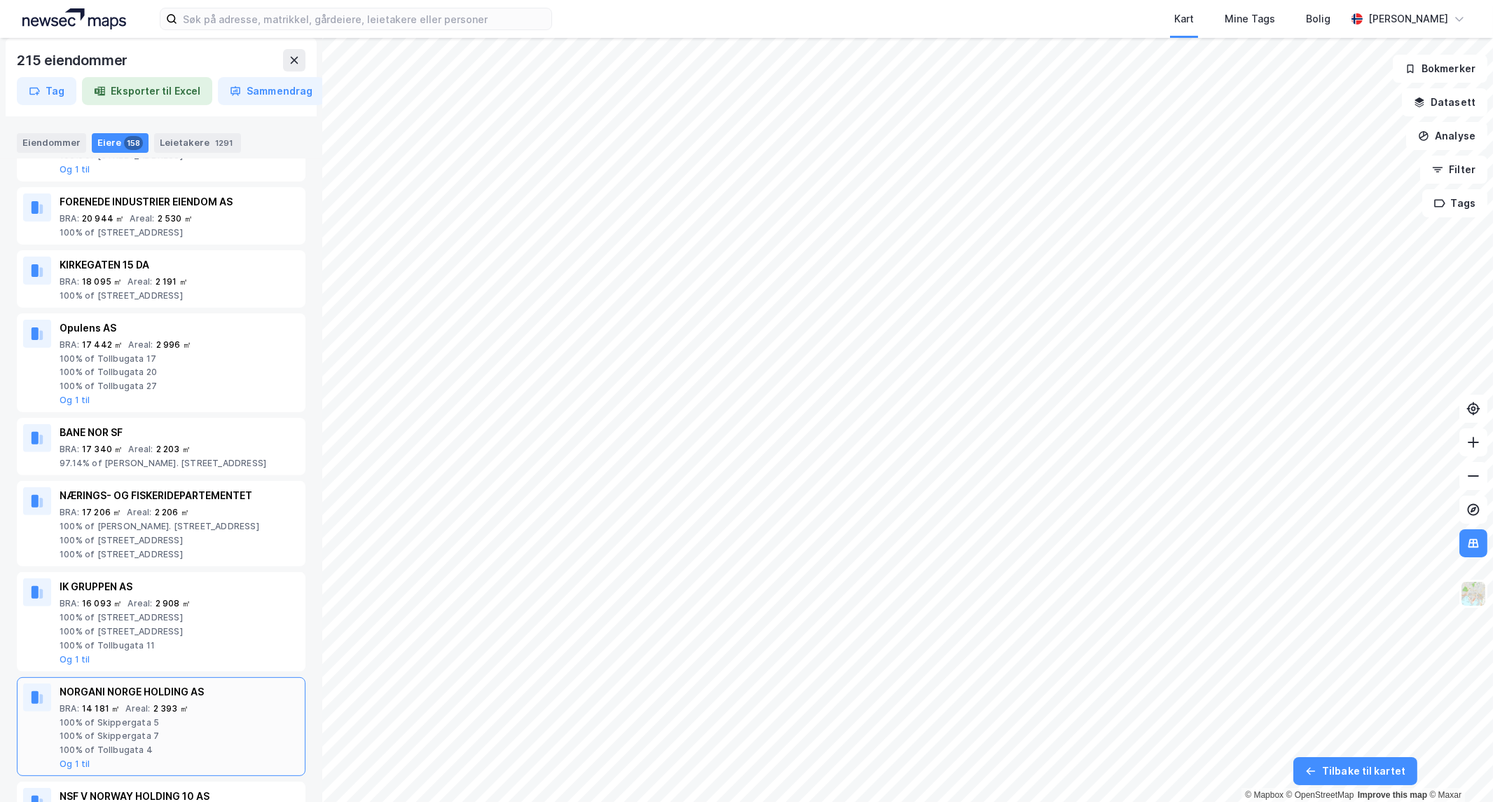
scroll to position [1323, 0]
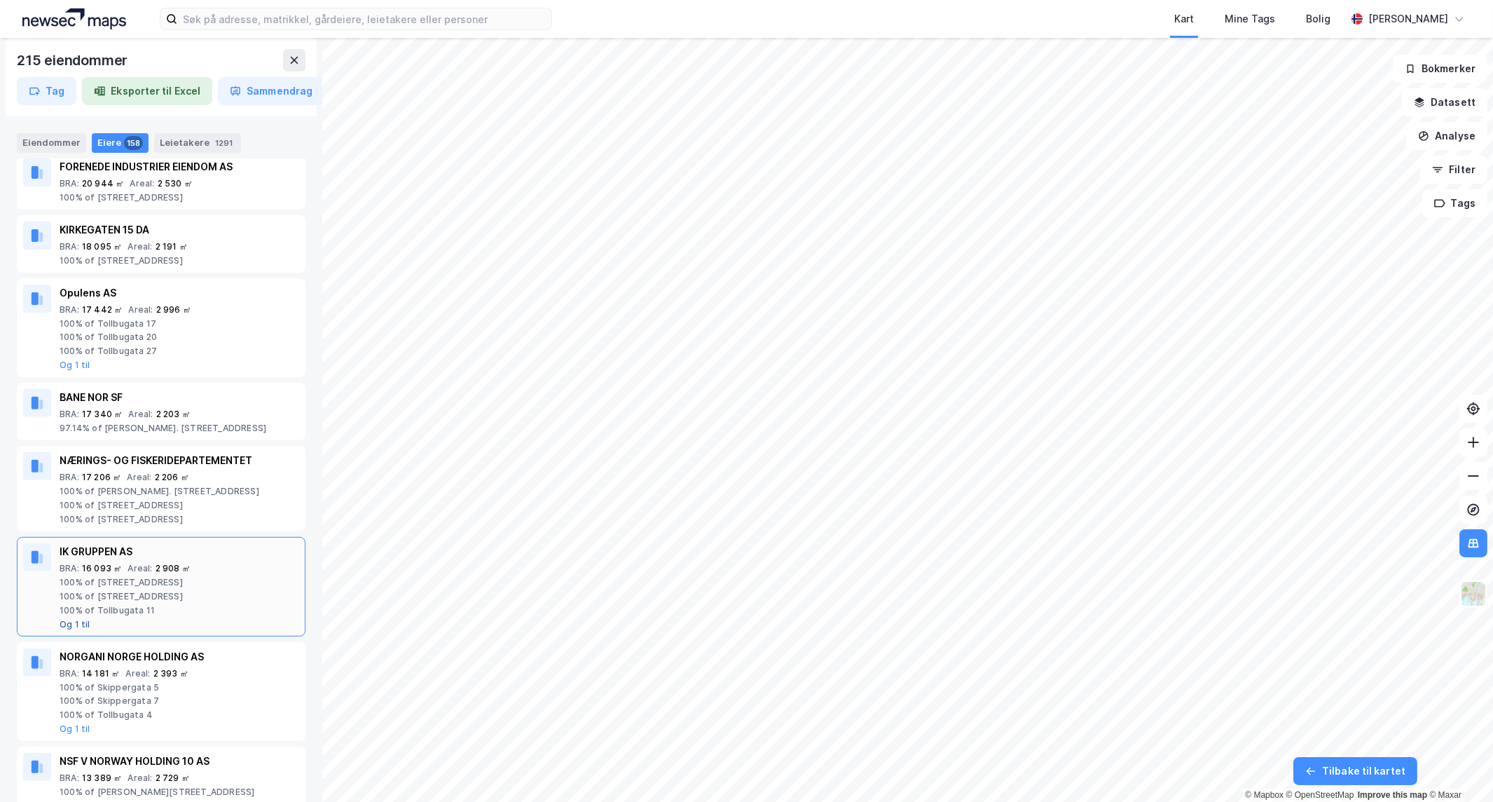
click at [66, 621] on button "Og 1 til" at bounding box center [75, 624] width 31 height 11
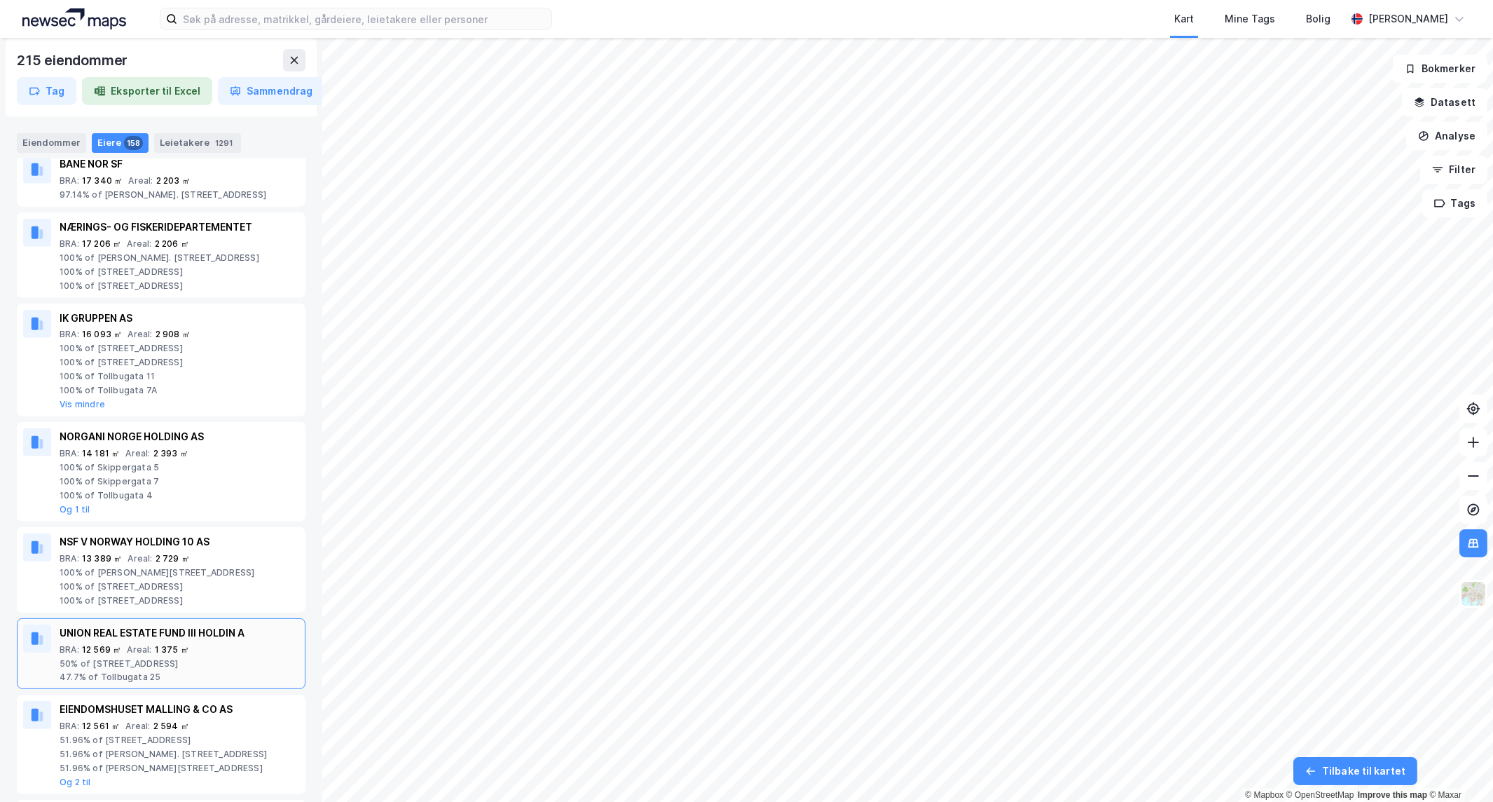
scroll to position [1635, 0]
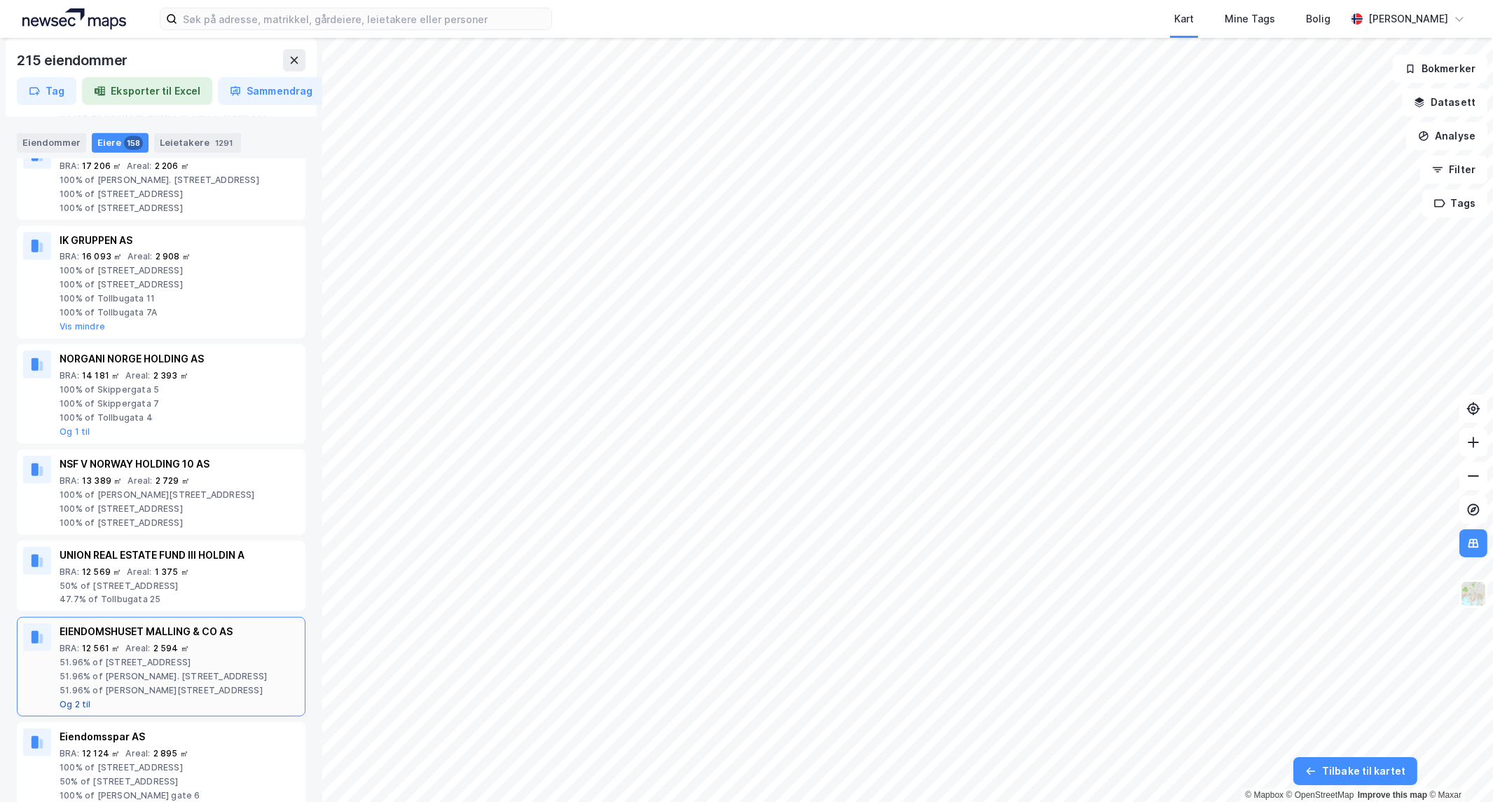
click at [78, 706] on button "Og 2 til" at bounding box center [76, 704] width 32 height 11
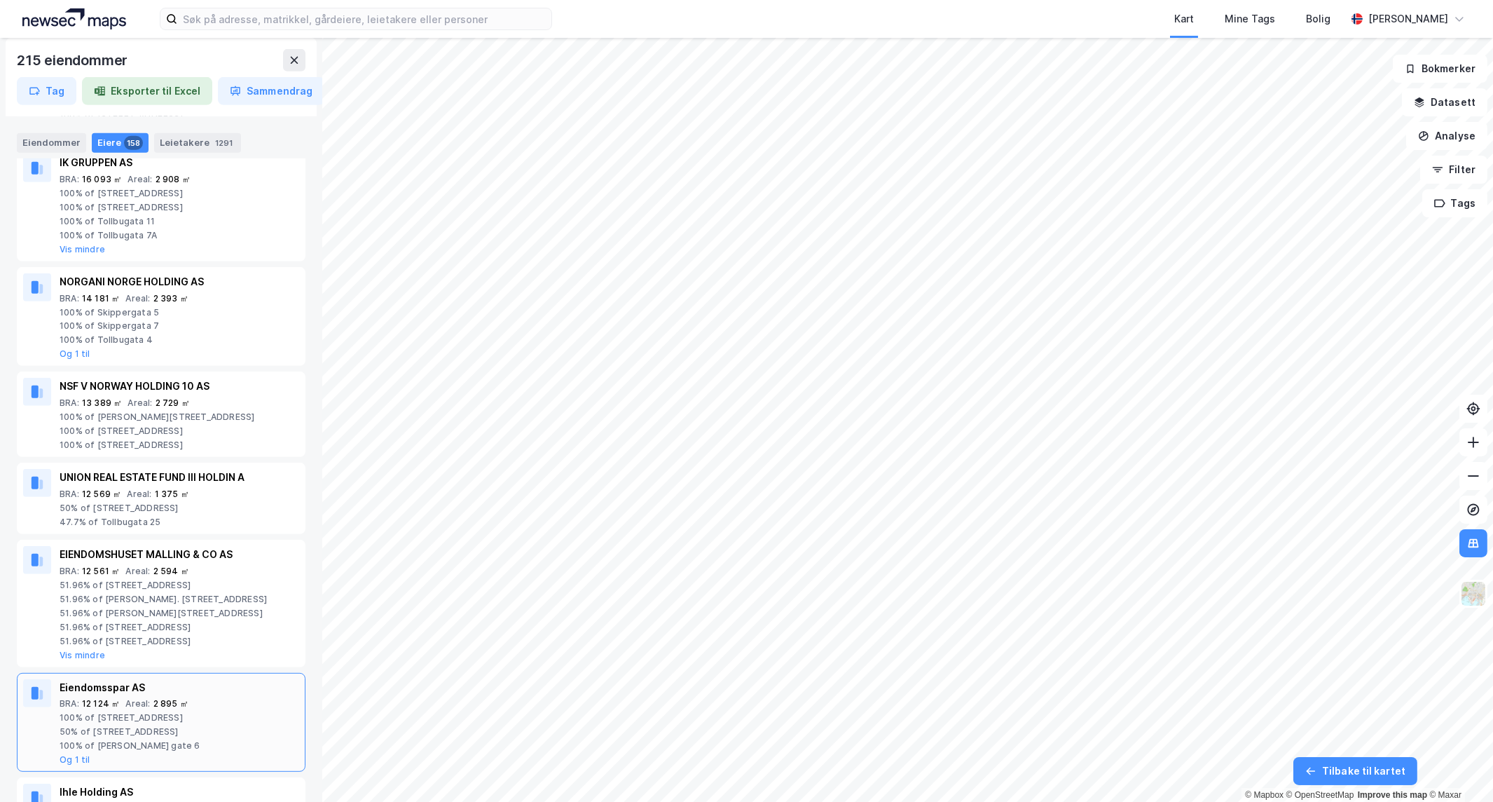
scroll to position [1790, 0]
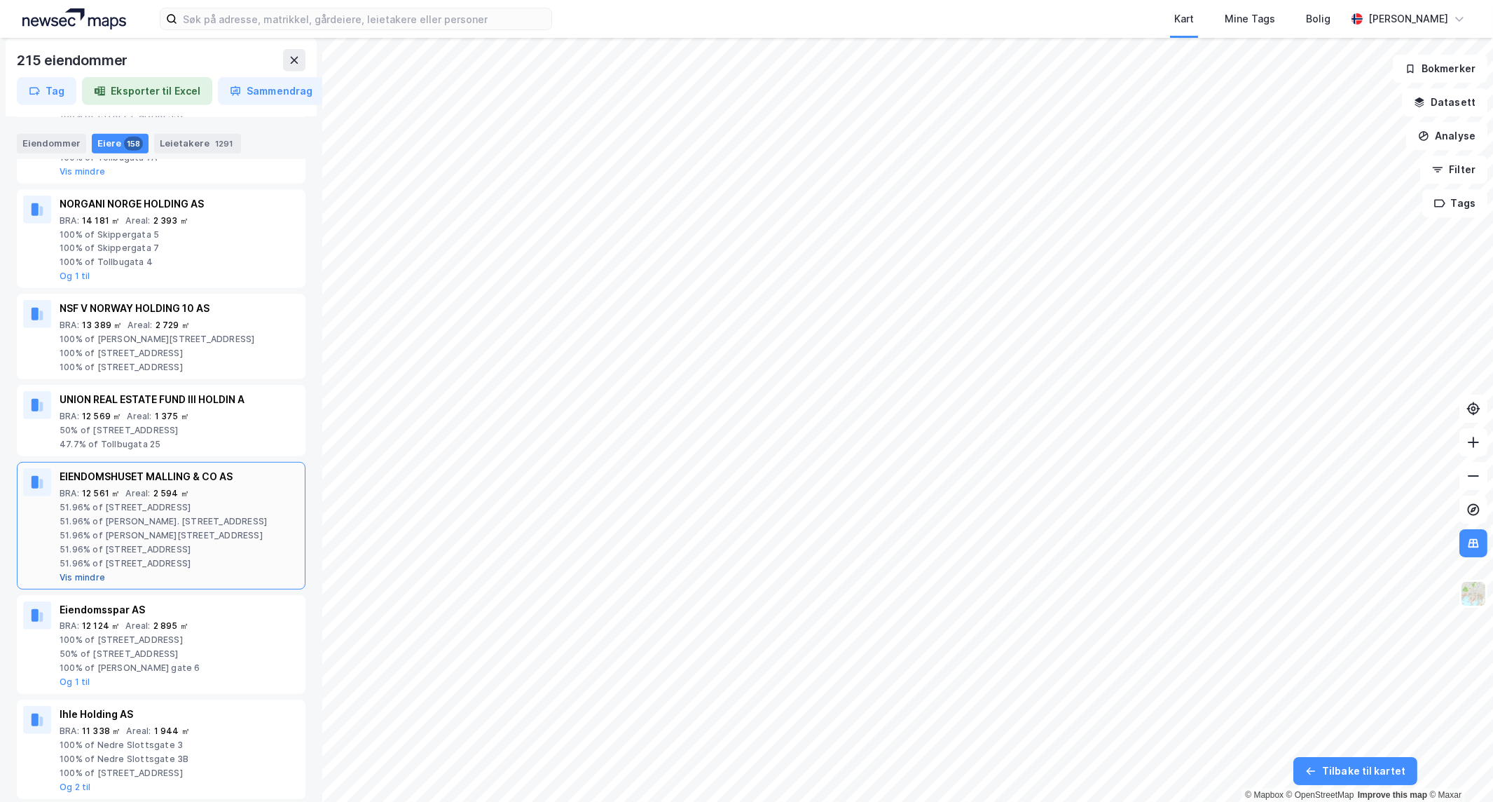
click at [80, 575] on button "Vis mindre" at bounding box center [83, 577] width 46 height 11
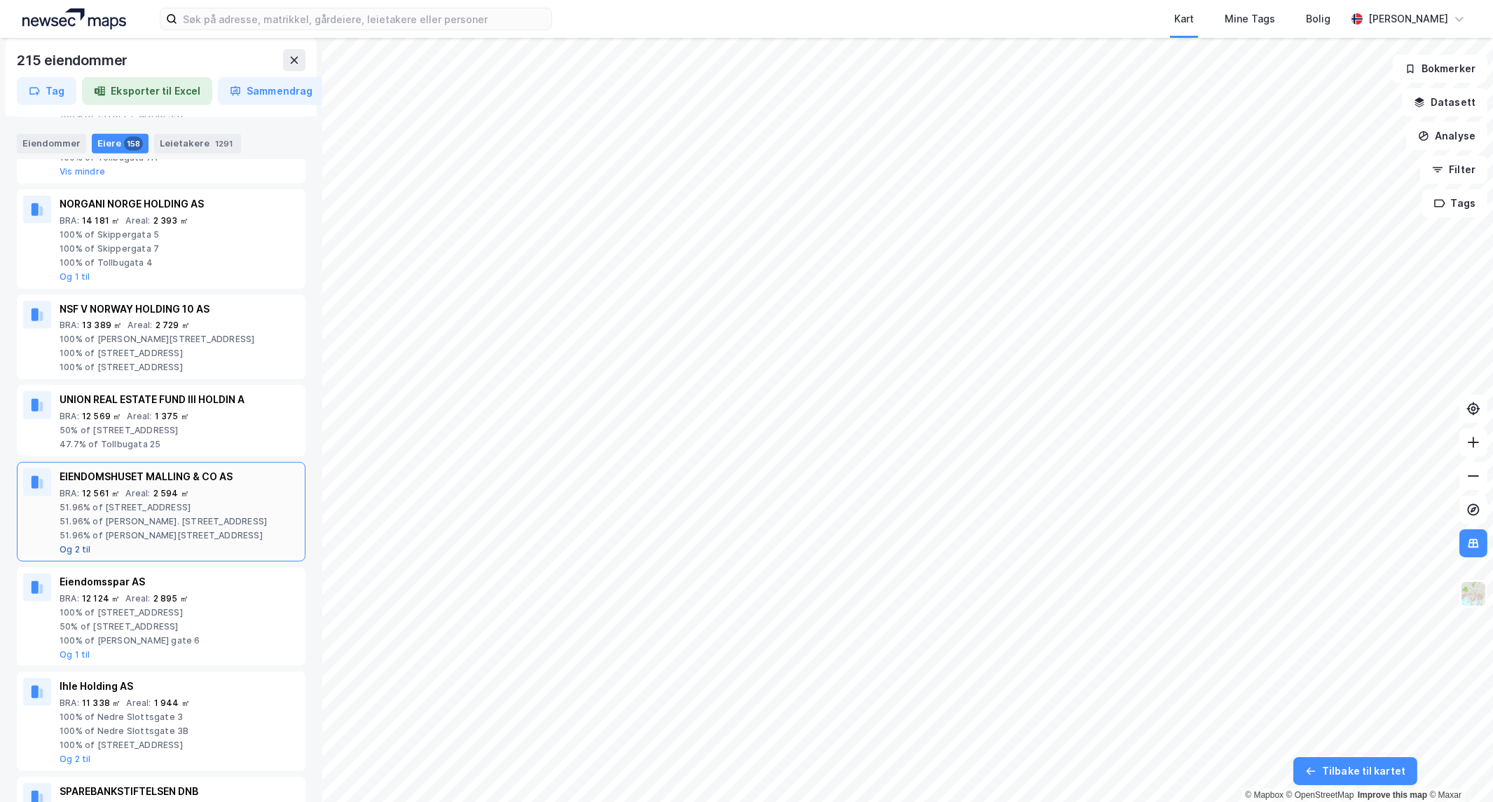
click at [79, 551] on button "Og 2 til" at bounding box center [76, 549] width 32 height 11
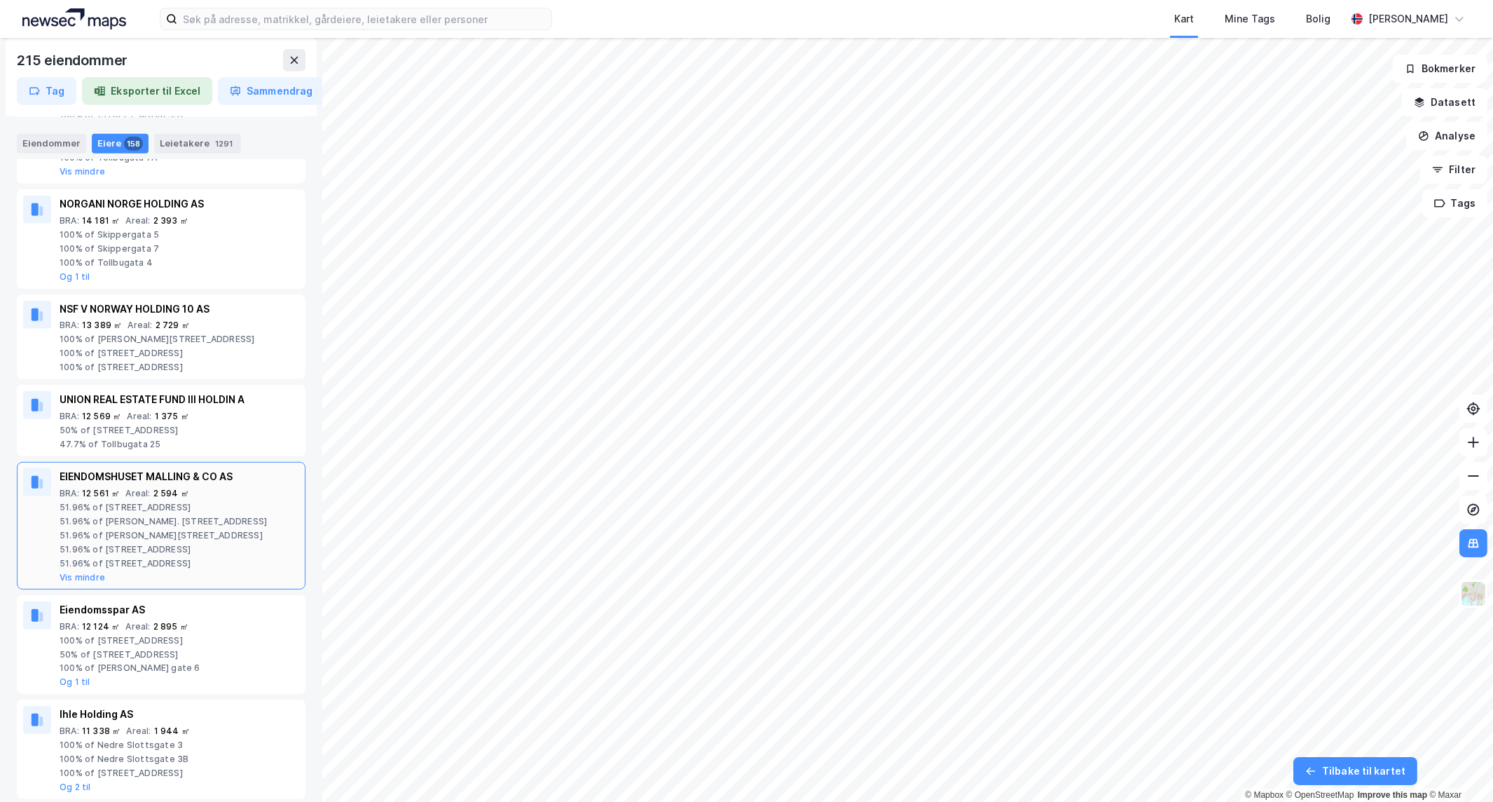
click at [119, 513] on div "51.96% of [STREET_ADDRESS]" at bounding box center [180, 507] width 240 height 11
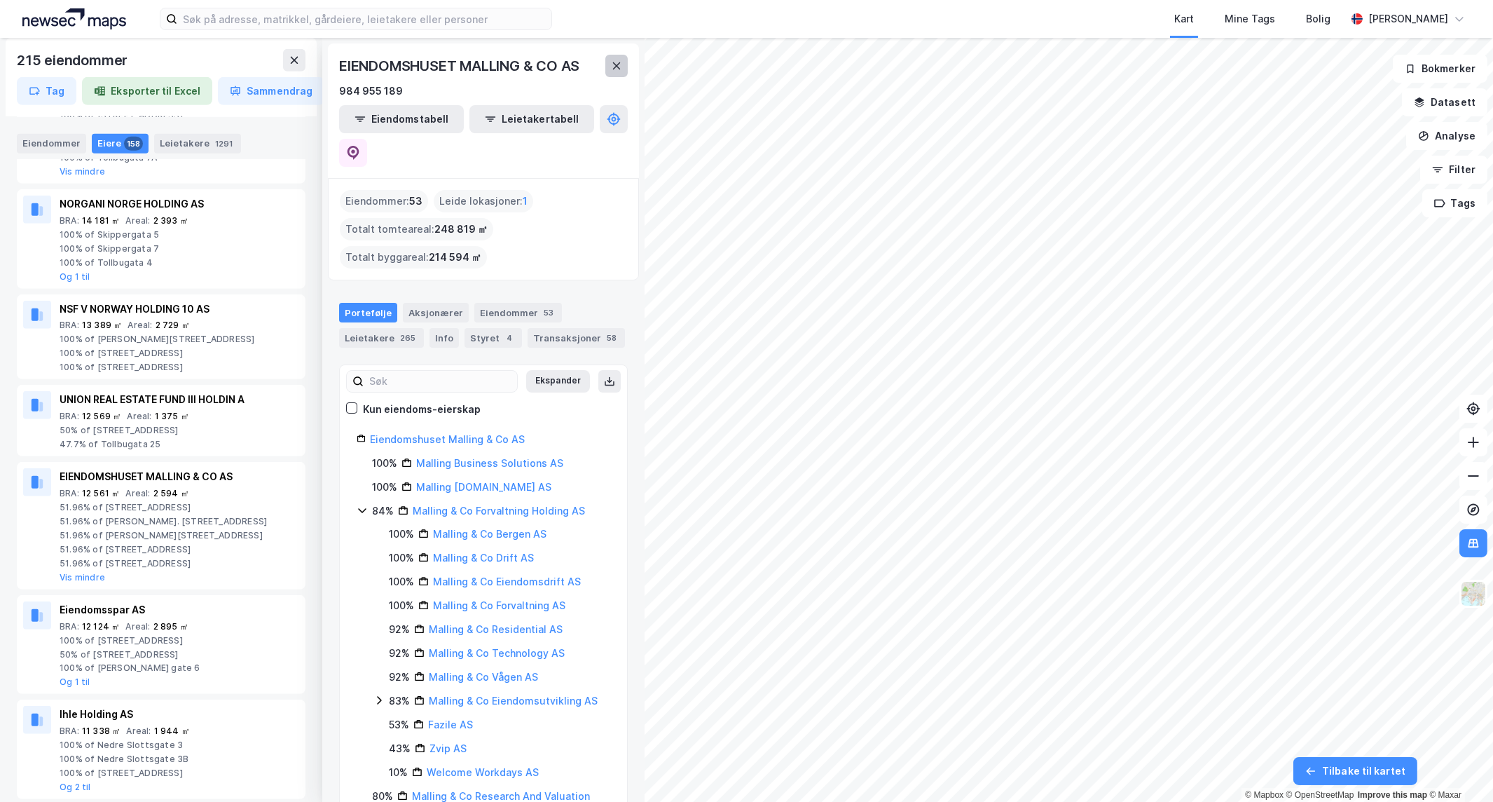
click at [612, 66] on icon at bounding box center [616, 65] width 11 height 11
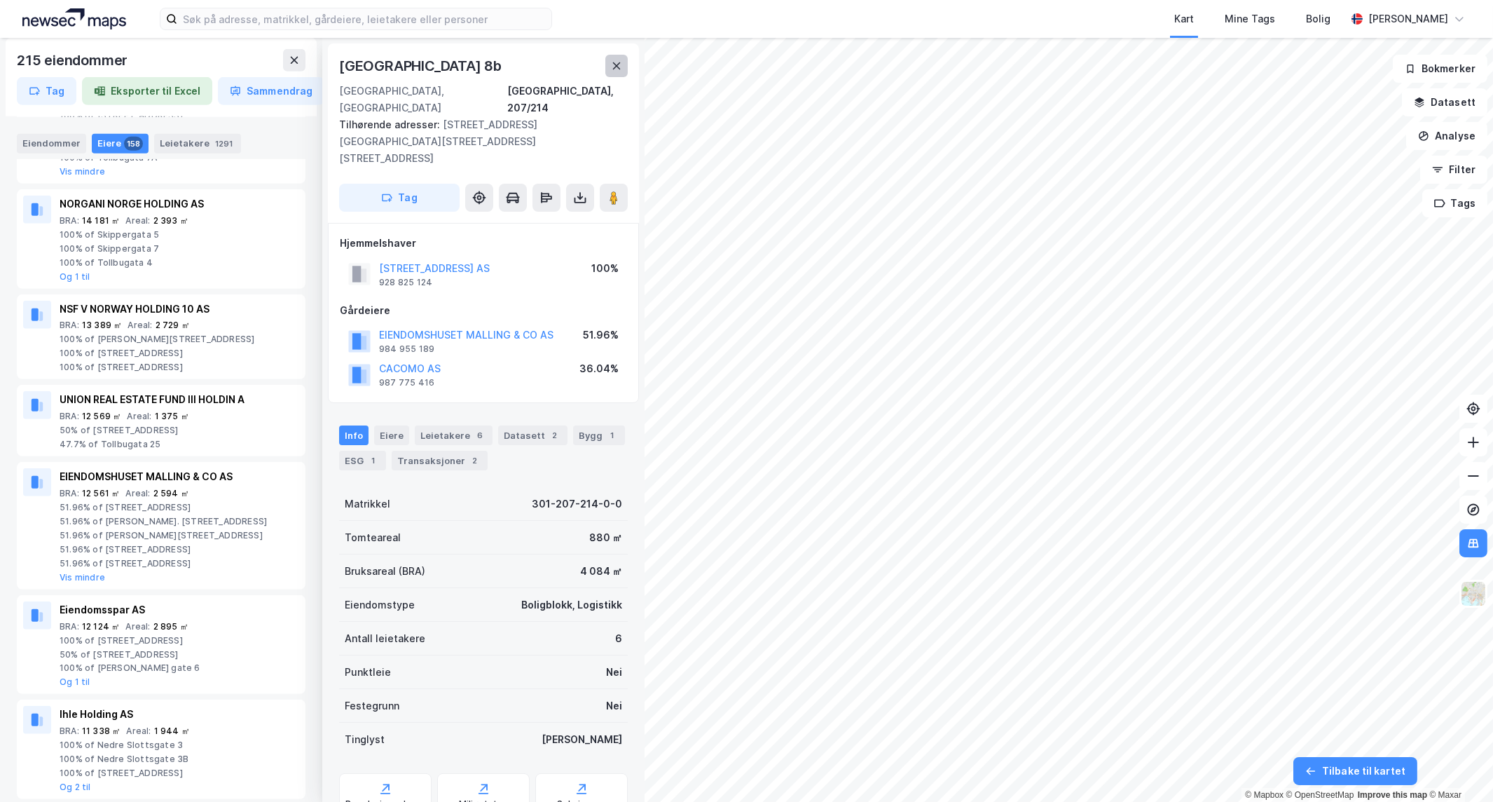
click at [617, 65] on icon at bounding box center [617, 65] width 8 height 7
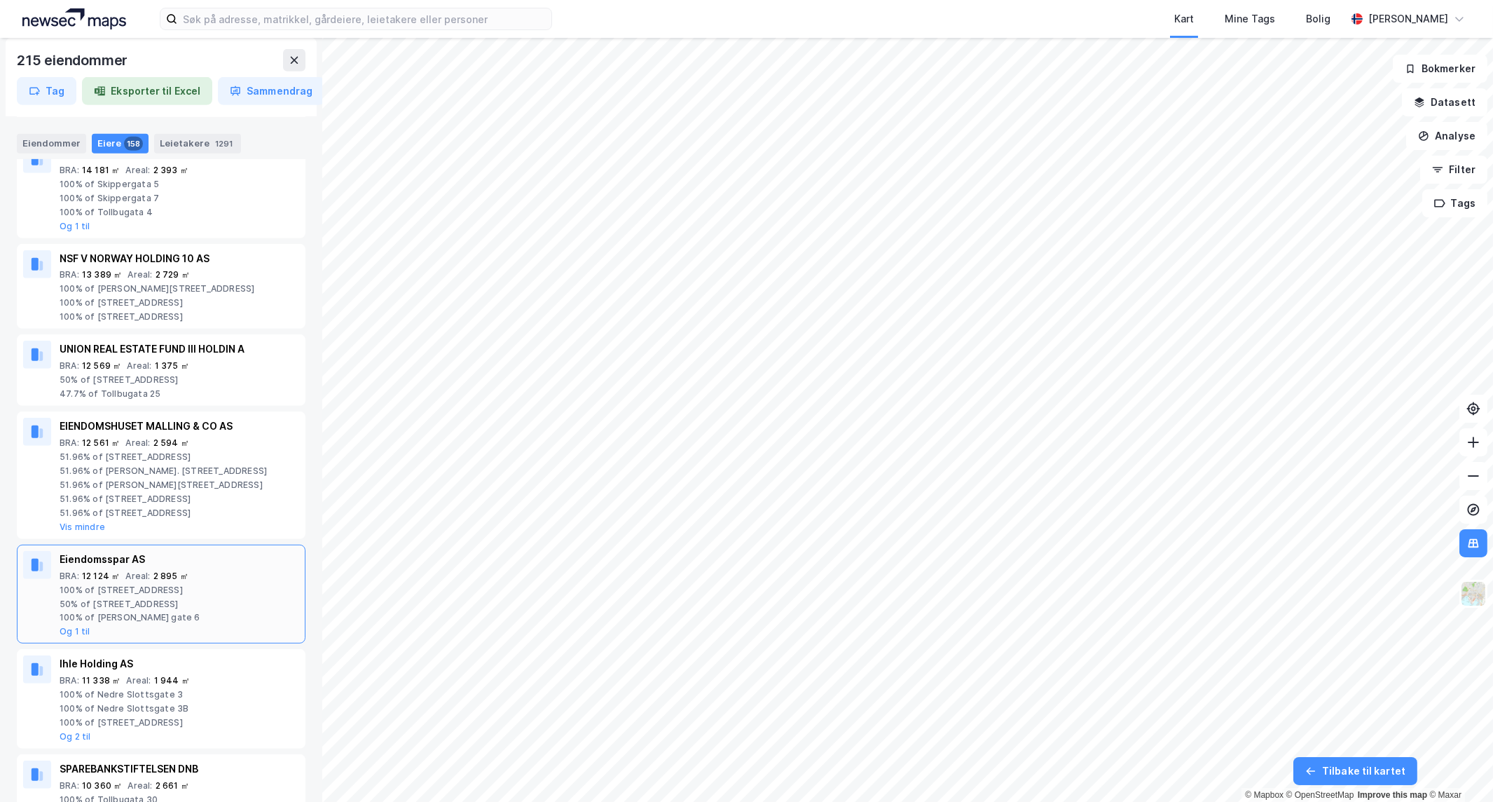
scroll to position [1868, 0]
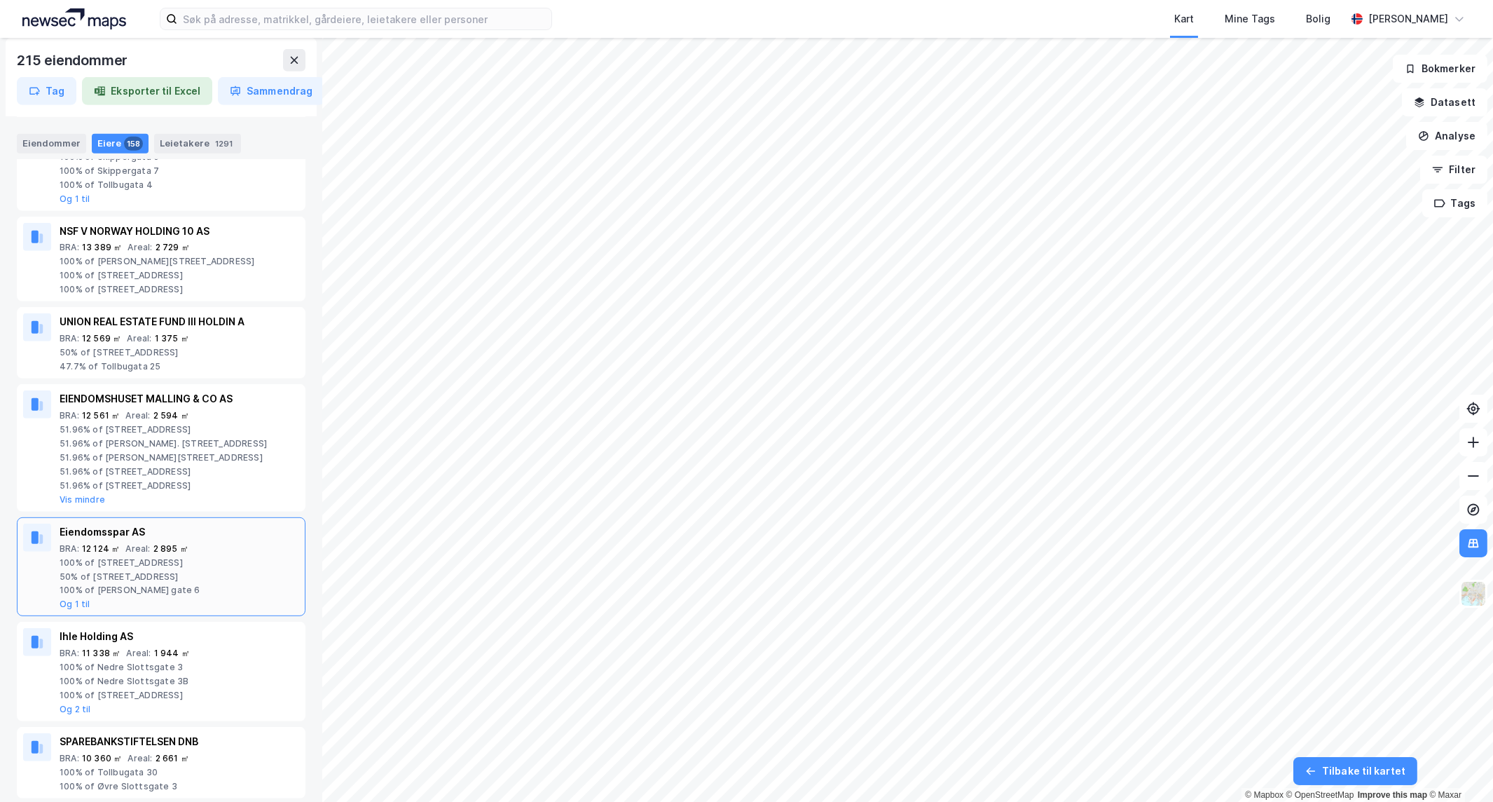
click at [87, 596] on div "Eiendomsspar AS BRA : 12 124 ㎡ Areal : 2 895 ㎡ 100% of Akersgata 20 50% of Dron…" at bounding box center [180, 566] width 240 height 87
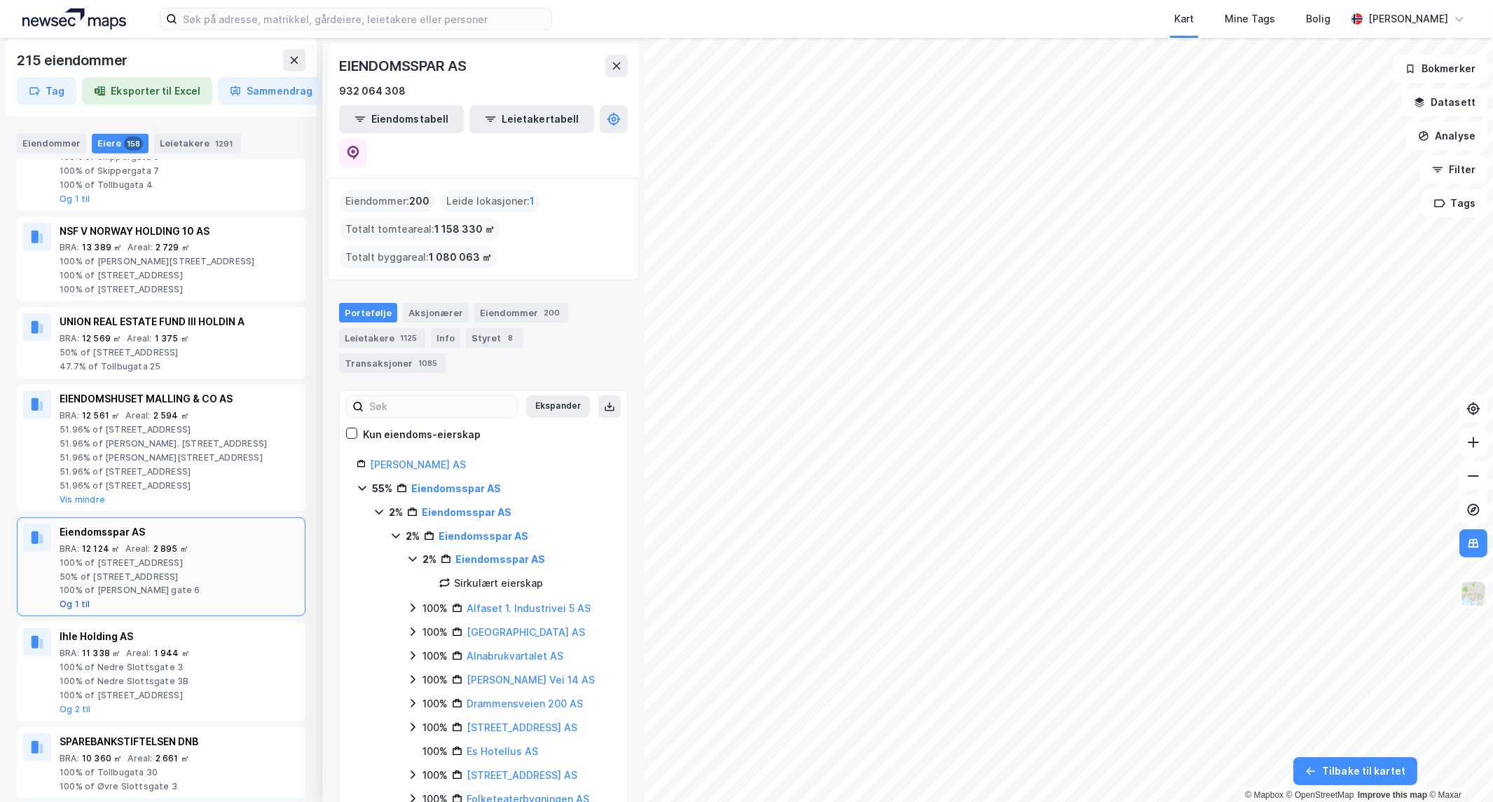
click at [76, 599] on button "Og 1 til" at bounding box center [75, 603] width 31 height 11
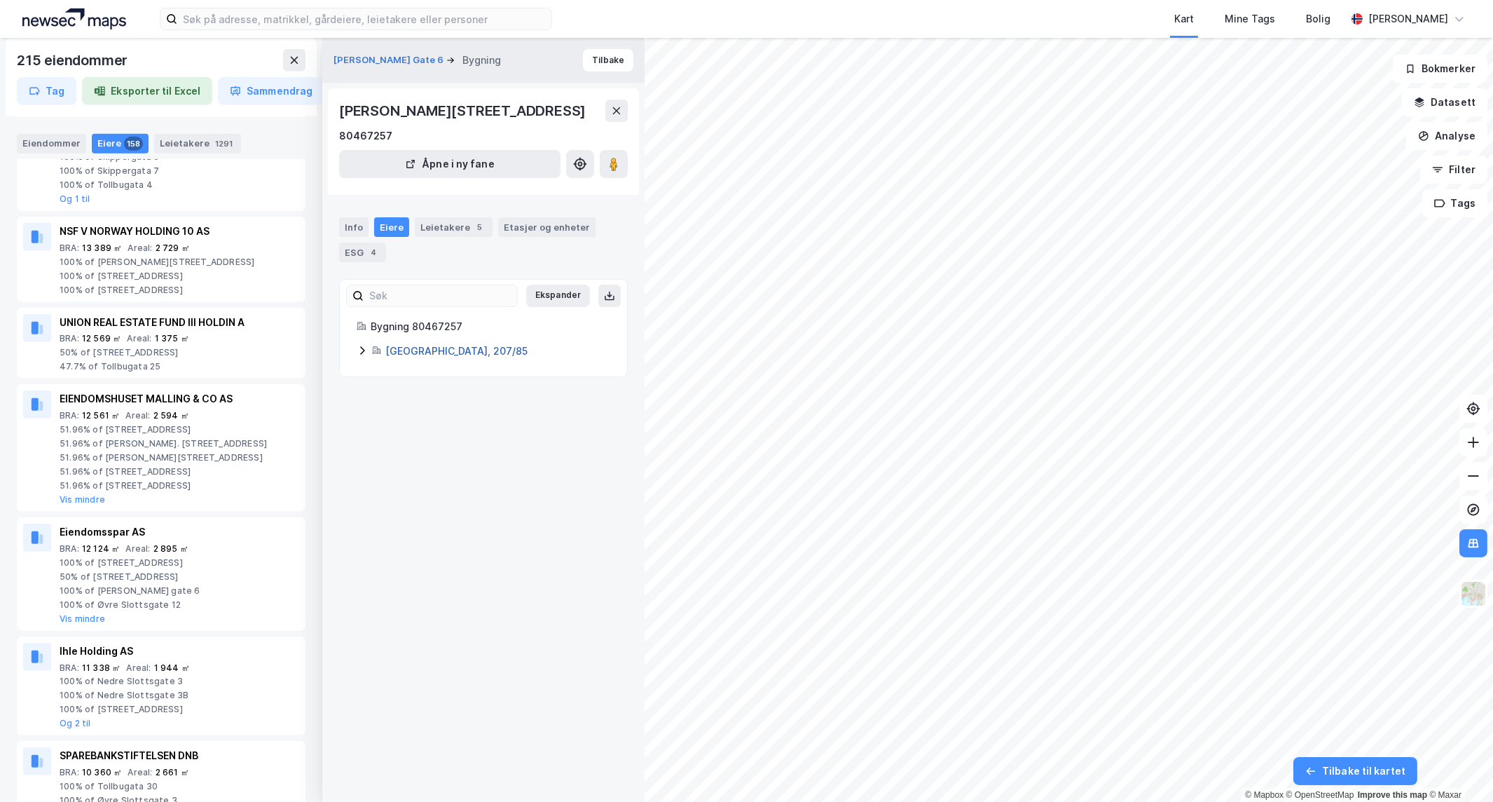
click at [418, 353] on link "Oslo, 207/85" at bounding box center [456, 351] width 142 height 12
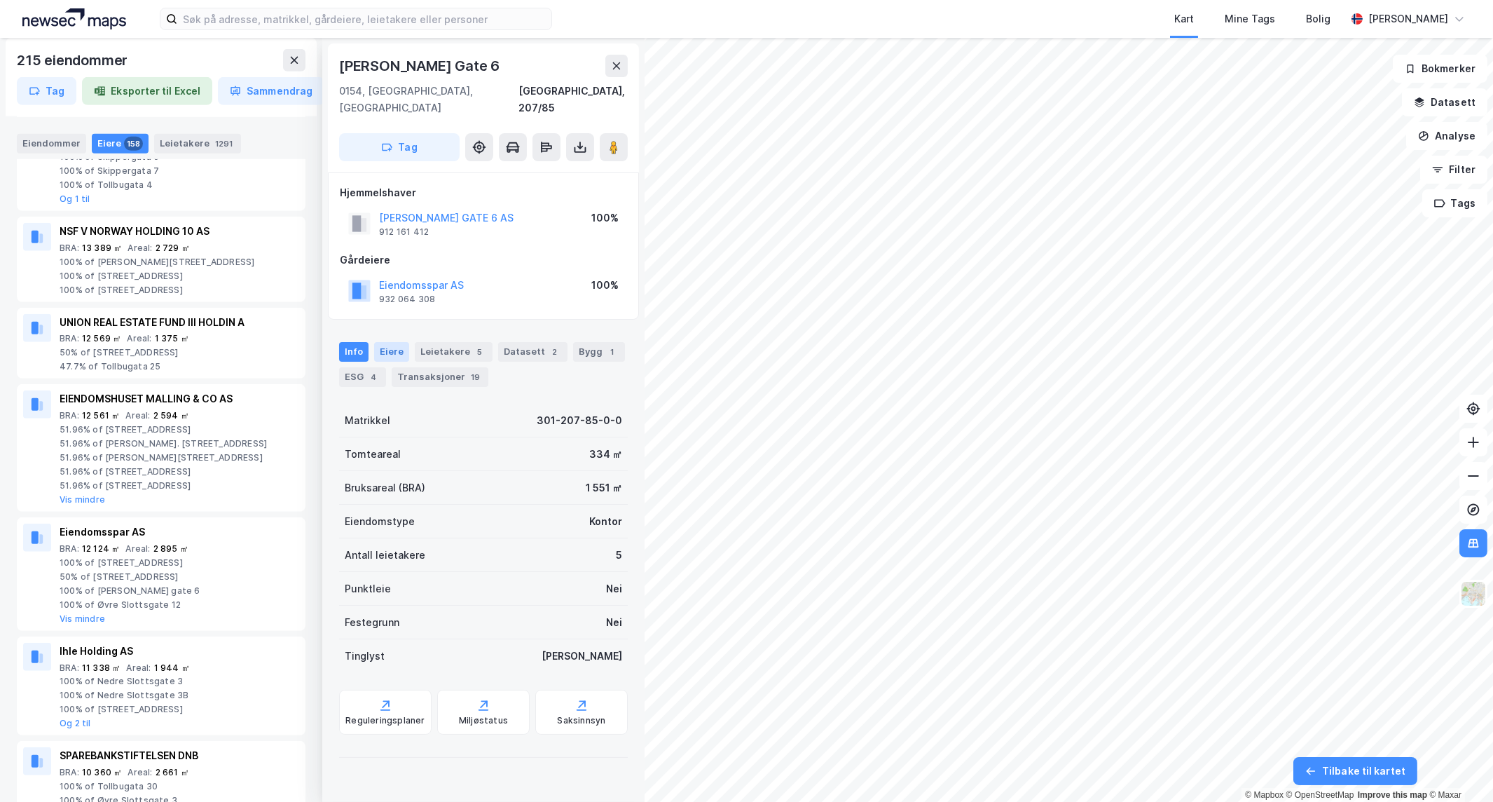
click at [378, 342] on div "Eiere" at bounding box center [391, 352] width 35 height 20
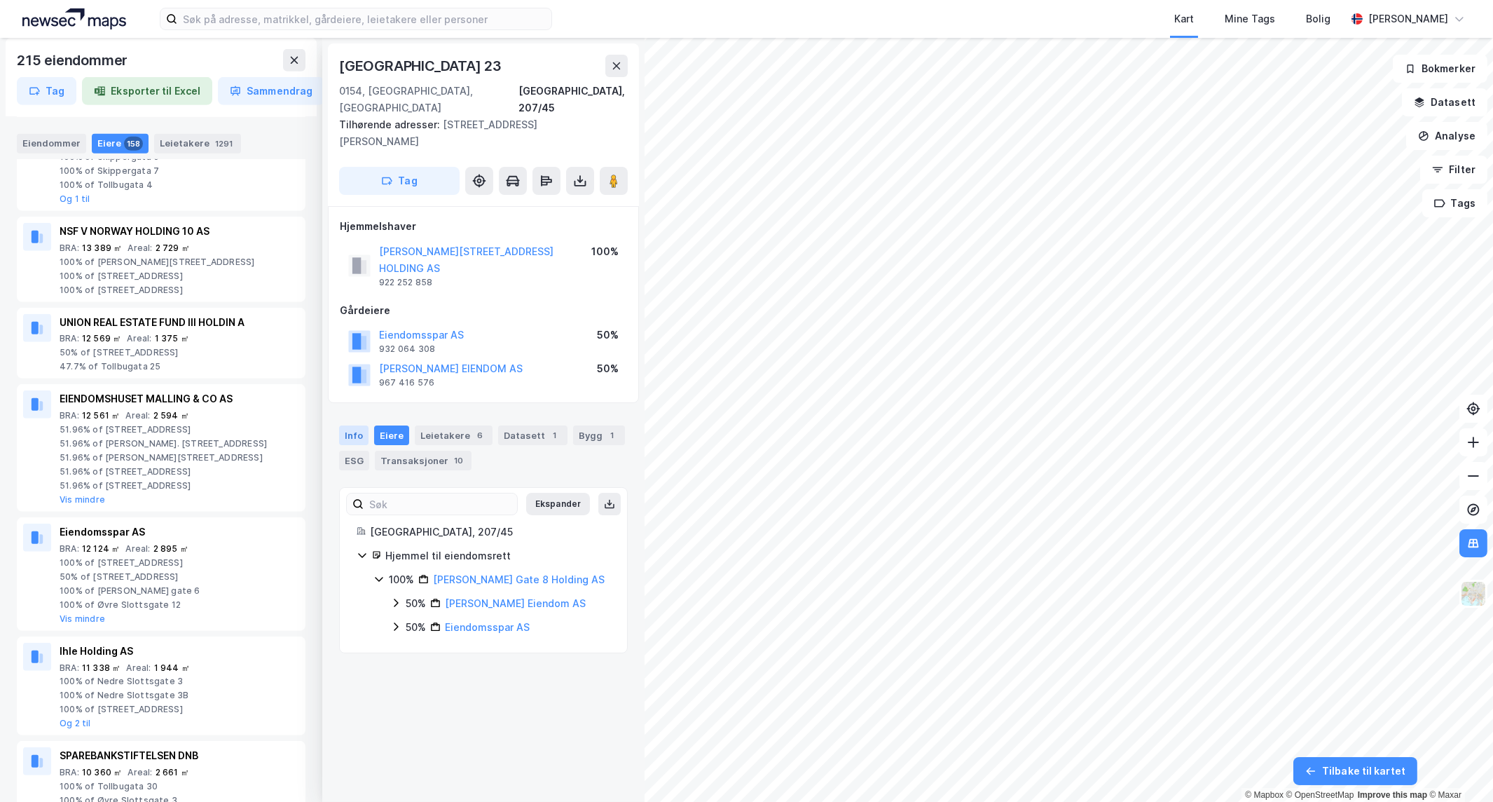
click at [362, 425] on div "Info" at bounding box center [353, 435] width 29 height 20
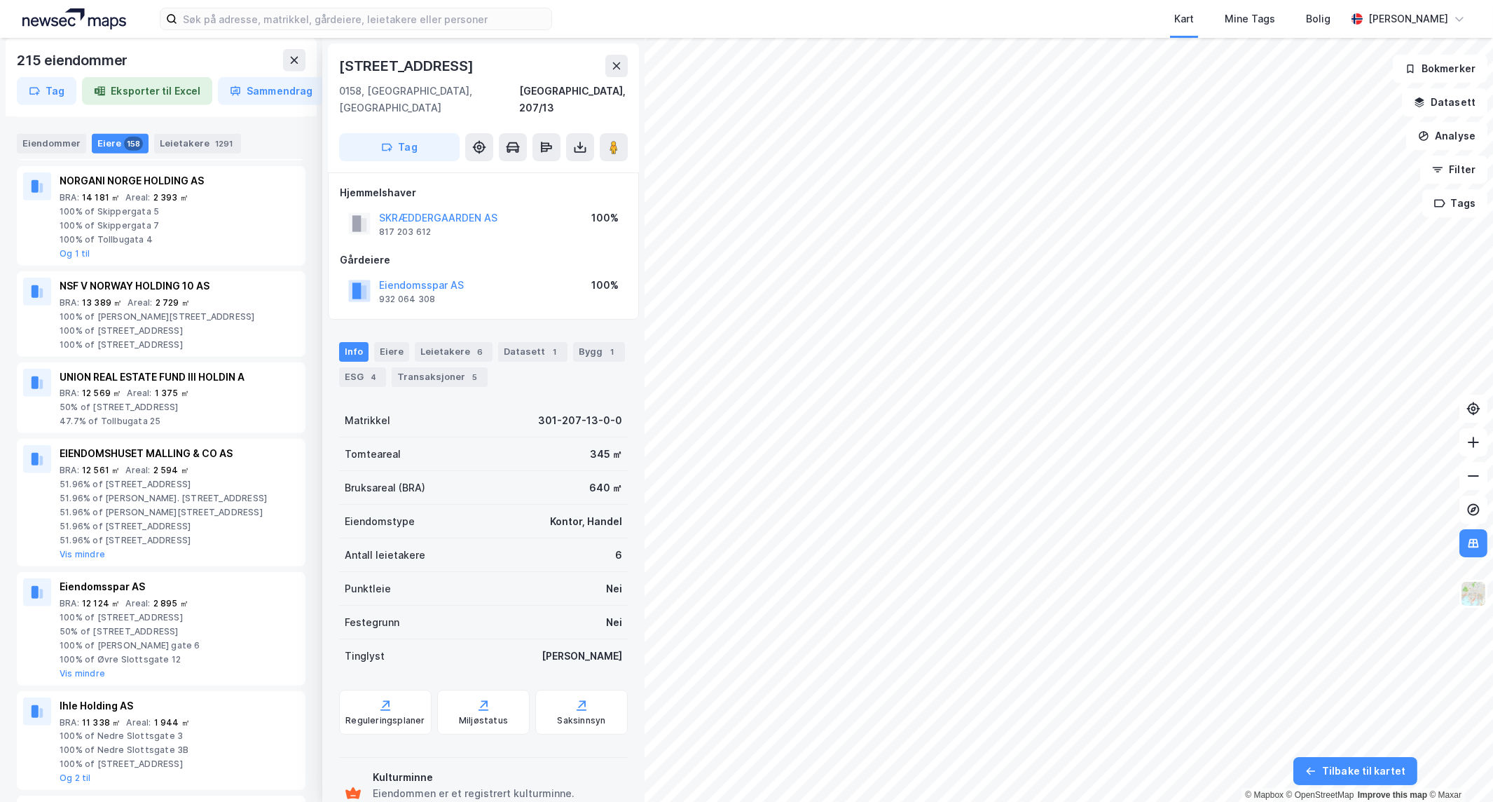
scroll to position [1790, 0]
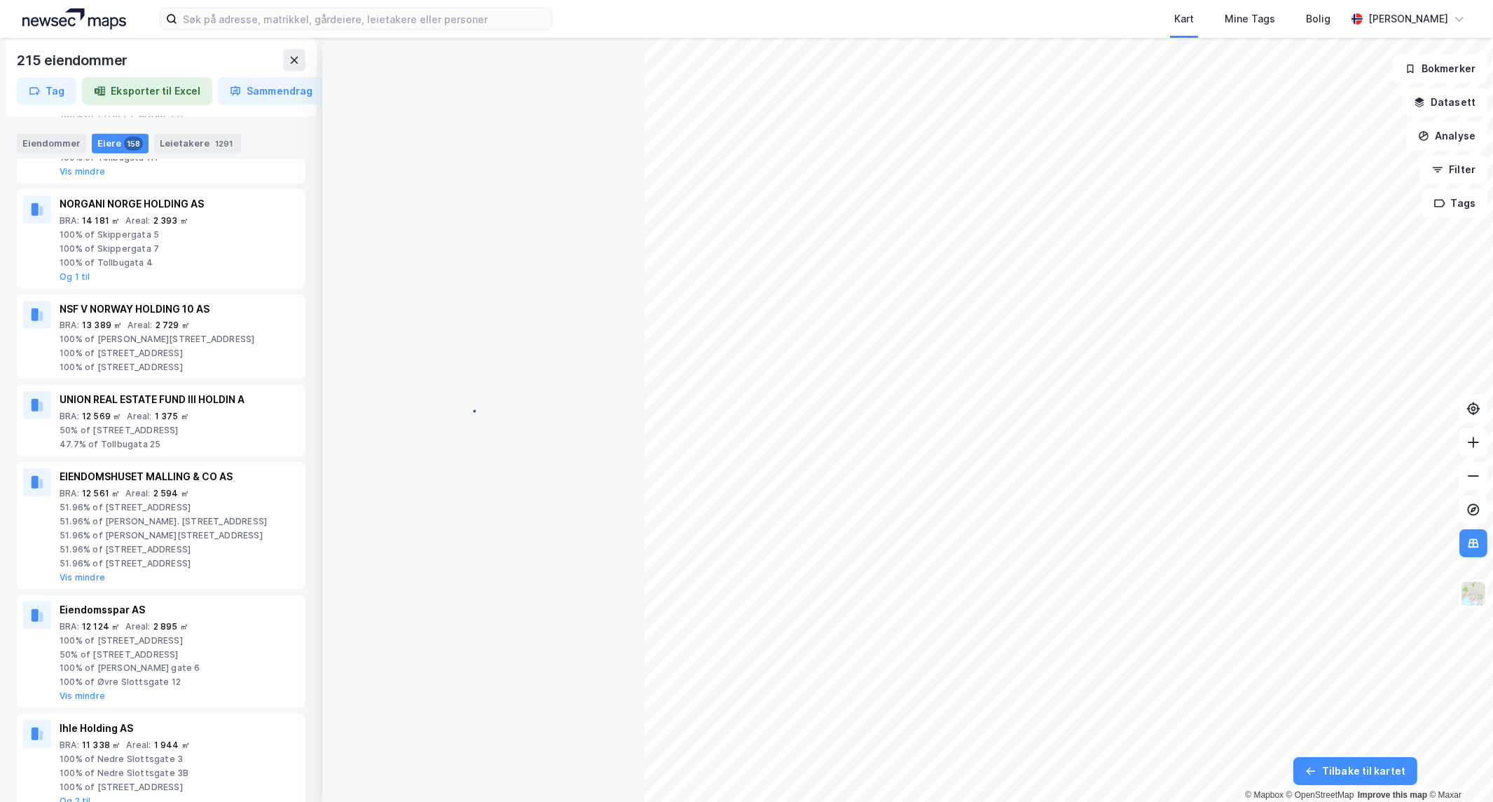
scroll to position [1, 0]
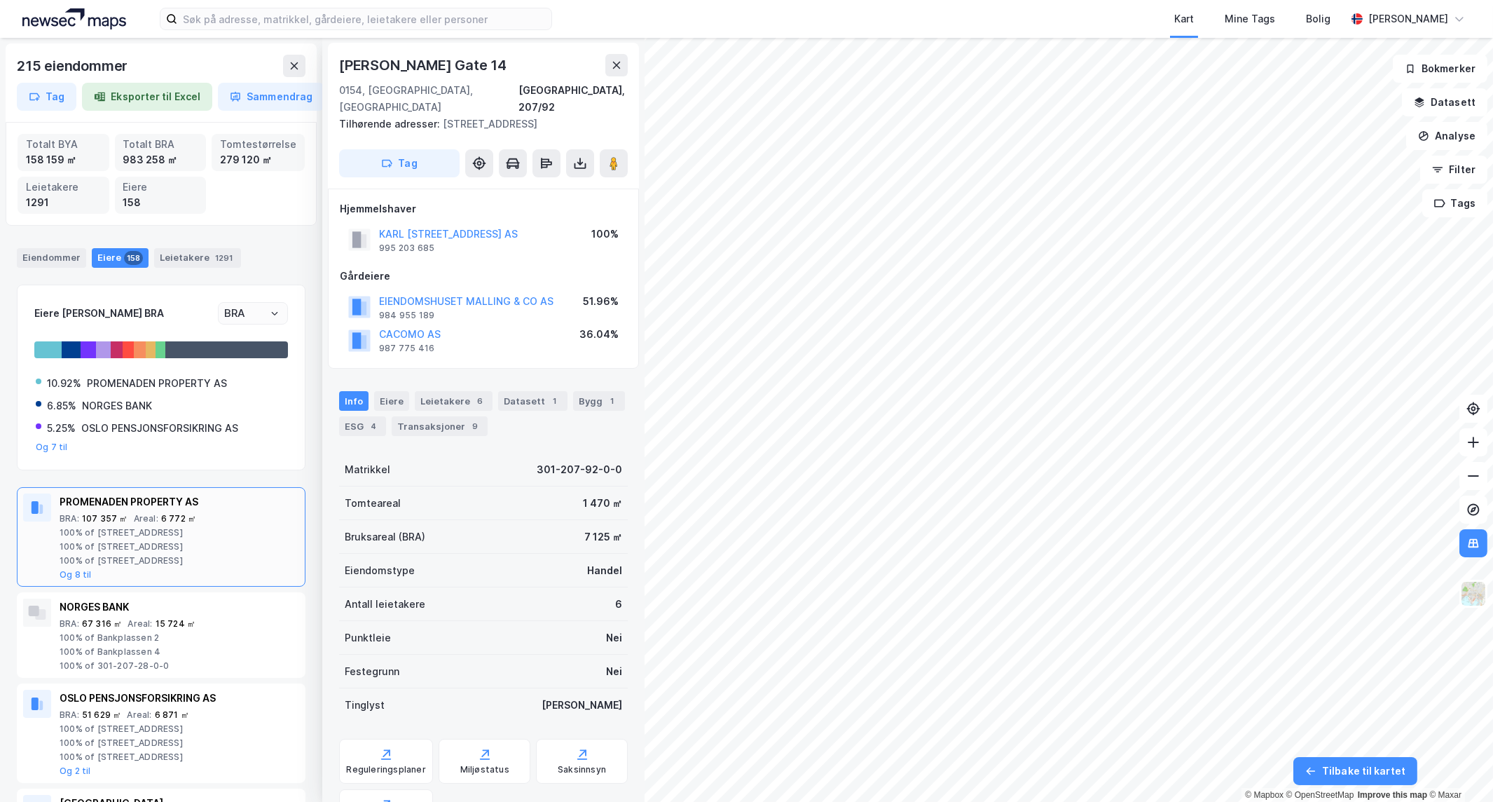
click at [164, 529] on div "100% of [STREET_ADDRESS]" at bounding box center [180, 532] width 240 height 11
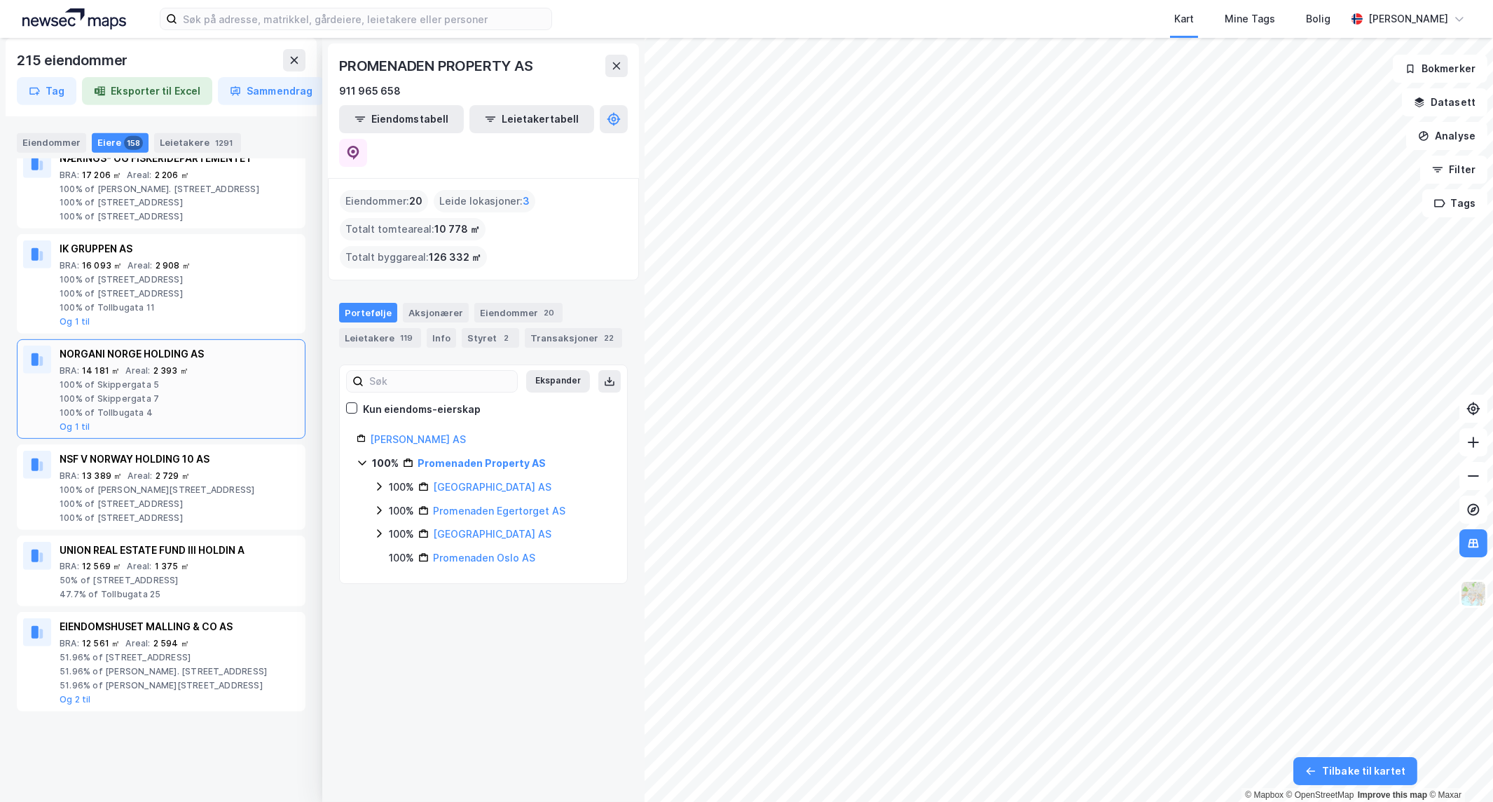
scroll to position [1635, 0]
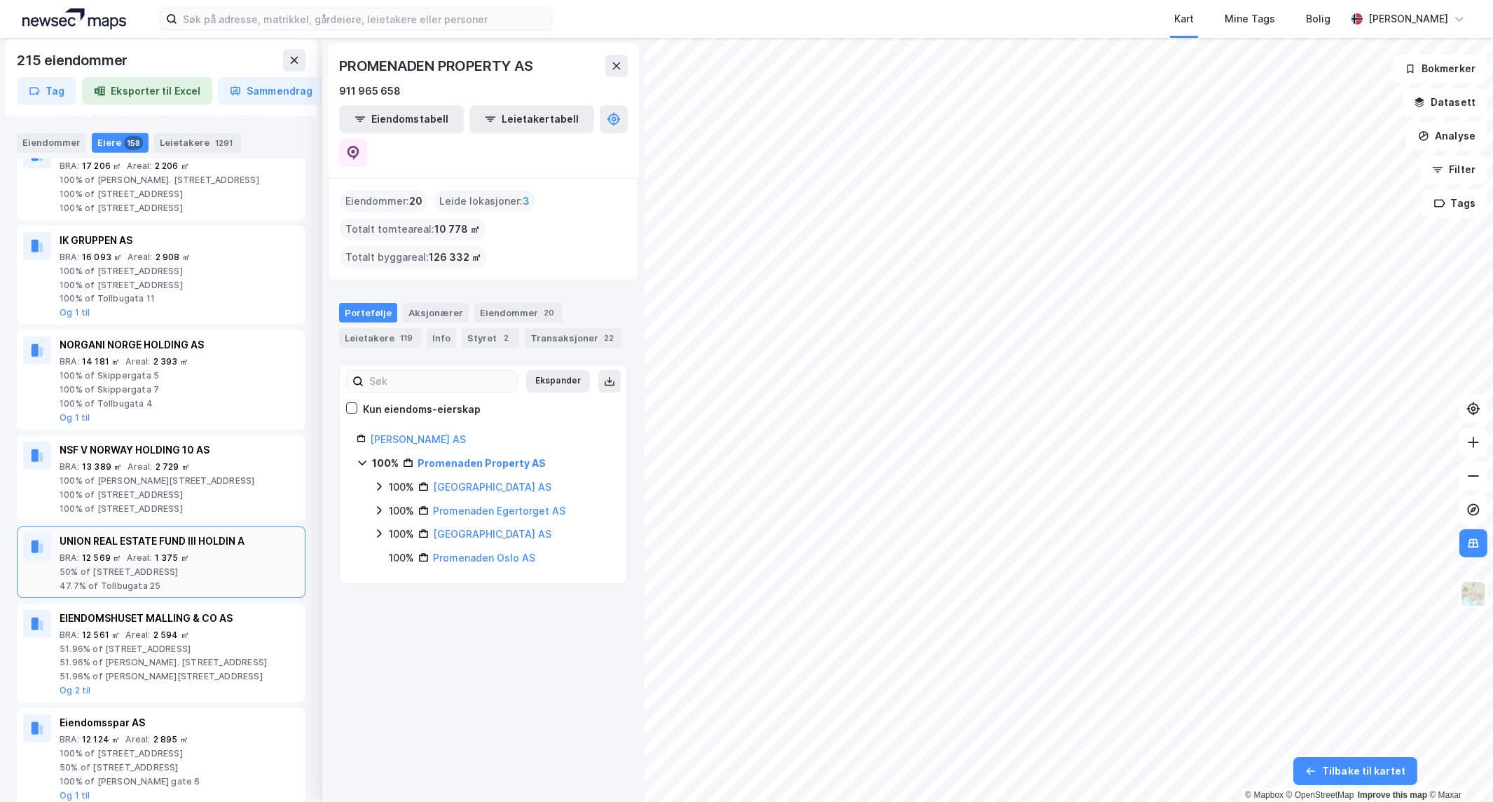
click at [138, 563] on div "Areal :" at bounding box center [139, 557] width 25 height 11
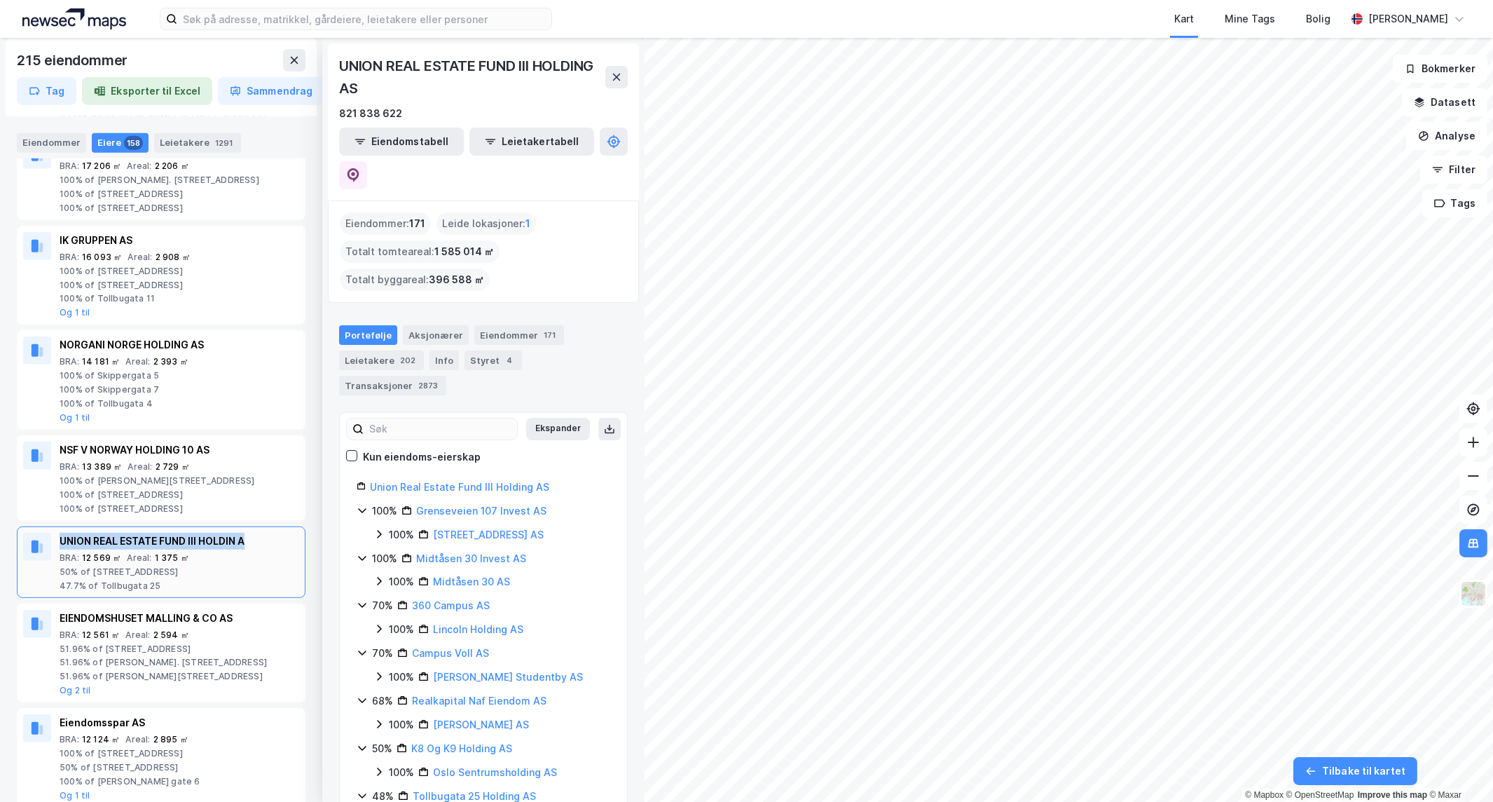
drag, startPoint x: 257, startPoint y: 540, endPoint x: 34, endPoint y: 528, distance: 223.9
click at [34, 528] on div "UNION REAL ESTATE FUND III HOLDIN A BRA : 12 569 ㎡ Areal : 1 375 ㎡ 50% of Konge…" at bounding box center [161, 561] width 289 height 71
copy div "UNION REAL ESTATE FUND III HOLDIN A"
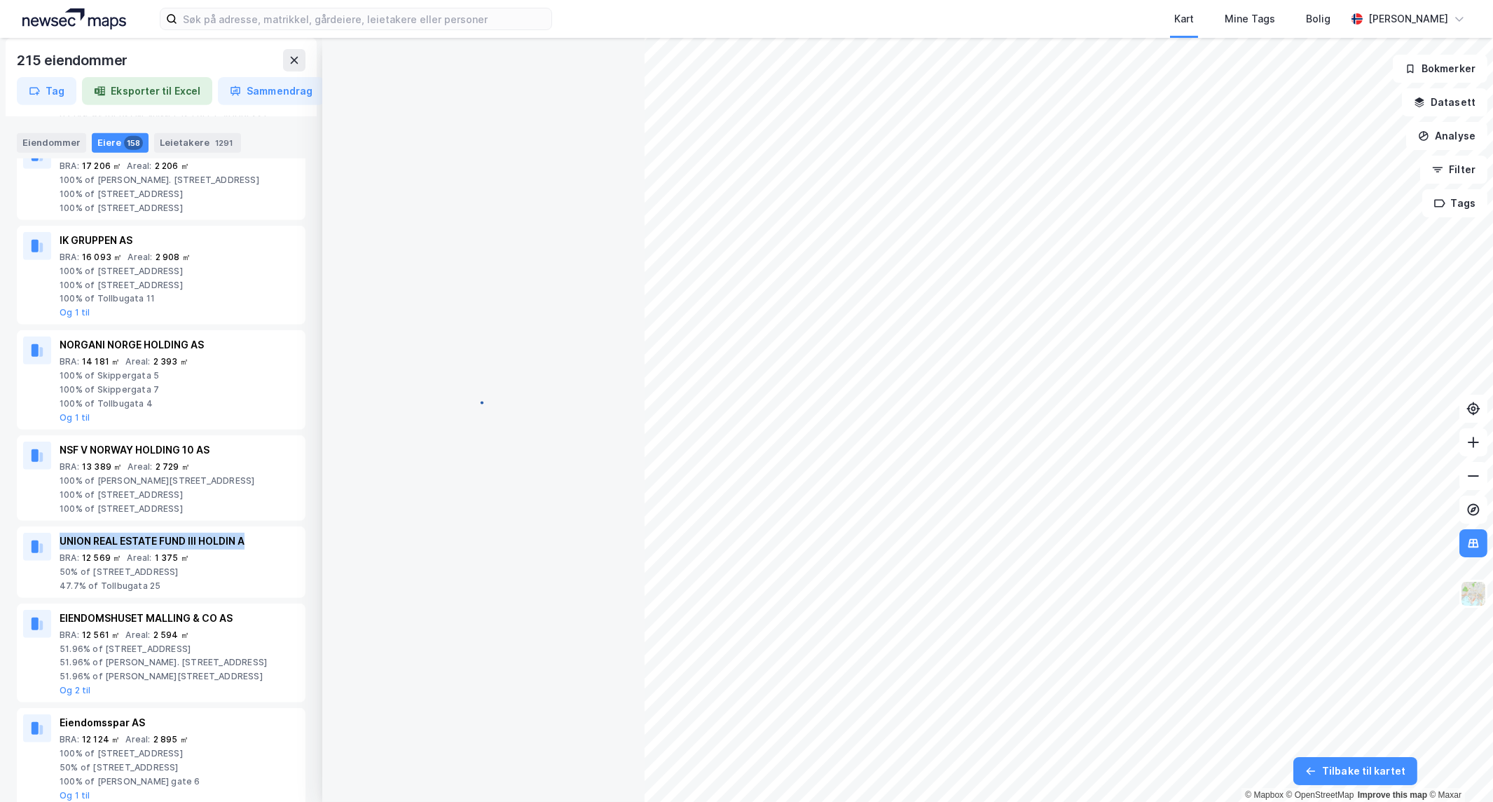
scroll to position [1, 0]
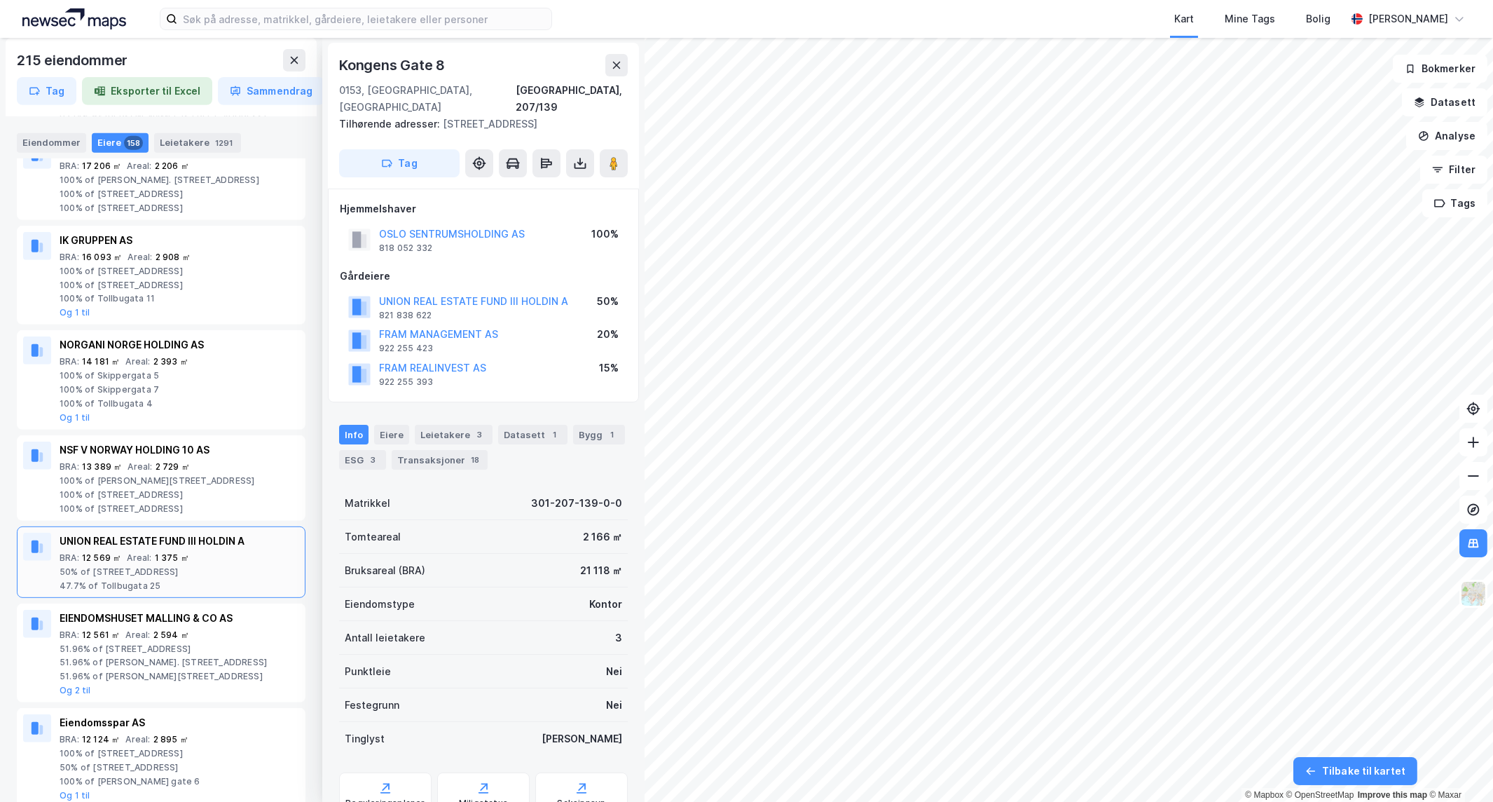
click at [153, 568] on div "50% of Kongens gate 8" at bounding box center [180, 571] width 240 height 11
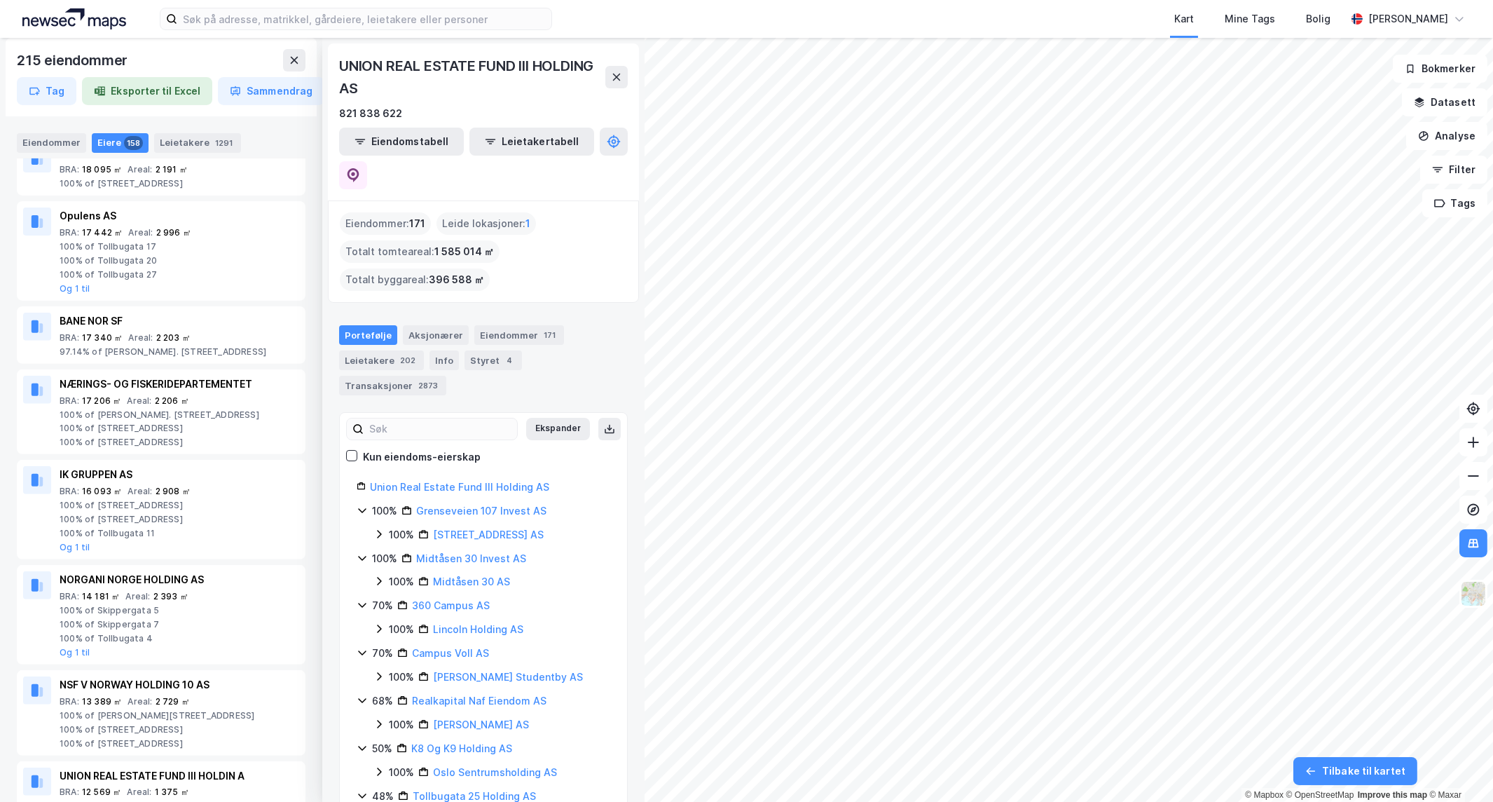
scroll to position [1479, 0]
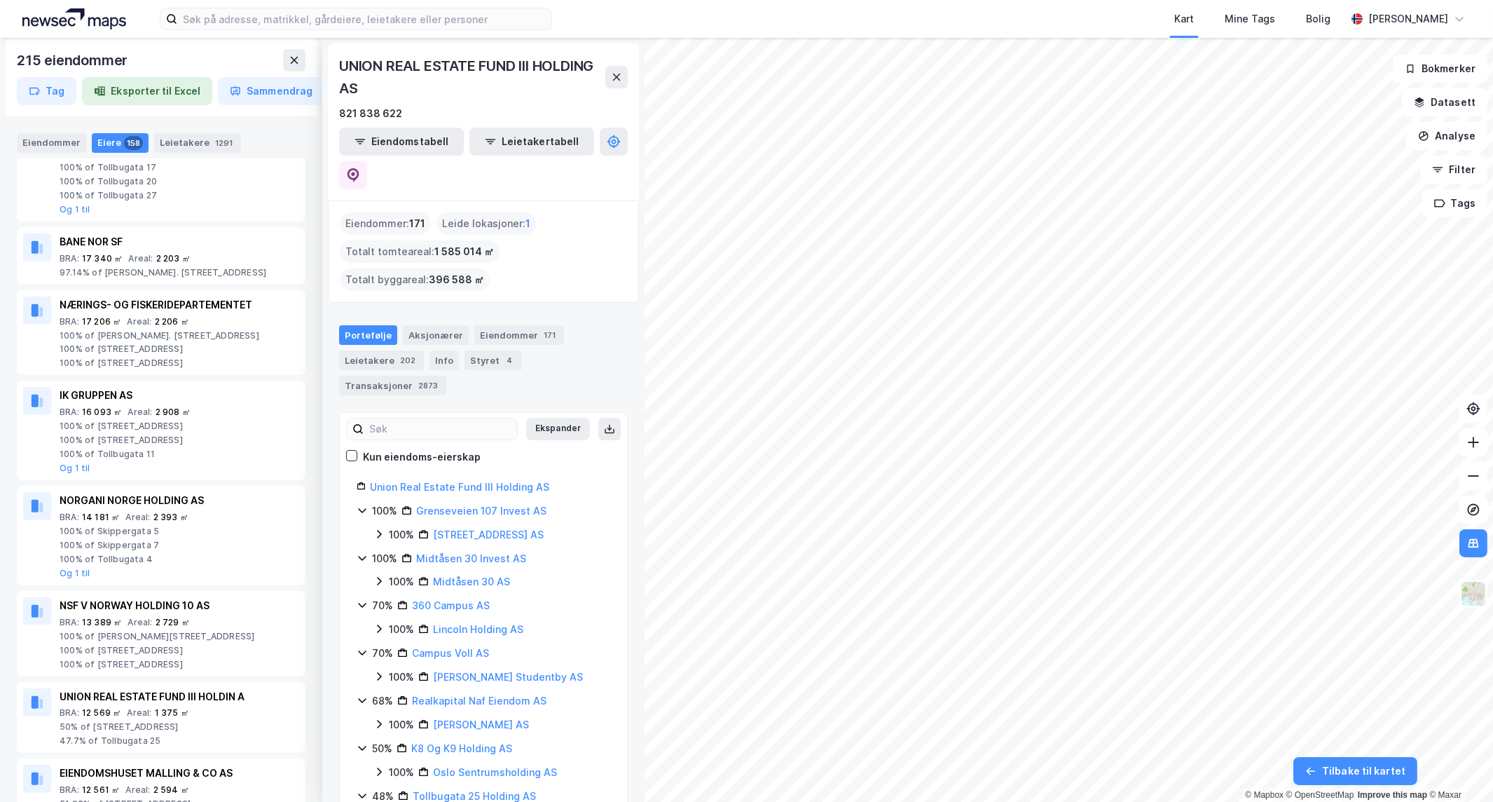
click at [355, 479] on div "Union Real Estate Fund III Holding AS 100% Grenseveien 107 Invest AS 100% Grens…" at bounding box center [483, 713] width 287 height 469
click at [359, 504] on icon at bounding box center [362, 509] width 11 height 11
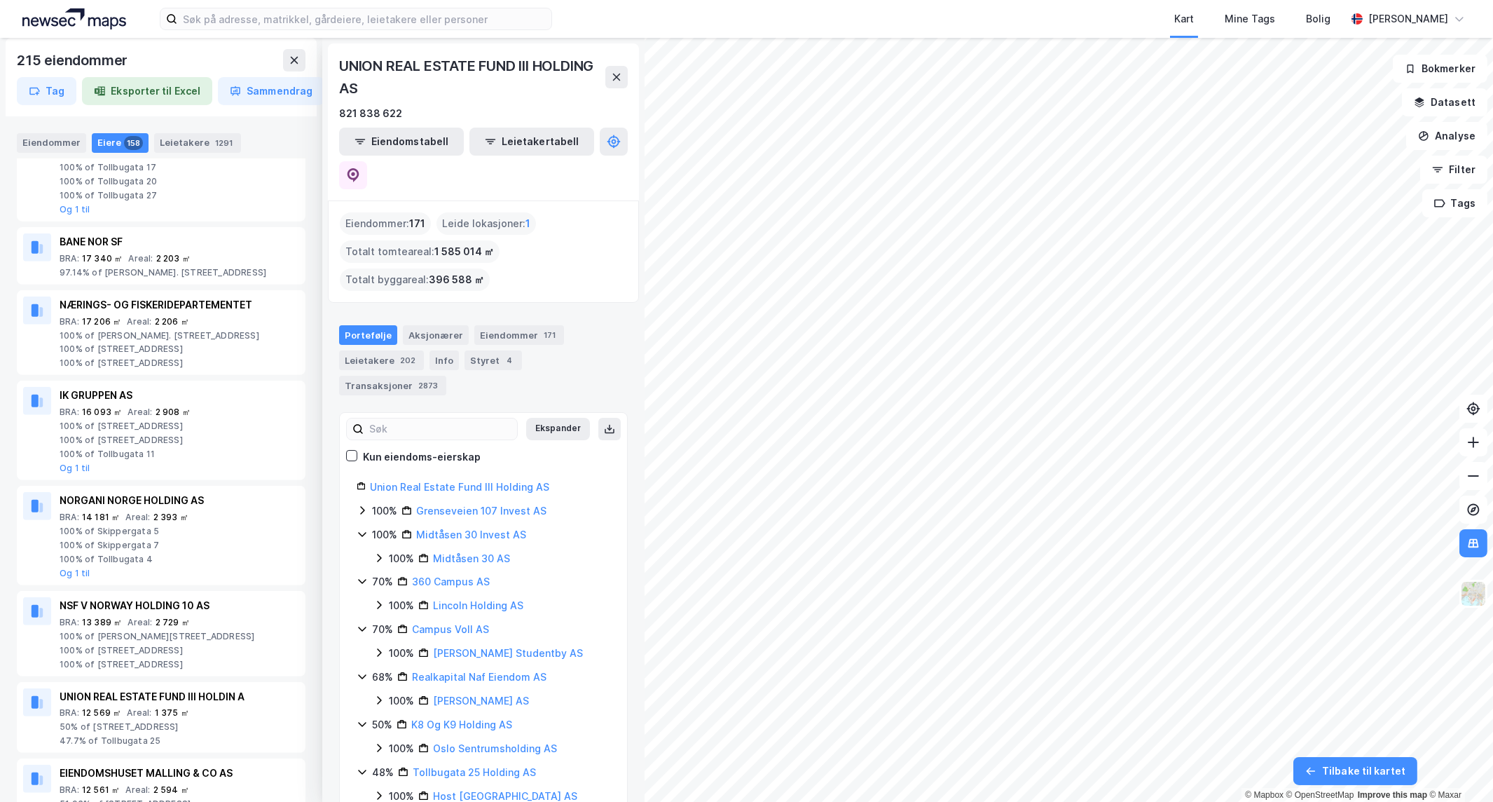
click at [363, 528] on icon at bounding box center [362, 533] width 11 height 11
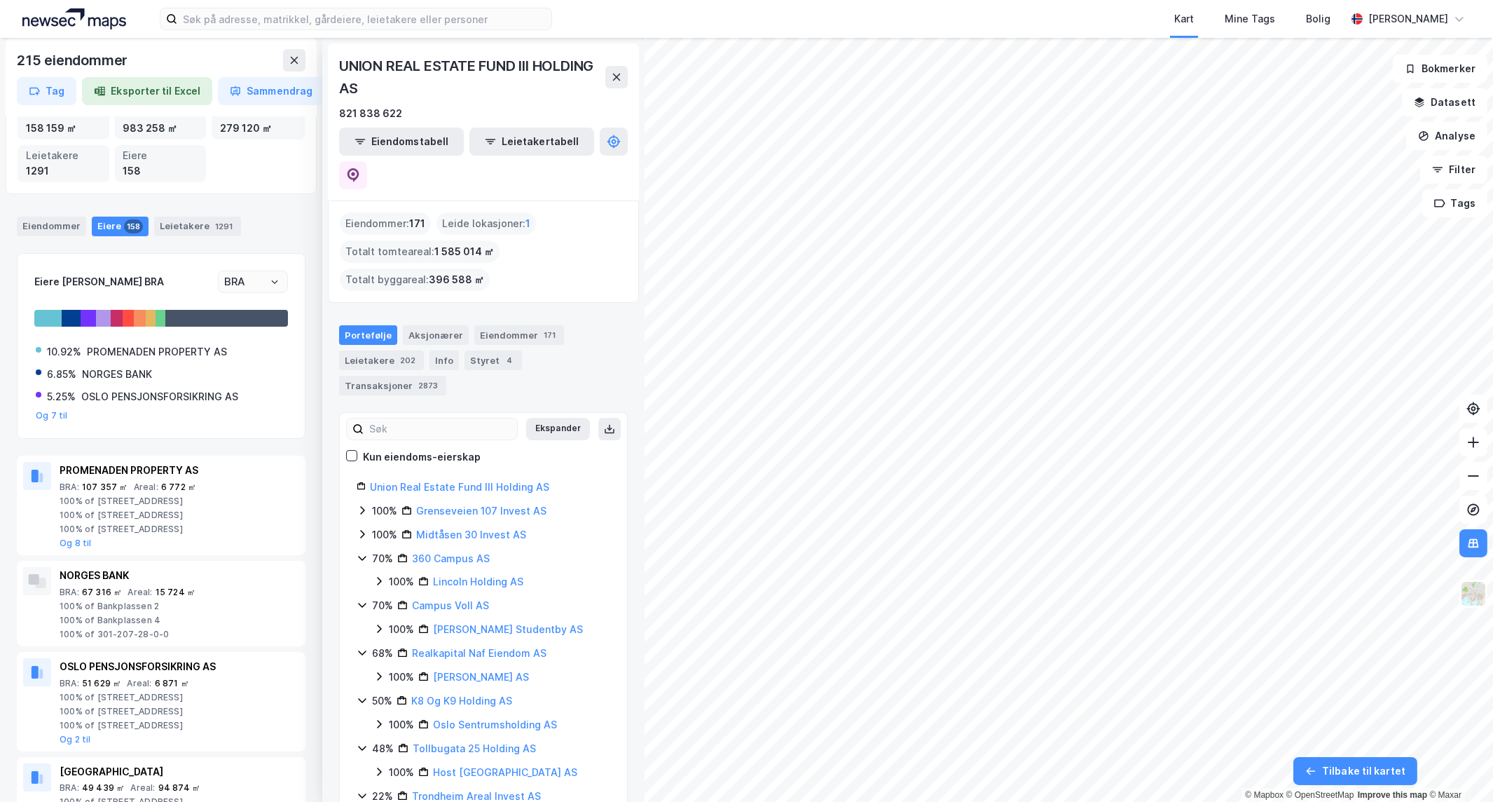
scroll to position [0, 0]
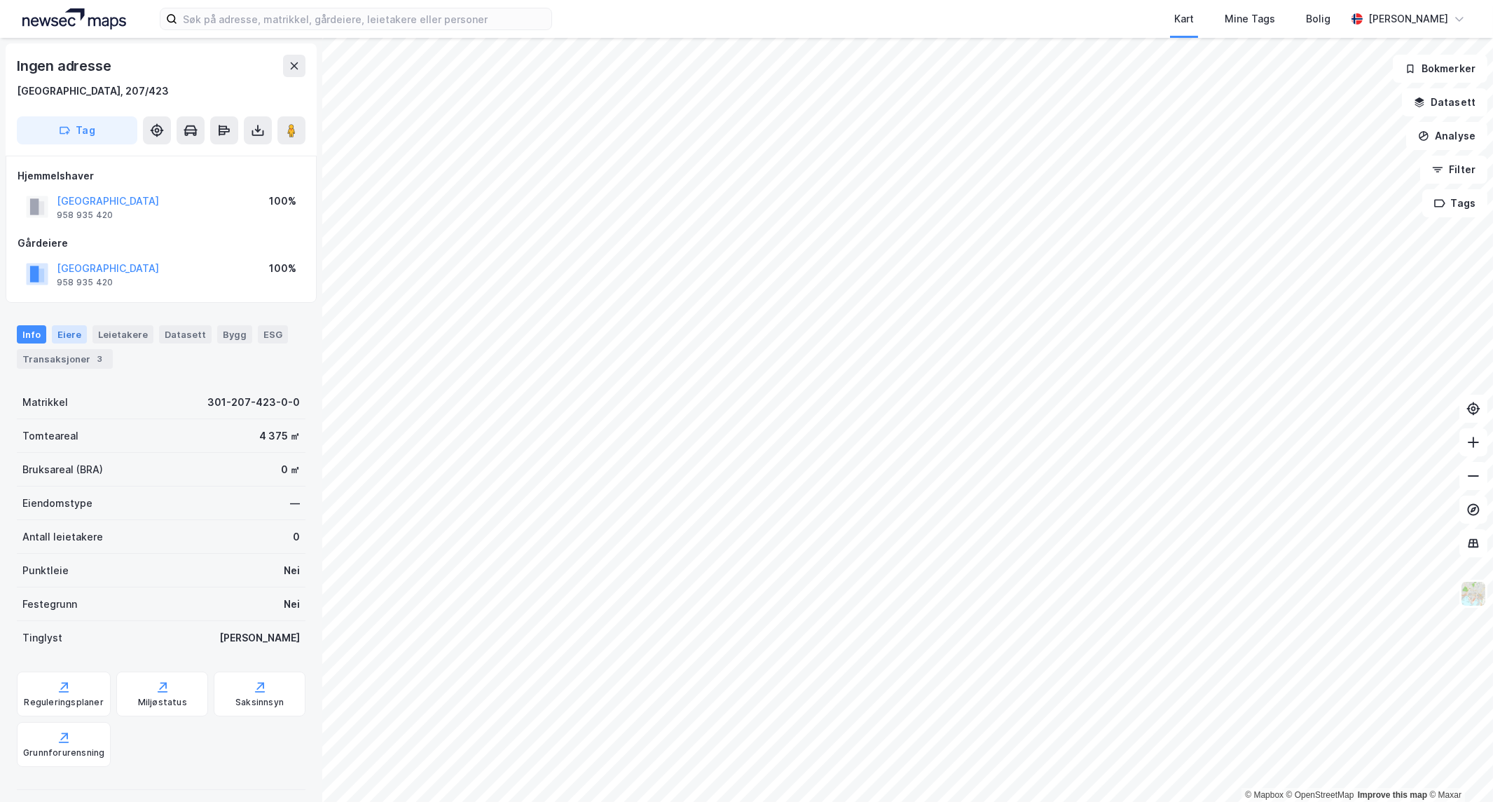
click at [78, 336] on div "Eiere" at bounding box center [69, 334] width 35 height 18
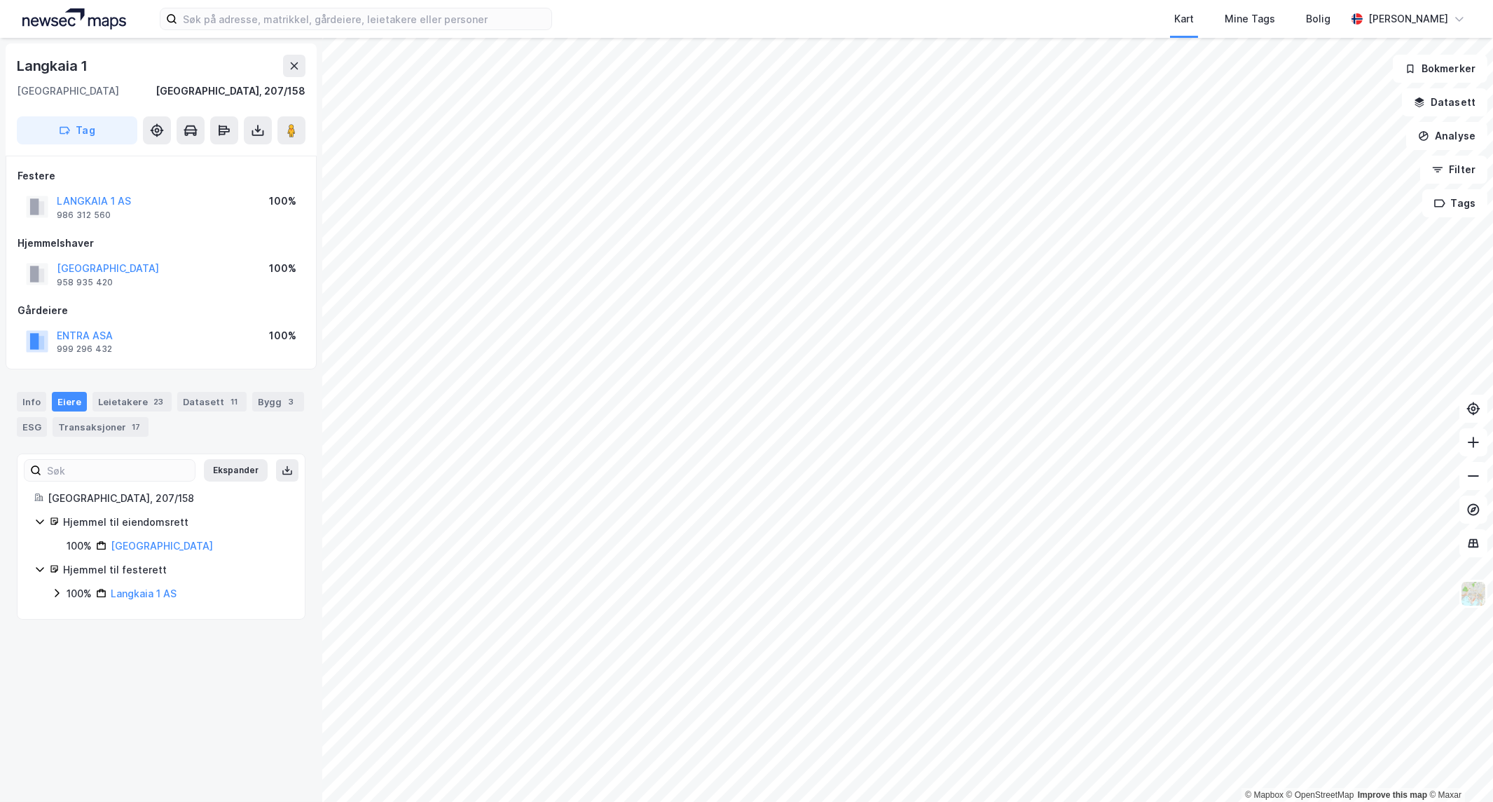
click at [40, 521] on icon at bounding box center [39, 521] width 11 height 11
click at [57, 568] on icon at bounding box center [57, 569] width 4 height 8
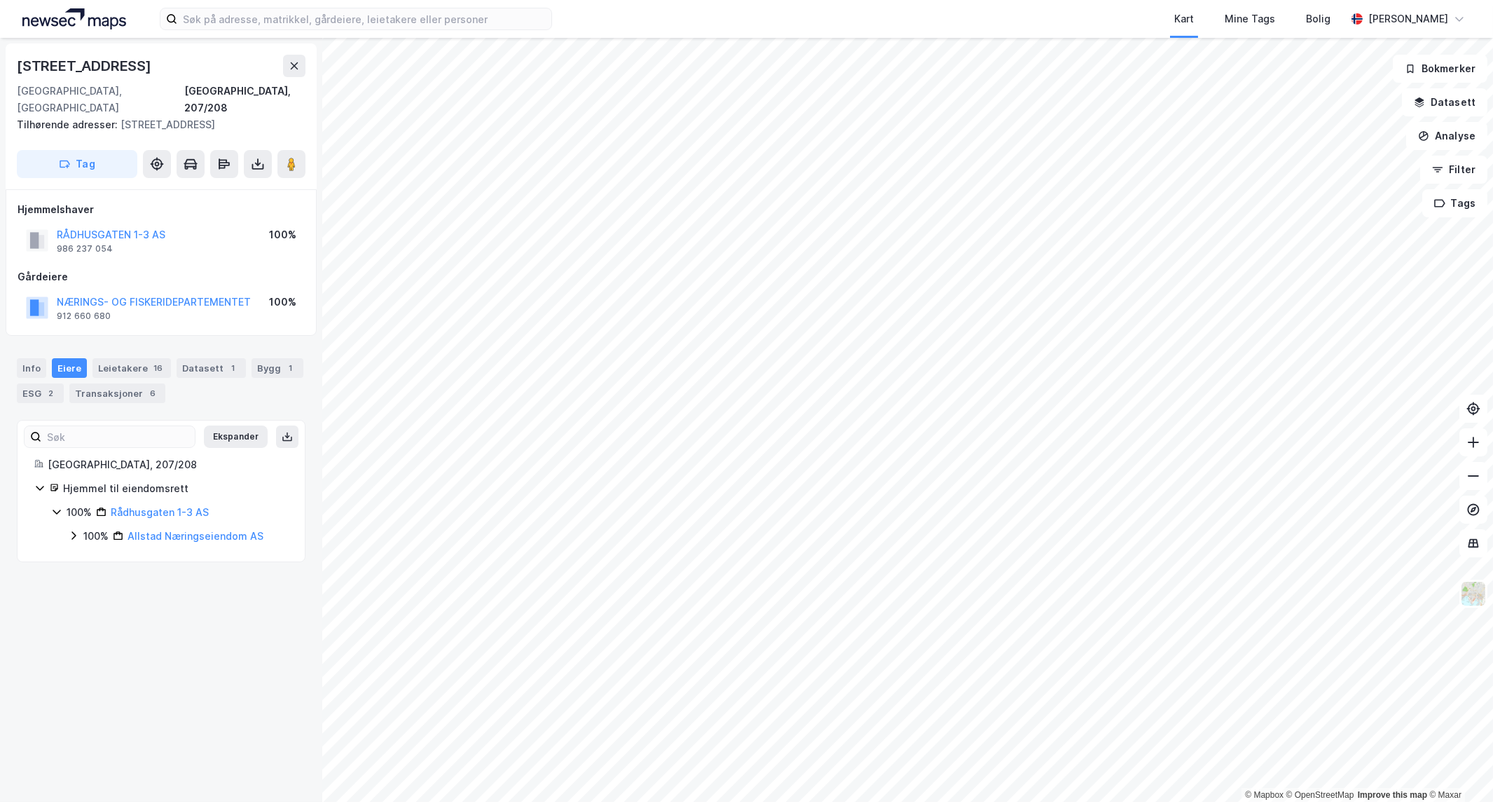
click at [70, 509] on div "100% Rådhusgaten 1-3 AS 100% Allstad Næringseiendom AS" at bounding box center [169, 524] width 237 height 41
click at [72, 530] on icon at bounding box center [73, 535] width 11 height 11
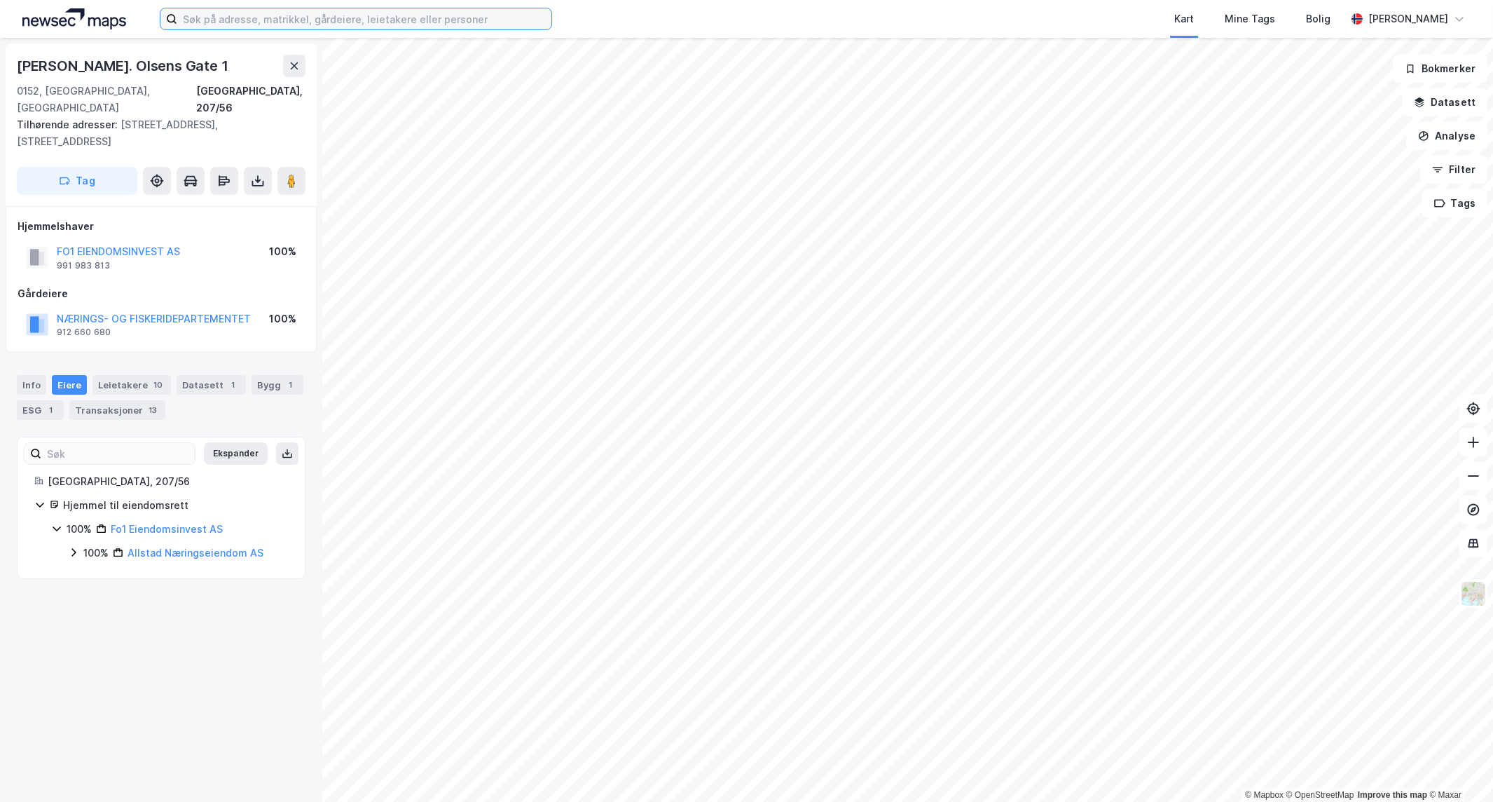
click at [274, 24] on input at bounding box center [364, 18] width 374 height 21
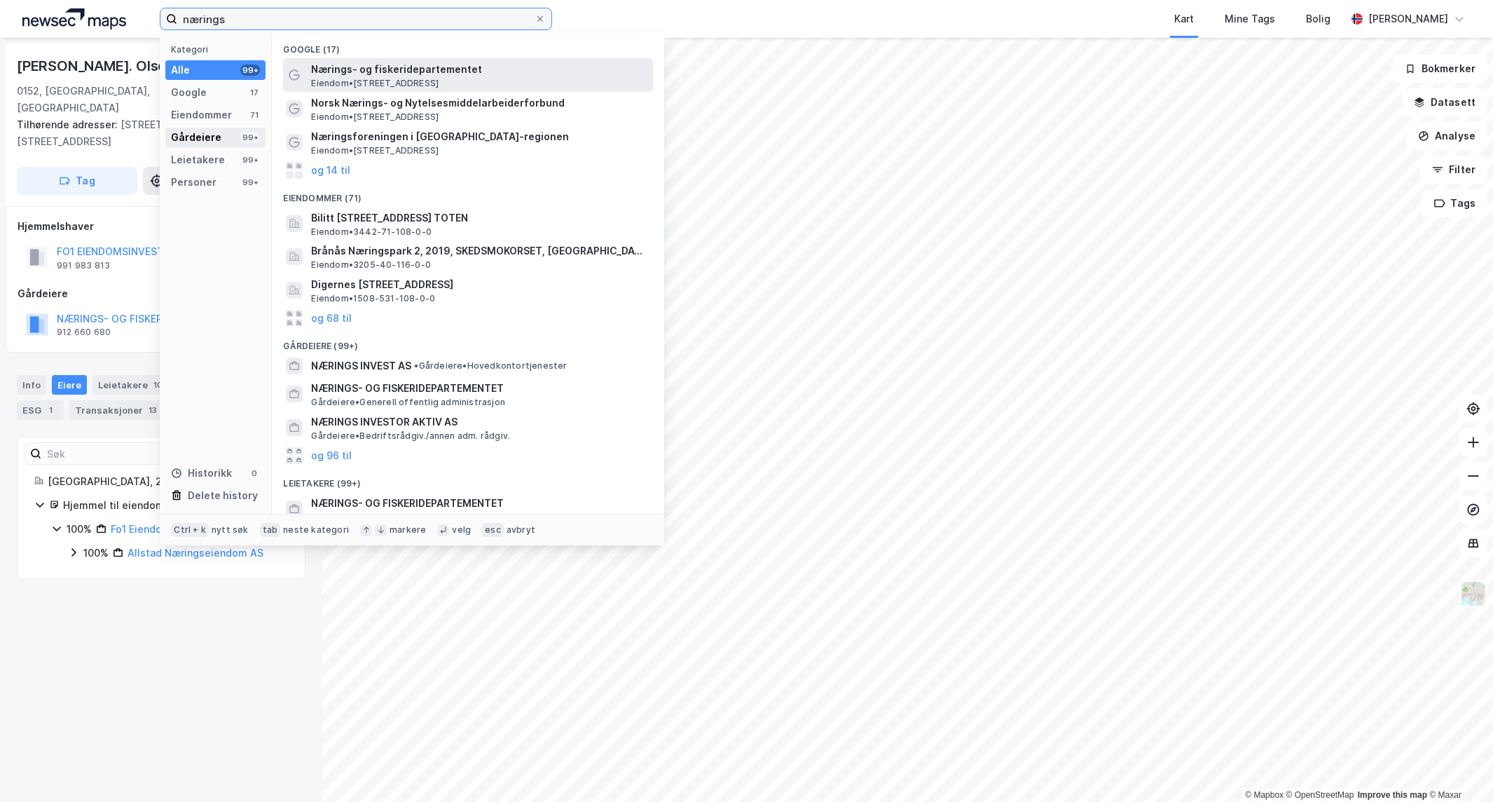
type input "nærings"
click at [199, 130] on div "Gårdeiere" at bounding box center [196, 137] width 50 height 17
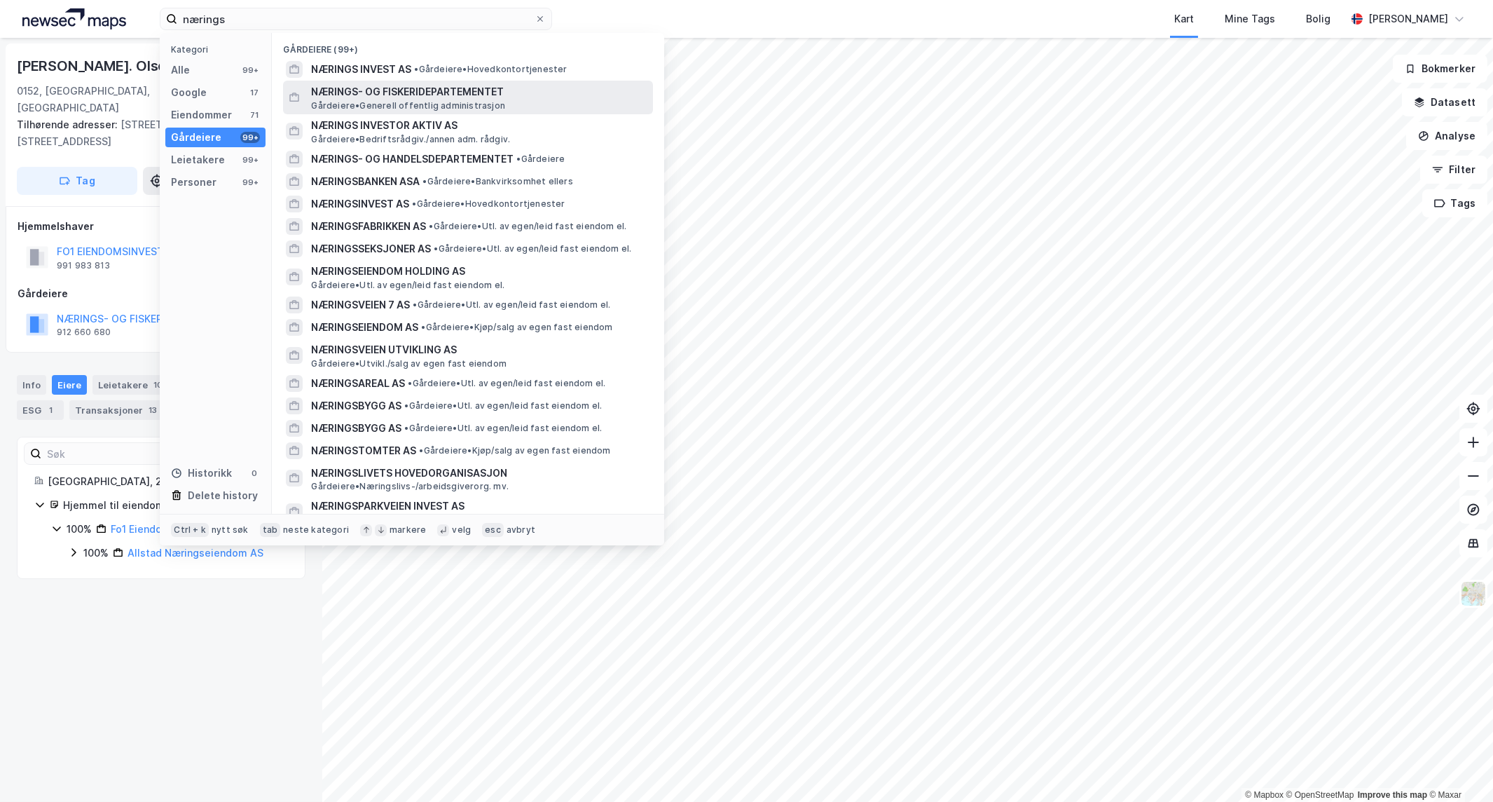
click at [375, 87] on span "NÆRINGS- OG FISKERIDEPARTEMENTET" at bounding box center [479, 91] width 336 height 17
